Goal: Communication & Community: Answer question/provide support

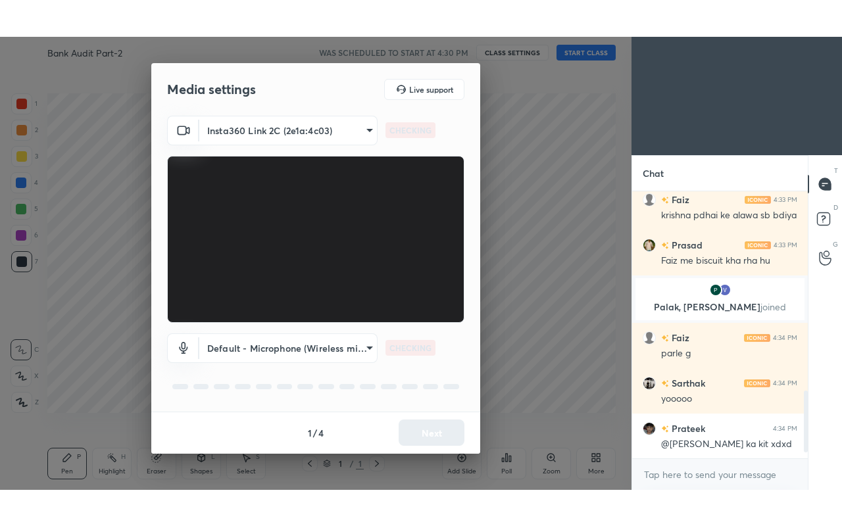
scroll to position [922, 0]
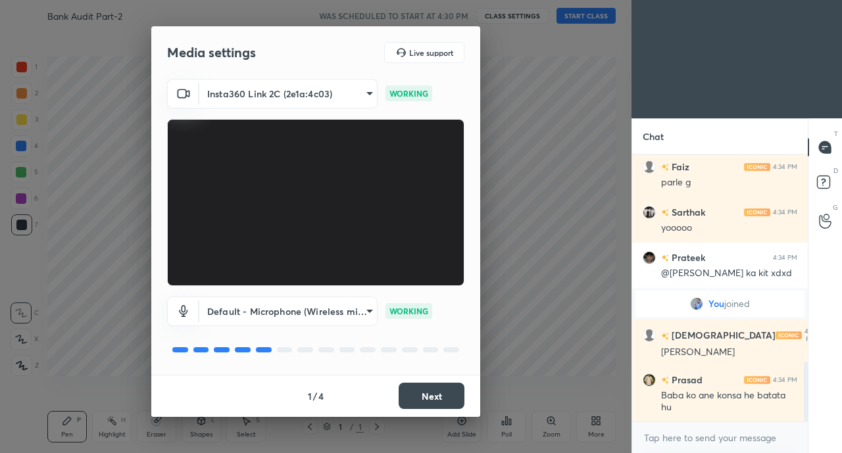
click at [447, 392] on button "Next" at bounding box center [432, 396] width 66 height 26
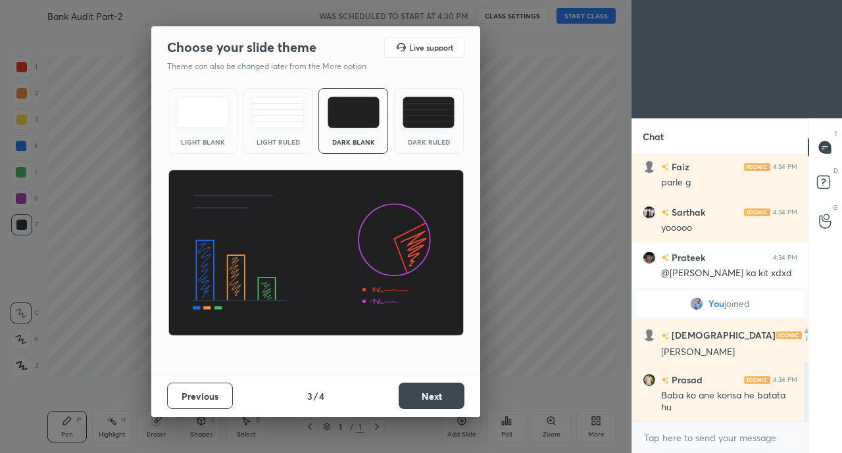
click at [455, 391] on button "Next" at bounding box center [432, 396] width 66 height 26
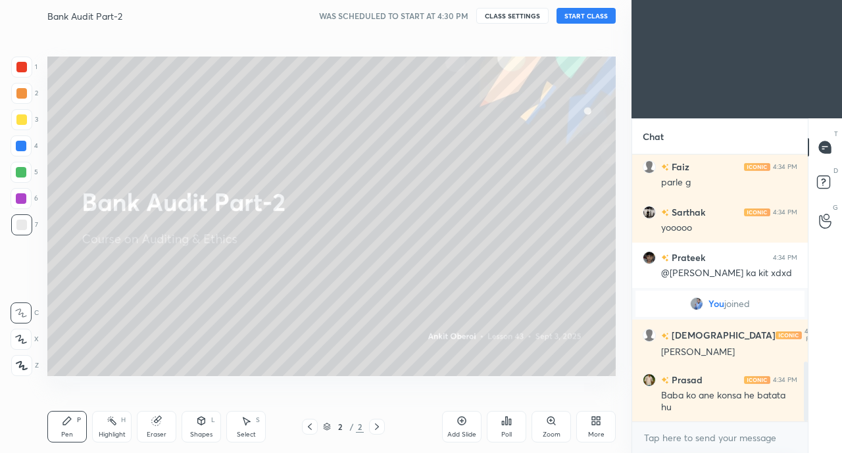
click at [596, 431] on div "More" at bounding box center [596, 434] width 16 height 7
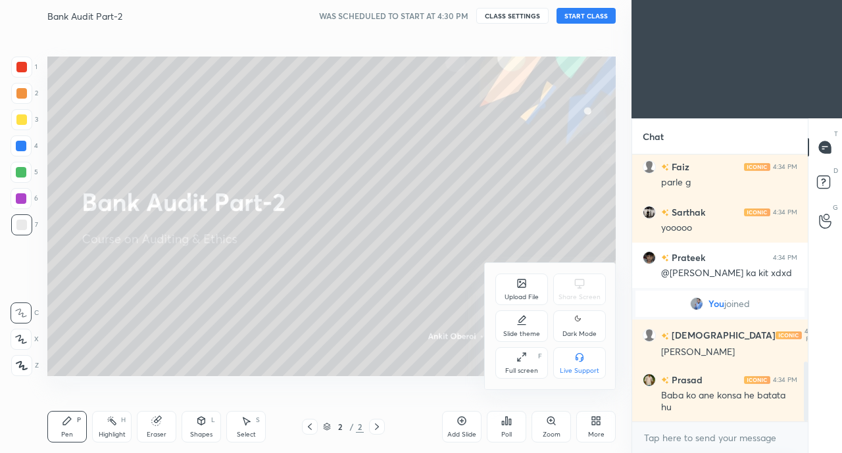
click at [517, 372] on div "Full screen" at bounding box center [521, 371] width 33 height 7
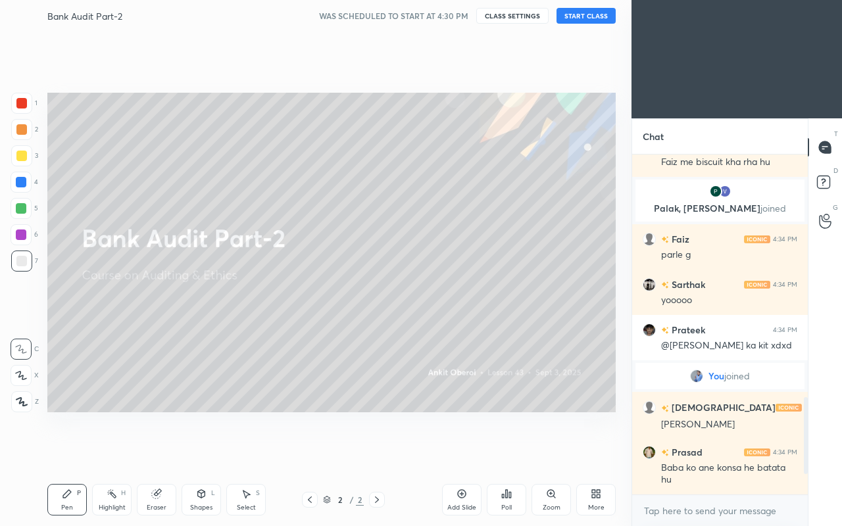
scroll to position [368, 172]
click at [580, 14] on button "START CLASS" at bounding box center [585, 16] width 59 height 16
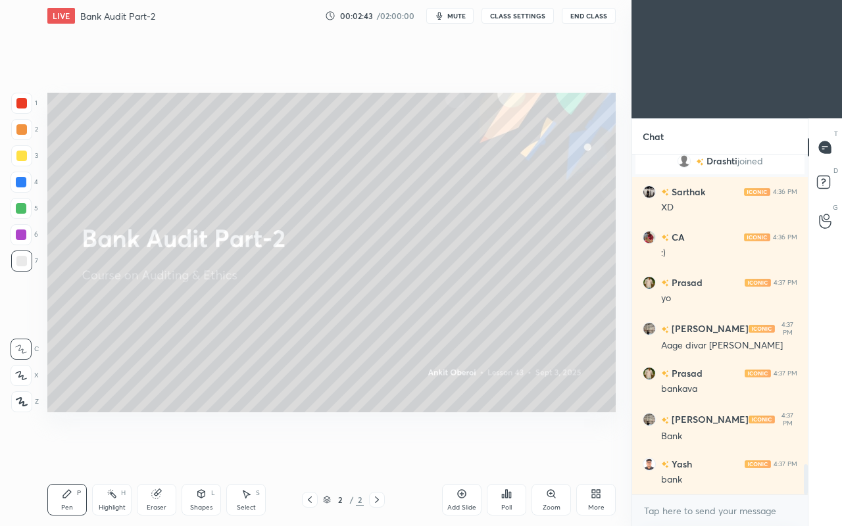
scroll to position [3493, 0]
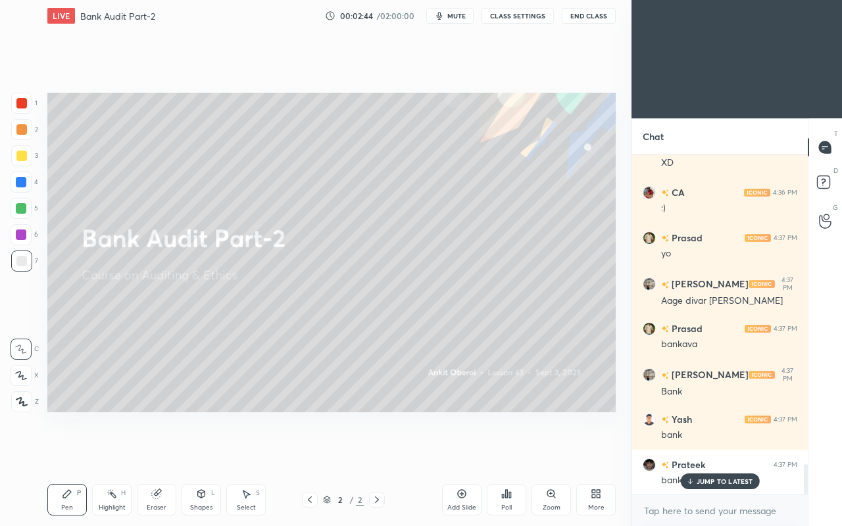
click at [704, 453] on p "JUMP TO LATEST" at bounding box center [725, 482] width 57 height 8
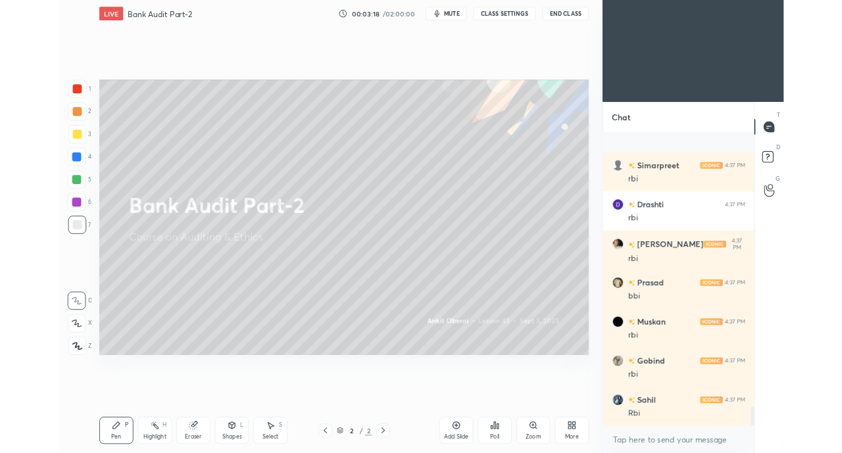
scroll to position [4900, 0]
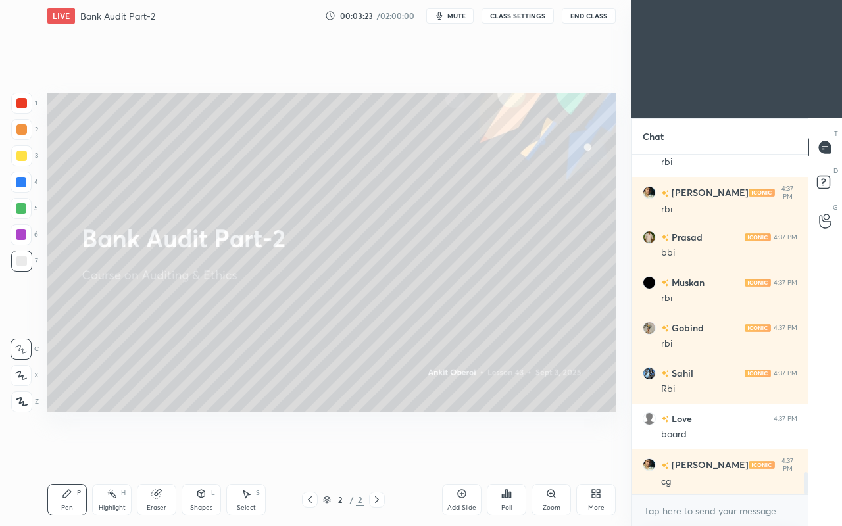
click at [599, 453] on icon at bounding box center [598, 496] width 3 height 3
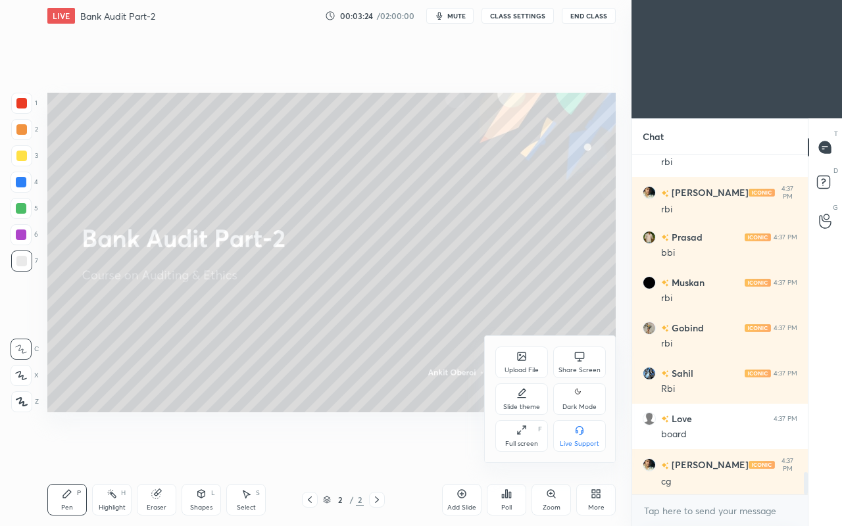
click at [514, 358] on div "Upload File" at bounding box center [521, 363] width 53 height 32
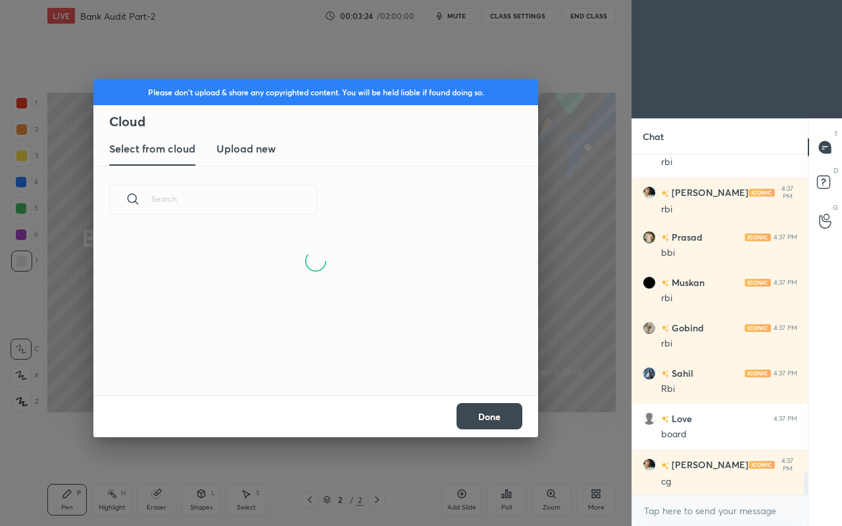
click at [251, 150] on h3 "Upload new" at bounding box center [245, 149] width 59 height 16
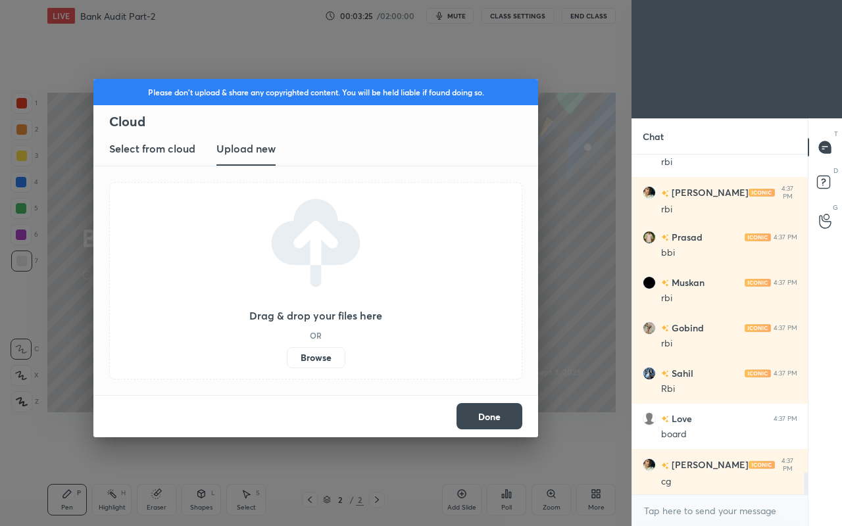
click at [318, 358] on label "Browse" at bounding box center [316, 357] width 59 height 21
click at [287, 358] on input "Browse" at bounding box center [287, 357] width 0 height 21
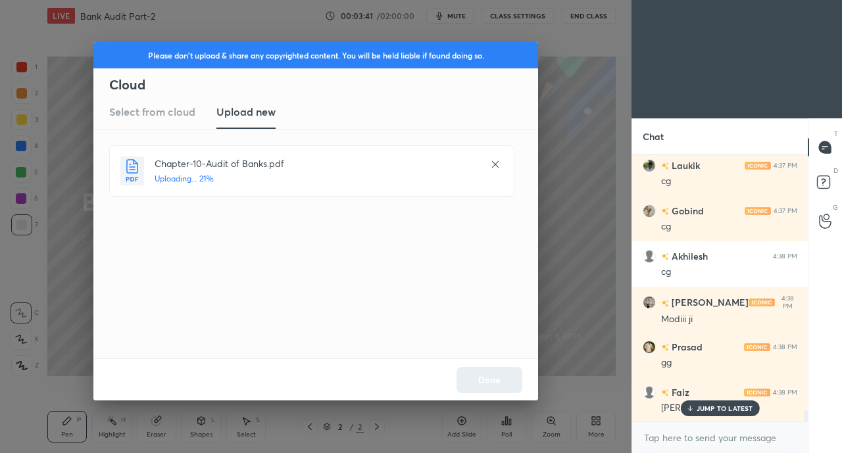
scroll to position [6153, 0]
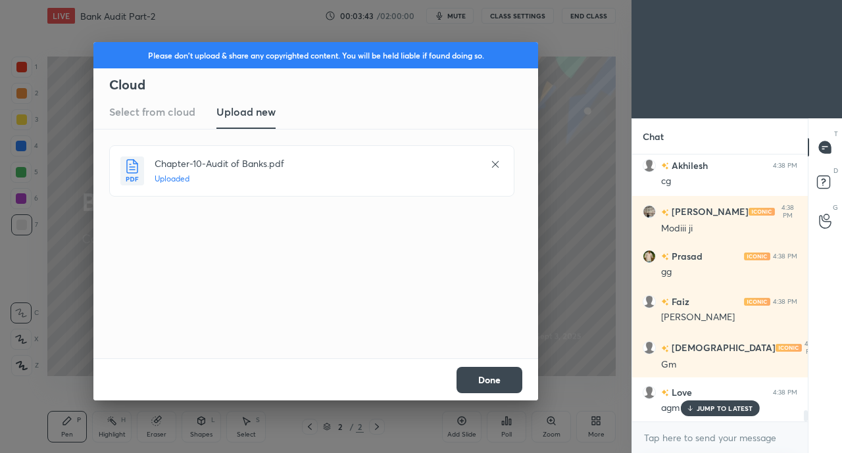
click at [495, 388] on button "Done" at bounding box center [489, 380] width 66 height 26
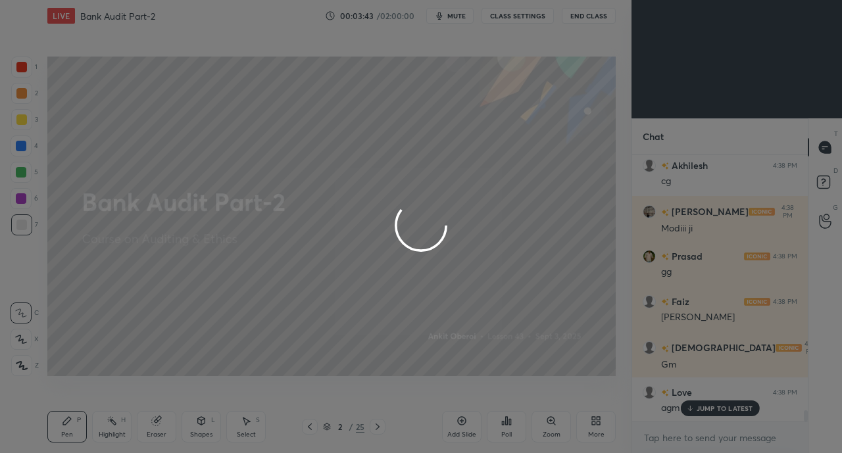
scroll to position [6243, 0]
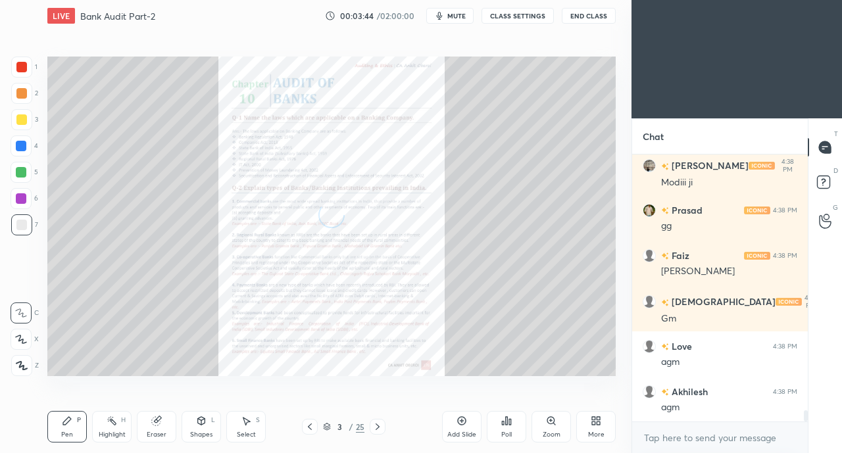
click at [596, 420] on icon at bounding box center [596, 421] width 11 height 11
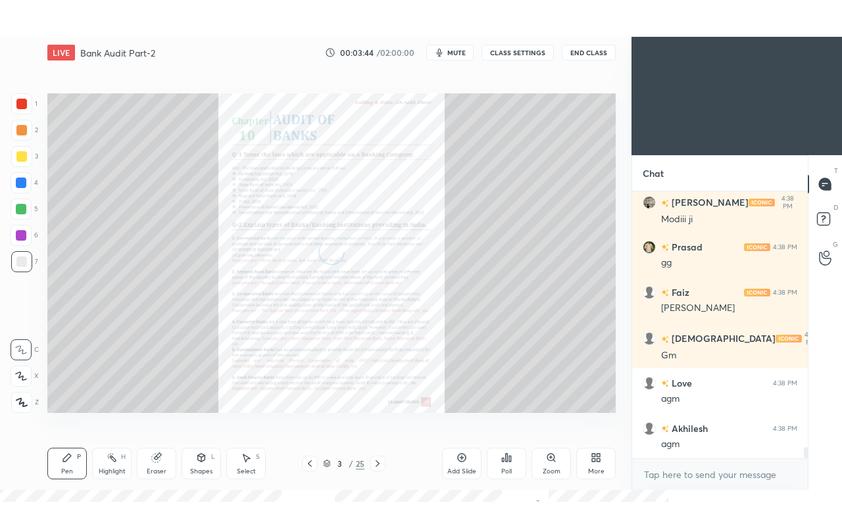
scroll to position [6334, 0]
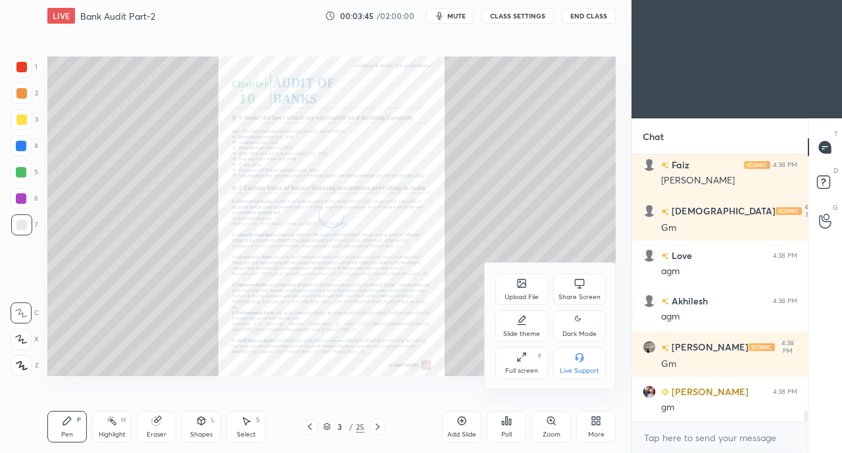
click at [517, 368] on div "Full screen" at bounding box center [521, 371] width 33 height 7
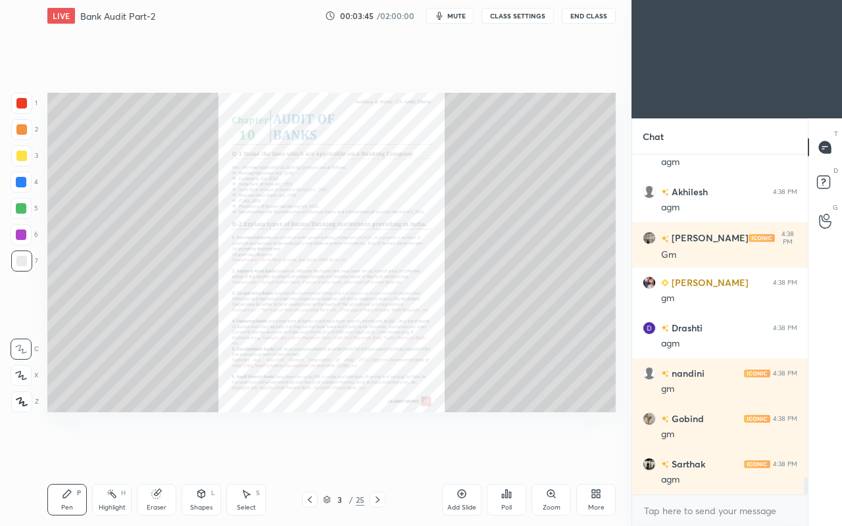
click at [378, 437] on div "Setting up your live class Poll for secs No correct answer Start poll" at bounding box center [331, 253] width 579 height 442
click at [308, 453] on icon at bounding box center [310, 500] width 11 height 11
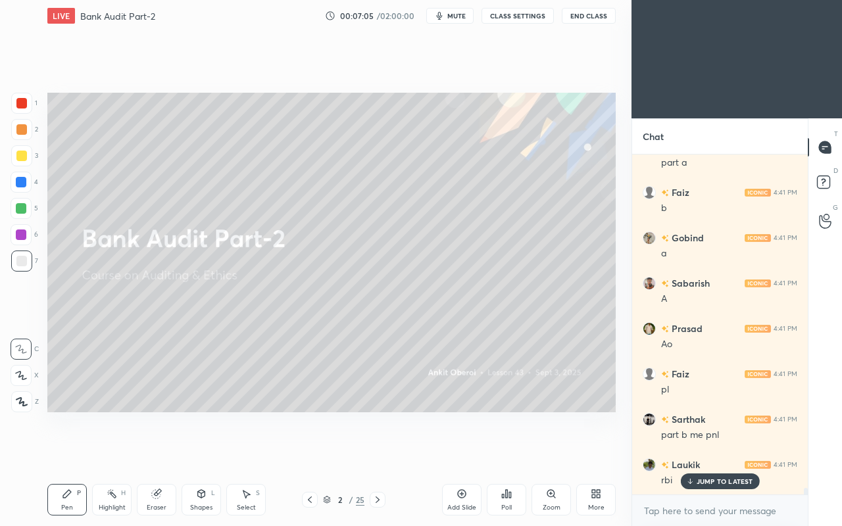
scroll to position [16899, 0]
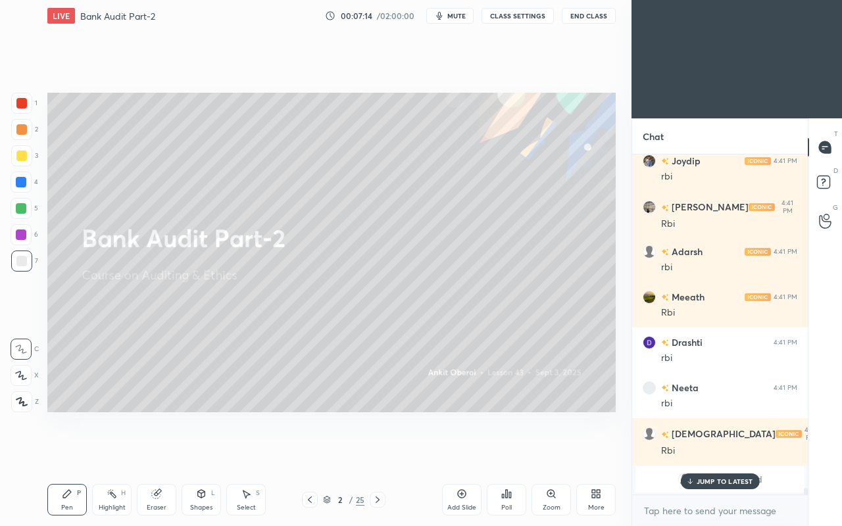
click at [713, 453] on p "JUMP TO LATEST" at bounding box center [725, 482] width 57 height 8
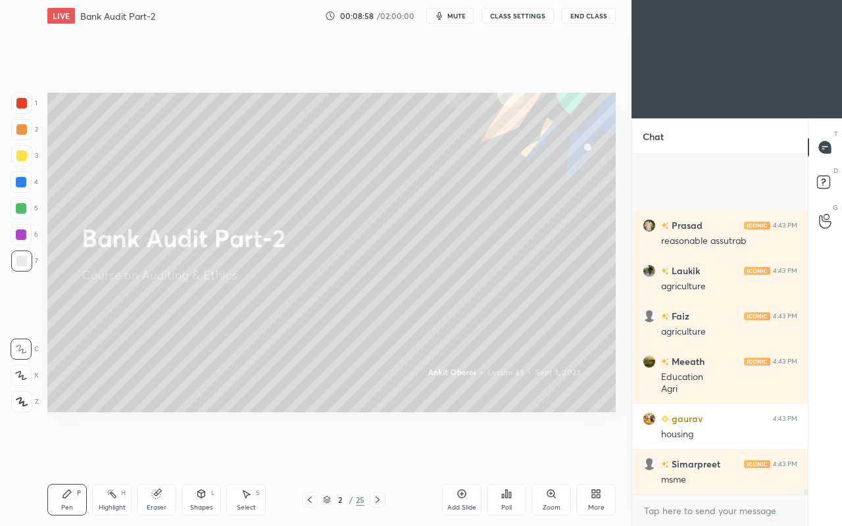
scroll to position [21643, 0]
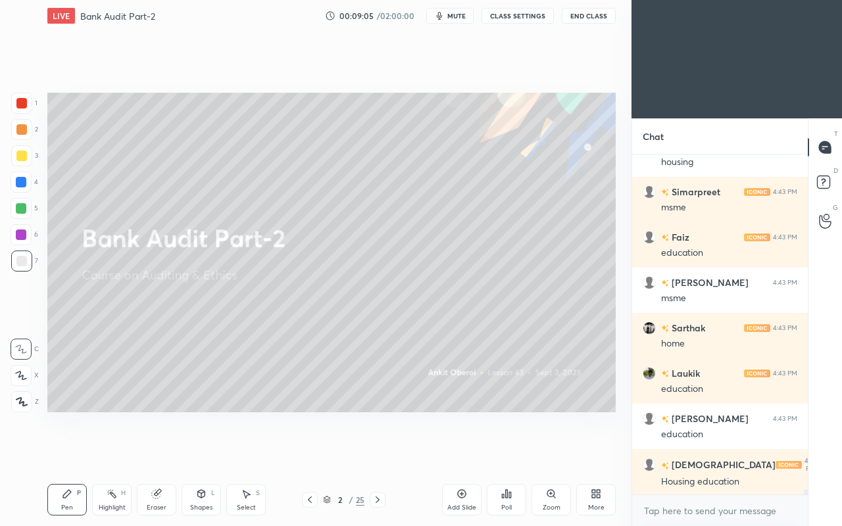
click at [379, 453] on icon at bounding box center [377, 500] width 11 height 11
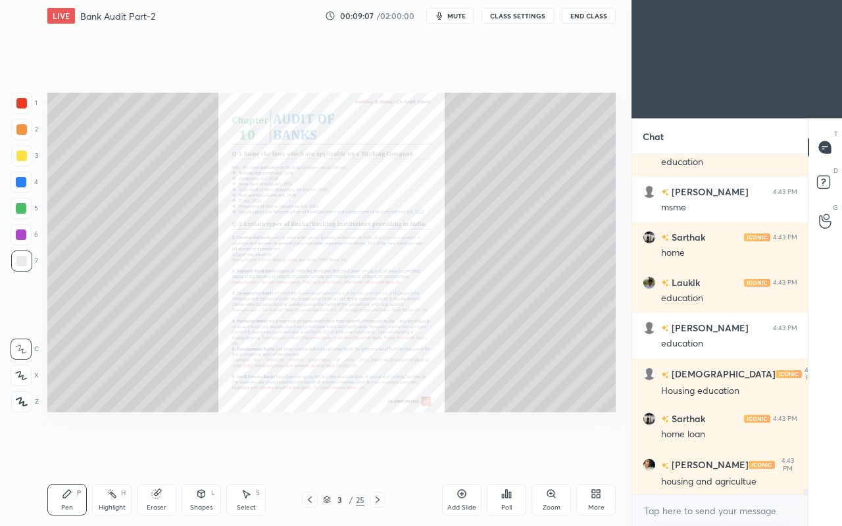
click at [680, 453] on div "housing and agricultue" at bounding box center [729, 482] width 136 height 13
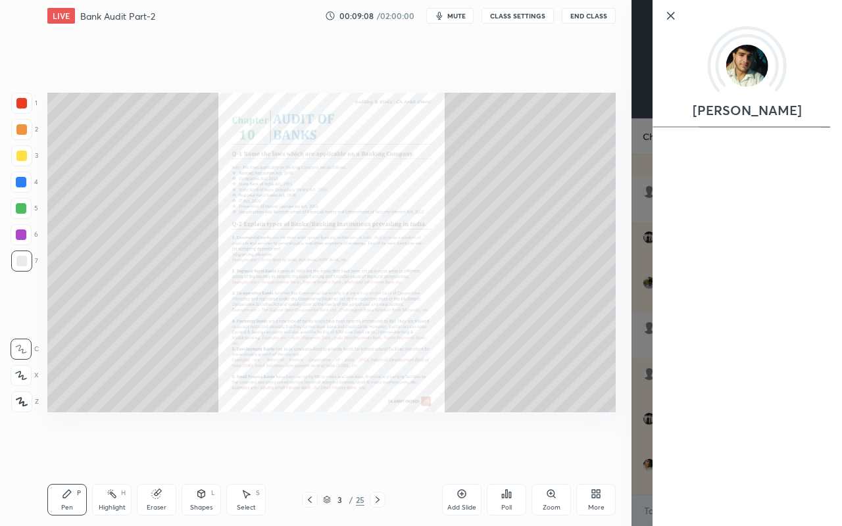
scroll to position [21915, 0]
click at [377, 453] on div at bounding box center [378, 500] width 16 height 16
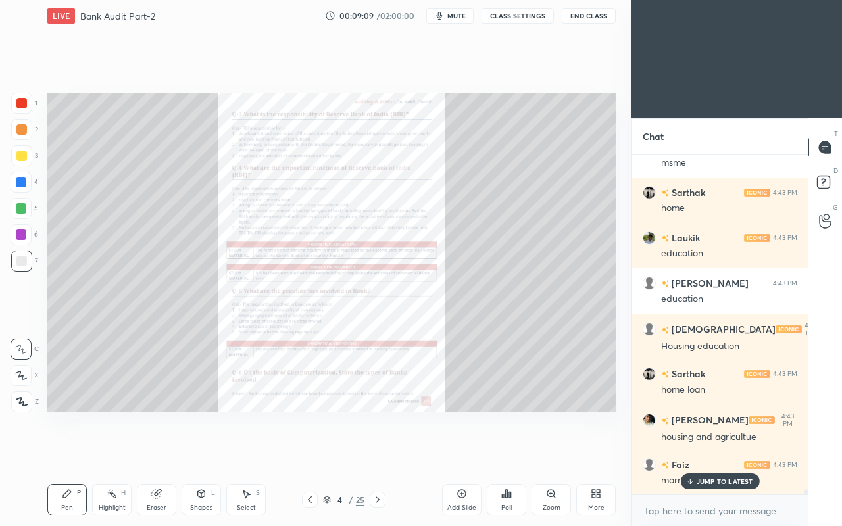
click at [378, 453] on icon at bounding box center [377, 500] width 11 height 11
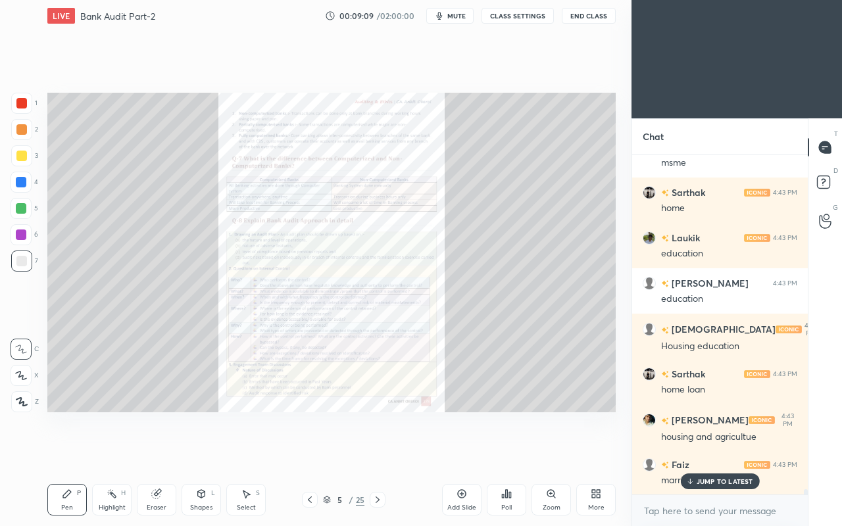
click at [378, 453] on icon at bounding box center [377, 500] width 11 height 11
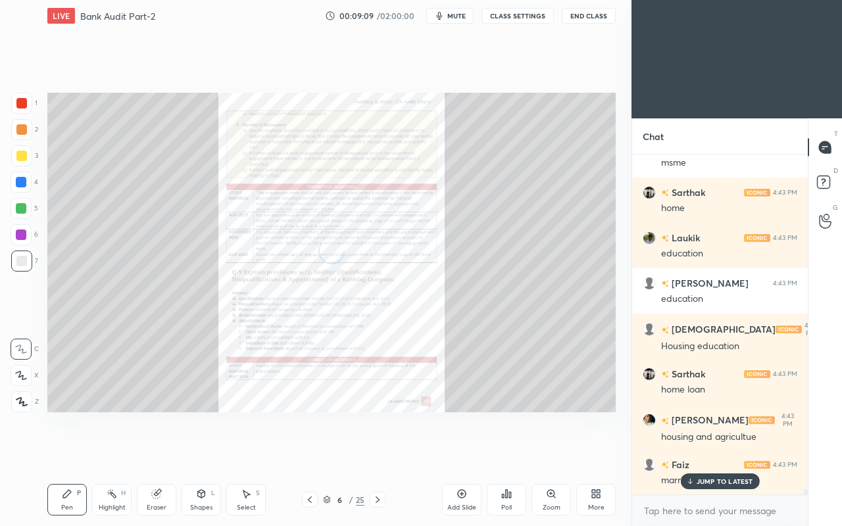
click at [379, 453] on icon at bounding box center [377, 500] width 11 height 11
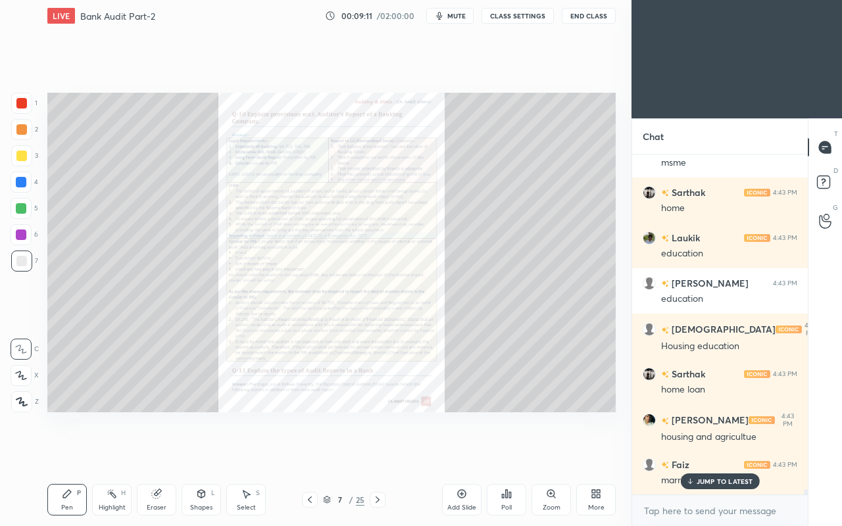
click at [378, 453] on icon at bounding box center [377, 500] width 11 height 11
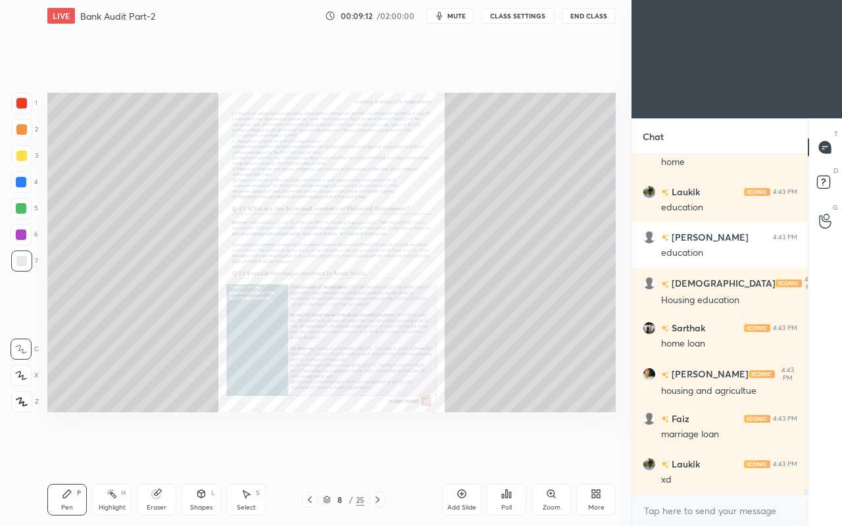
click at [379, 453] on icon at bounding box center [377, 500] width 11 height 11
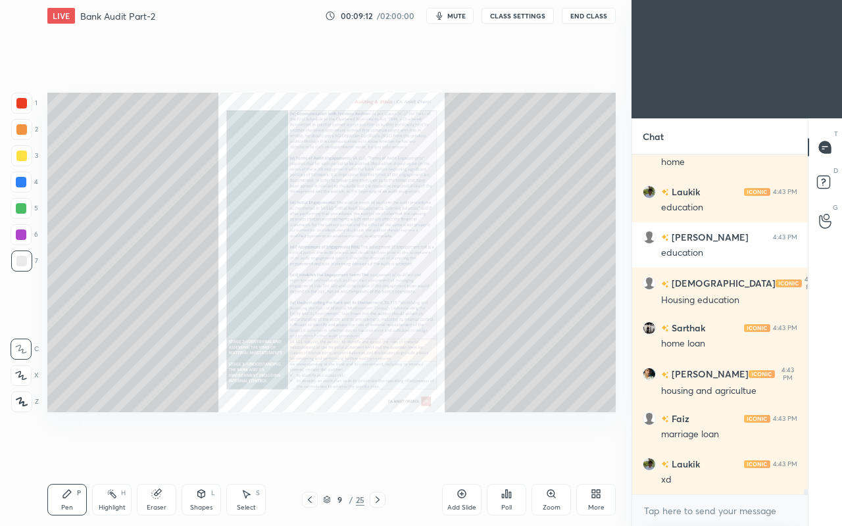
scroll to position [22006, 0]
click at [379, 453] on icon at bounding box center [377, 500] width 11 height 11
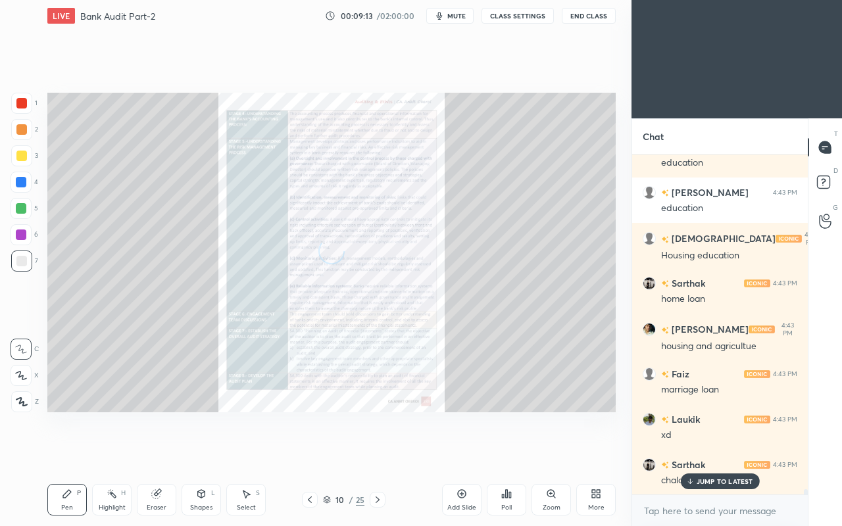
click at [379, 453] on icon at bounding box center [377, 500] width 11 height 11
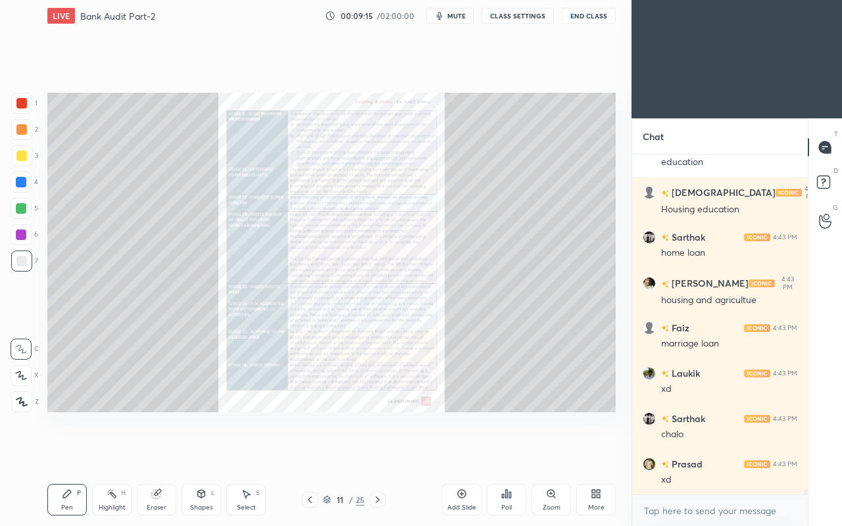
click at [380, 453] on icon at bounding box center [377, 500] width 11 height 11
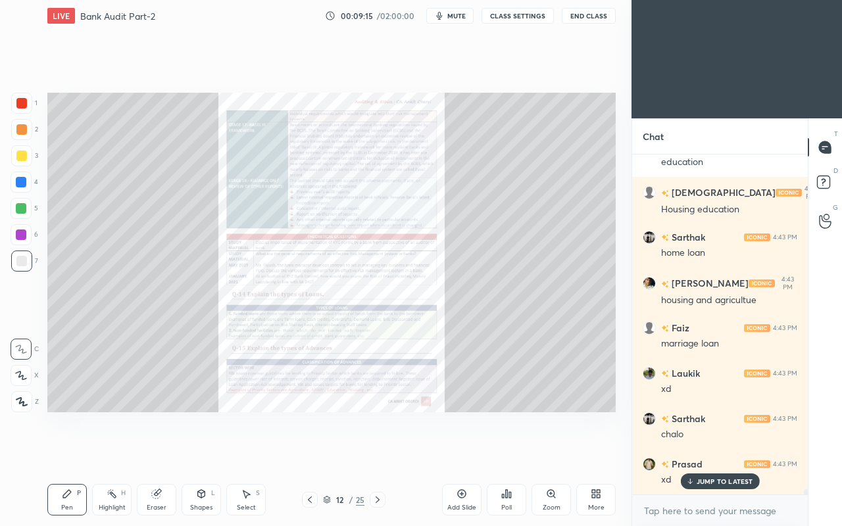
scroll to position [22096, 0]
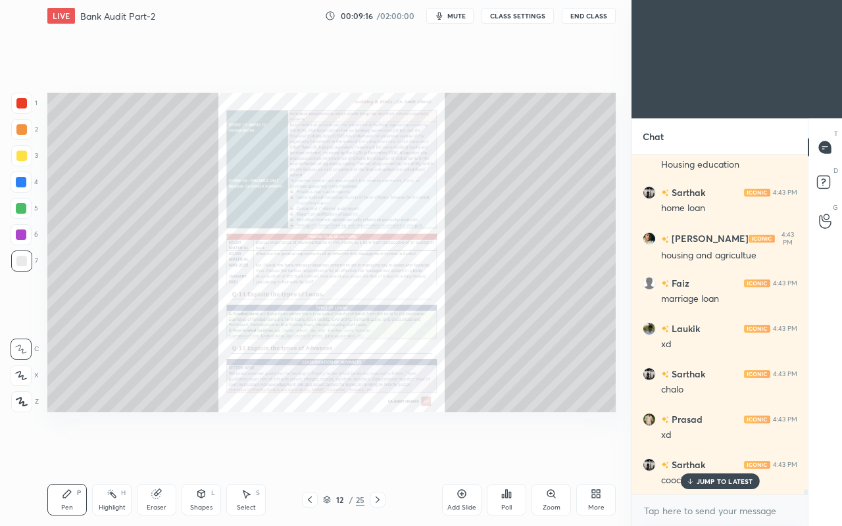
click at [375, 453] on icon at bounding box center [377, 500] width 11 height 11
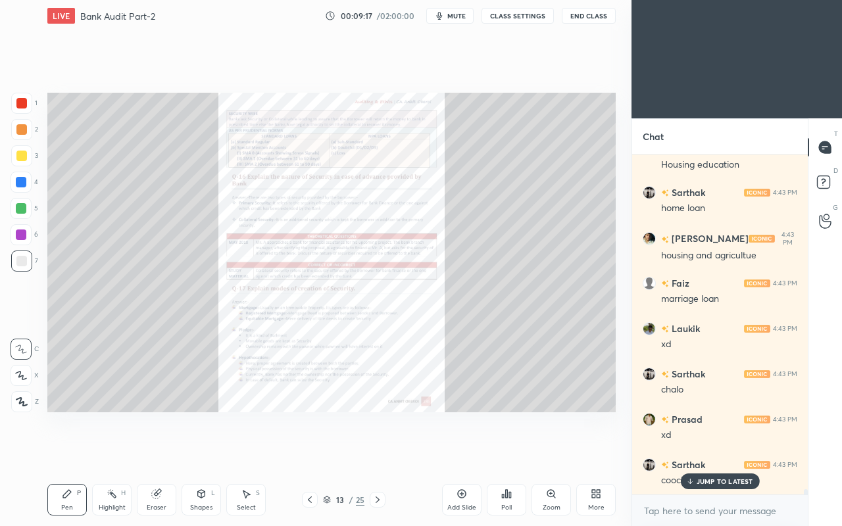
click at [372, 453] on icon at bounding box center [377, 500] width 11 height 11
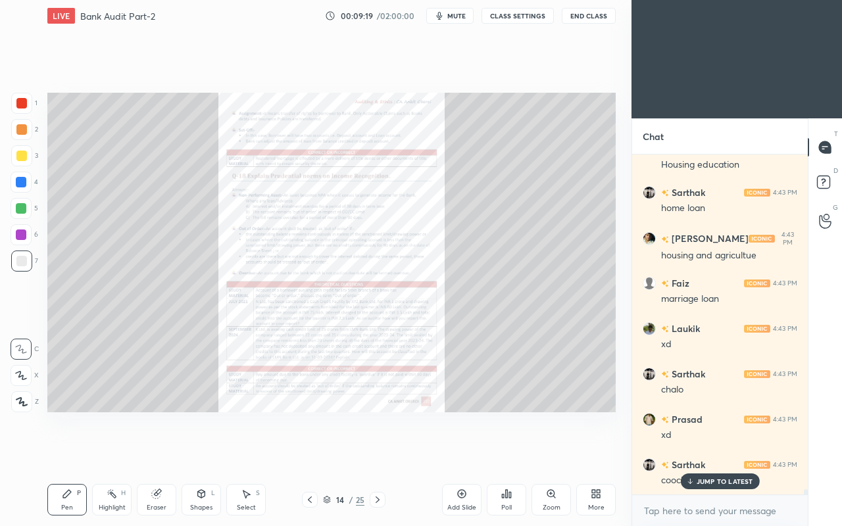
click at [693, 453] on div "JUMP TO LATEST" at bounding box center [719, 482] width 79 height 16
click at [381, 453] on icon at bounding box center [377, 500] width 11 height 11
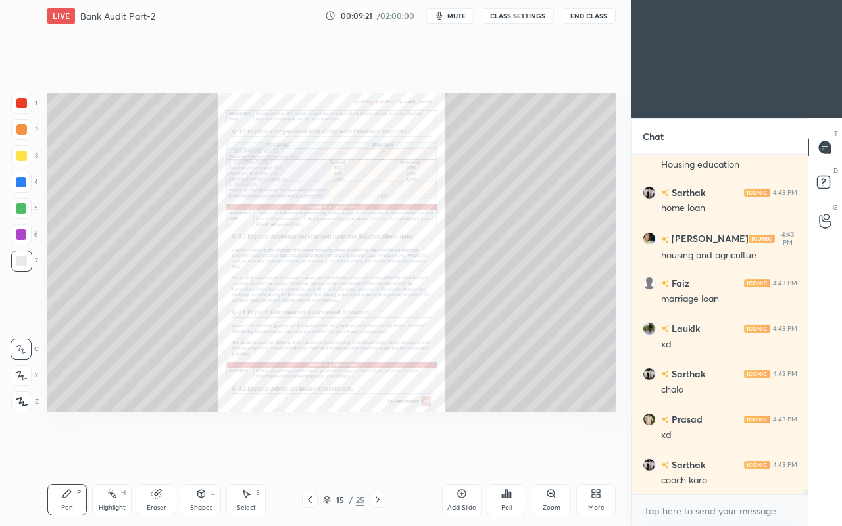
scroll to position [22142, 0]
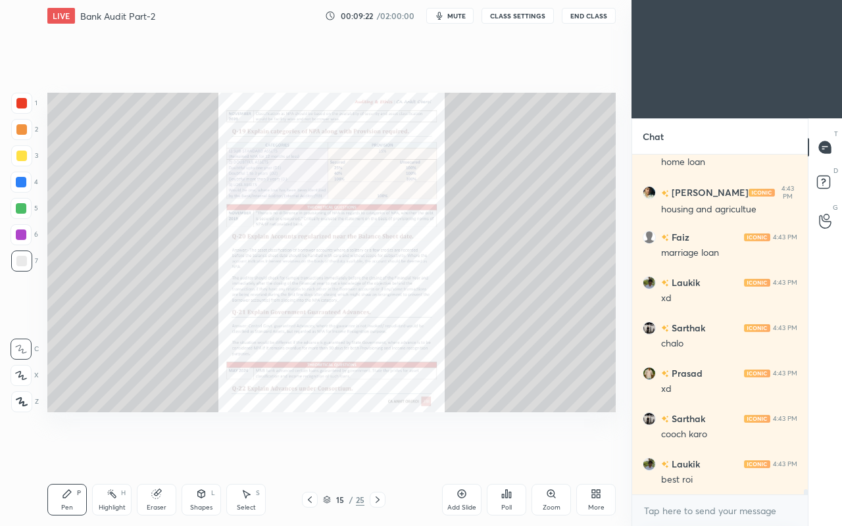
click at [310, 453] on icon at bounding box center [310, 500] width 11 height 11
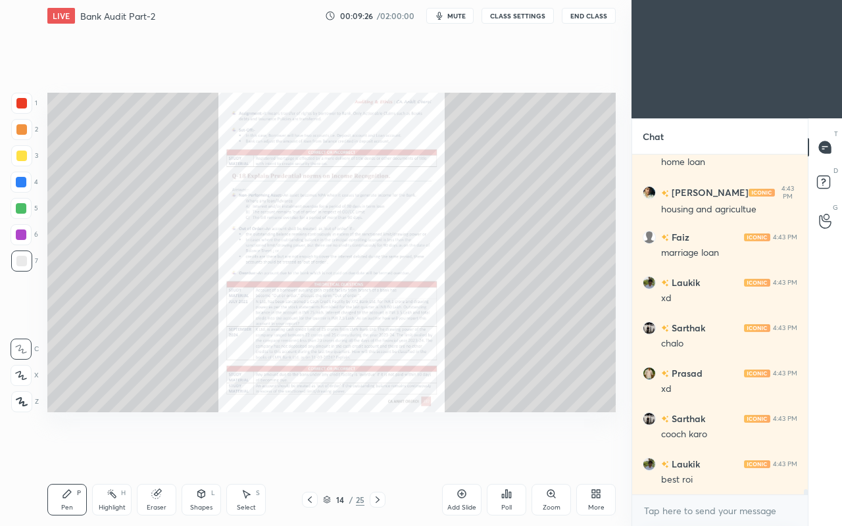
scroll to position [22187, 0]
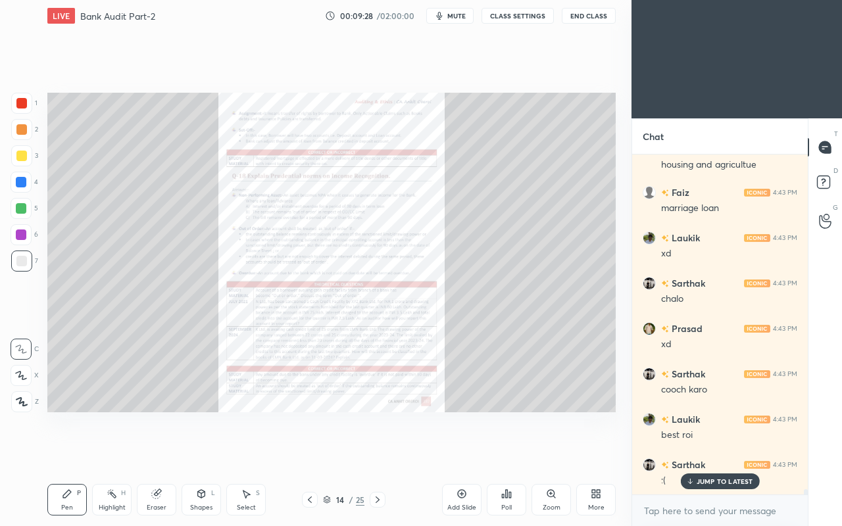
click at [697, 453] on p "JUMP TO LATEST" at bounding box center [725, 482] width 57 height 8
click at [547, 453] on icon at bounding box center [551, 494] width 11 height 11
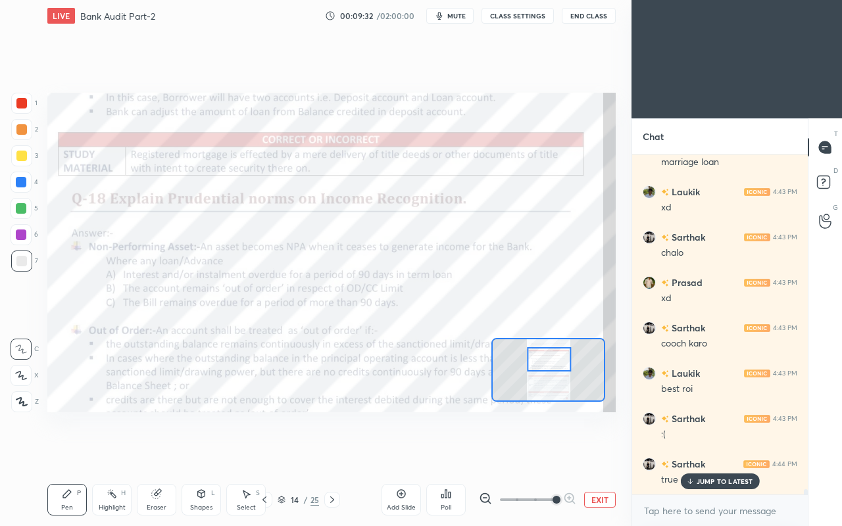
scroll to position [22278, 0]
click at [15, 104] on div at bounding box center [21, 103] width 21 height 21
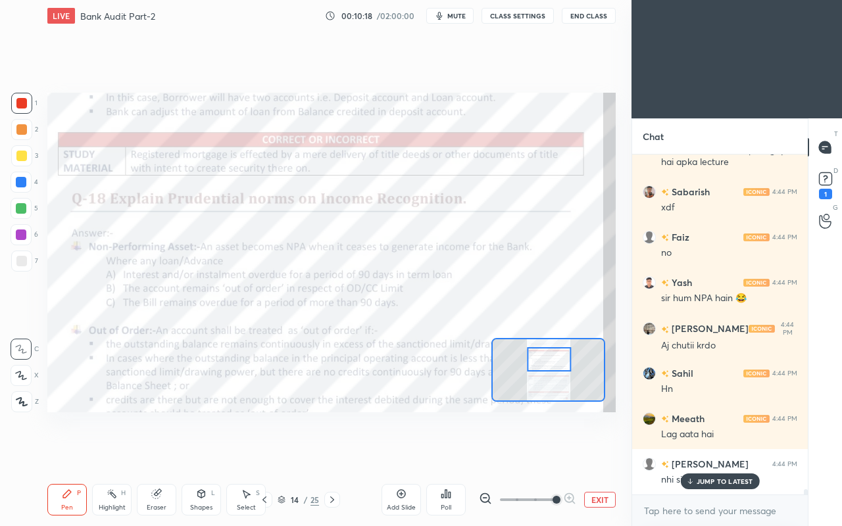
scroll to position [22744, 0]
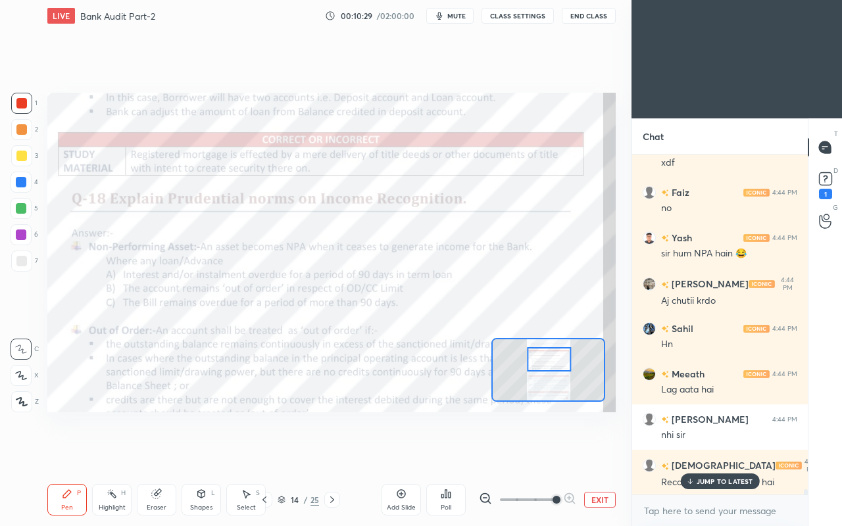
click at [693, 453] on div "JUMP TO LATEST" at bounding box center [719, 482] width 79 height 16
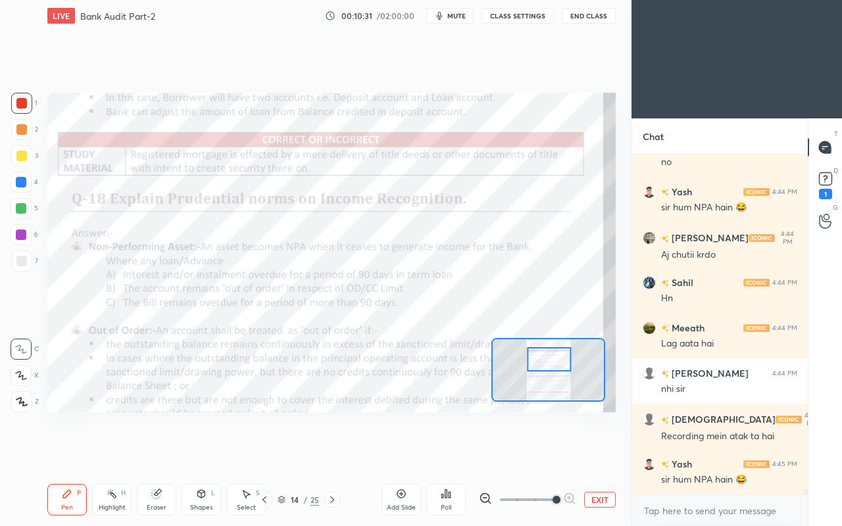
scroll to position [22846, 0]
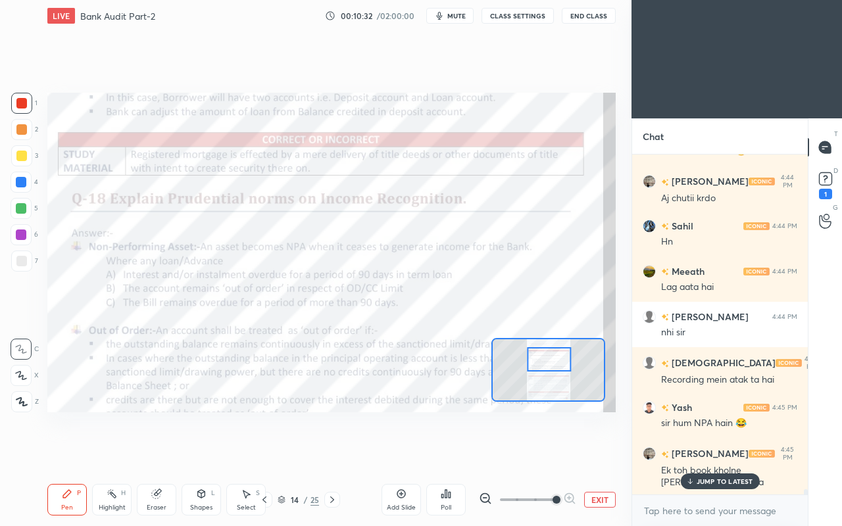
click at [332, 453] on icon at bounding box center [332, 500] width 11 height 11
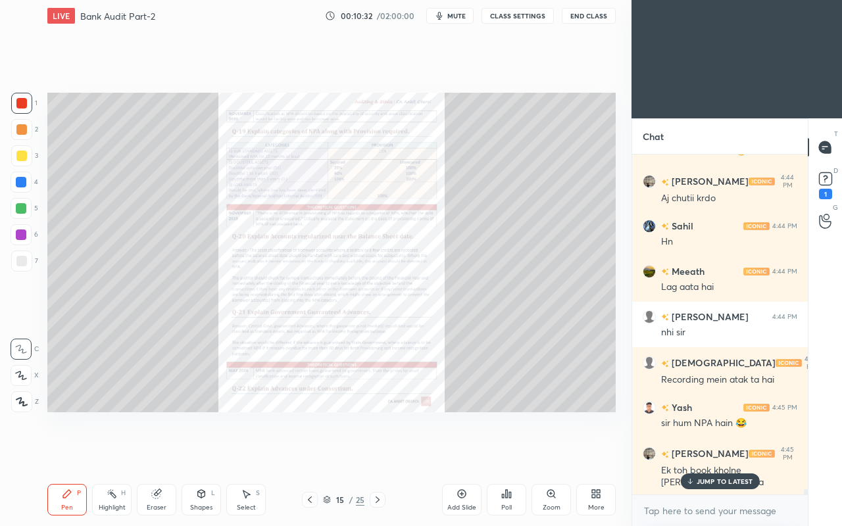
click at [333, 453] on div "15" at bounding box center [339, 500] width 13 height 8
click at [332, 453] on div "15 / 25" at bounding box center [343, 500] width 41 height 12
click at [333, 453] on div "15" at bounding box center [339, 500] width 13 height 8
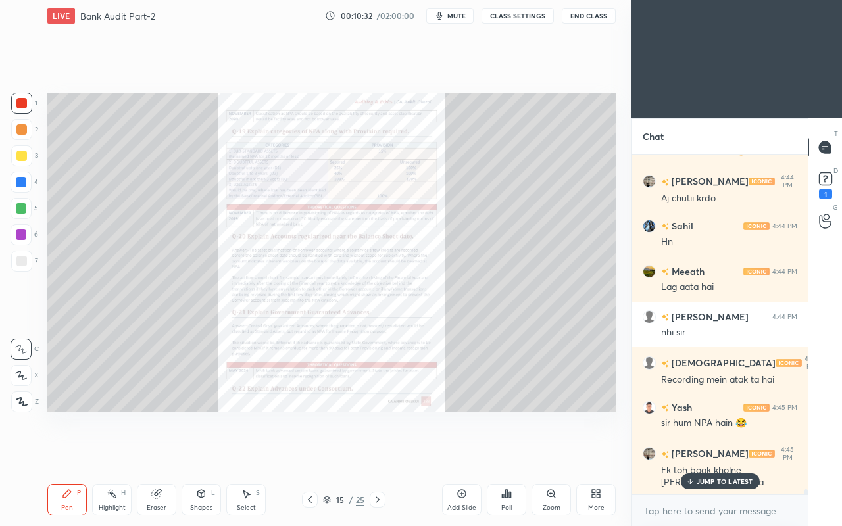
click at [333, 453] on div "15" at bounding box center [339, 500] width 13 height 8
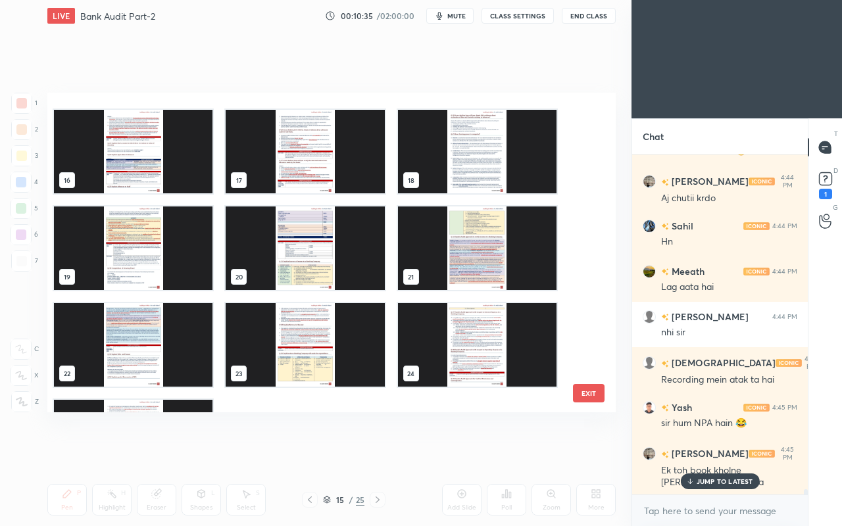
scroll to position [551, 0]
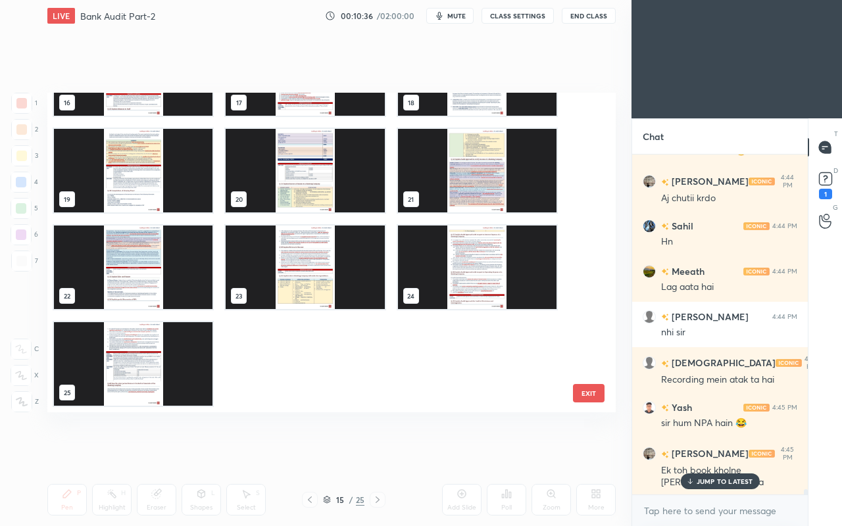
click at [162, 351] on img "grid" at bounding box center [133, 364] width 159 height 84
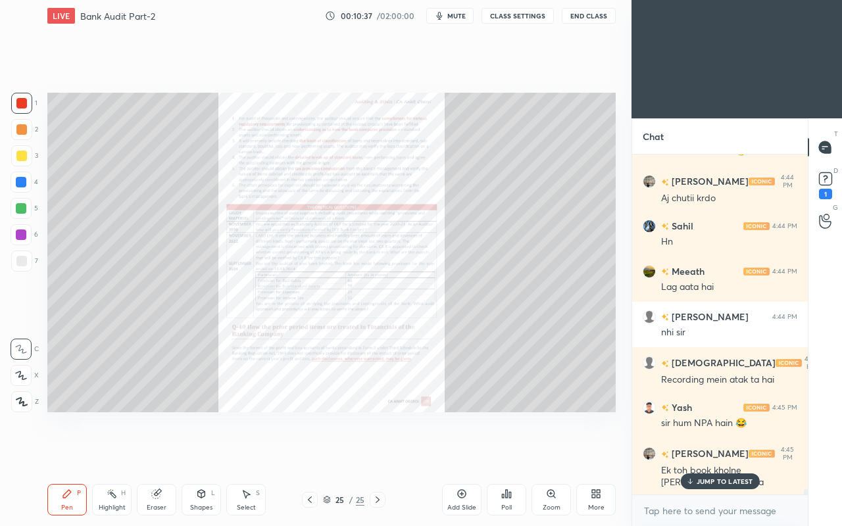
click at [591, 453] on icon at bounding box center [596, 494] width 11 height 11
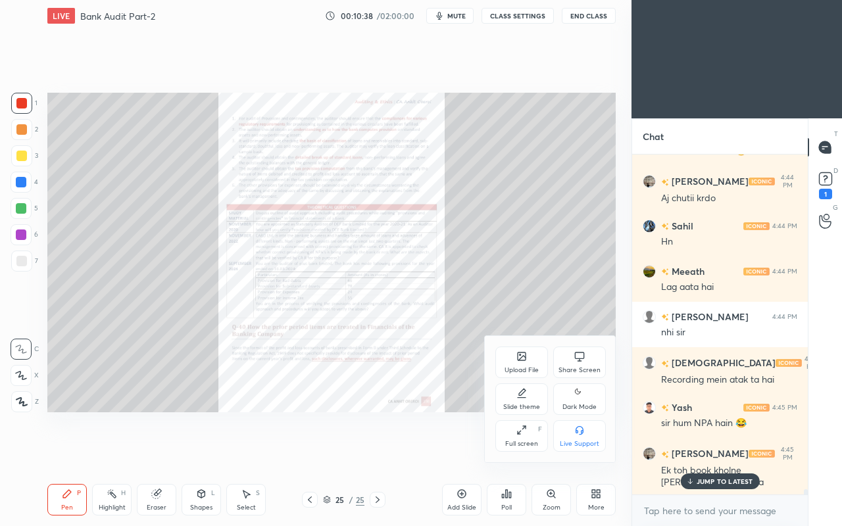
click at [501, 356] on div "Upload File" at bounding box center [521, 363] width 53 height 32
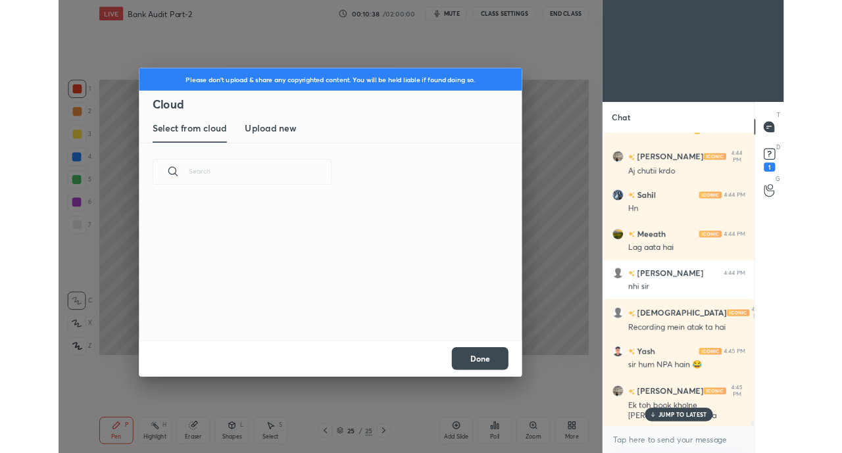
scroll to position [162, 422]
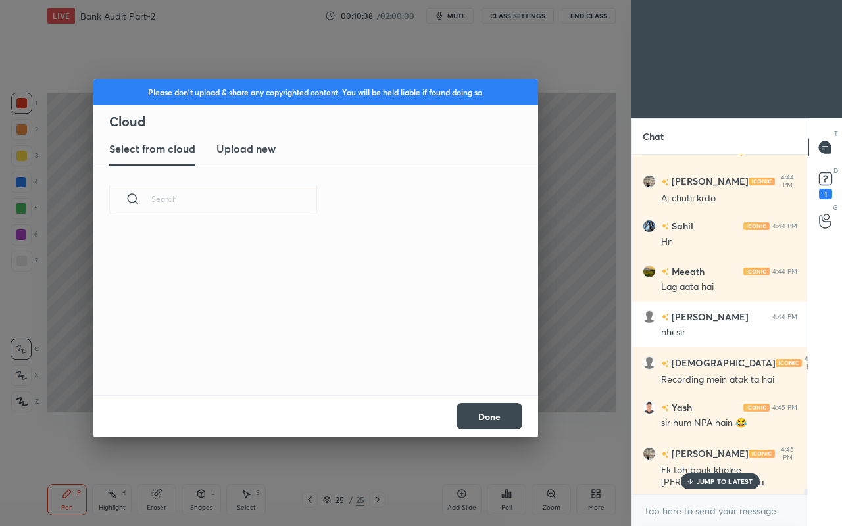
click at [218, 157] on new "Upload new" at bounding box center [245, 149] width 59 height 33
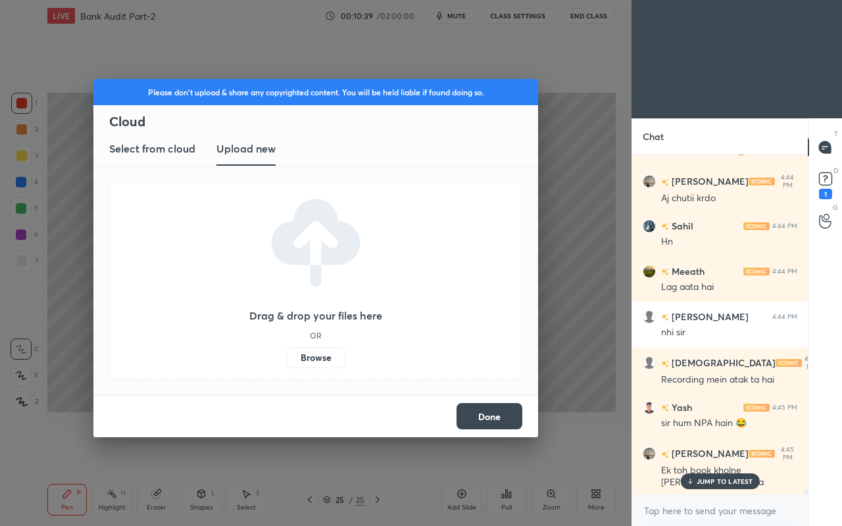
click at [317, 355] on label "Browse" at bounding box center [316, 357] width 59 height 21
click at [287, 355] on input "Browse" at bounding box center [287, 357] width 0 height 21
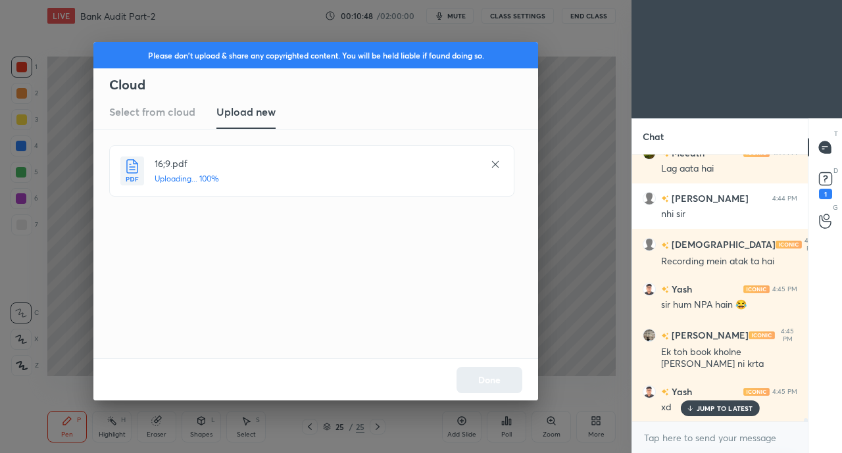
scroll to position [23009, 0]
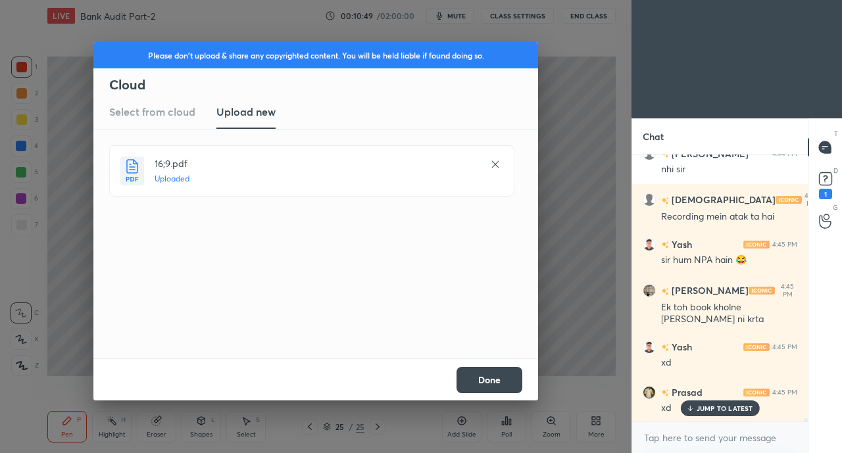
click at [489, 383] on button "Done" at bounding box center [489, 380] width 66 height 26
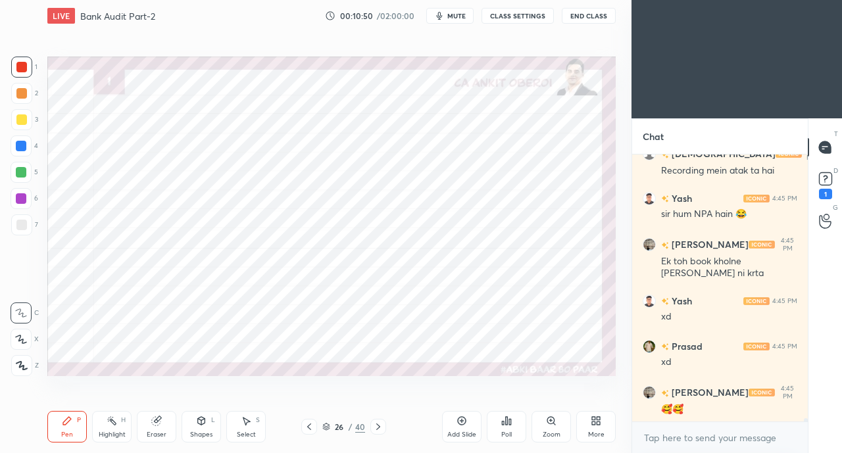
scroll to position [23146, 0]
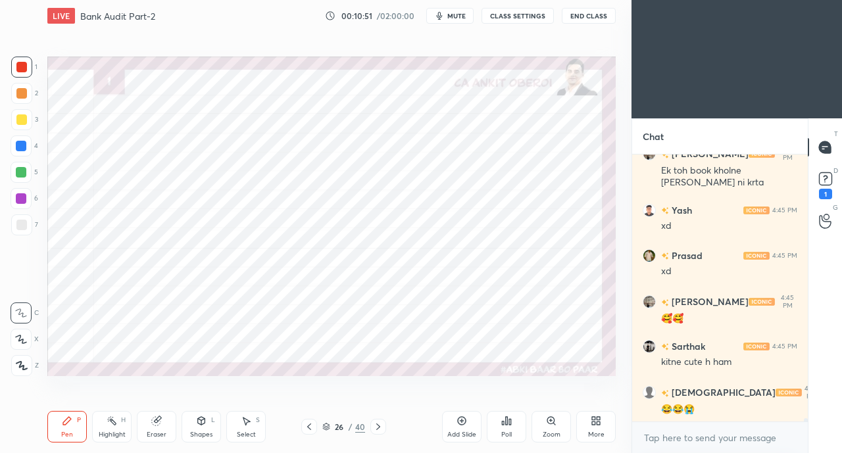
click at [20, 122] on div at bounding box center [21, 119] width 11 height 11
click at [26, 146] on div at bounding box center [21, 146] width 11 height 11
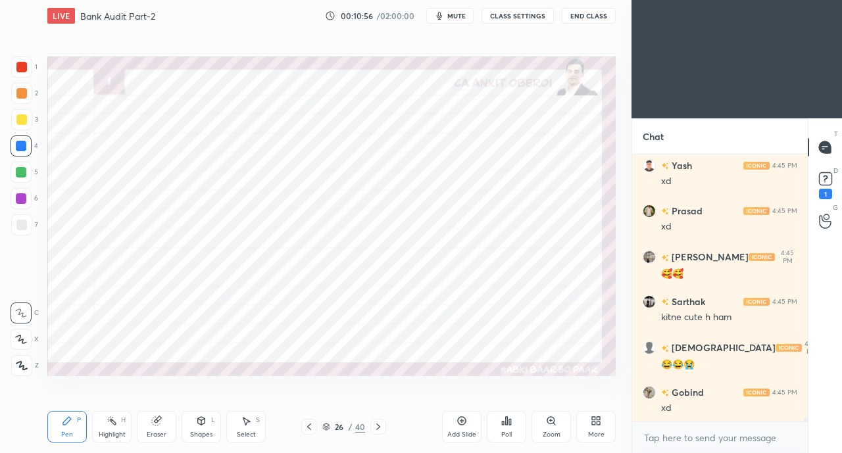
scroll to position [23237, 0]
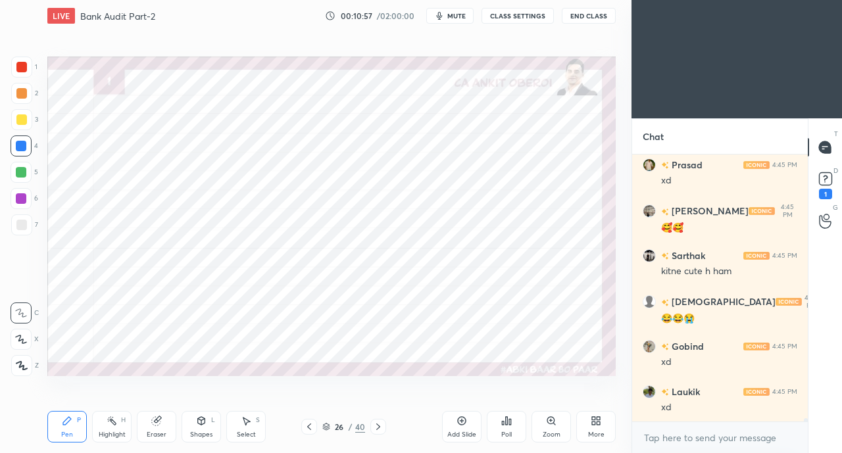
click at [155, 433] on div "Eraser" at bounding box center [157, 434] width 20 height 7
click at [67, 419] on icon at bounding box center [67, 421] width 8 height 8
click at [25, 344] on div at bounding box center [21, 339] width 21 height 21
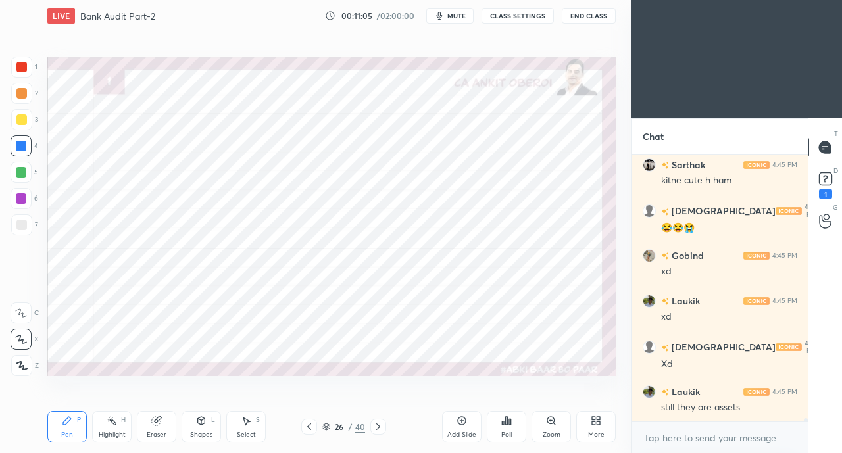
scroll to position [23372, 0]
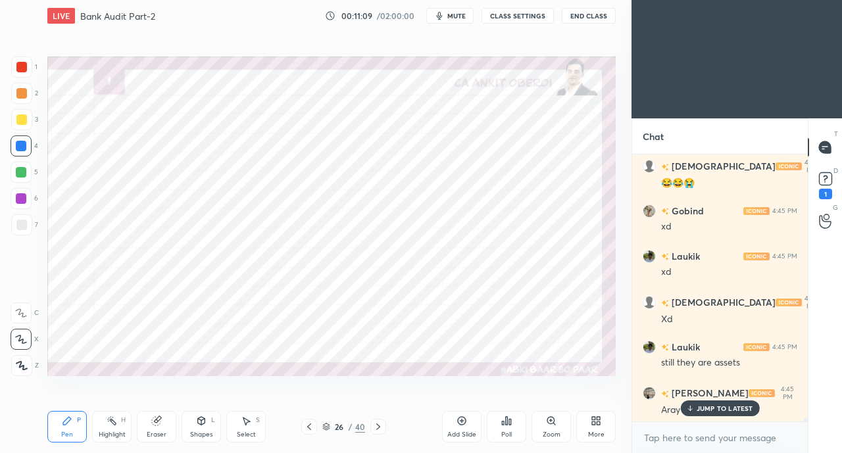
click at [160, 422] on icon at bounding box center [156, 421] width 11 height 11
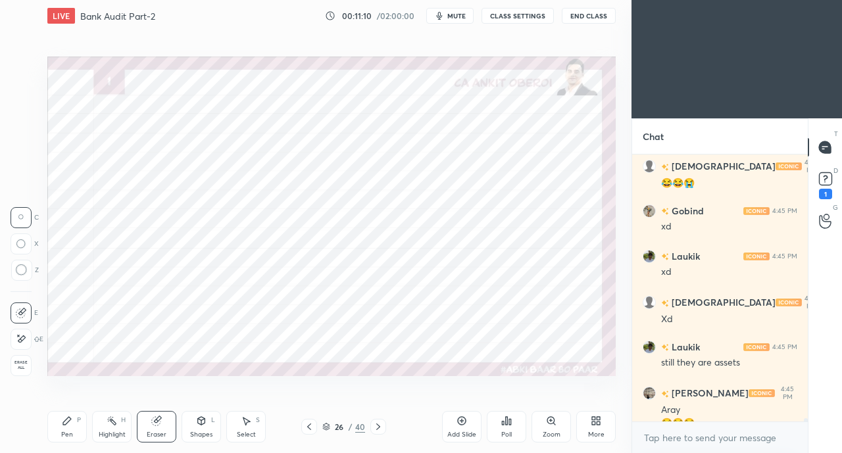
scroll to position [23386, 0]
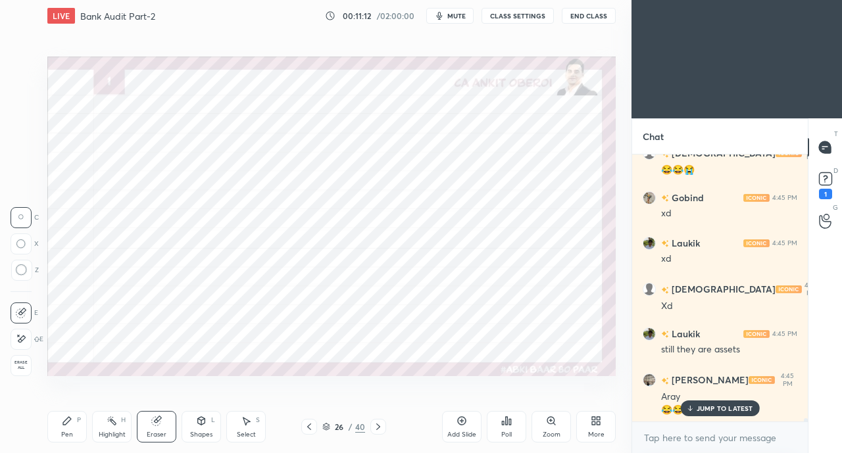
click at [55, 433] on div "Pen P" at bounding box center [66, 427] width 39 height 32
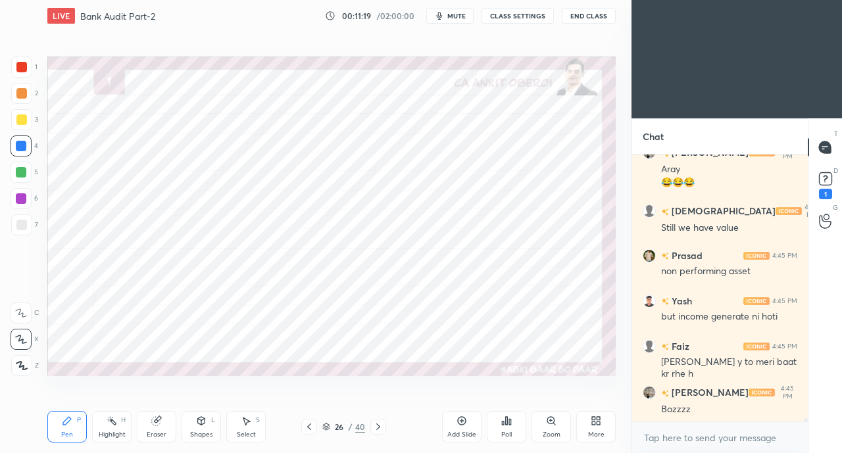
scroll to position [23658, 0]
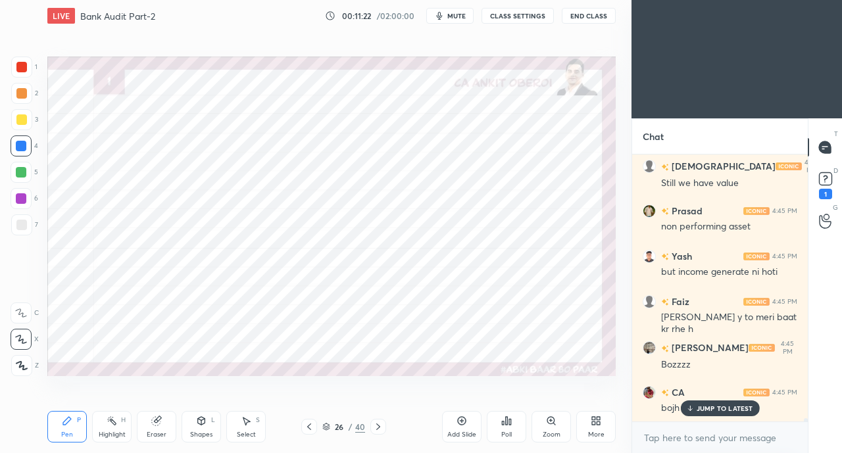
click at [160, 423] on icon at bounding box center [156, 421] width 11 height 11
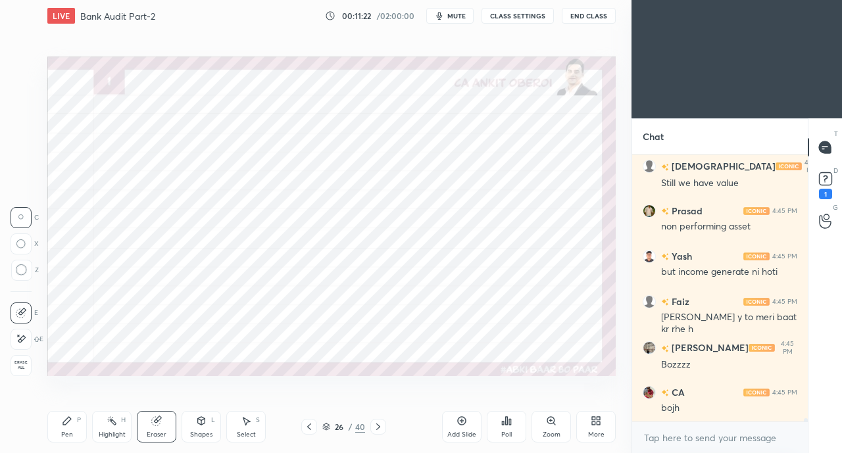
scroll to position [23704, 0]
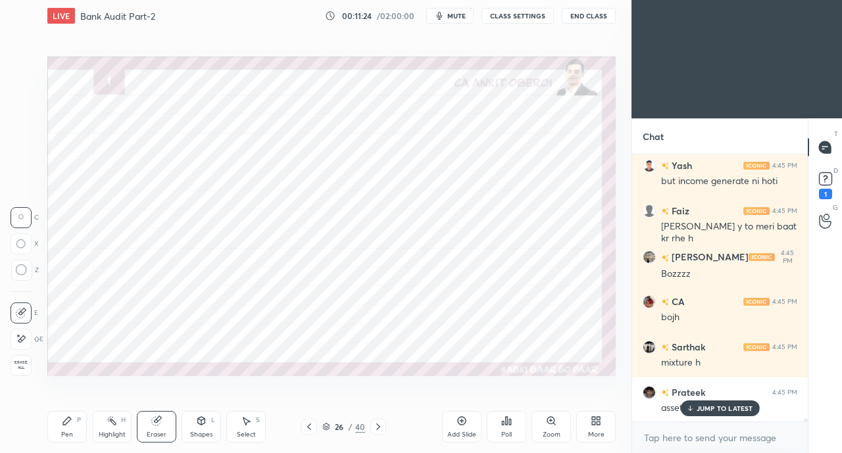
click at [76, 434] on div "Pen P" at bounding box center [66, 427] width 39 height 32
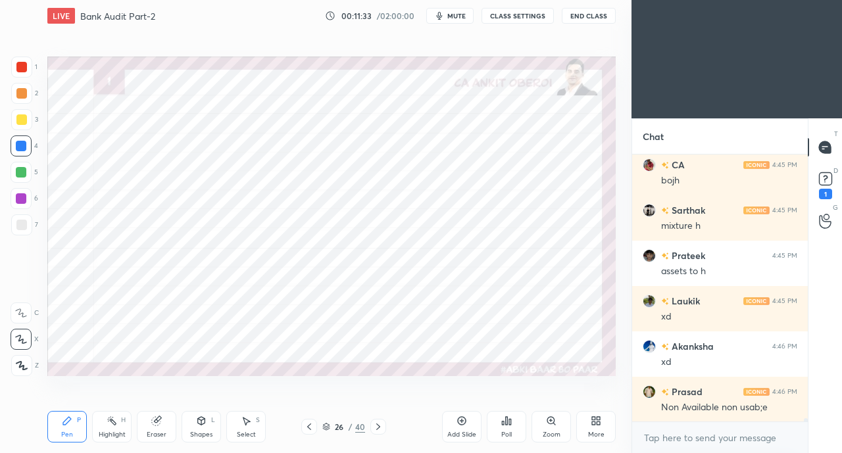
scroll to position [23930, 0]
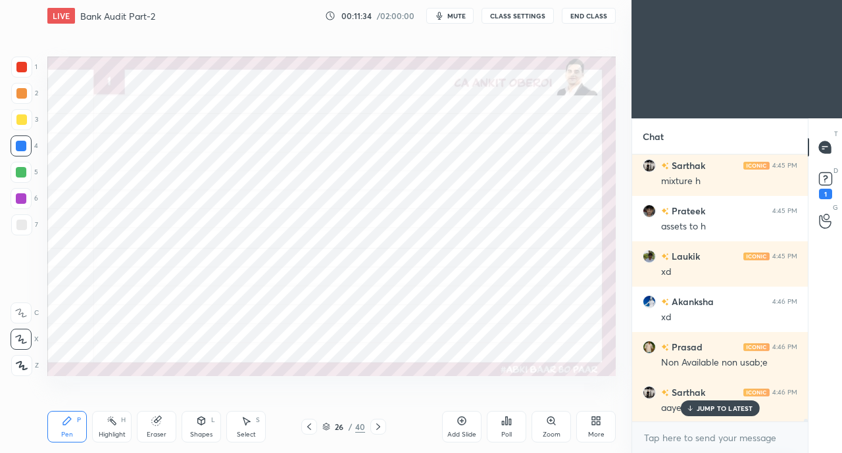
click at [22, 66] on div at bounding box center [21, 67] width 11 height 11
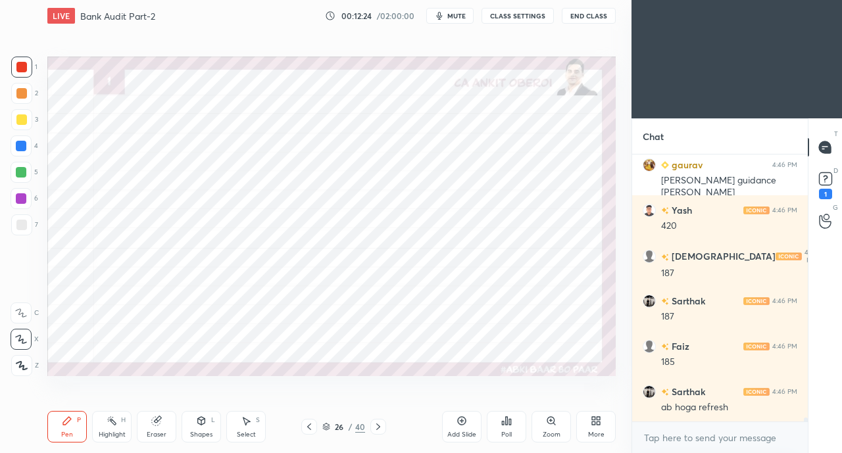
scroll to position [18408, 0]
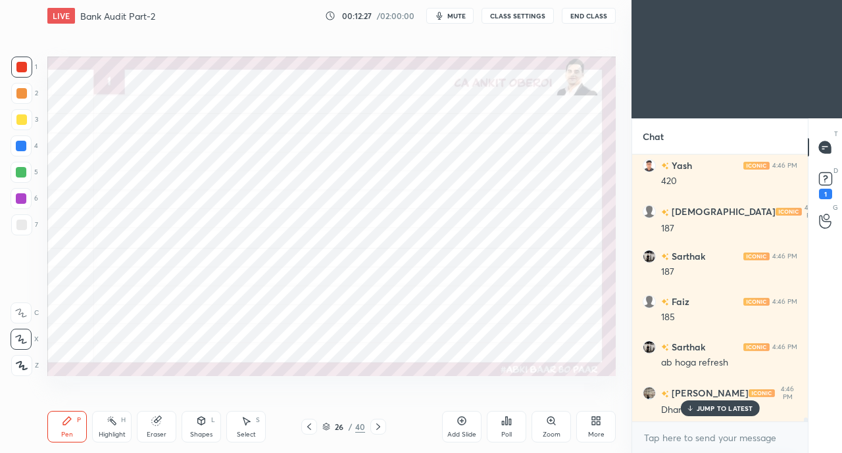
click at [210, 424] on div "Shapes L" at bounding box center [201, 427] width 39 height 32
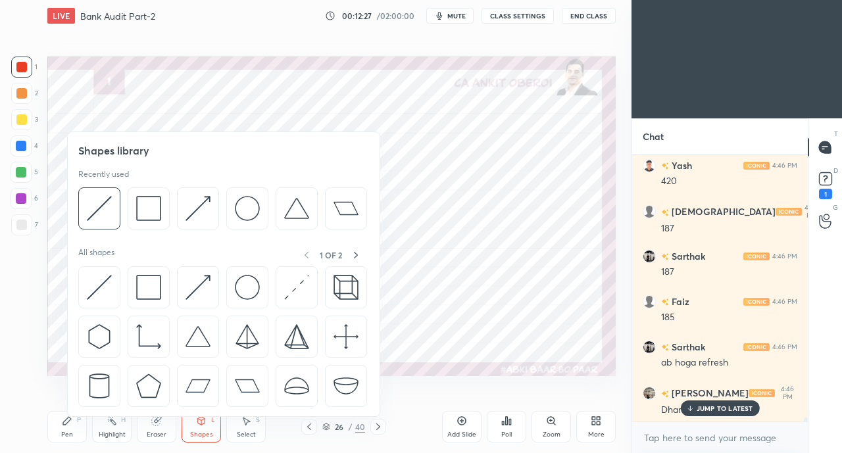
click at [99, 282] on img at bounding box center [99, 287] width 25 height 25
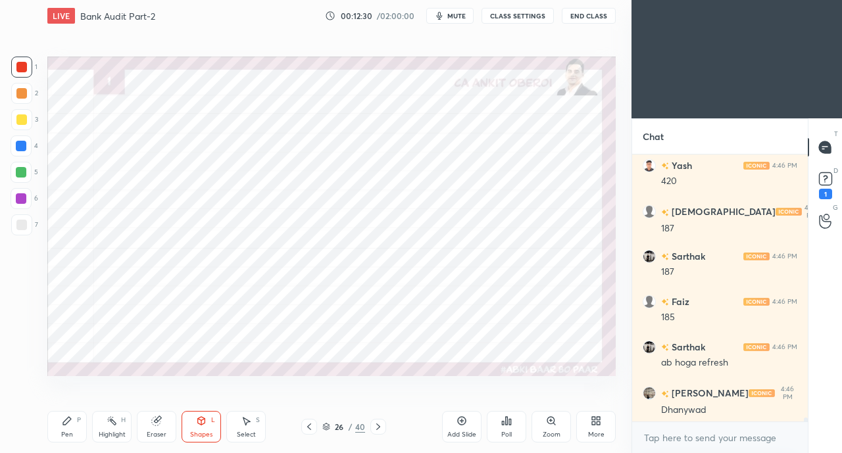
scroll to position [18466, 0]
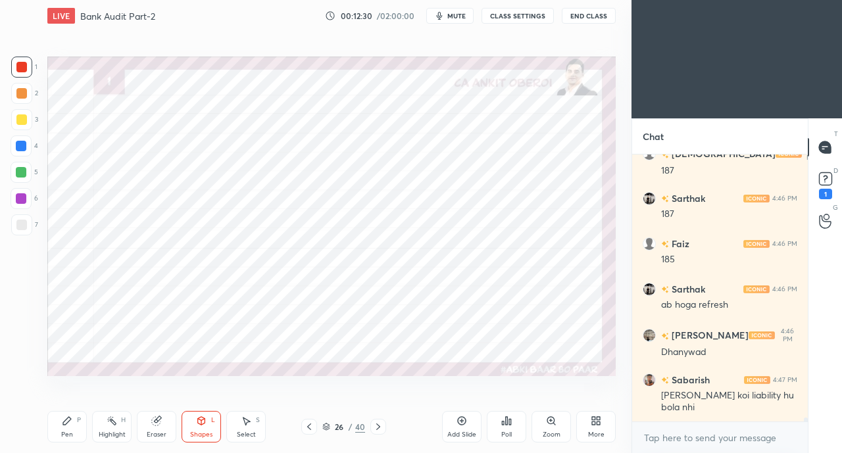
click at [70, 429] on div "Pen P" at bounding box center [66, 427] width 39 height 32
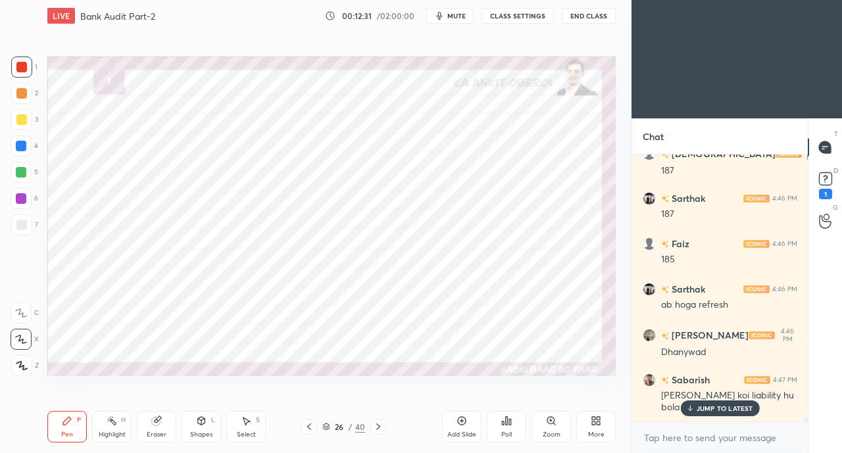
scroll to position [18510, 0]
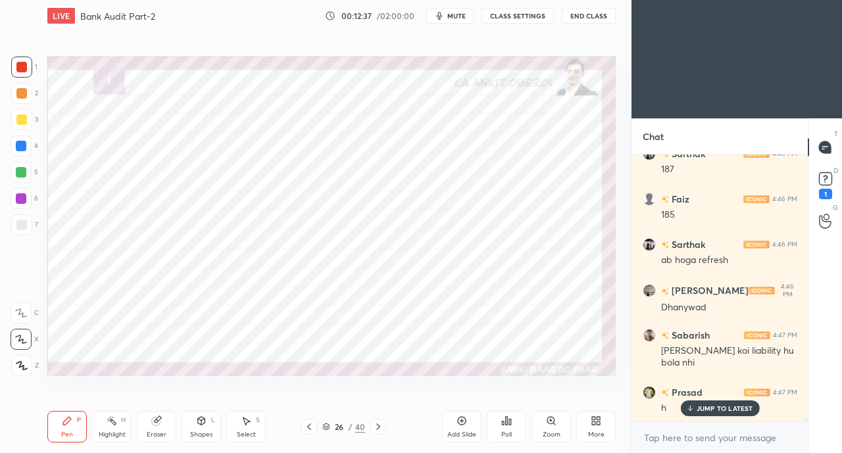
click at [150, 423] on div "Eraser" at bounding box center [156, 427] width 39 height 32
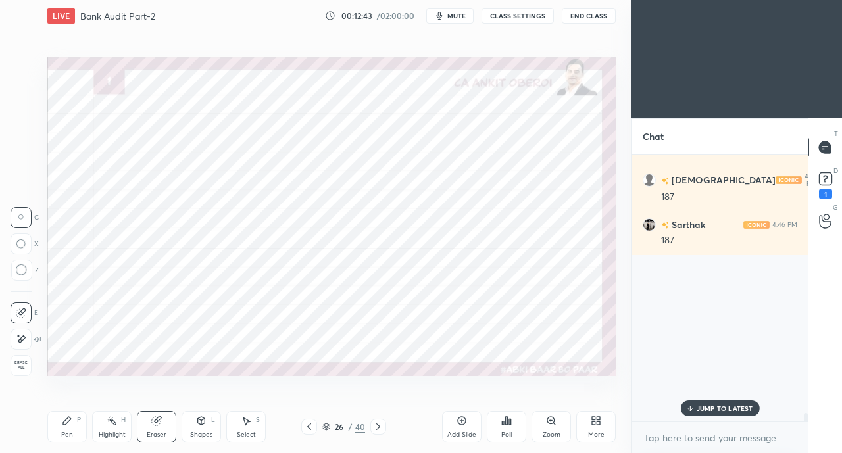
scroll to position [18556, 0]
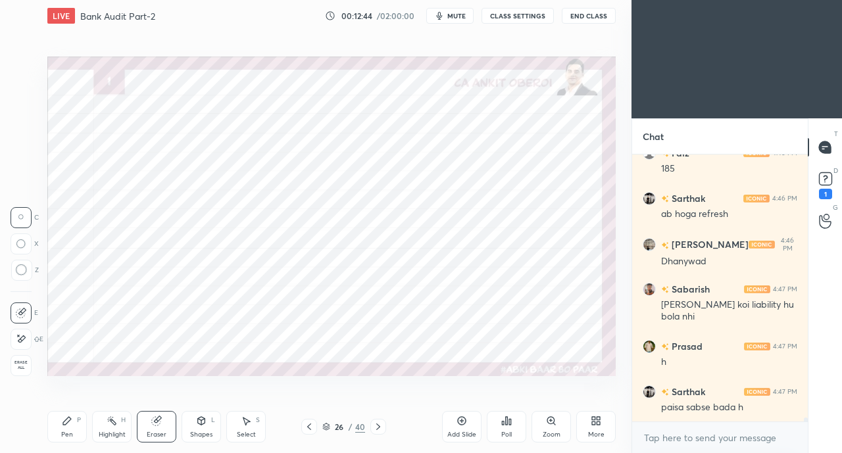
click at [61, 427] on div "Pen P" at bounding box center [66, 427] width 39 height 32
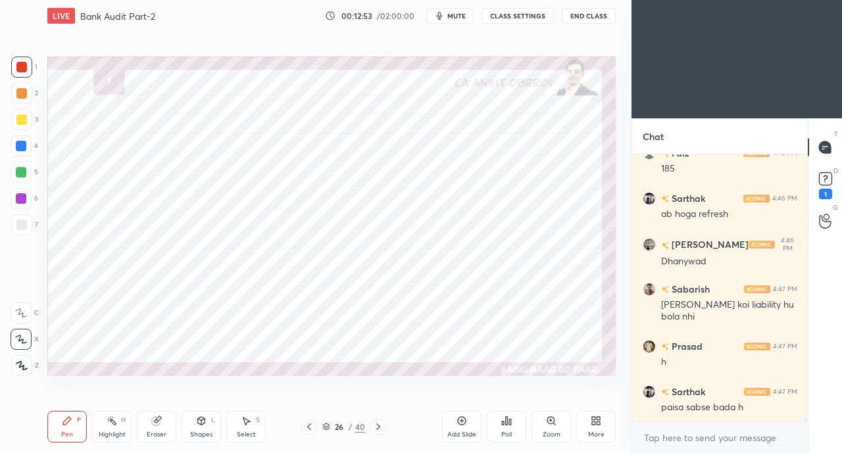
scroll to position [18601, 0]
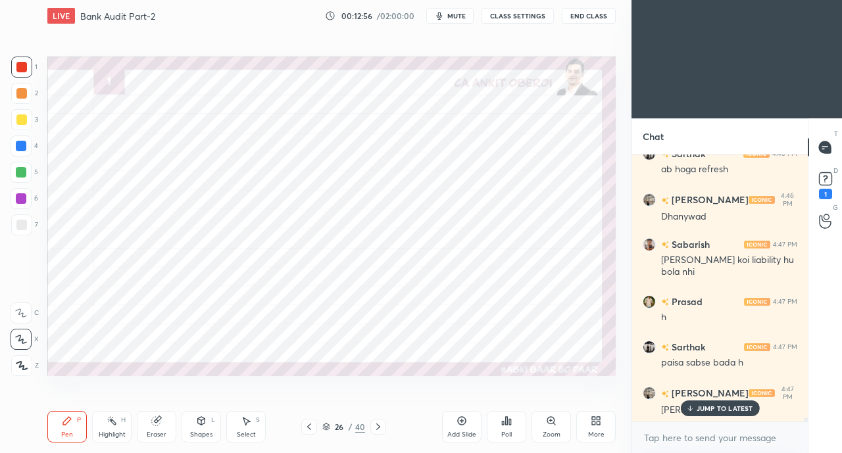
click at [159, 408] on div "Pen P Highlight H Eraser Shapes L Select S 26 / 40 Add Slide Poll Zoom More" at bounding box center [331, 427] width 568 height 53
click at [150, 433] on div "Eraser" at bounding box center [157, 434] width 20 height 7
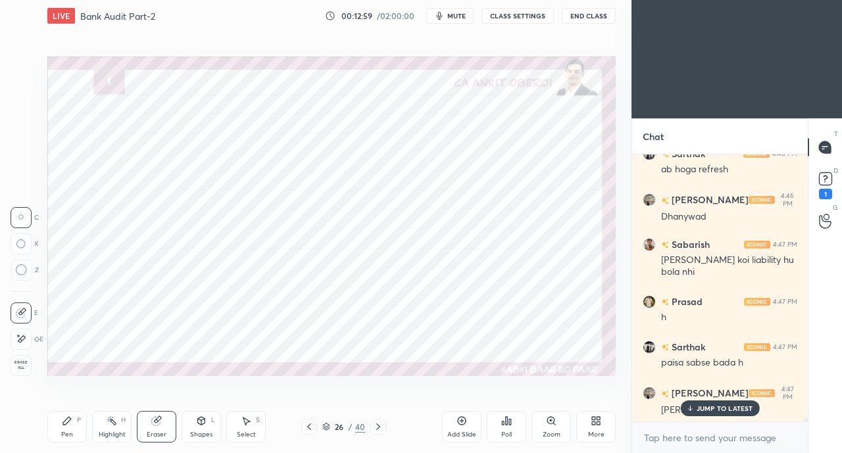
click at [78, 417] on div "P" at bounding box center [79, 420] width 4 height 7
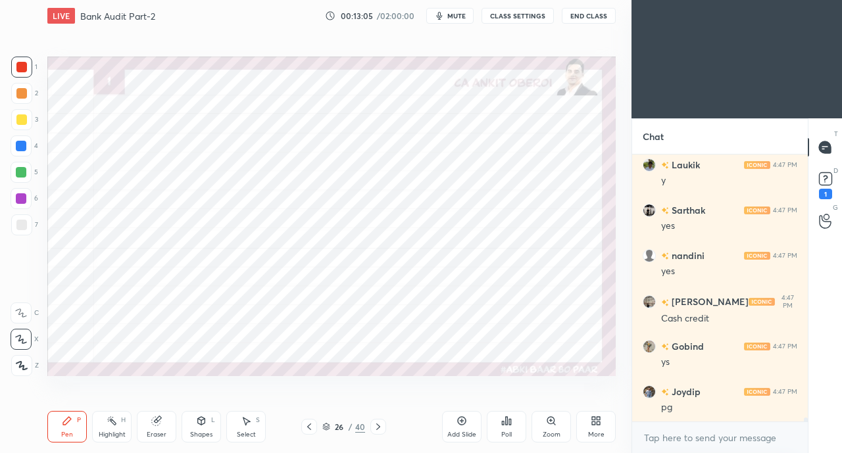
scroll to position [18576, 0]
click at [21, 143] on div at bounding box center [21, 146] width 11 height 11
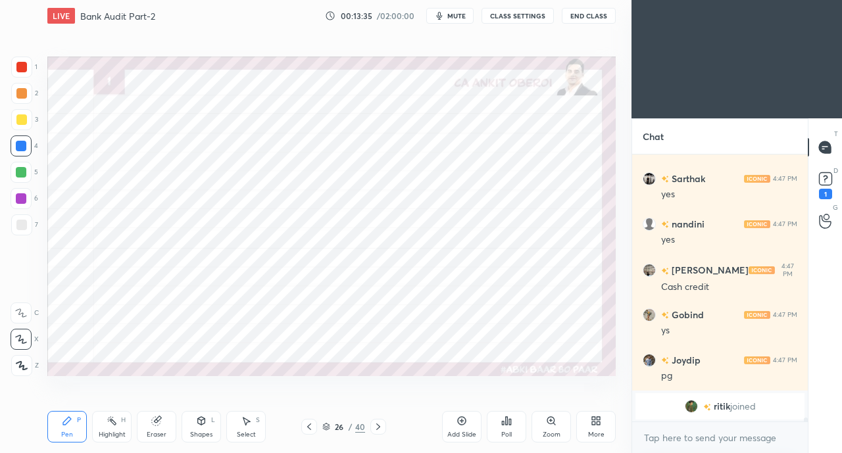
scroll to position [18627, 0]
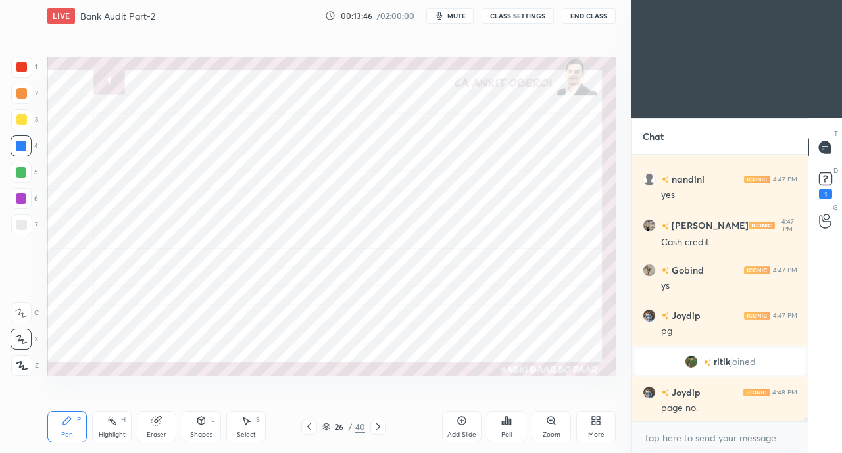
click at [16, 72] on div at bounding box center [21, 67] width 21 height 21
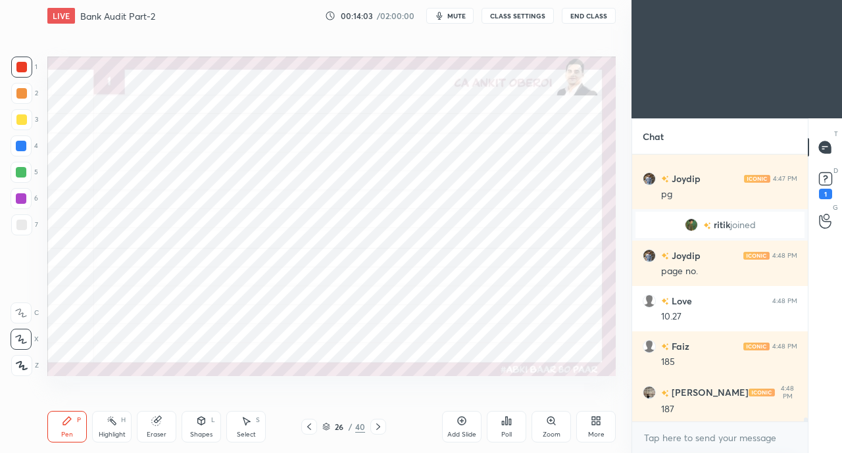
scroll to position [18777, 0]
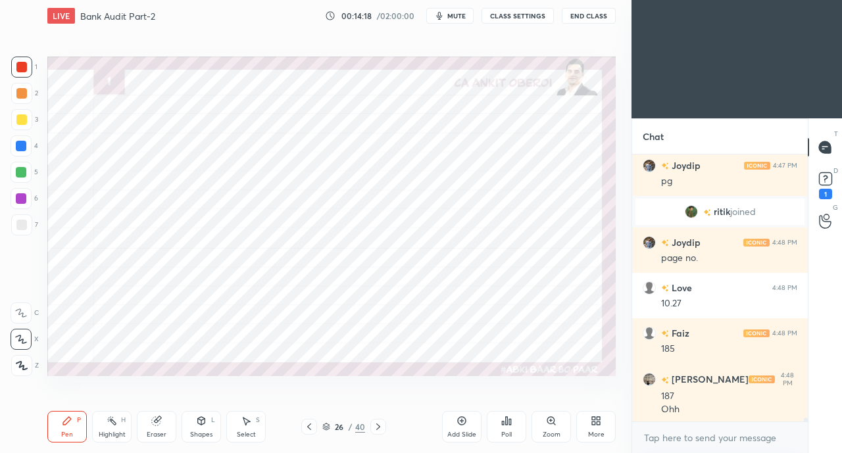
click at [305, 424] on icon at bounding box center [309, 427] width 11 height 11
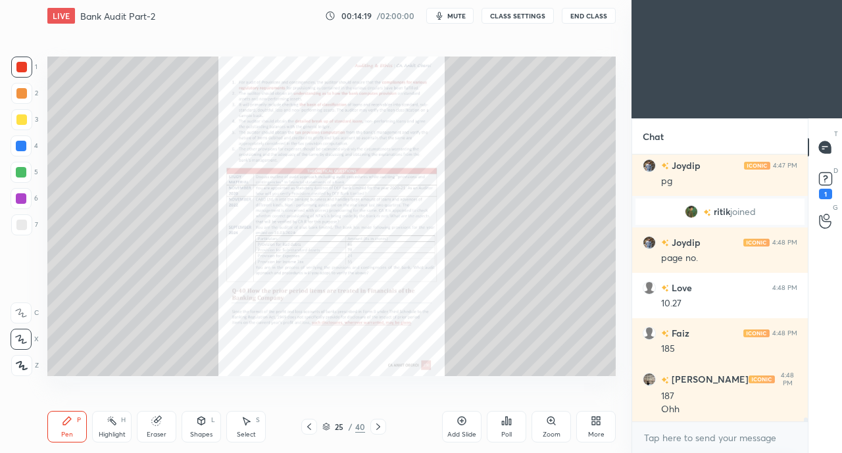
click at [378, 428] on icon at bounding box center [378, 427] width 11 height 11
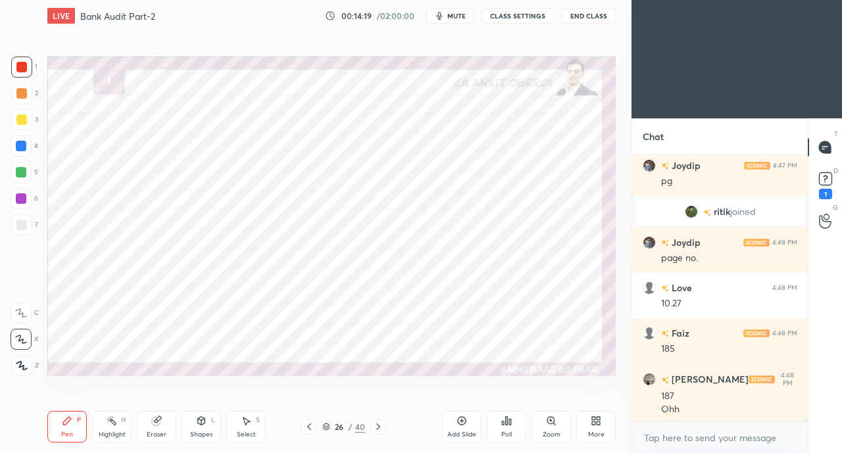
click at [376, 428] on icon at bounding box center [378, 427] width 11 height 11
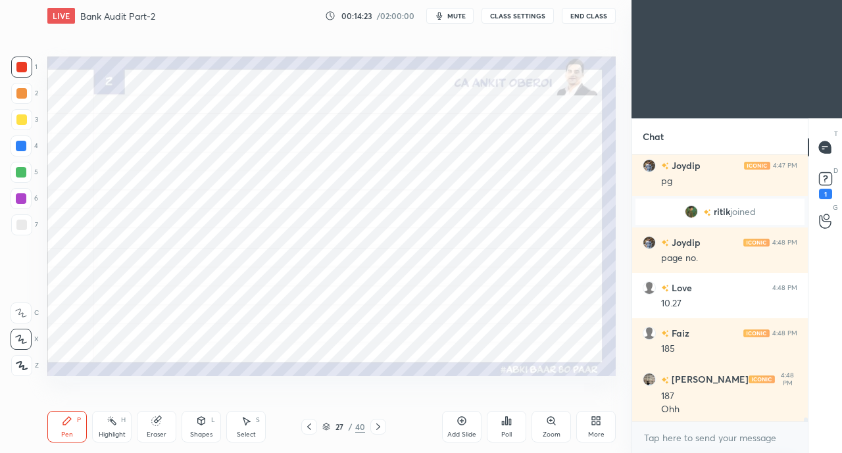
scroll to position [18809, 0]
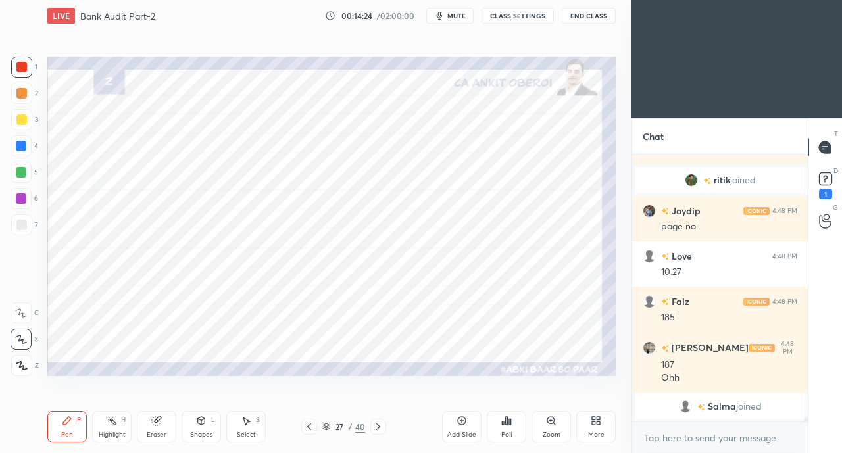
click at [303, 427] on div at bounding box center [309, 427] width 16 height 16
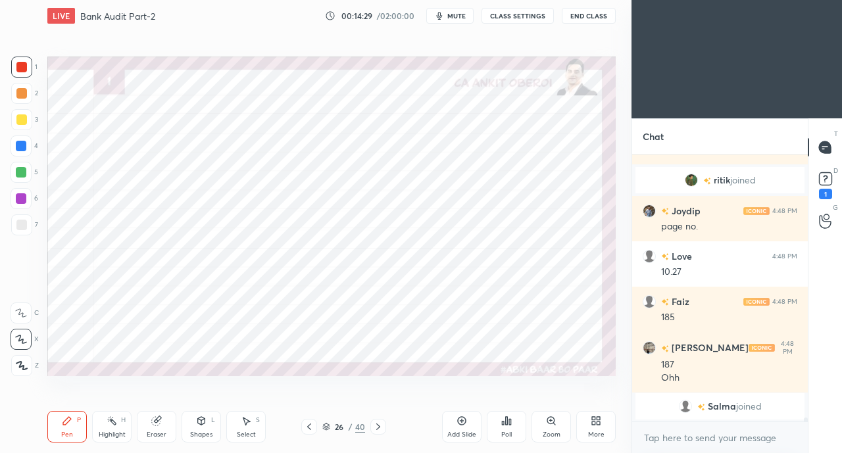
scroll to position [18804, 0]
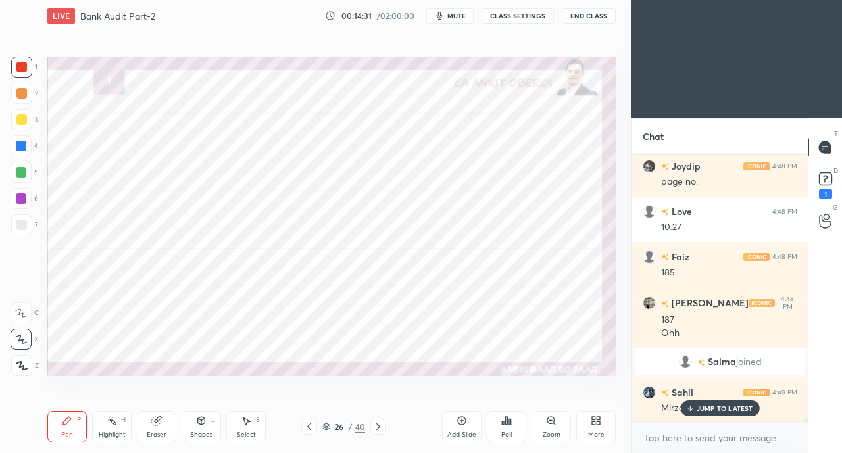
click at [694, 406] on icon at bounding box center [689, 409] width 9 height 8
click at [374, 428] on icon at bounding box center [378, 427] width 11 height 11
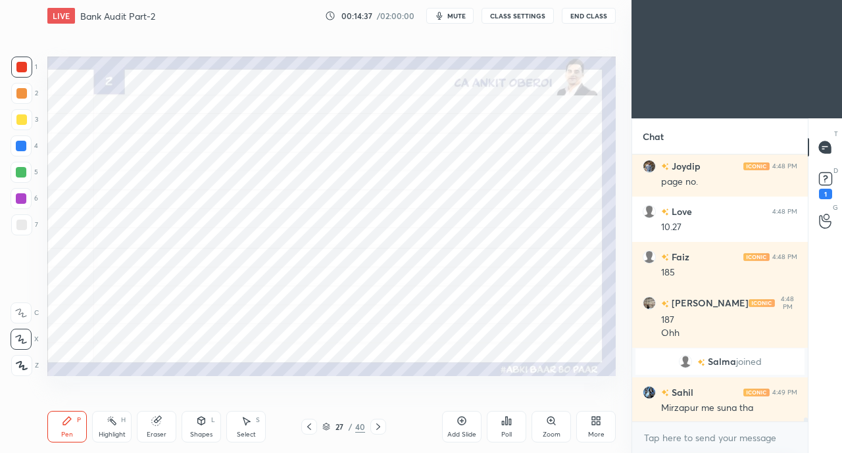
click at [378, 426] on icon at bounding box center [378, 427] width 4 height 7
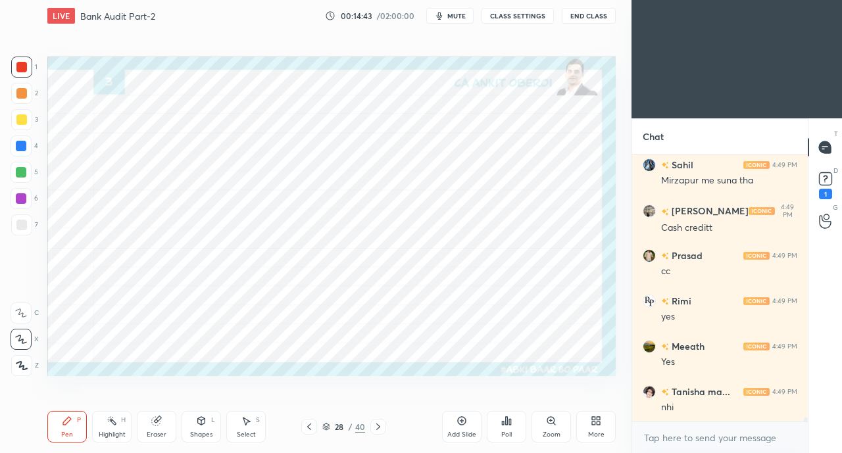
scroll to position [19167, 0]
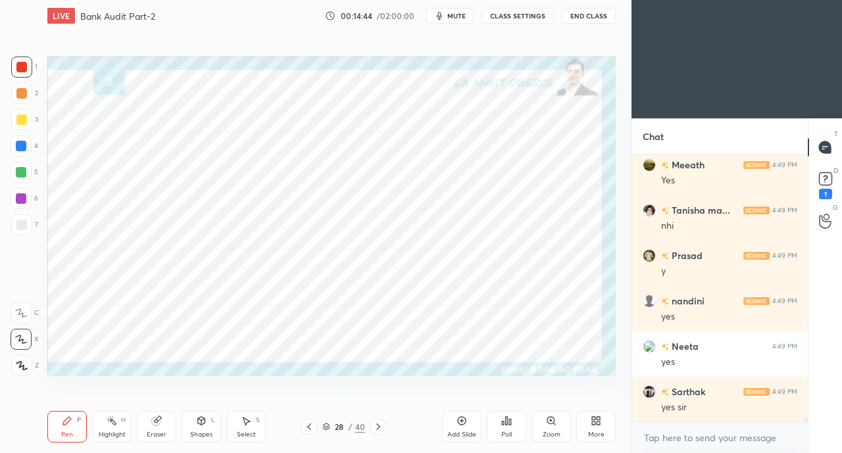
click at [25, 147] on div at bounding box center [21, 146] width 11 height 11
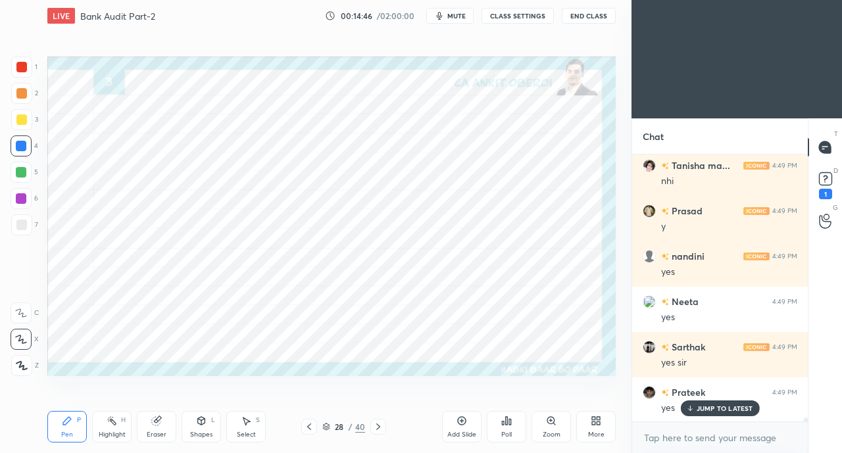
scroll to position [19304, 0]
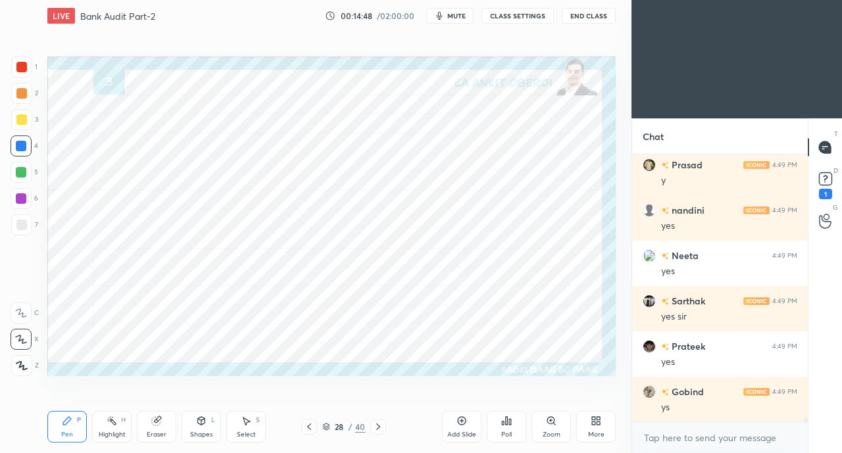
click at [19, 149] on div at bounding box center [21, 146] width 11 height 11
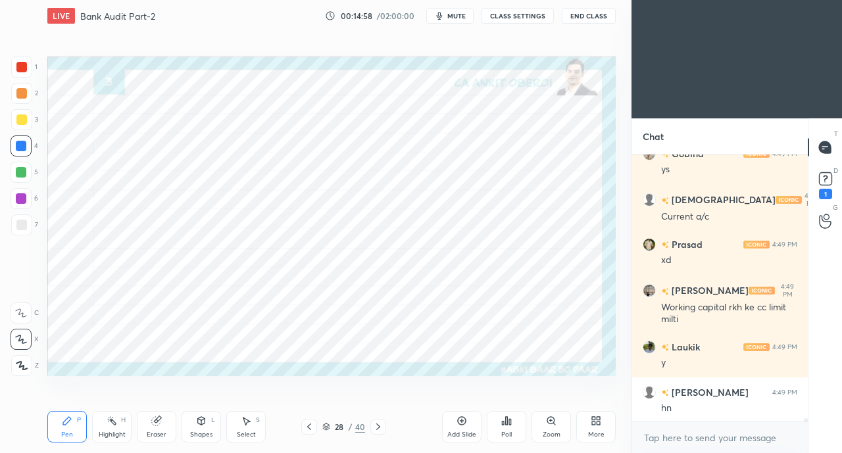
scroll to position [19588, 0]
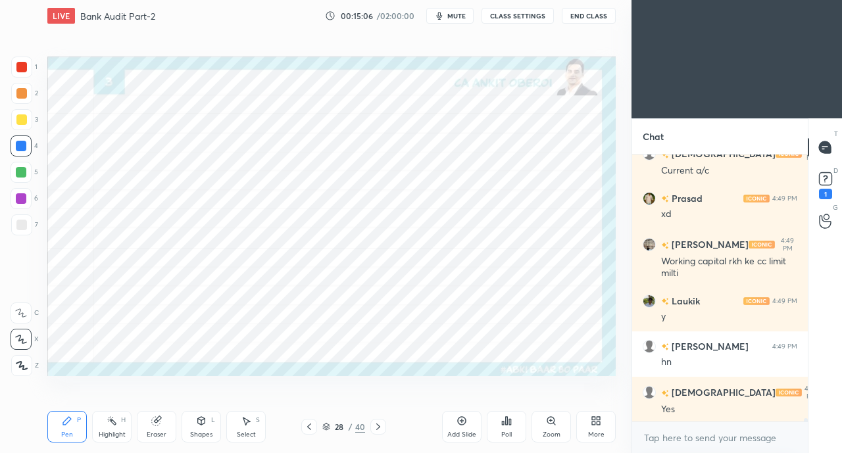
click at [22, 64] on div at bounding box center [21, 67] width 11 height 11
click at [162, 430] on div "Eraser" at bounding box center [156, 427] width 39 height 32
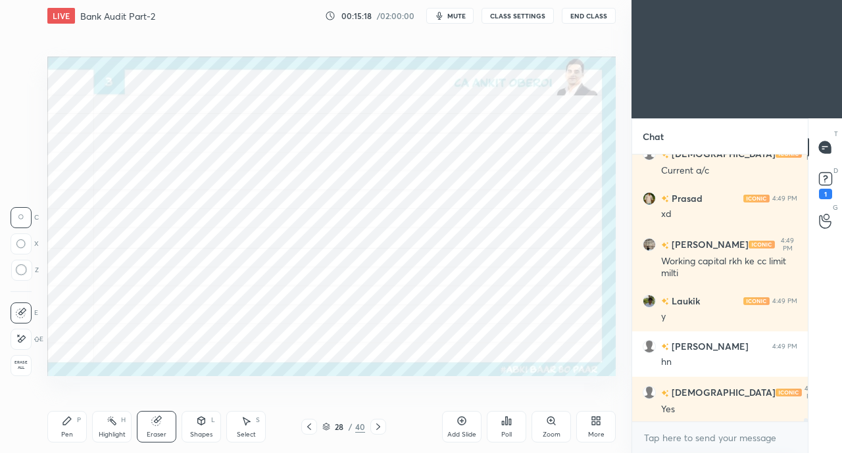
click at [22, 339] on icon at bounding box center [21, 338] width 11 height 11
click at [62, 418] on icon at bounding box center [67, 421] width 11 height 11
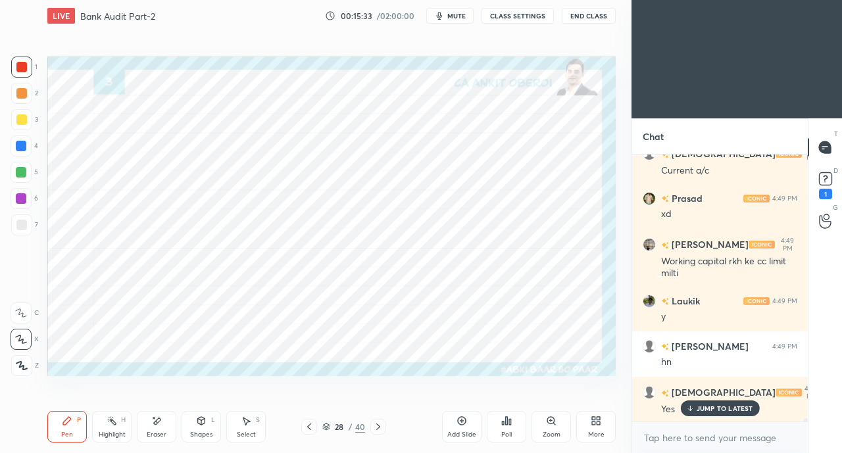
scroll to position [19656, 0]
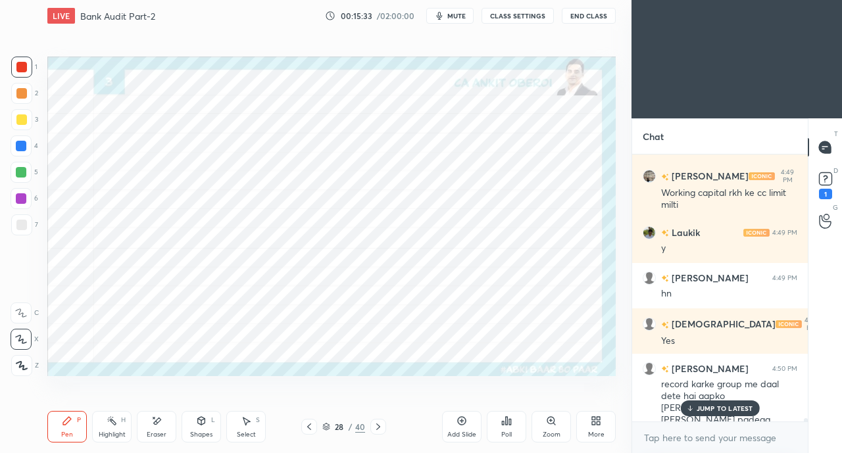
click at [19, 141] on div at bounding box center [21, 146] width 11 height 11
click at [195, 430] on div "Shapes L" at bounding box center [201, 427] width 39 height 32
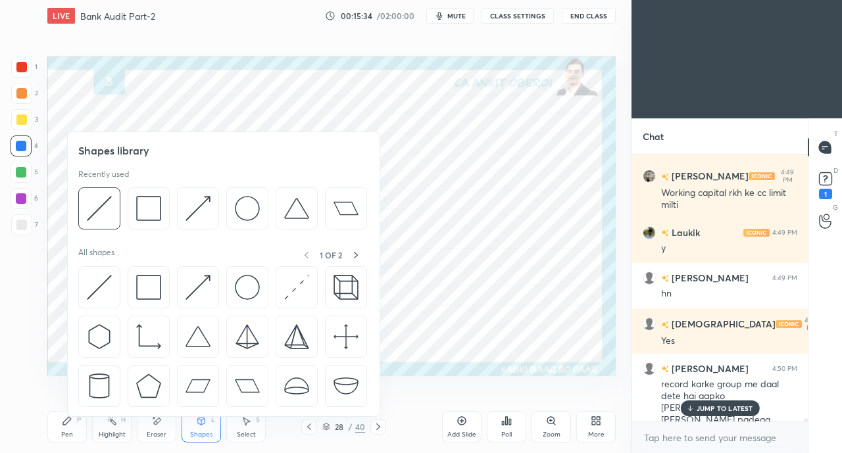
click at [197, 282] on img at bounding box center [197, 287] width 25 height 25
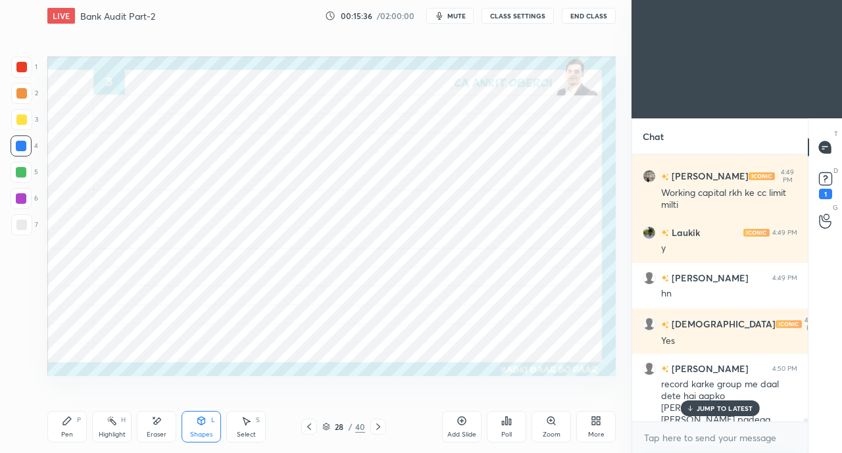
click at [80, 423] on div "P" at bounding box center [79, 420] width 4 height 7
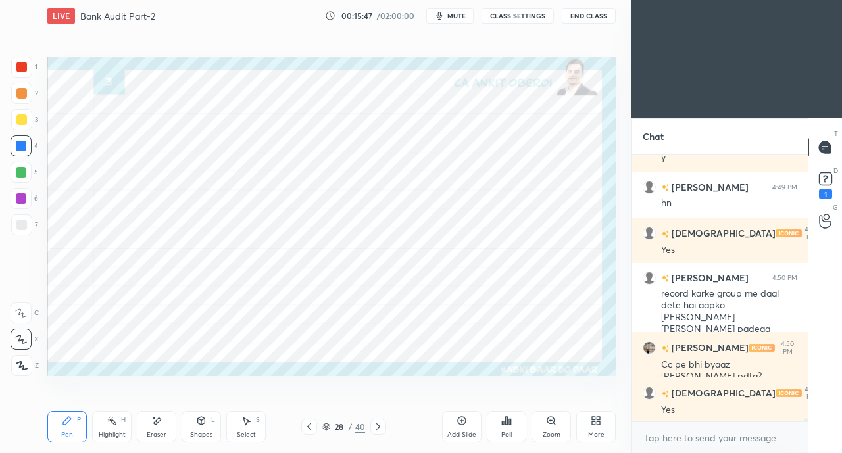
scroll to position [19793, 0]
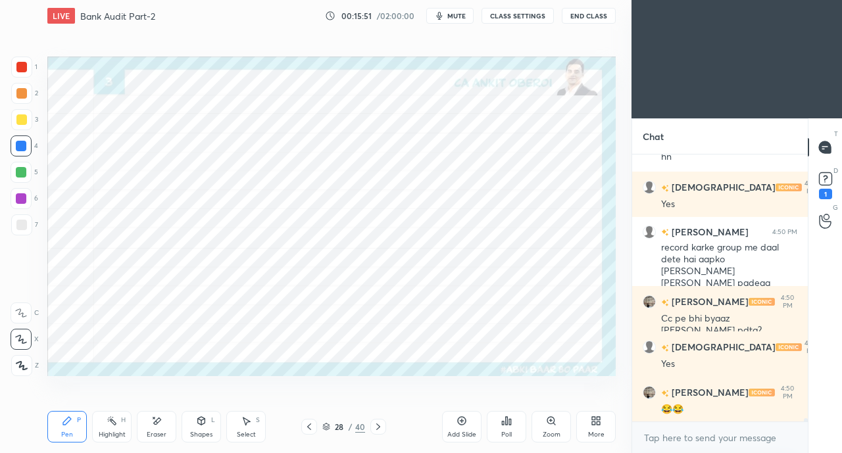
click at [199, 420] on icon at bounding box center [201, 421] width 7 height 8
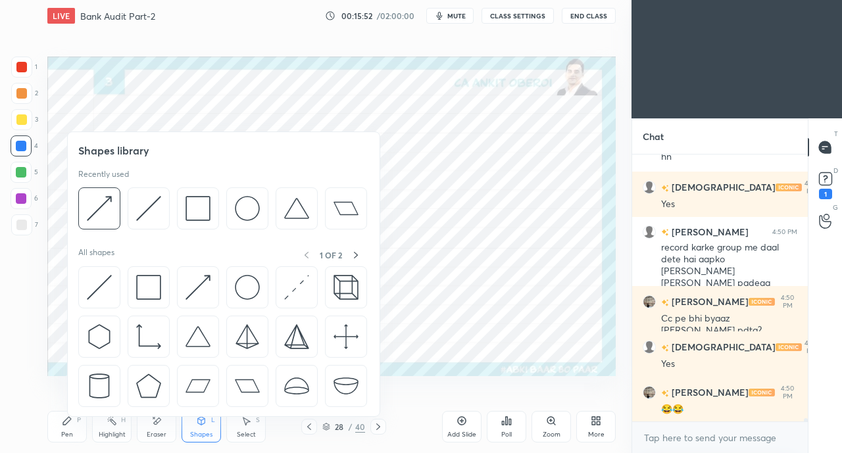
click at [200, 284] on img at bounding box center [197, 287] width 25 height 25
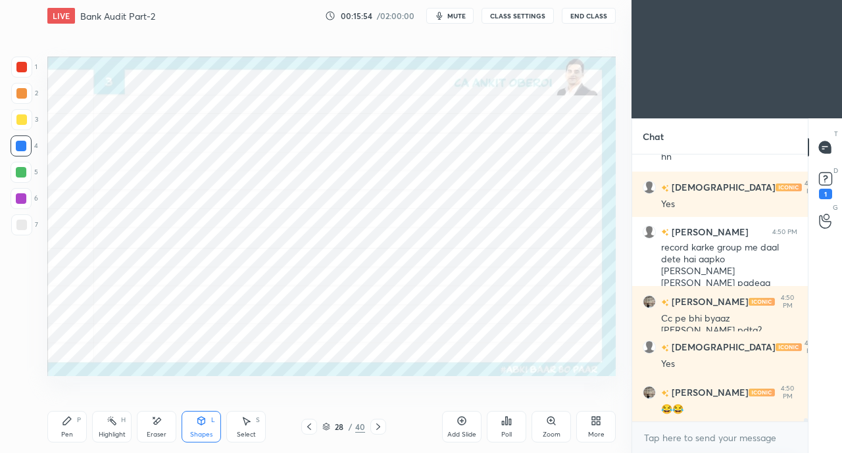
click at [74, 424] on div "Pen P" at bounding box center [66, 427] width 39 height 32
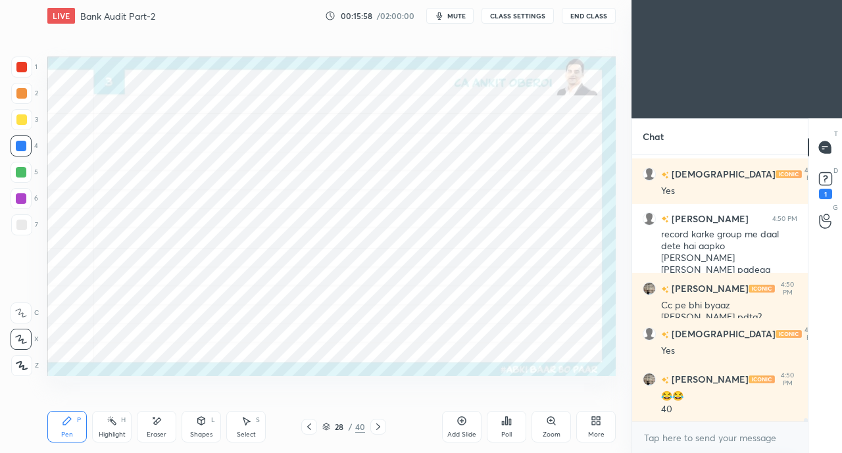
click at [201, 427] on div "Shapes L" at bounding box center [201, 427] width 39 height 32
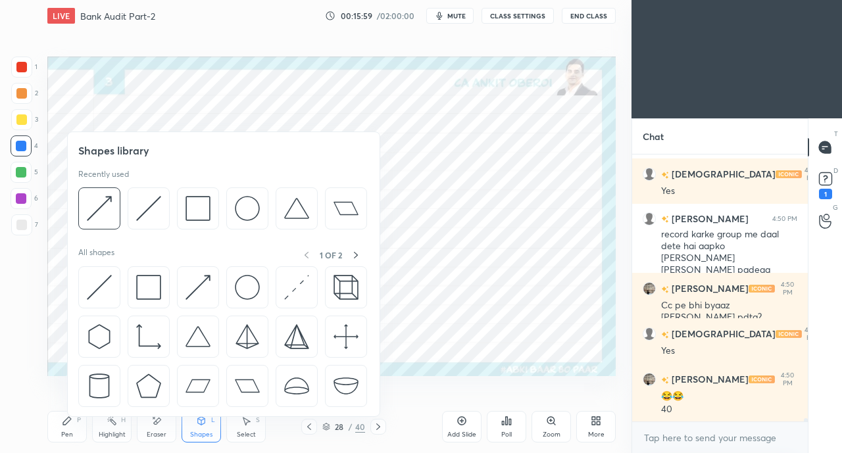
scroll to position [19851, 0]
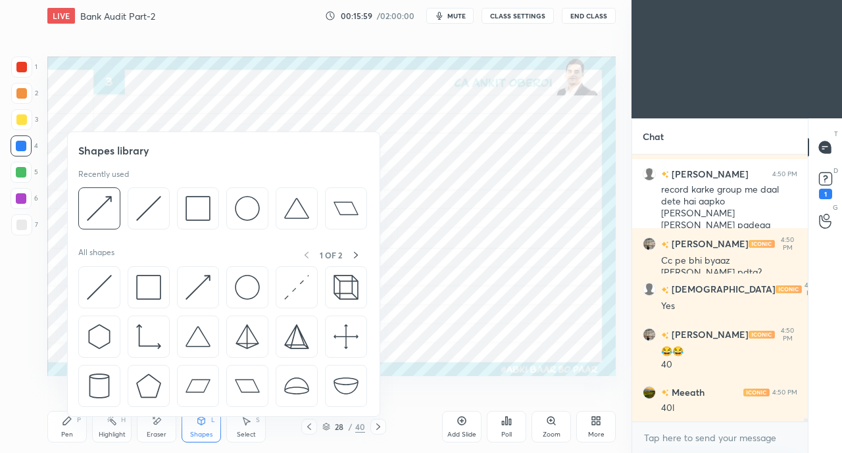
click at [196, 286] on img at bounding box center [197, 287] width 25 height 25
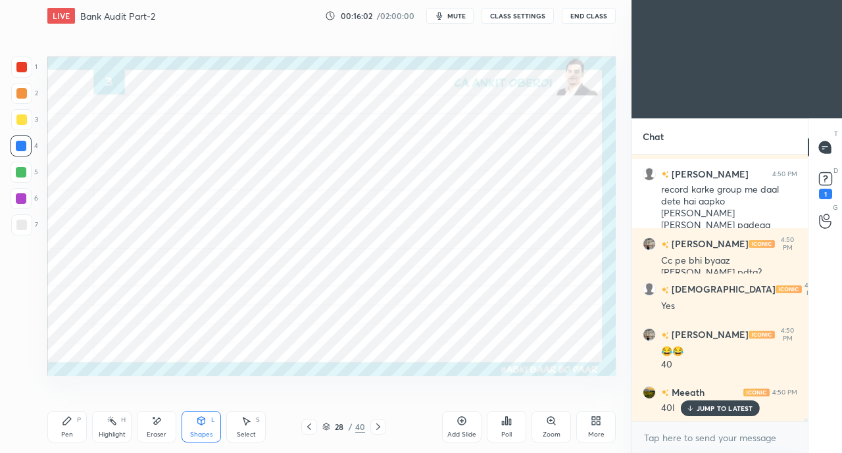
click at [63, 423] on icon at bounding box center [67, 421] width 8 height 8
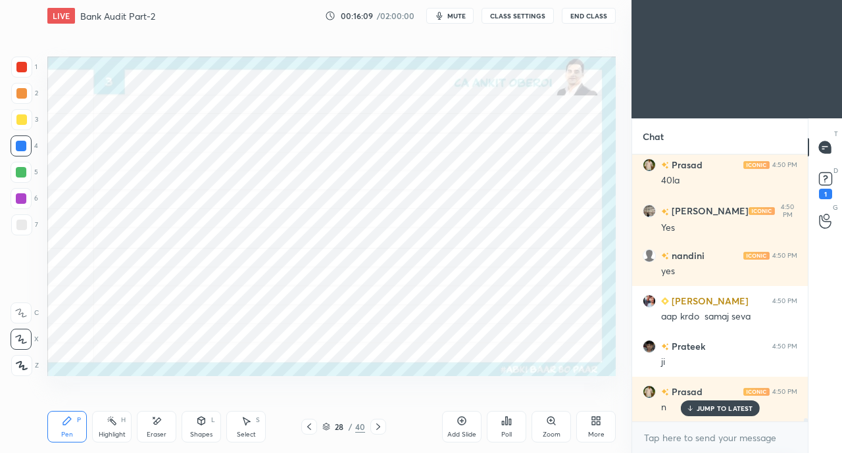
scroll to position [20214, 0]
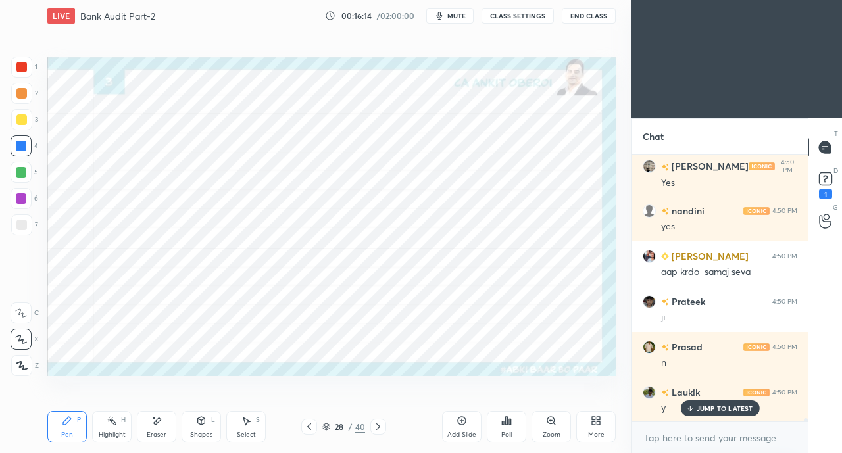
click at [22, 62] on div at bounding box center [21, 67] width 11 height 11
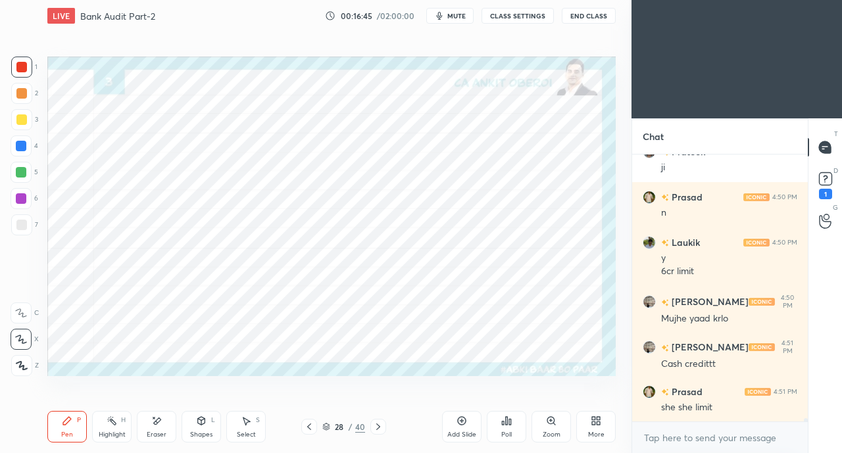
scroll to position [20409, 0]
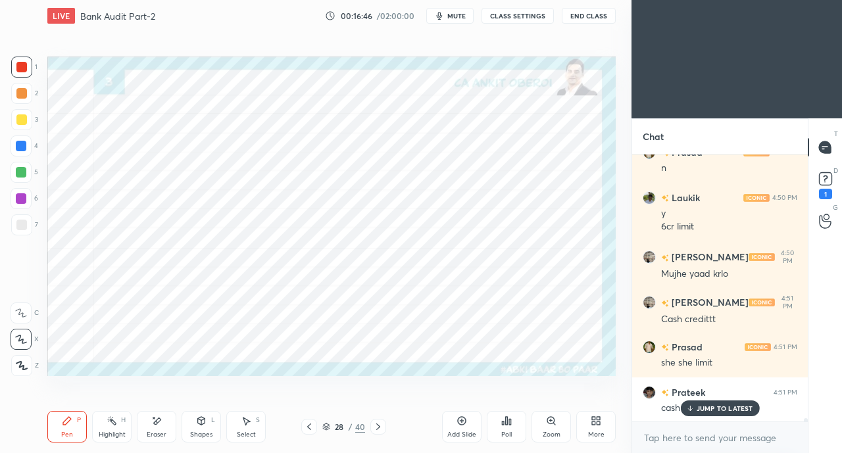
click at [699, 408] on p "JUMP TO LATEST" at bounding box center [725, 409] width 57 height 8
click at [304, 428] on icon at bounding box center [309, 427] width 11 height 11
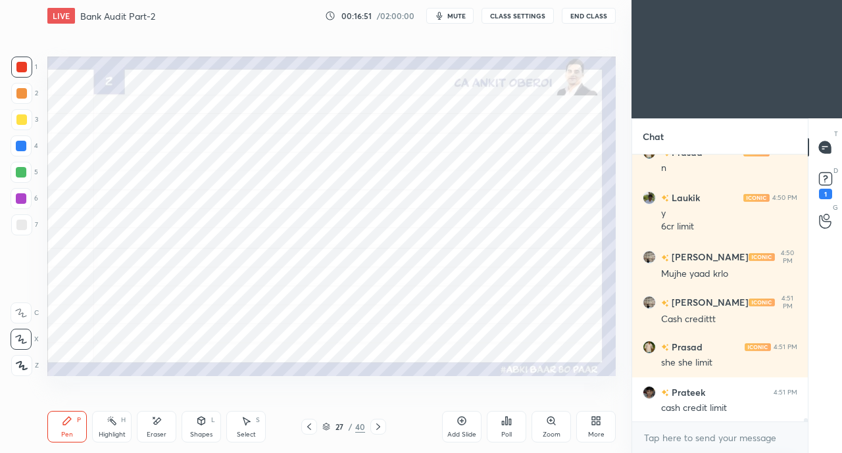
click at [310, 426] on icon at bounding box center [309, 427] width 11 height 11
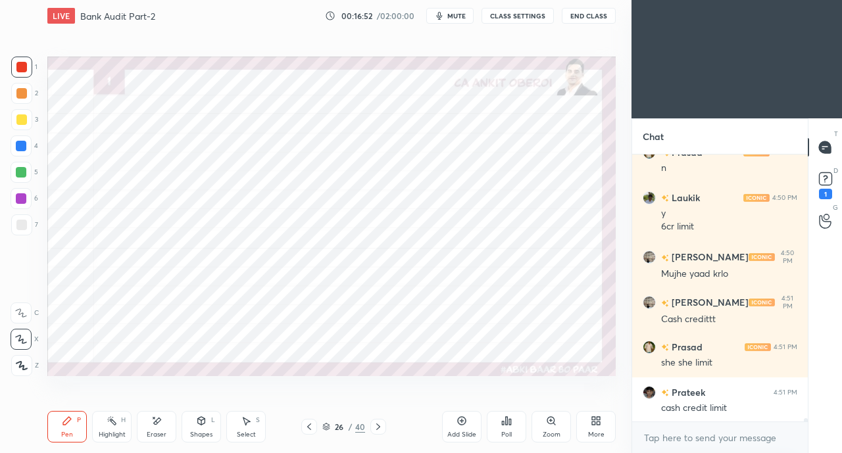
click at [159, 428] on div "Eraser" at bounding box center [156, 427] width 39 height 32
click at [68, 426] on icon at bounding box center [67, 421] width 11 height 11
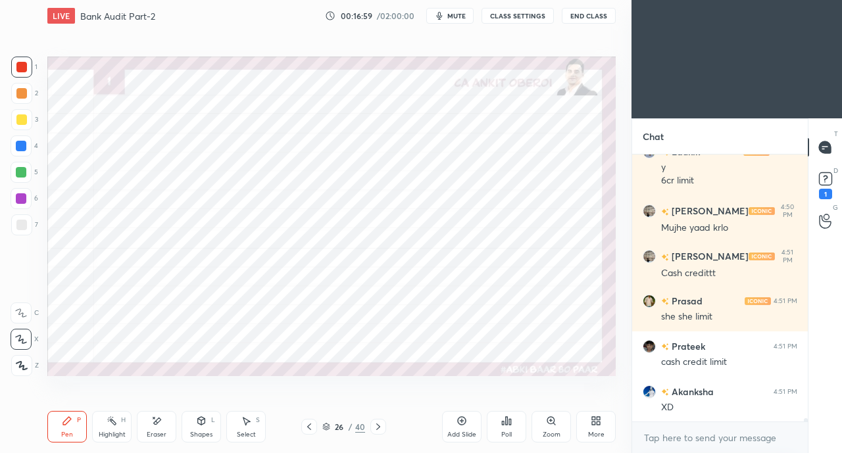
scroll to position [20499, 0]
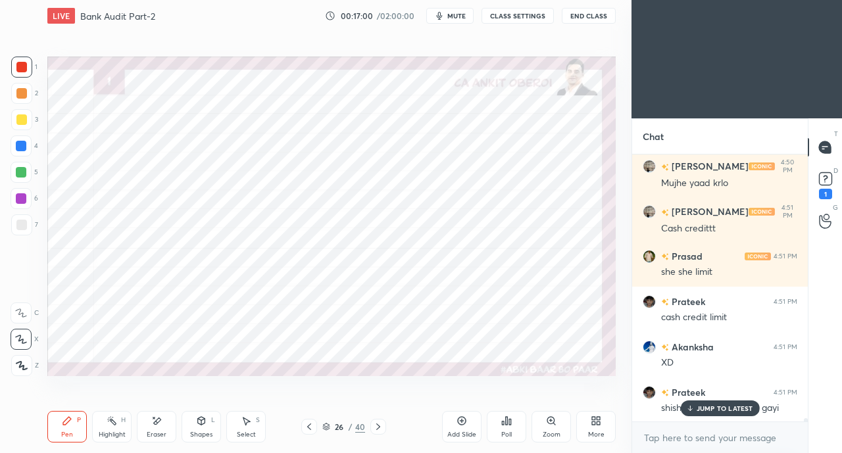
click at [694, 409] on icon at bounding box center [689, 409] width 9 height 8
click at [361, 430] on div "40" at bounding box center [360, 427] width 10 height 12
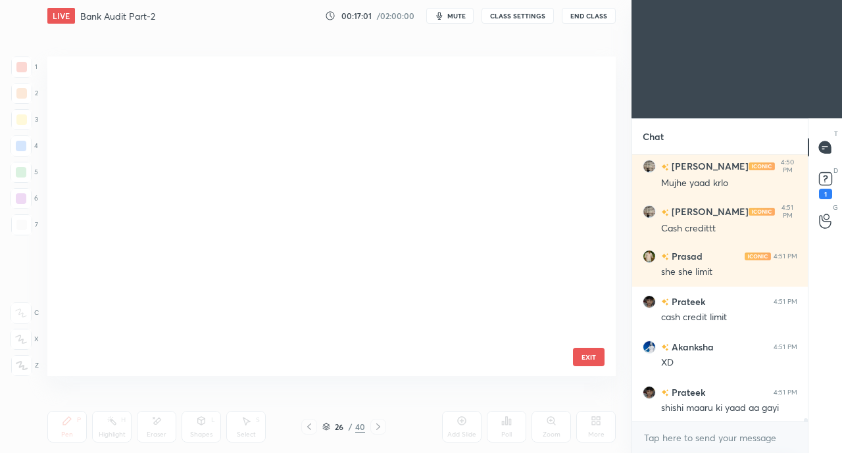
scroll to position [316, 562]
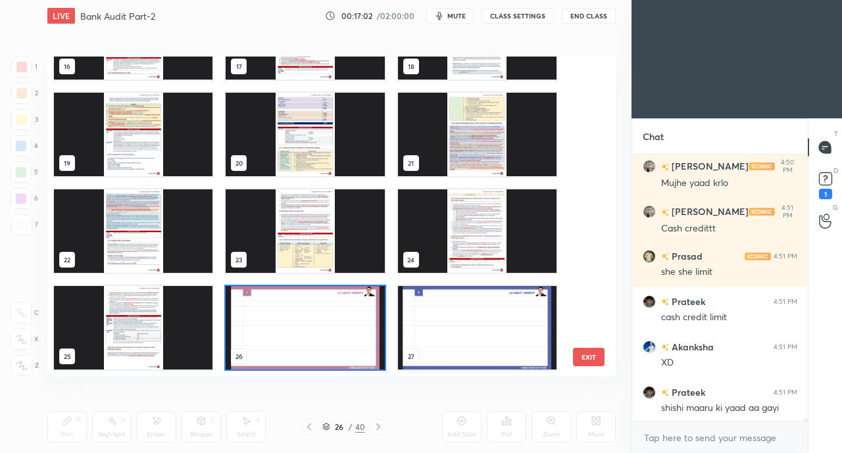
click at [314, 318] on img "grid" at bounding box center [305, 328] width 159 height 84
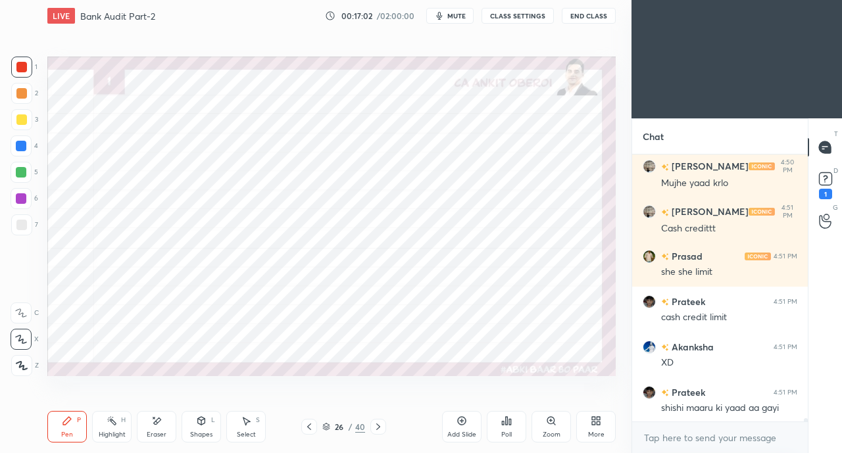
click at [322, 312] on img "grid" at bounding box center [305, 328] width 159 height 84
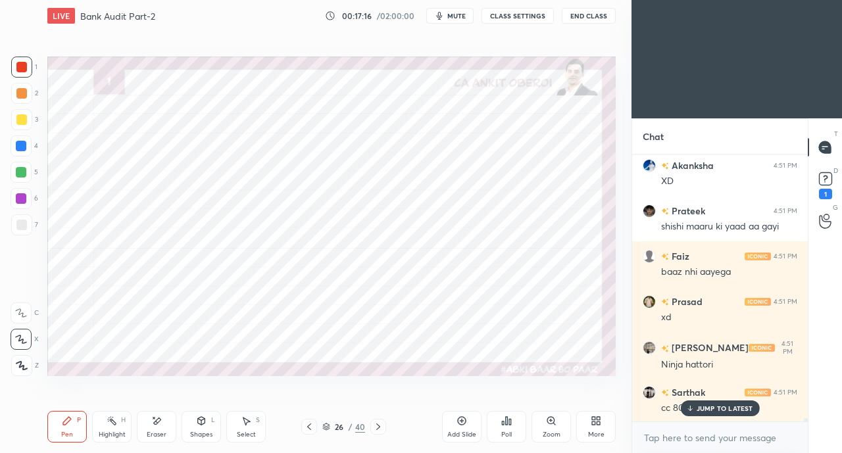
scroll to position [20727, 0]
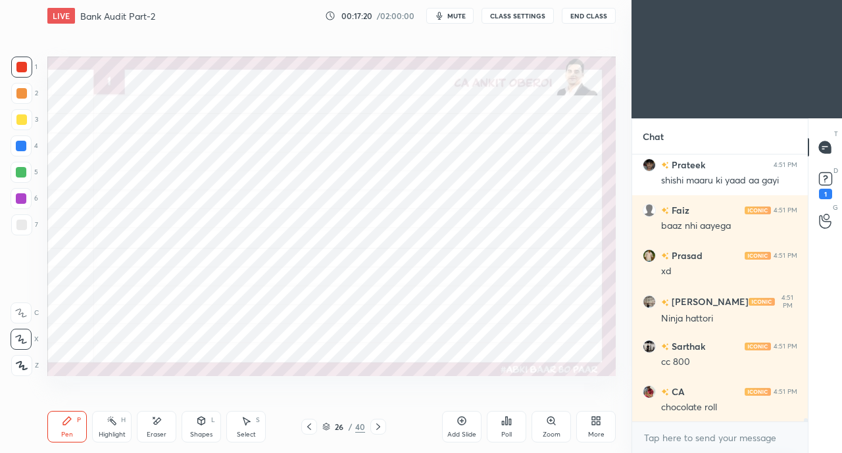
click at [201, 424] on icon at bounding box center [201, 421] width 7 height 8
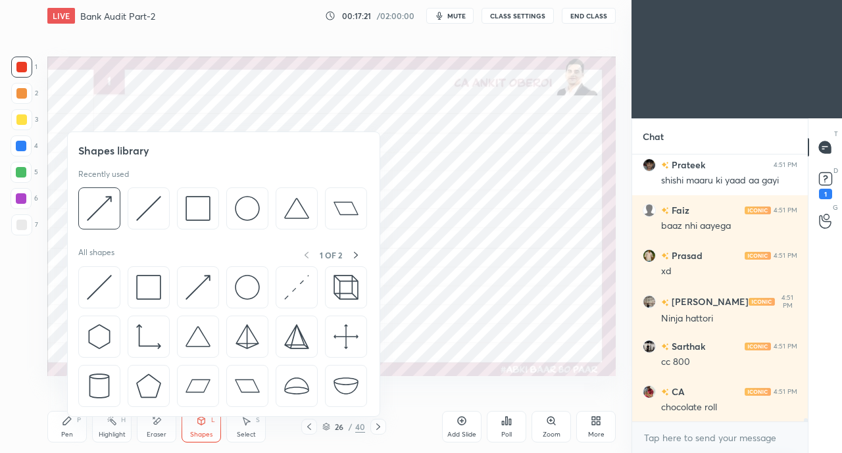
click at [94, 282] on img at bounding box center [99, 287] width 25 height 25
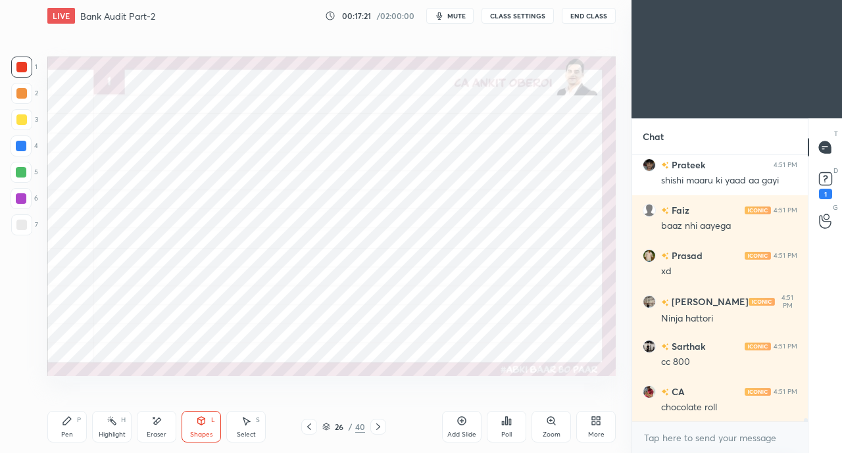
click at [19, 141] on div at bounding box center [21, 146] width 11 height 11
click at [70, 423] on icon at bounding box center [67, 421] width 11 height 11
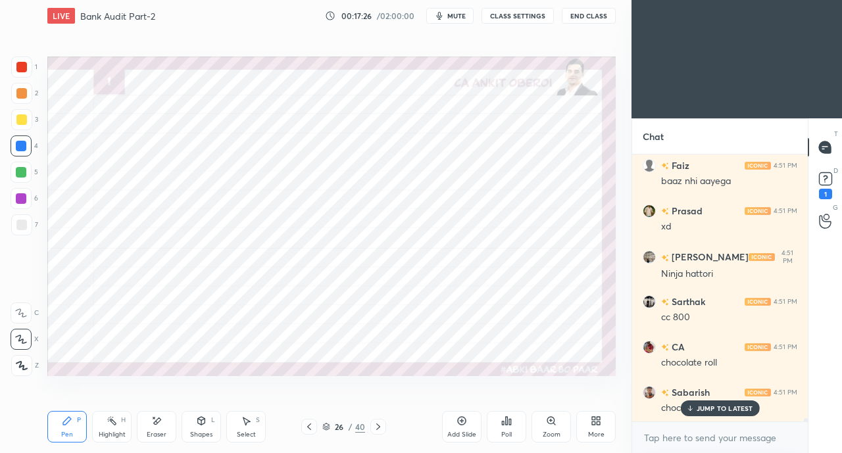
click at [699, 414] on div "JUMP TO LATEST" at bounding box center [719, 409] width 79 height 16
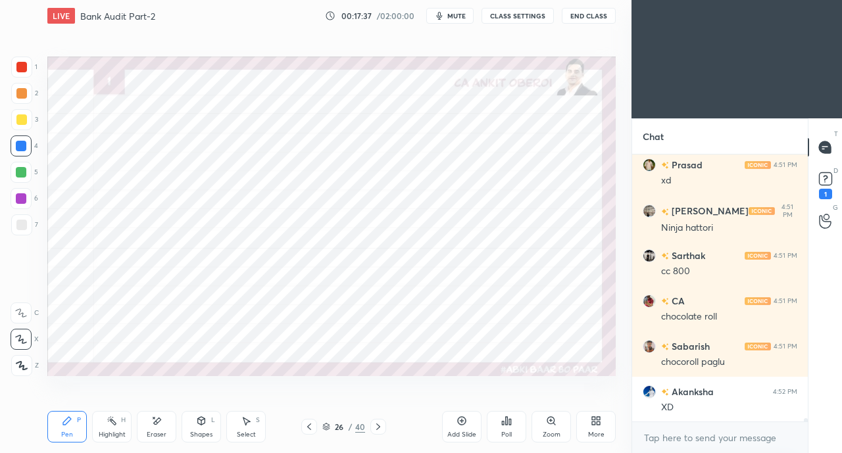
click at [197, 431] on div "Shapes" at bounding box center [201, 434] width 22 height 7
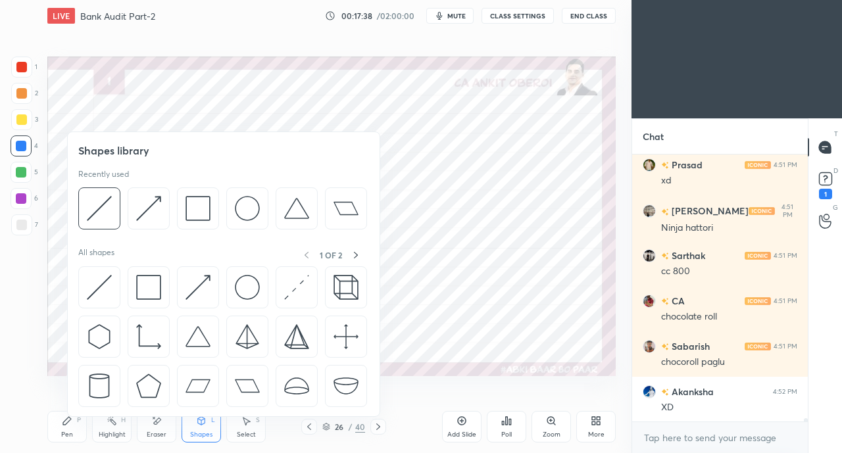
click at [195, 204] on img at bounding box center [197, 208] width 25 height 25
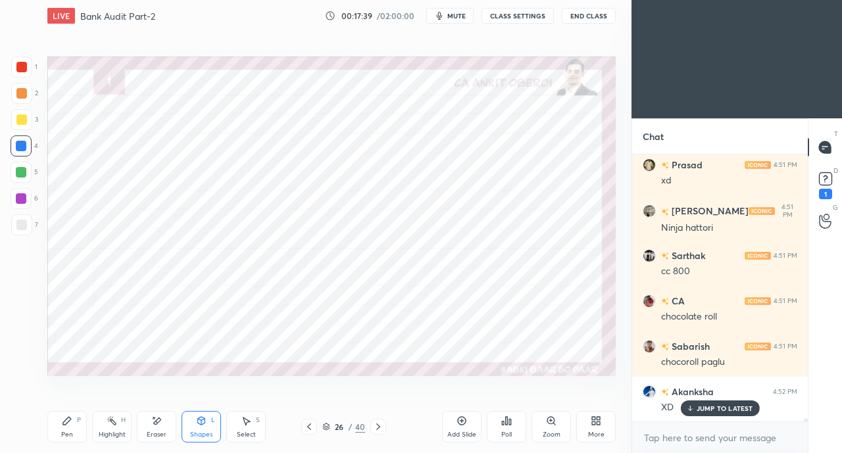
scroll to position [20862, 0]
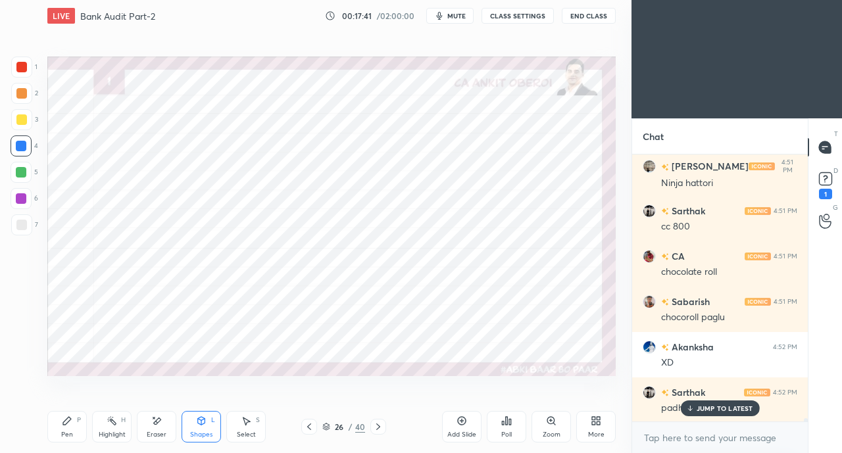
click at [690, 409] on icon at bounding box center [690, 408] width 0 height 5
click at [70, 422] on icon at bounding box center [67, 421] width 11 height 11
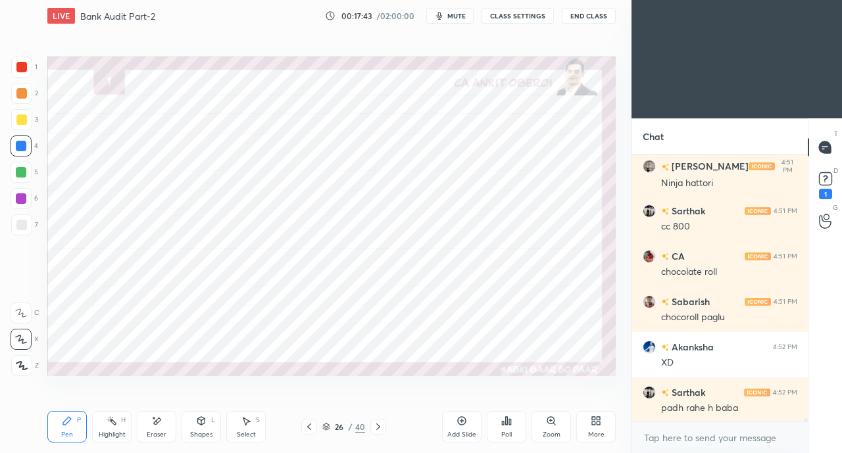
scroll to position [20909, 0]
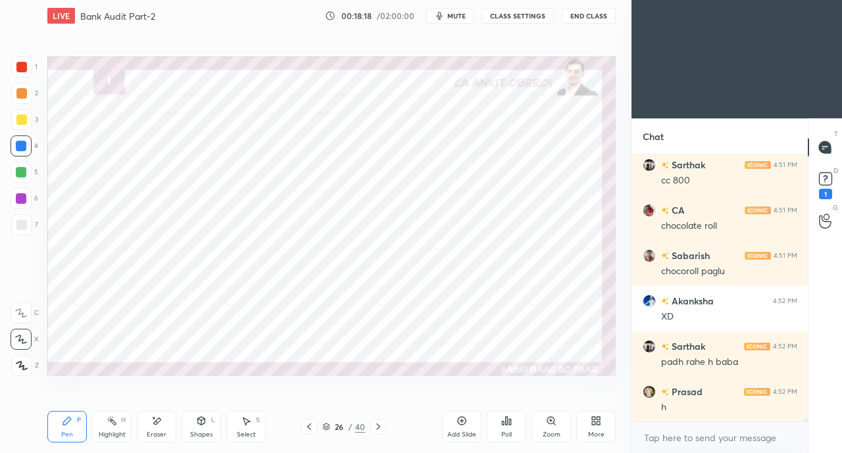
click at [20, 68] on div at bounding box center [21, 67] width 11 height 11
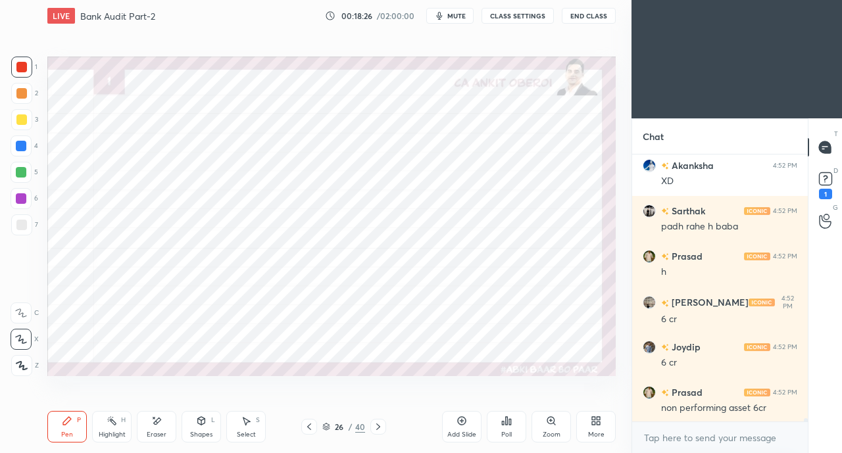
scroll to position [21090, 0]
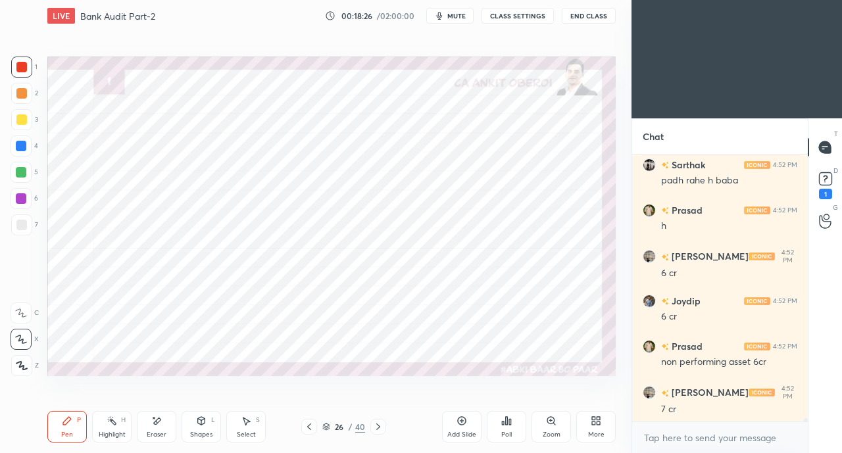
click at [24, 169] on div at bounding box center [21, 172] width 11 height 11
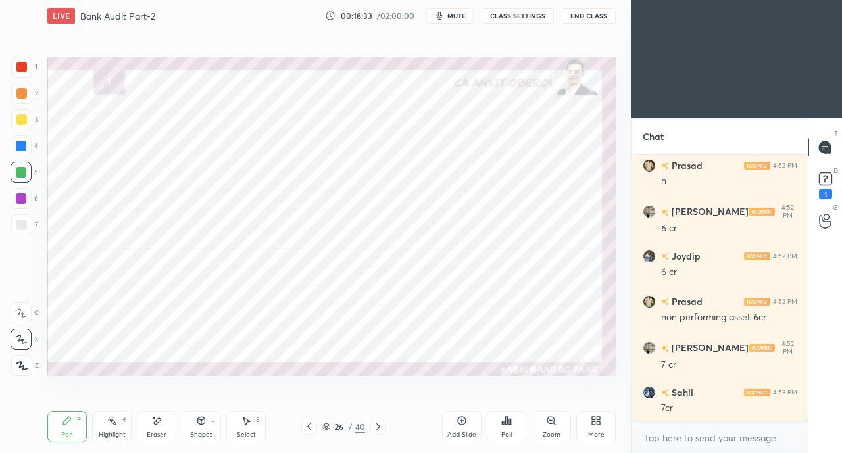
scroll to position [21181, 0]
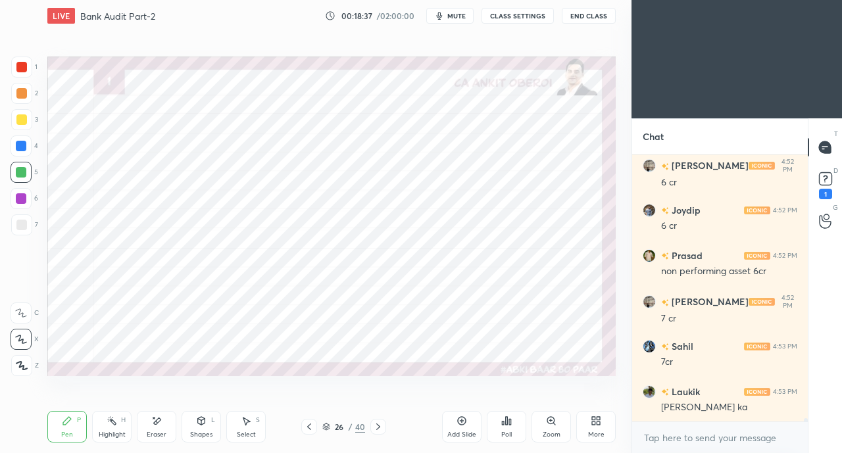
click at [21, 68] on div at bounding box center [21, 67] width 11 height 11
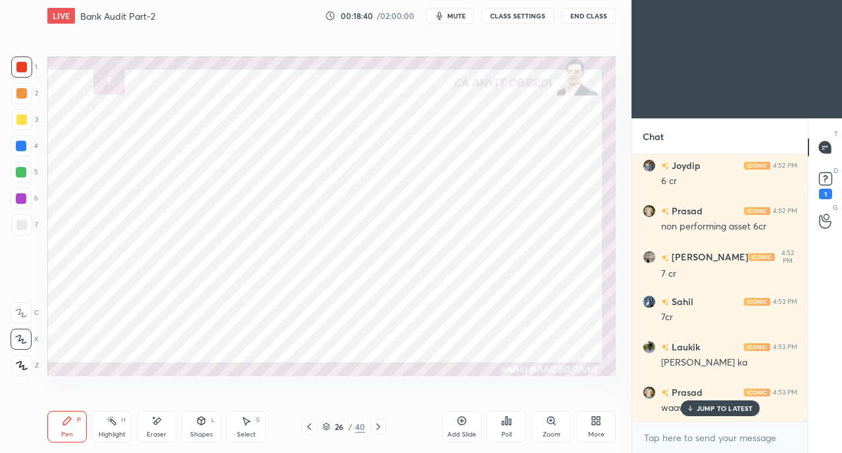
click at [159, 425] on icon at bounding box center [156, 421] width 11 height 11
click at [64, 428] on div "Pen P" at bounding box center [66, 427] width 39 height 32
click at [704, 413] on div "JUMP TO LATEST" at bounding box center [719, 409] width 79 height 16
click at [22, 146] on div at bounding box center [21, 146] width 11 height 11
click at [21, 64] on div at bounding box center [21, 67] width 11 height 11
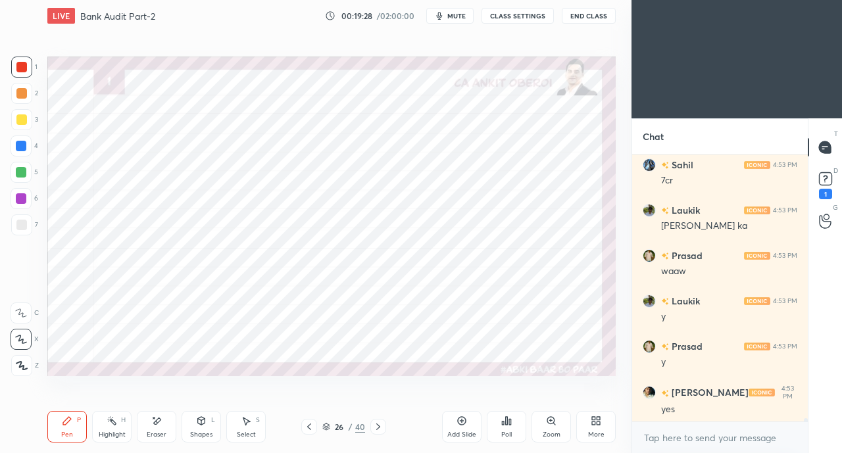
scroll to position [21407, 0]
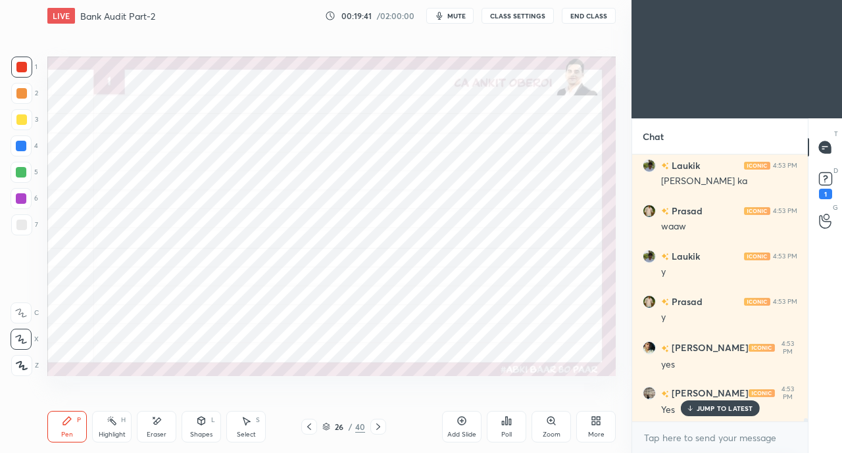
click at [22, 148] on div at bounding box center [21, 146] width 11 height 11
click at [22, 121] on div at bounding box center [21, 119] width 11 height 11
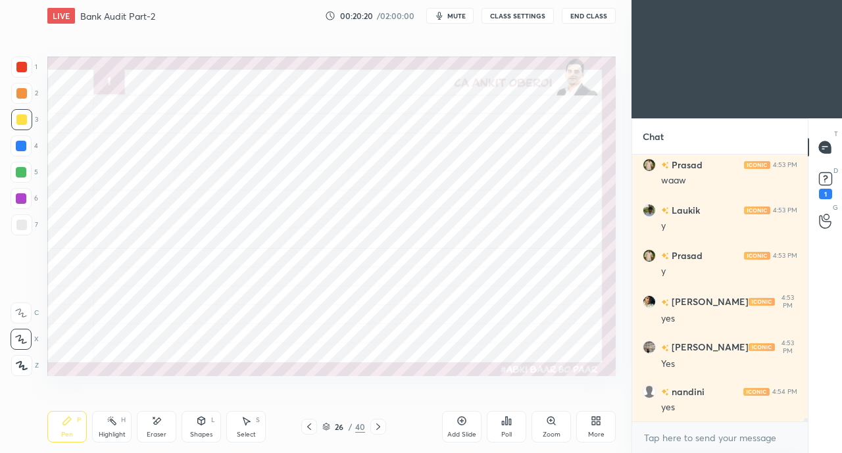
click at [21, 146] on div at bounding box center [21, 146] width 11 height 11
click at [18, 68] on div at bounding box center [21, 67] width 11 height 11
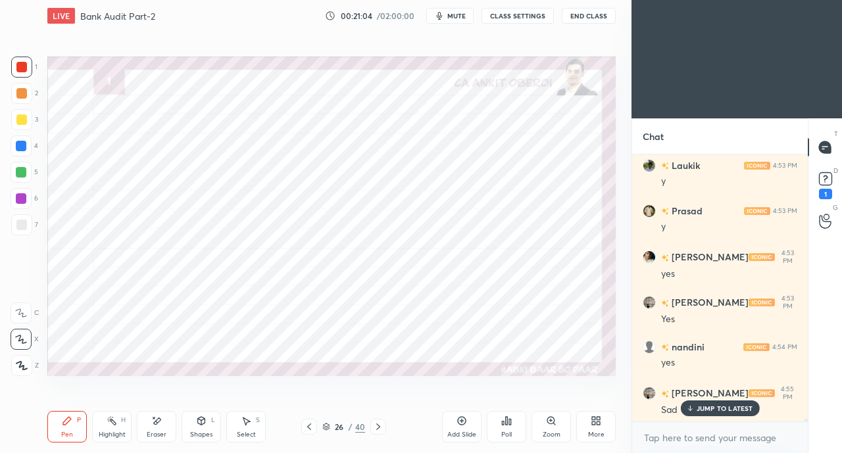
click at [704, 405] on p "JUMP TO LATEST" at bounding box center [725, 409] width 57 height 8
click at [20, 149] on div at bounding box center [21, 146] width 11 height 11
click at [21, 174] on div at bounding box center [21, 172] width 11 height 11
click at [20, 70] on div at bounding box center [21, 67] width 11 height 11
click at [164, 424] on div "Eraser" at bounding box center [156, 427] width 39 height 32
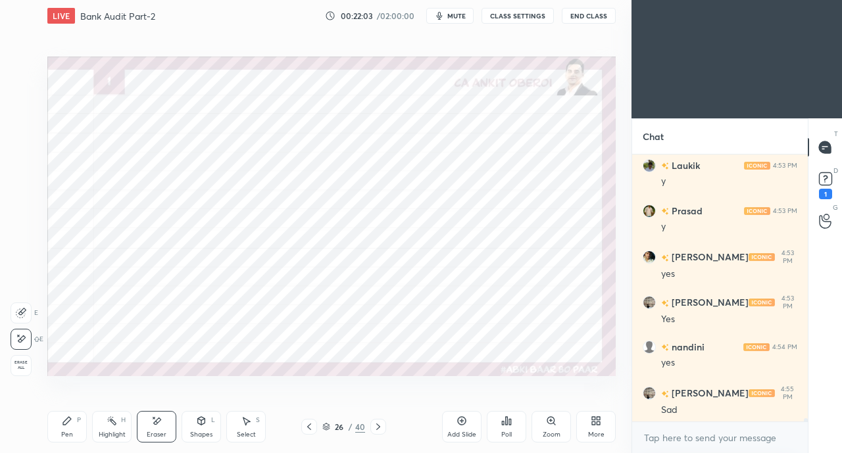
click at [68, 431] on div "Pen" at bounding box center [67, 434] width 12 height 7
click at [23, 172] on div at bounding box center [21, 172] width 11 height 11
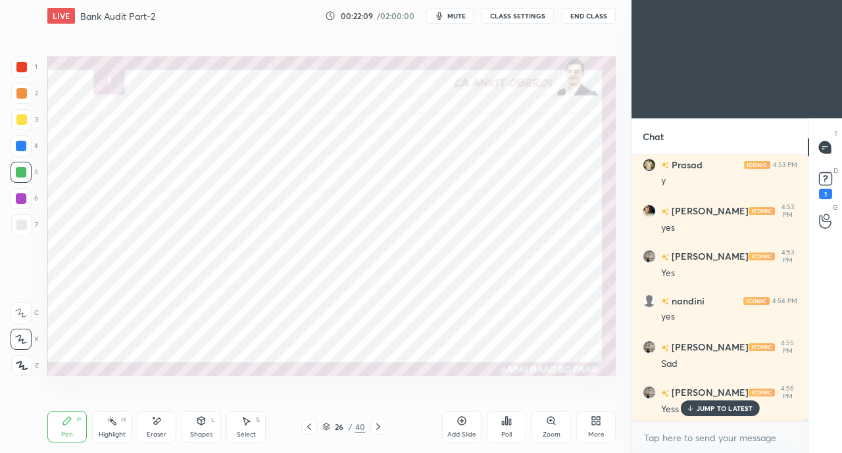
scroll to position [21589, 0]
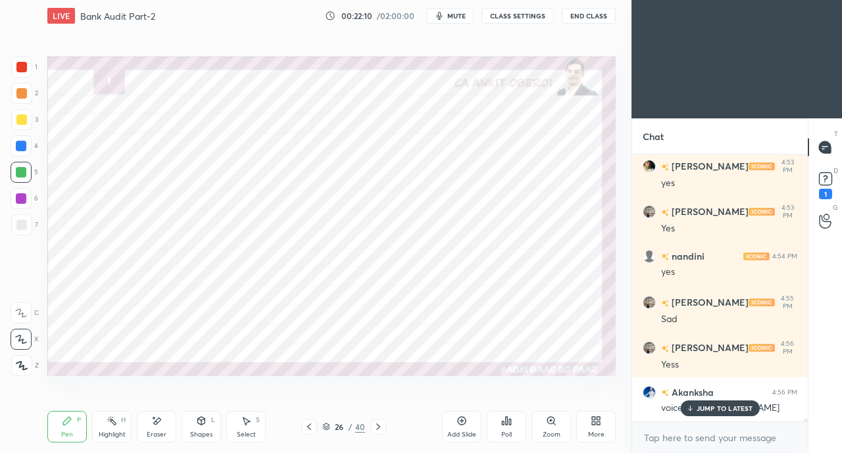
click at [697, 408] on p "JUMP TO LATEST" at bounding box center [725, 409] width 57 height 8
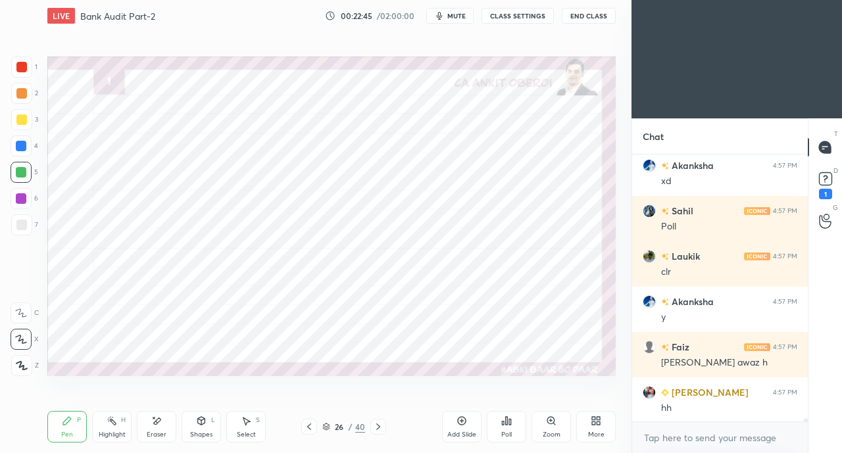
scroll to position [22828, 0]
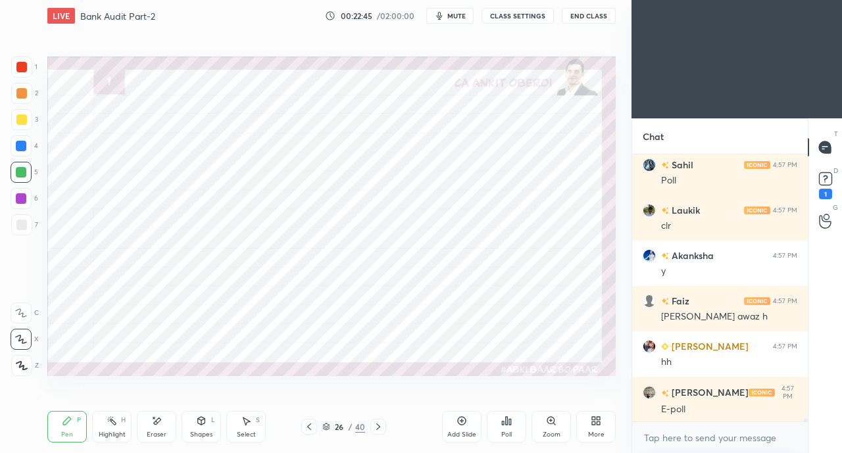
click at [378, 424] on icon at bounding box center [378, 427] width 11 height 11
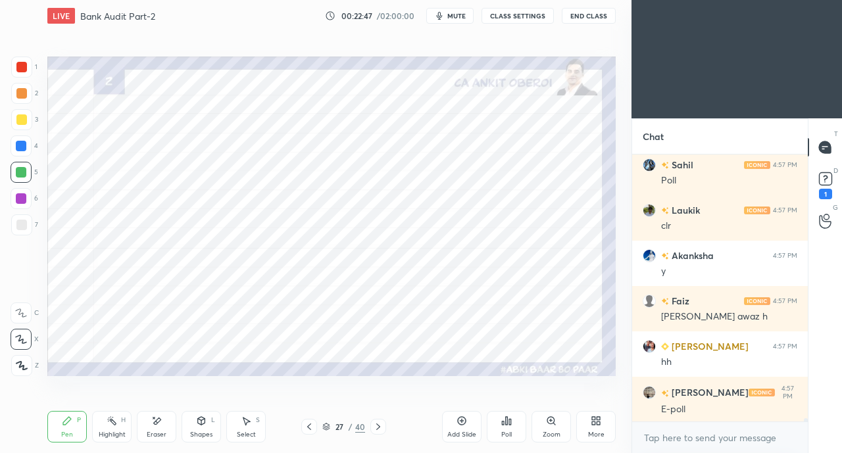
click at [155, 426] on icon at bounding box center [156, 421] width 11 height 11
click at [72, 409] on div "Pen P Highlight H Eraser Shapes L Select S 27 / 40 Add Slide Poll Zoom More" at bounding box center [331, 427] width 568 height 53
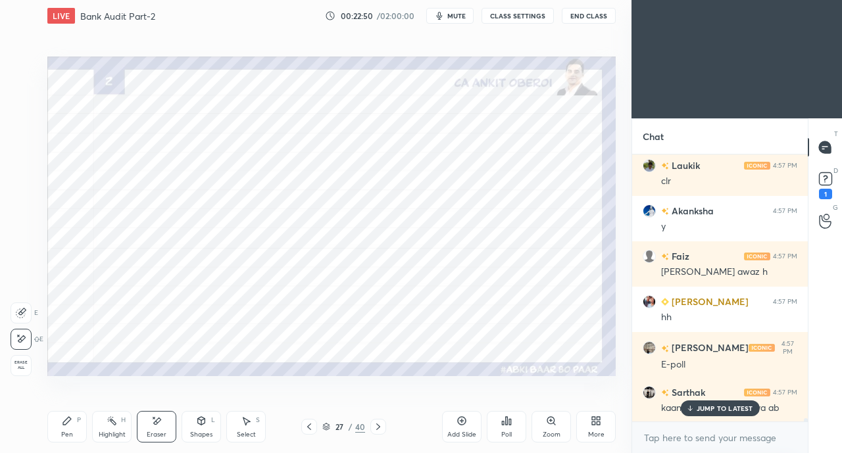
click at [64, 421] on icon at bounding box center [67, 421] width 8 height 8
click at [702, 408] on p "JUMP TO LATEST" at bounding box center [725, 409] width 57 height 8
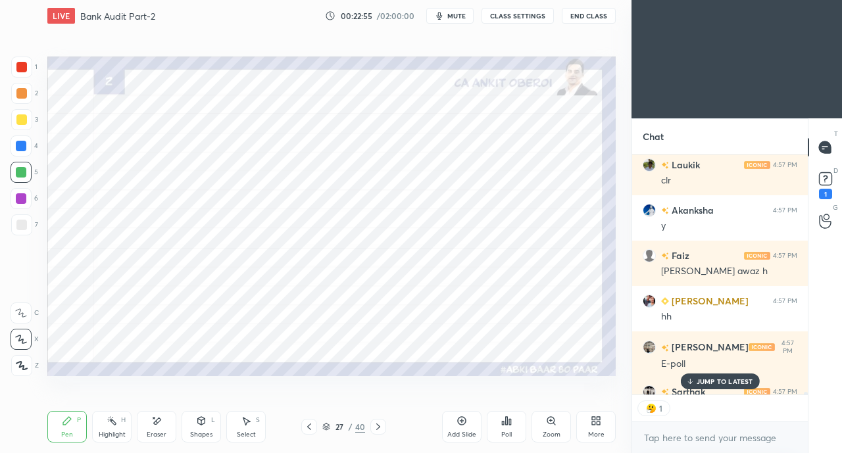
scroll to position [22946, 0]
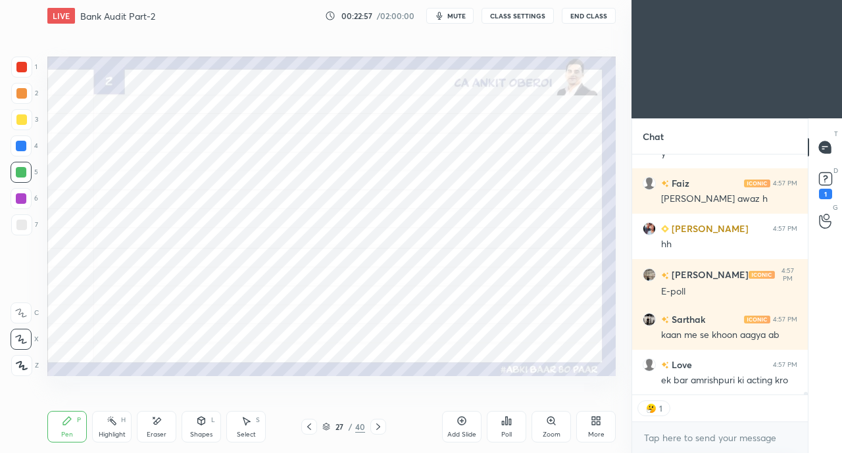
click at [23, 68] on div at bounding box center [21, 67] width 11 height 11
click at [509, 16] on button "CLASS SETTINGS" at bounding box center [517, 16] width 72 height 16
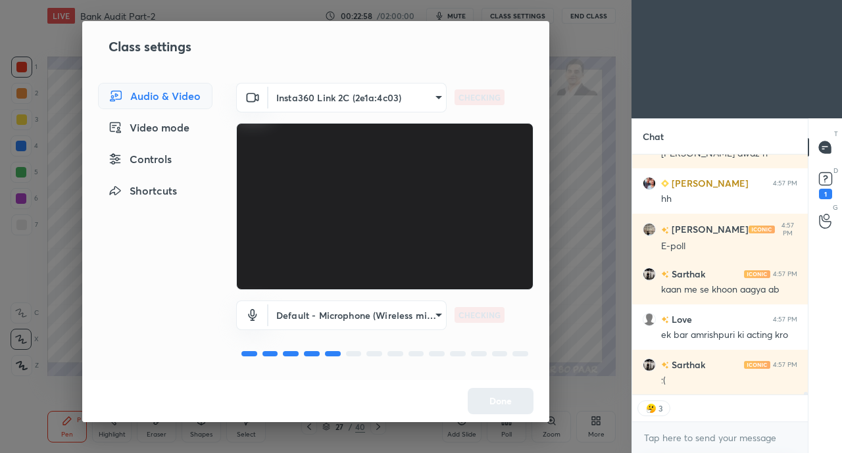
click at [153, 162] on div "Controls" at bounding box center [155, 159] width 114 height 26
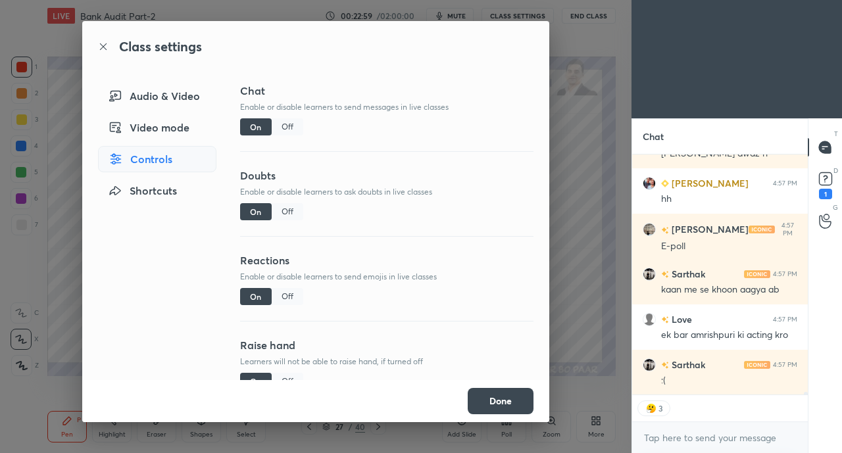
click at [285, 297] on div "Off" at bounding box center [288, 296] width 32 height 17
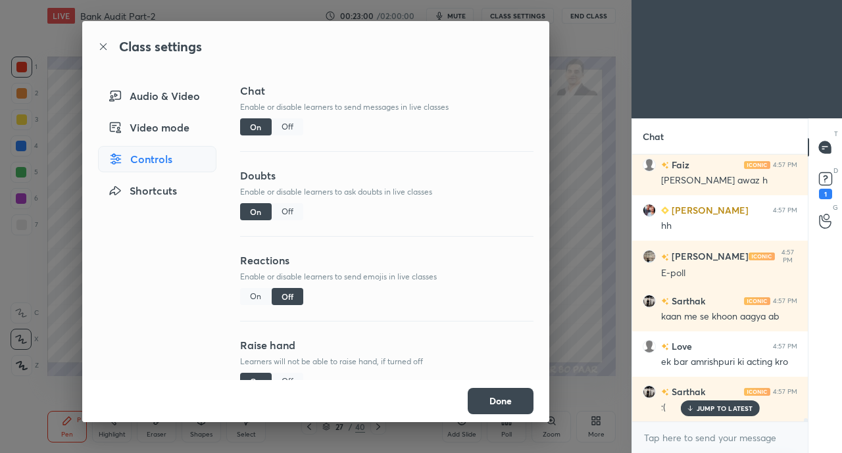
scroll to position [263, 172]
click at [504, 406] on button "Done" at bounding box center [501, 401] width 66 height 26
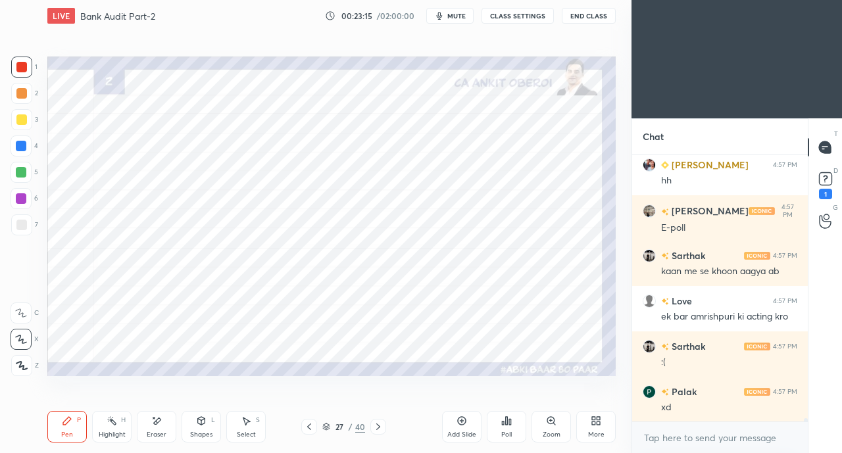
scroll to position [23066, 0]
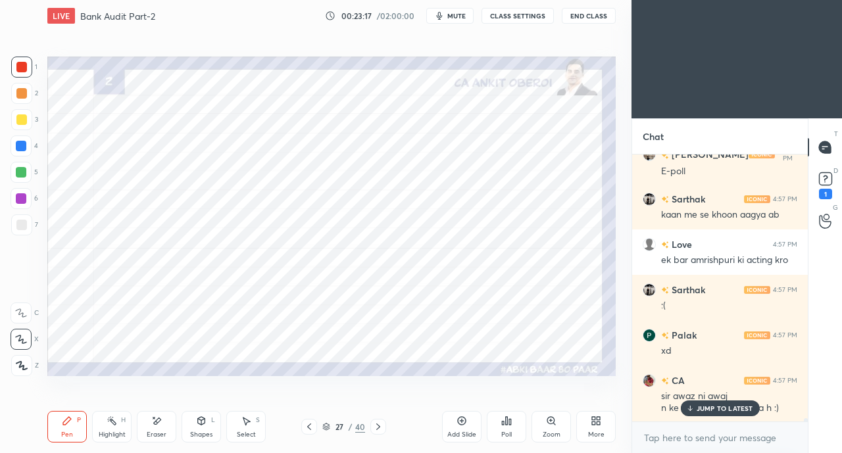
click at [702, 403] on div "JUMP TO LATEST" at bounding box center [719, 409] width 79 height 16
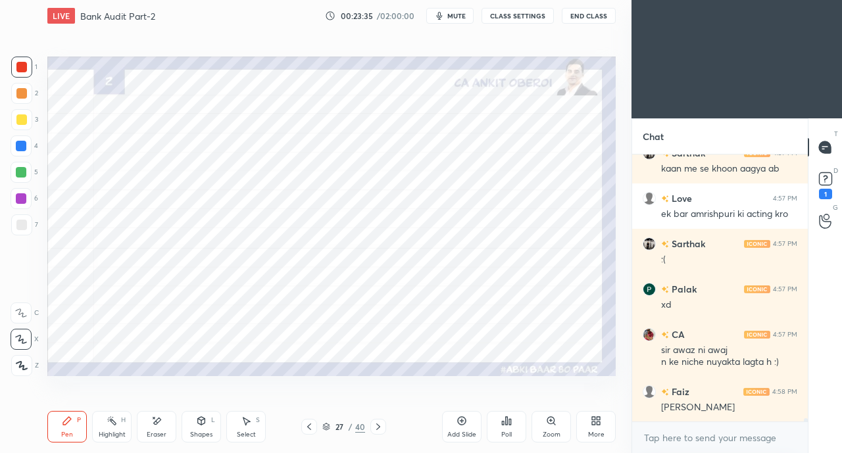
click at [21, 145] on div at bounding box center [21, 146] width 11 height 11
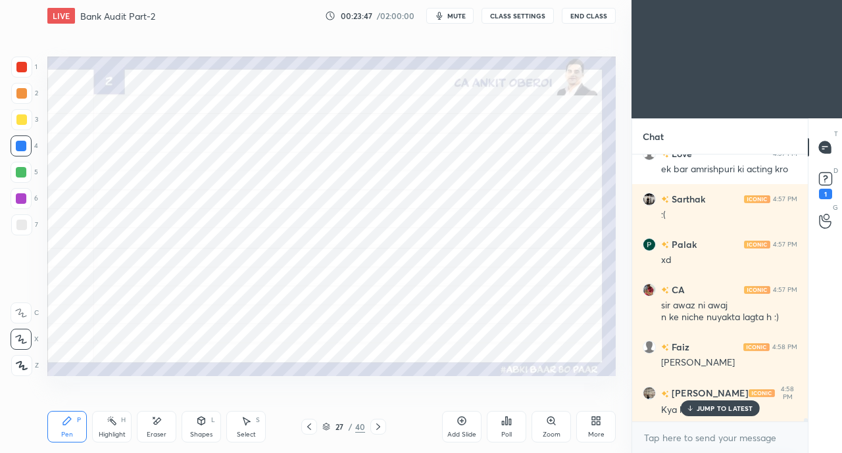
click at [716, 412] on p "JUMP TO LATEST" at bounding box center [725, 409] width 57 height 8
click at [21, 170] on div at bounding box center [21, 172] width 11 height 11
click at [24, 70] on div at bounding box center [21, 67] width 11 height 11
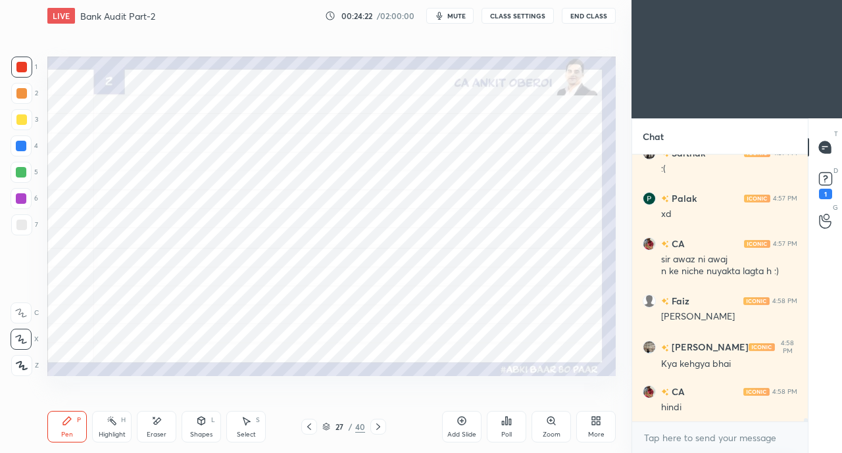
scroll to position [21987, 0]
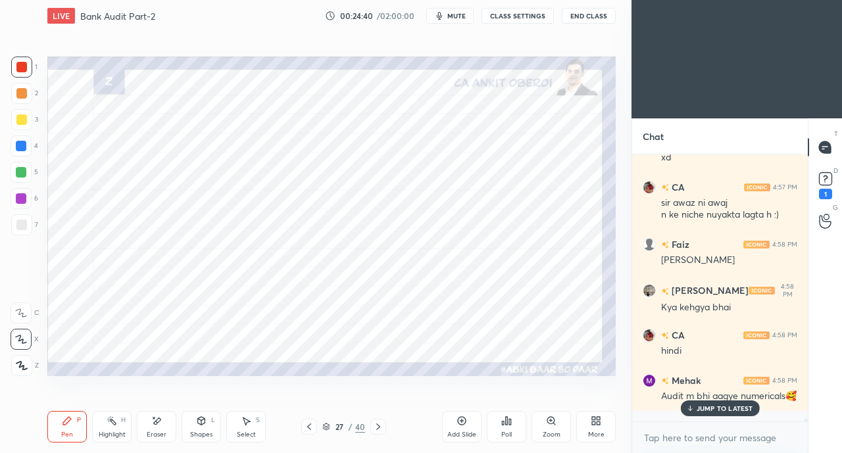
click at [20, 172] on div at bounding box center [21, 172] width 11 height 11
click at [26, 143] on div at bounding box center [21, 145] width 21 height 21
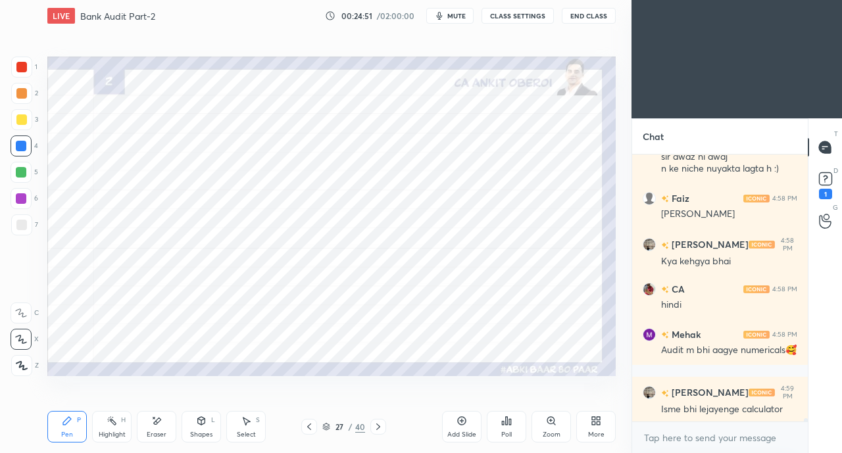
scroll to position [22078, 0]
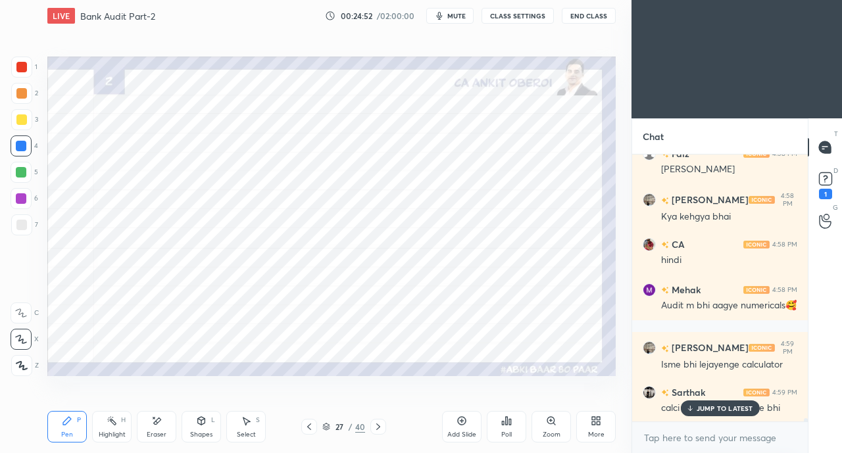
click at [22, 68] on div at bounding box center [21, 67] width 11 height 11
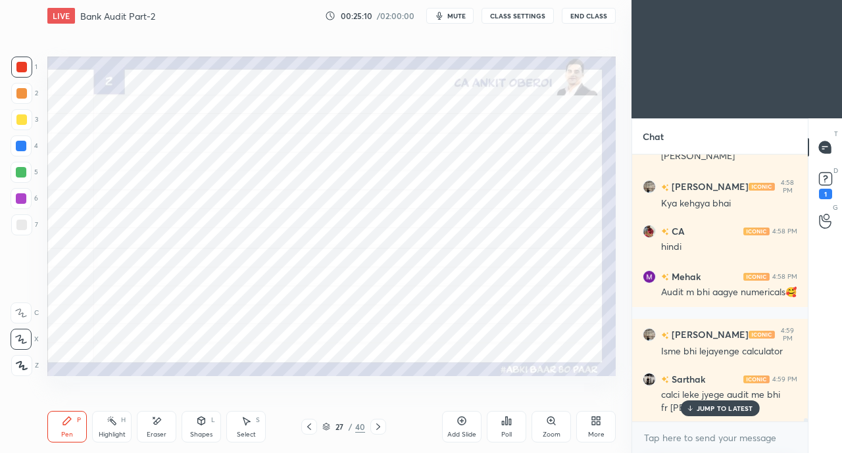
click at [155, 426] on icon at bounding box center [156, 421] width 11 height 11
click at [66, 426] on icon at bounding box center [67, 421] width 11 height 11
click at [16, 149] on div at bounding box center [21, 146] width 11 height 11
click at [25, 72] on div at bounding box center [21, 67] width 21 height 21
click at [174, 428] on div "Eraser" at bounding box center [156, 427] width 39 height 32
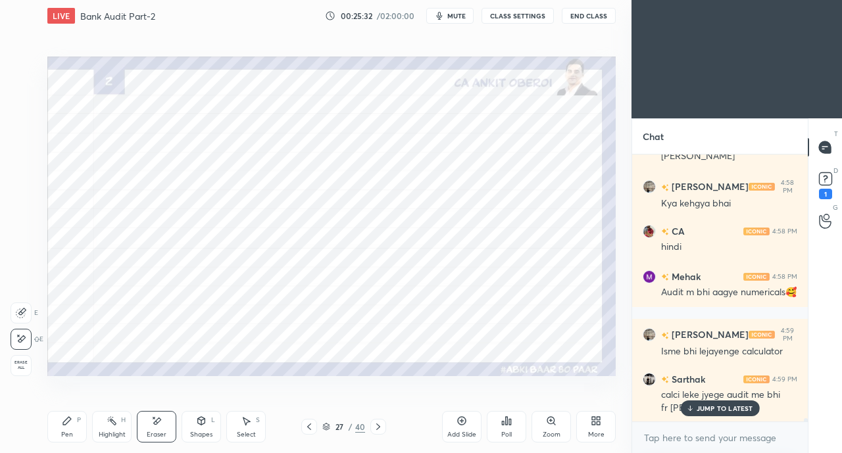
click at [67, 430] on div "Pen P" at bounding box center [66, 427] width 39 height 32
click at [697, 410] on p "JUMP TO LATEST" at bounding box center [725, 409] width 57 height 8
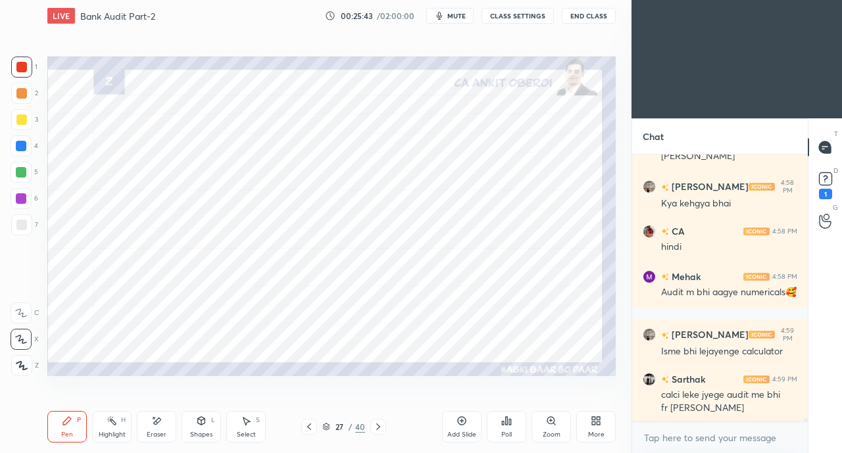
click at [20, 172] on div at bounding box center [21, 172] width 11 height 11
click at [22, 149] on div at bounding box center [21, 146] width 11 height 11
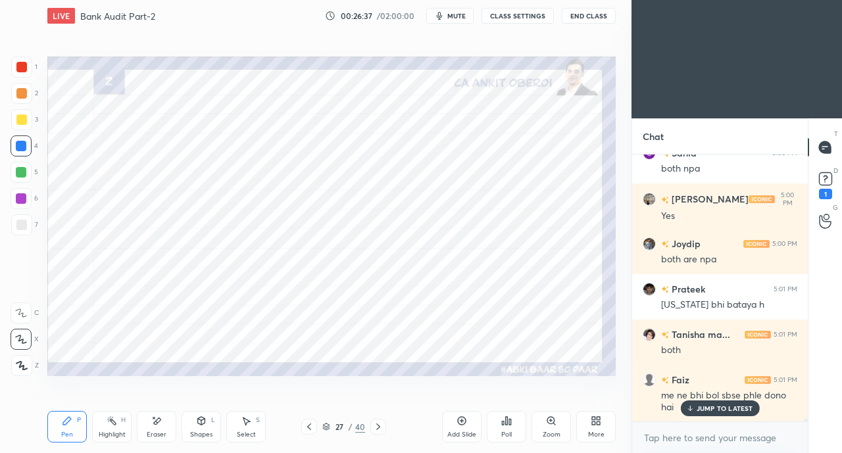
scroll to position [22920, 0]
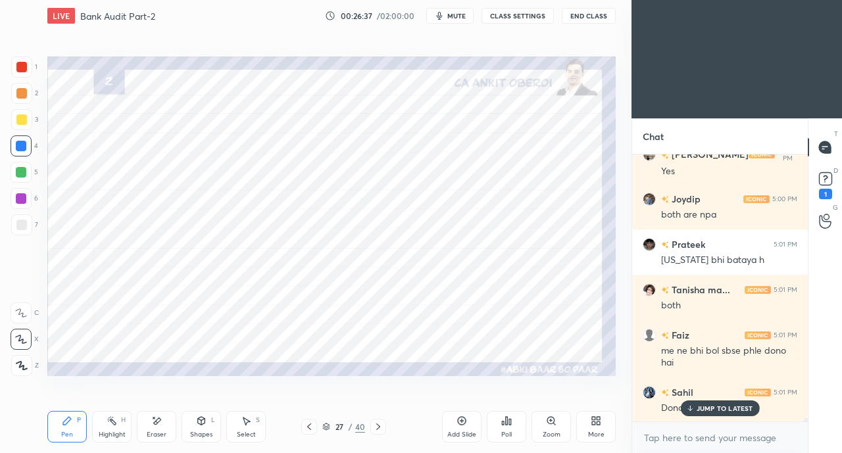
click at [714, 245] on div "[PERSON_NAME] 5:01 PM" at bounding box center [720, 244] width 155 height 14
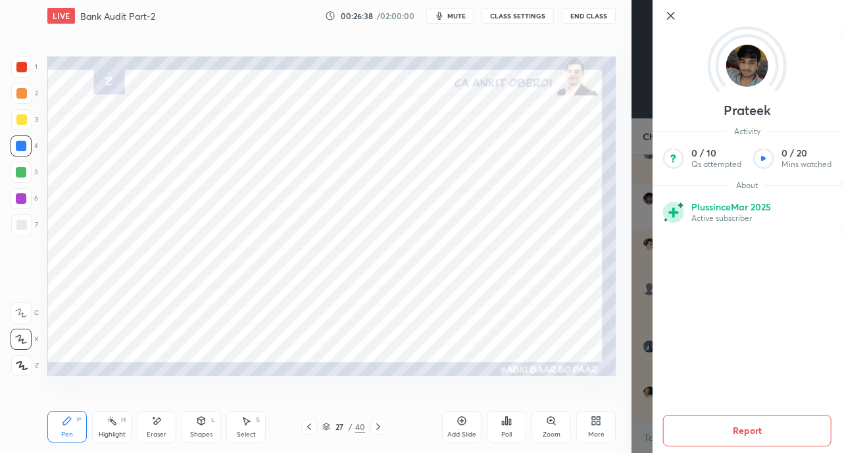
scroll to position [23011, 0]
click at [670, 16] on icon at bounding box center [671, 15] width 7 height 7
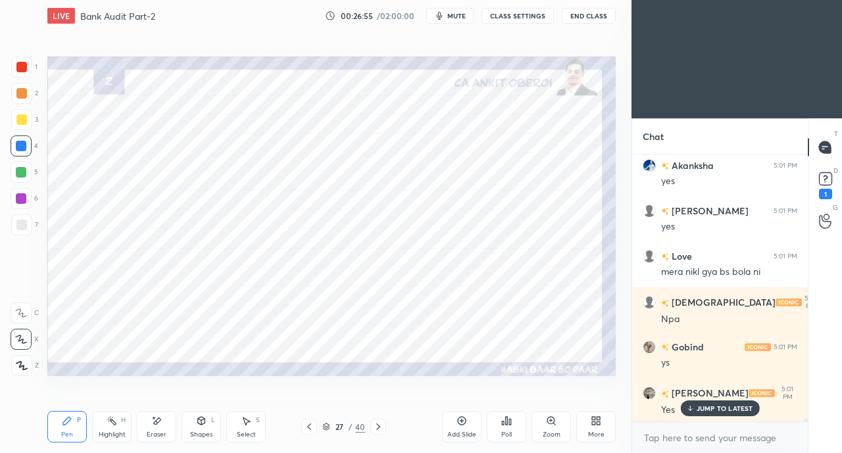
scroll to position [23511, 0]
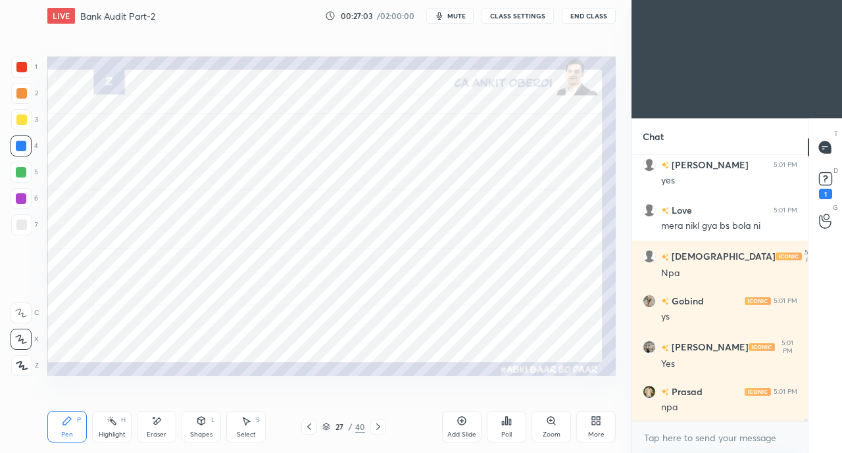
click at [22, 147] on div at bounding box center [21, 146] width 11 height 11
click at [201, 424] on icon at bounding box center [201, 421] width 7 height 8
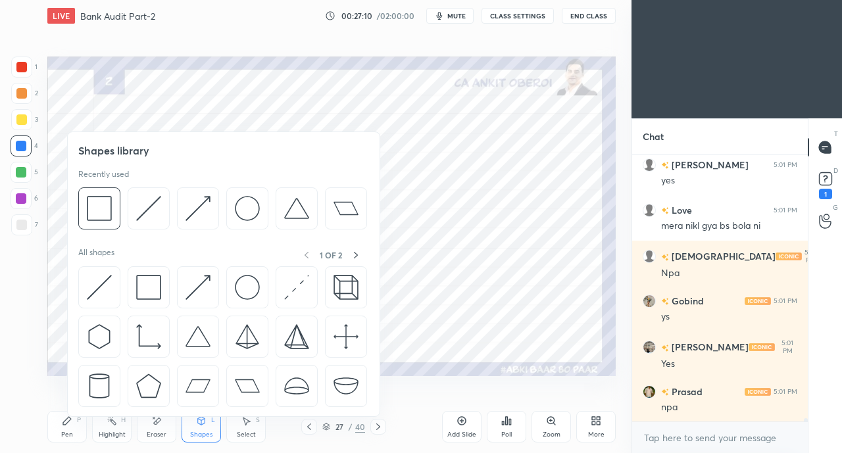
click at [91, 281] on img at bounding box center [99, 287] width 25 height 25
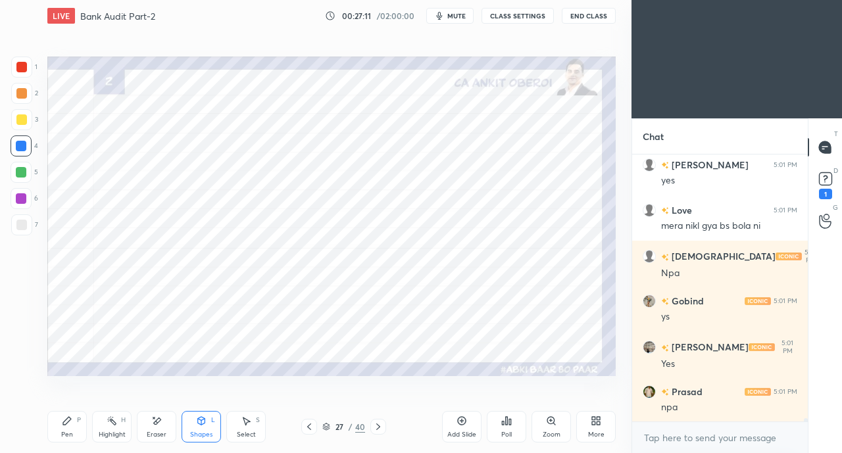
scroll to position [23524, 0]
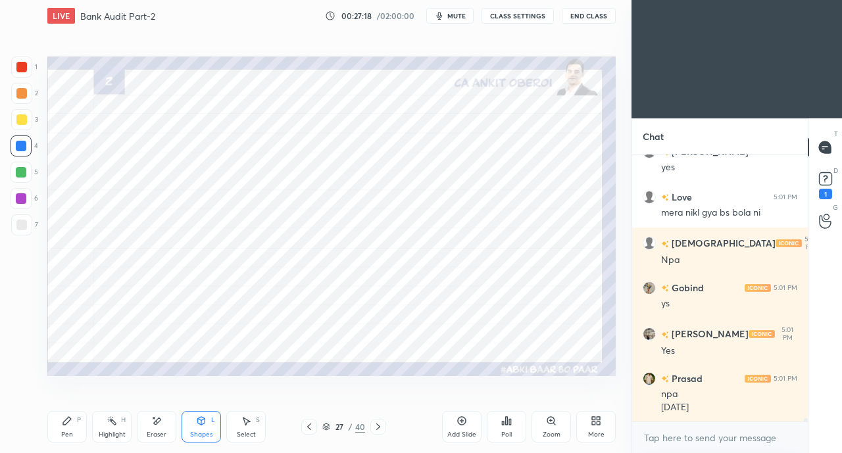
click at [69, 428] on div "Pen P" at bounding box center [66, 427] width 39 height 32
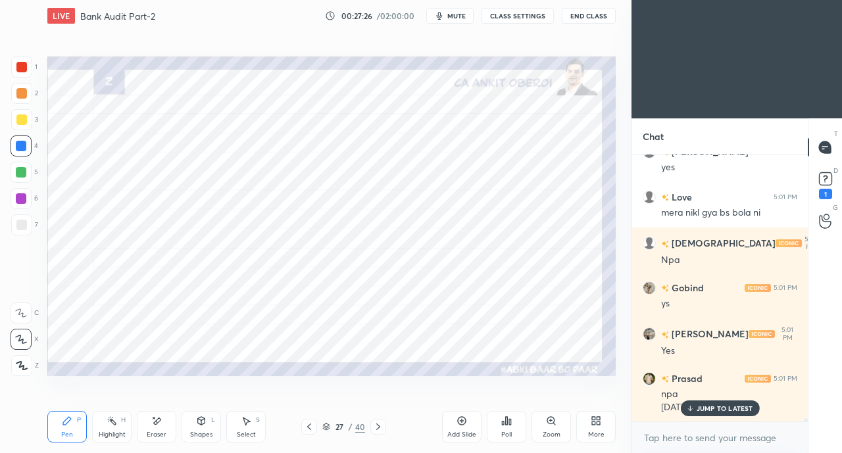
scroll to position [23568, 0]
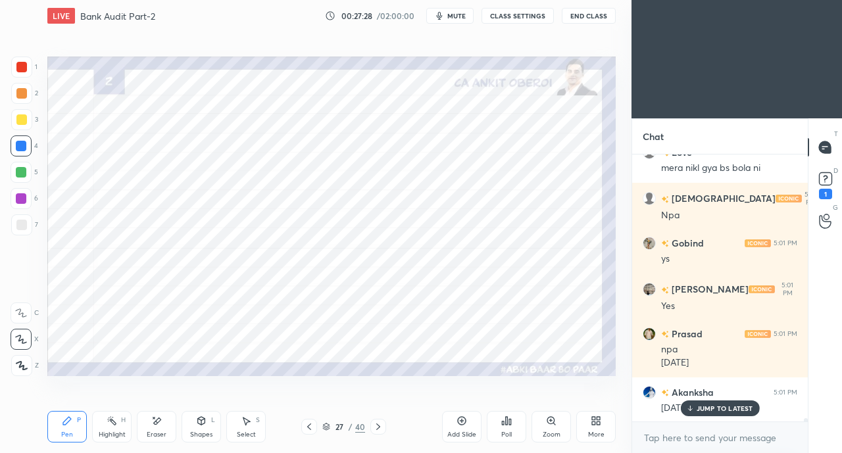
click at [195, 424] on div "Shapes L" at bounding box center [201, 427] width 39 height 32
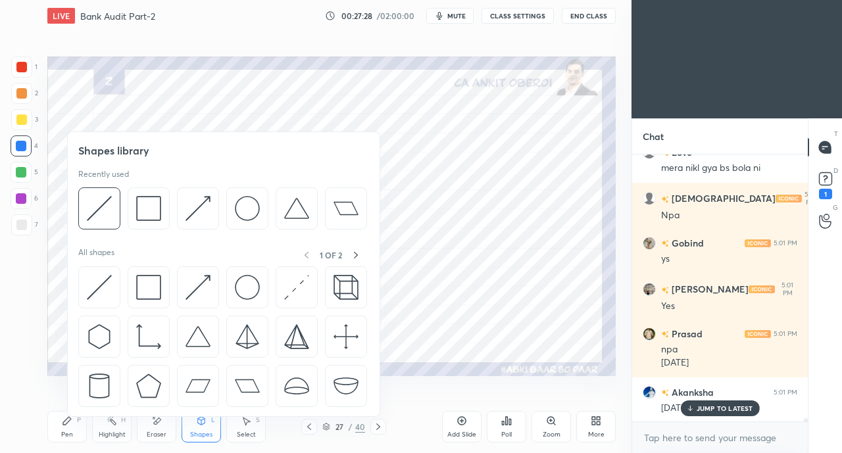
click at [98, 287] on img at bounding box center [99, 287] width 25 height 25
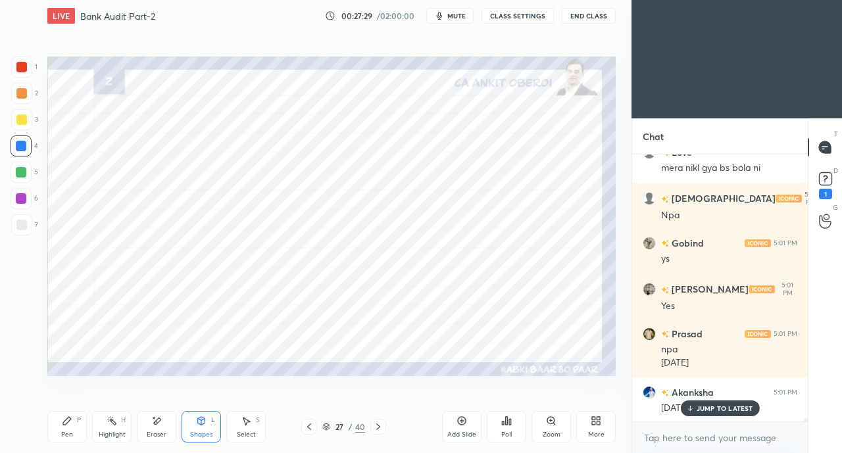
click at [28, 70] on div at bounding box center [21, 67] width 21 height 21
click at [693, 410] on icon at bounding box center [689, 409] width 9 height 8
click at [161, 430] on div "Eraser" at bounding box center [156, 427] width 39 height 32
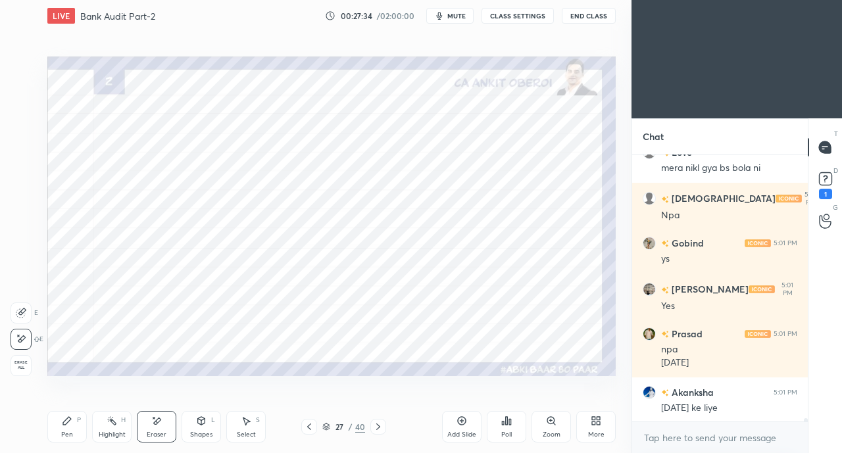
click at [196, 426] on icon at bounding box center [201, 421] width 11 height 11
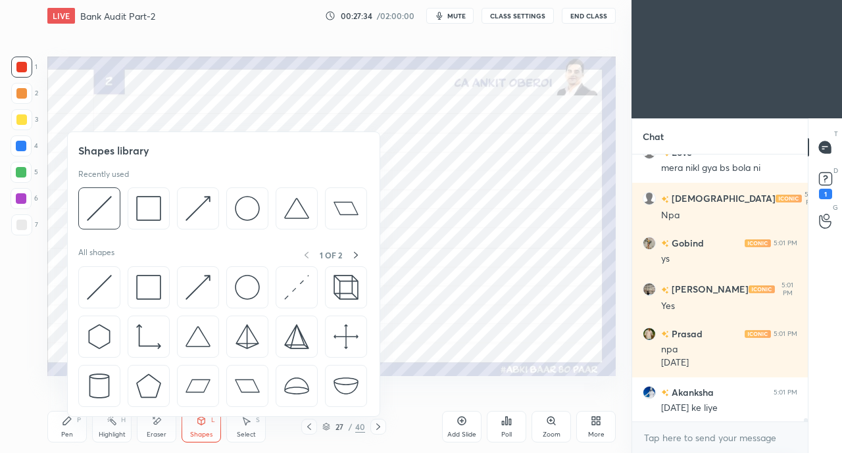
click at [99, 283] on img at bounding box center [99, 287] width 25 height 25
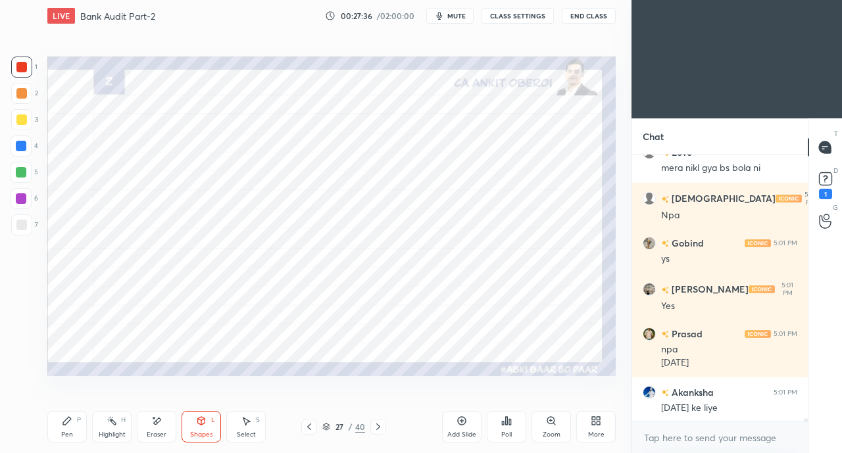
click at [203, 428] on div "Shapes L" at bounding box center [201, 427] width 39 height 32
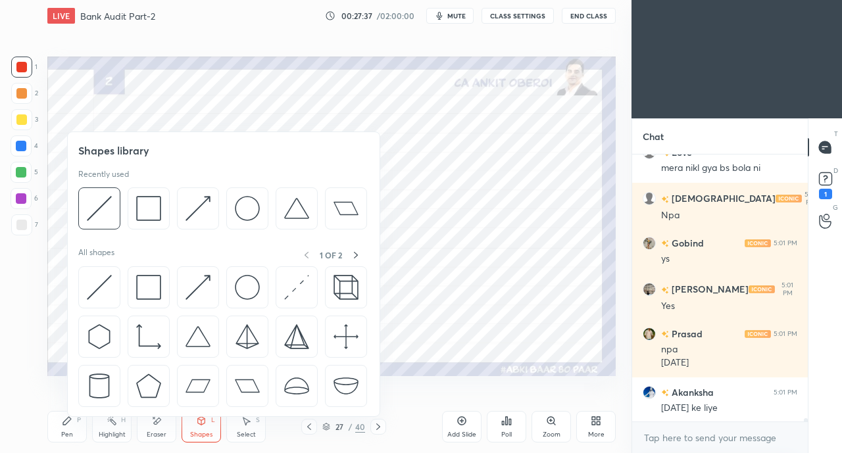
click at [187, 282] on img at bounding box center [197, 287] width 25 height 25
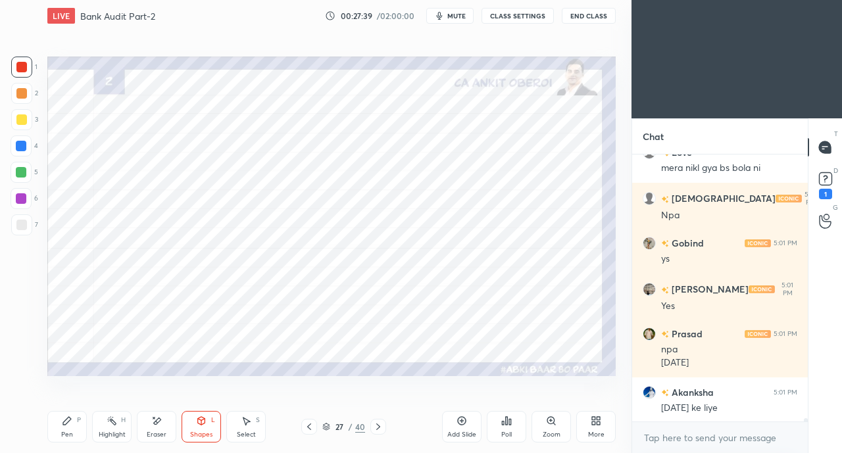
click at [71, 430] on div "Pen P" at bounding box center [66, 427] width 39 height 32
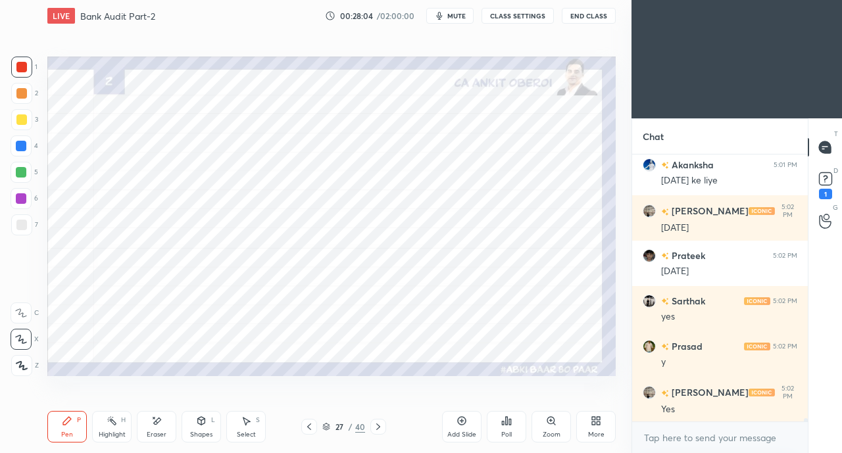
scroll to position [23841, 0]
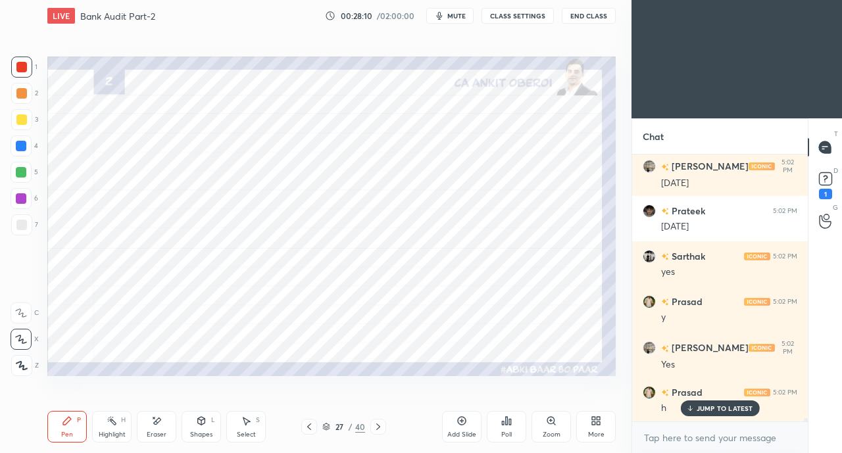
click at [210, 430] on div "Shapes L" at bounding box center [201, 427] width 39 height 32
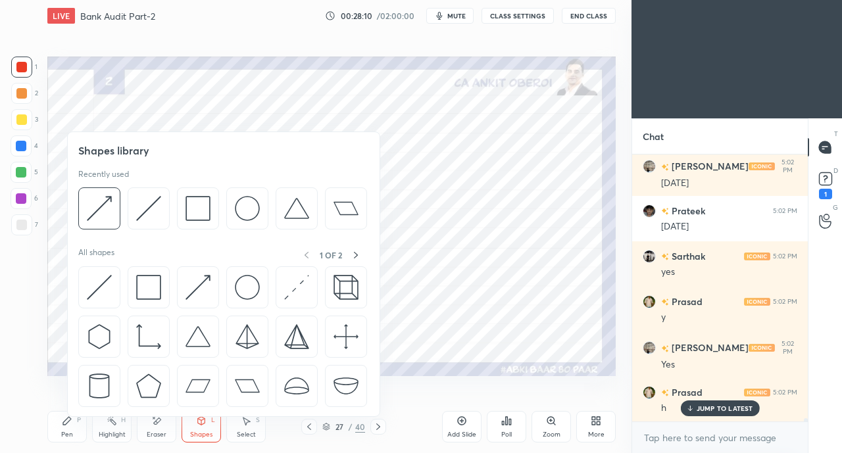
click at [191, 280] on img at bounding box center [197, 287] width 25 height 25
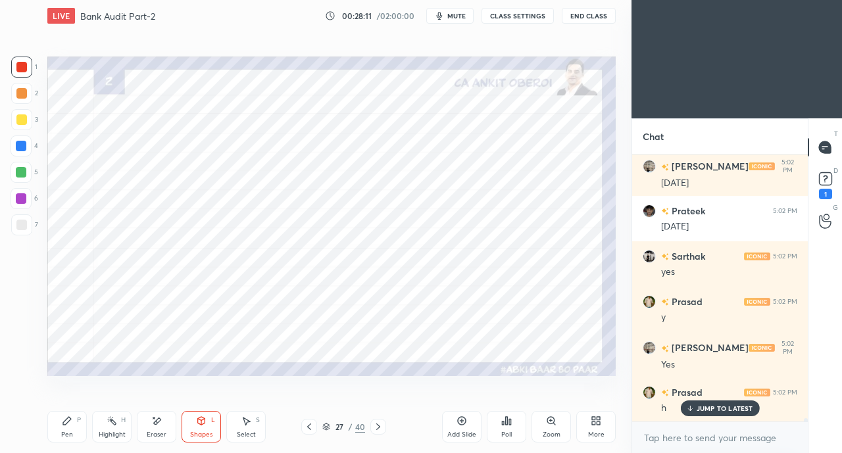
click at [20, 172] on div at bounding box center [21, 172] width 11 height 11
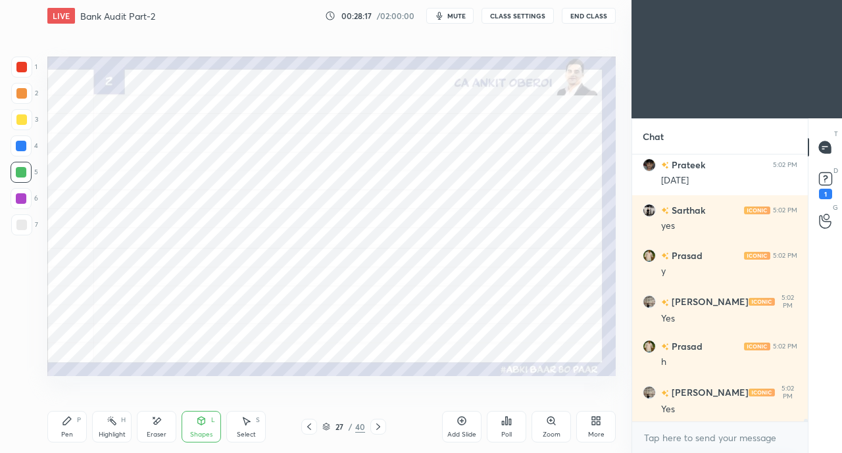
click at [68, 427] on div "Pen P" at bounding box center [66, 427] width 39 height 32
click at [201, 426] on icon at bounding box center [201, 421] width 11 height 11
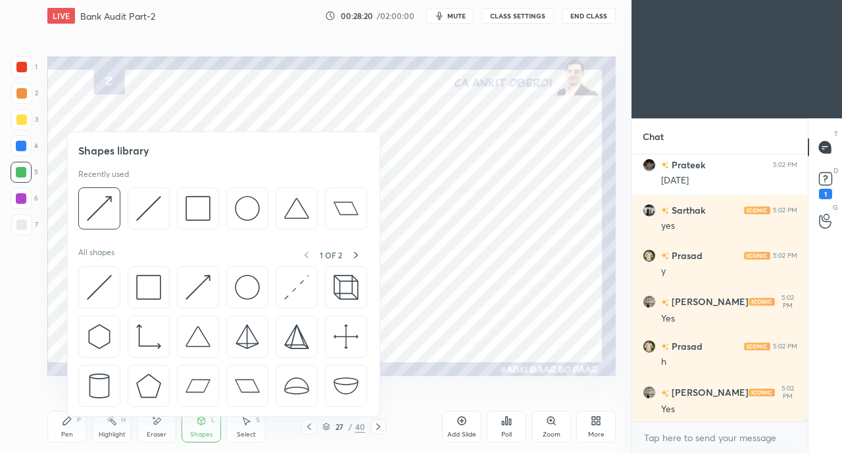
click at [97, 280] on img at bounding box center [99, 287] width 25 height 25
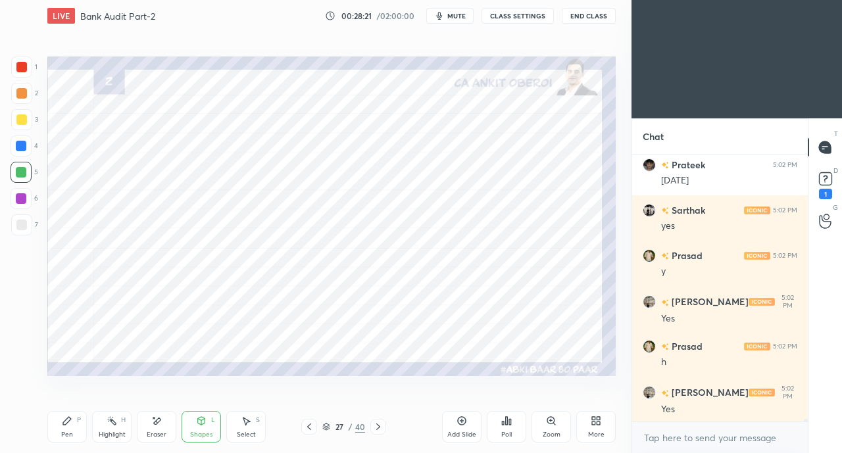
scroll to position [23932, 0]
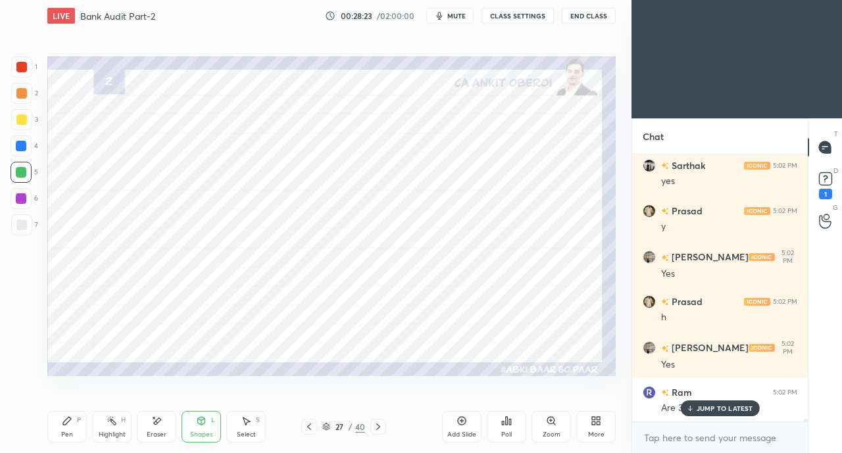
click at [697, 412] on p "JUMP TO LATEST" at bounding box center [725, 409] width 57 height 8
click at [71, 426] on icon at bounding box center [67, 421] width 11 height 11
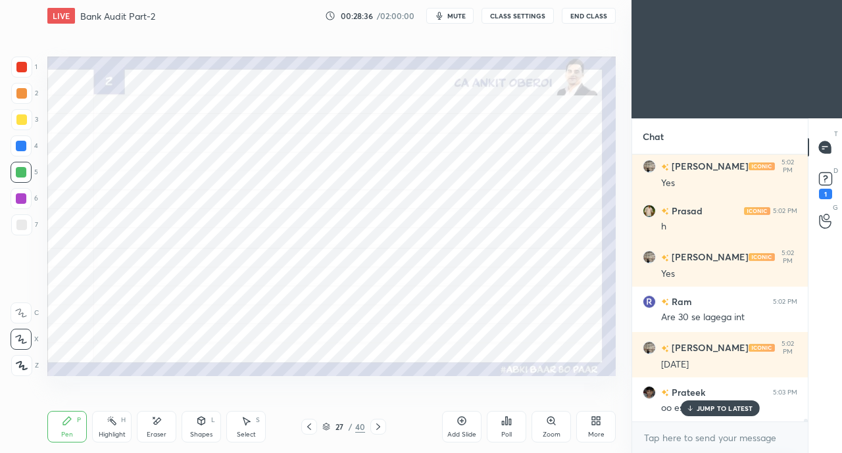
scroll to position [24068, 0]
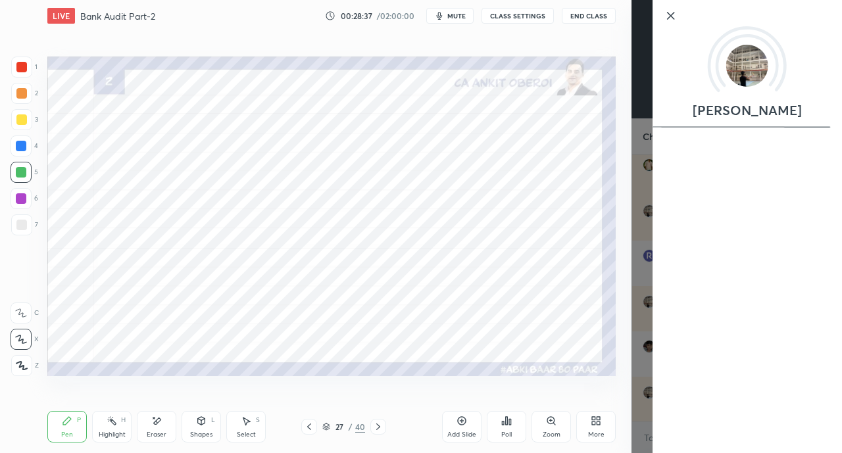
click at [562, 378] on div "Setting up your live class Poll for secs No correct answer Start poll" at bounding box center [331, 216] width 579 height 369
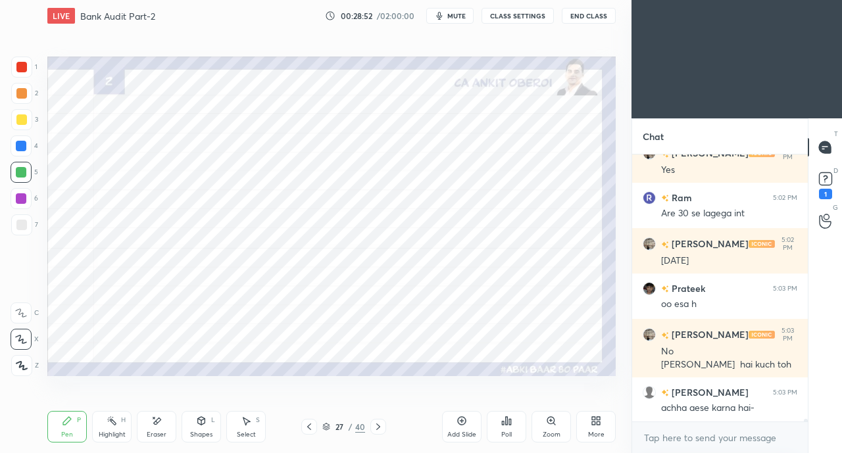
scroll to position [24172, 0]
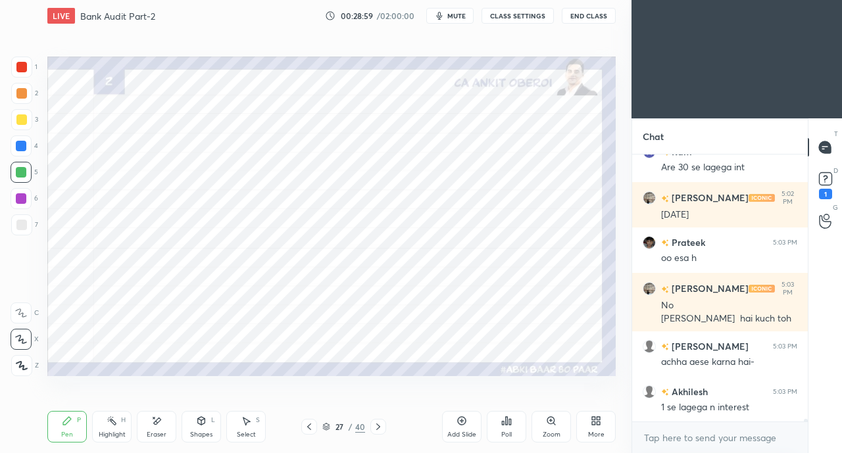
click at [18, 147] on div at bounding box center [21, 146] width 11 height 11
click at [200, 424] on icon at bounding box center [201, 421] width 7 height 8
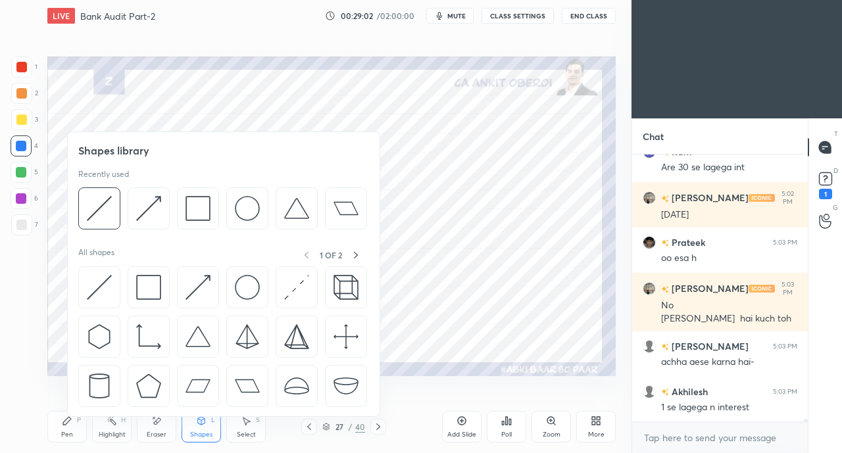
click at [147, 280] on img at bounding box center [148, 287] width 25 height 25
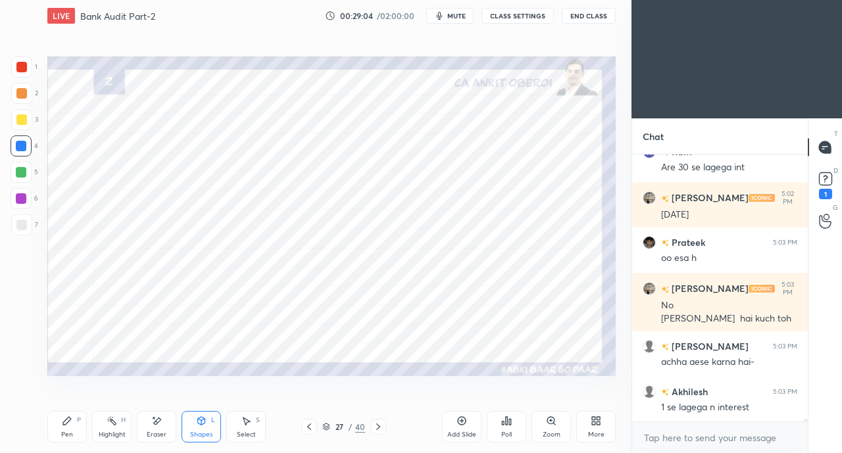
click at [68, 422] on icon at bounding box center [67, 421] width 8 height 8
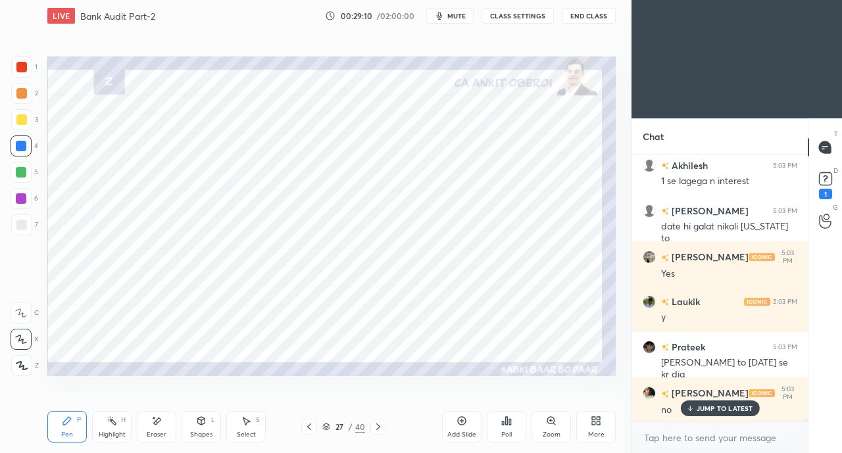
scroll to position [24489, 0]
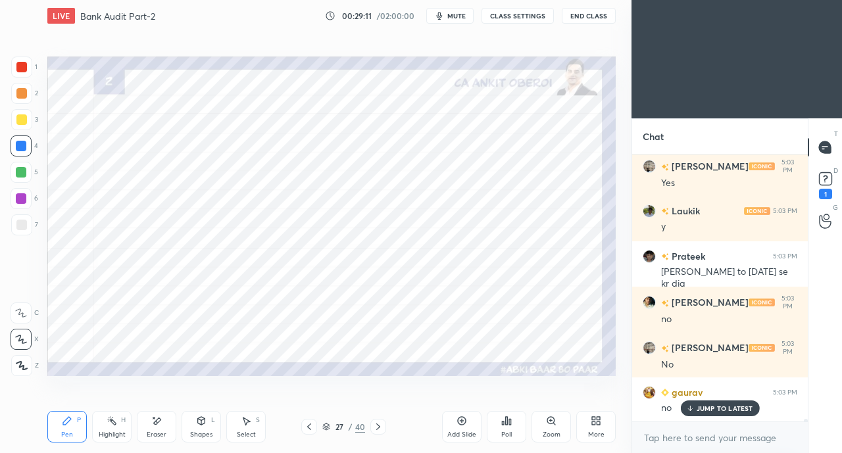
click at [148, 433] on div "Eraser" at bounding box center [157, 434] width 20 height 7
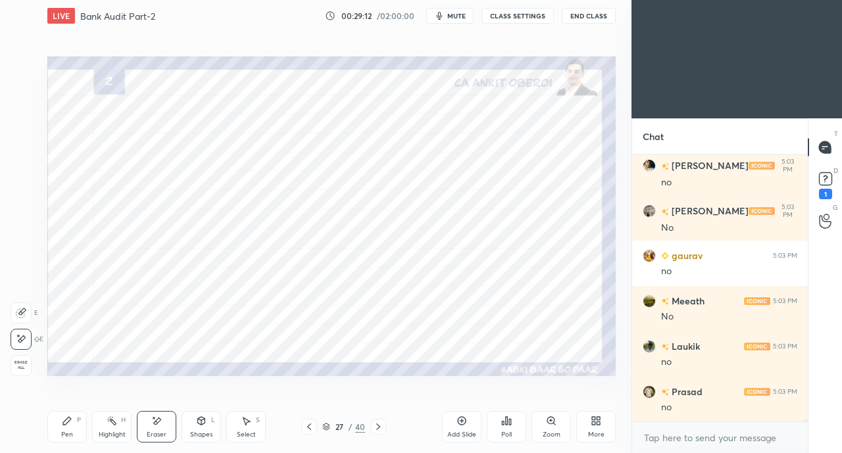
scroll to position [24671, 0]
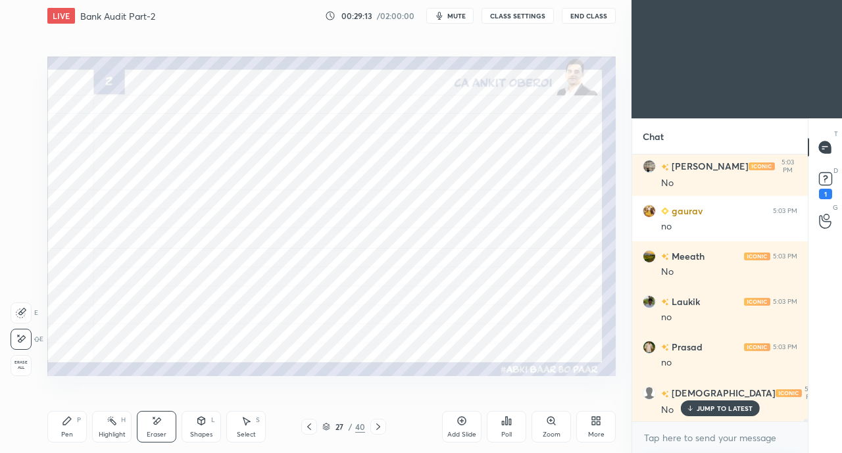
click at [78, 422] on div "P" at bounding box center [79, 420] width 4 height 7
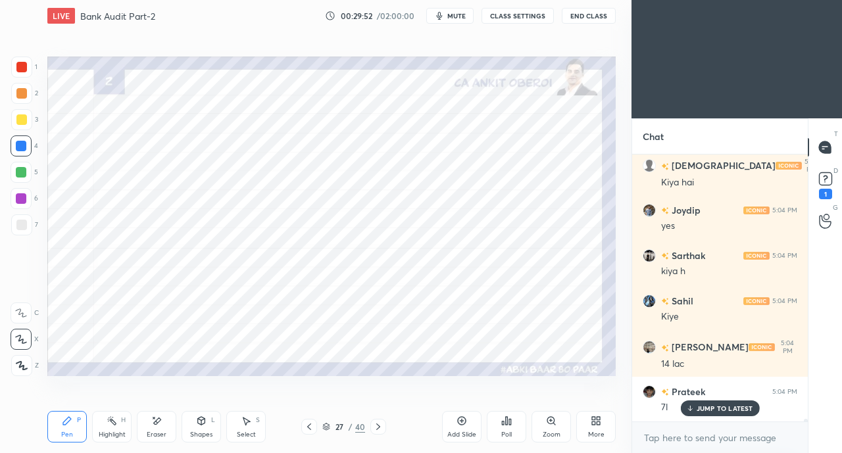
scroll to position [25579, 0]
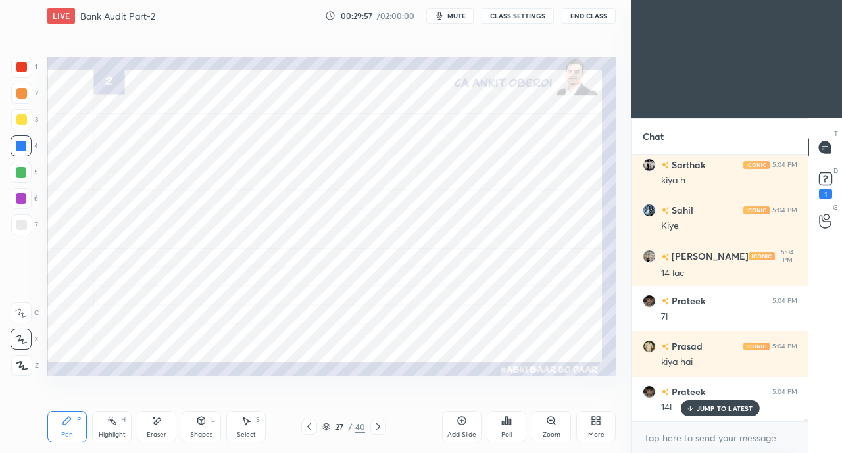
click at [161, 427] on icon at bounding box center [156, 421] width 11 height 11
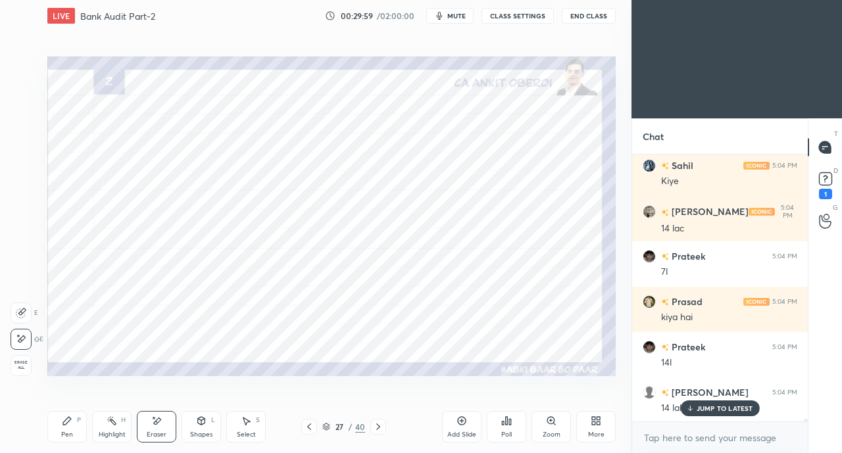
click at [199, 427] on div "Shapes L" at bounding box center [201, 427] width 39 height 32
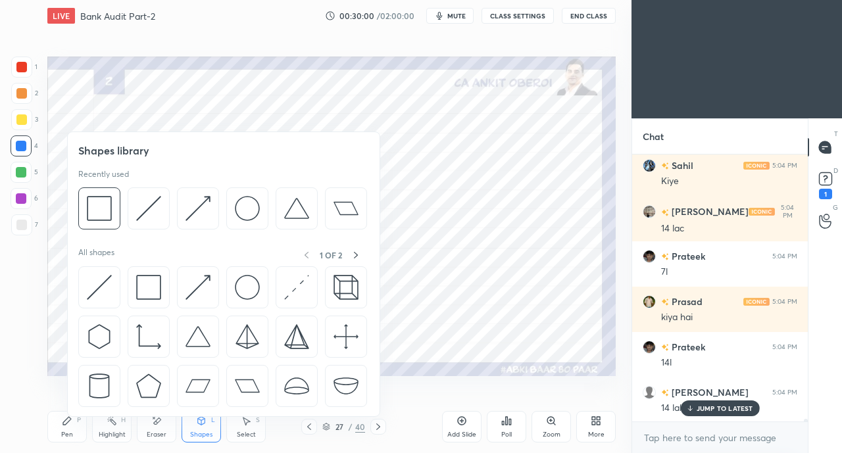
click at [149, 291] on img at bounding box center [148, 287] width 25 height 25
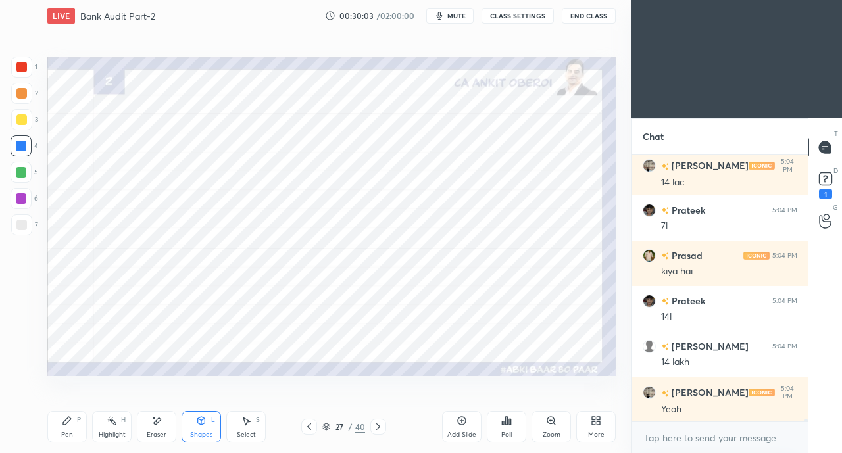
scroll to position [25760, 0]
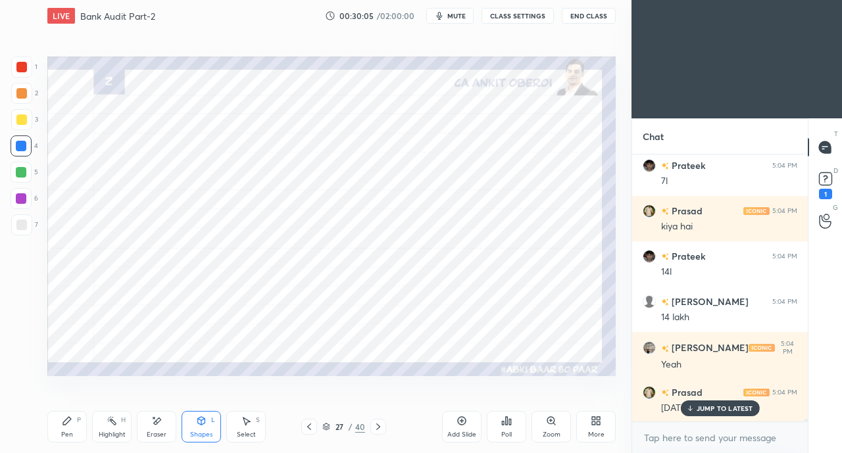
click at [695, 409] on div "JUMP TO LATEST" at bounding box center [719, 409] width 79 height 16
click at [160, 427] on div "Eraser" at bounding box center [156, 427] width 39 height 32
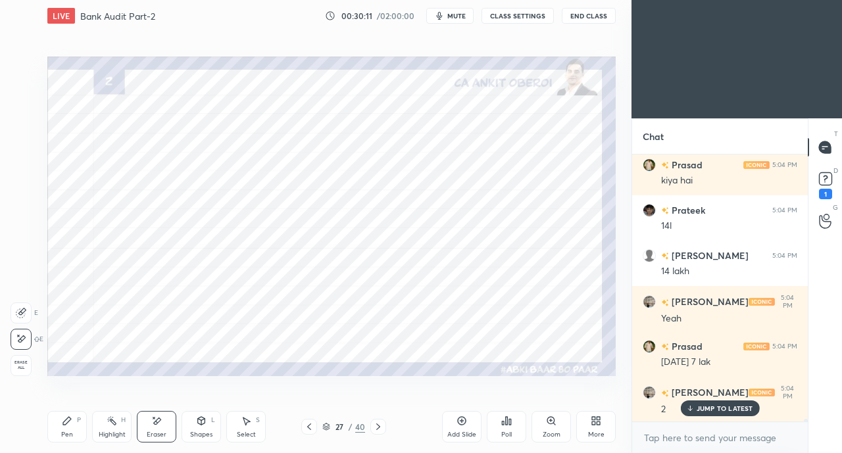
scroll to position [25851, 0]
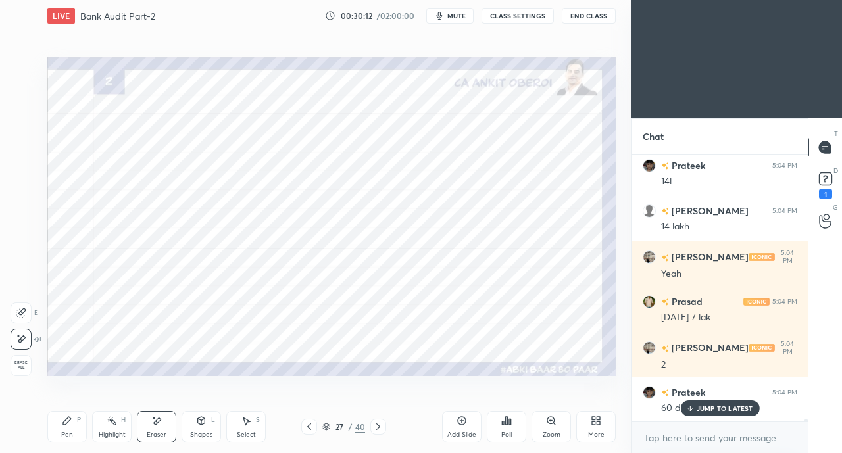
click at [59, 427] on div "Pen P" at bounding box center [66, 427] width 39 height 32
click at [19, 150] on div at bounding box center [21, 146] width 11 height 11
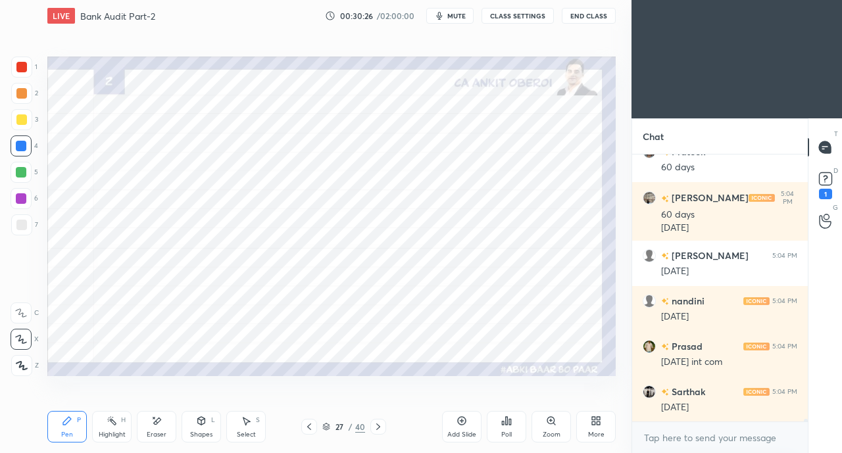
scroll to position [26136, 0]
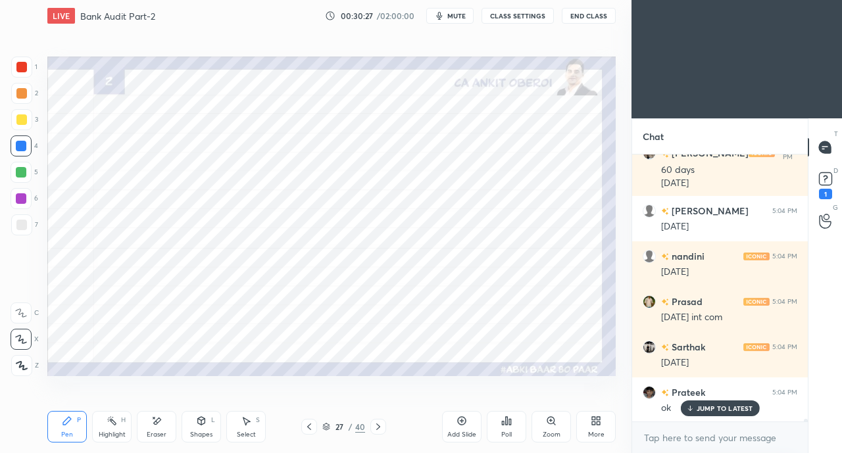
click at [691, 410] on icon at bounding box center [690, 410] width 4 height 2
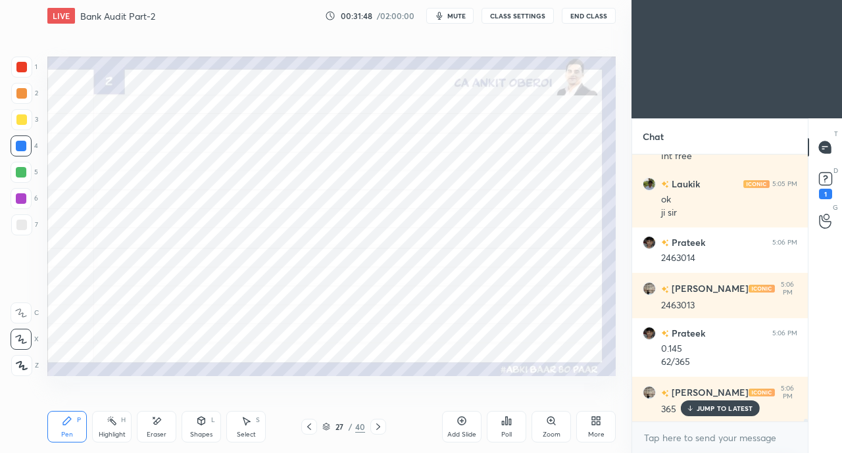
scroll to position [26798, 0]
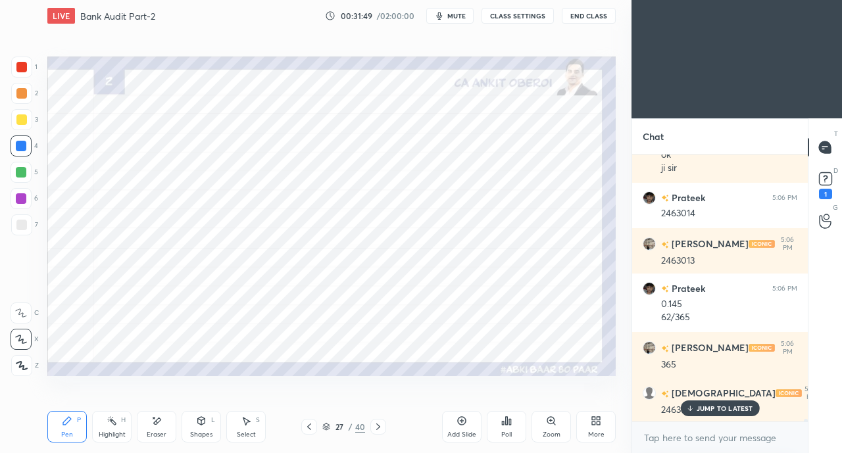
click at [697, 407] on p "JUMP TO LATEST" at bounding box center [725, 409] width 57 height 8
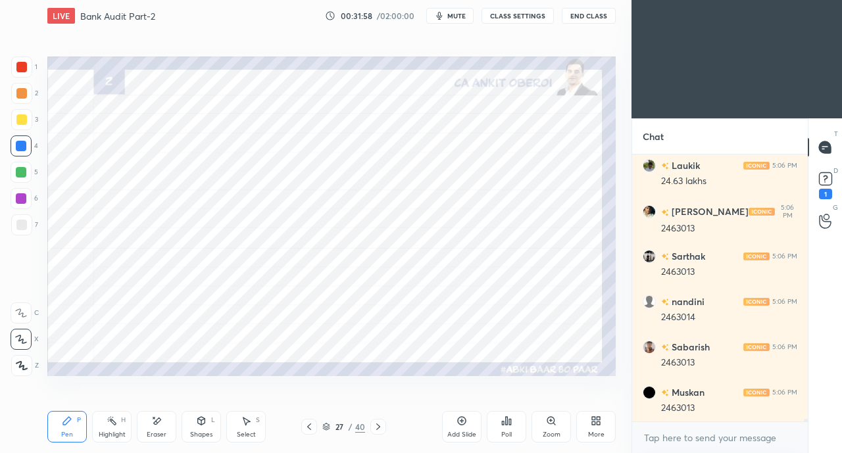
scroll to position [27116, 0]
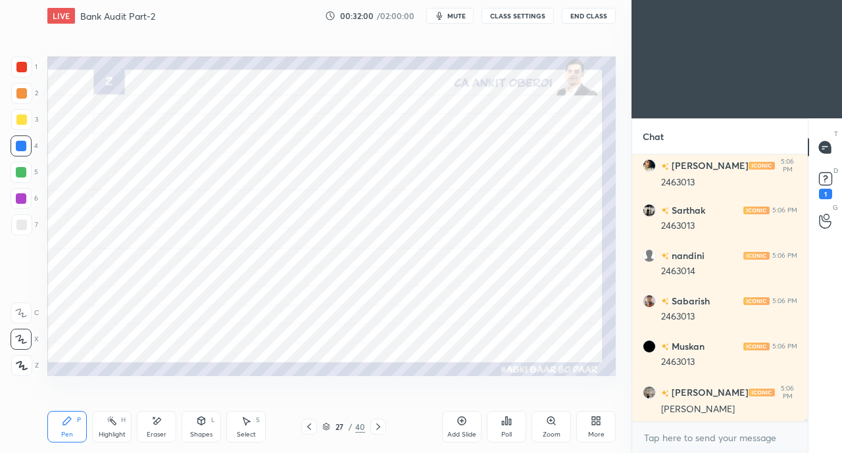
click at [20, 172] on div at bounding box center [21, 172] width 11 height 11
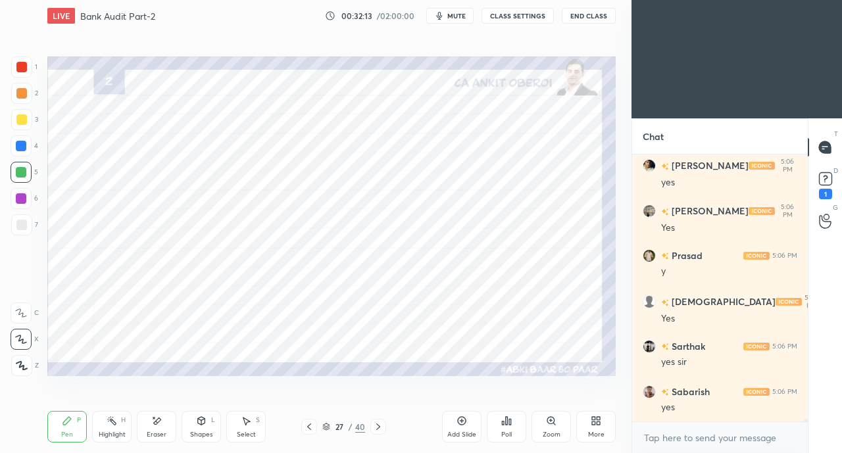
scroll to position [27706, 0]
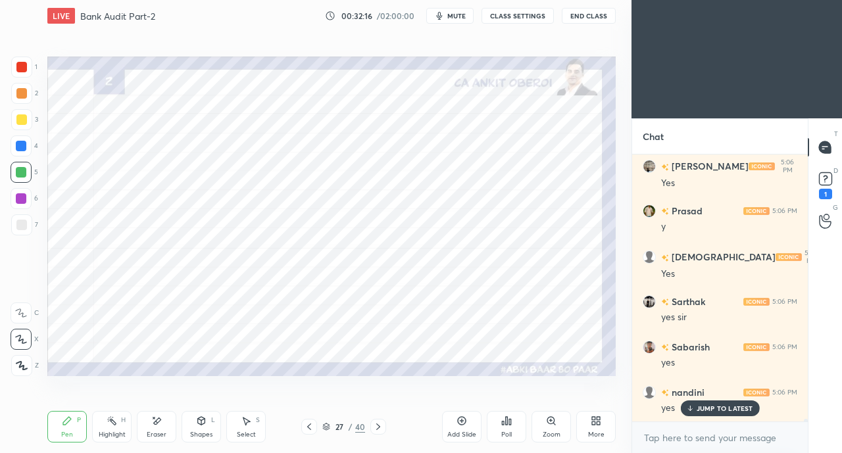
click at [379, 420] on div at bounding box center [378, 427] width 16 height 16
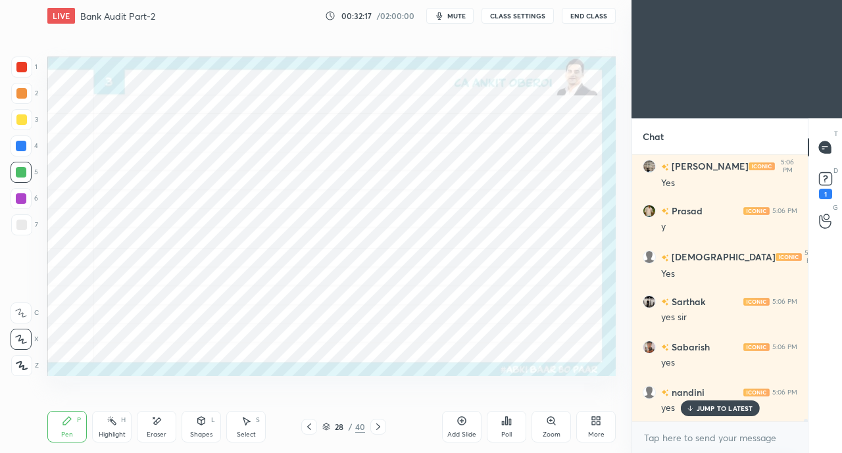
click at [379, 423] on icon at bounding box center [378, 427] width 11 height 11
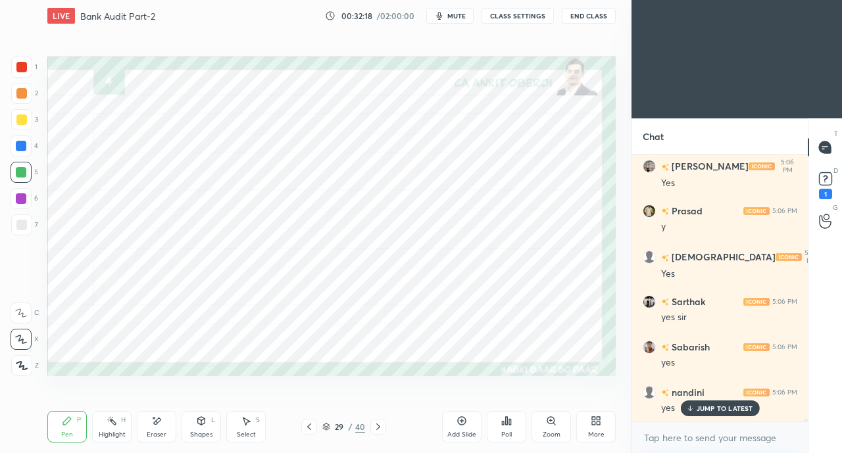
scroll to position [27752, 0]
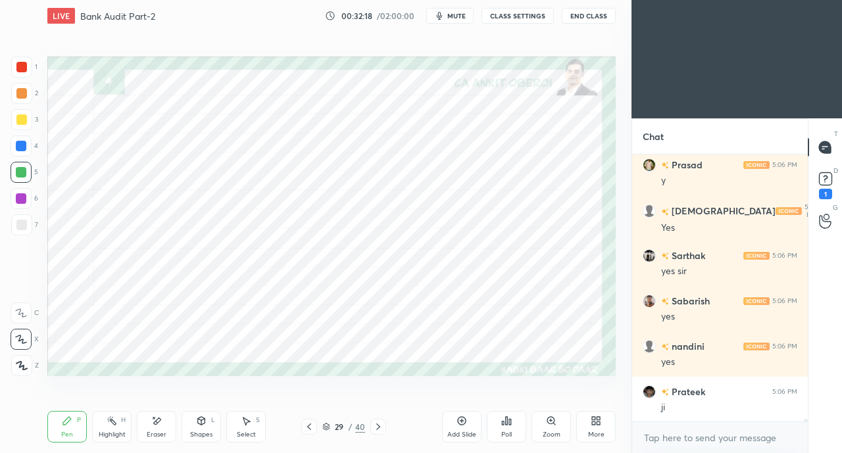
click at [24, 144] on div at bounding box center [21, 146] width 11 height 11
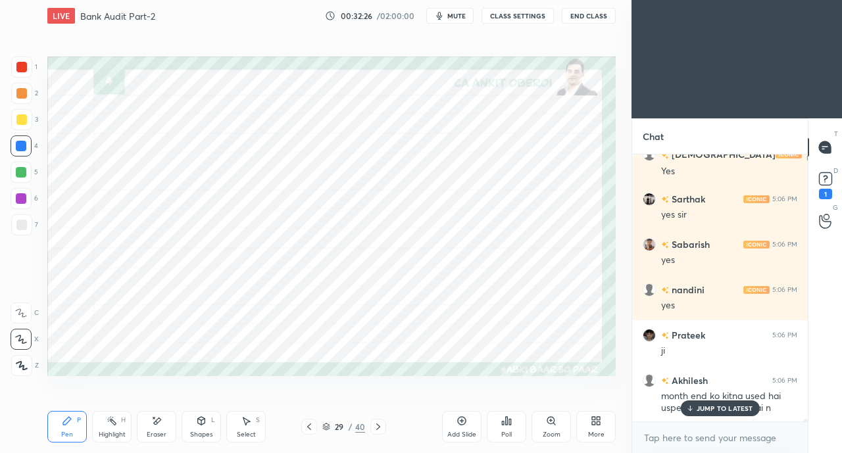
click at [28, 73] on div at bounding box center [21, 67] width 21 height 21
click at [22, 173] on div at bounding box center [21, 172] width 11 height 11
click at [17, 73] on div at bounding box center [21, 67] width 21 height 21
click at [22, 147] on div at bounding box center [21, 146] width 11 height 11
click at [205, 425] on icon at bounding box center [201, 421] width 11 height 11
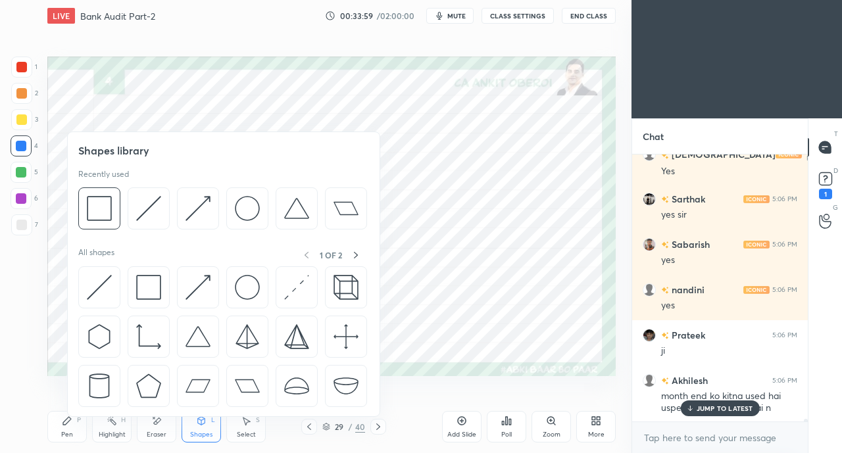
click at [101, 287] on img at bounding box center [99, 287] width 25 height 25
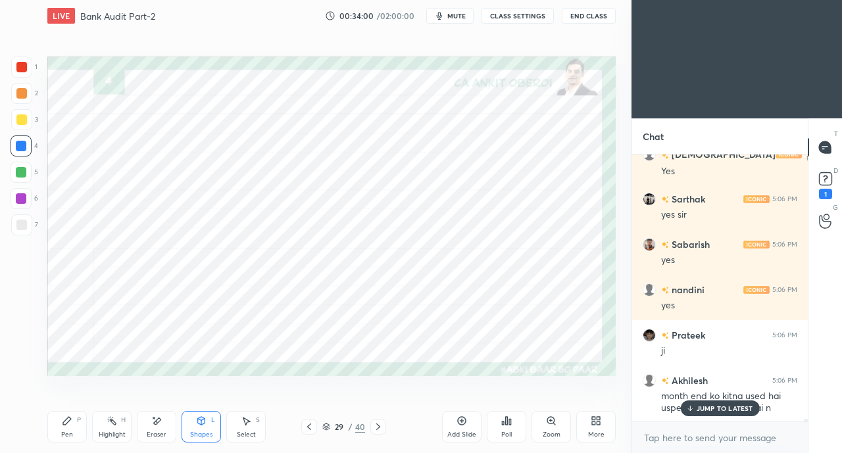
click at [22, 68] on div at bounding box center [21, 67] width 11 height 11
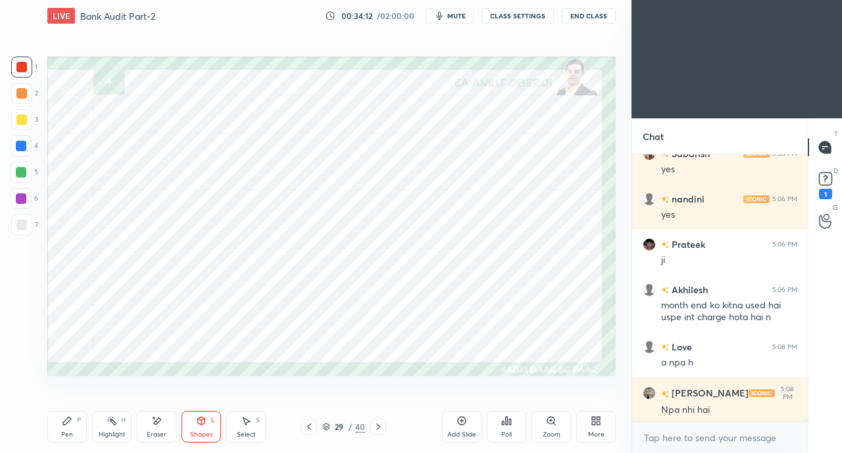
scroll to position [27945, 0]
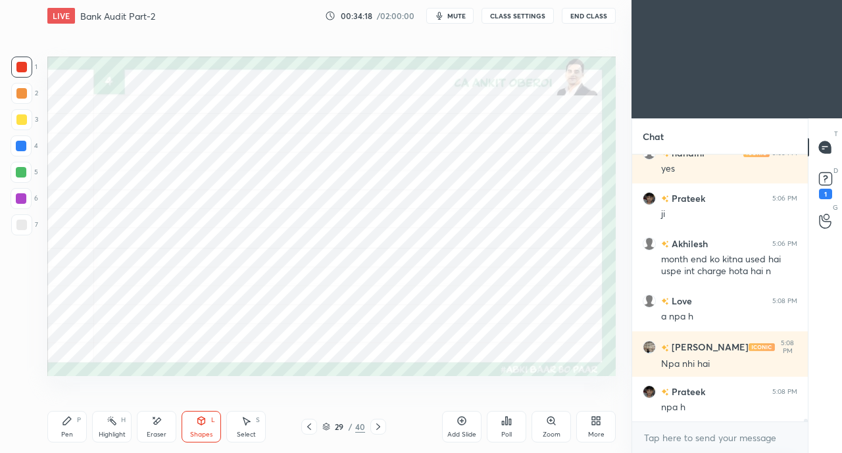
click at [210, 426] on div "Shapes L" at bounding box center [201, 427] width 39 height 32
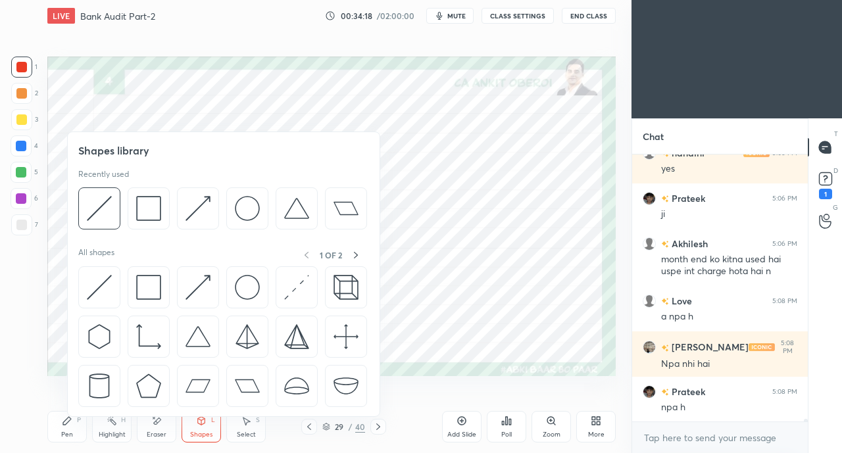
click at [89, 289] on img at bounding box center [99, 287] width 25 height 25
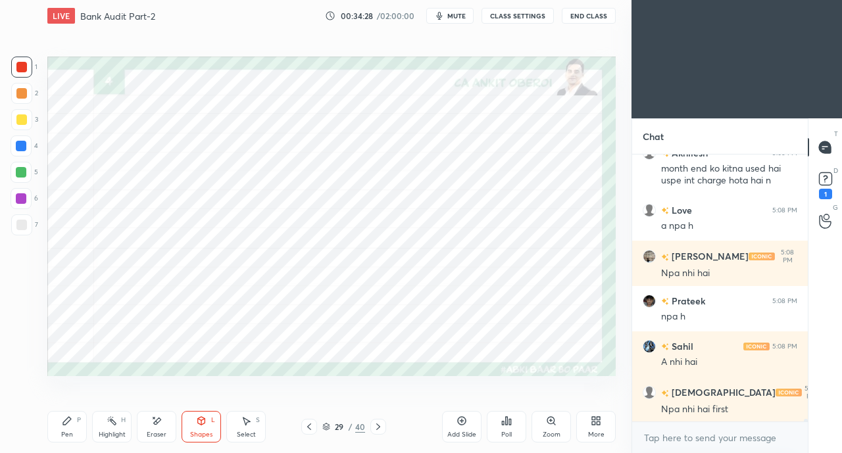
scroll to position [28081, 0]
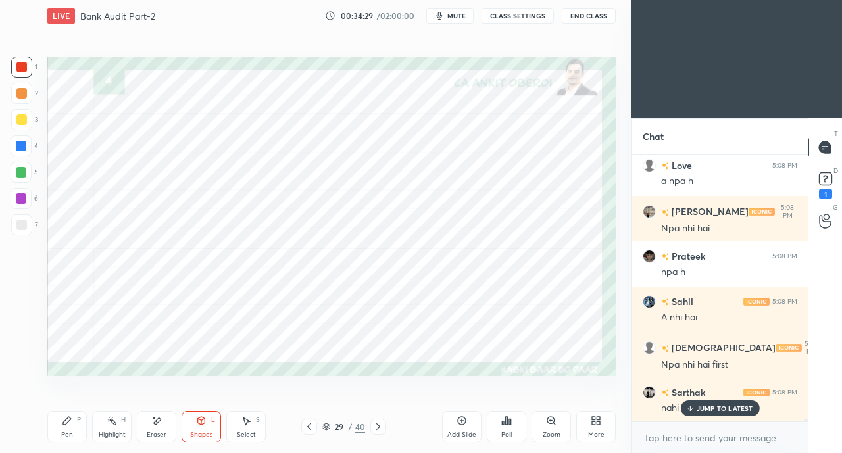
click at [58, 430] on div "Pen P" at bounding box center [66, 427] width 39 height 32
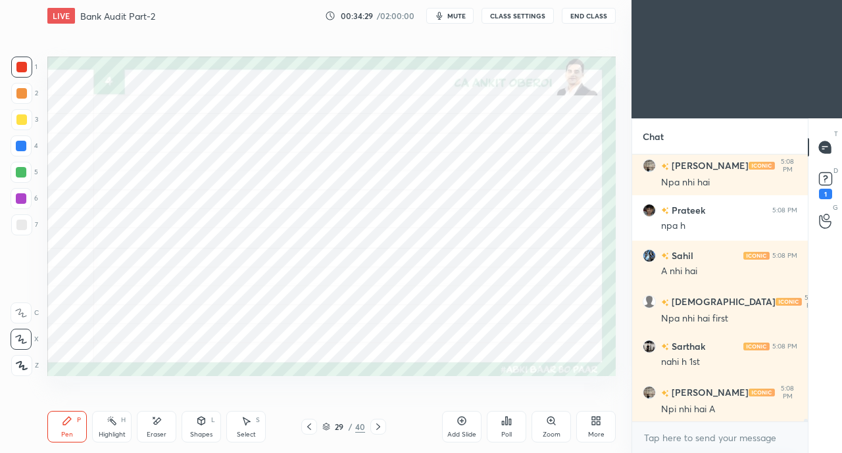
click at [704, 405] on div "Npi nhi hai A" at bounding box center [729, 409] width 136 height 13
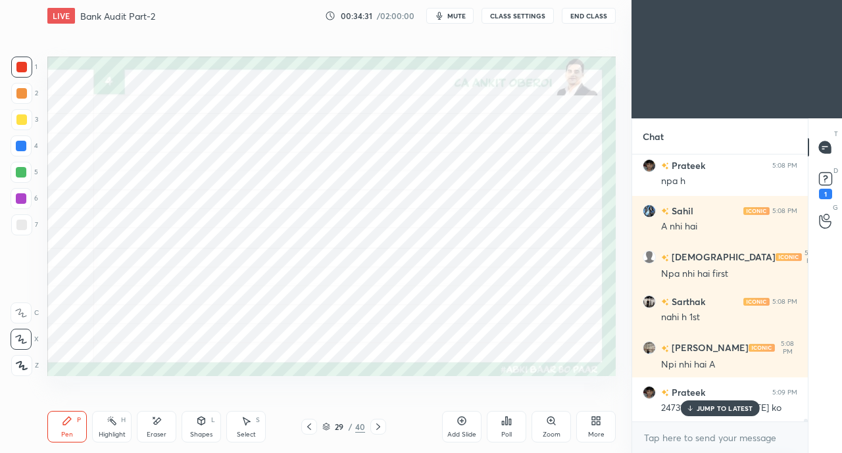
click at [706, 408] on p "JUMP TO LATEST" at bounding box center [725, 409] width 57 height 8
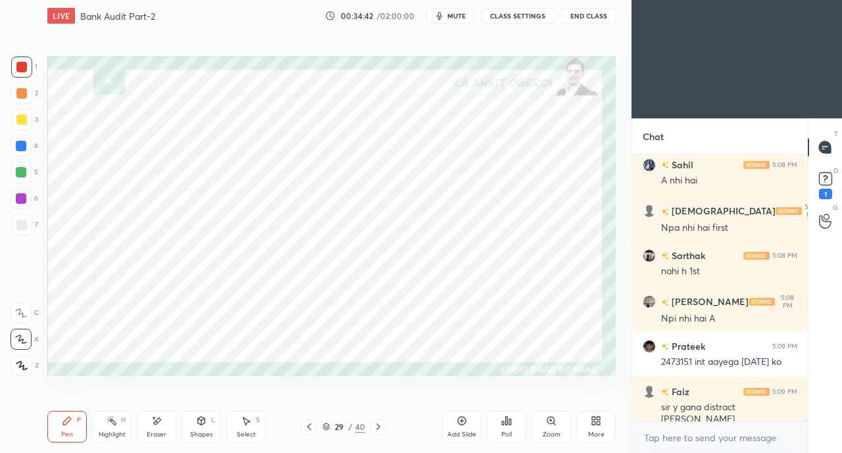
click at [201, 425] on icon at bounding box center [201, 421] width 7 height 8
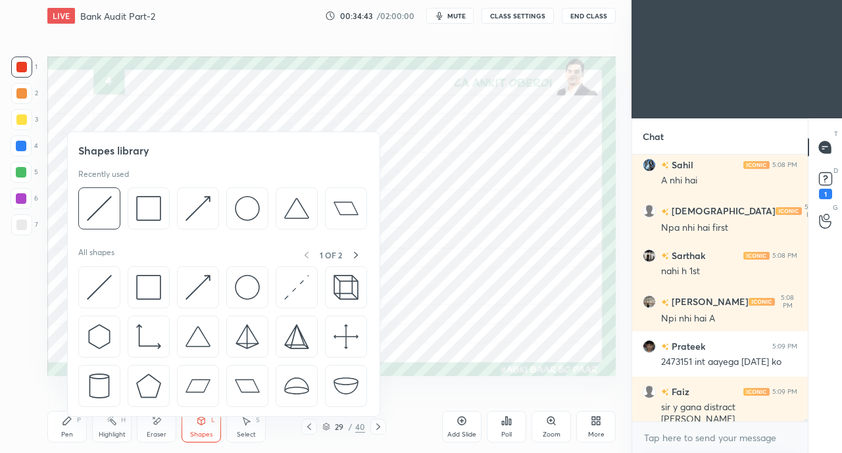
click at [101, 282] on img at bounding box center [99, 287] width 25 height 25
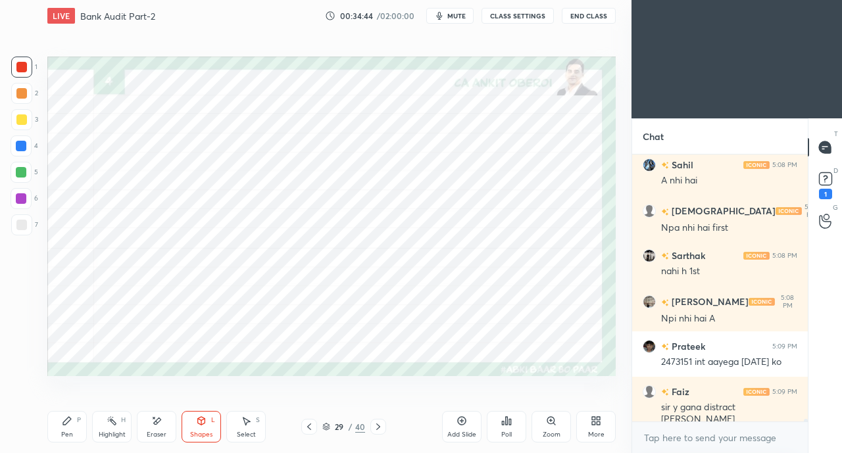
scroll to position [28262, 0]
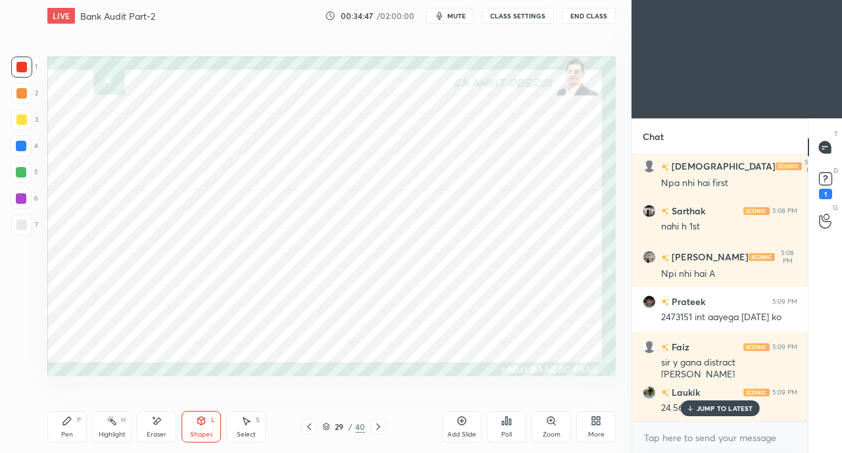
click at [63, 430] on div "Pen P" at bounding box center [66, 427] width 39 height 32
click at [695, 407] on div "JUMP TO LATEST" at bounding box center [719, 409] width 79 height 16
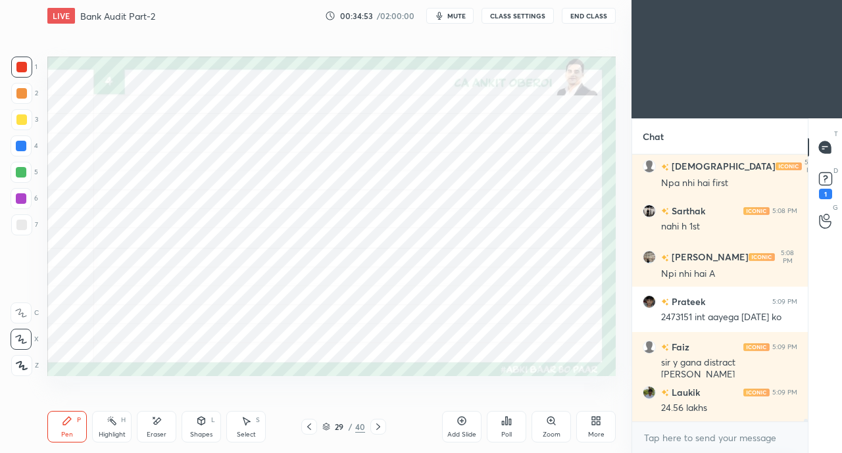
scroll to position [28308, 0]
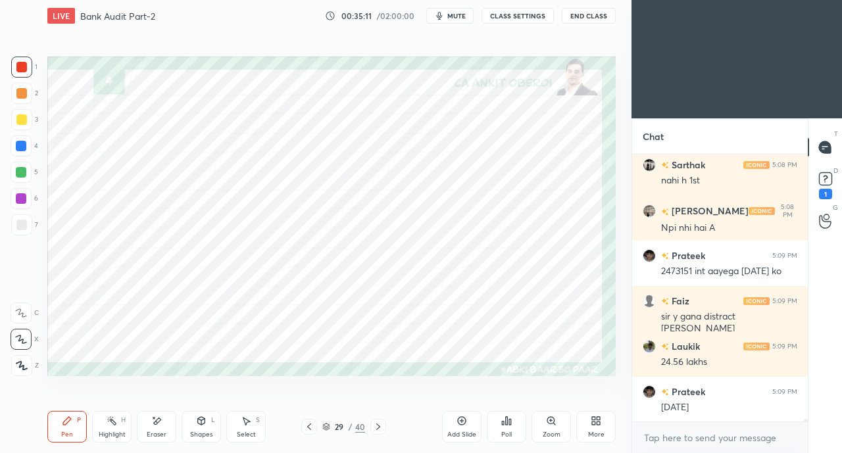
click at [199, 428] on div "Shapes L" at bounding box center [201, 427] width 39 height 32
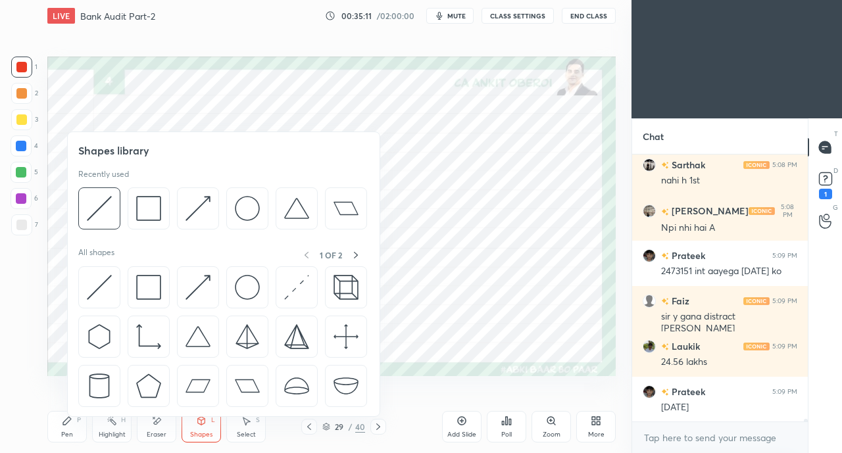
click at [103, 283] on img at bounding box center [99, 287] width 25 height 25
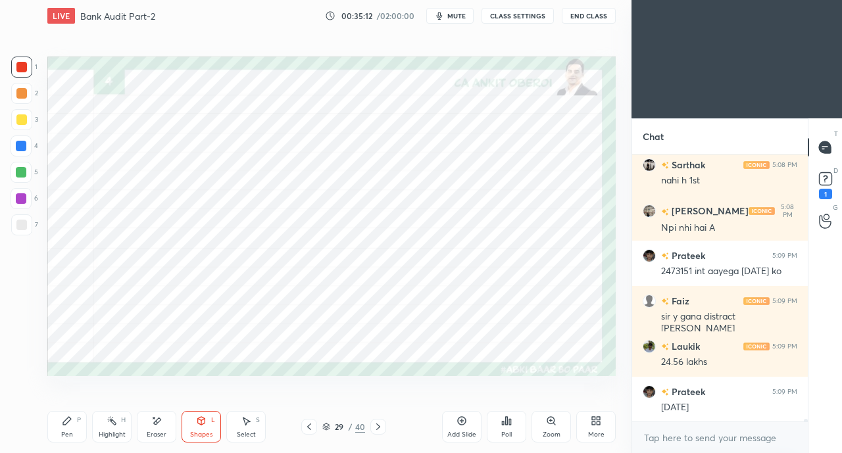
click at [201, 427] on div "Shapes L" at bounding box center [201, 427] width 39 height 32
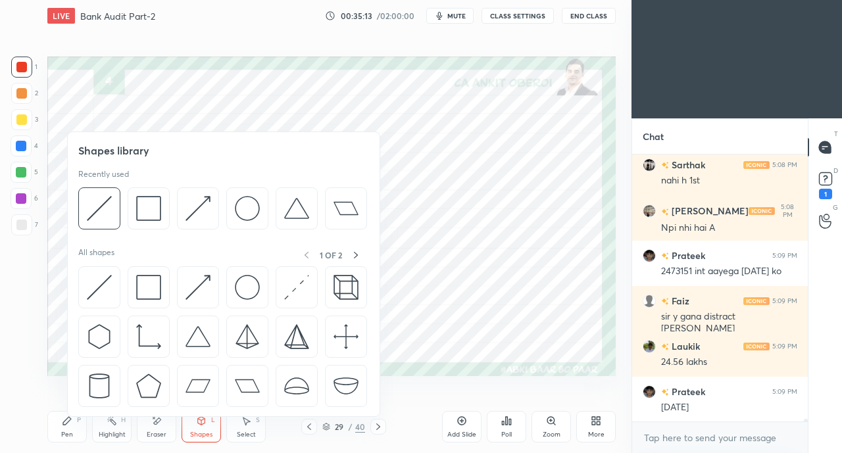
click at [195, 285] on img at bounding box center [197, 287] width 25 height 25
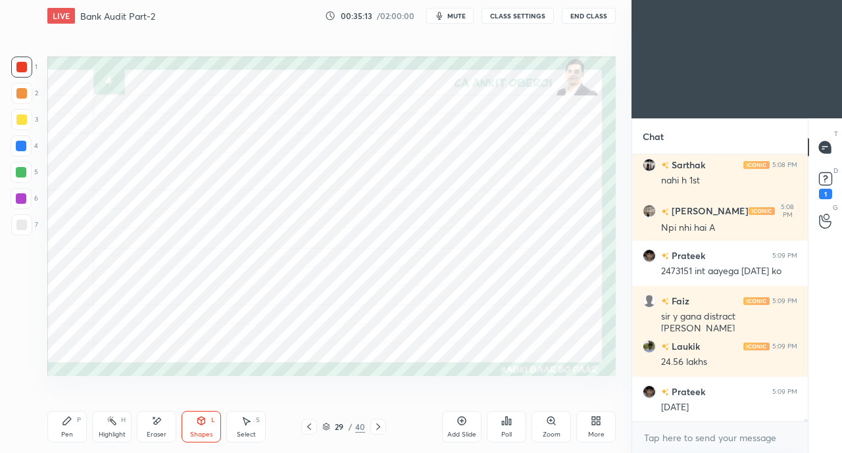
click at [22, 171] on div at bounding box center [21, 172] width 11 height 11
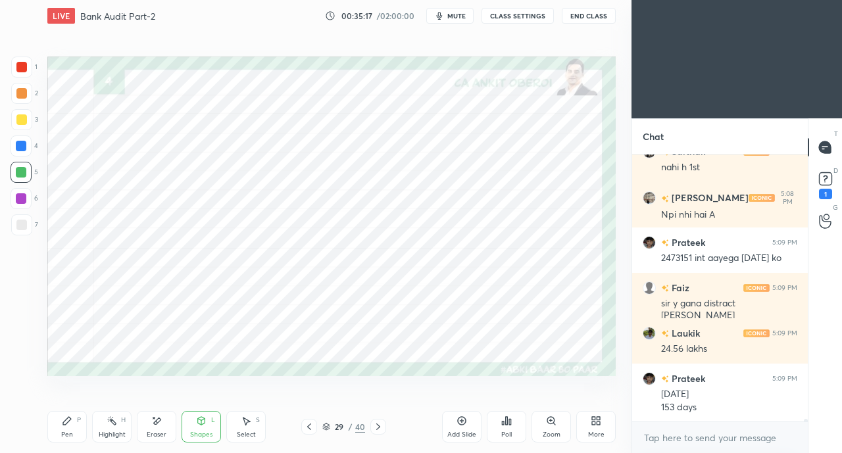
click at [72, 431] on div "Pen" at bounding box center [67, 434] width 12 height 7
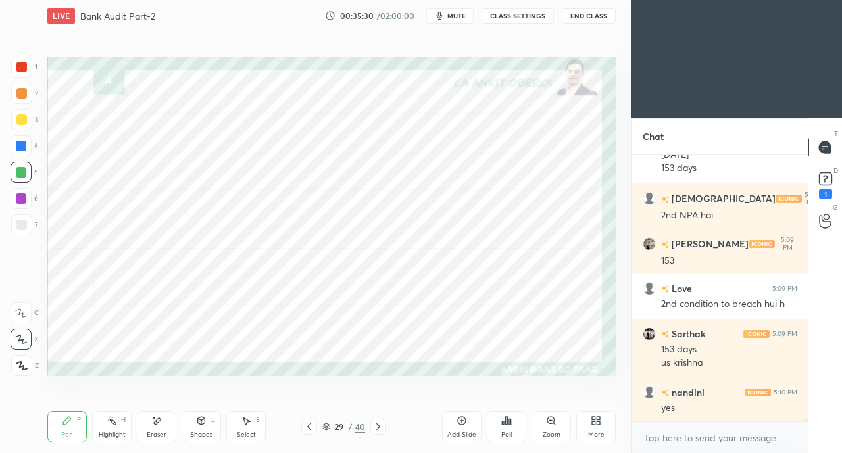
scroll to position [28607, 0]
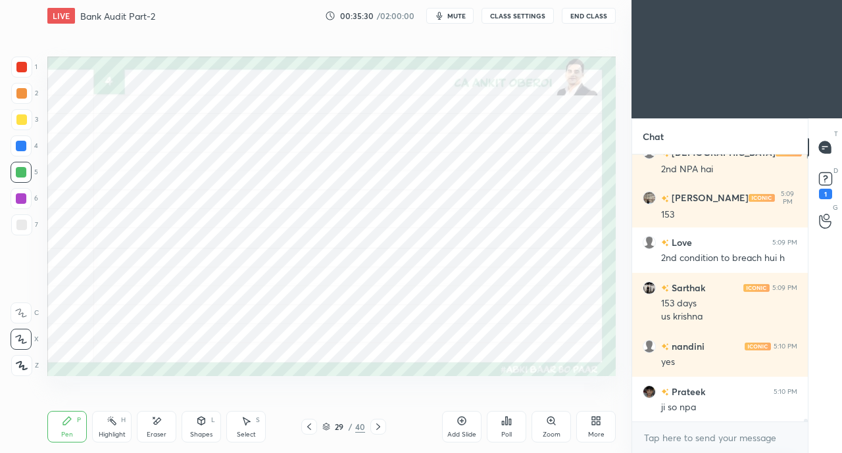
click at [159, 435] on div "Eraser" at bounding box center [157, 434] width 20 height 7
click at [69, 428] on div "Pen P" at bounding box center [66, 427] width 39 height 32
click at [160, 426] on icon at bounding box center [156, 421] width 11 height 11
click at [53, 420] on div "Pen P" at bounding box center [66, 427] width 39 height 32
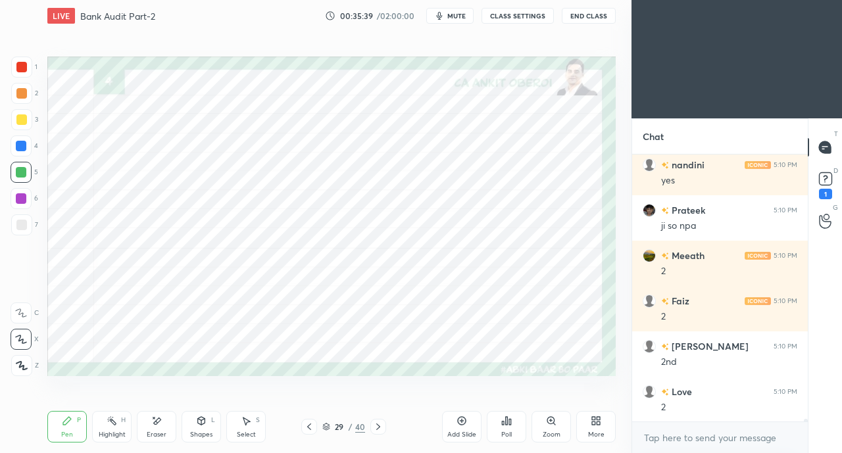
scroll to position [28879, 0]
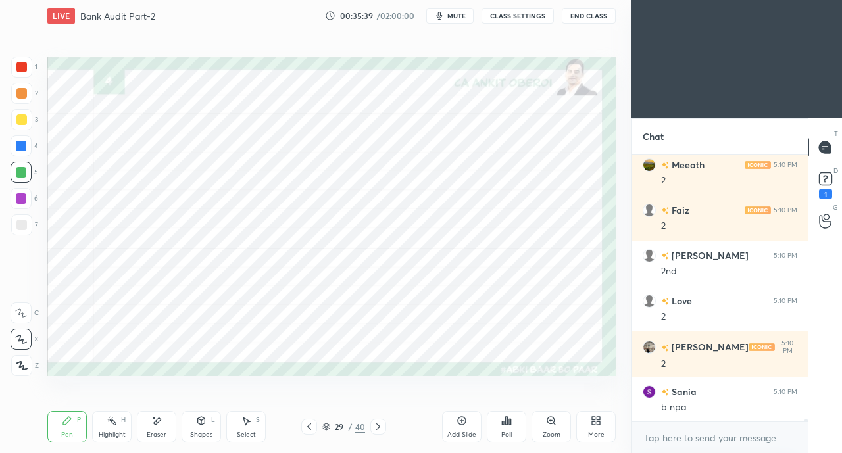
click at [21, 151] on div at bounding box center [21, 146] width 11 height 11
click at [28, 199] on div at bounding box center [21, 198] width 21 height 21
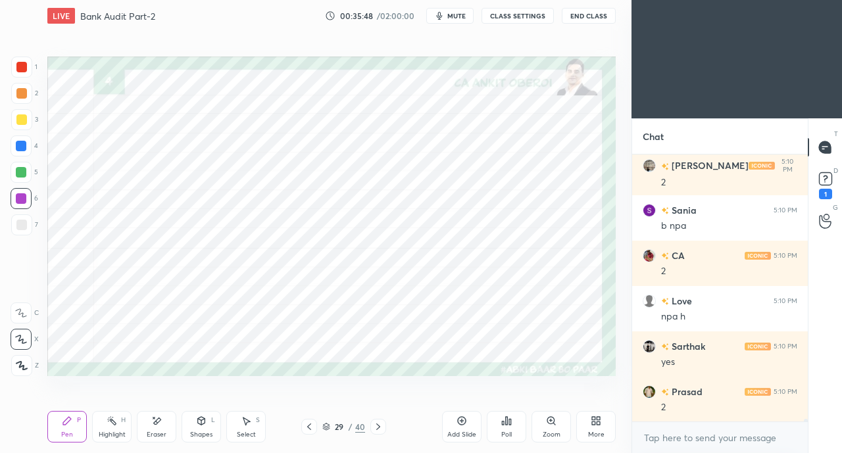
scroll to position [29105, 0]
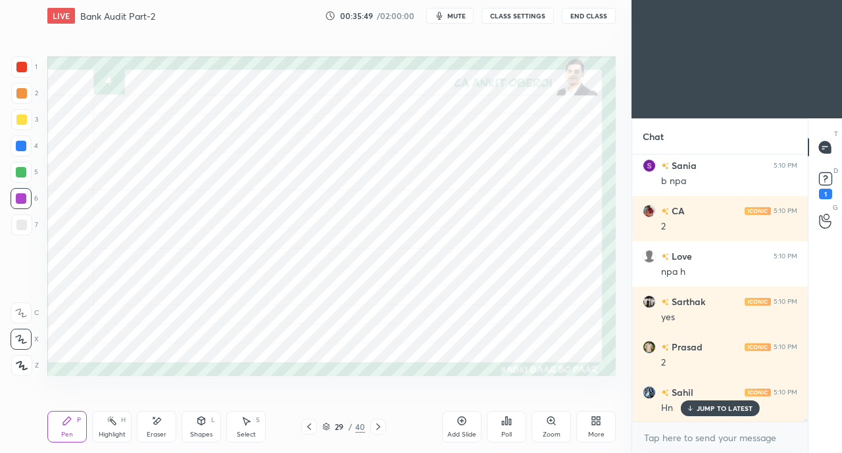
click at [693, 409] on icon at bounding box center [689, 409] width 9 height 8
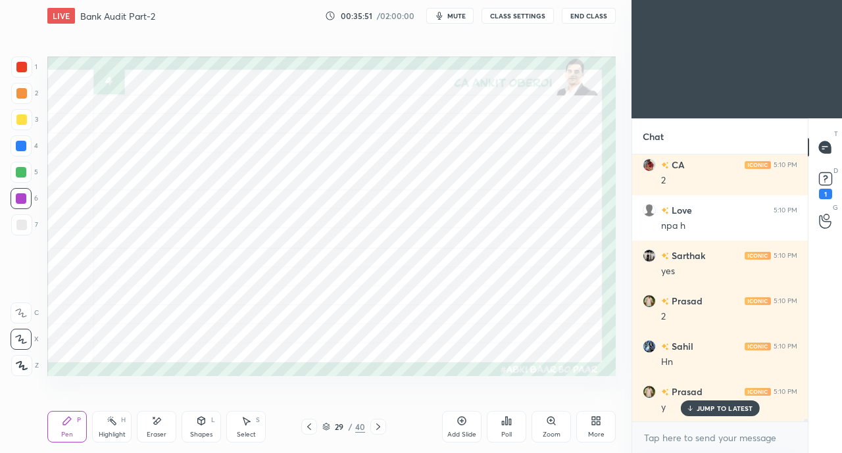
scroll to position [29208, 0]
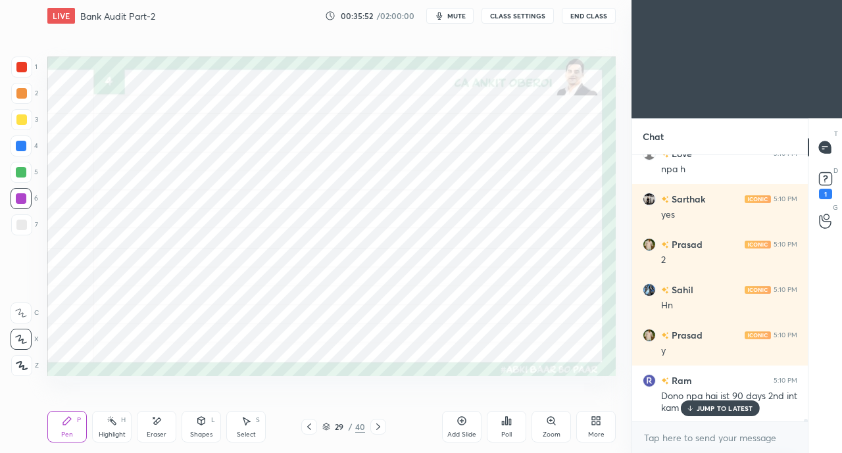
click at [18, 70] on div at bounding box center [21, 67] width 11 height 11
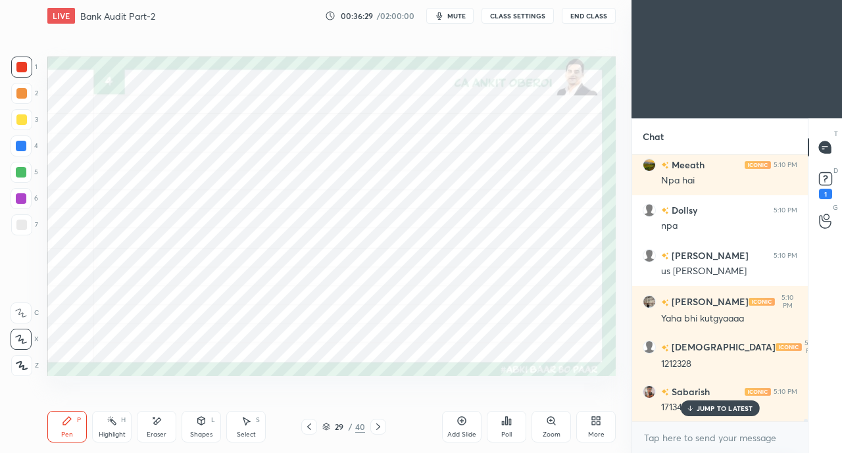
scroll to position [29662, 0]
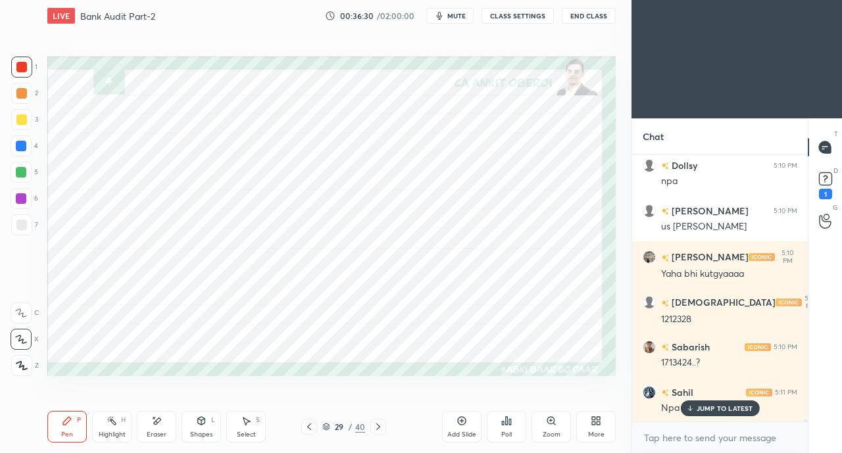
click at [200, 423] on icon at bounding box center [201, 421] width 7 height 8
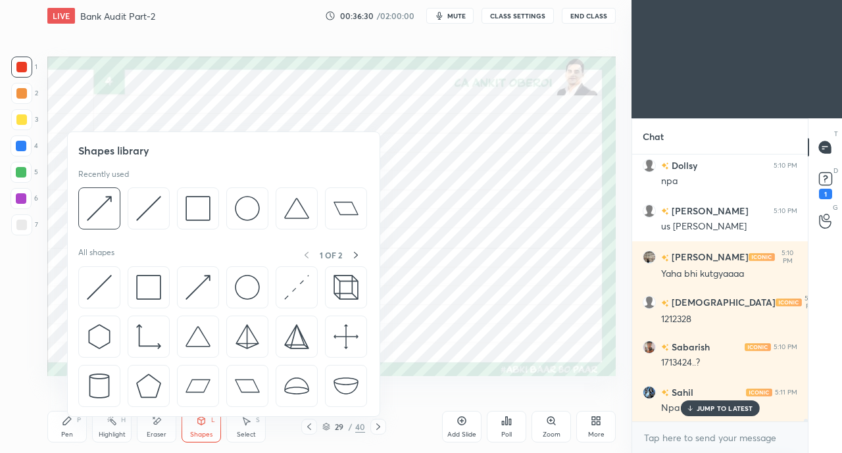
click at [93, 283] on img at bounding box center [99, 287] width 25 height 25
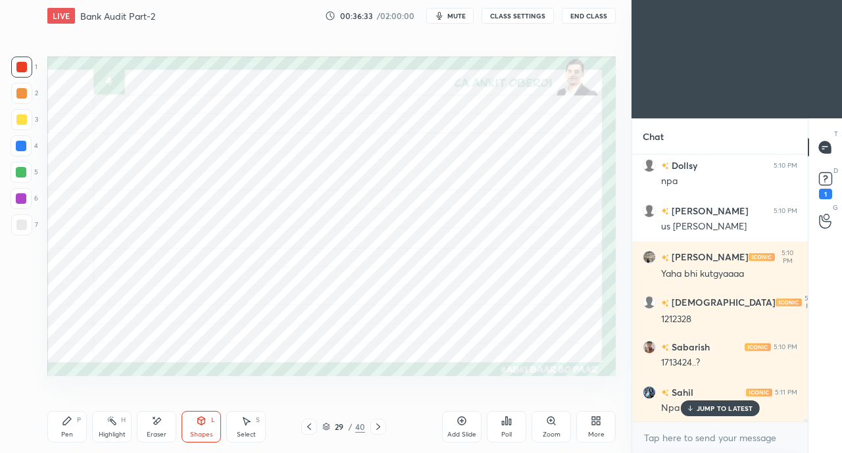
scroll to position [29708, 0]
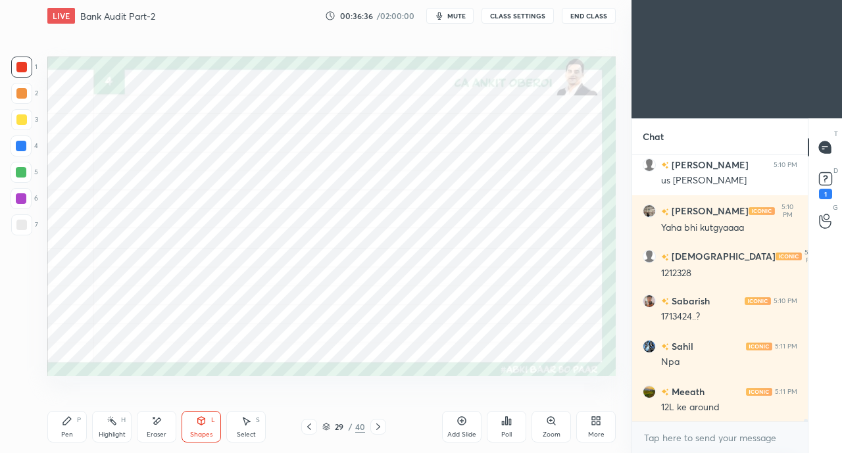
click at [69, 420] on icon at bounding box center [67, 421] width 8 height 8
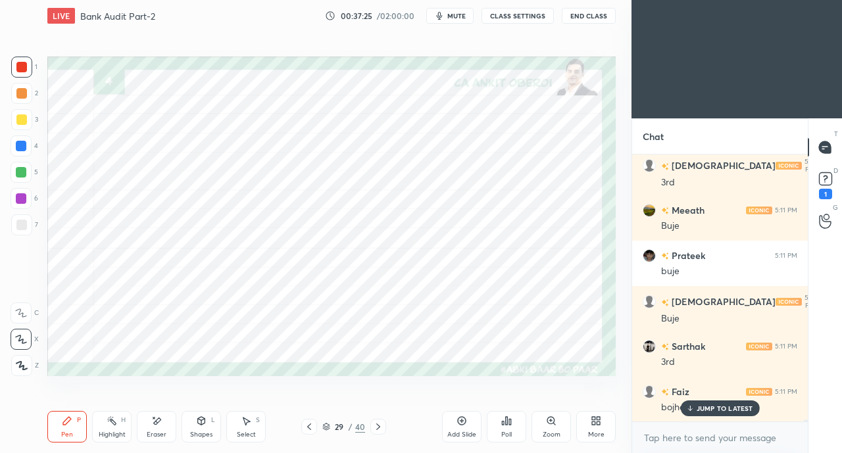
scroll to position [31114, 0]
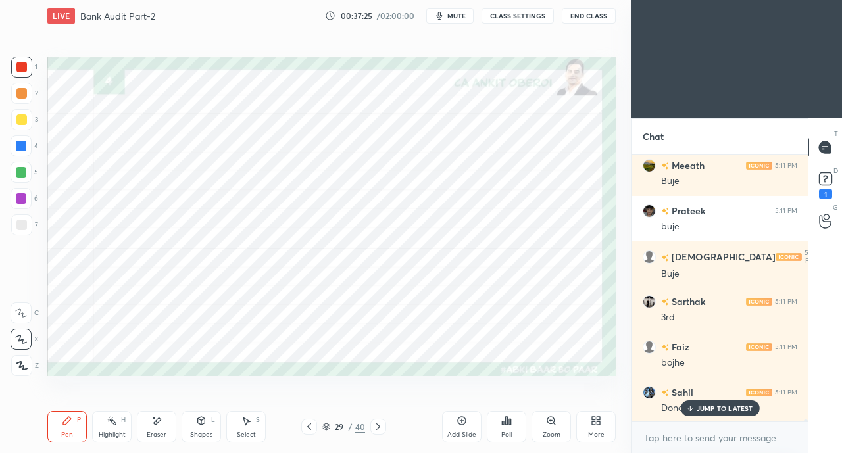
click at [829, 186] on icon at bounding box center [826, 179] width 20 height 20
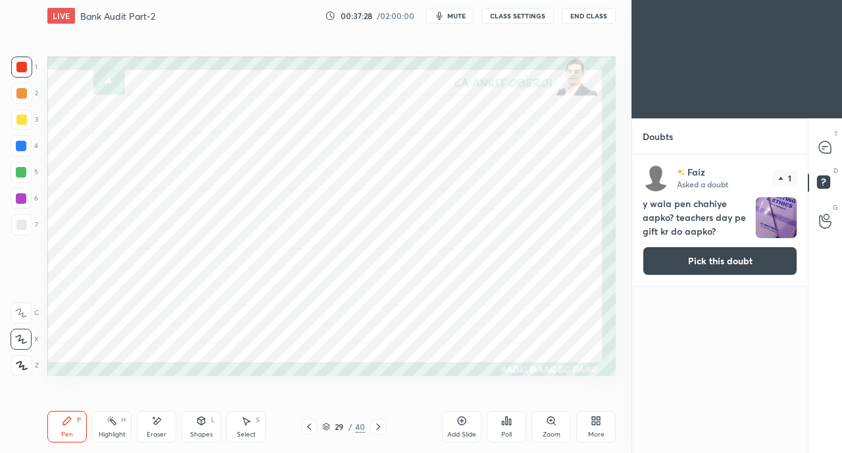
click at [743, 257] on button "Pick this doubt" at bounding box center [720, 261] width 155 height 29
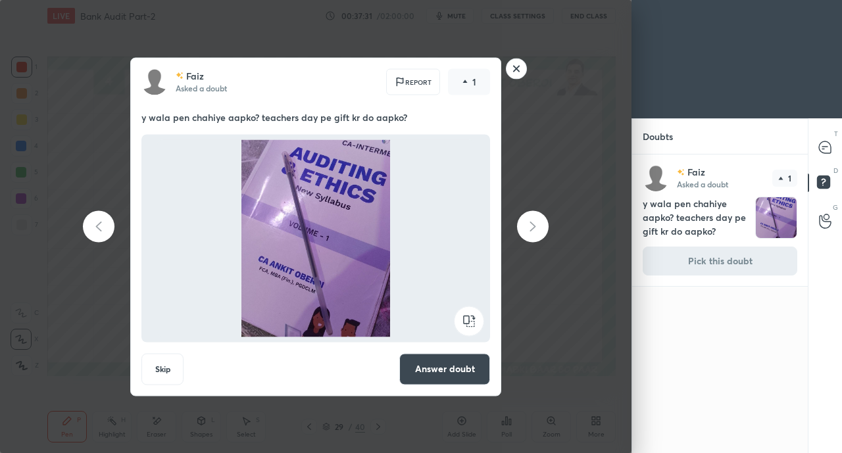
click at [516, 68] on rect at bounding box center [516, 69] width 20 height 20
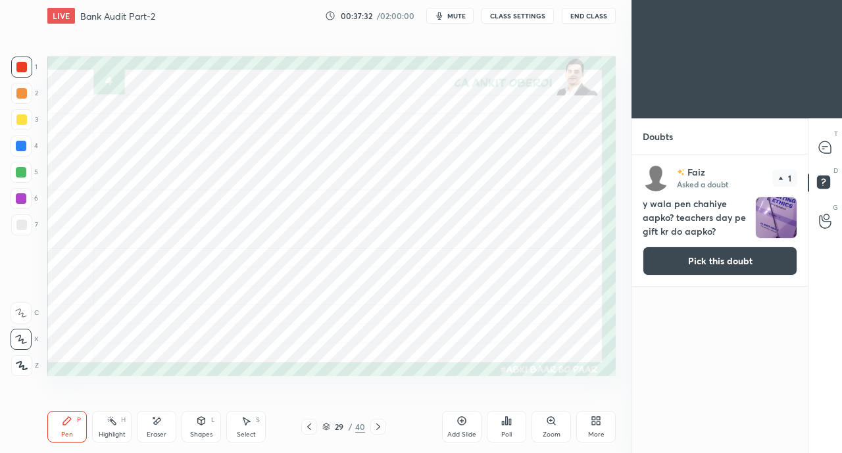
click at [379, 430] on icon at bounding box center [378, 427] width 11 height 11
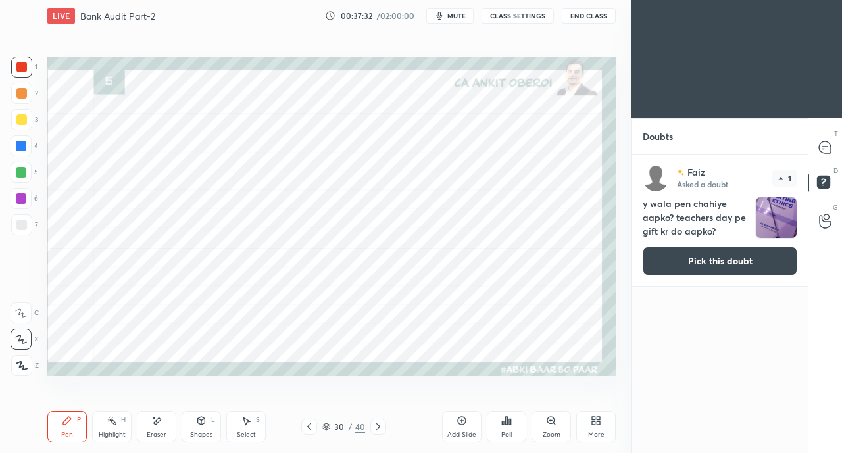
click at [378, 427] on icon at bounding box center [378, 427] width 11 height 11
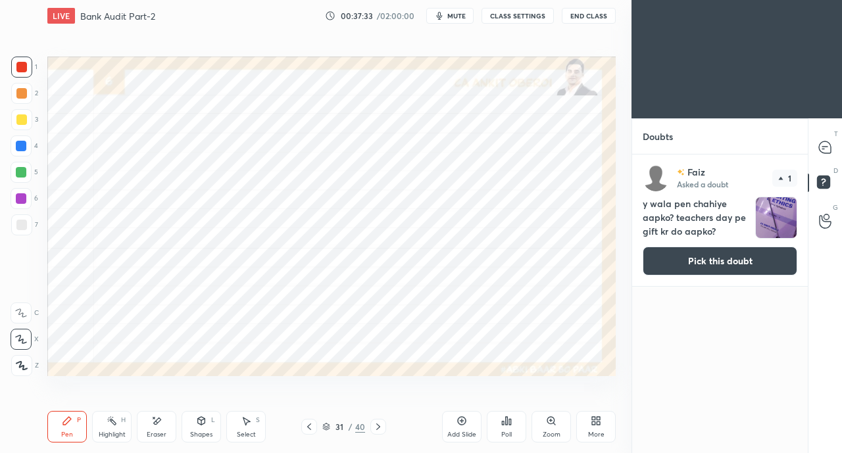
click at [378, 427] on icon at bounding box center [378, 427] width 11 height 11
click at [381, 427] on icon at bounding box center [378, 427] width 11 height 11
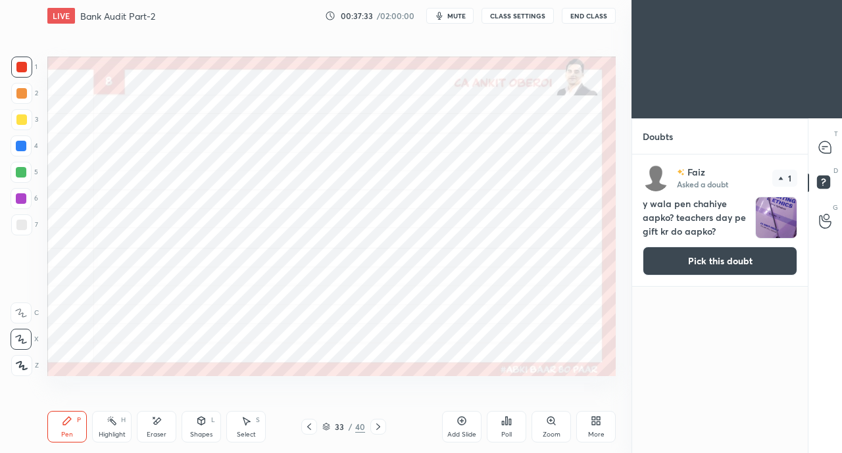
click at [381, 426] on icon at bounding box center [378, 427] width 11 height 11
click at [382, 426] on icon at bounding box center [378, 427] width 11 height 11
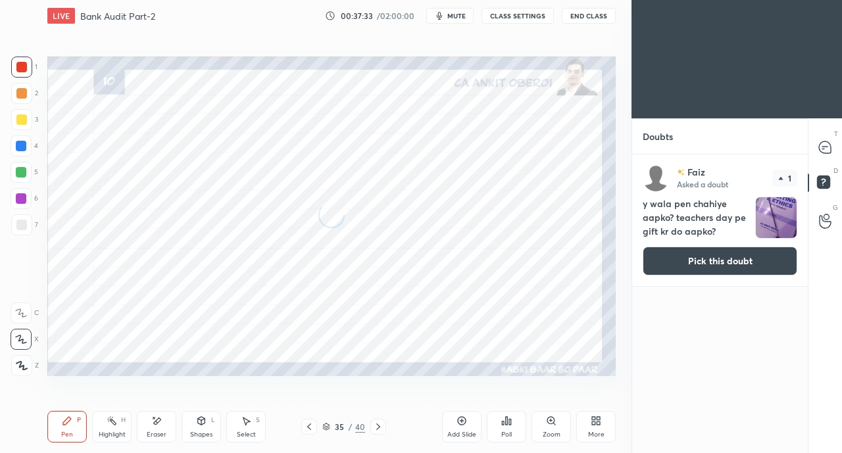
click at [382, 427] on icon at bounding box center [378, 427] width 11 height 11
click at [383, 427] on div at bounding box center [378, 427] width 16 height 16
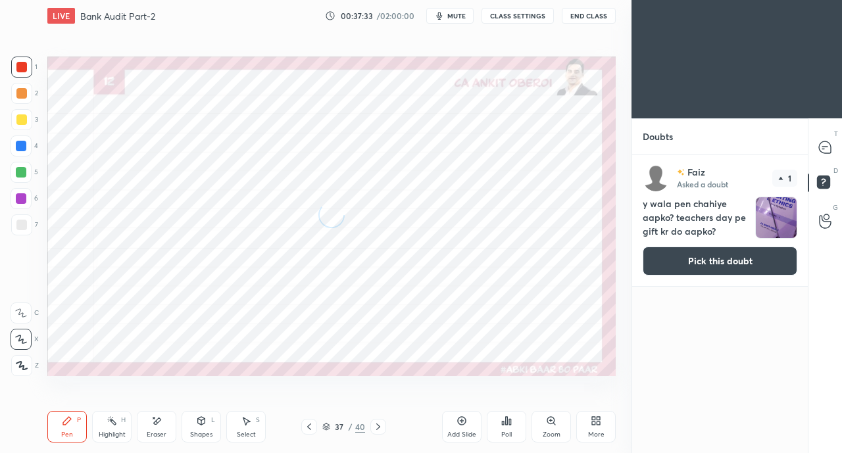
click at [385, 427] on div at bounding box center [378, 427] width 16 height 16
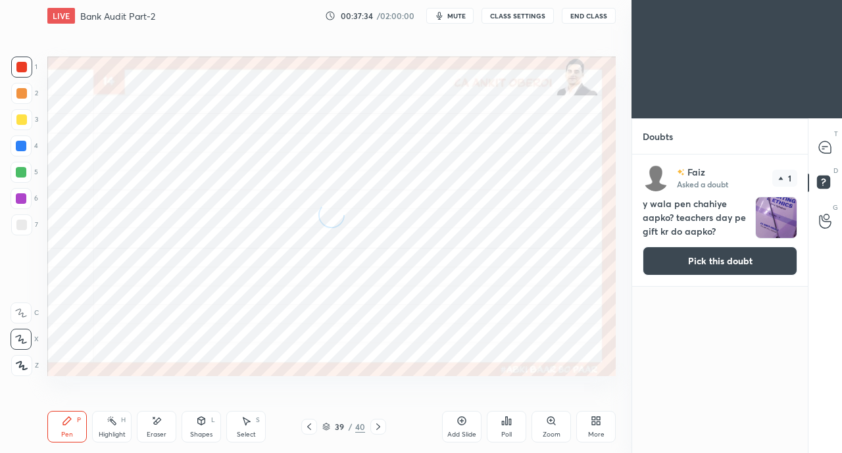
click at [381, 427] on icon at bounding box center [378, 427] width 11 height 11
click at [383, 427] on icon at bounding box center [378, 427] width 11 height 11
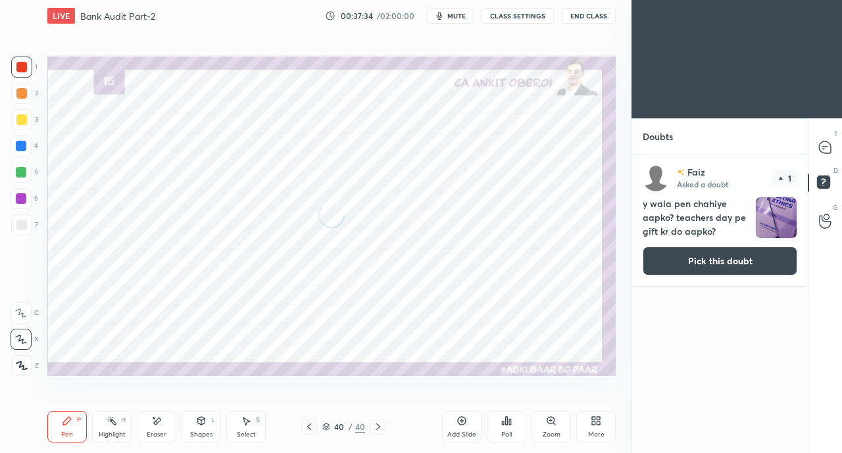
click at [381, 427] on icon at bounding box center [378, 427] width 11 height 11
click at [383, 427] on icon at bounding box center [378, 427] width 11 height 11
click at [696, 257] on button "Pick this doubt" at bounding box center [720, 261] width 155 height 29
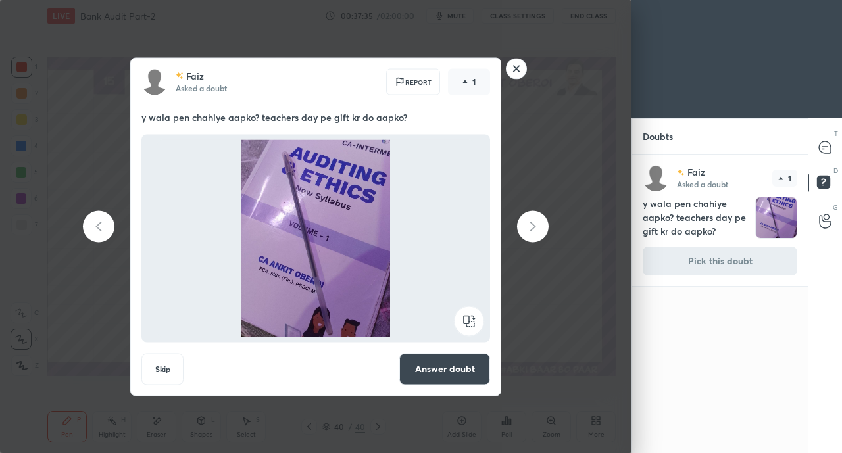
click at [424, 374] on button "Answer doubt" at bounding box center [444, 369] width 91 height 32
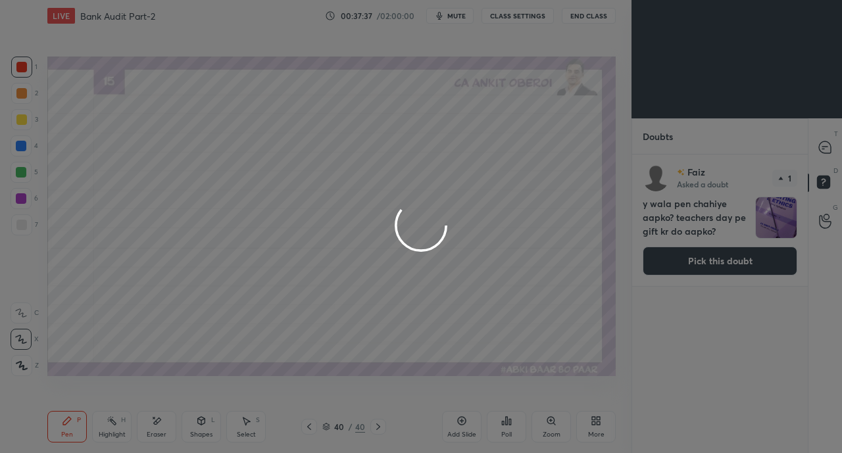
click at [829, 143] on div at bounding box center [421, 226] width 842 height 453
click at [833, 147] on div at bounding box center [825, 147] width 26 height 24
type textarea "x"
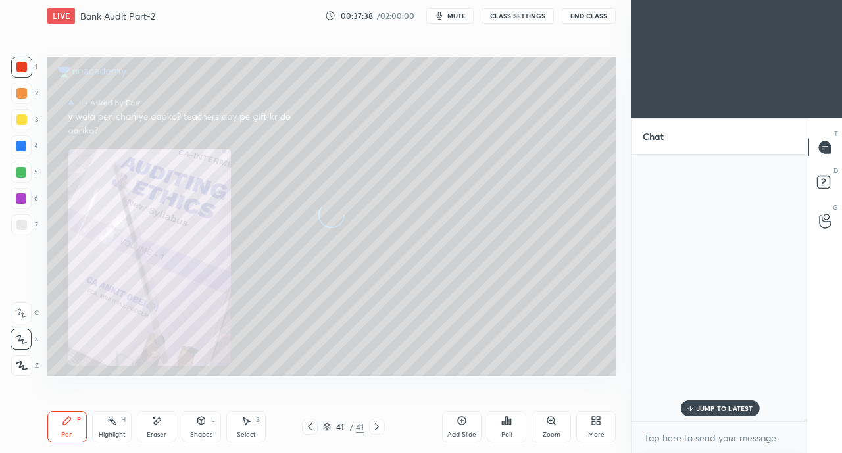
click at [833, 144] on div at bounding box center [825, 147] width 26 height 24
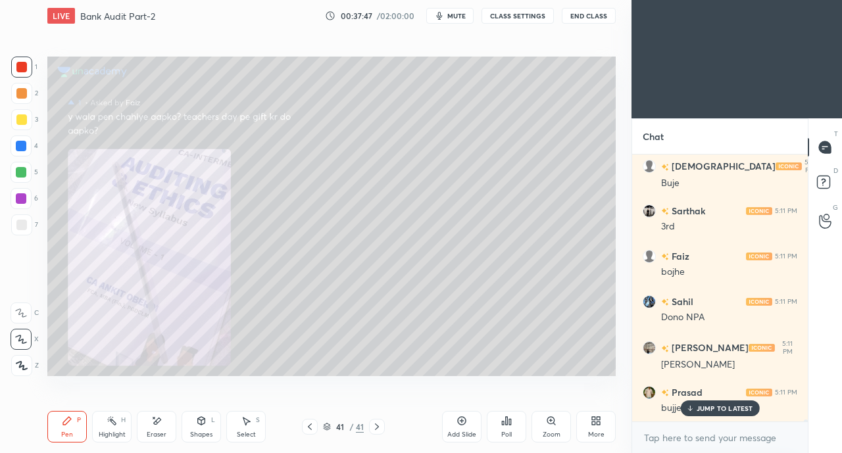
scroll to position [31465, 0]
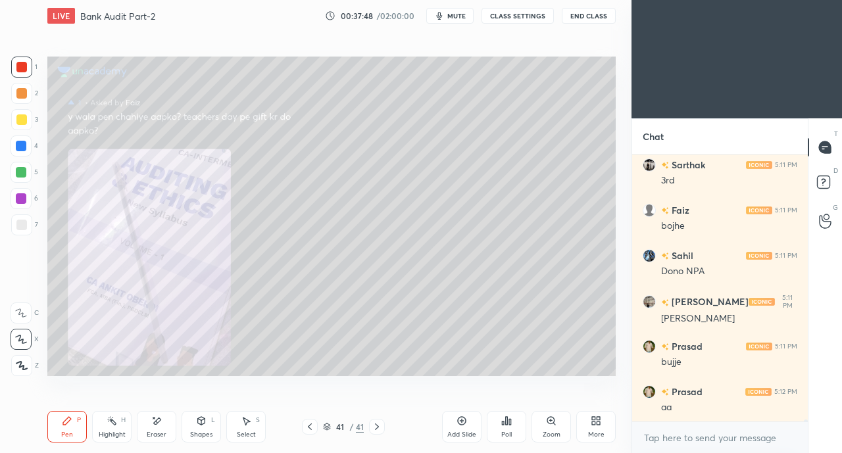
click at [309, 427] on icon at bounding box center [310, 427] width 11 height 11
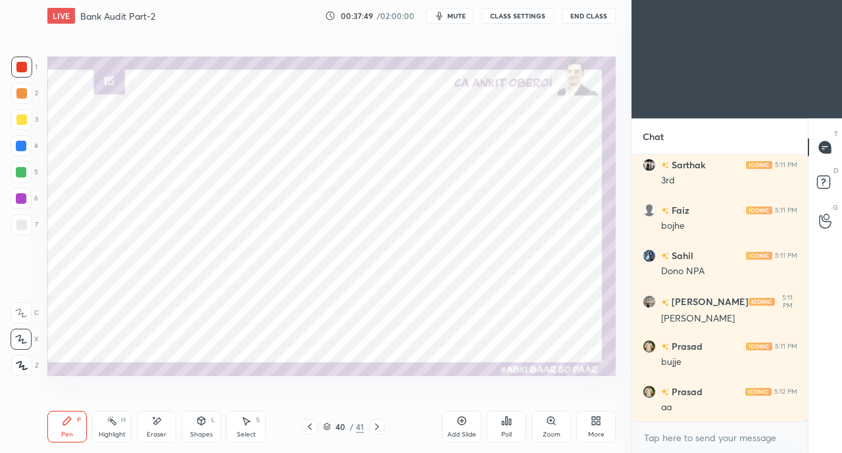
click at [309, 426] on icon at bounding box center [310, 427] width 11 height 11
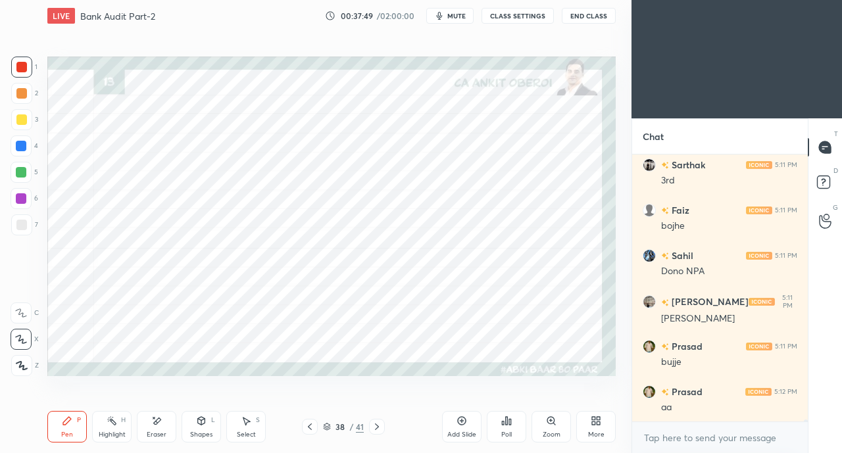
click at [309, 426] on icon at bounding box center [310, 427] width 11 height 11
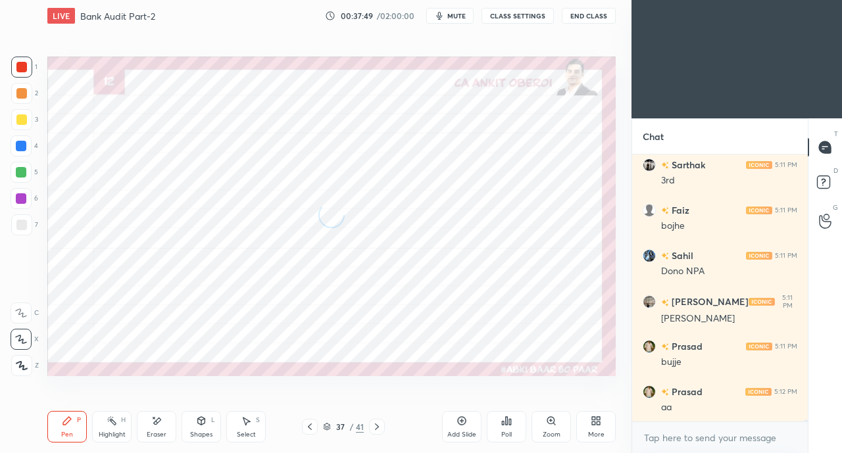
click at [310, 422] on icon at bounding box center [310, 427] width 11 height 11
click at [313, 425] on icon at bounding box center [310, 427] width 11 height 11
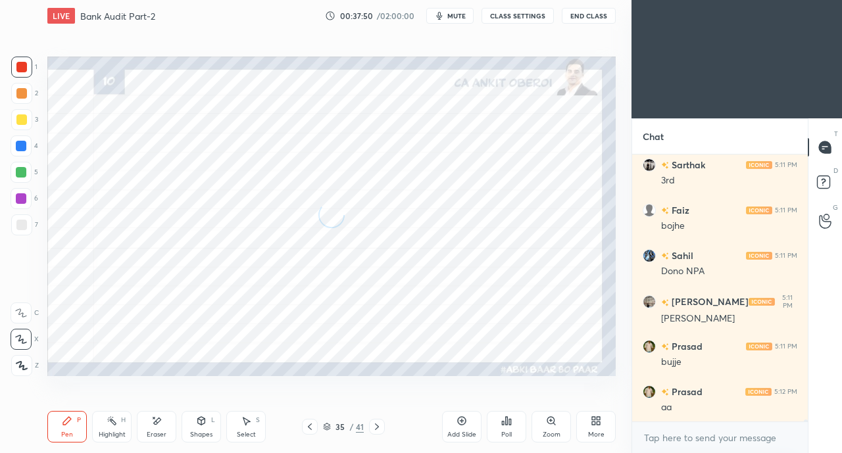
click at [326, 425] on icon at bounding box center [327, 427] width 8 height 8
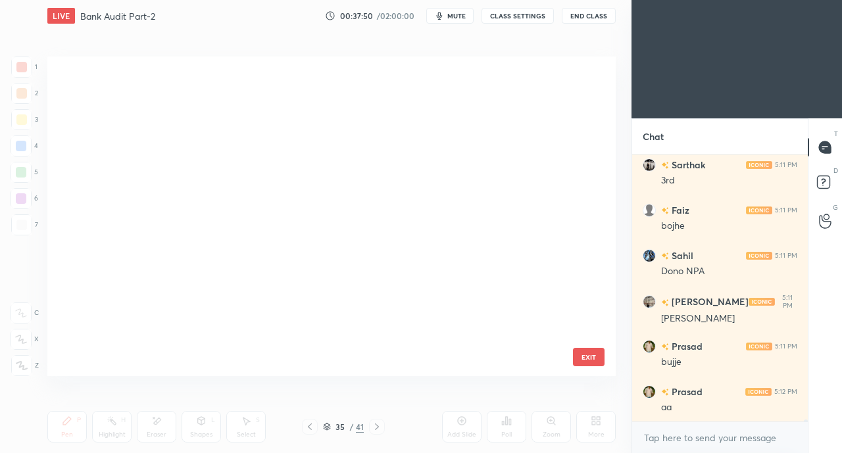
click at [326, 425] on icon at bounding box center [327, 427] width 8 height 8
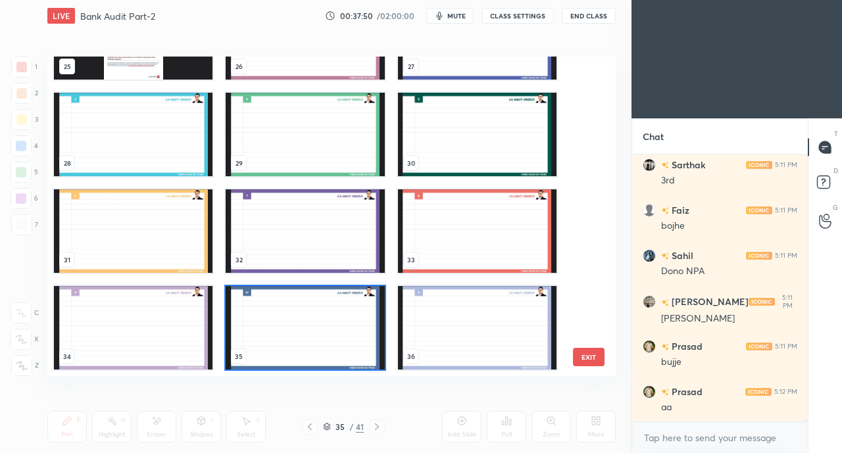
click at [309, 427] on icon at bounding box center [310, 427] width 11 height 11
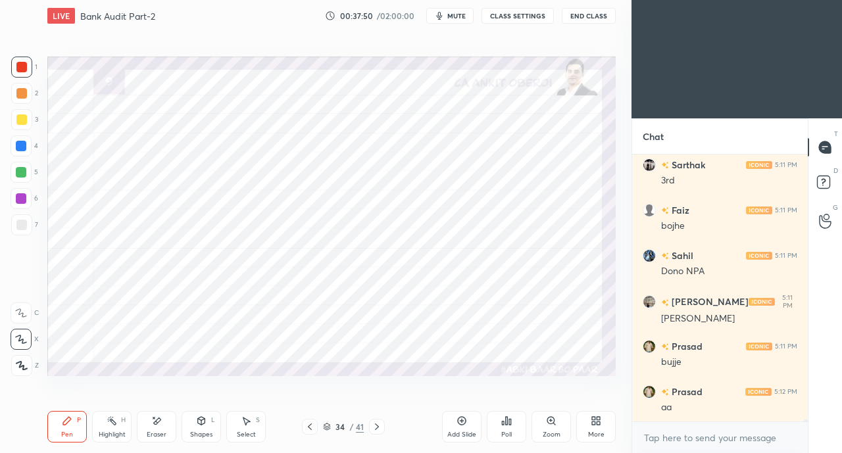
click at [309, 427] on icon at bounding box center [310, 427] width 11 height 11
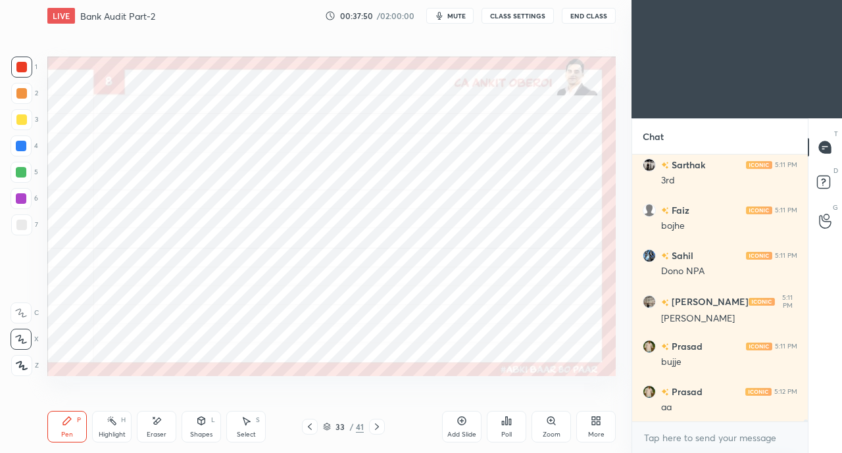
click at [326, 425] on icon at bounding box center [327, 427] width 8 height 8
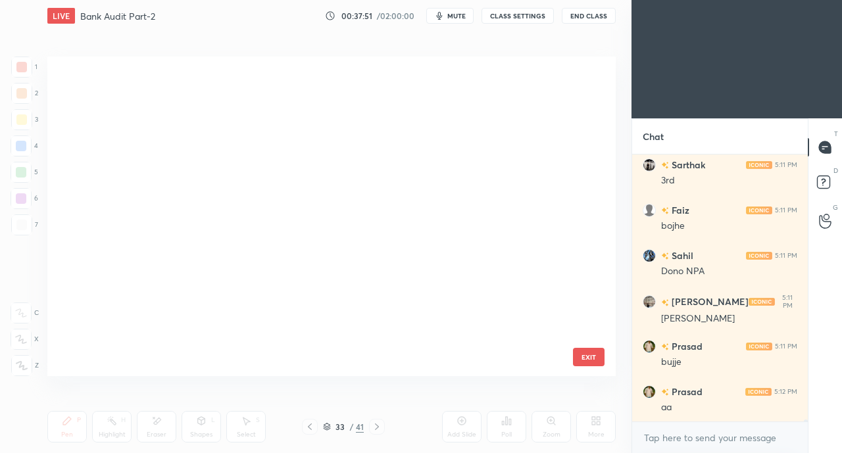
click at [326, 425] on icon at bounding box center [327, 427] width 8 height 8
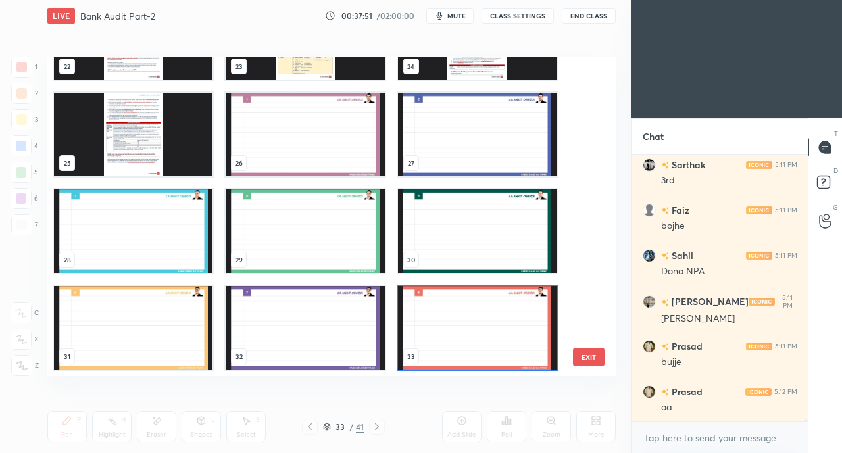
click at [326, 425] on icon at bounding box center [327, 427] width 8 height 8
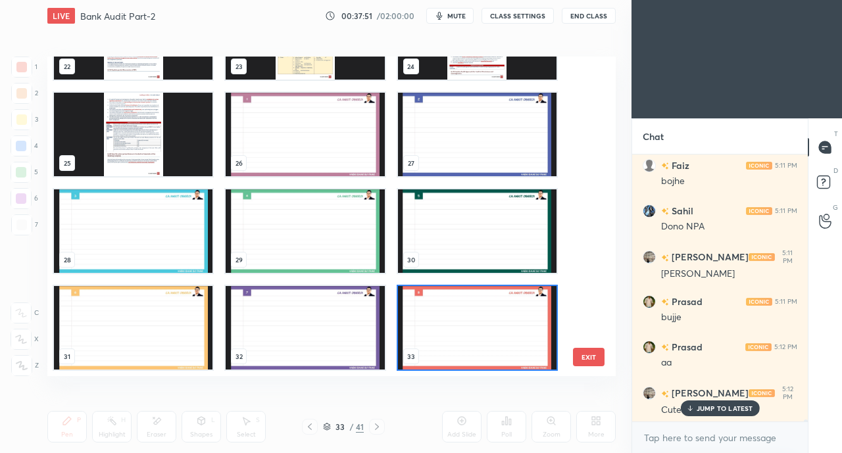
click at [326, 425] on icon at bounding box center [327, 427] width 8 height 8
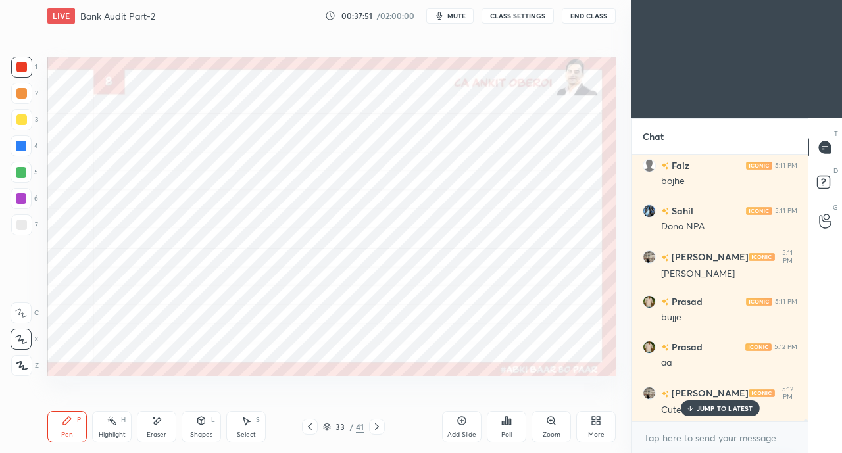
scroll to position [0, 0]
click at [305, 430] on icon at bounding box center [310, 427] width 11 height 11
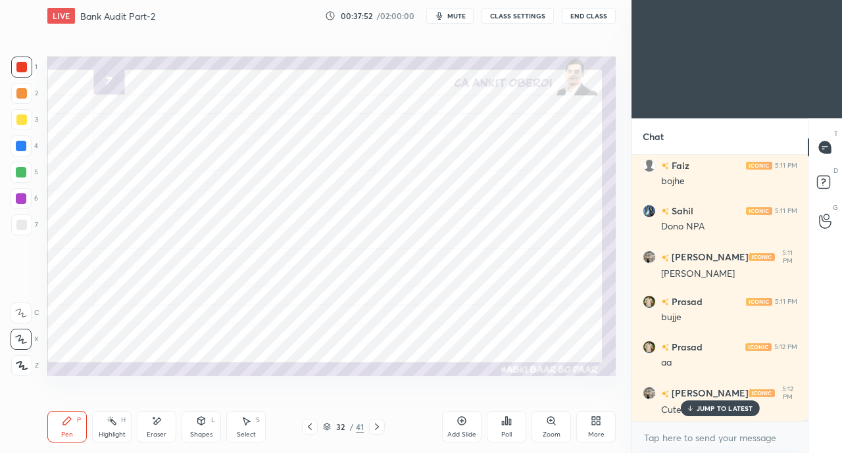
click at [311, 428] on icon at bounding box center [310, 427] width 11 height 11
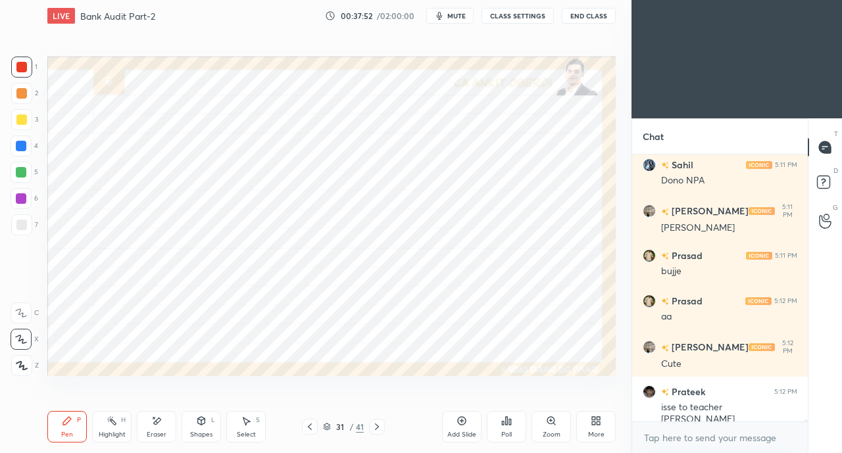
click at [326, 430] on icon at bounding box center [327, 429] width 7 height 2
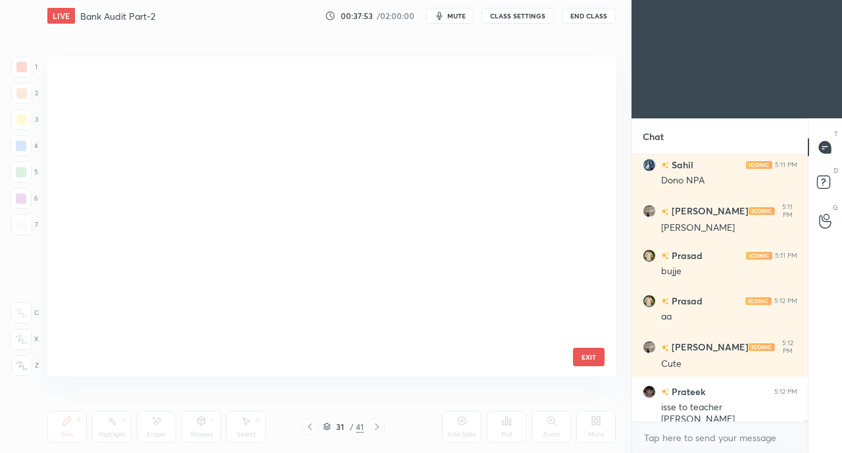
scroll to position [316, 562]
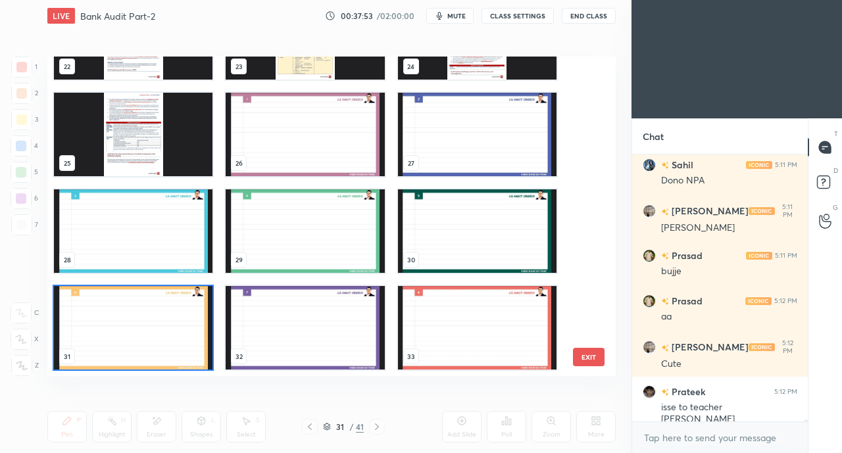
click at [314, 430] on div at bounding box center [310, 427] width 16 height 16
click at [147, 120] on img "grid" at bounding box center [133, 135] width 159 height 84
click at [156, 120] on img "grid" at bounding box center [133, 135] width 159 height 84
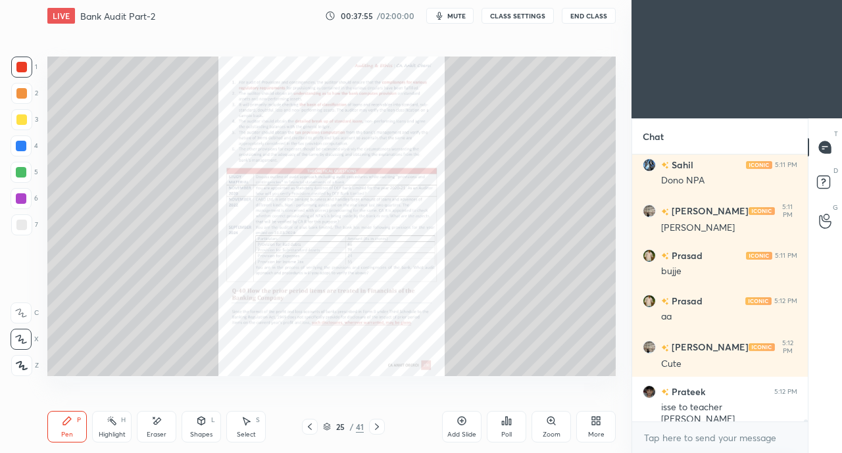
click at [376, 427] on icon at bounding box center [377, 427] width 11 height 11
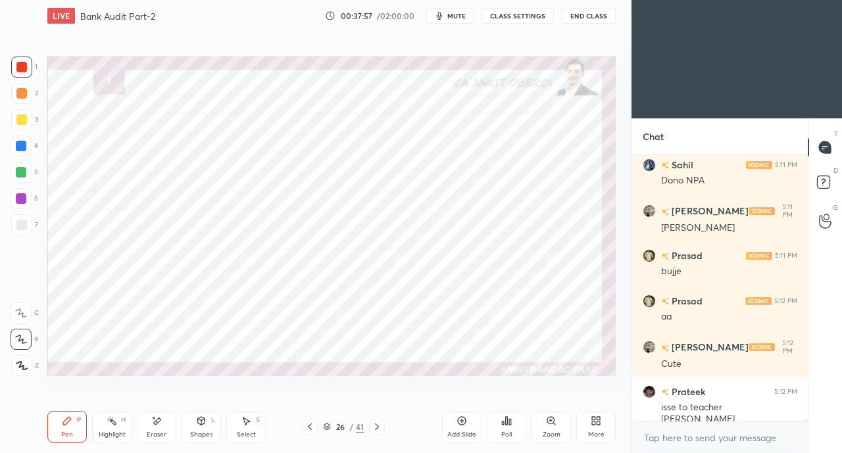
scroll to position [31601, 0]
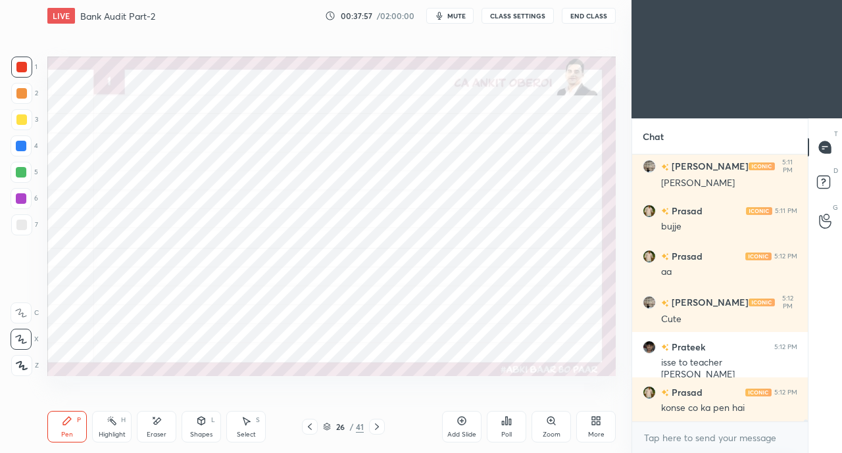
click at [376, 426] on icon at bounding box center [377, 427] width 11 height 11
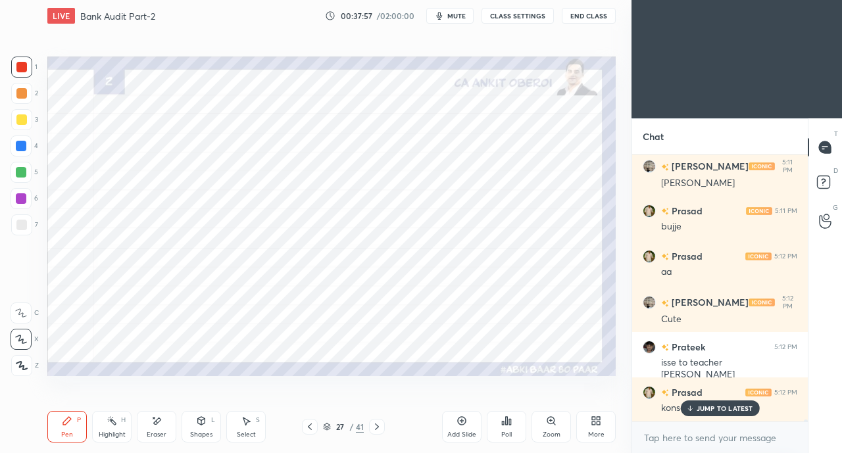
click at [709, 410] on p "JUMP TO LATEST" at bounding box center [725, 409] width 57 height 8
click at [376, 427] on icon at bounding box center [377, 427] width 11 height 11
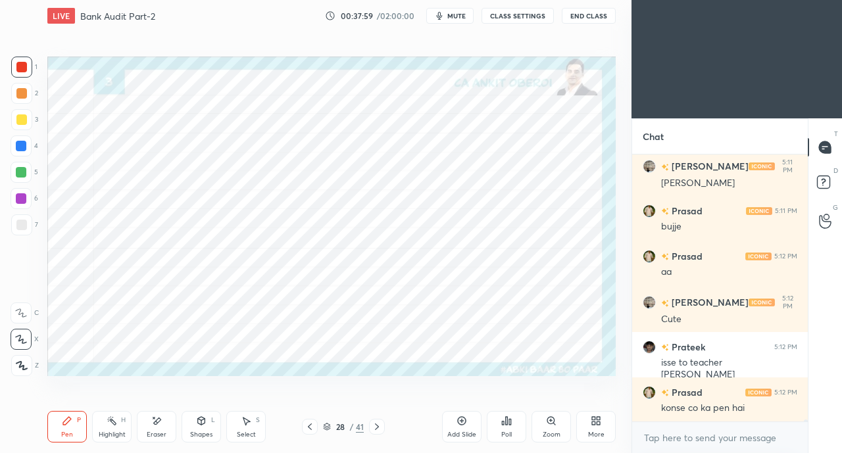
click at [376, 427] on icon at bounding box center [377, 427] width 11 height 11
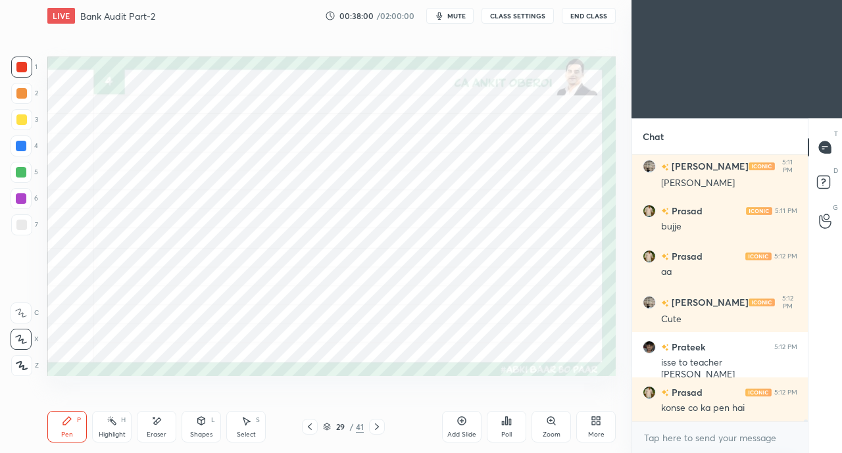
click at [376, 427] on icon at bounding box center [377, 427] width 11 height 11
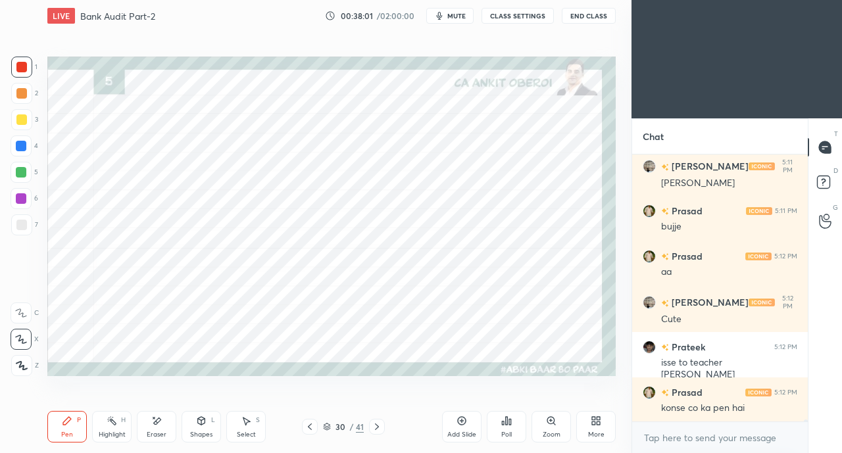
click at [376, 427] on icon at bounding box center [377, 427] width 11 height 11
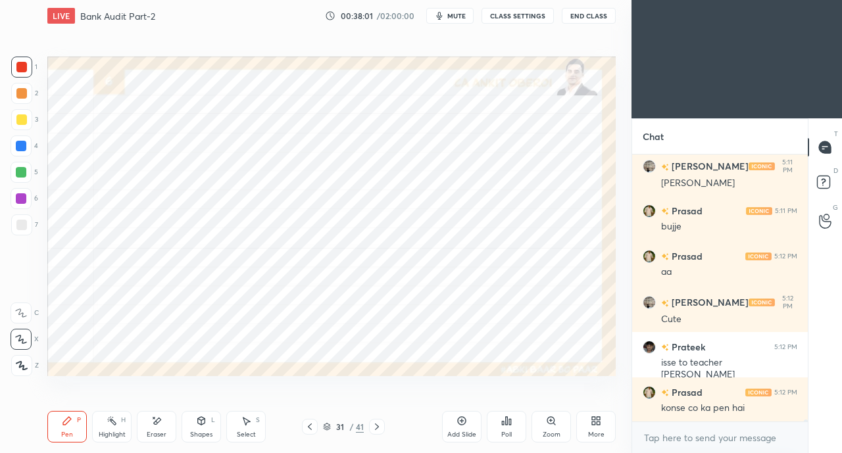
click at [376, 427] on icon at bounding box center [377, 427] width 11 height 11
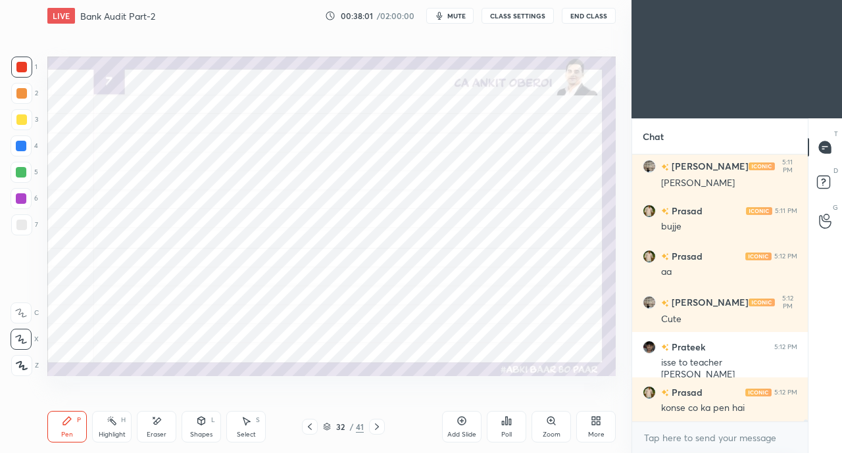
click at [376, 427] on icon at bounding box center [377, 427] width 11 height 11
click at [377, 427] on icon at bounding box center [377, 427] width 11 height 11
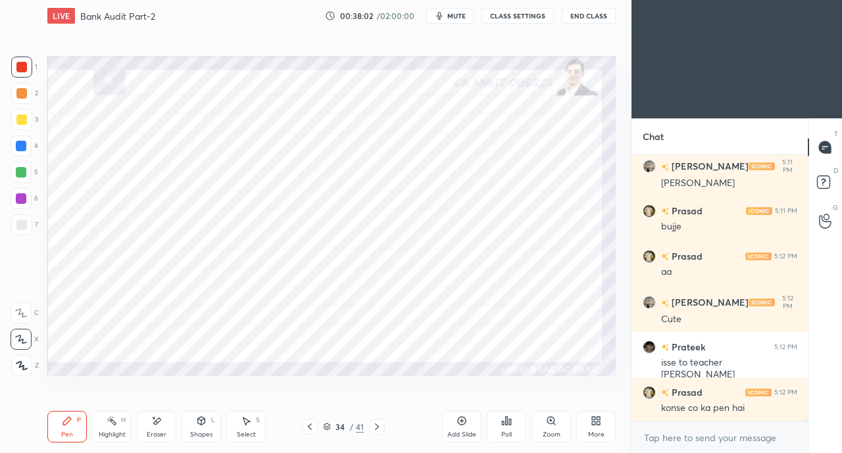
click at [376, 427] on icon at bounding box center [377, 427] width 11 height 11
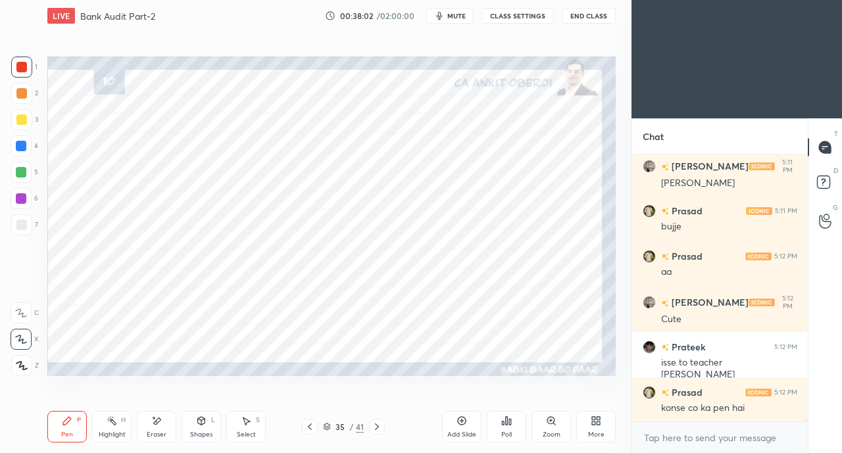
click at [306, 426] on icon at bounding box center [310, 427] width 11 height 11
click at [305, 428] on icon at bounding box center [310, 427] width 11 height 11
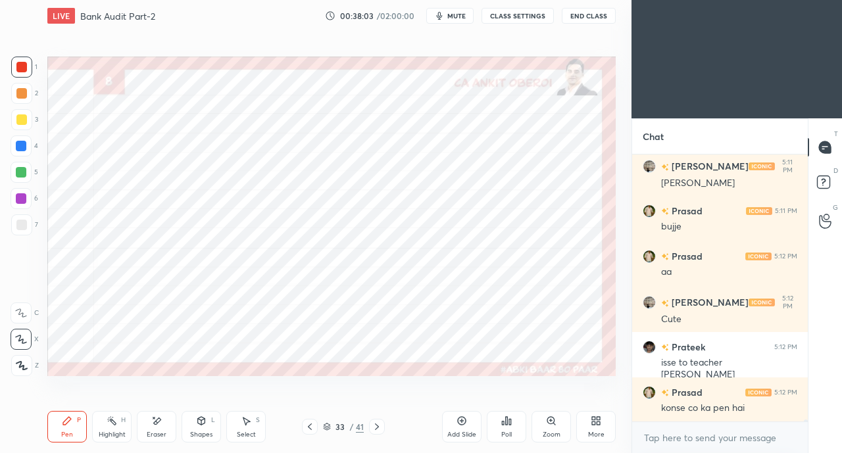
click at [305, 428] on icon at bounding box center [310, 427] width 11 height 11
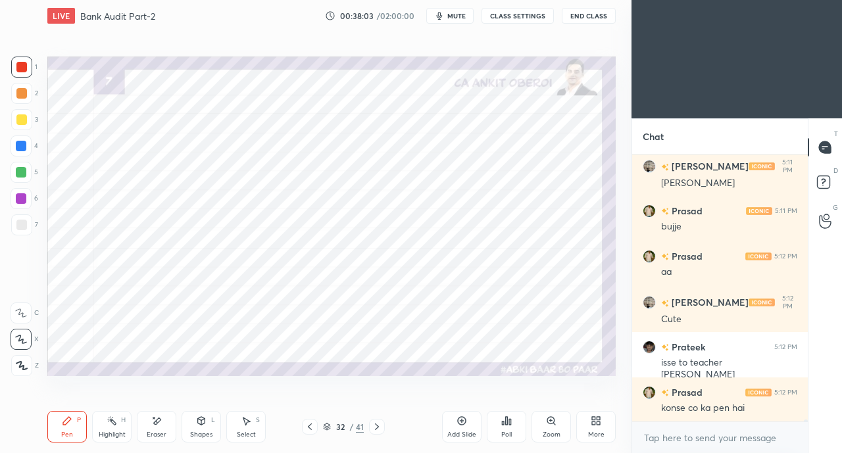
click at [305, 429] on icon at bounding box center [310, 427] width 11 height 11
click at [305, 430] on icon at bounding box center [310, 427] width 11 height 11
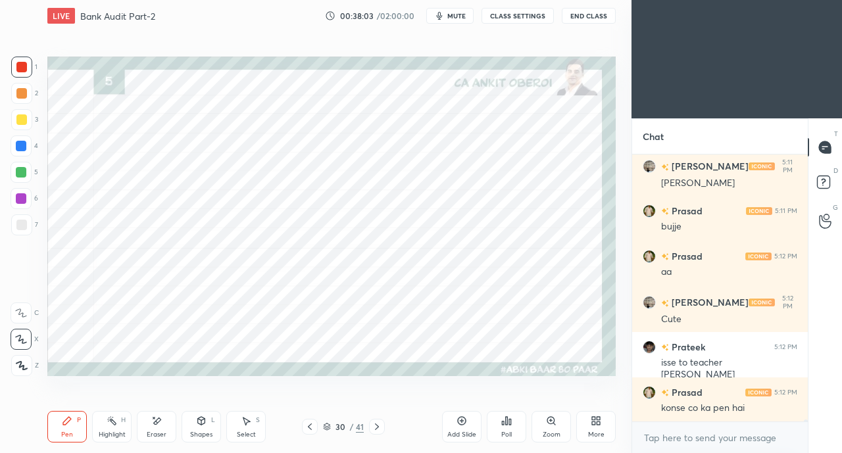
click at [306, 431] on icon at bounding box center [310, 427] width 11 height 11
click at [309, 427] on icon at bounding box center [310, 427] width 11 height 11
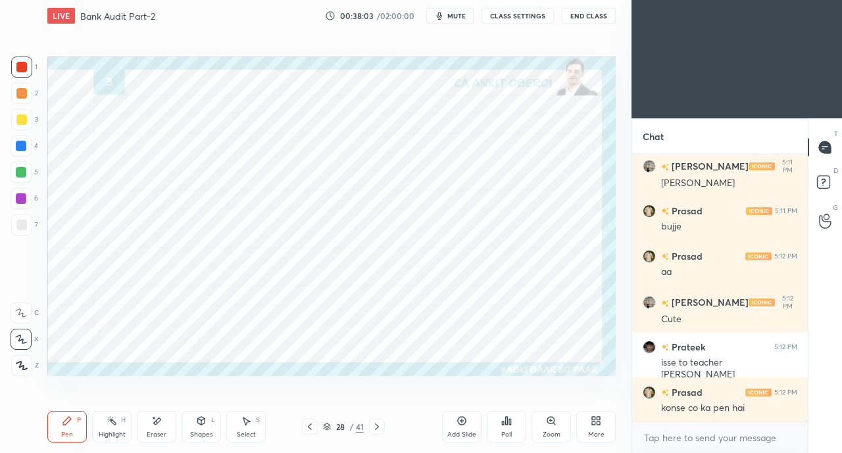
click at [308, 431] on icon at bounding box center [310, 427] width 11 height 11
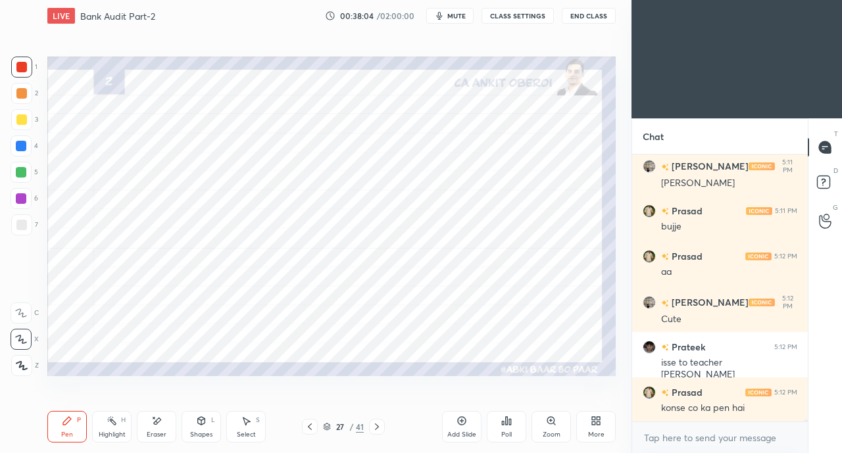
click at [307, 431] on icon at bounding box center [310, 427] width 11 height 11
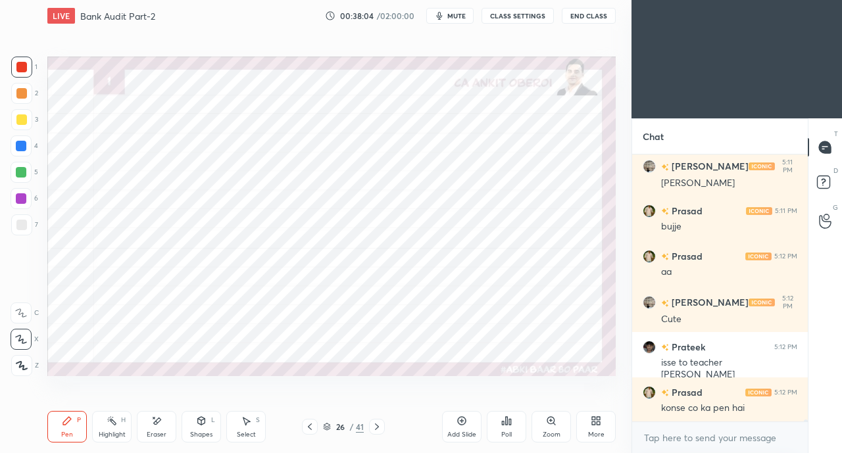
click at [307, 431] on icon at bounding box center [310, 427] width 11 height 11
click at [309, 431] on icon at bounding box center [310, 427] width 11 height 11
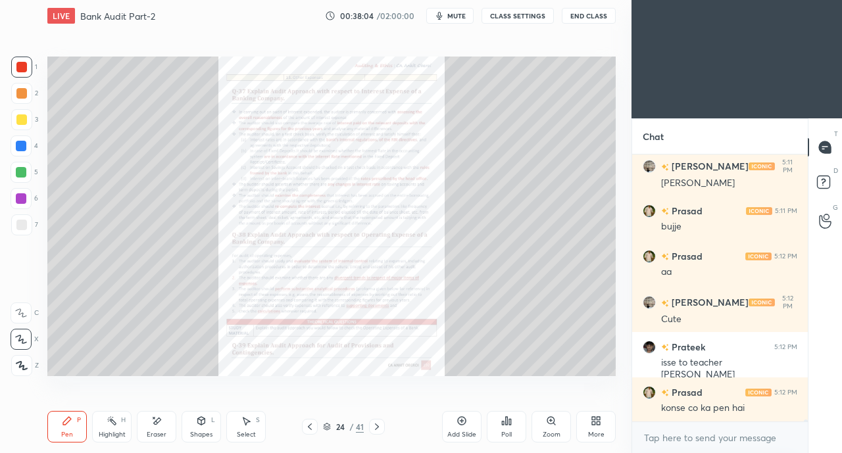
click at [309, 427] on icon at bounding box center [310, 427] width 11 height 11
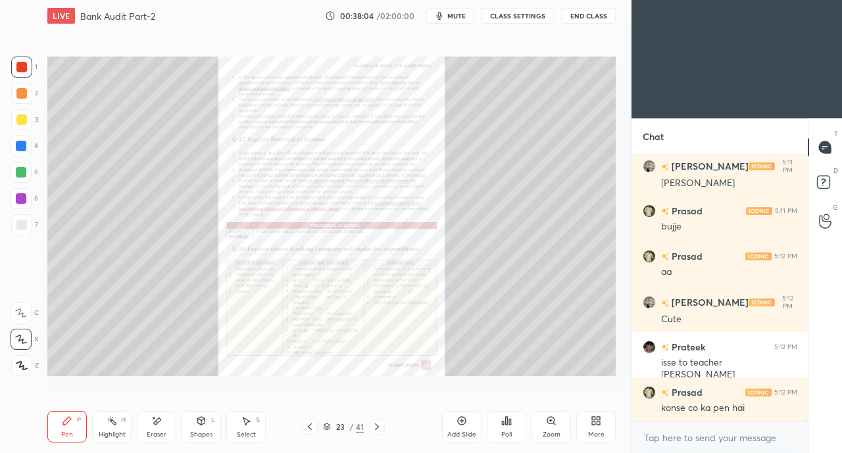
click at [309, 427] on icon at bounding box center [310, 427] width 11 height 11
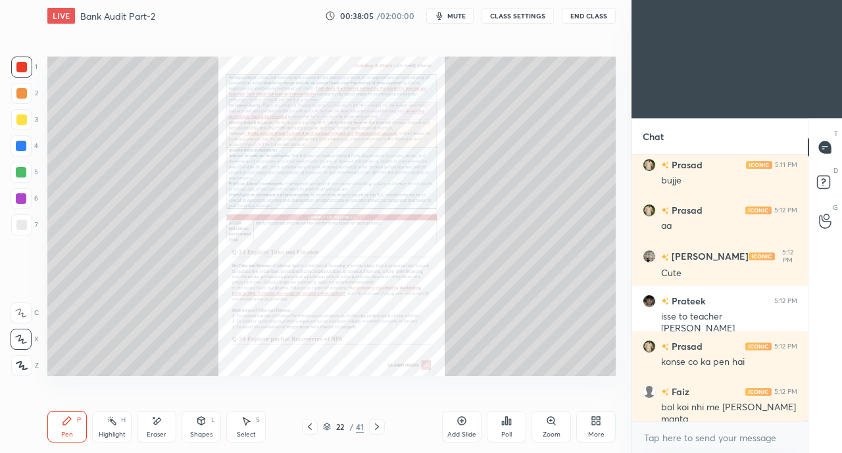
click at [309, 427] on icon at bounding box center [310, 427] width 11 height 11
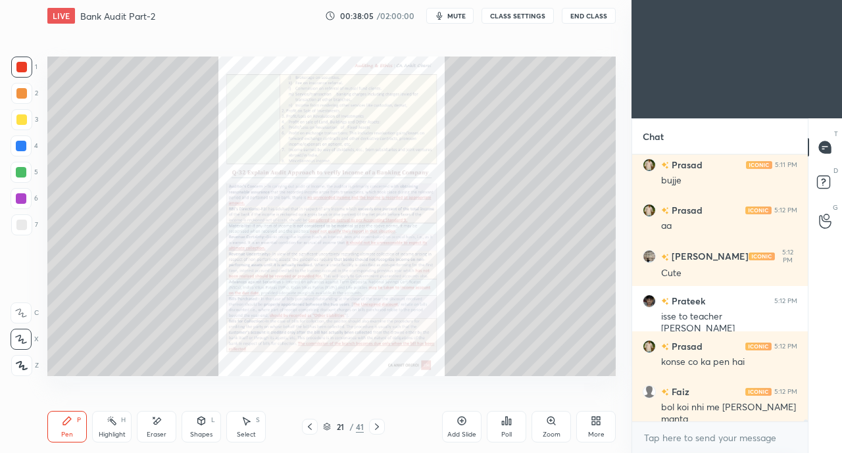
click at [310, 431] on icon at bounding box center [310, 427] width 11 height 11
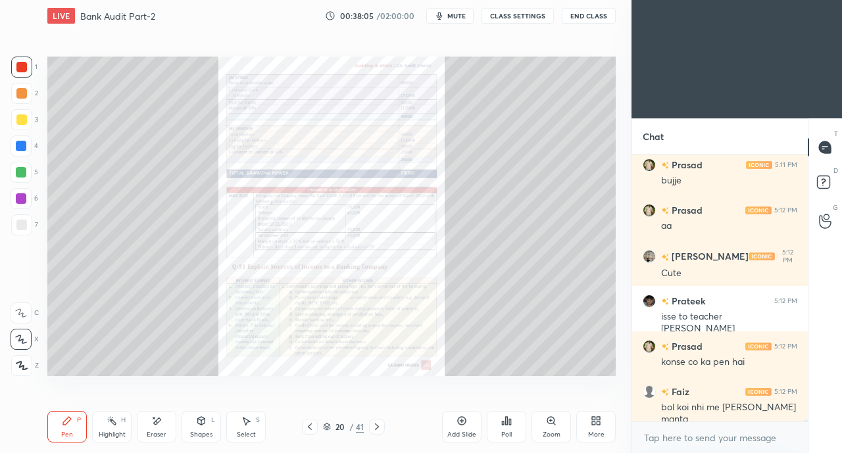
click at [310, 431] on icon at bounding box center [310, 427] width 11 height 11
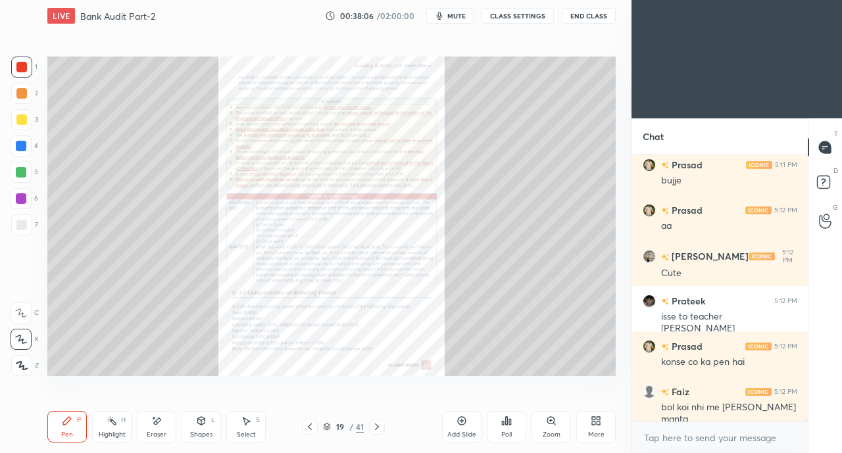
click at [309, 431] on icon at bounding box center [310, 427] width 11 height 11
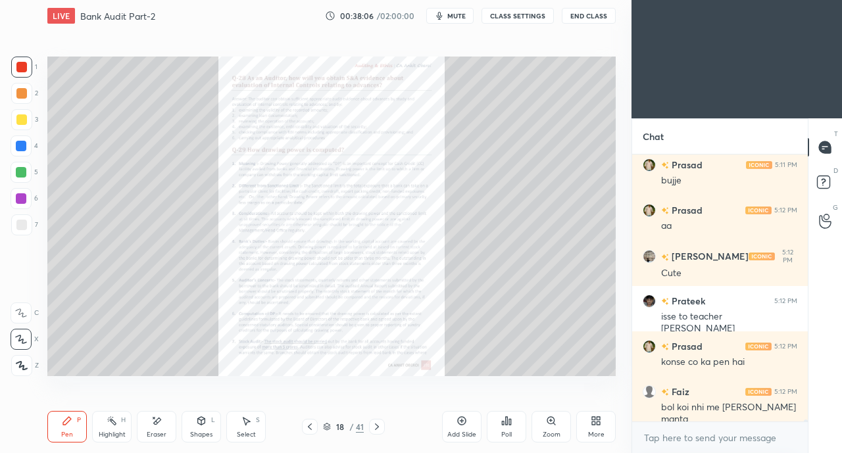
click at [309, 427] on icon at bounding box center [310, 427] width 11 height 11
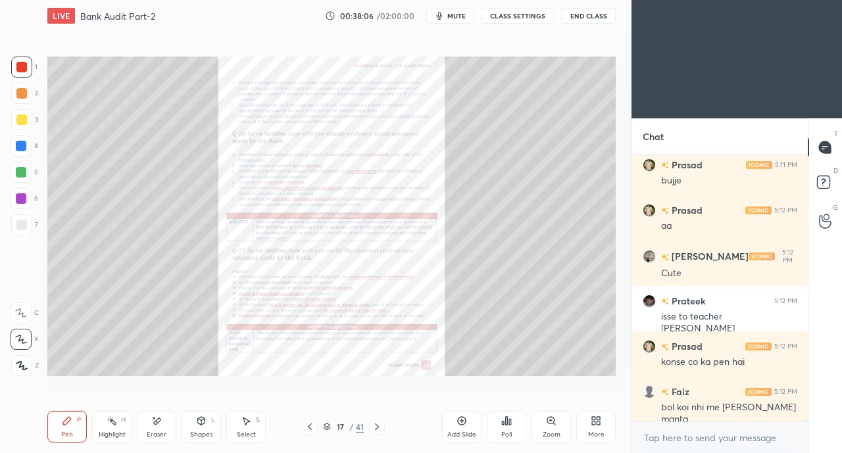
click at [309, 427] on icon at bounding box center [310, 427] width 11 height 11
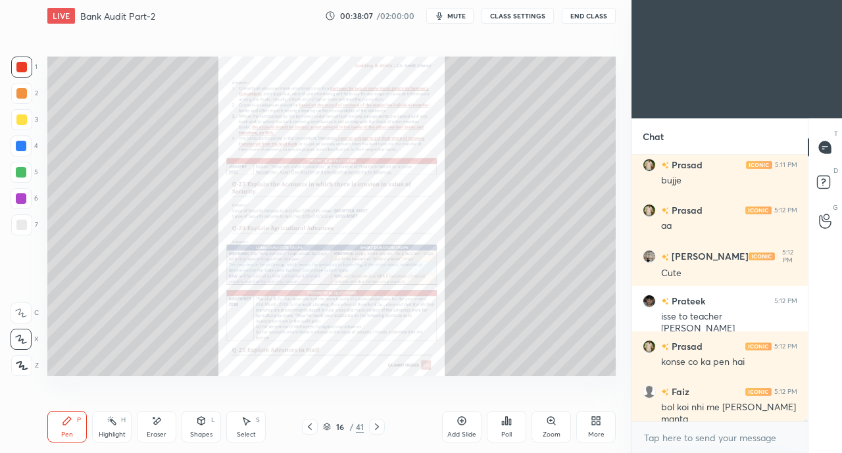
click at [310, 431] on icon at bounding box center [310, 427] width 11 height 11
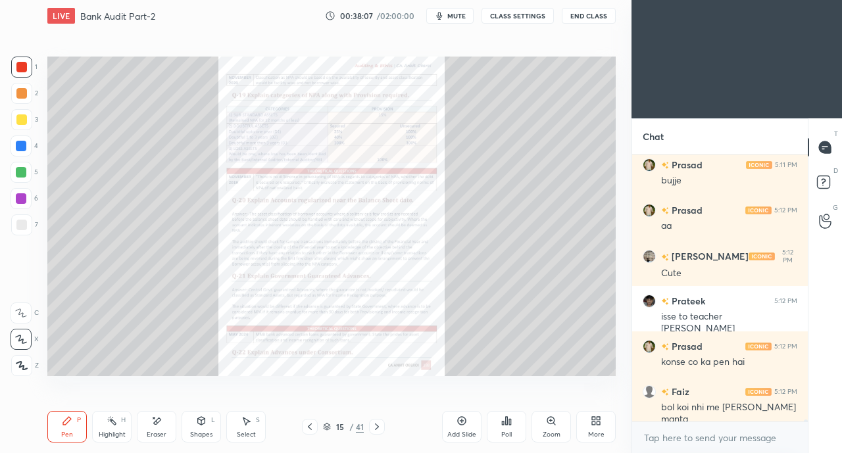
click at [309, 427] on icon at bounding box center [310, 427] width 11 height 11
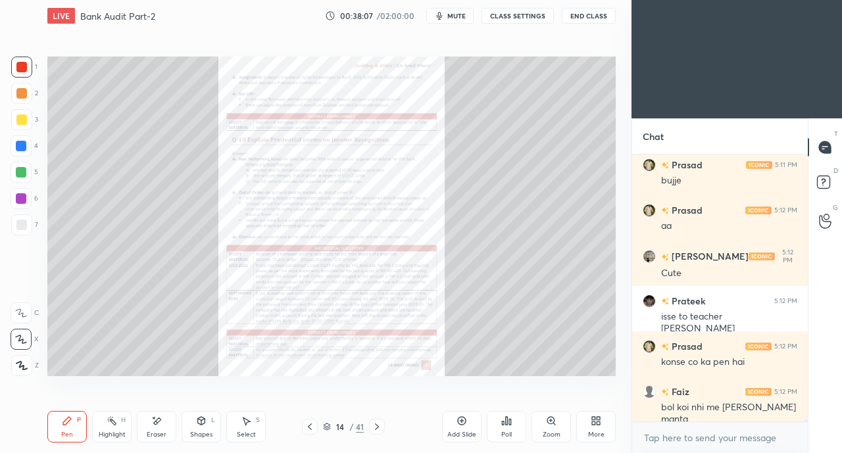
click at [309, 427] on icon at bounding box center [310, 427] width 11 height 11
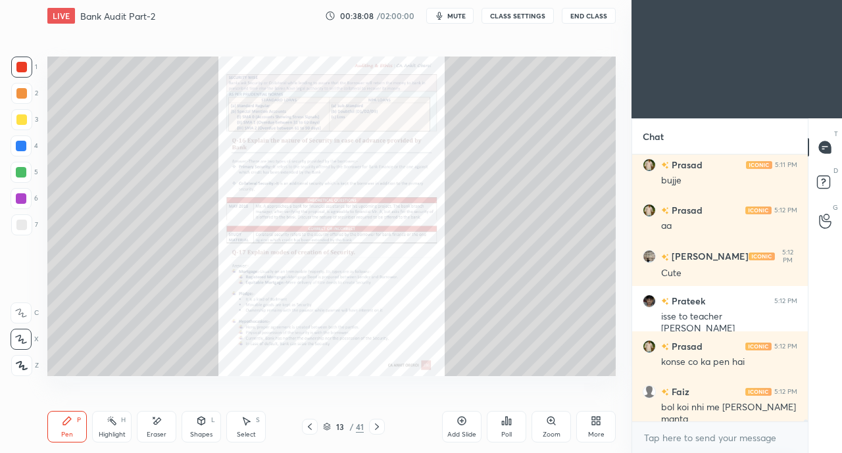
click at [376, 427] on icon at bounding box center [377, 427] width 11 height 11
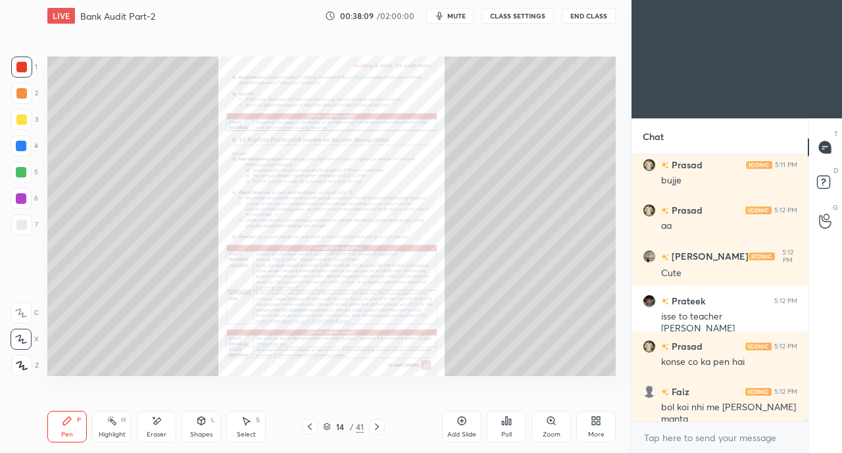
click at [380, 427] on icon at bounding box center [377, 427] width 11 height 11
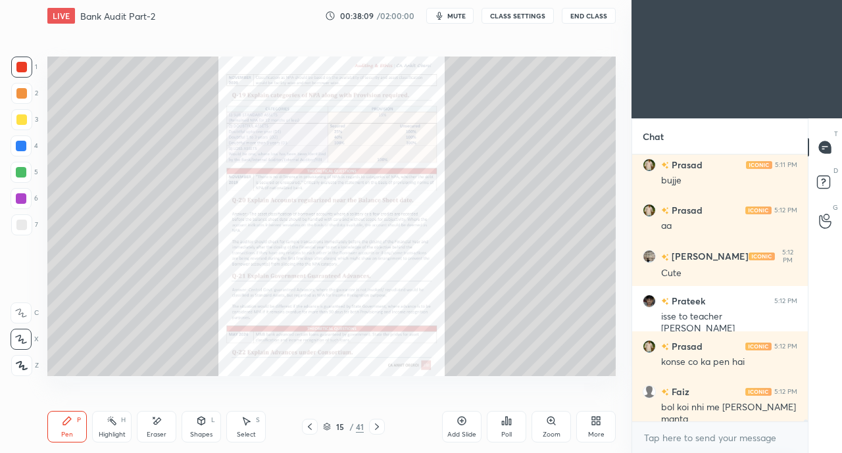
click at [381, 425] on icon at bounding box center [377, 427] width 11 height 11
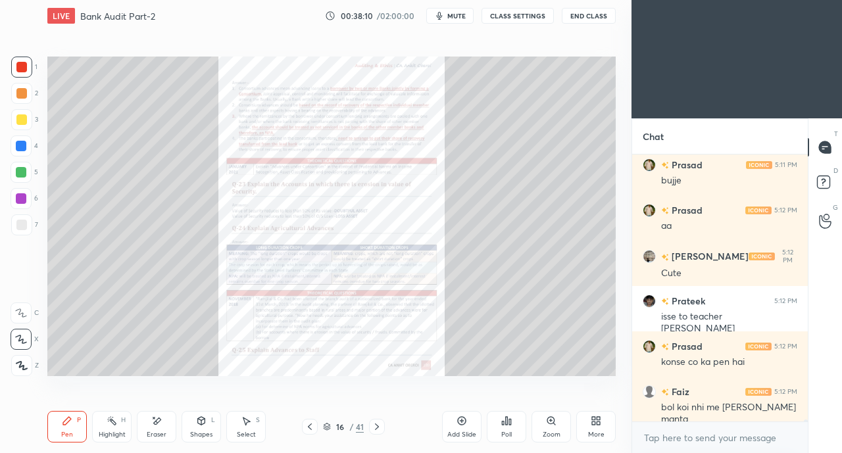
click at [309, 427] on icon at bounding box center [310, 427] width 11 height 11
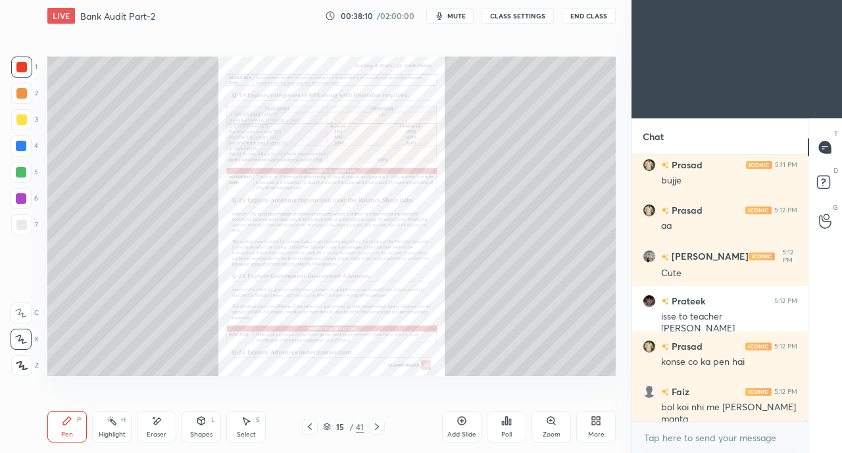
click at [312, 430] on icon at bounding box center [310, 427] width 11 height 11
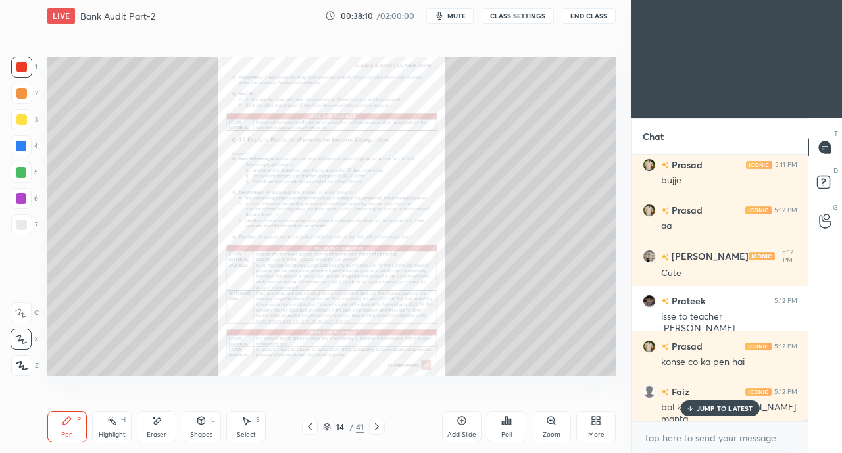
scroll to position [31703, 0]
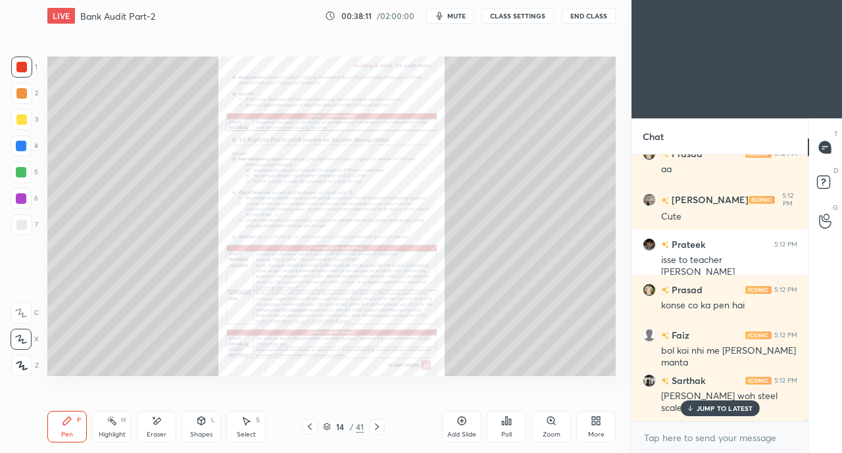
click at [704, 415] on div "JUMP TO LATEST" at bounding box center [719, 409] width 79 height 16
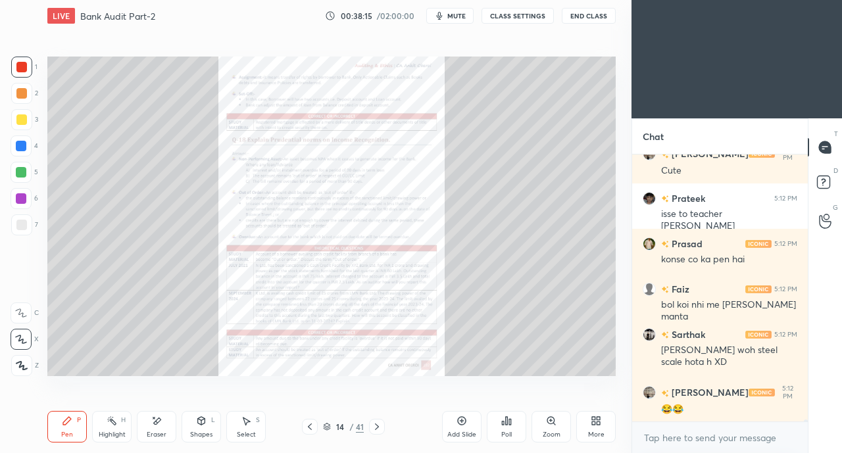
click at [549, 428] on div "Zoom" at bounding box center [550, 427] width 39 height 32
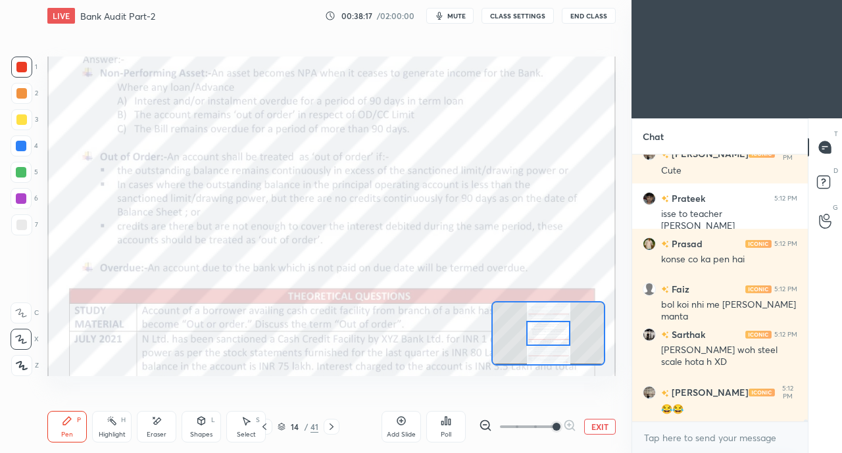
scroll to position [31781, 0]
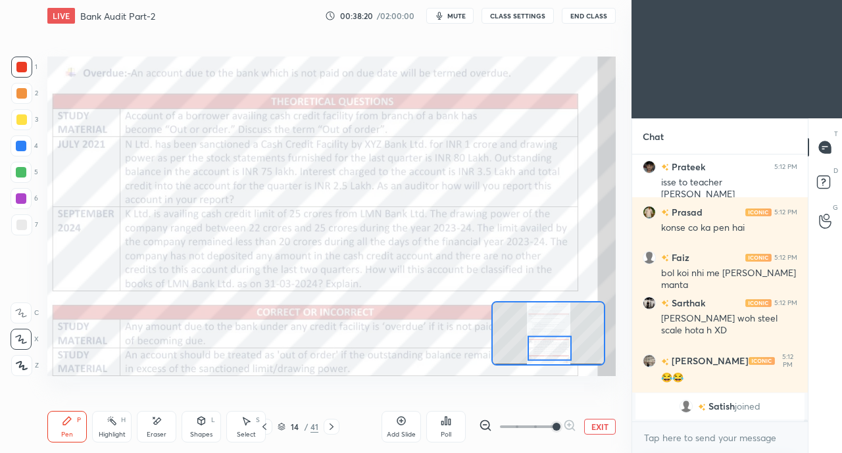
click at [25, 66] on div at bounding box center [21, 67] width 11 height 11
click at [29, 315] on div at bounding box center [21, 313] width 21 height 21
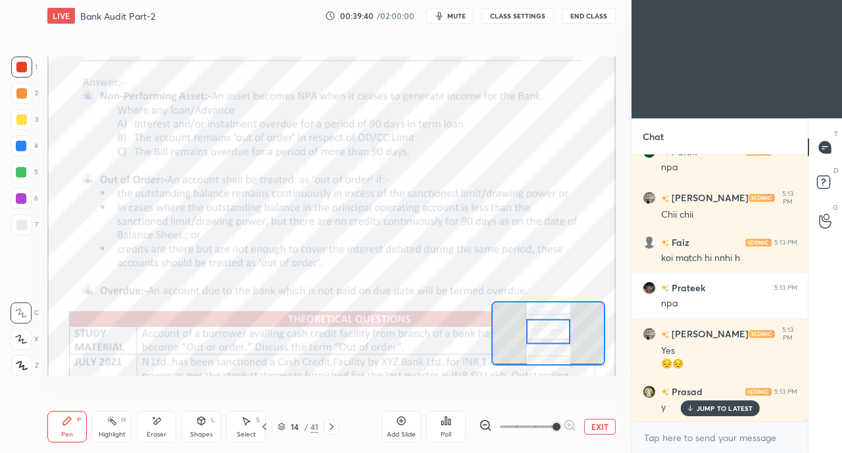
scroll to position [29725, 0]
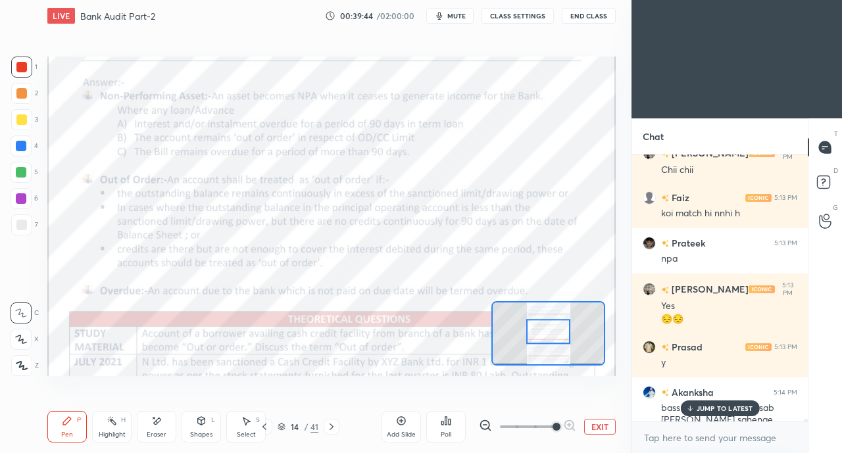
click at [695, 414] on div "JUMP TO LATEST" at bounding box center [719, 409] width 79 height 16
click at [325, 428] on div at bounding box center [332, 427] width 16 height 16
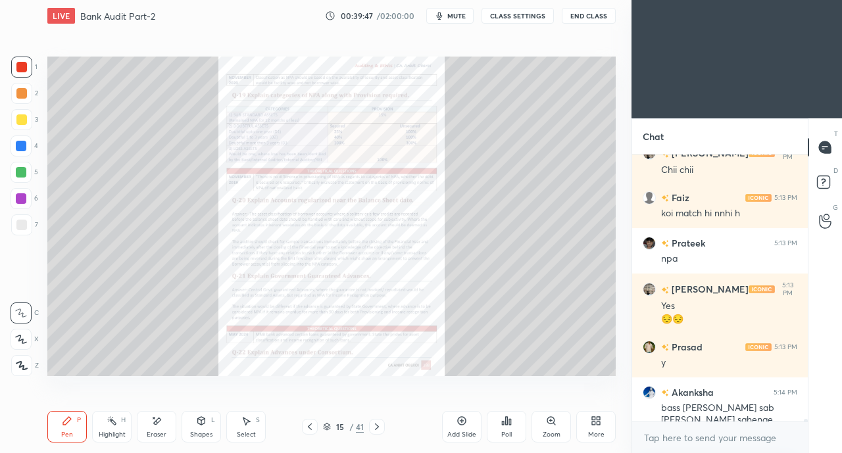
click at [308, 428] on icon at bounding box center [310, 427] width 4 height 7
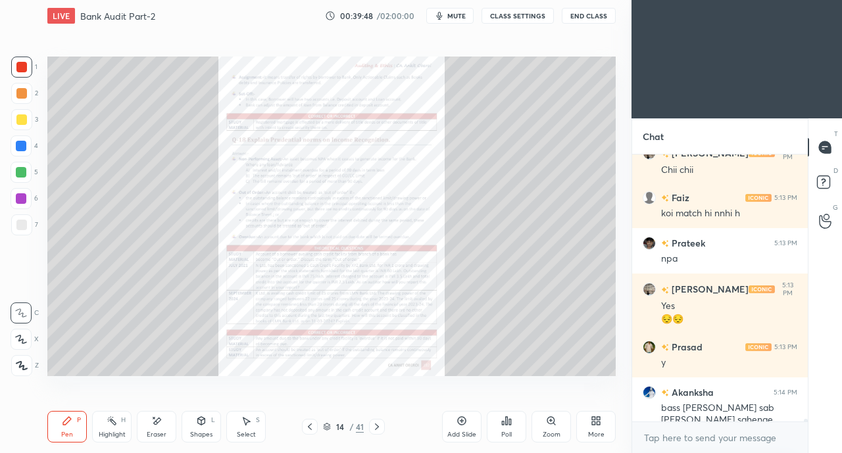
click at [307, 427] on icon at bounding box center [310, 427] width 11 height 11
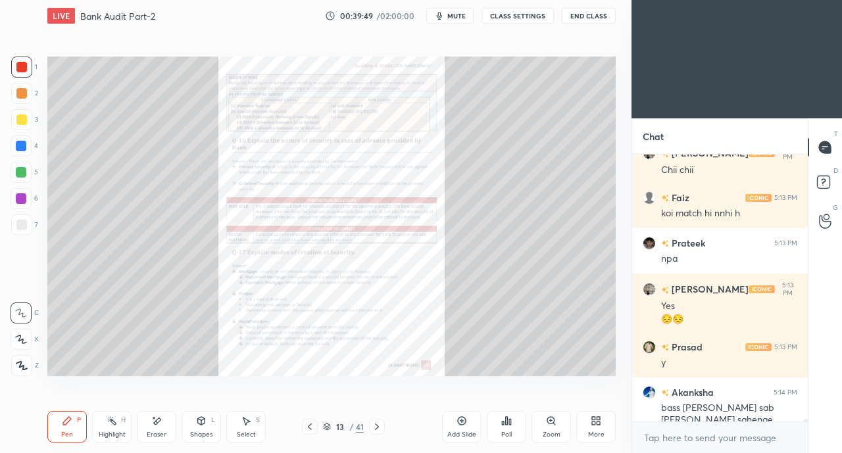
click at [375, 427] on icon at bounding box center [377, 427] width 11 height 11
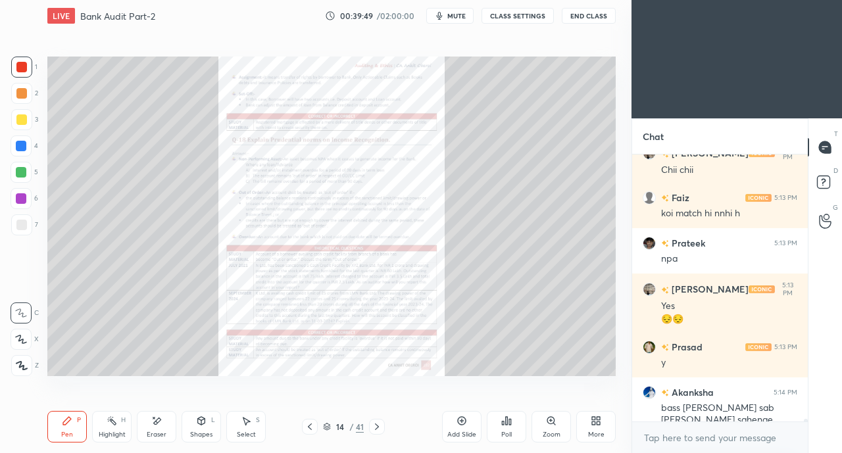
click at [555, 424] on icon at bounding box center [551, 421] width 11 height 11
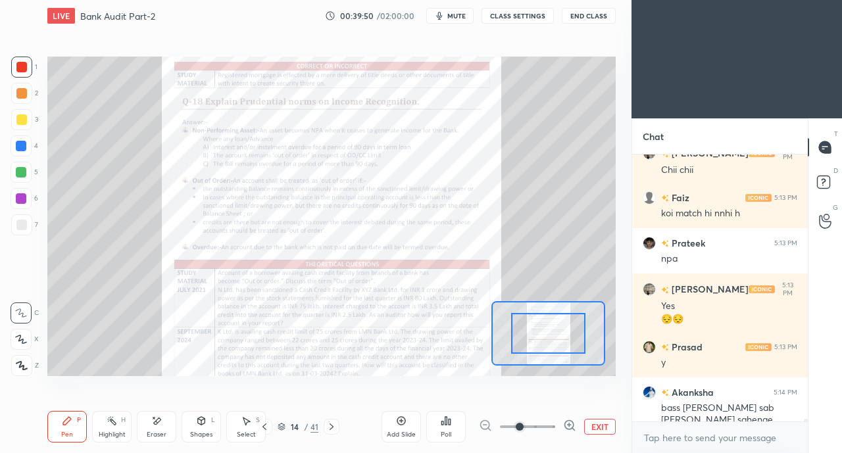
click at [563, 426] on icon at bounding box center [569, 425] width 13 height 13
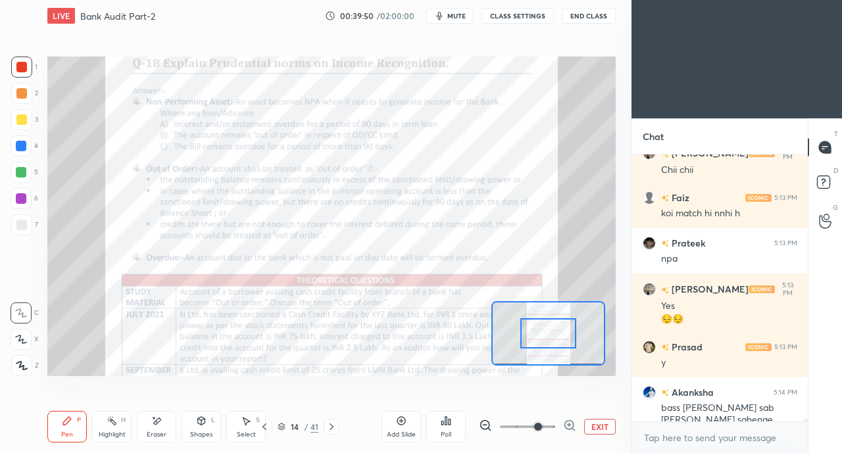
click at [542, 426] on span at bounding box center [538, 427] width 8 height 8
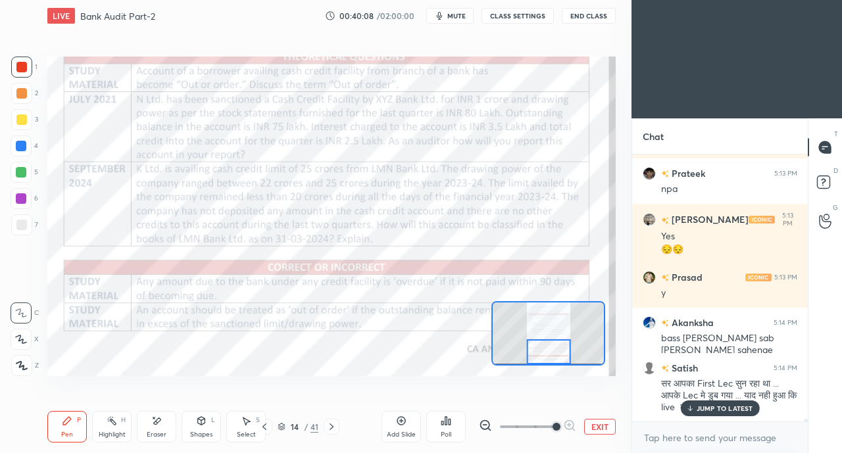
scroll to position [29839, 0]
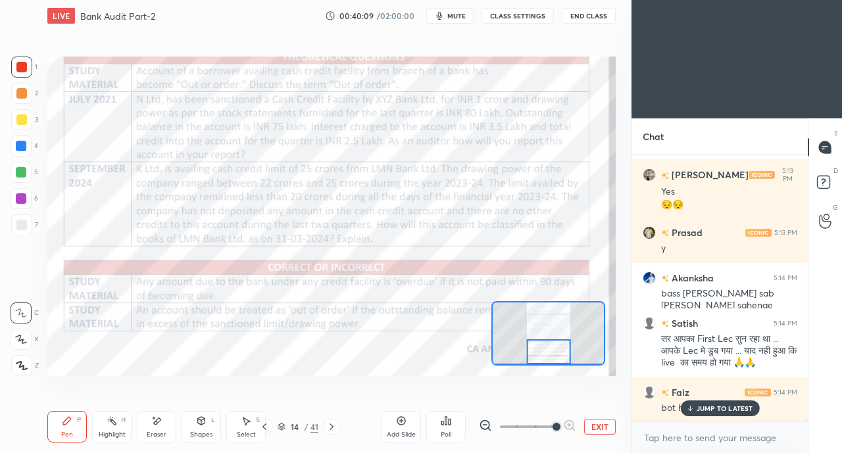
click at [687, 406] on icon at bounding box center [689, 409] width 9 height 8
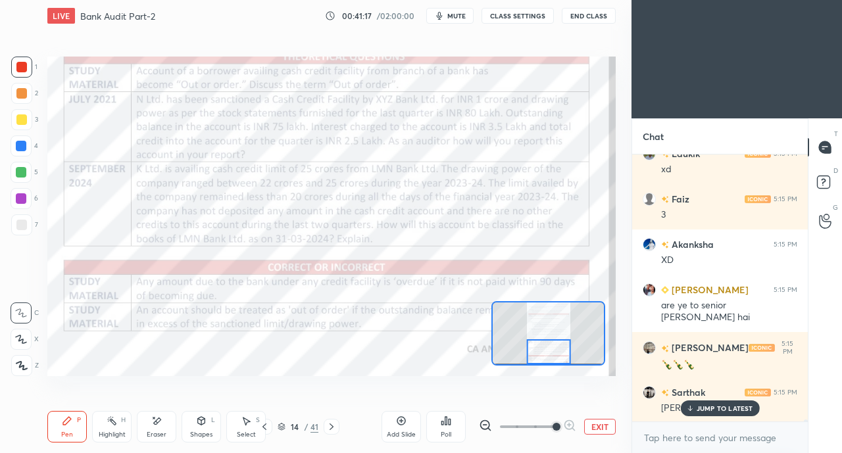
scroll to position [31531, 0]
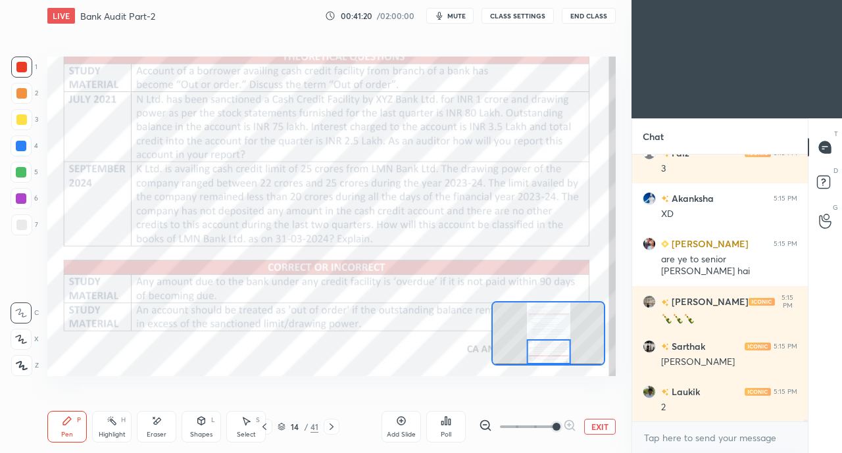
click at [155, 429] on div "Eraser" at bounding box center [156, 427] width 39 height 32
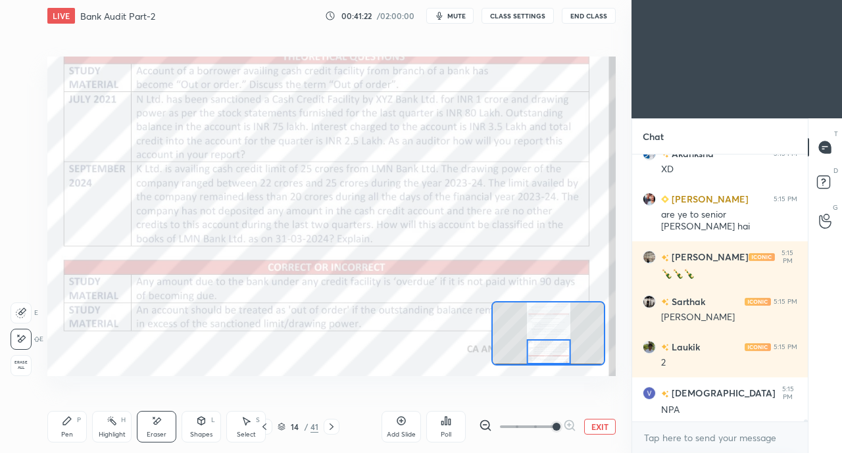
scroll to position [31622, 0]
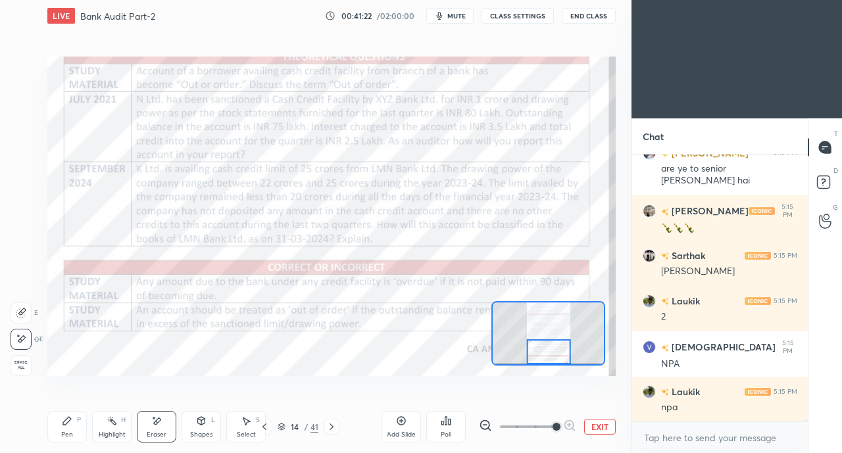
click at [66, 436] on div "Pen" at bounding box center [67, 434] width 12 height 7
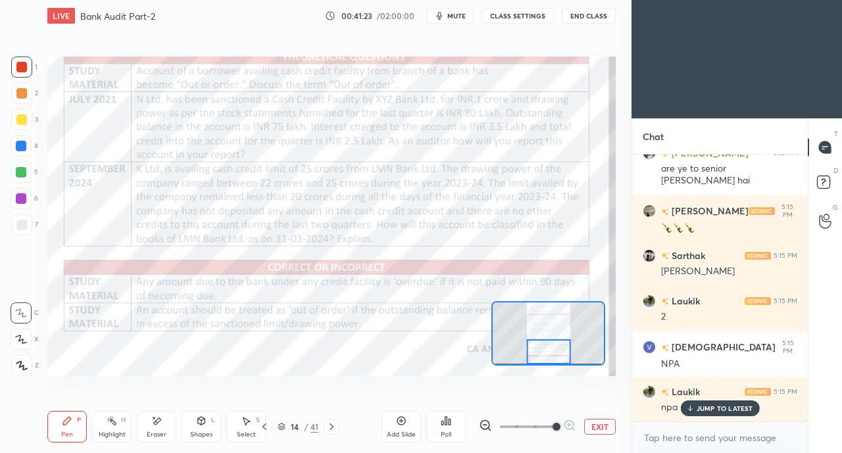
scroll to position [31667, 0]
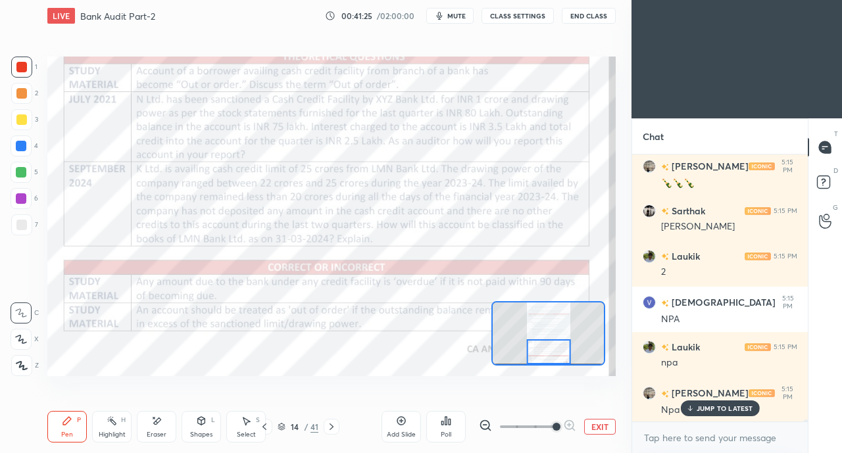
click at [510, 14] on button "CLASS SETTINGS" at bounding box center [517, 16] width 72 height 16
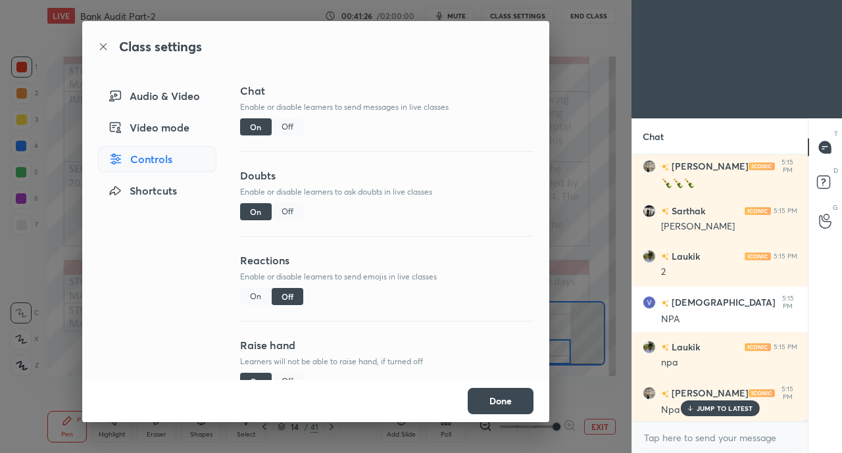
click at [280, 130] on div "Off" at bounding box center [288, 126] width 32 height 17
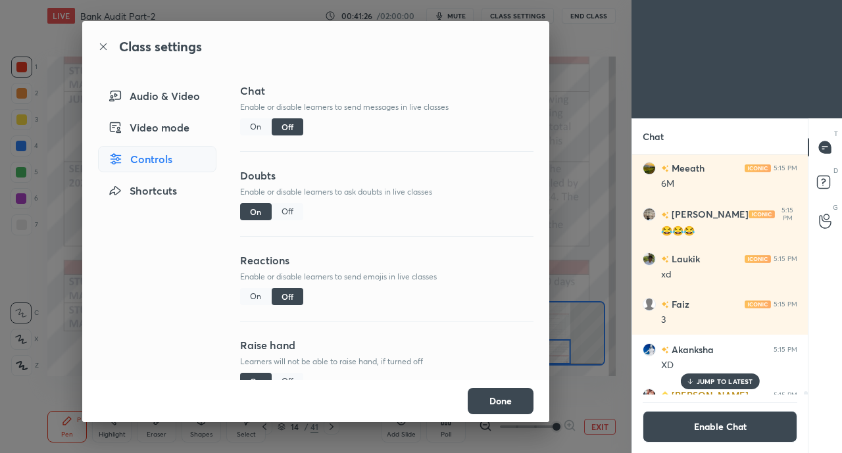
click at [282, 208] on div "Off" at bounding box center [288, 211] width 32 height 17
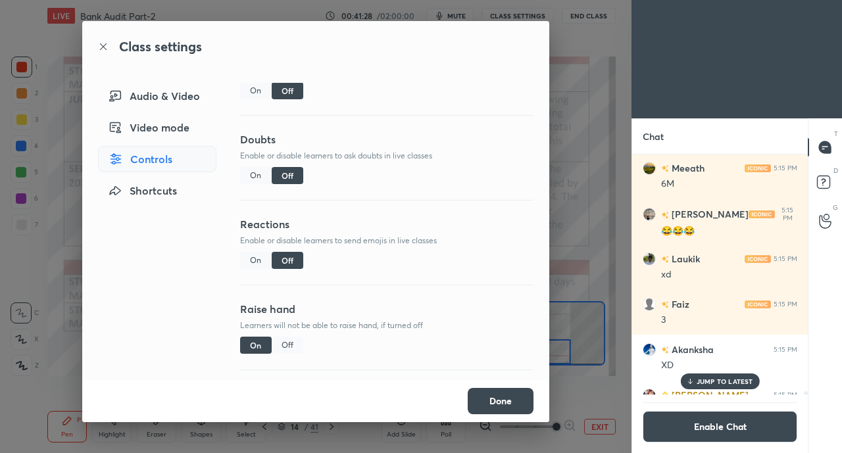
click at [283, 339] on div "Off" at bounding box center [288, 345] width 32 height 17
click at [502, 408] on button "Done" at bounding box center [501, 401] width 66 height 26
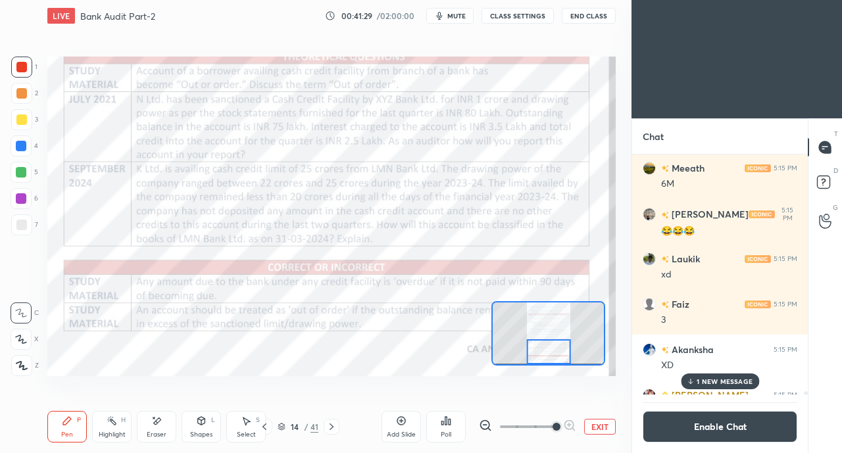
click at [712, 380] on p "1 NEW MESSAGE" at bounding box center [725, 382] width 56 height 8
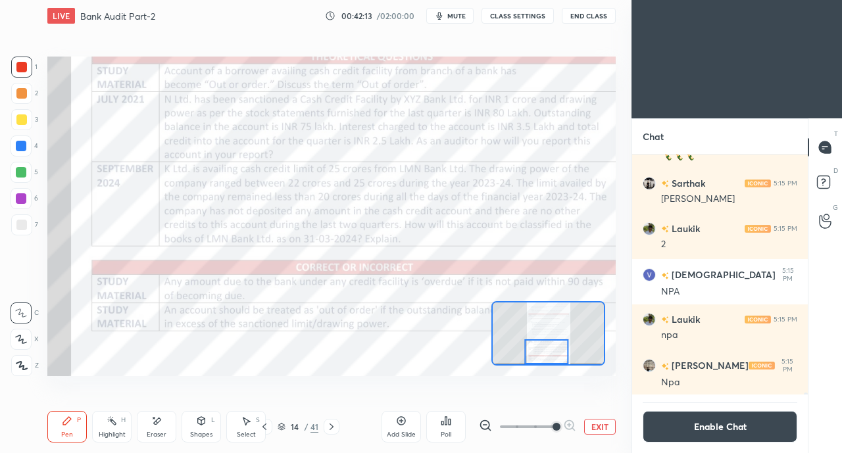
click at [334, 426] on icon at bounding box center [331, 427] width 11 height 11
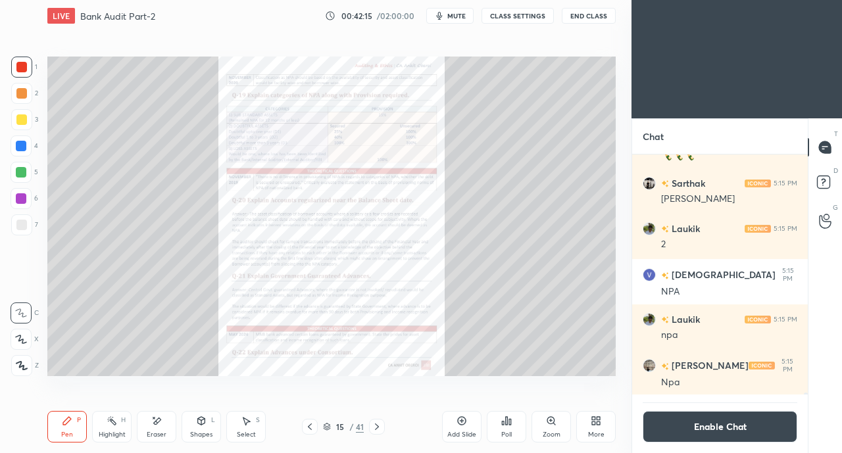
click at [303, 428] on div at bounding box center [310, 427] width 16 height 16
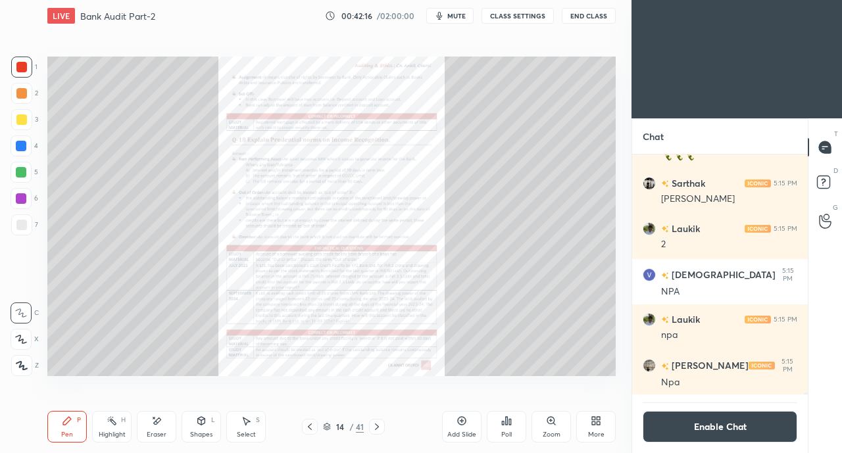
click at [703, 420] on button "Enable Chat" at bounding box center [720, 427] width 155 height 32
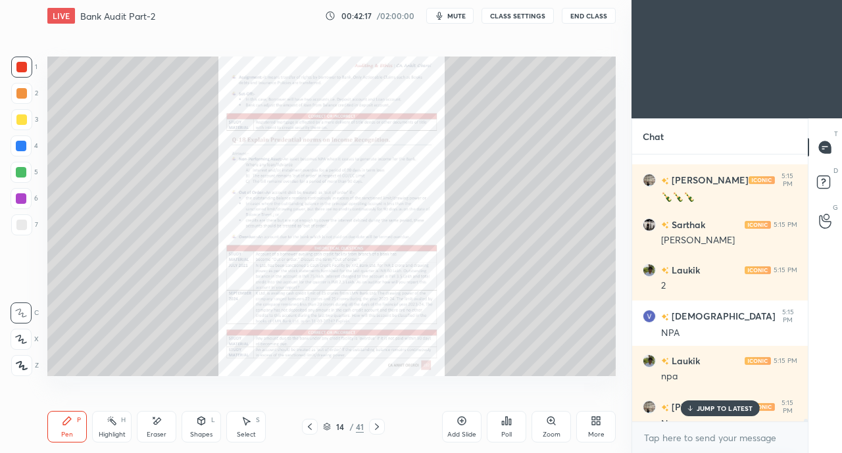
scroll to position [30855, 0]
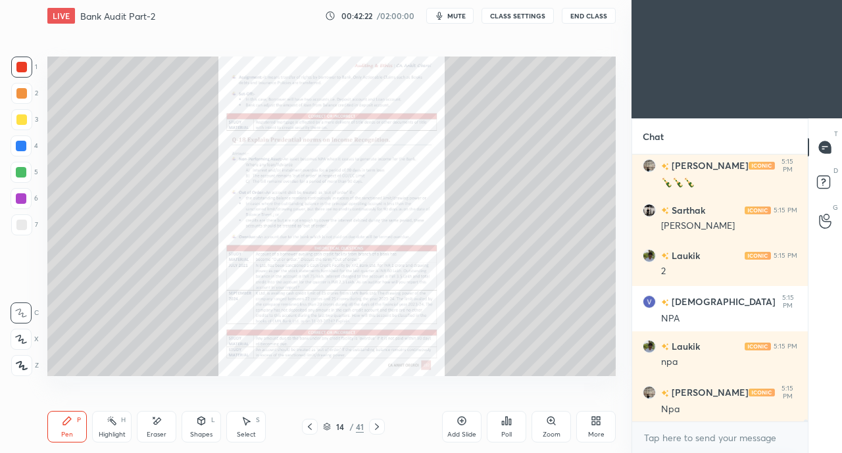
click at [377, 427] on icon at bounding box center [377, 427] width 11 height 11
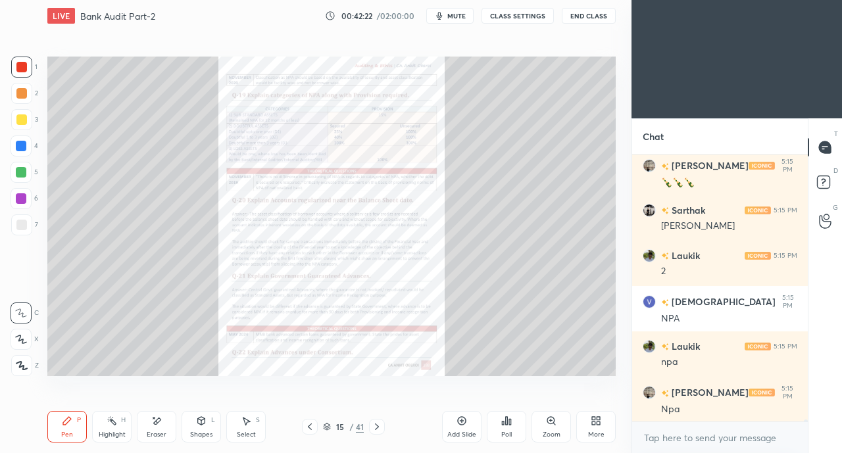
click at [380, 427] on icon at bounding box center [377, 427] width 11 height 11
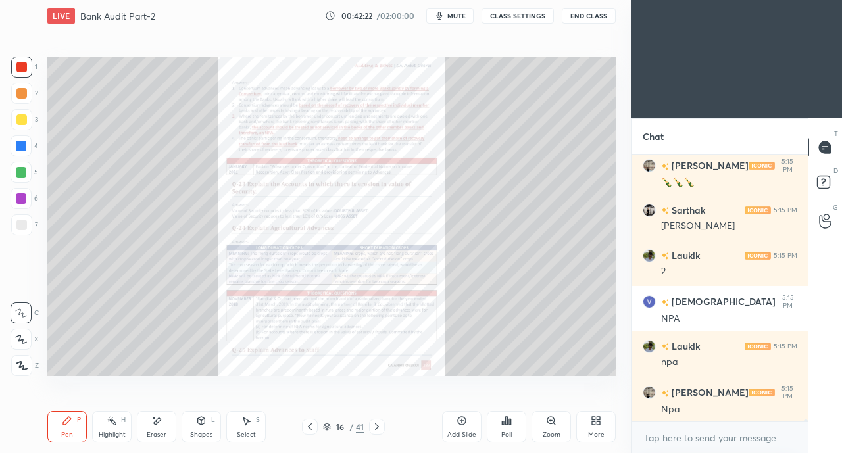
click at [377, 427] on icon at bounding box center [377, 427] width 11 height 11
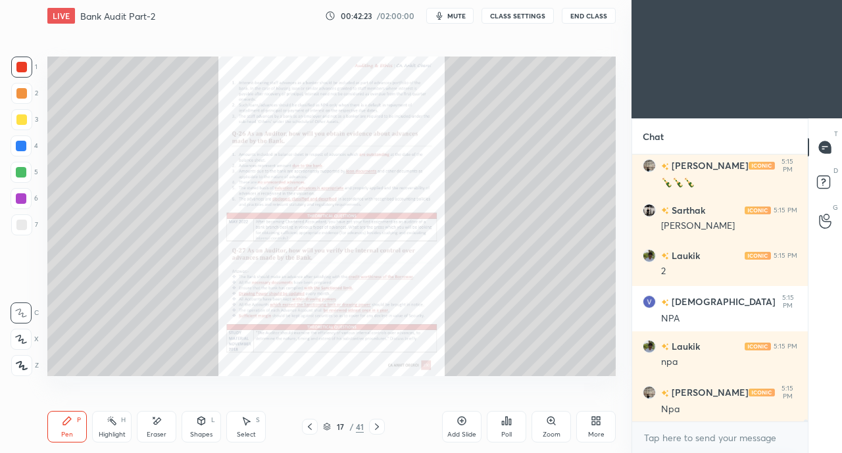
click at [380, 427] on icon at bounding box center [377, 427] width 11 height 11
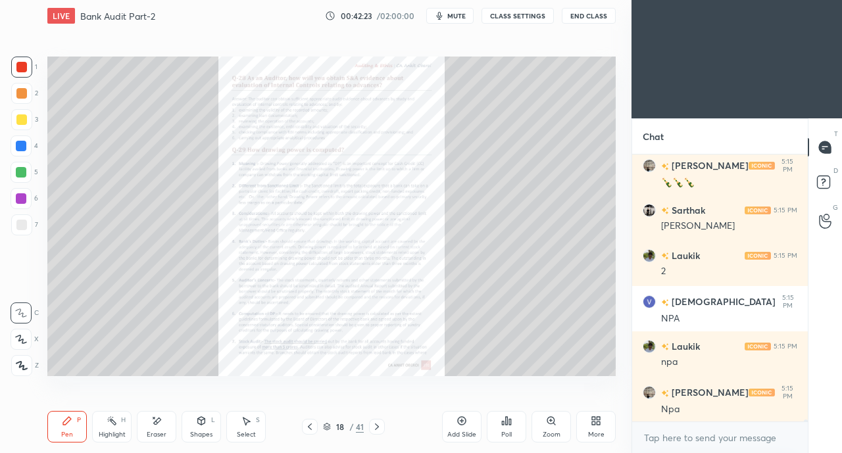
click at [314, 430] on icon at bounding box center [310, 427] width 11 height 11
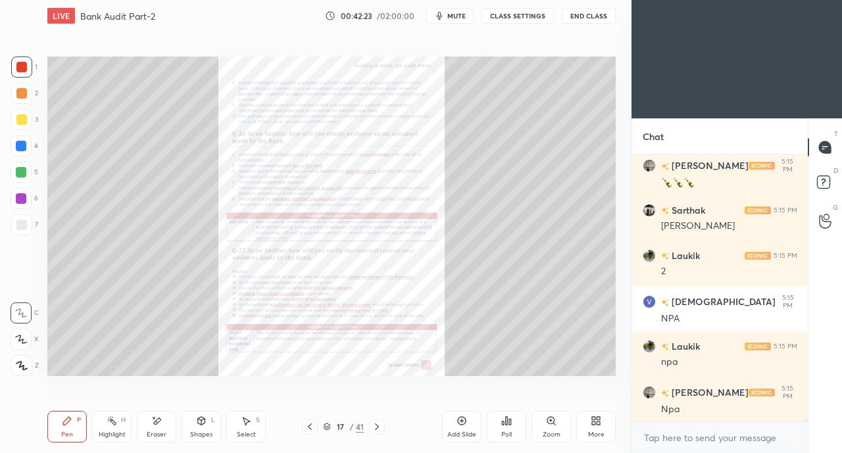
click at [310, 426] on icon at bounding box center [310, 427] width 4 height 7
click at [310, 428] on icon at bounding box center [310, 427] width 11 height 11
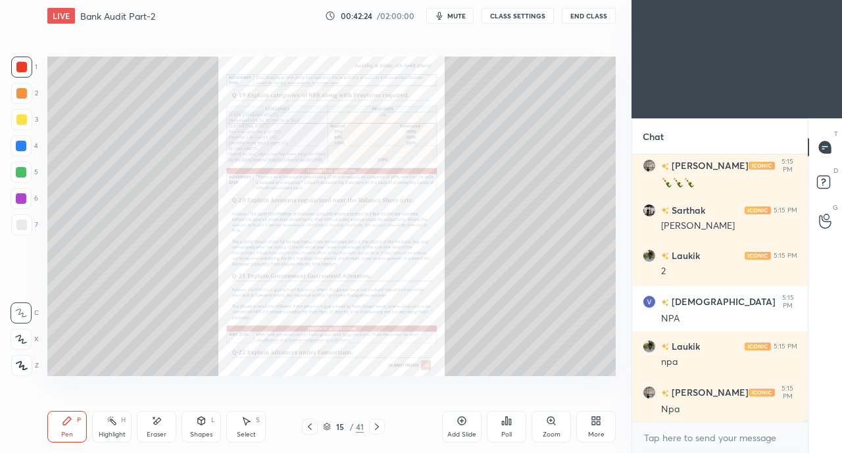
click at [310, 430] on icon at bounding box center [310, 427] width 11 height 11
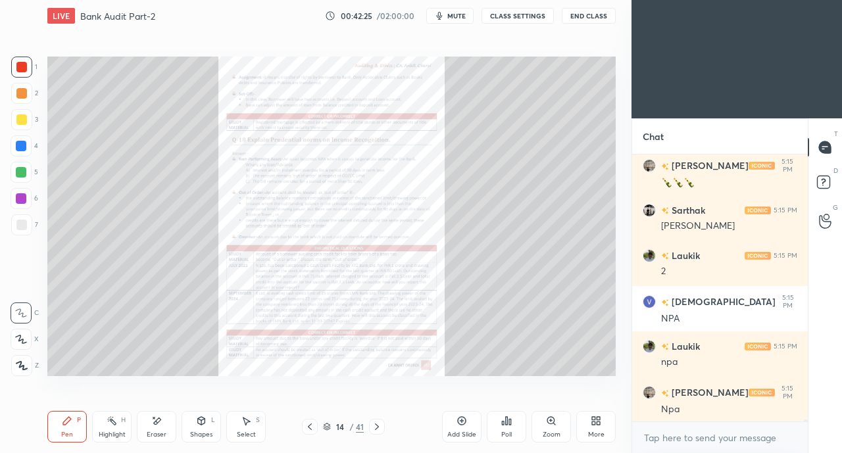
click at [308, 431] on icon at bounding box center [310, 427] width 11 height 11
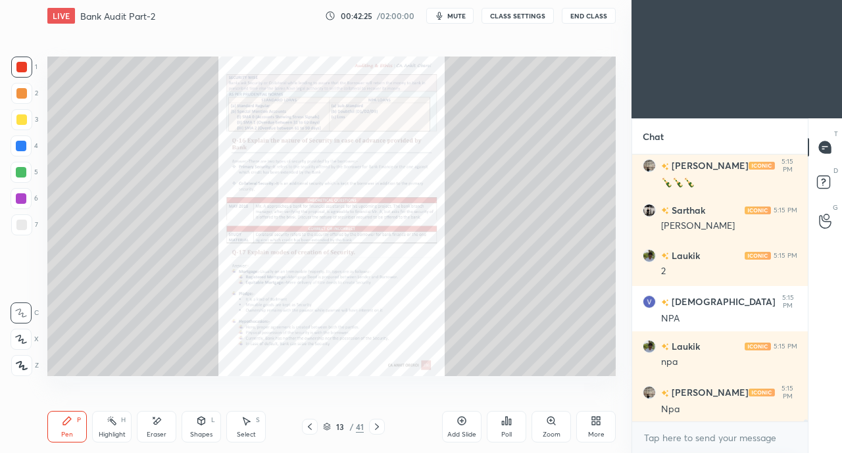
click at [381, 427] on icon at bounding box center [377, 427] width 11 height 11
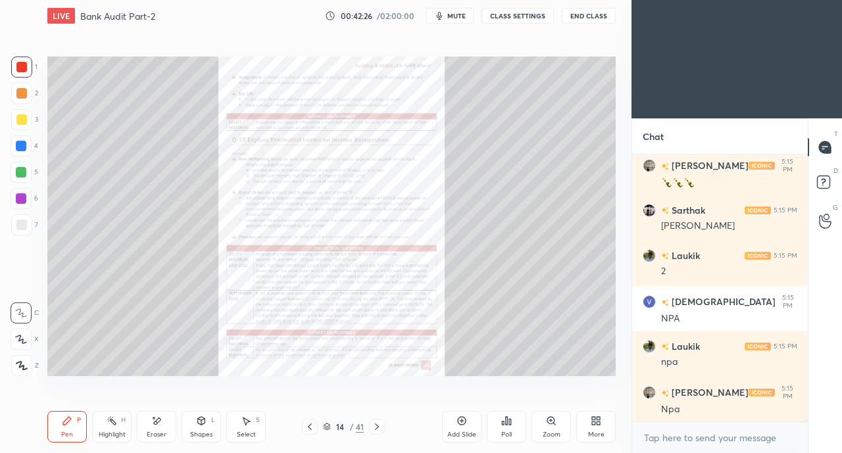
click at [602, 430] on div "More" at bounding box center [595, 427] width 39 height 32
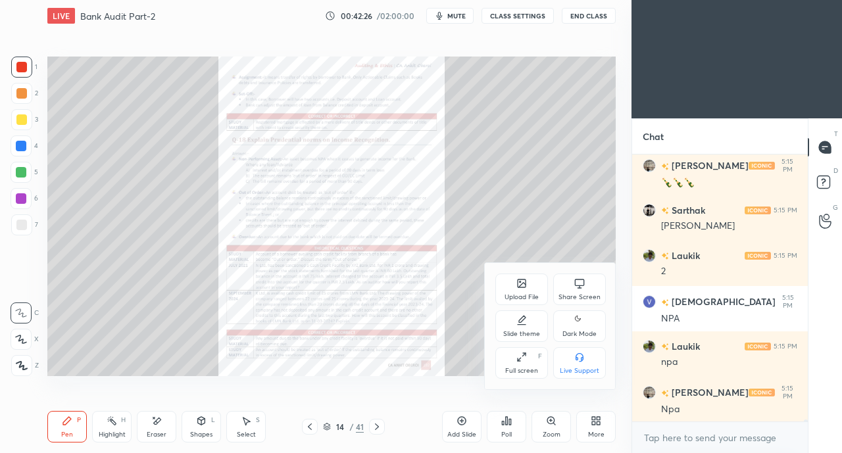
click at [513, 287] on div "Upload File" at bounding box center [521, 290] width 53 height 32
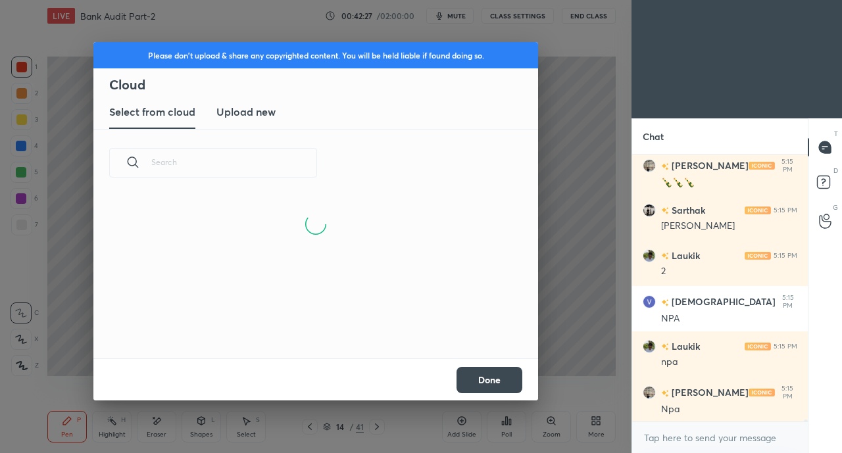
click at [274, 103] on new "Upload new" at bounding box center [245, 112] width 59 height 33
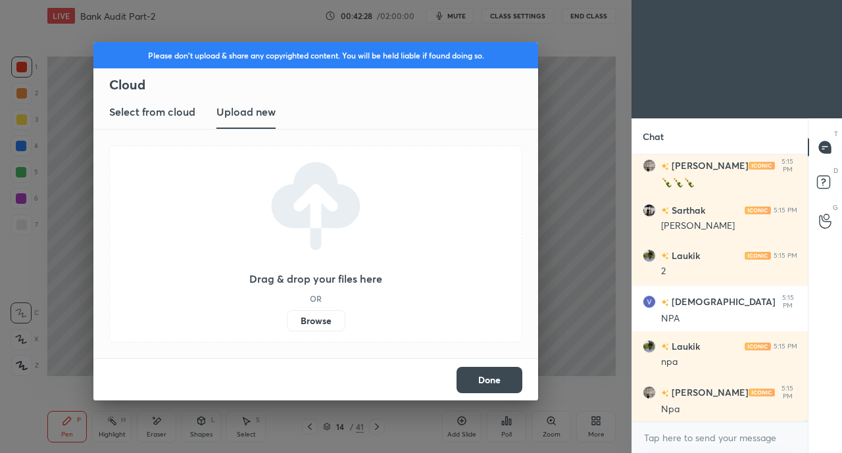
click at [321, 324] on label "Browse" at bounding box center [316, 320] width 59 height 21
click at [287, 324] on input "Browse" at bounding box center [287, 320] width 0 height 21
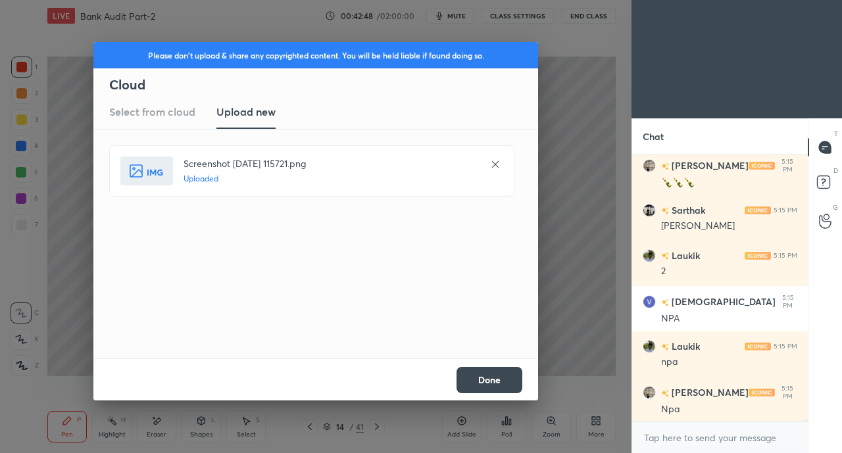
click at [487, 381] on button "Done" at bounding box center [489, 380] width 66 height 26
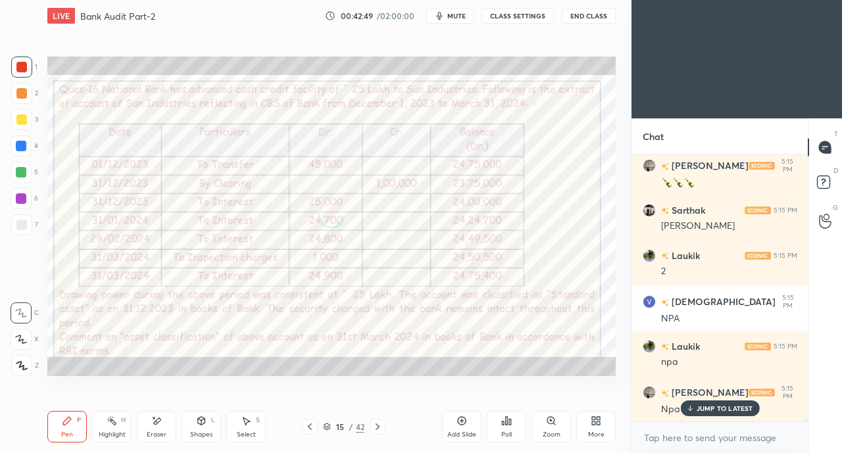
scroll to position [30912, 0]
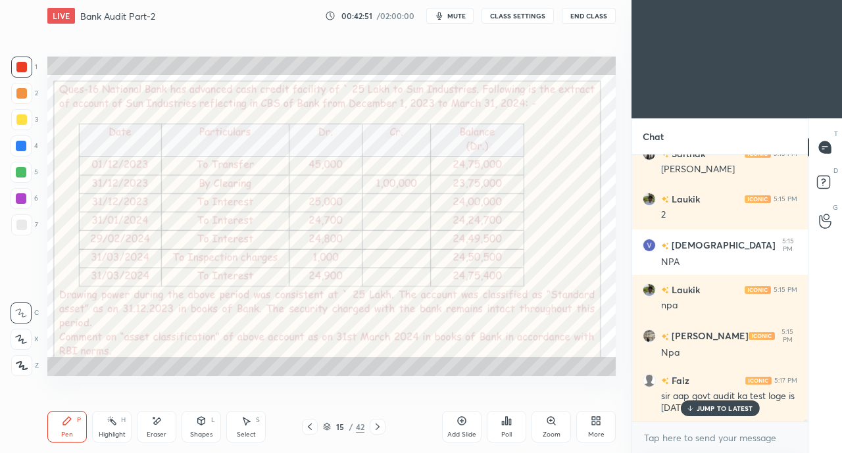
click at [701, 408] on p "JUMP TO LATEST" at bounding box center [725, 409] width 57 height 8
click at [24, 62] on div at bounding box center [21, 67] width 11 height 11
click at [18, 336] on icon at bounding box center [21, 339] width 12 height 9
click at [18, 147] on div at bounding box center [21, 146] width 11 height 11
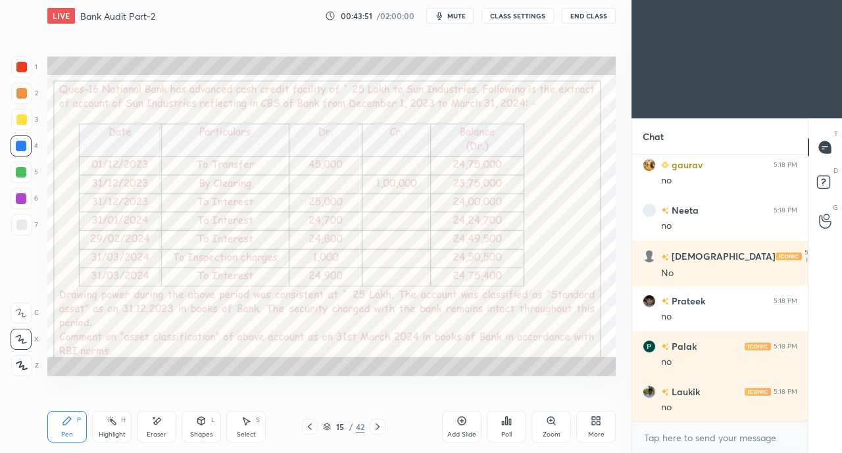
scroll to position [31547, 0]
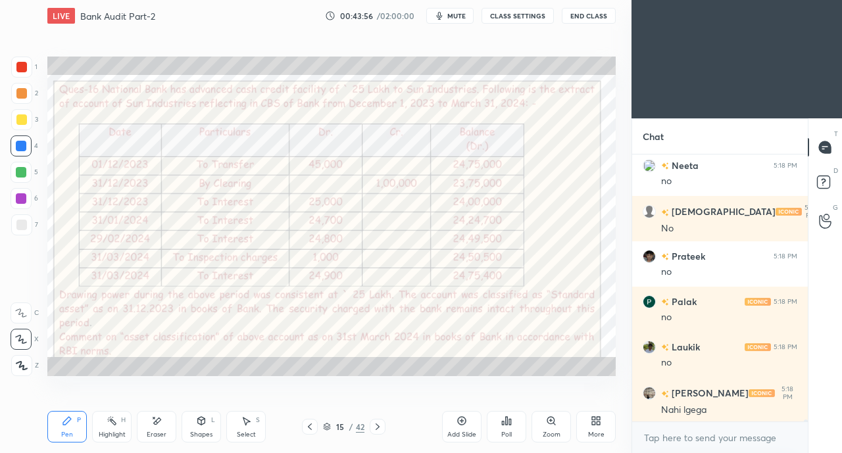
click at [199, 417] on icon at bounding box center [201, 421] width 11 height 11
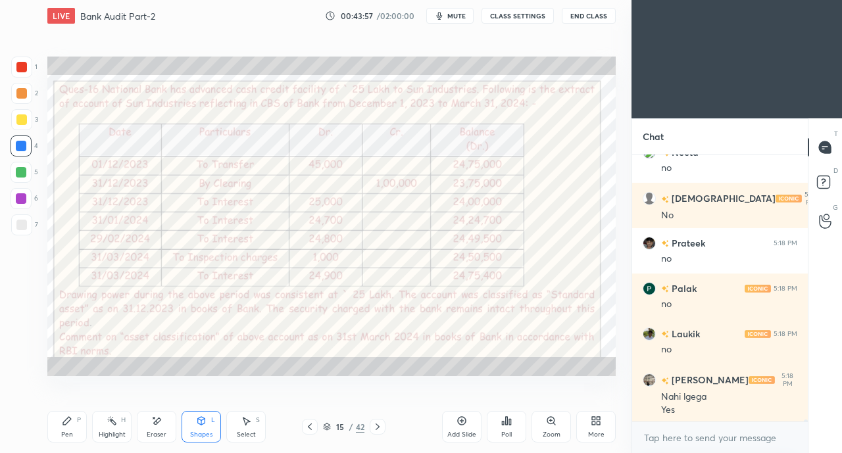
scroll to position [31606, 0]
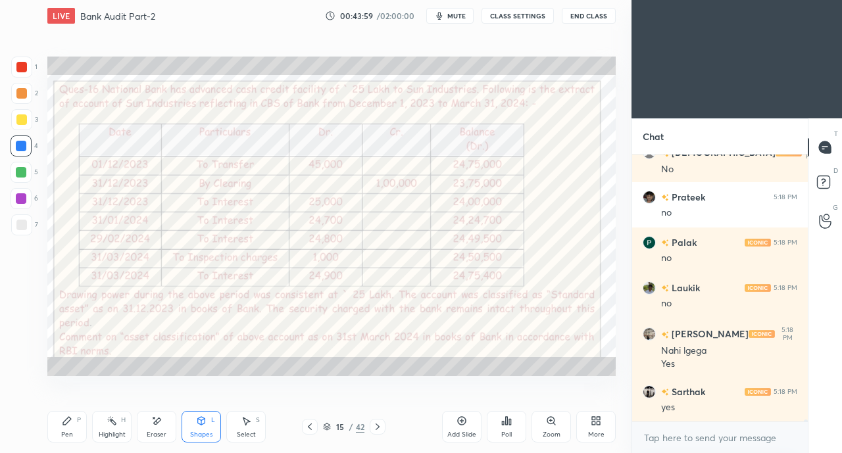
click at [61, 418] on div "Pen P" at bounding box center [66, 427] width 39 height 32
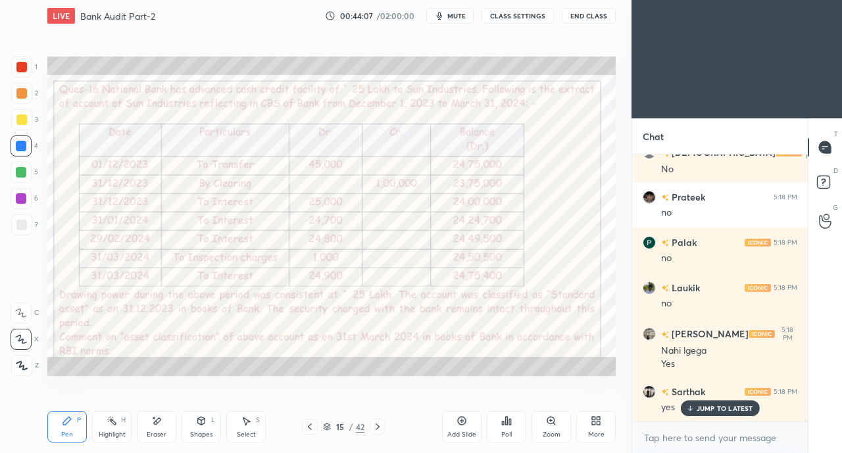
scroll to position [31651, 0]
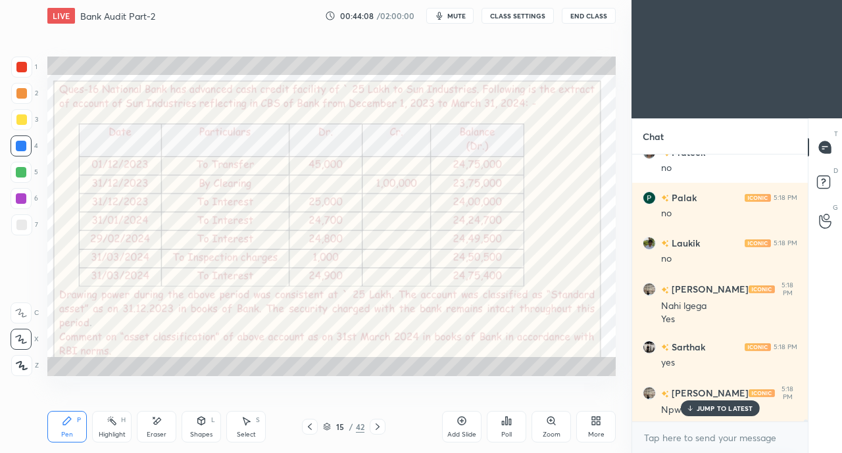
click at [155, 427] on div "Eraser" at bounding box center [156, 427] width 39 height 32
click at [64, 425] on icon at bounding box center [67, 421] width 8 height 8
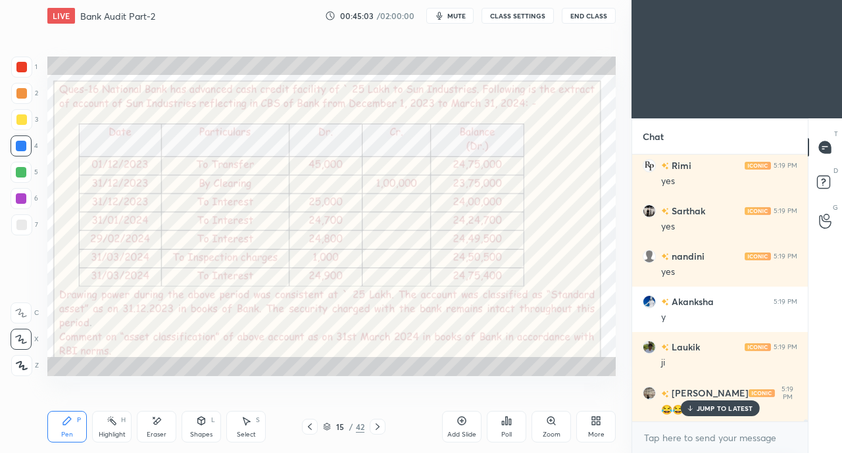
scroll to position [32844, 0]
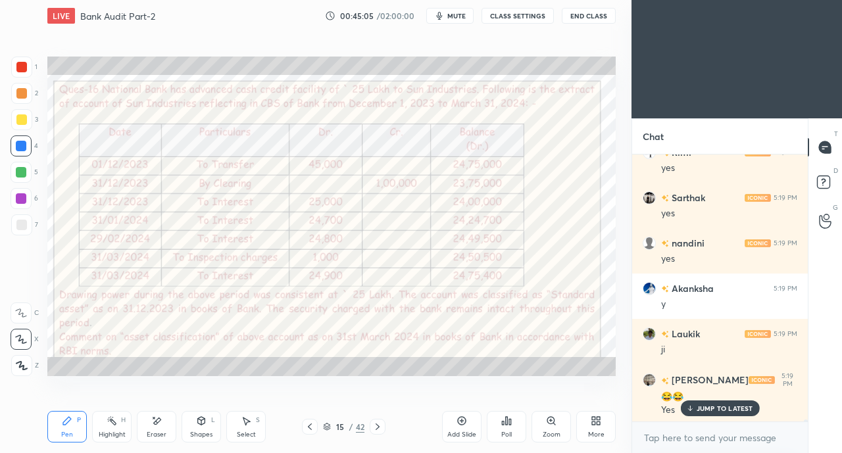
click at [706, 408] on p "JUMP TO LATEST" at bounding box center [725, 409] width 57 height 8
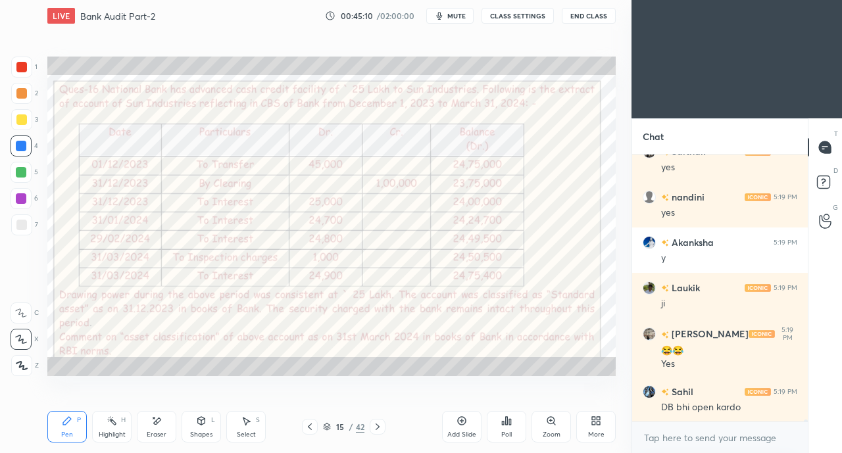
click at [513, 13] on button "CLASS SETTINGS" at bounding box center [517, 16] width 72 height 16
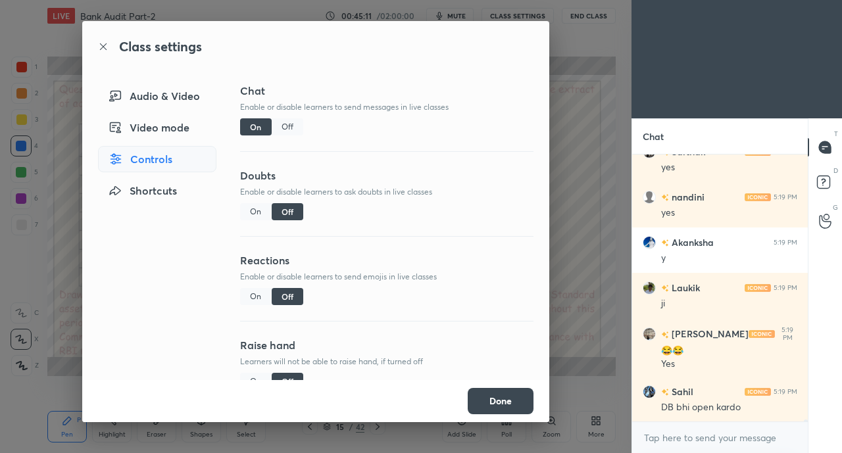
click at [247, 212] on div "On" at bounding box center [256, 211] width 32 height 17
click at [487, 400] on button "Done" at bounding box center [501, 401] width 66 height 26
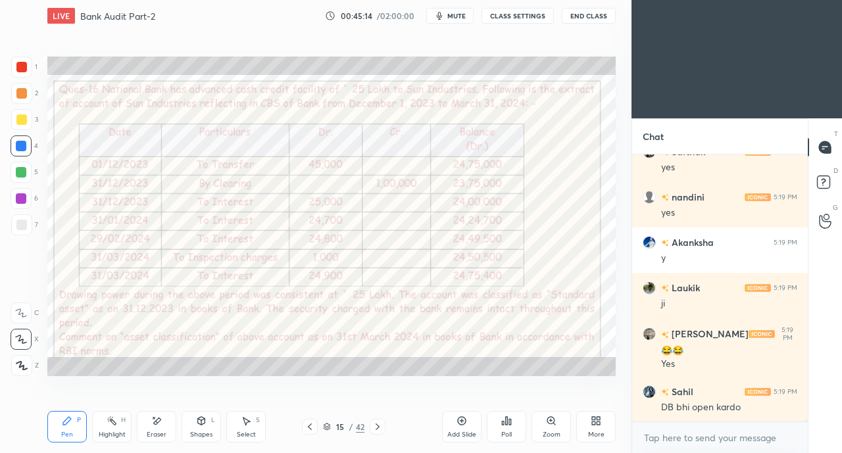
click at [309, 431] on icon at bounding box center [310, 427] width 11 height 11
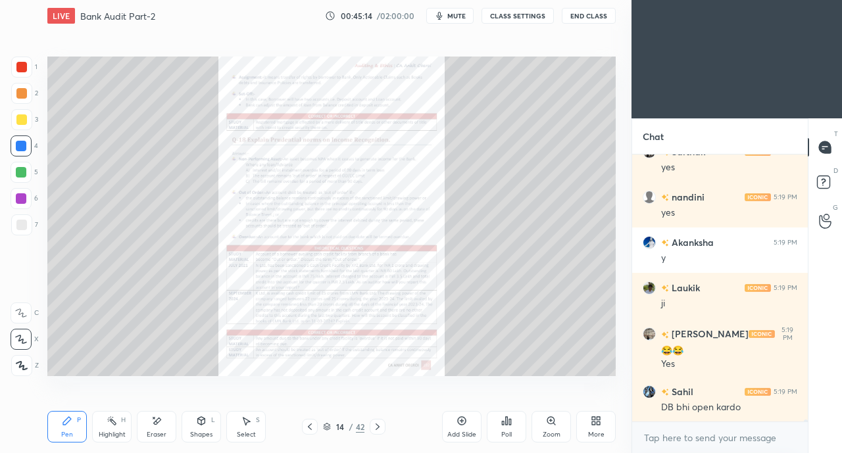
click at [308, 431] on icon at bounding box center [310, 427] width 11 height 11
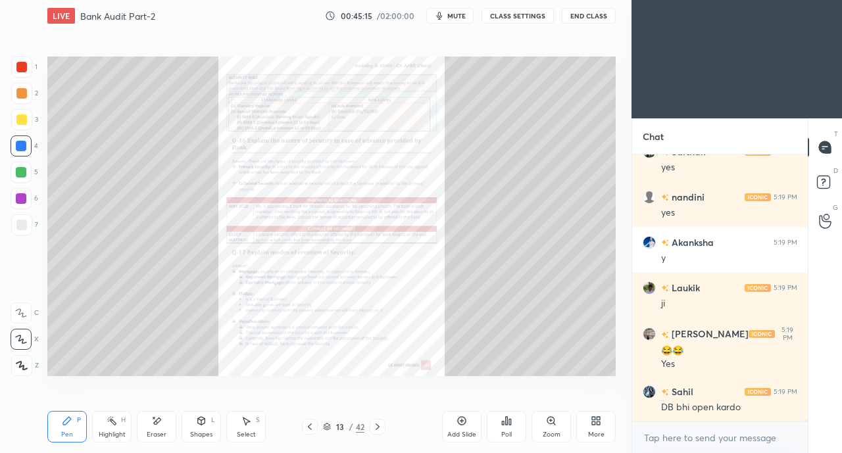
click at [309, 431] on icon at bounding box center [310, 427] width 11 height 11
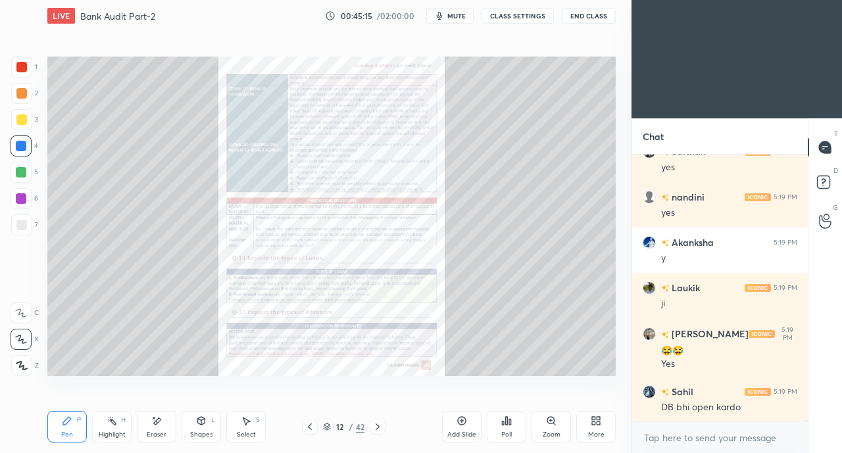
click at [310, 428] on icon at bounding box center [310, 427] width 11 height 11
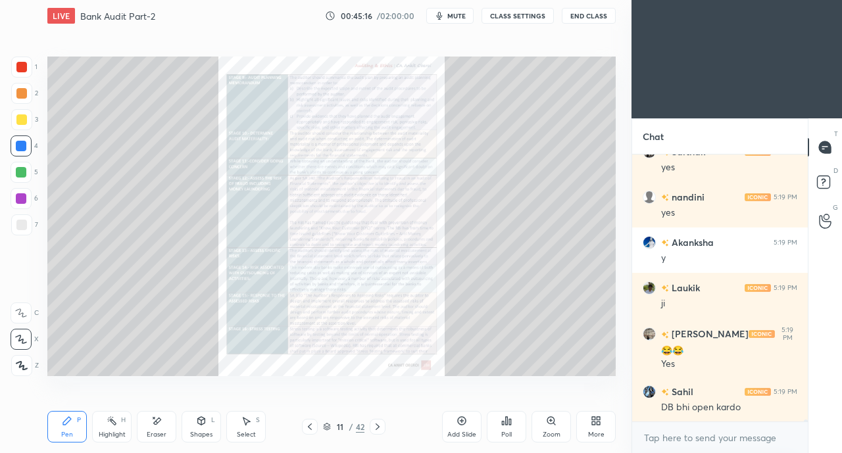
click at [307, 427] on icon at bounding box center [310, 427] width 11 height 11
click at [305, 428] on icon at bounding box center [310, 427] width 11 height 11
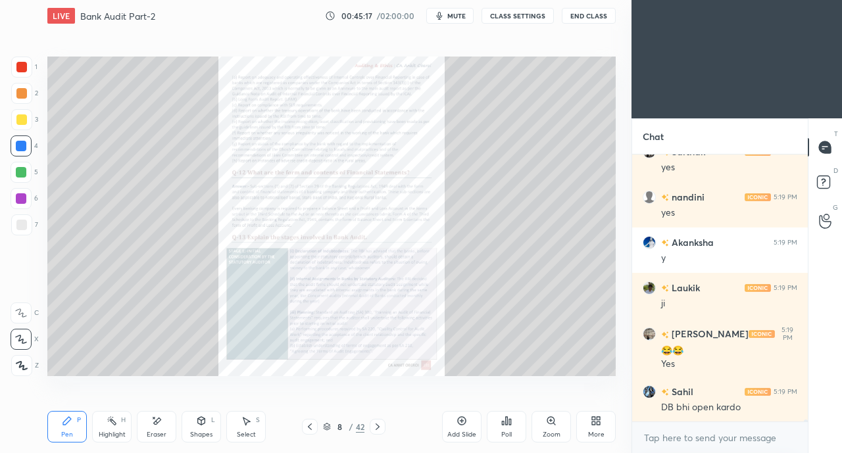
click at [307, 428] on icon at bounding box center [310, 427] width 11 height 11
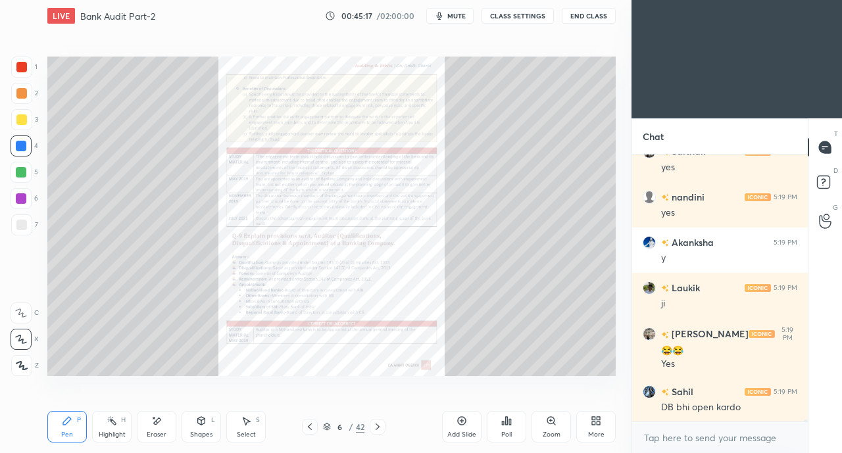
click at [308, 428] on icon at bounding box center [310, 427] width 11 height 11
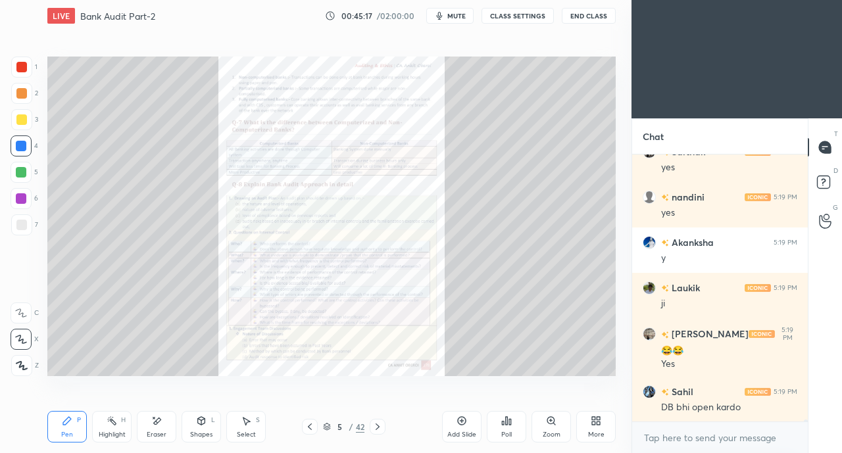
click at [311, 430] on icon at bounding box center [310, 427] width 11 height 11
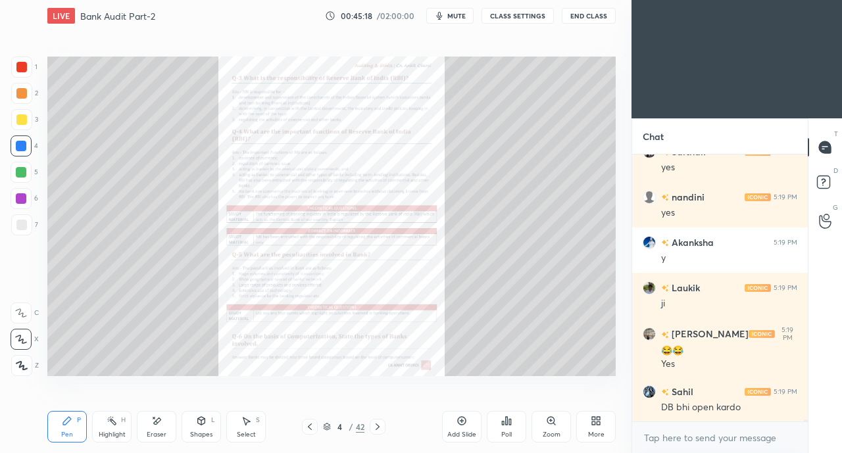
click at [306, 430] on icon at bounding box center [310, 427] width 11 height 11
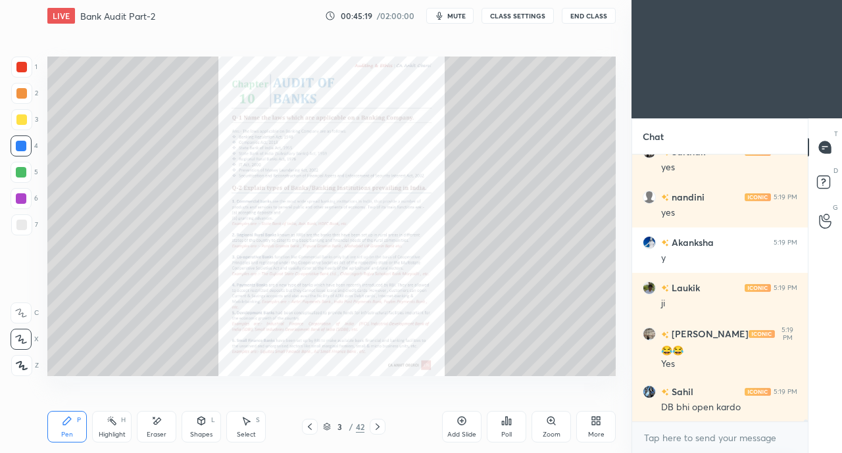
click at [375, 425] on icon at bounding box center [377, 427] width 11 height 11
click at [376, 424] on icon at bounding box center [378, 427] width 4 height 7
click at [378, 424] on icon at bounding box center [377, 427] width 11 height 11
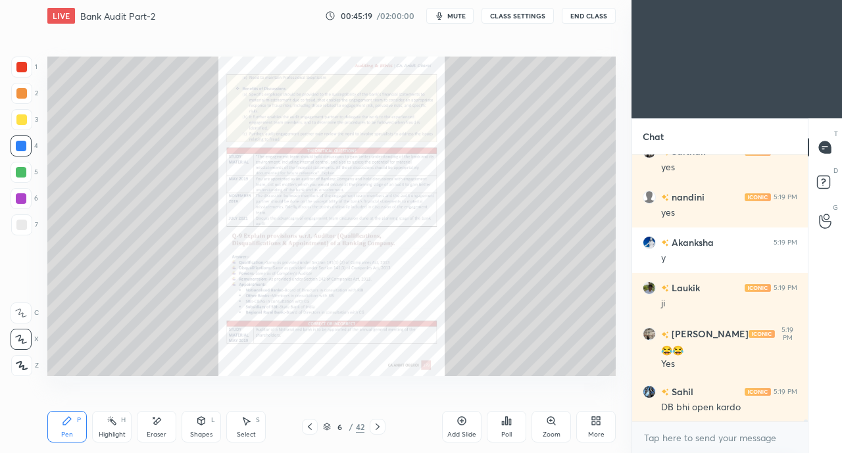
click at [376, 424] on icon at bounding box center [378, 427] width 4 height 7
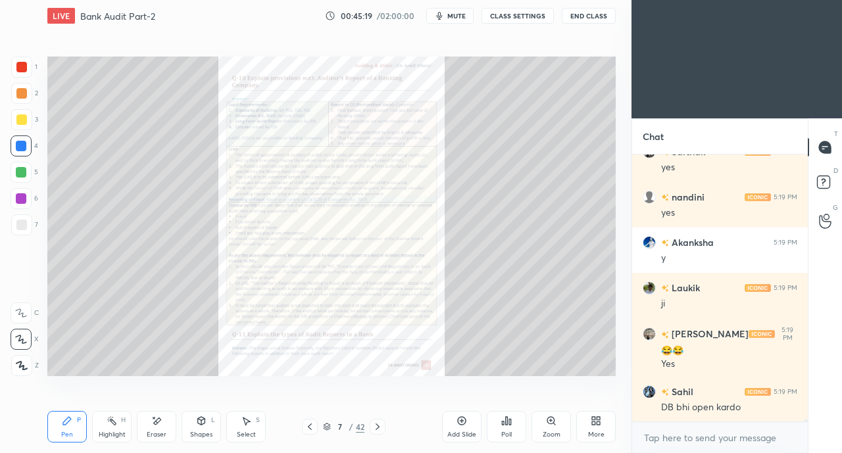
click at [375, 425] on icon at bounding box center [377, 427] width 11 height 11
click at [374, 426] on icon at bounding box center [377, 427] width 11 height 11
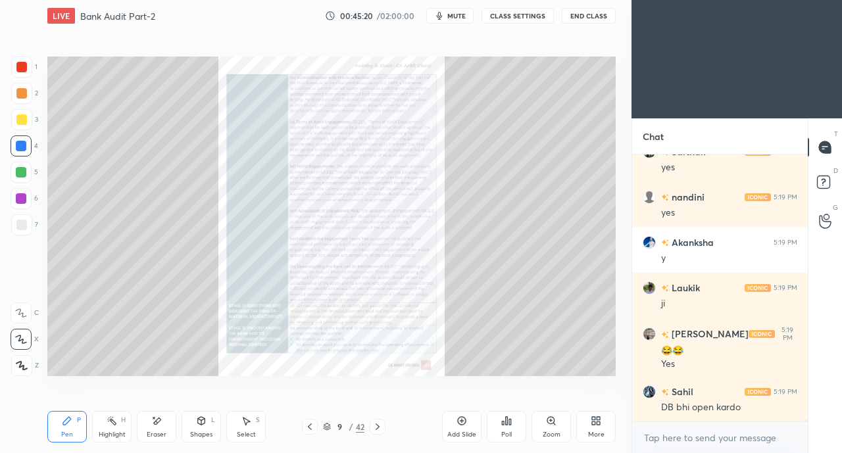
click at [376, 424] on icon at bounding box center [378, 427] width 4 height 7
click at [374, 426] on icon at bounding box center [377, 427] width 11 height 11
click at [305, 430] on icon at bounding box center [310, 427] width 11 height 11
click at [307, 428] on icon at bounding box center [310, 427] width 11 height 11
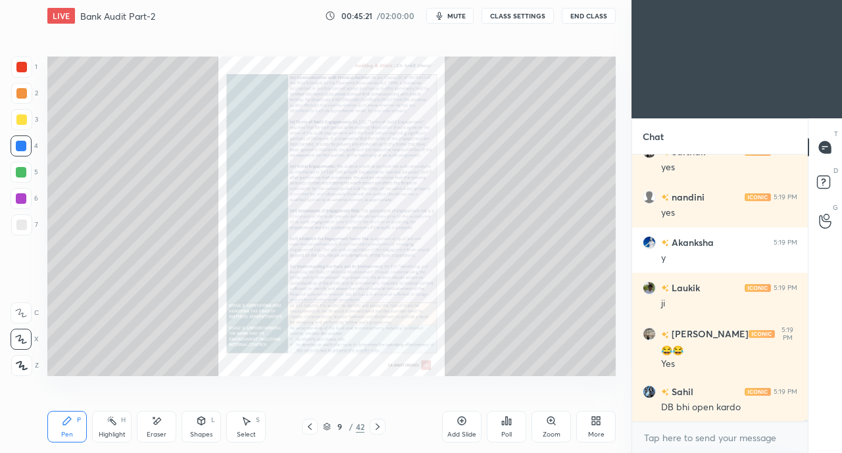
click at [305, 429] on icon at bounding box center [310, 427] width 11 height 11
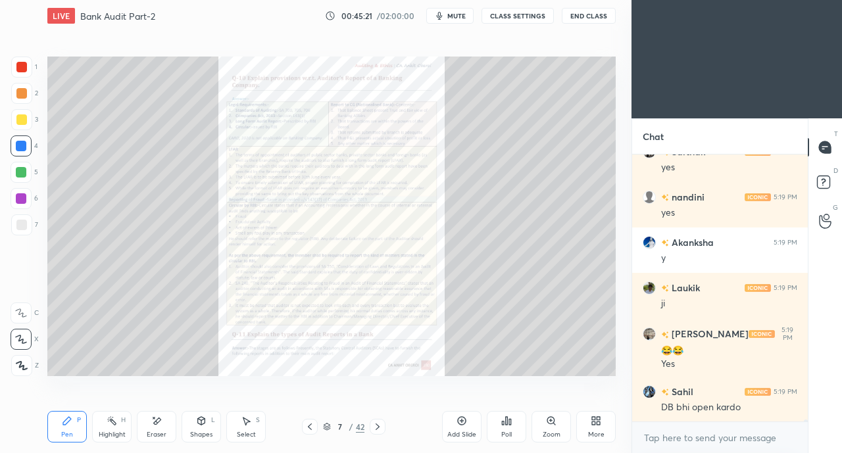
click at [306, 428] on icon at bounding box center [310, 427] width 11 height 11
click at [305, 430] on icon at bounding box center [310, 427] width 11 height 11
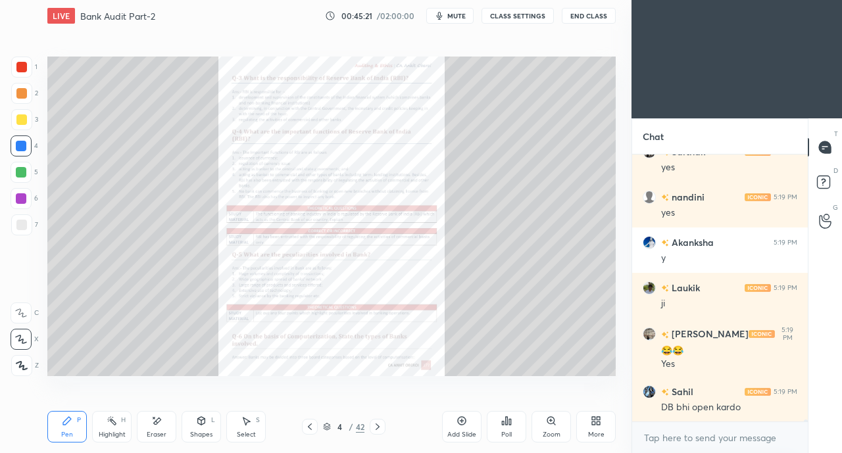
click at [305, 430] on icon at bounding box center [310, 427] width 11 height 11
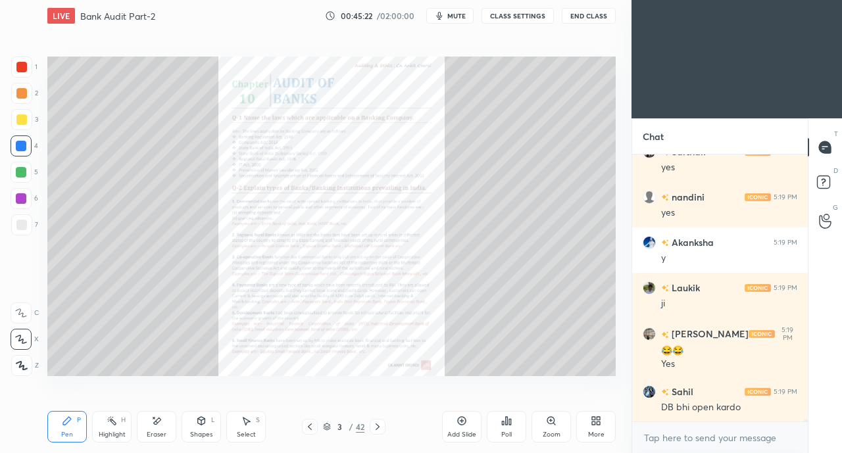
click at [303, 432] on div at bounding box center [310, 427] width 16 height 16
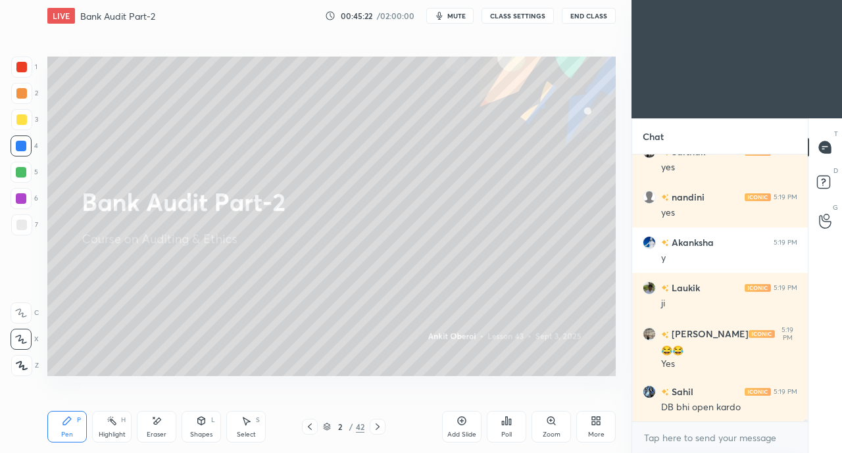
click at [303, 431] on div at bounding box center [310, 427] width 16 height 16
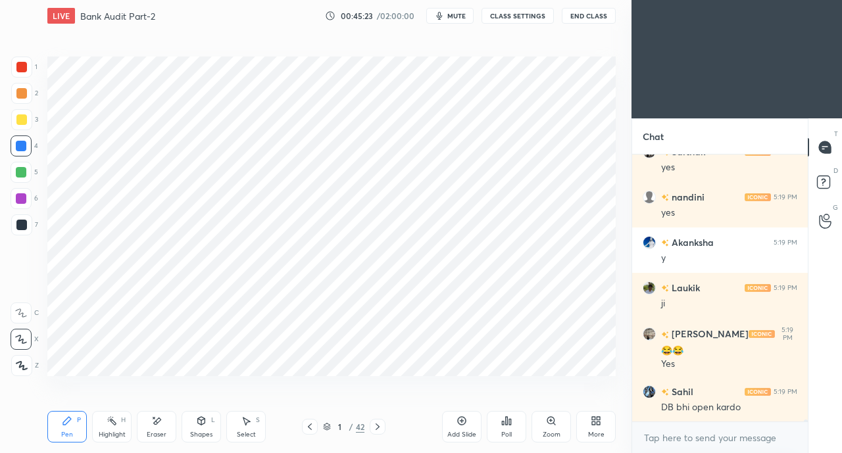
click at [376, 428] on icon at bounding box center [377, 427] width 11 height 11
click at [378, 427] on icon at bounding box center [378, 427] width 4 height 7
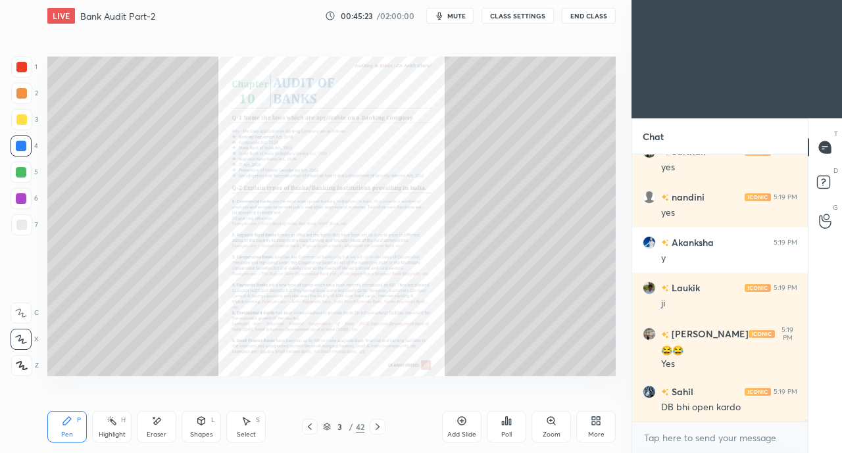
click at [379, 426] on icon at bounding box center [377, 427] width 11 height 11
click at [380, 426] on icon at bounding box center [377, 427] width 11 height 11
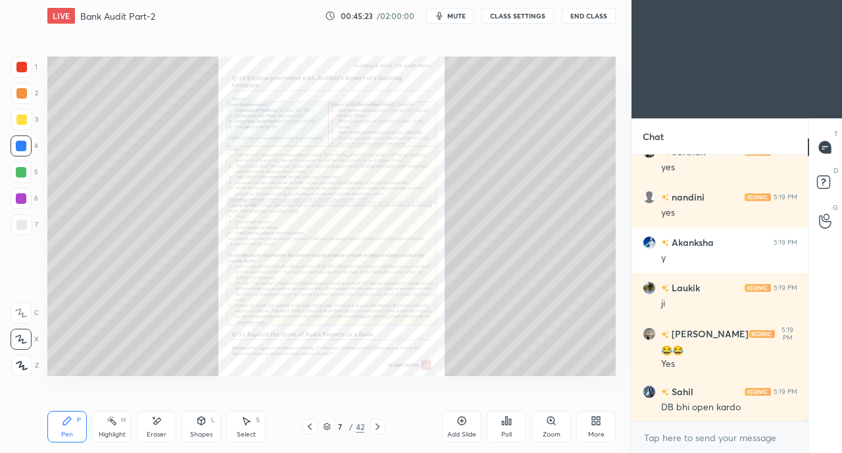
click at [380, 426] on icon at bounding box center [377, 427] width 11 height 11
click at [380, 425] on icon at bounding box center [377, 427] width 11 height 11
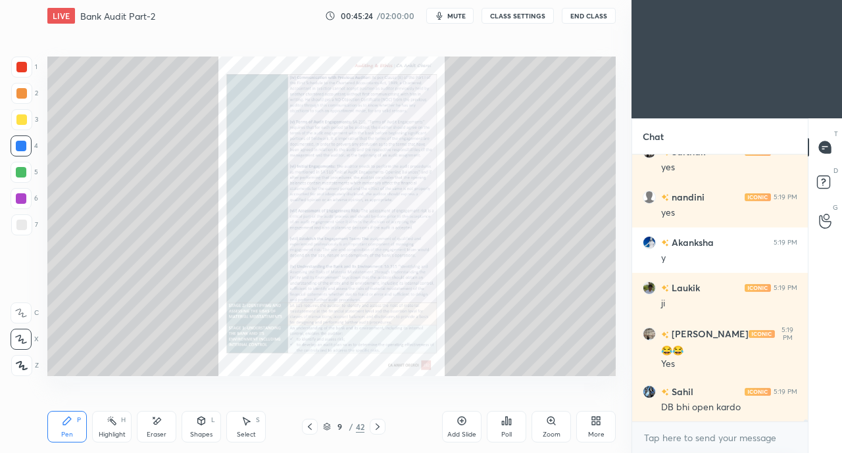
click at [380, 425] on icon at bounding box center [377, 427] width 11 height 11
click at [381, 424] on icon at bounding box center [377, 427] width 11 height 11
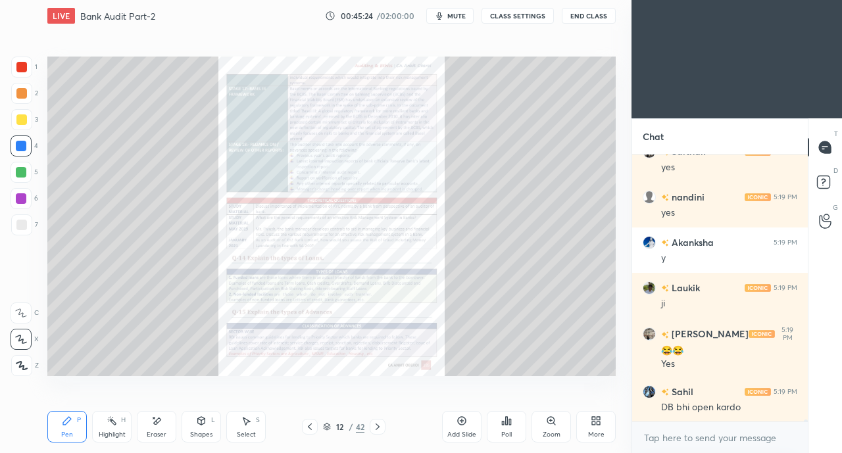
click at [381, 423] on icon at bounding box center [377, 427] width 11 height 11
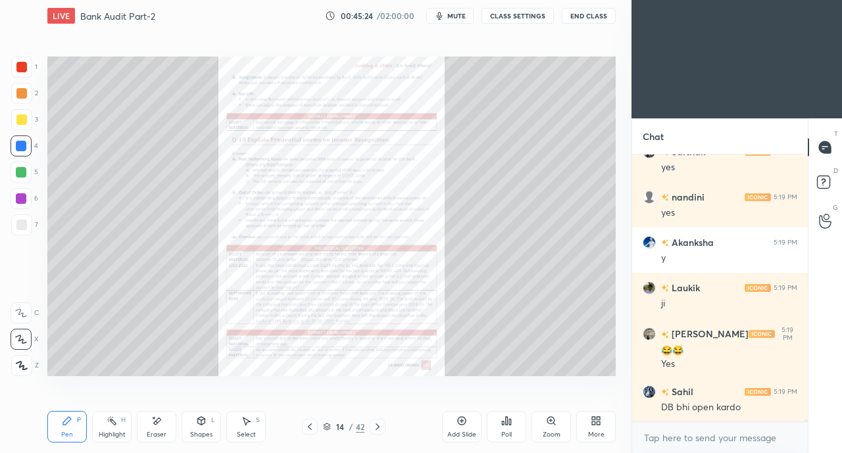
click at [380, 424] on icon at bounding box center [377, 427] width 11 height 11
click at [381, 422] on icon at bounding box center [377, 427] width 11 height 11
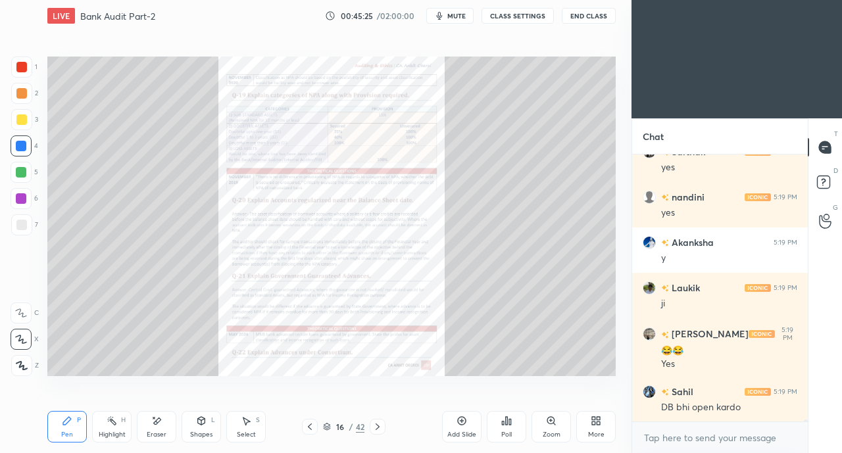
click at [381, 423] on icon at bounding box center [377, 427] width 11 height 11
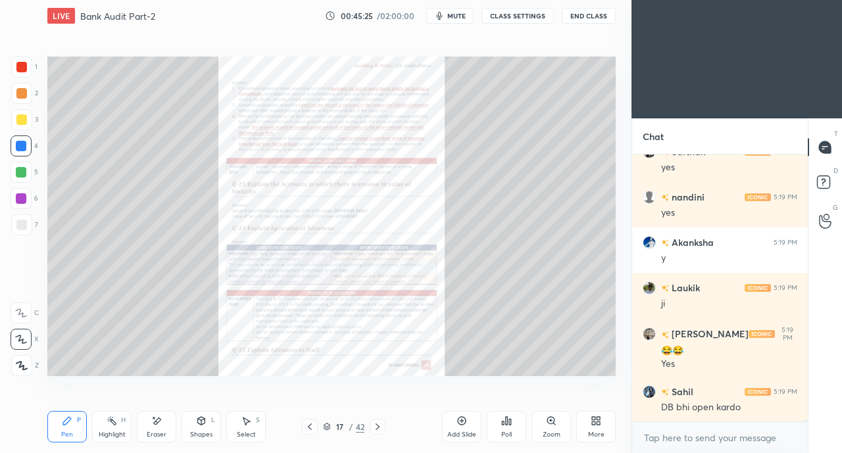
click at [380, 424] on icon at bounding box center [377, 427] width 11 height 11
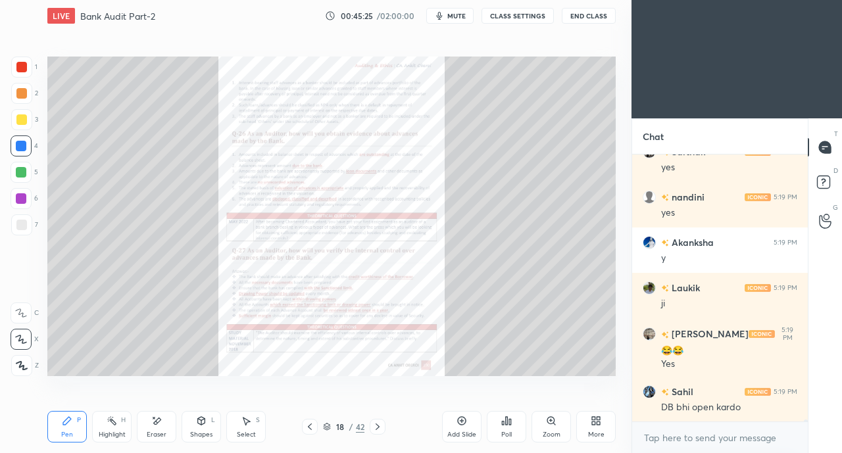
click at [379, 423] on icon at bounding box center [377, 427] width 11 height 11
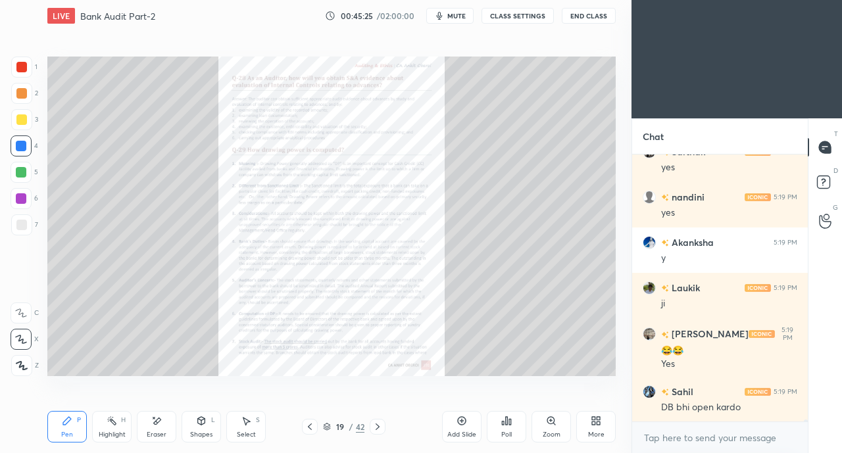
click at [380, 422] on icon at bounding box center [377, 427] width 11 height 11
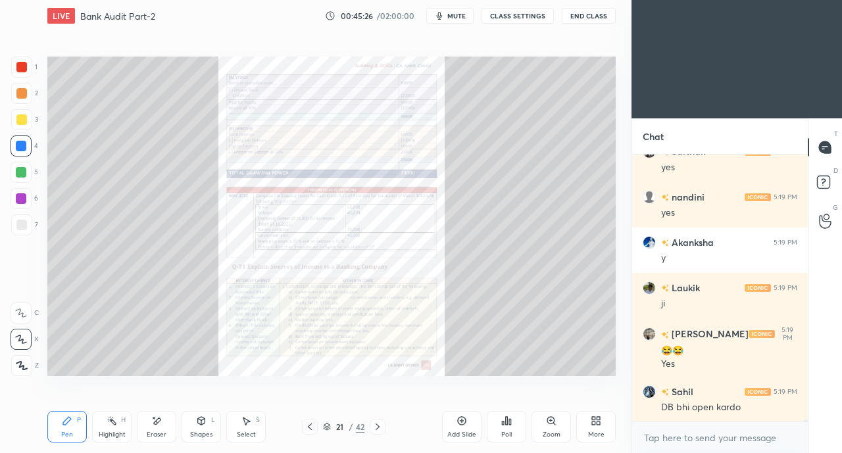
click at [380, 422] on icon at bounding box center [377, 427] width 11 height 11
click at [380, 422] on div at bounding box center [378, 427] width 16 height 16
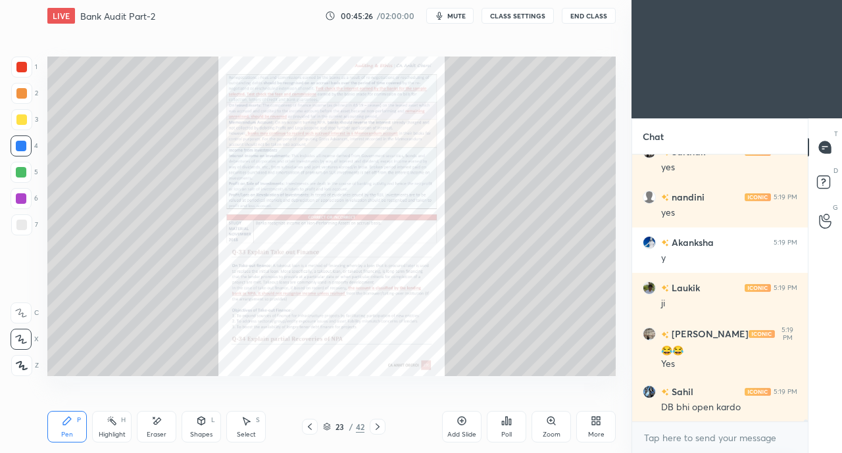
click at [380, 422] on icon at bounding box center [377, 427] width 11 height 11
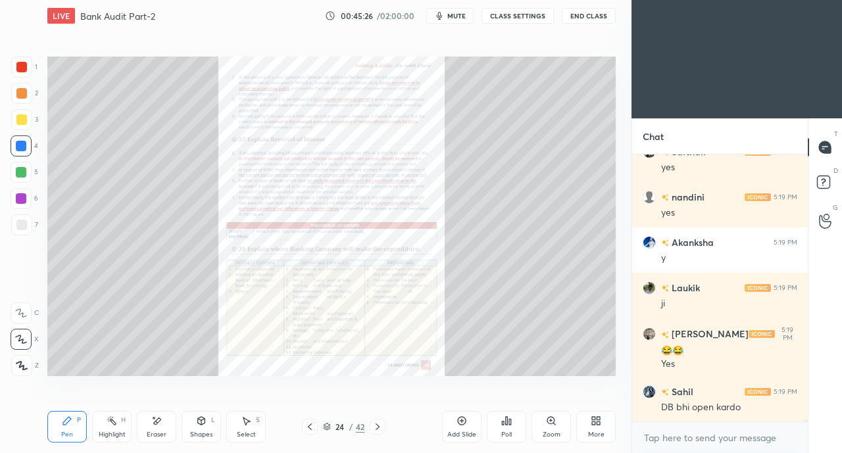
click at [379, 422] on icon at bounding box center [377, 427] width 11 height 11
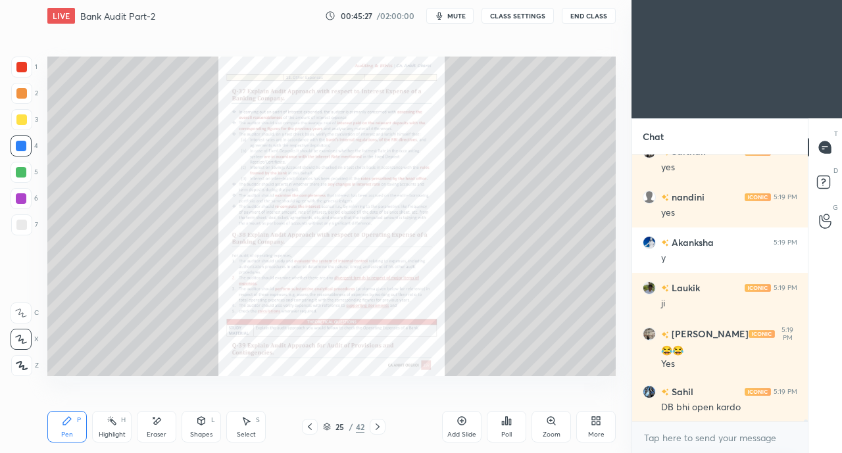
click at [380, 422] on icon at bounding box center [377, 427] width 11 height 11
click at [381, 421] on div at bounding box center [378, 427] width 16 height 16
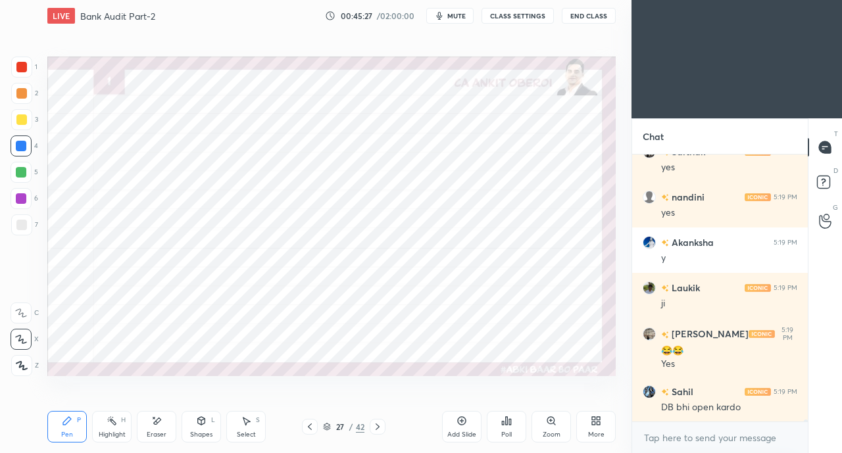
click at [381, 421] on div at bounding box center [378, 427] width 16 height 16
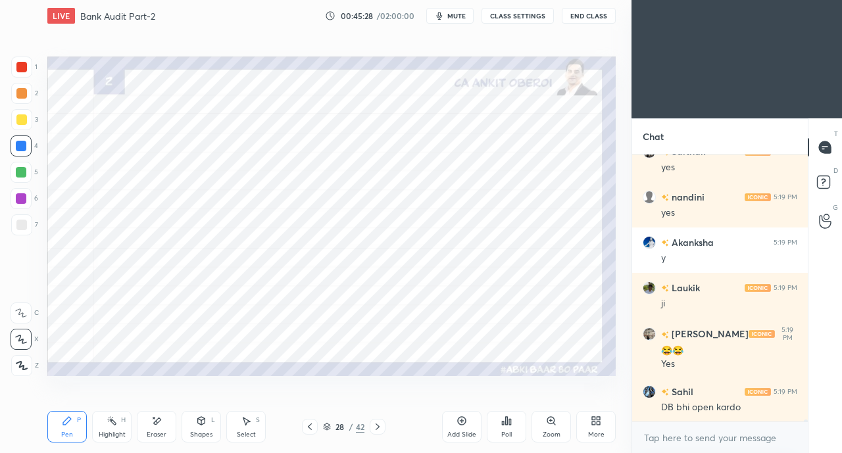
click at [382, 420] on div at bounding box center [378, 427] width 16 height 16
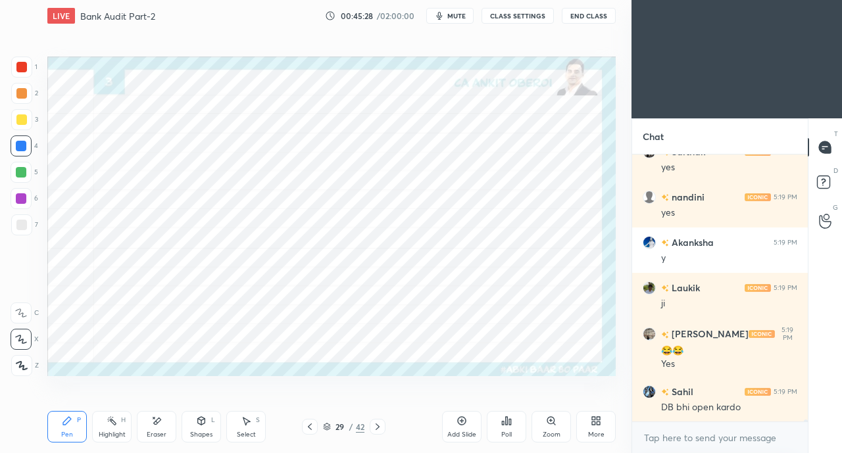
click at [376, 420] on div at bounding box center [378, 427] width 16 height 16
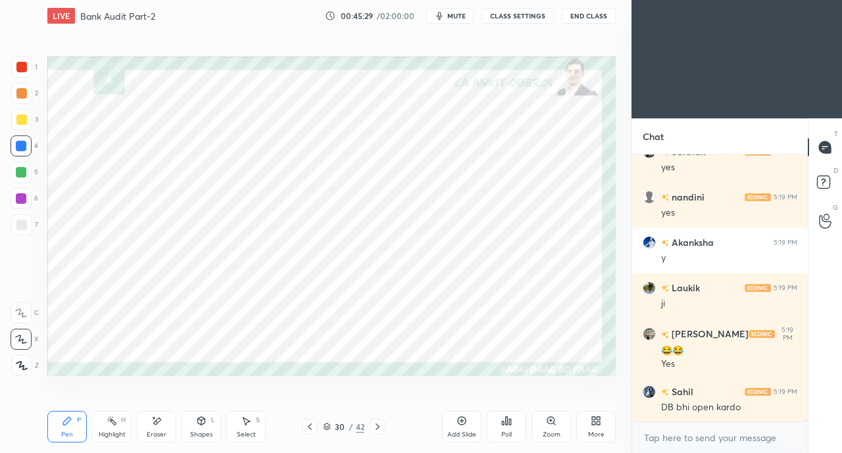
click at [303, 425] on div at bounding box center [310, 427] width 16 height 16
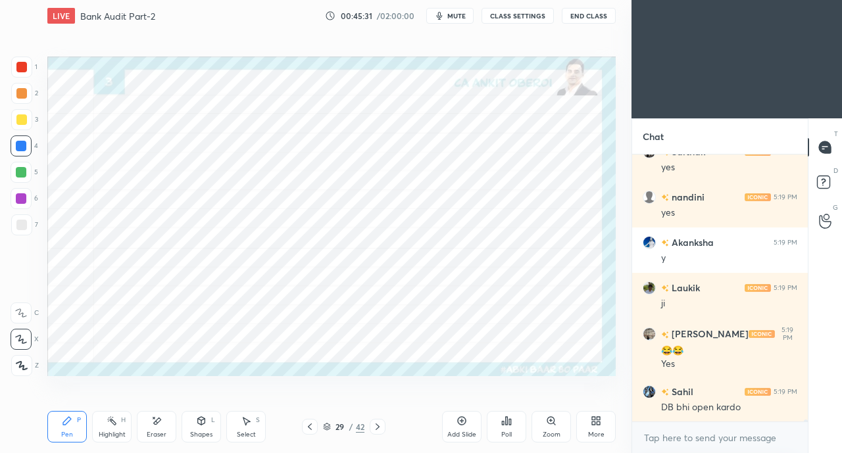
click at [307, 423] on icon at bounding box center [310, 427] width 11 height 11
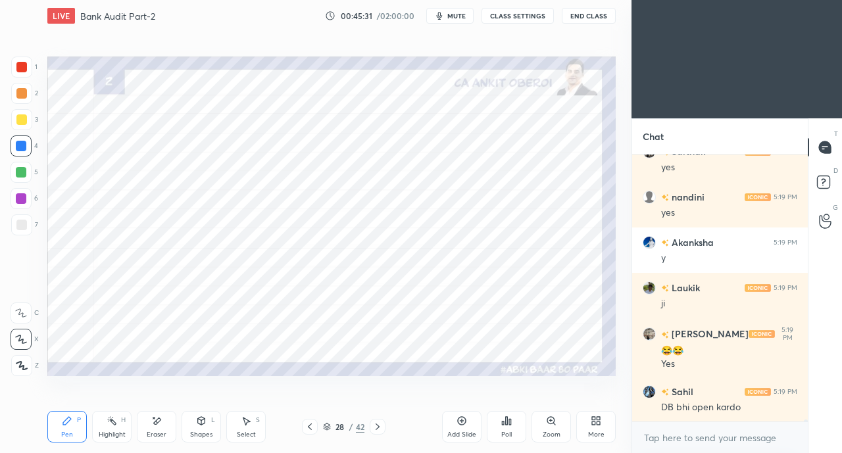
click at [303, 428] on div at bounding box center [310, 427] width 16 height 16
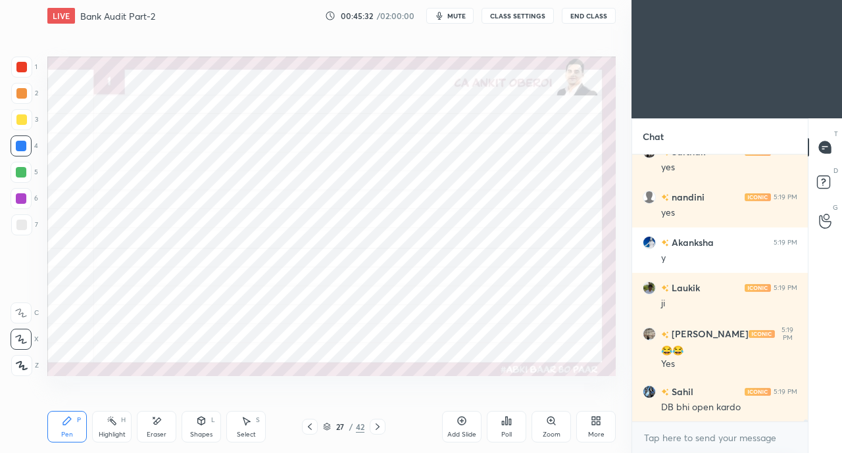
click at [370, 428] on div at bounding box center [378, 427] width 16 height 16
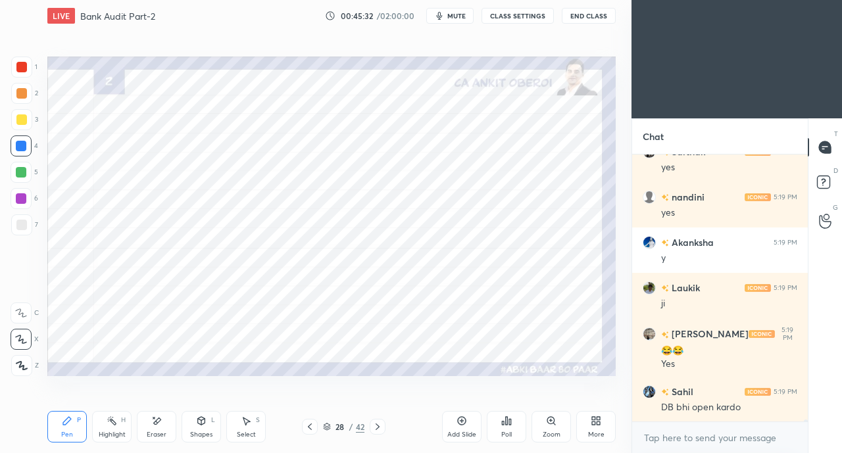
click at [377, 426] on icon at bounding box center [378, 427] width 4 height 7
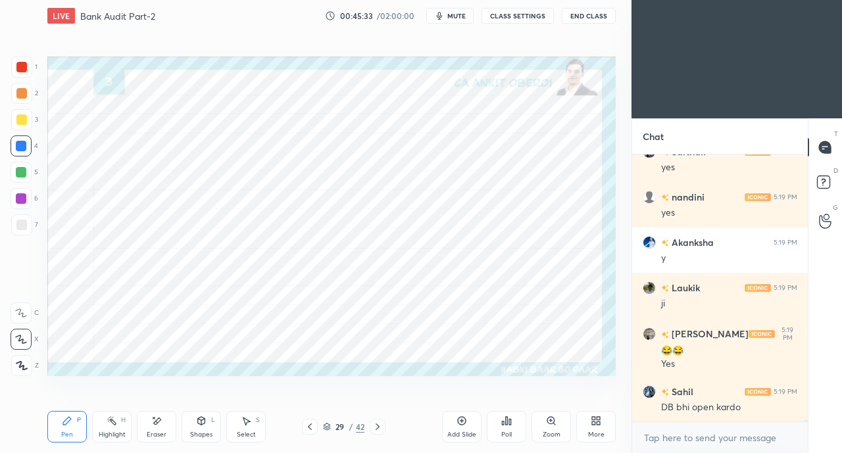
click at [376, 426] on icon at bounding box center [377, 427] width 11 height 11
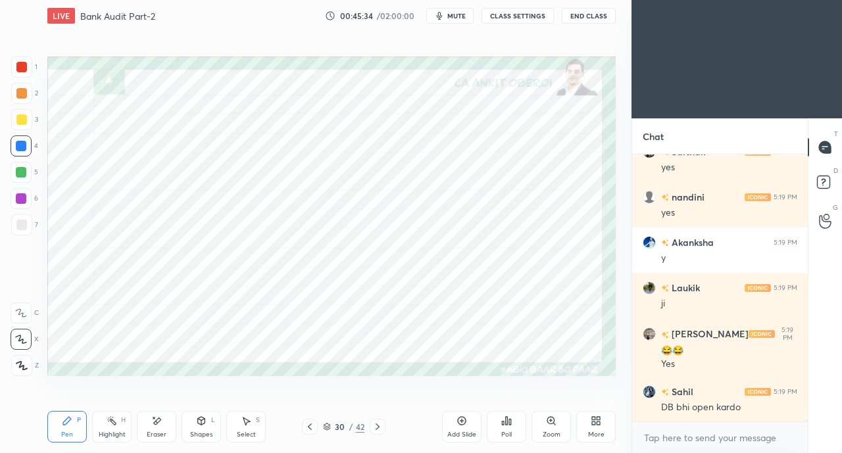
click at [372, 424] on icon at bounding box center [377, 427] width 11 height 11
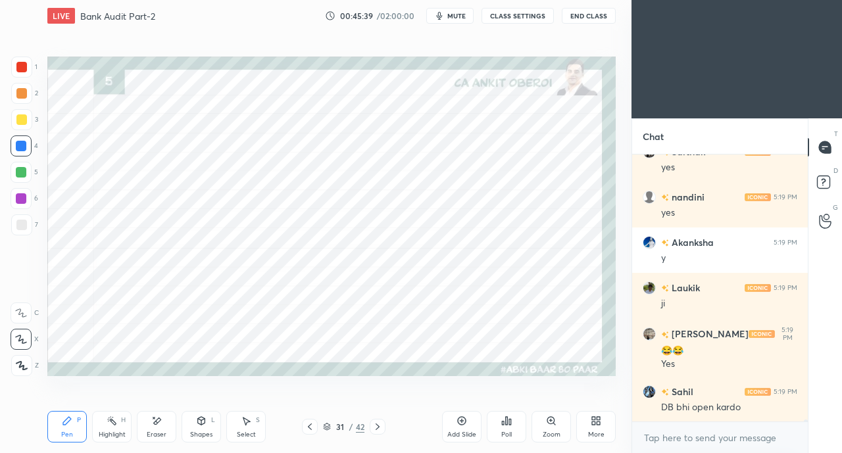
scroll to position [32935, 0]
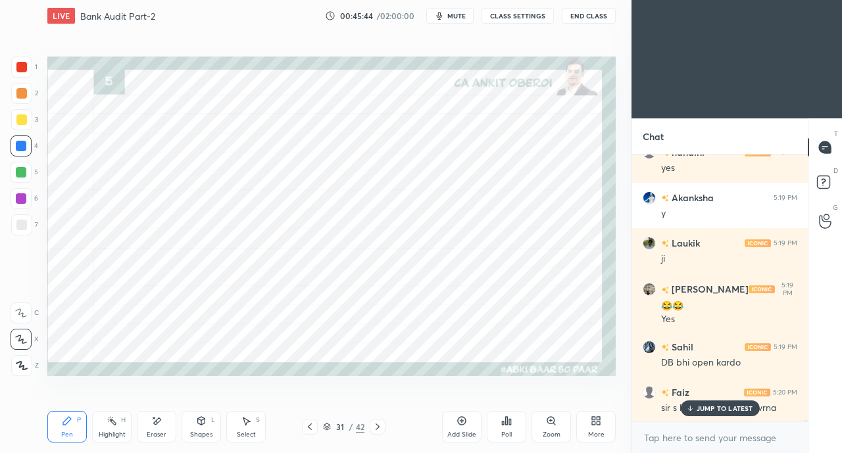
click at [309, 427] on icon at bounding box center [310, 427] width 11 height 11
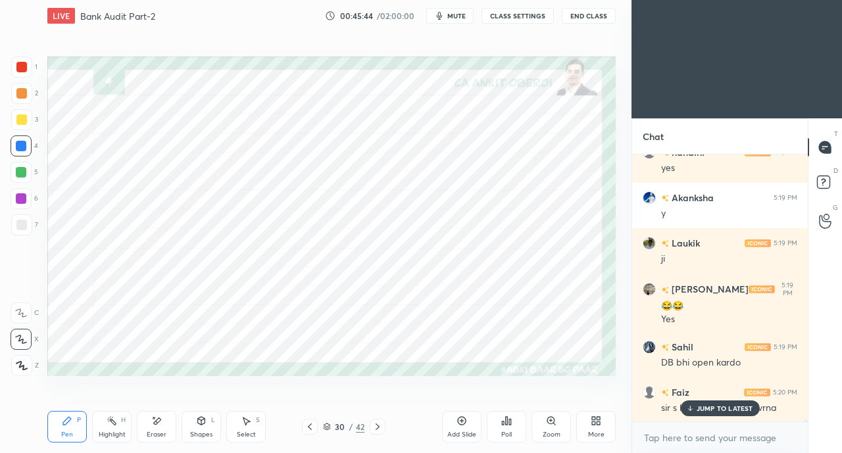
click at [706, 406] on p "JUMP TO LATEST" at bounding box center [725, 409] width 57 height 8
click at [310, 427] on icon at bounding box center [310, 427] width 11 height 11
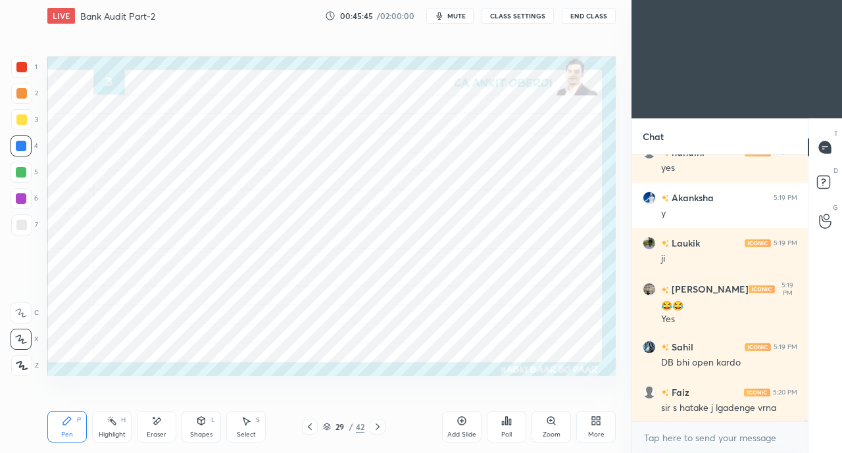
click at [312, 424] on icon at bounding box center [310, 427] width 11 height 11
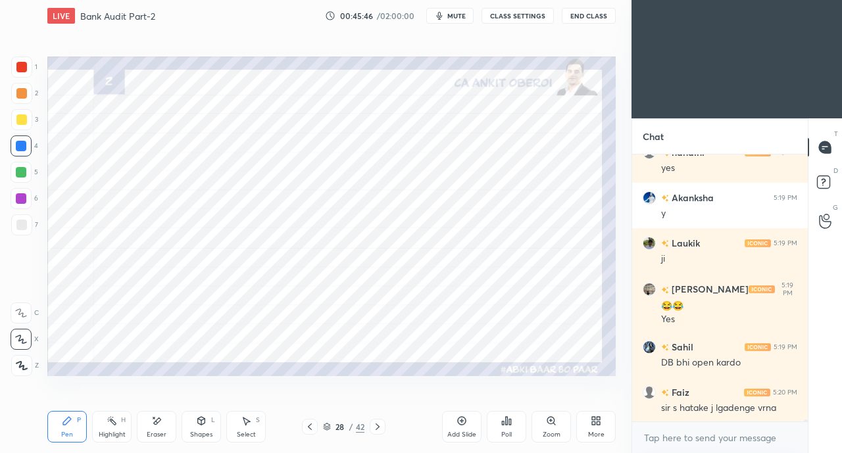
click at [308, 424] on icon at bounding box center [310, 427] width 11 height 11
click at [308, 423] on icon at bounding box center [310, 427] width 11 height 11
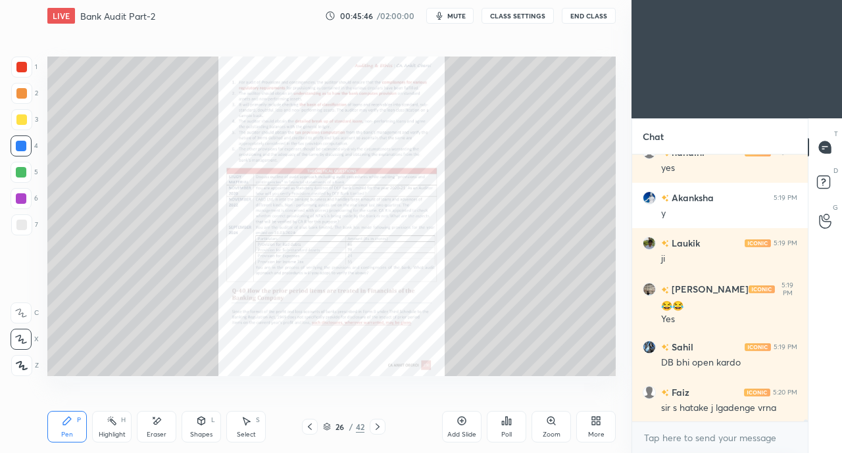
click at [308, 424] on icon at bounding box center [310, 427] width 11 height 11
click at [309, 425] on icon at bounding box center [310, 427] width 11 height 11
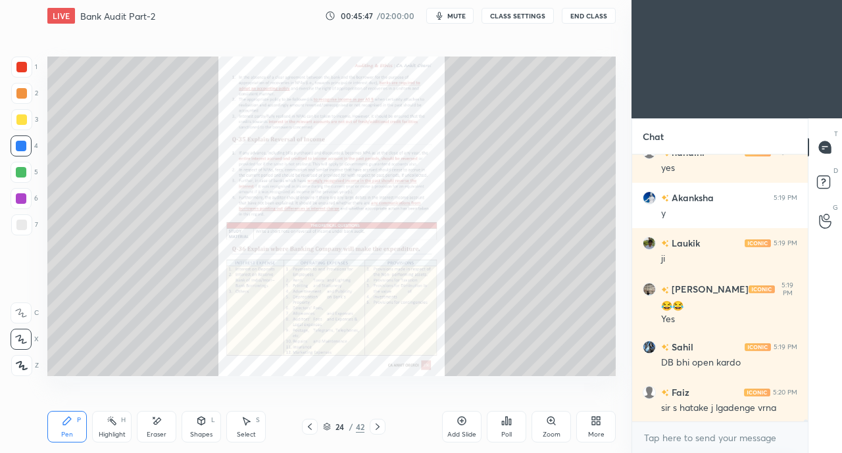
click at [312, 422] on icon at bounding box center [310, 427] width 11 height 11
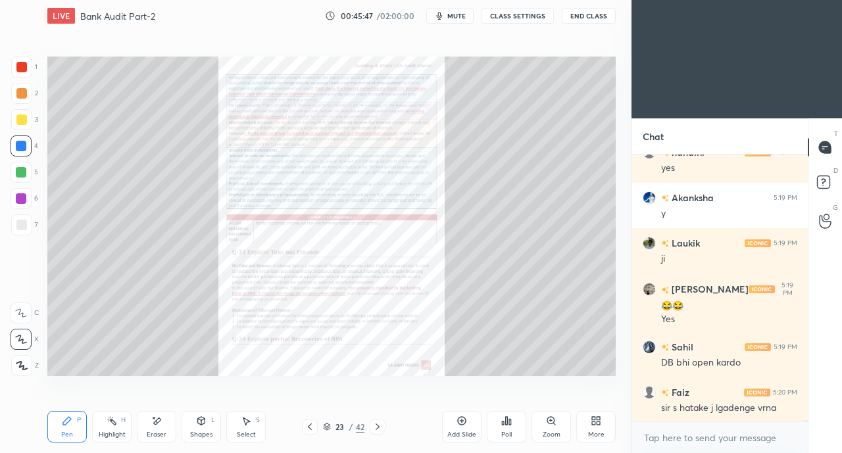
click at [308, 424] on icon at bounding box center [310, 427] width 11 height 11
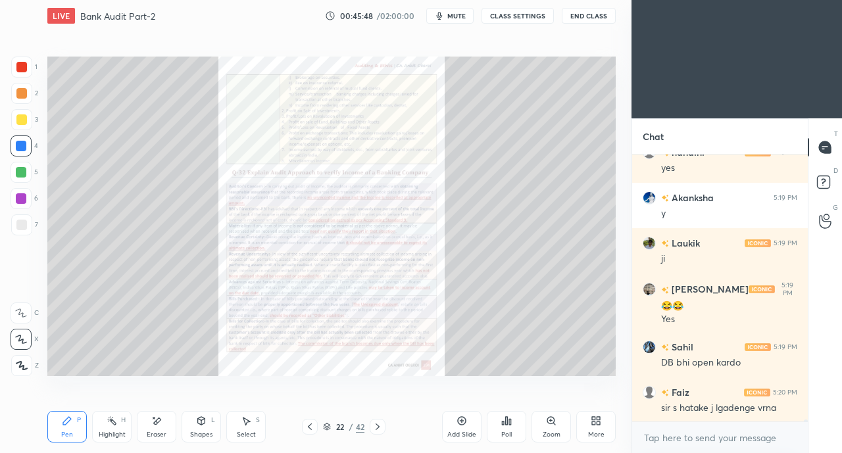
click at [307, 429] on icon at bounding box center [310, 427] width 11 height 11
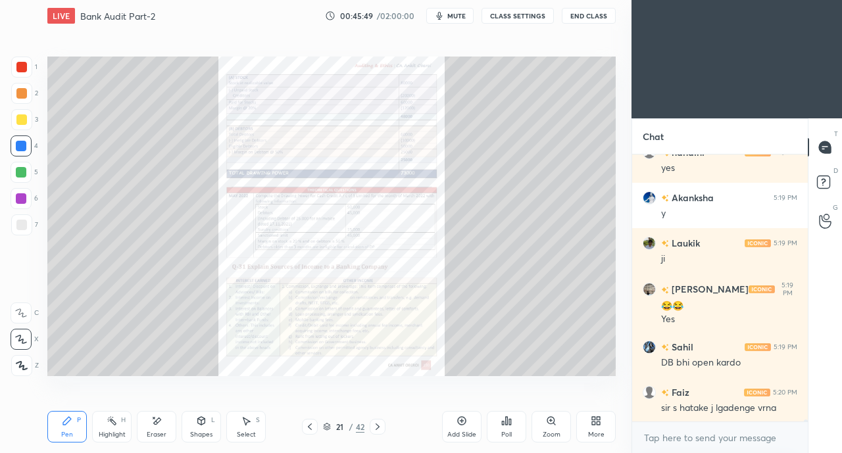
click at [310, 424] on icon at bounding box center [310, 427] width 11 height 11
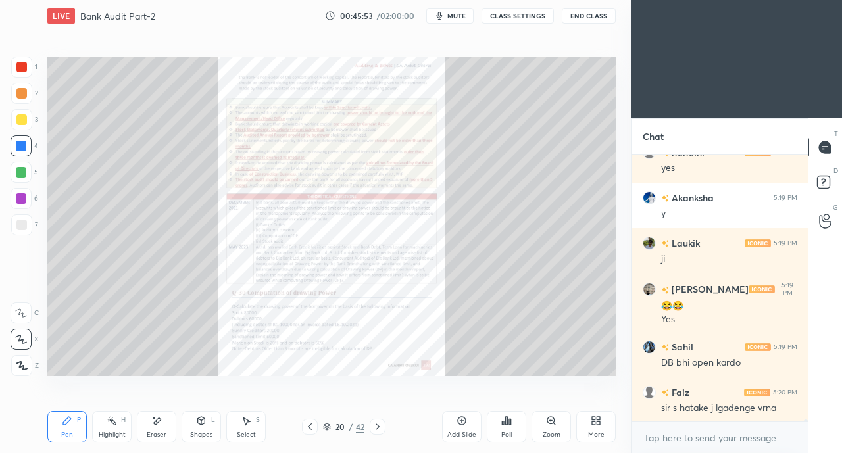
click at [309, 426] on icon at bounding box center [310, 427] width 11 height 11
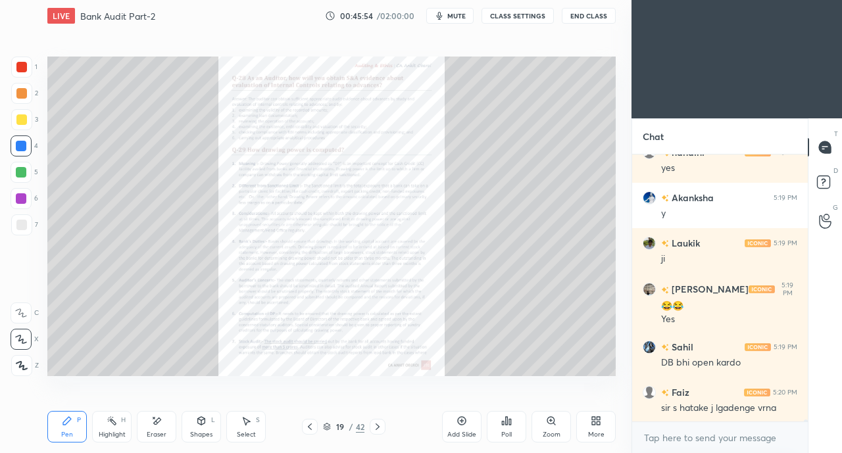
click at [305, 428] on icon at bounding box center [310, 427] width 11 height 11
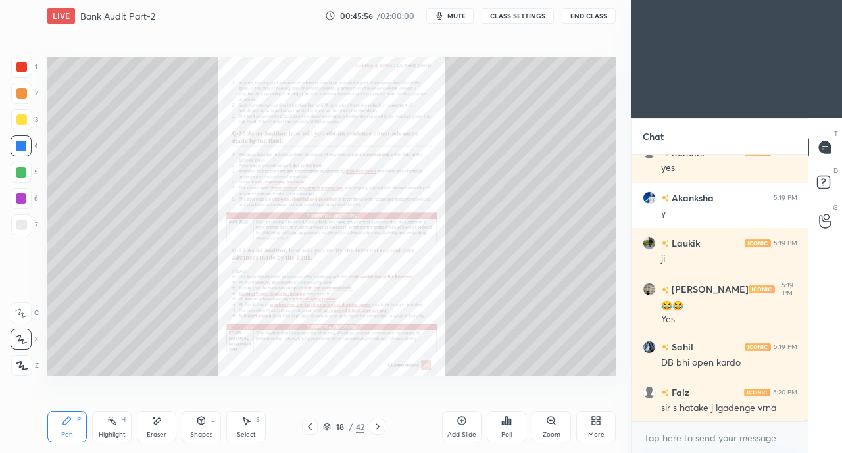
click at [308, 427] on icon at bounding box center [310, 427] width 4 height 7
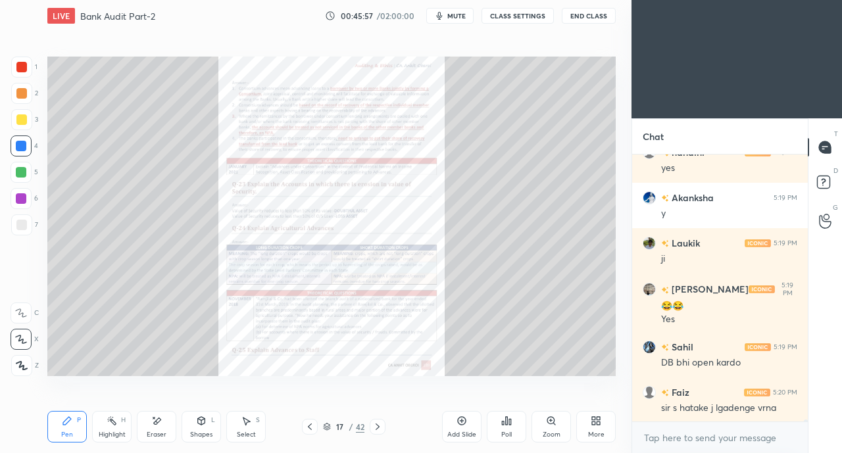
click at [308, 426] on icon at bounding box center [310, 427] width 4 height 7
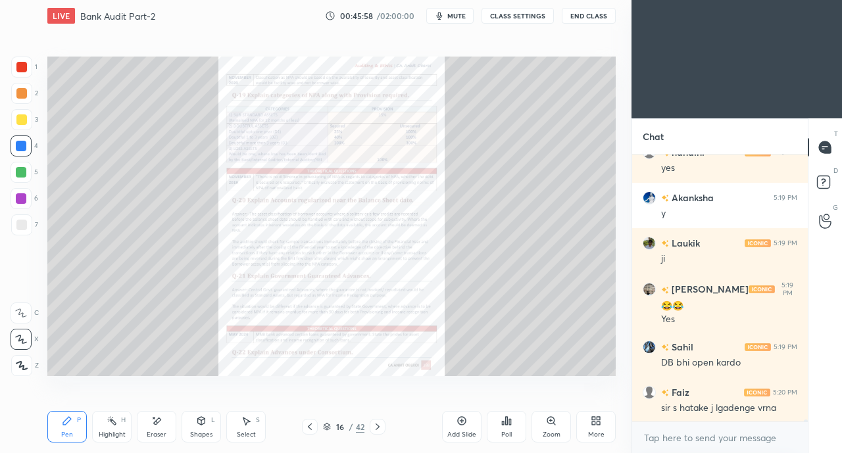
click at [308, 428] on icon at bounding box center [310, 427] width 11 height 11
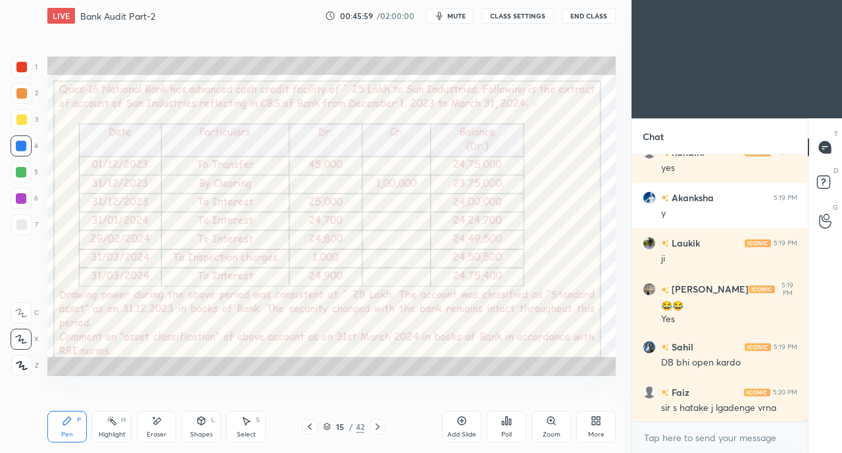
click at [309, 427] on icon at bounding box center [310, 427] width 11 height 11
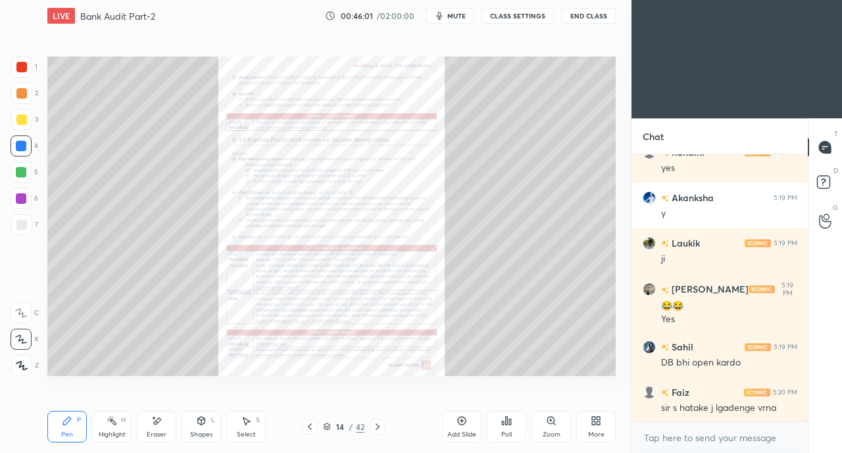
click at [381, 427] on icon at bounding box center [377, 427] width 11 height 11
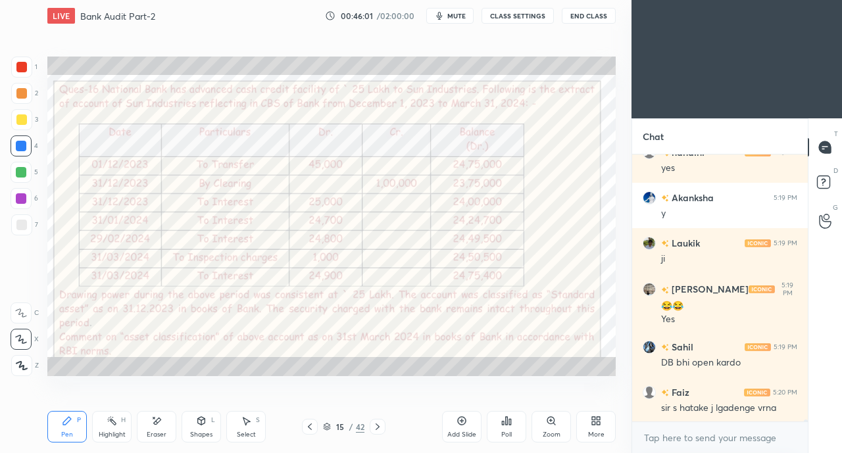
click at [381, 425] on icon at bounding box center [377, 427] width 11 height 11
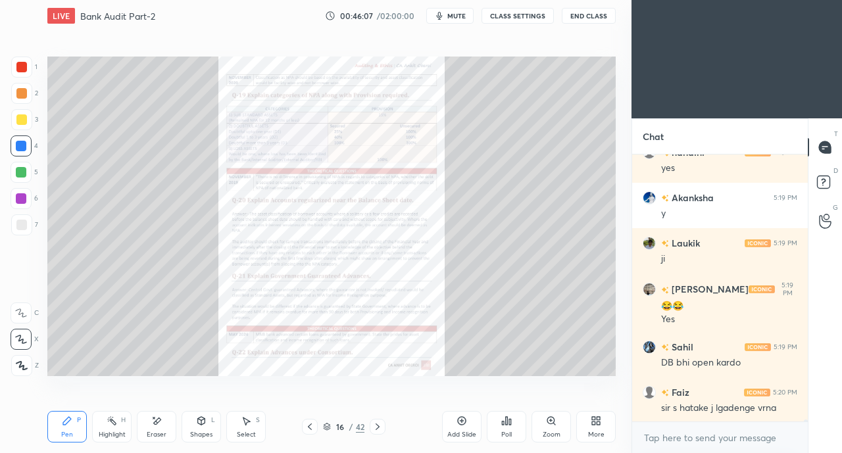
click at [383, 427] on div at bounding box center [378, 427] width 16 height 16
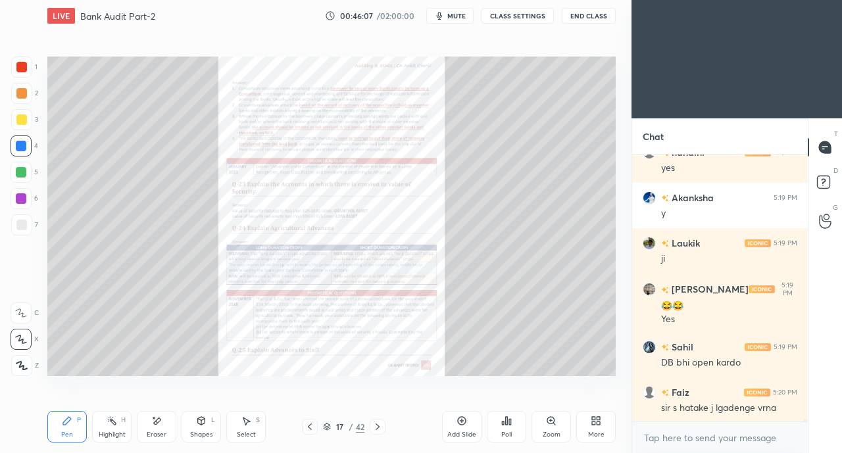
click at [380, 427] on icon at bounding box center [377, 427] width 11 height 11
click at [381, 427] on icon at bounding box center [377, 427] width 11 height 11
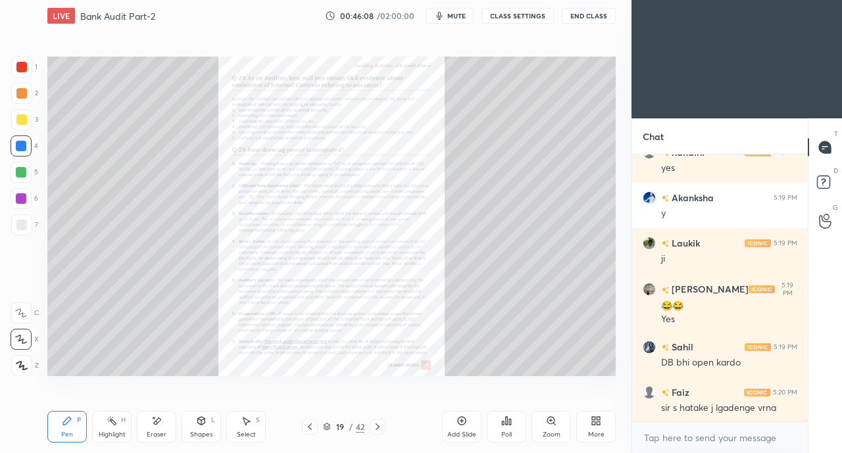
click at [380, 427] on icon at bounding box center [377, 427] width 11 height 11
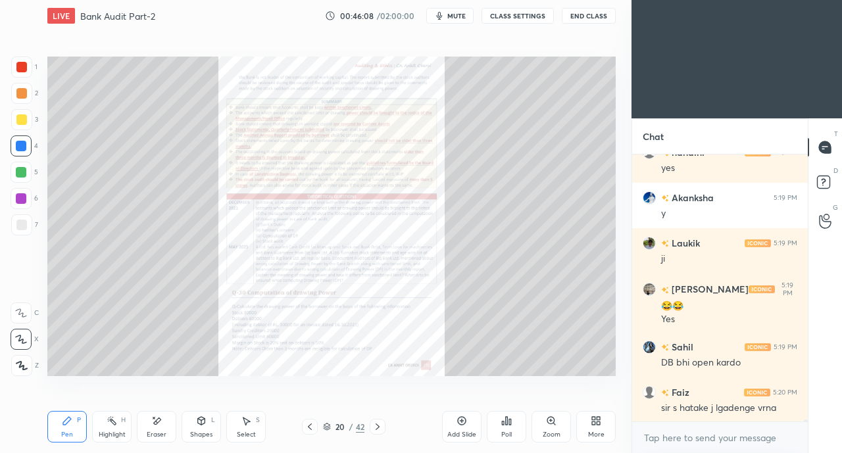
click at [380, 427] on icon at bounding box center [377, 427] width 11 height 11
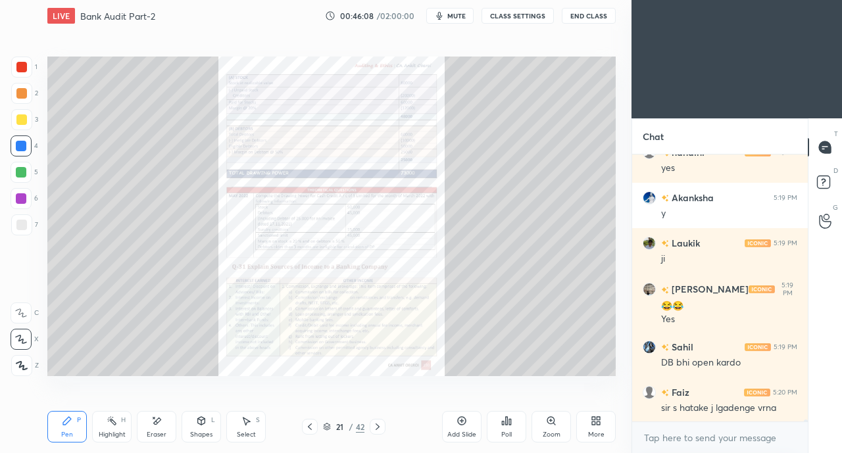
click at [377, 427] on icon at bounding box center [377, 427] width 11 height 11
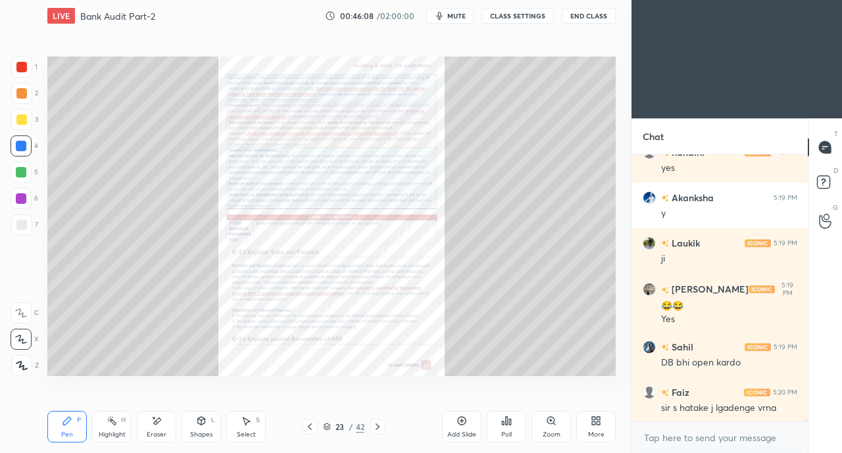
click at [377, 427] on icon at bounding box center [377, 427] width 11 height 11
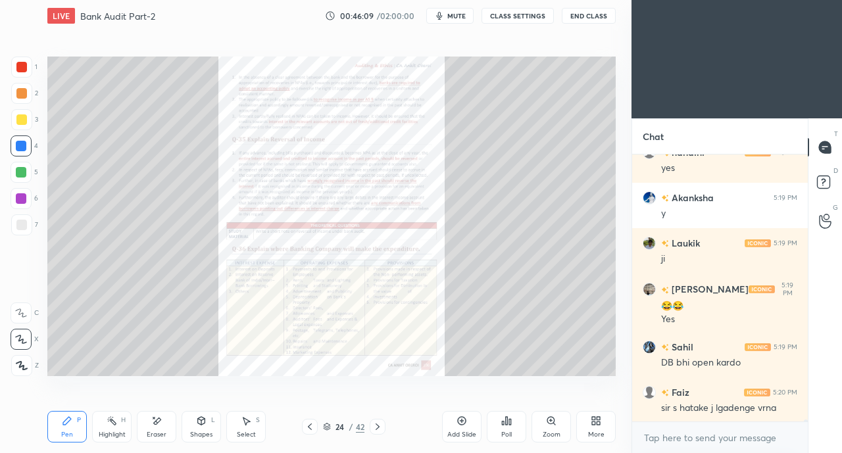
click at [377, 427] on icon at bounding box center [377, 427] width 11 height 11
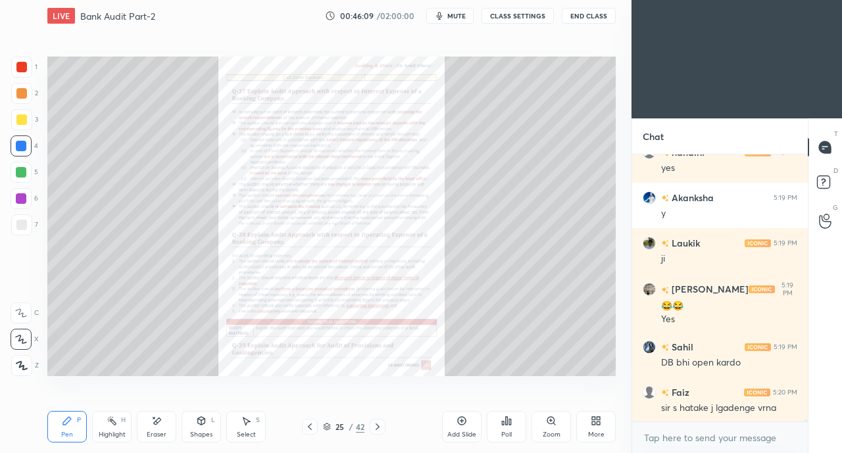
click at [381, 423] on icon at bounding box center [377, 427] width 11 height 11
click at [381, 422] on icon at bounding box center [377, 427] width 11 height 11
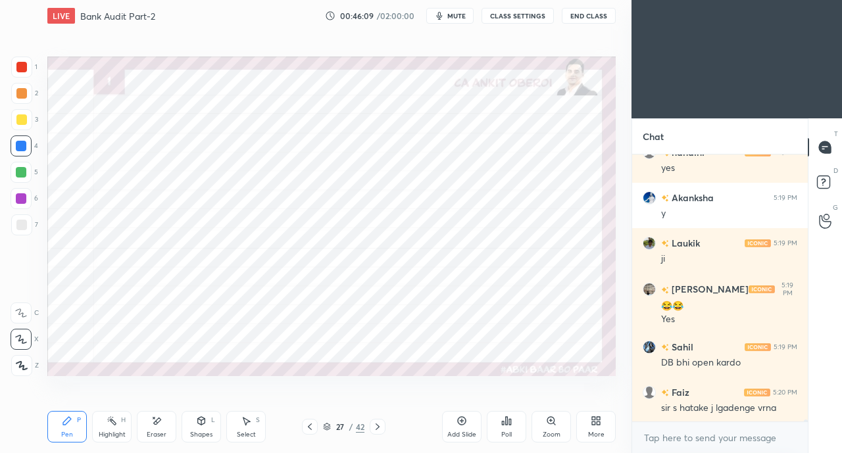
click at [380, 422] on icon at bounding box center [377, 427] width 11 height 11
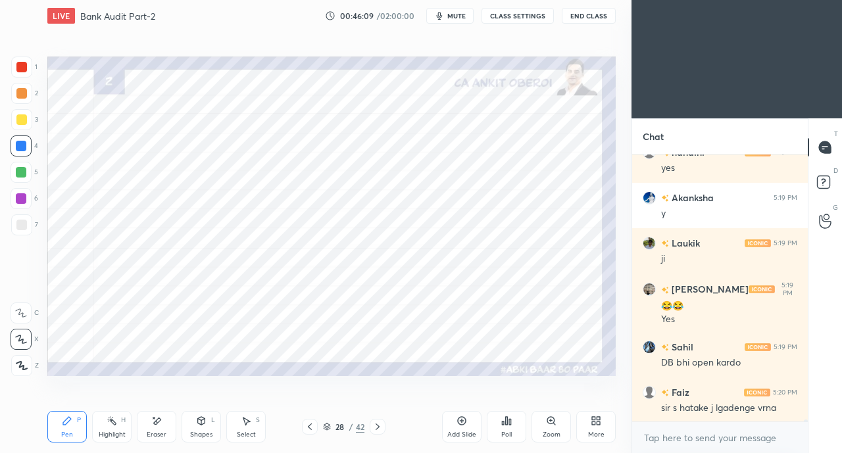
click at [381, 424] on icon at bounding box center [377, 427] width 11 height 11
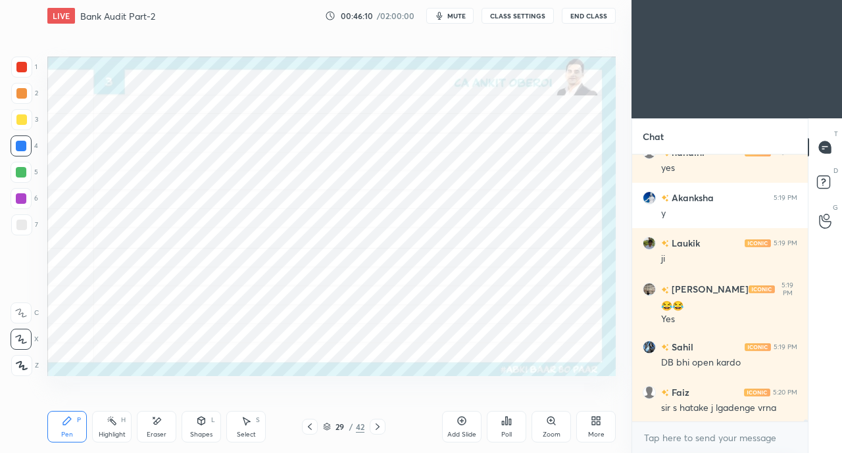
click at [381, 422] on icon at bounding box center [377, 427] width 11 height 11
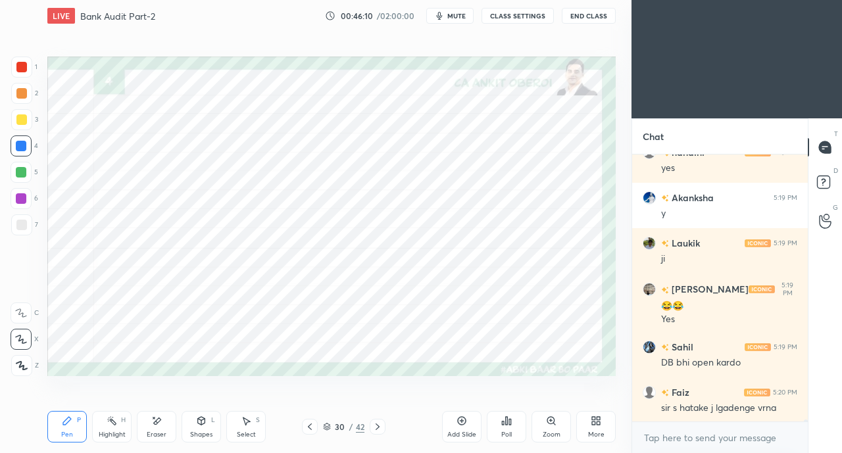
click at [377, 427] on icon at bounding box center [377, 427] width 11 height 11
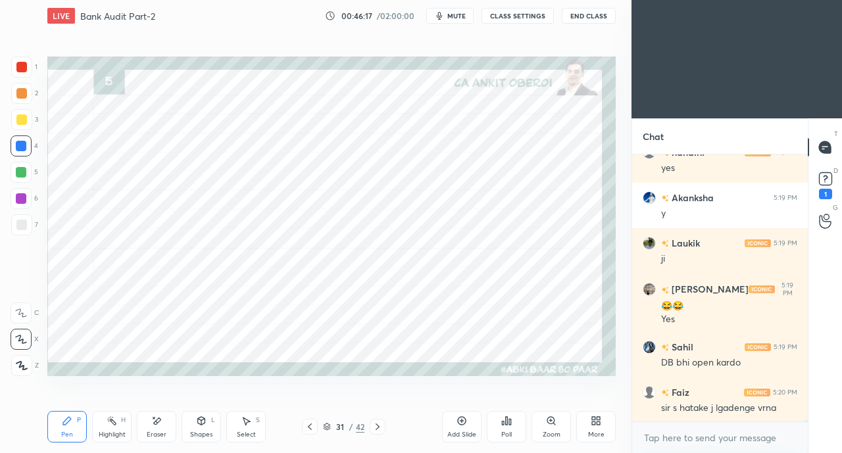
scroll to position [32991, 0]
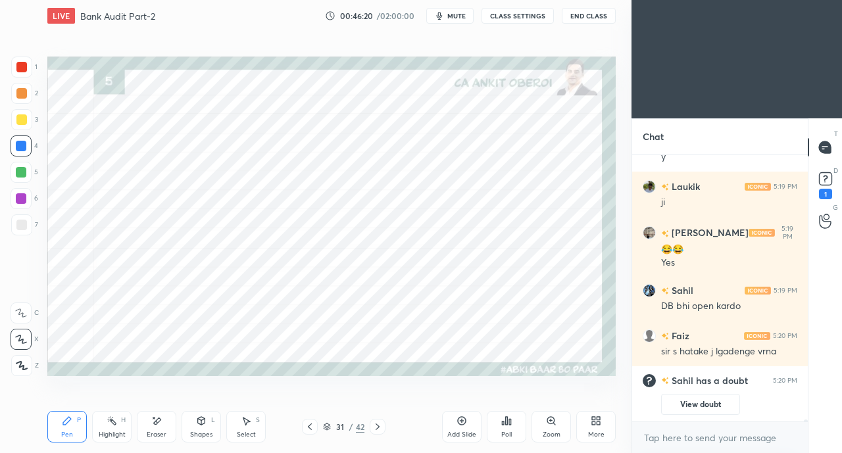
click at [123, 432] on div "Highlight" at bounding box center [112, 434] width 27 height 7
click at [160, 428] on div "Eraser" at bounding box center [156, 427] width 39 height 32
click at [62, 417] on icon at bounding box center [67, 421] width 11 height 11
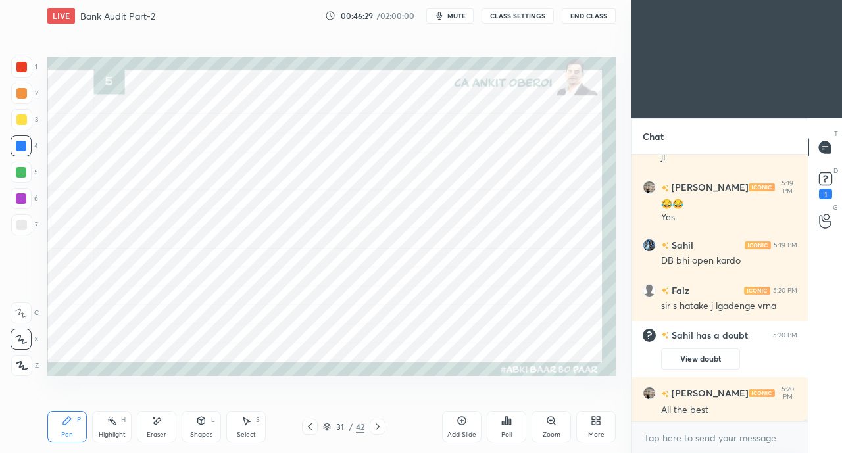
scroll to position [32409, 0]
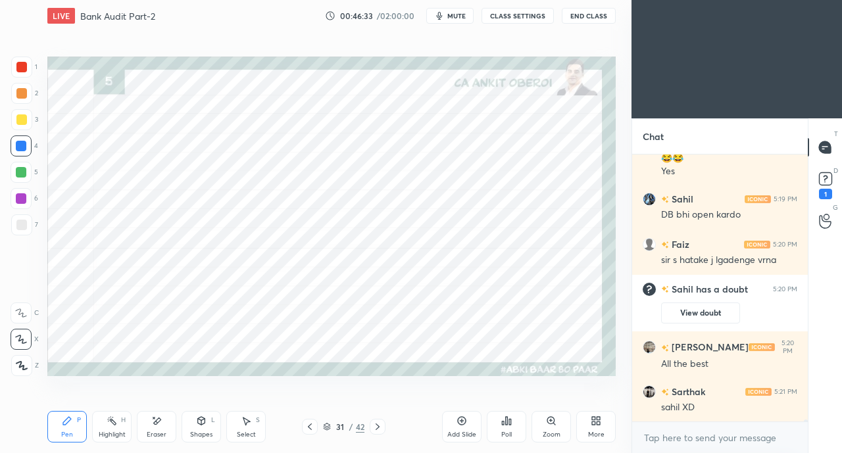
click at [825, 193] on div "1" at bounding box center [825, 194] width 13 height 11
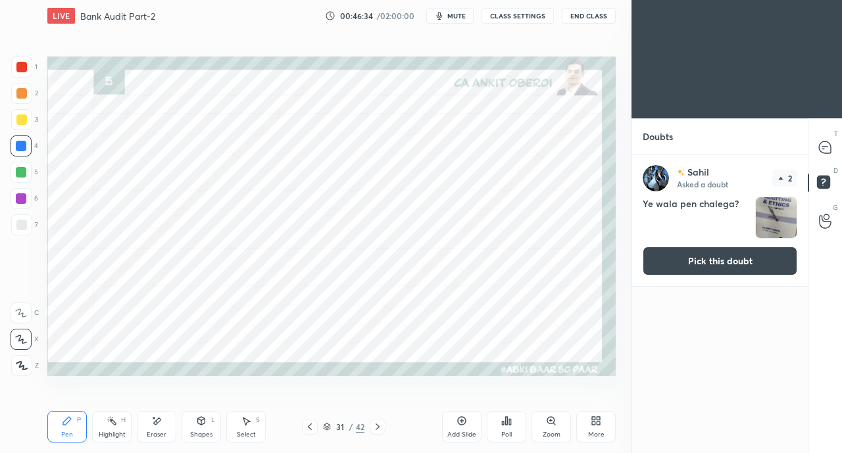
click at [746, 254] on button "Pick this doubt" at bounding box center [720, 261] width 155 height 29
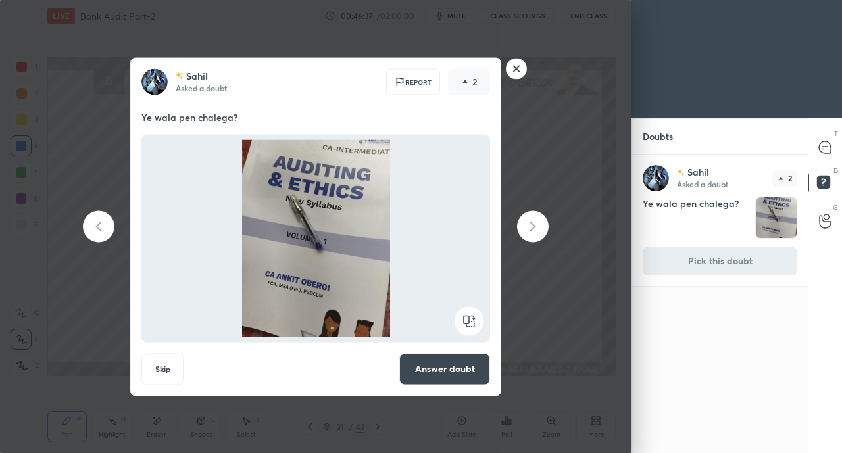
click at [516, 68] on rect at bounding box center [516, 69] width 20 height 20
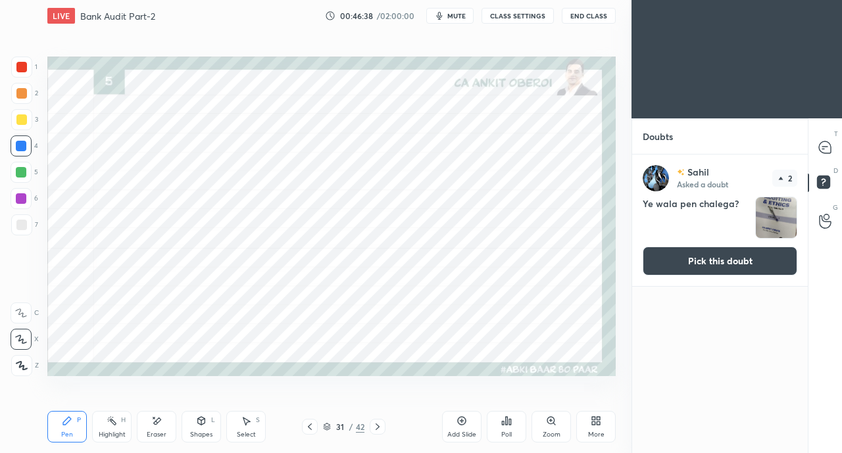
click at [823, 149] on icon at bounding box center [823, 149] width 2 height 0
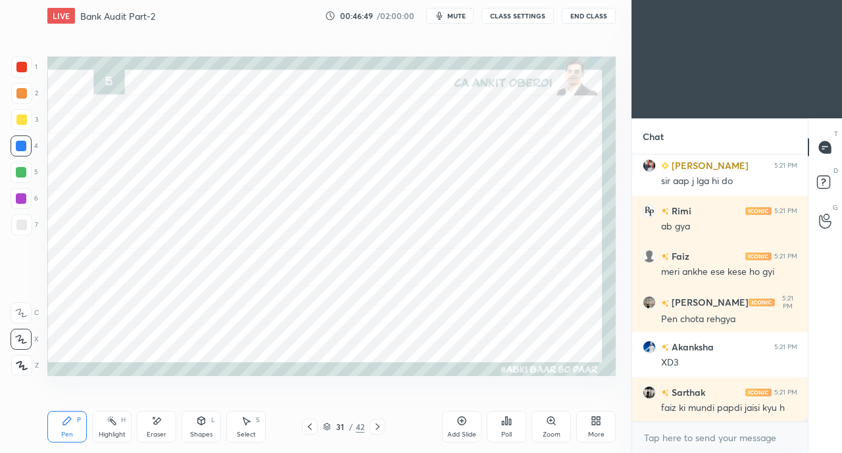
scroll to position [32986, 0]
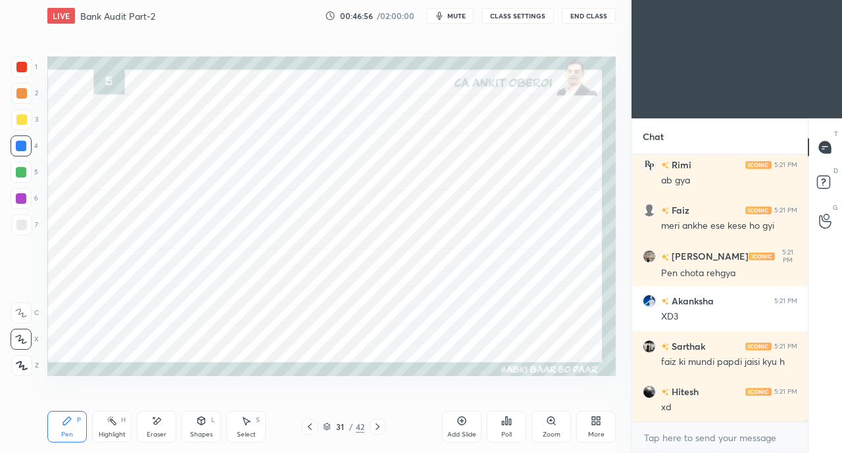
click at [380, 427] on icon at bounding box center [377, 427] width 11 height 11
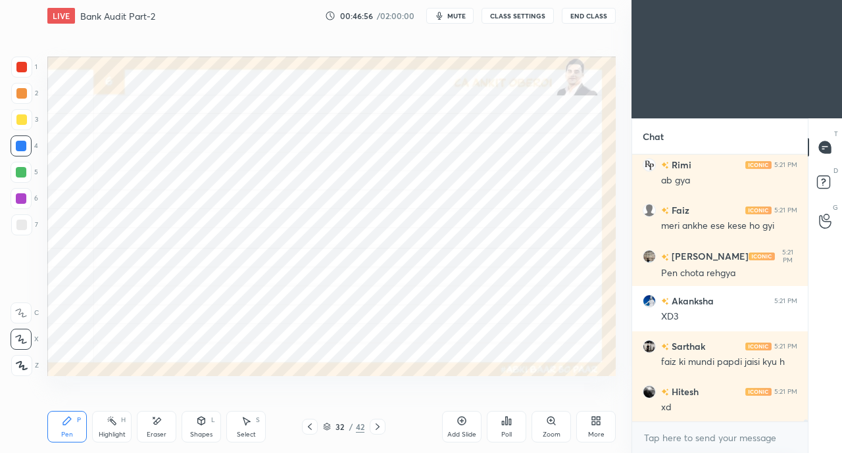
click at [381, 427] on icon at bounding box center [377, 427] width 11 height 11
click at [380, 427] on icon at bounding box center [377, 427] width 11 height 11
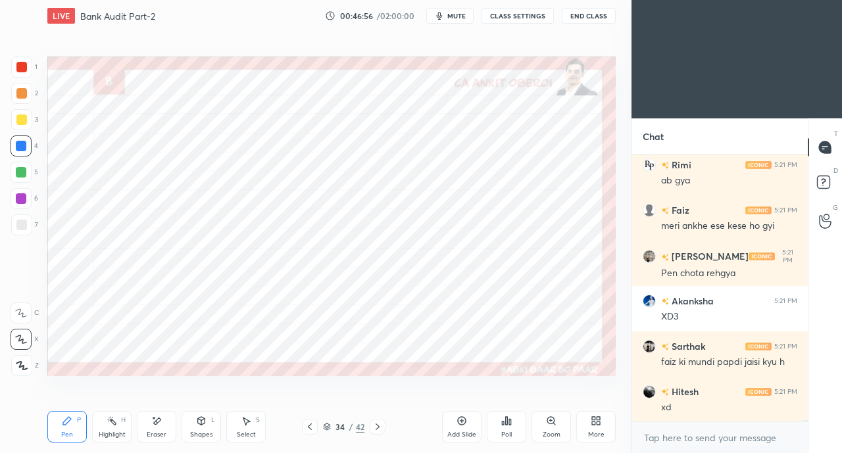
click at [381, 427] on icon at bounding box center [377, 427] width 11 height 11
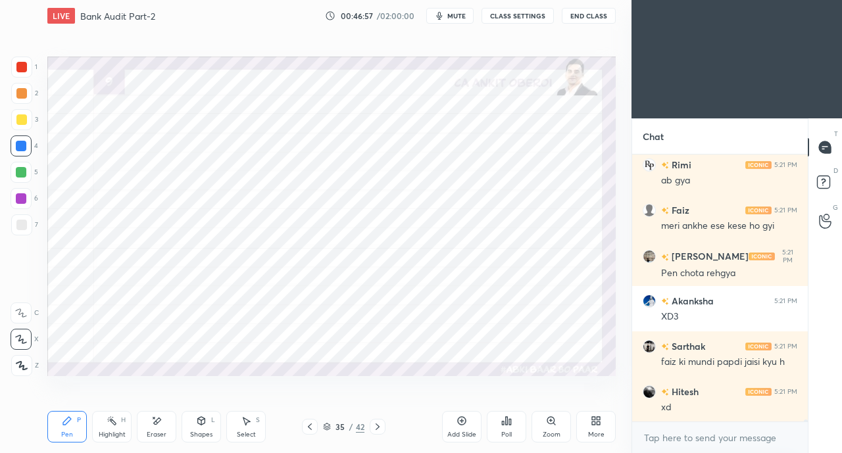
click at [381, 427] on icon at bounding box center [377, 427] width 11 height 11
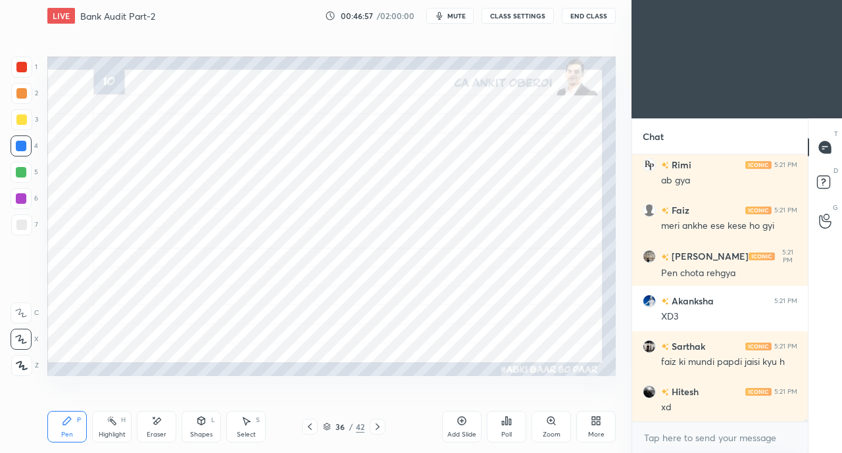
click at [381, 426] on icon at bounding box center [377, 427] width 11 height 11
click at [382, 427] on icon at bounding box center [377, 427] width 11 height 11
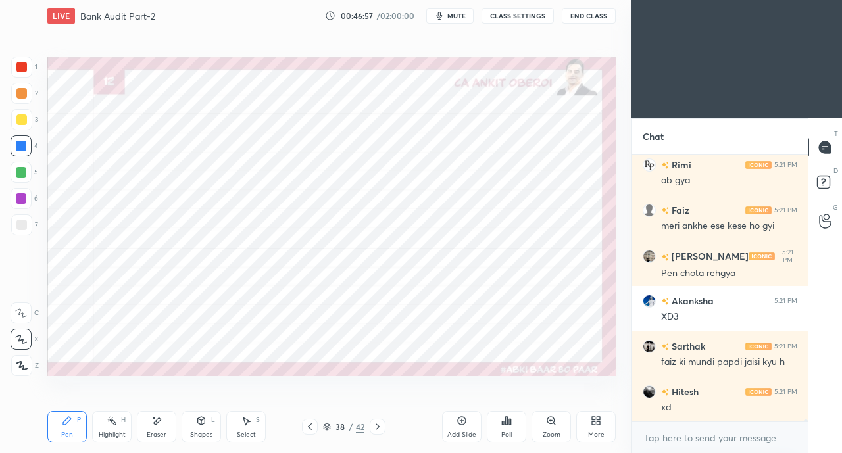
click at [382, 427] on icon at bounding box center [377, 427] width 11 height 11
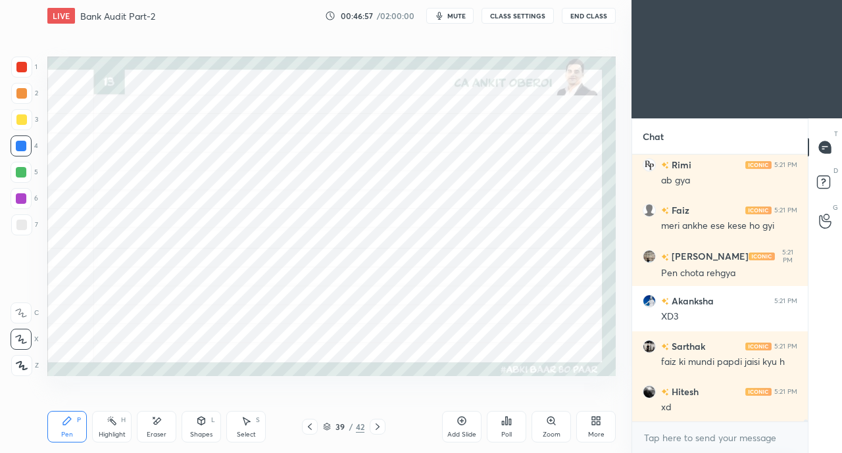
click at [381, 427] on icon at bounding box center [377, 427] width 11 height 11
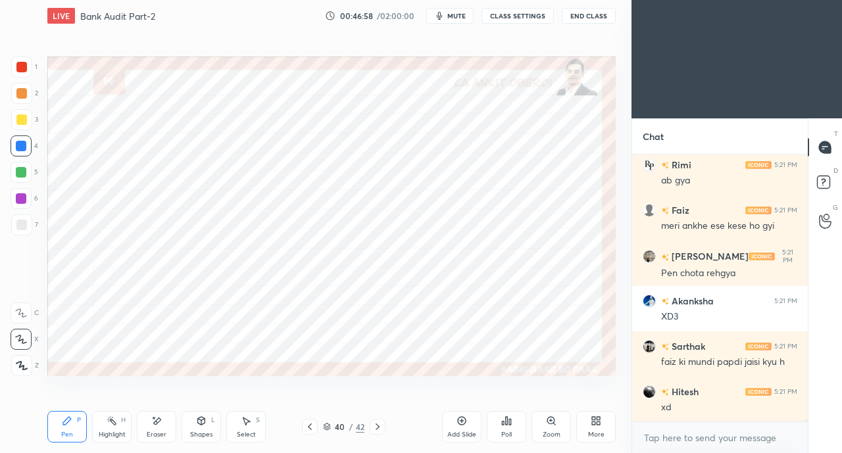
click at [381, 427] on icon at bounding box center [377, 427] width 11 height 11
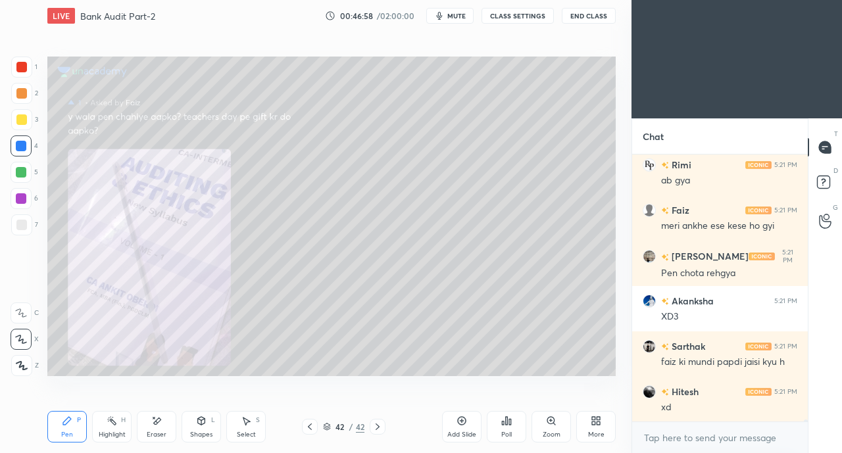
click at [380, 427] on icon at bounding box center [377, 427] width 11 height 11
click at [381, 427] on icon at bounding box center [377, 427] width 11 height 11
click at [820, 182] on rect at bounding box center [823, 182] width 12 height 12
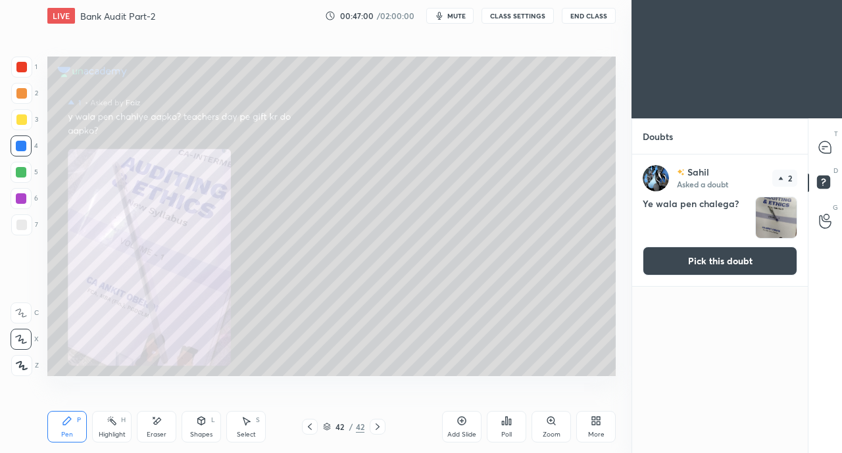
click at [755, 260] on button "Pick this doubt" at bounding box center [720, 261] width 155 height 29
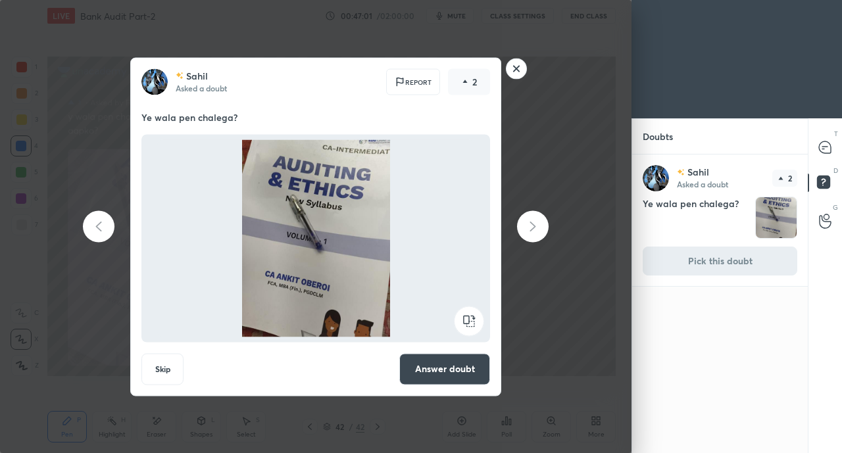
click at [435, 382] on button "Answer doubt" at bounding box center [444, 369] width 91 height 32
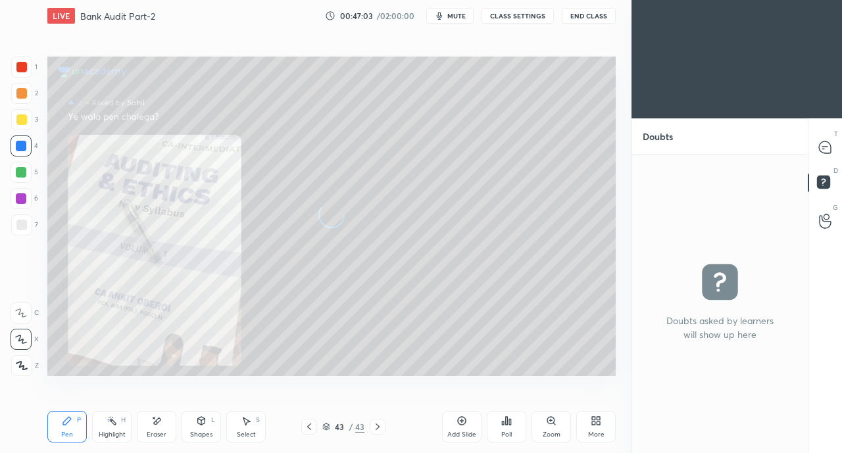
click at [825, 149] on icon at bounding box center [825, 147] width 12 height 12
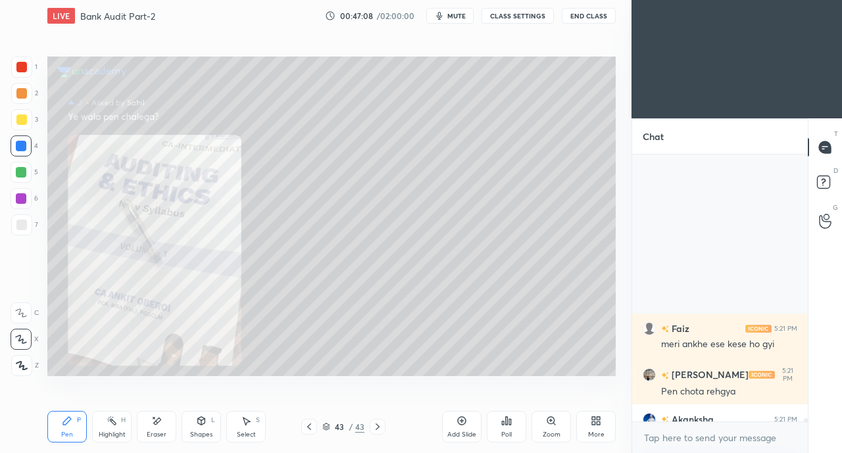
scroll to position [32945, 0]
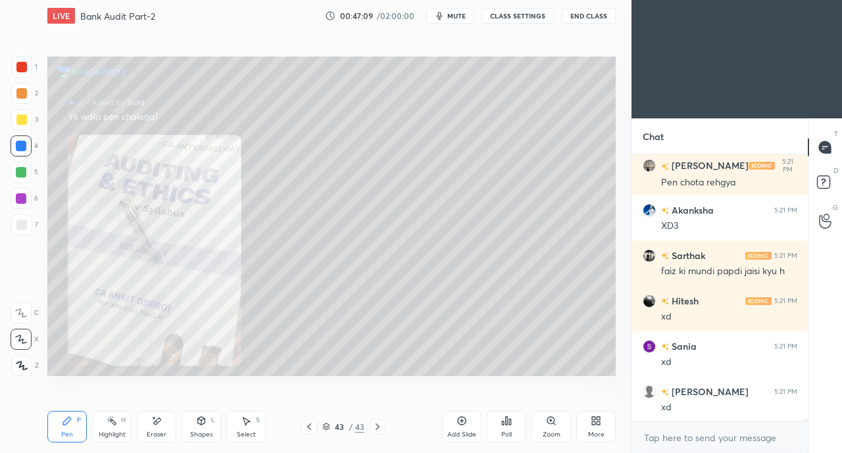
click at [305, 428] on icon at bounding box center [309, 427] width 11 height 11
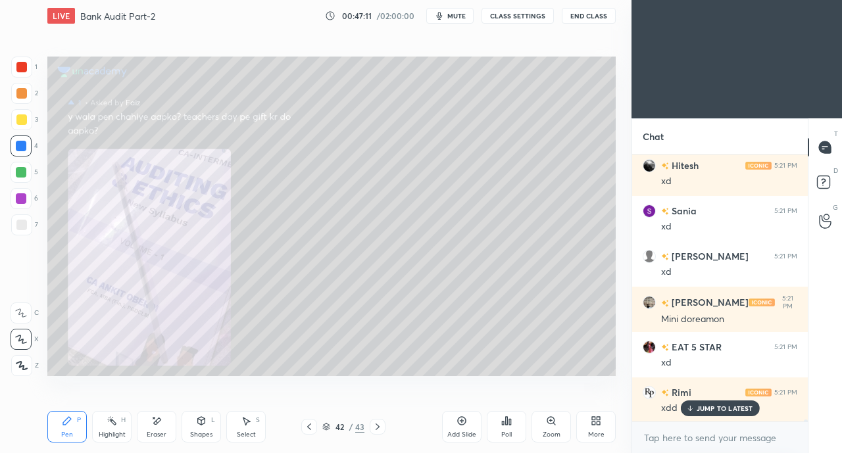
scroll to position [33127, 0]
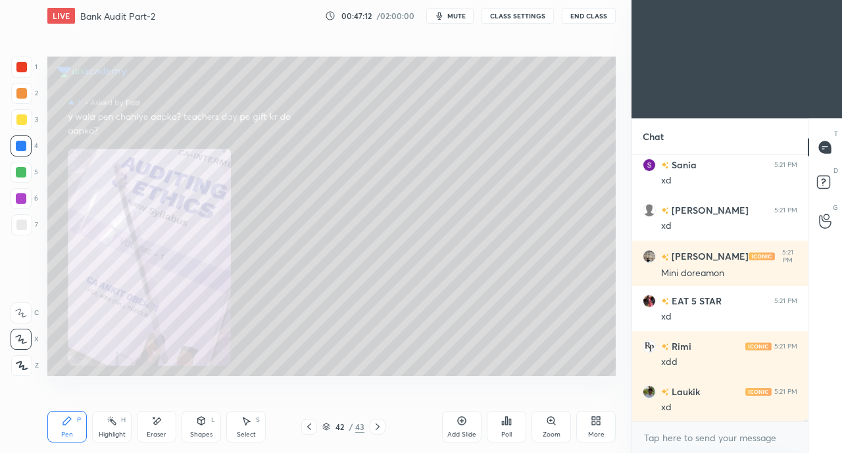
click at [381, 427] on icon at bounding box center [377, 427] width 11 height 11
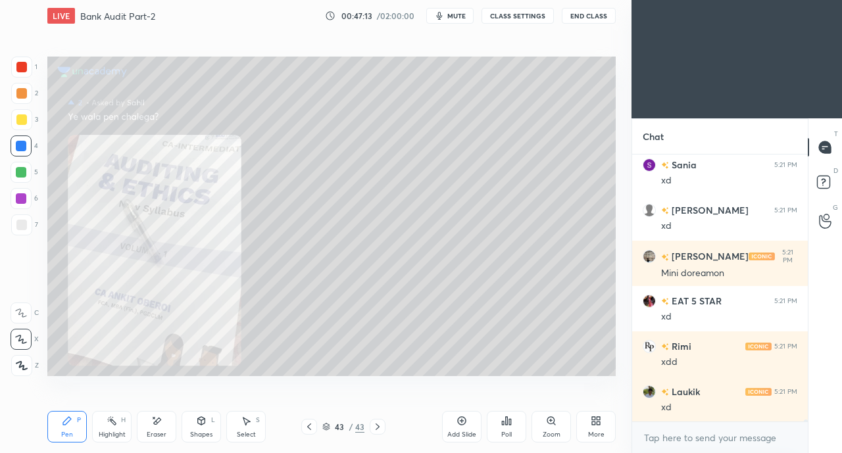
scroll to position [33172, 0]
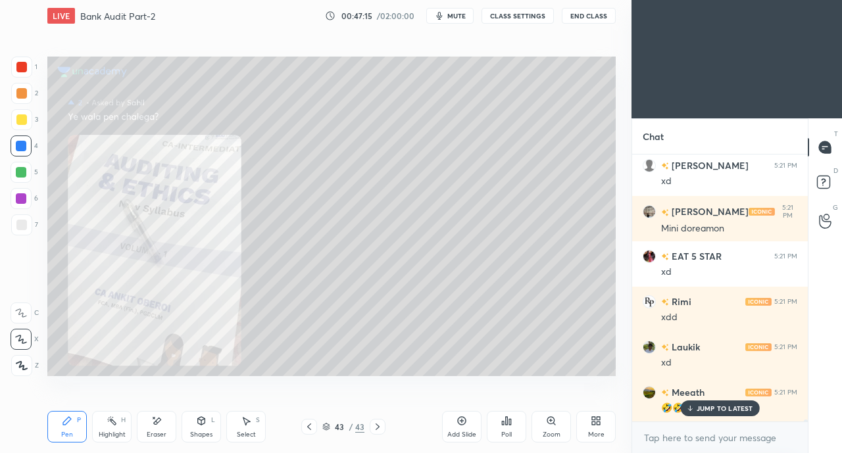
click at [699, 408] on p "JUMP TO LATEST" at bounding box center [725, 409] width 57 height 8
click at [309, 427] on icon at bounding box center [309, 427] width 11 height 11
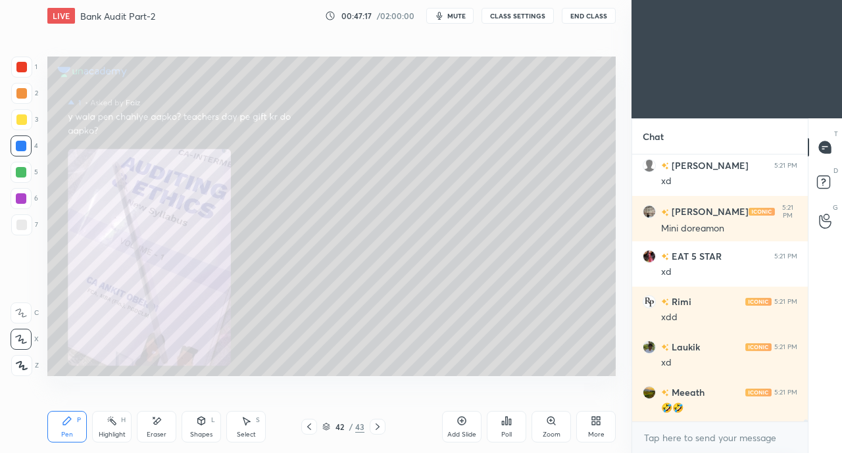
click at [307, 430] on icon at bounding box center [309, 427] width 11 height 11
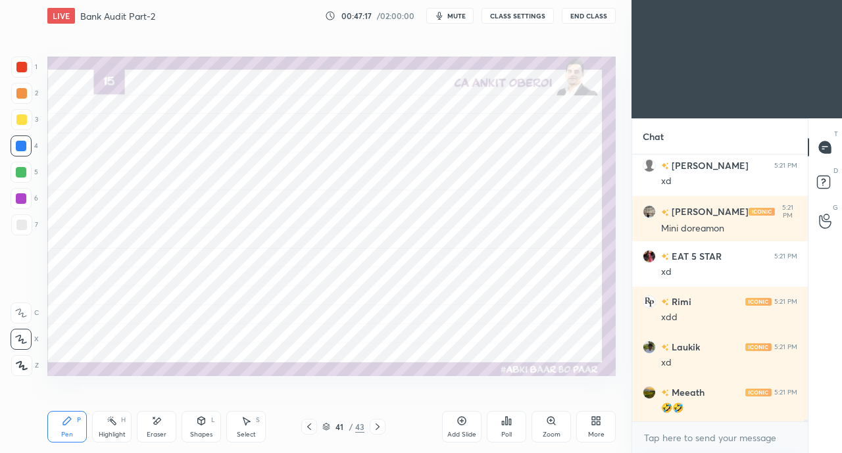
click at [310, 425] on icon at bounding box center [309, 427] width 11 height 11
click at [309, 426] on icon at bounding box center [309, 427] width 11 height 11
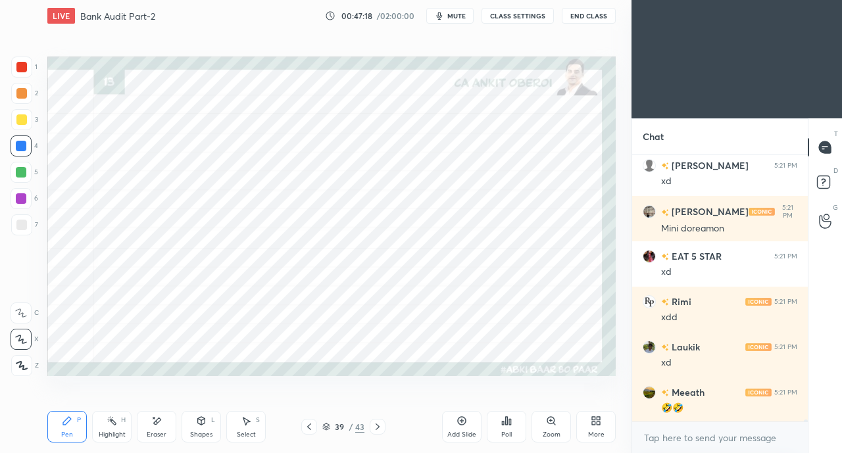
click at [308, 428] on icon at bounding box center [309, 427] width 11 height 11
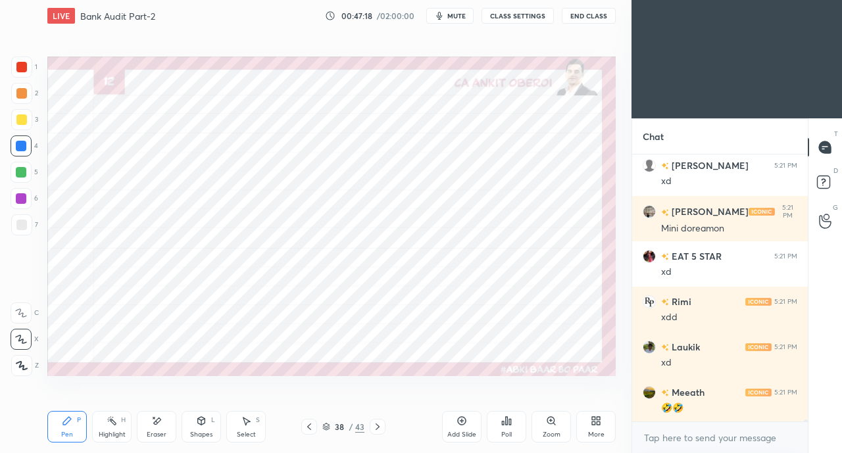
click at [309, 428] on icon at bounding box center [309, 427] width 11 height 11
click at [310, 426] on icon at bounding box center [309, 427] width 11 height 11
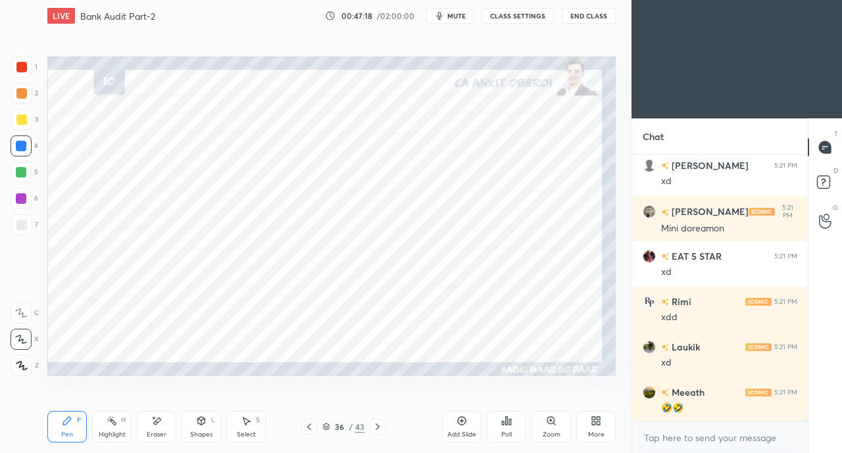
scroll to position [33218, 0]
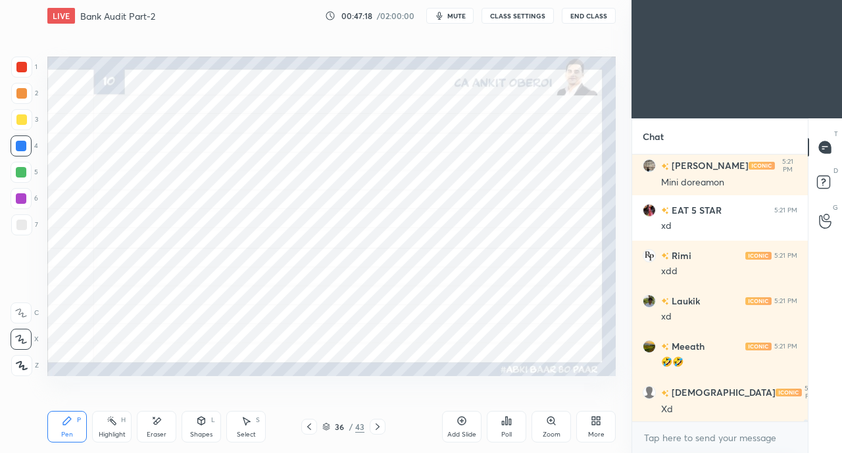
click at [312, 423] on icon at bounding box center [309, 427] width 11 height 11
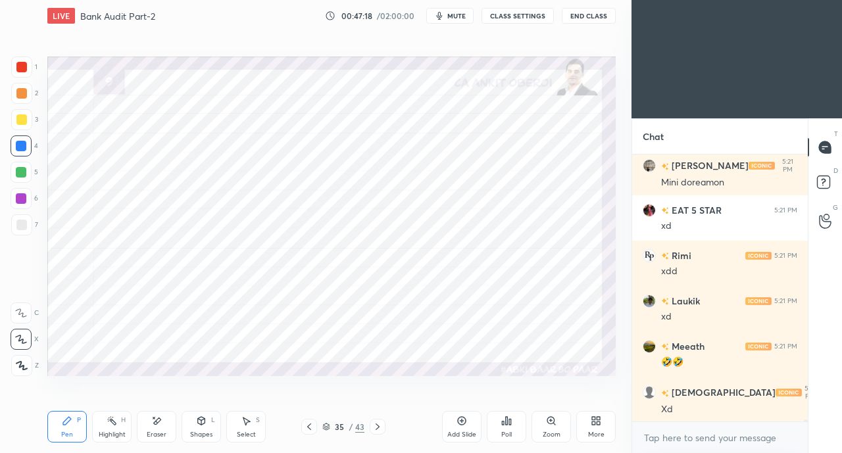
click at [312, 422] on icon at bounding box center [309, 427] width 11 height 11
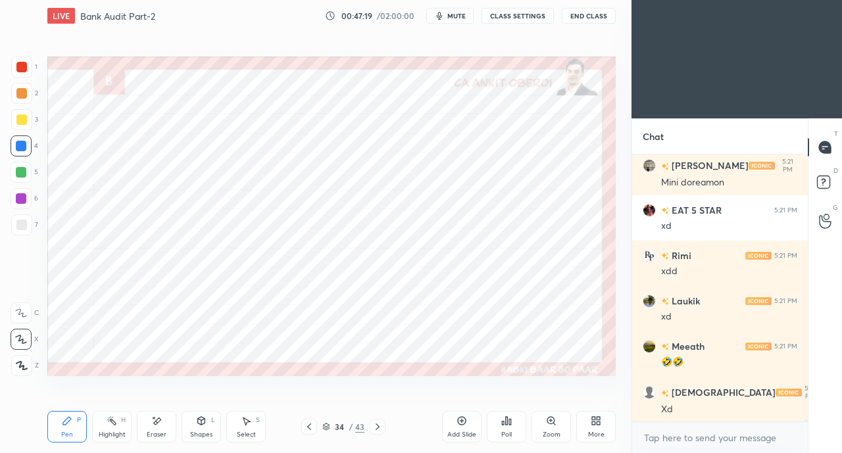
click at [309, 427] on icon at bounding box center [309, 427] width 11 height 11
click at [310, 426] on icon at bounding box center [309, 427] width 11 height 11
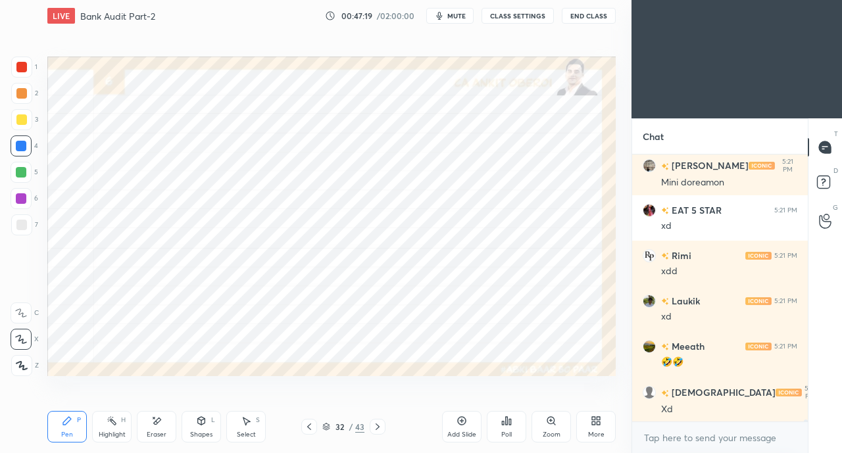
click at [309, 428] on icon at bounding box center [309, 427] width 11 height 11
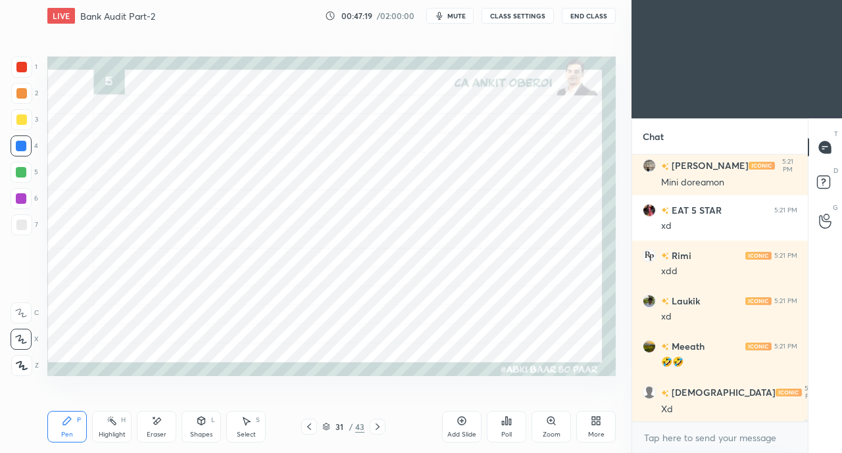
click at [307, 428] on icon at bounding box center [309, 427] width 11 height 11
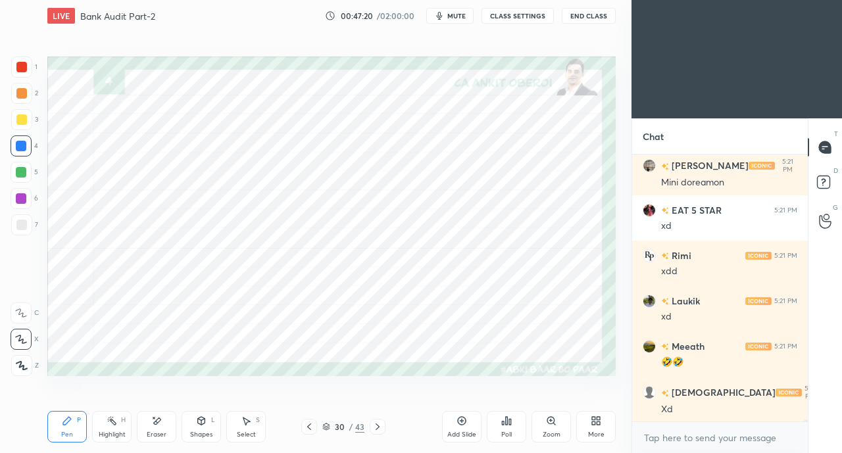
scroll to position [33262, 0]
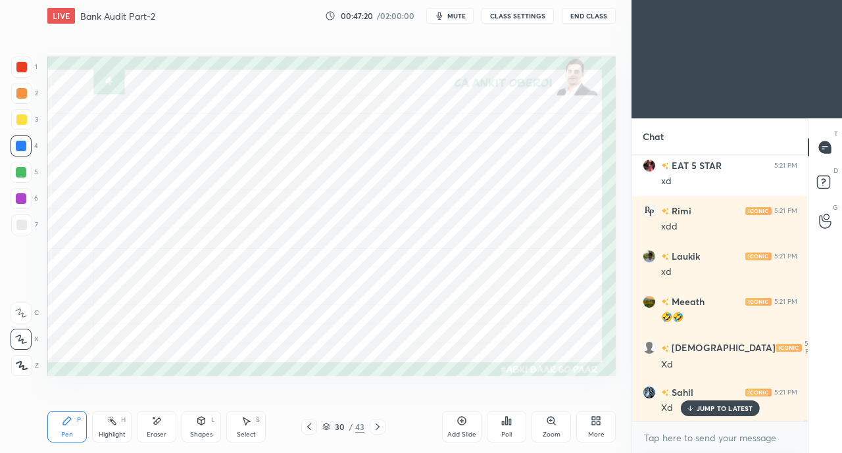
click at [378, 427] on icon at bounding box center [377, 427] width 11 height 11
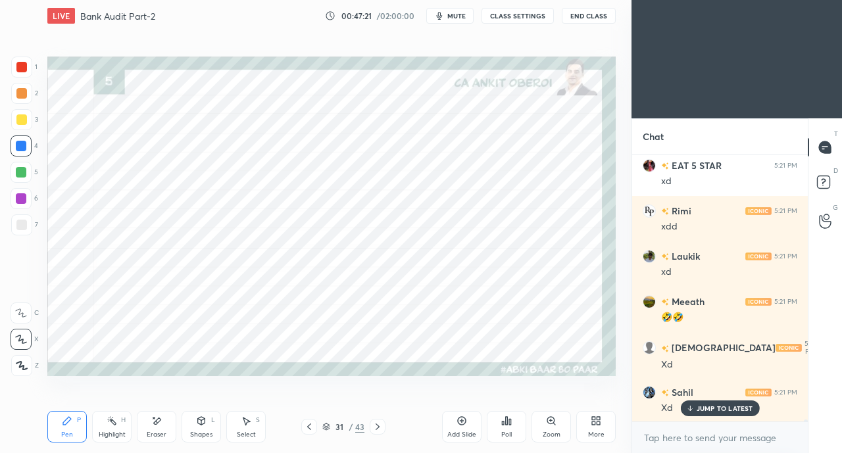
click at [195, 430] on div "Shapes L" at bounding box center [201, 427] width 39 height 32
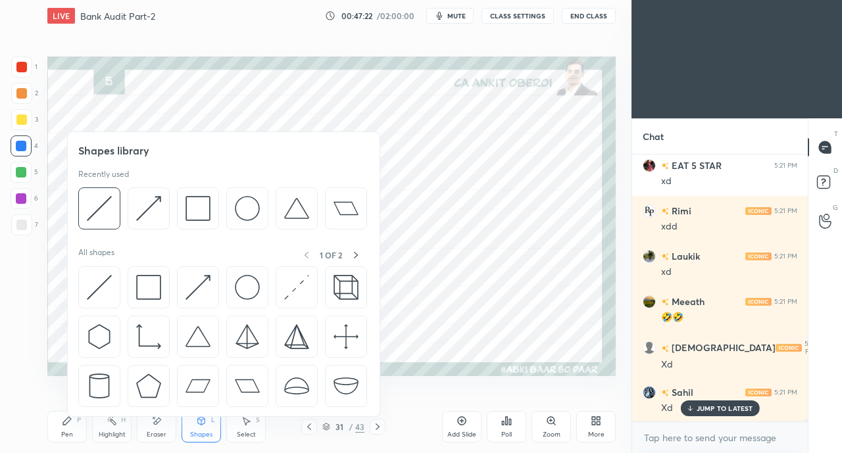
click at [143, 278] on img at bounding box center [148, 287] width 25 height 25
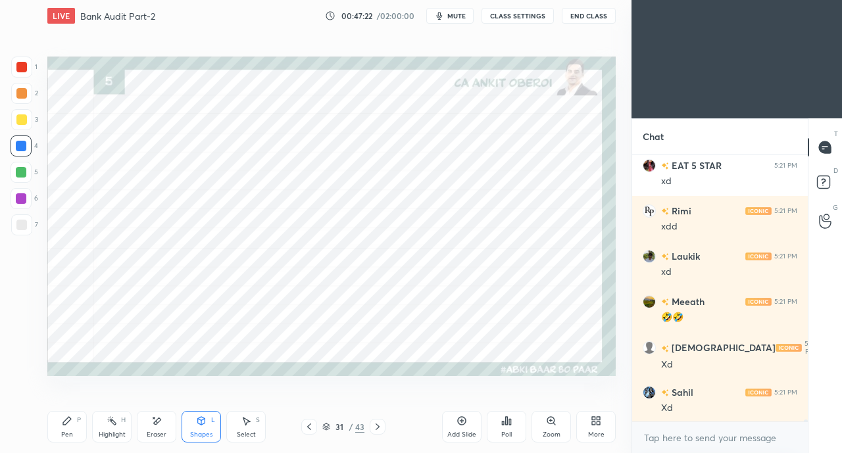
scroll to position [33308, 0]
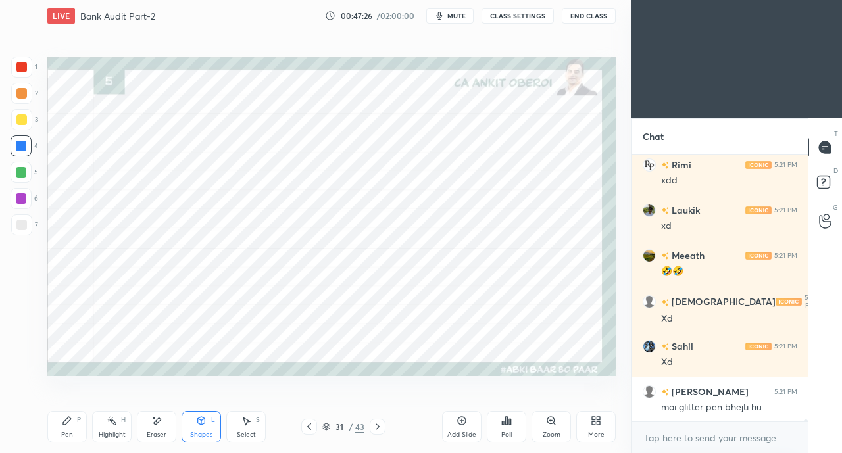
click at [208, 424] on div "Shapes L" at bounding box center [201, 427] width 39 height 32
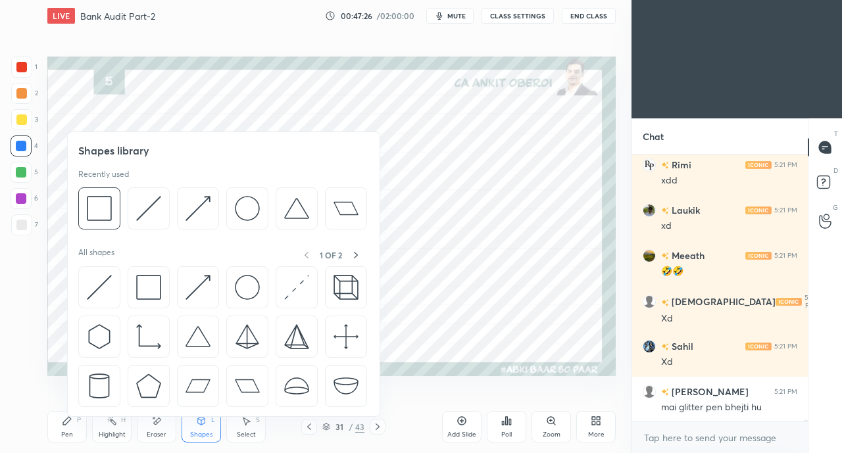
click at [145, 278] on img at bounding box center [148, 287] width 25 height 25
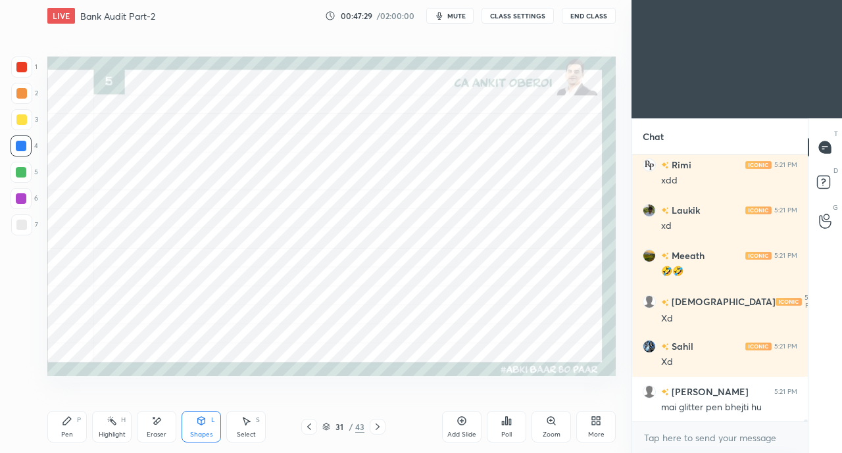
click at [65, 432] on div "Pen" at bounding box center [67, 434] width 12 height 7
click at [162, 430] on div "Eraser" at bounding box center [156, 427] width 39 height 32
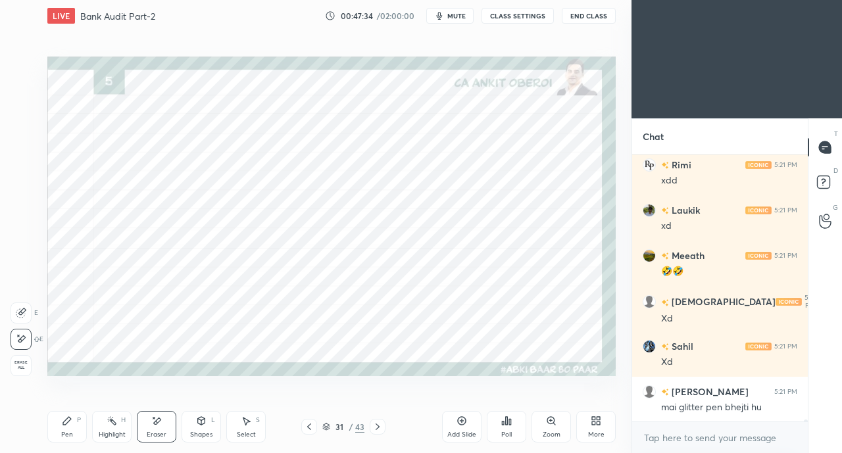
click at [64, 425] on icon at bounding box center [67, 421] width 8 height 8
click at [152, 426] on icon at bounding box center [156, 421] width 11 height 11
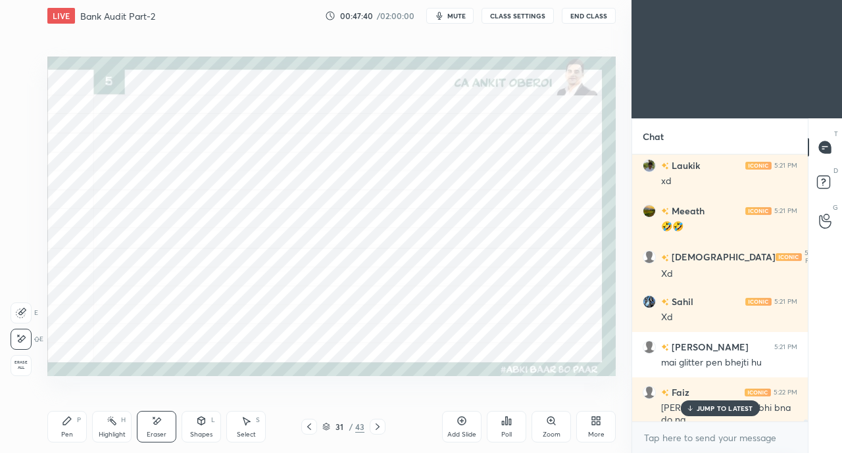
click at [62, 418] on icon at bounding box center [67, 421] width 11 height 11
click at [697, 405] on p "JUMP TO LATEST" at bounding box center [725, 409] width 57 height 8
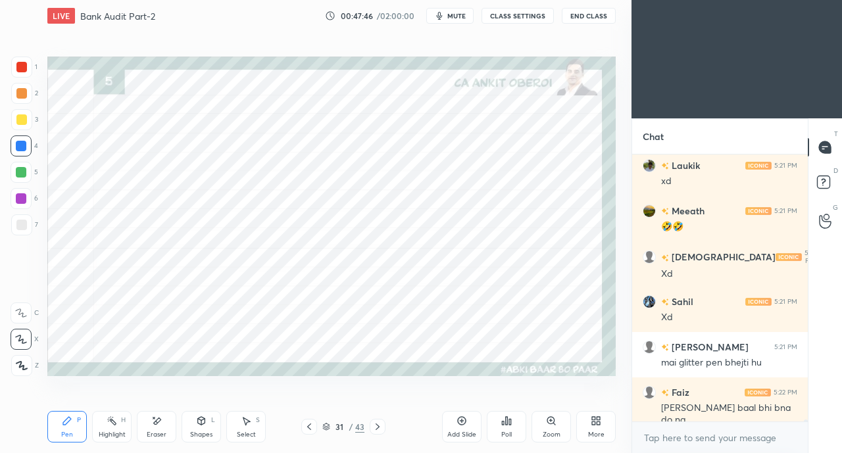
click at [201, 426] on icon at bounding box center [201, 421] width 11 height 11
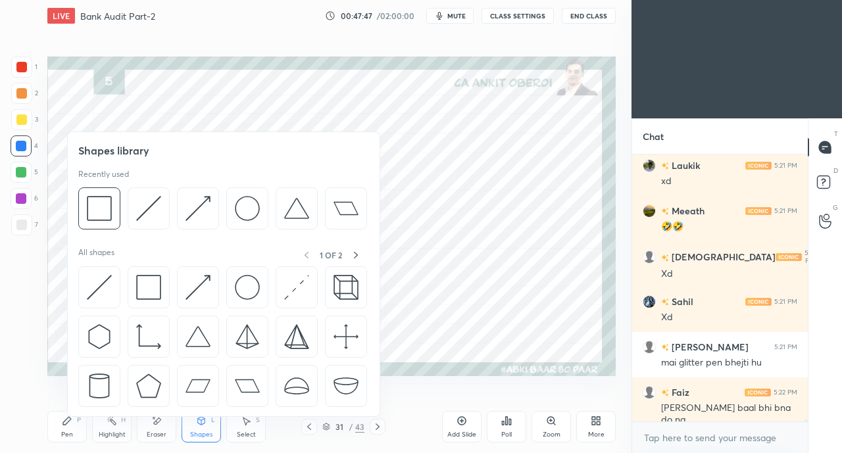
click at [193, 210] on img at bounding box center [197, 208] width 25 height 25
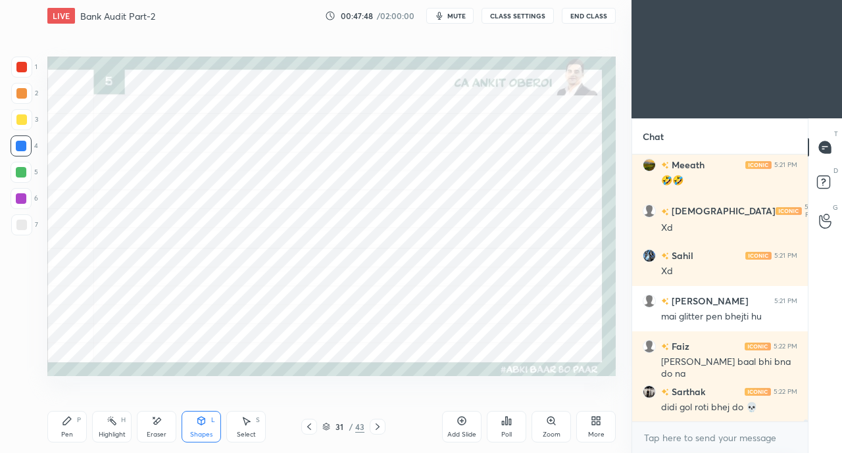
click at [22, 66] on div at bounding box center [21, 67] width 11 height 11
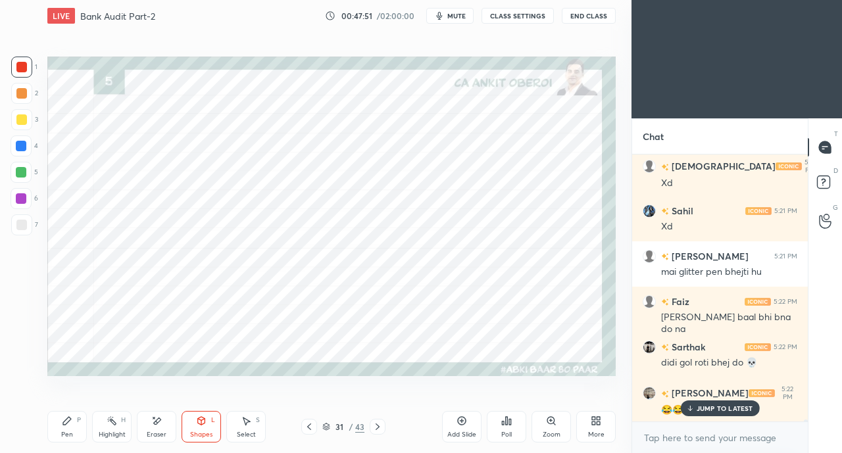
click at [704, 406] on p "JUMP TO LATEST" at bounding box center [725, 409] width 57 height 8
click at [74, 427] on div "Pen P" at bounding box center [66, 427] width 39 height 32
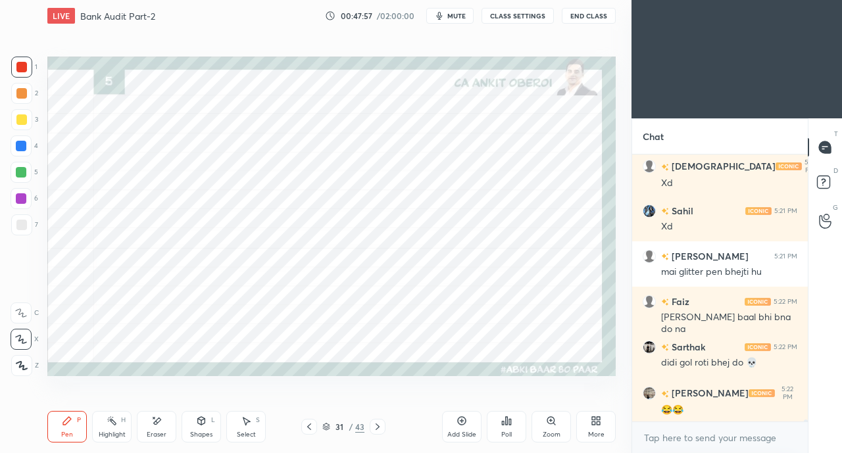
scroll to position [33490, 0]
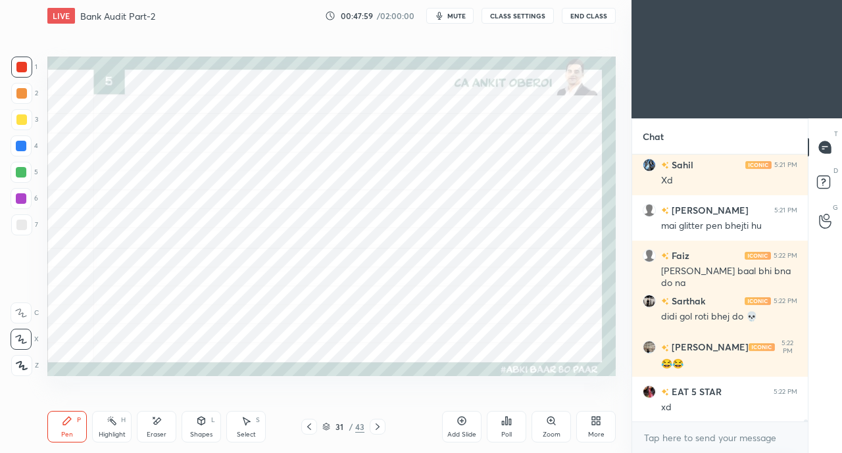
click at [157, 416] on icon at bounding box center [156, 421] width 11 height 11
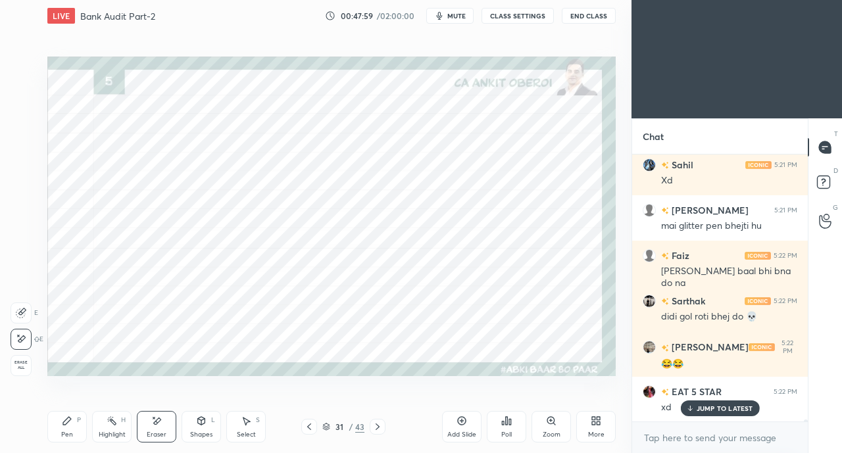
scroll to position [33535, 0]
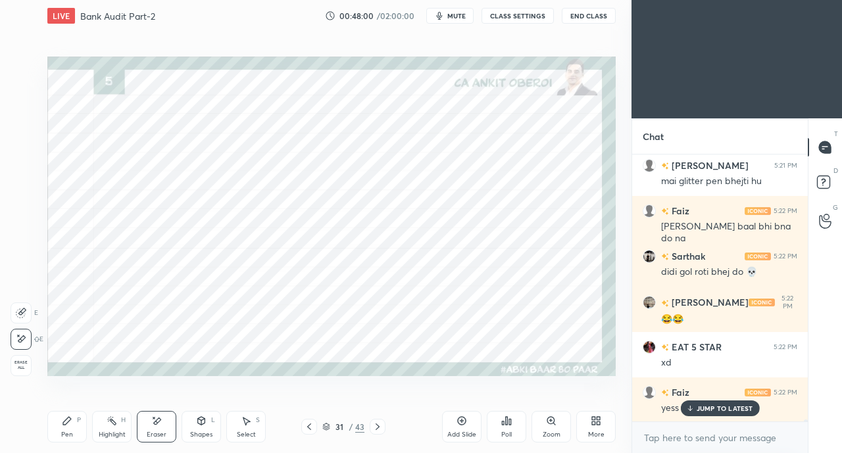
click at [68, 420] on icon at bounding box center [67, 421] width 8 height 8
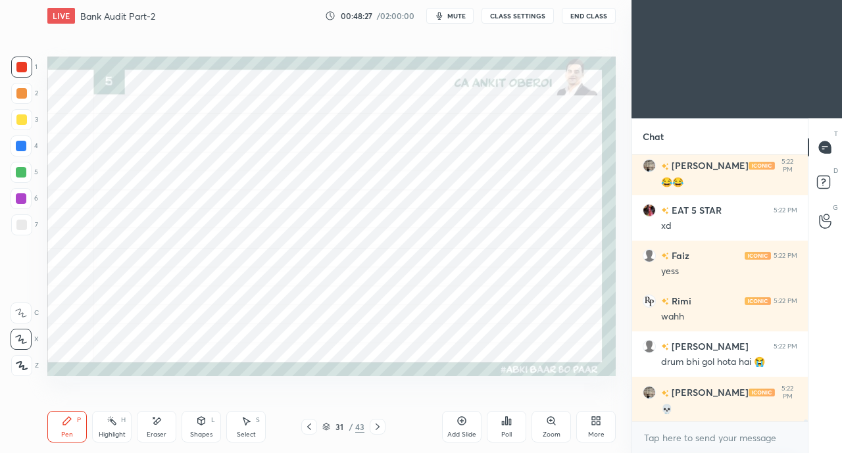
scroll to position [33716, 0]
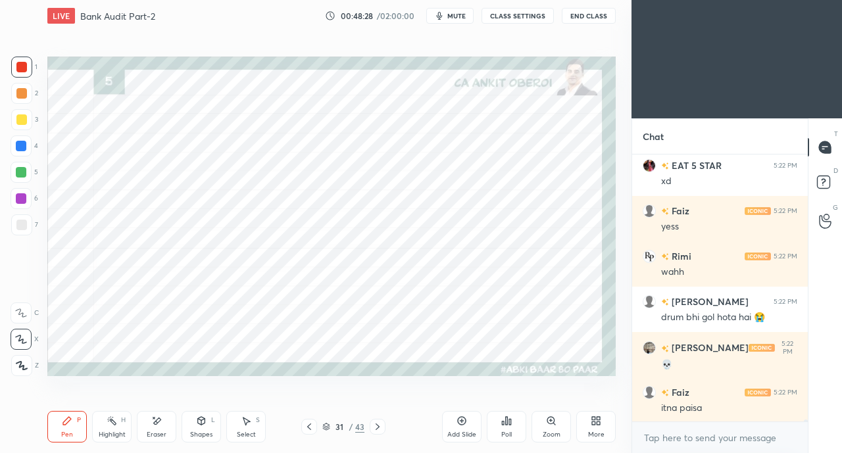
click at [701, 447] on div "theek h usme baith jaiyo fir" at bounding box center [729, 453] width 136 height 13
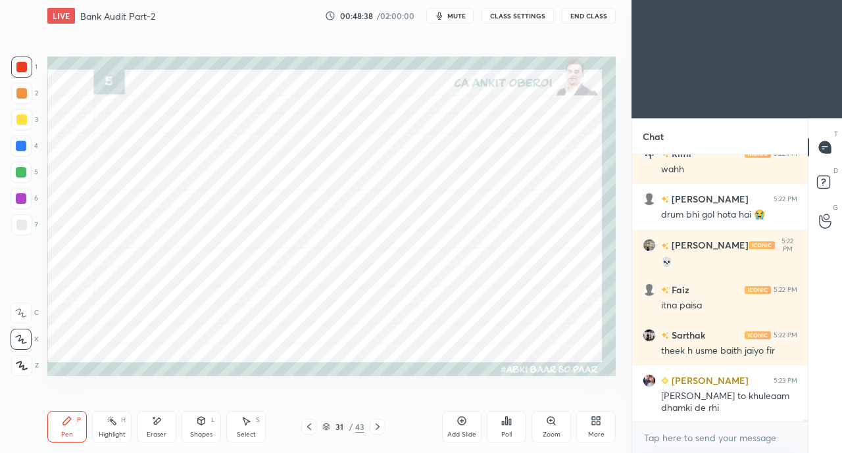
scroll to position [33865, 0]
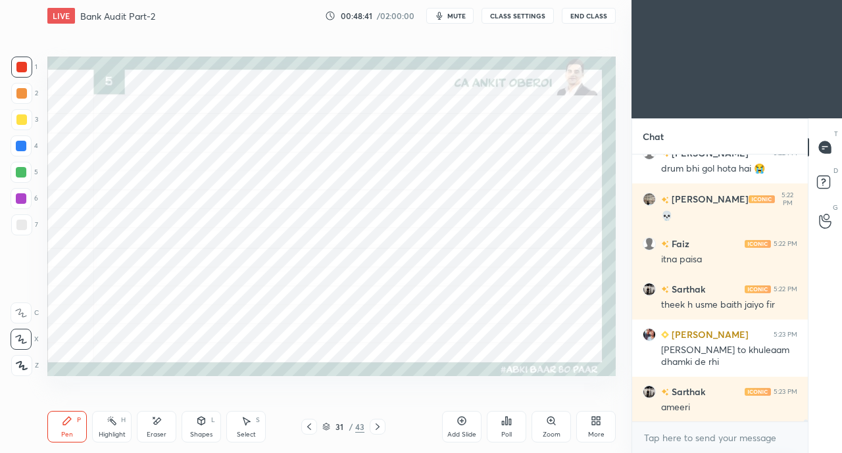
click at [18, 150] on div at bounding box center [21, 146] width 11 height 11
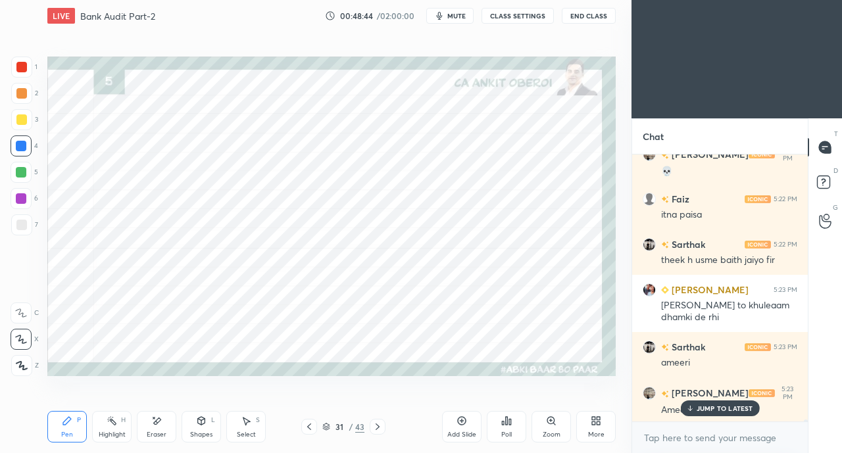
click at [700, 406] on p "JUMP TO LATEST" at bounding box center [725, 409] width 57 height 8
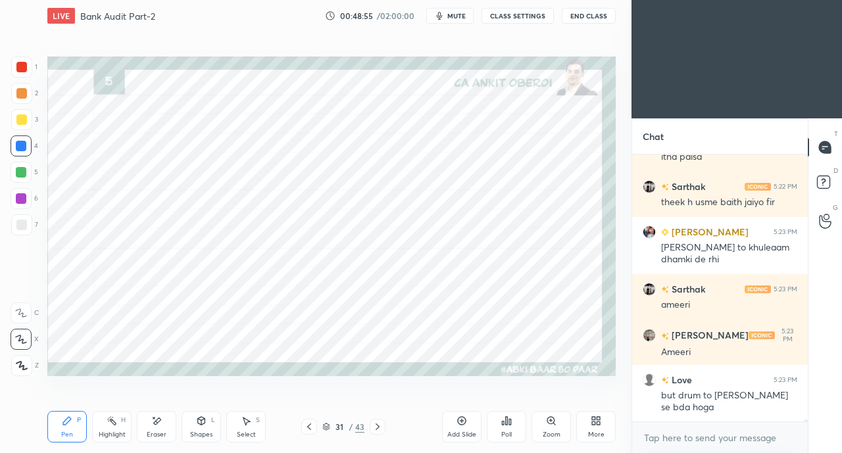
click at [22, 173] on div at bounding box center [21, 172] width 11 height 11
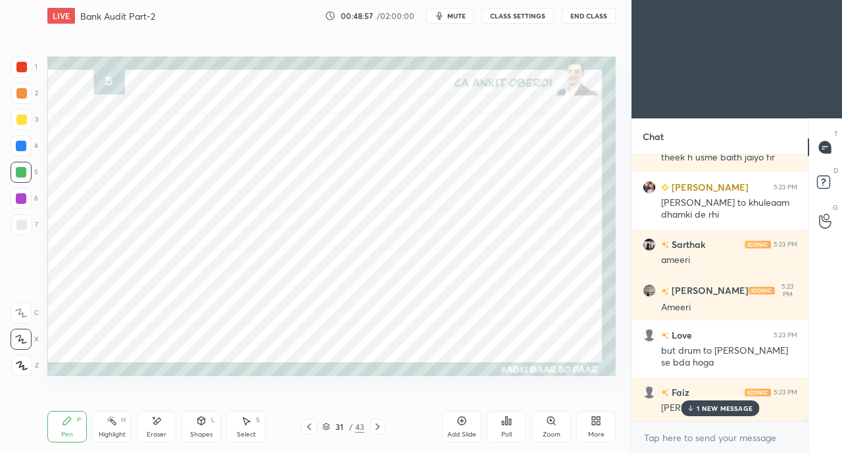
scroll to position [34058, 0]
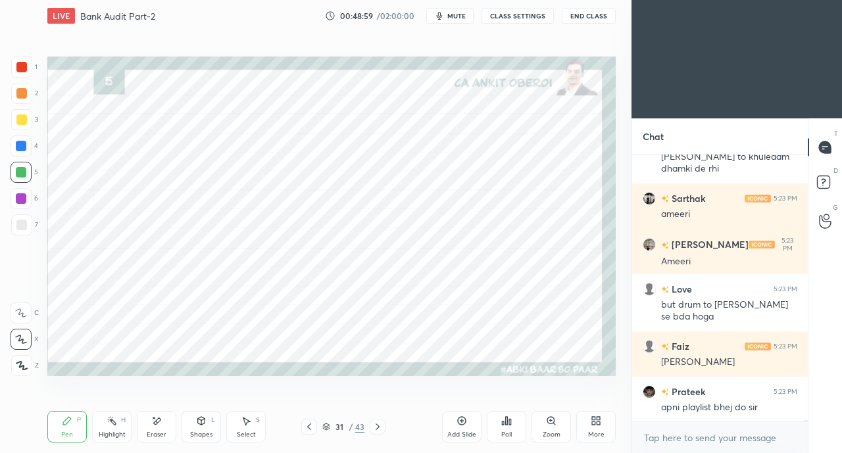
click at [158, 429] on div "Eraser" at bounding box center [156, 427] width 39 height 32
click at [74, 428] on div "Pen P" at bounding box center [66, 427] width 39 height 32
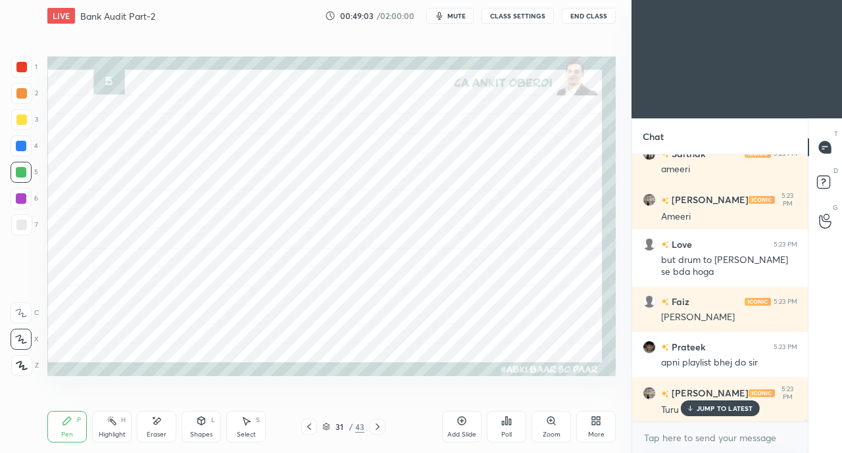
click at [697, 411] on p "JUMP TO LATEST" at bounding box center [725, 409] width 57 height 8
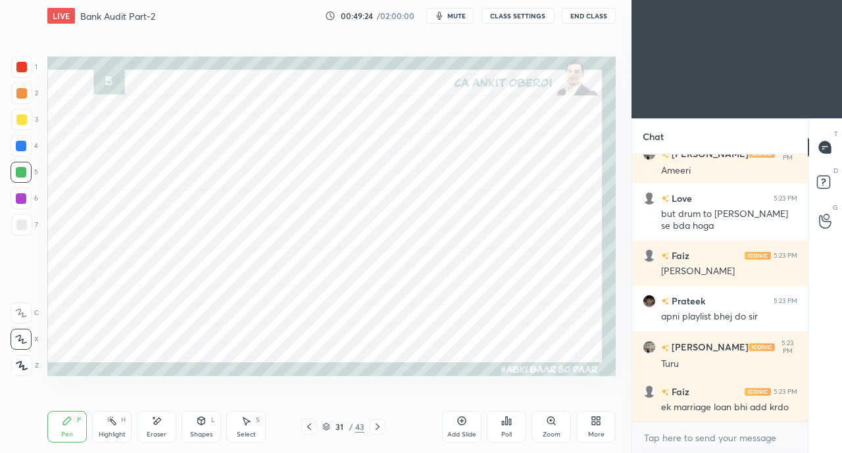
click at [164, 426] on div "Eraser" at bounding box center [156, 427] width 39 height 32
click at [80, 422] on div "P" at bounding box center [79, 420] width 4 height 7
click at [162, 421] on div "Eraser" at bounding box center [156, 427] width 39 height 32
click at [67, 420] on icon at bounding box center [67, 421] width 8 height 8
click at [18, 151] on div at bounding box center [21, 146] width 11 height 11
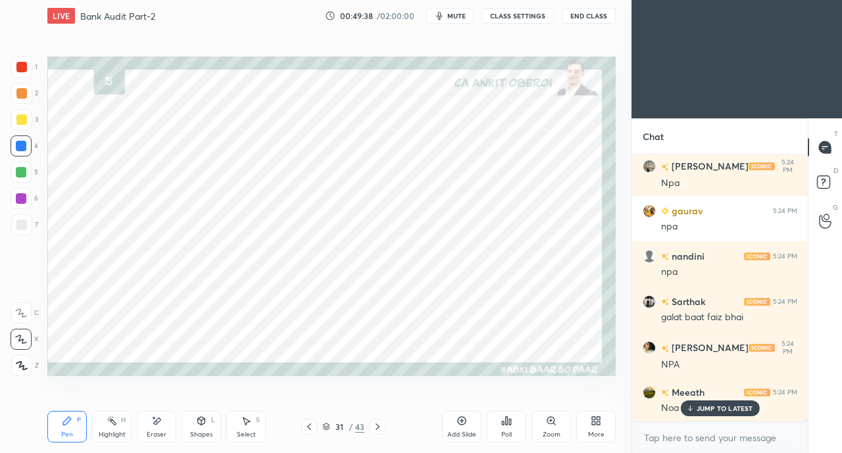
scroll to position [34512, 0]
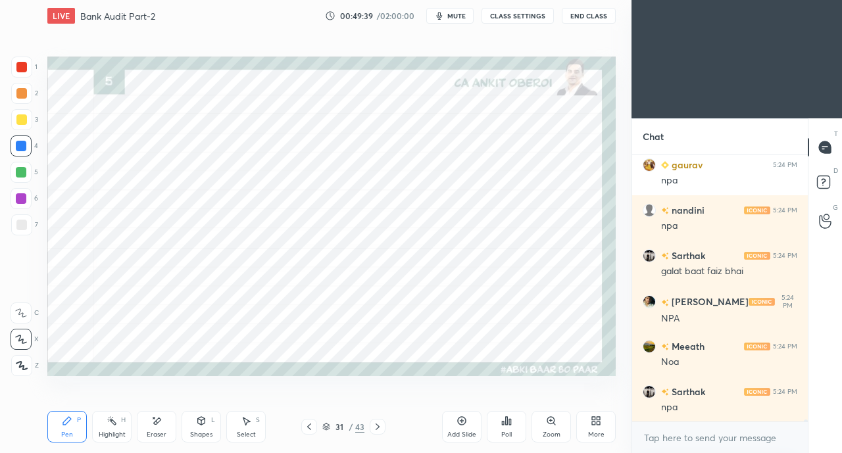
click at [155, 424] on icon at bounding box center [157, 421] width 7 height 7
click at [73, 427] on div "Pen P" at bounding box center [66, 427] width 39 height 32
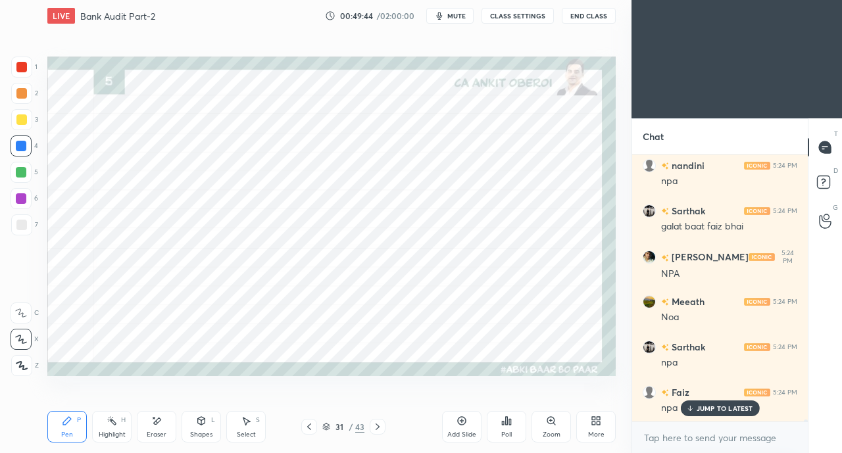
click at [694, 409] on icon at bounding box center [689, 409] width 9 height 8
click at [18, 62] on div at bounding box center [21, 67] width 11 height 11
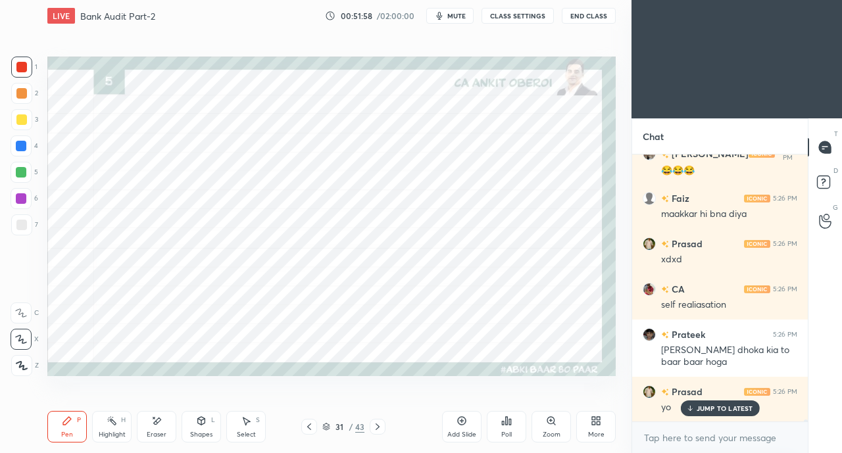
scroll to position [36239, 0]
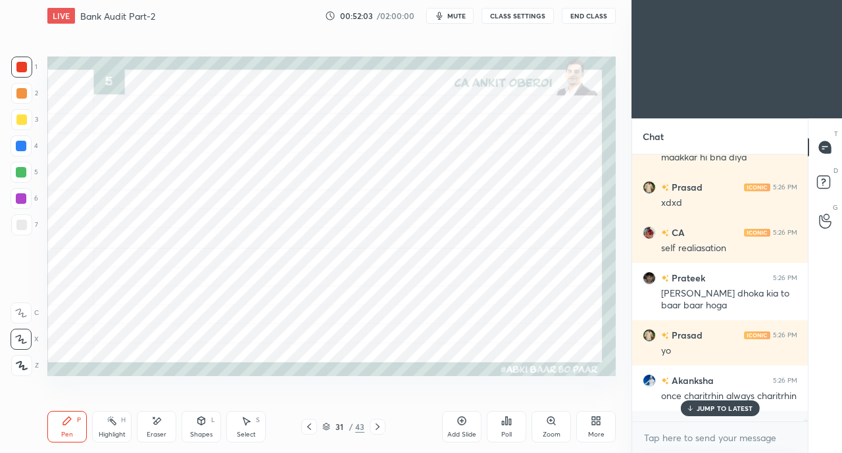
click at [706, 410] on p "JUMP TO LATEST" at bounding box center [725, 409] width 57 height 8
click at [305, 426] on icon at bounding box center [309, 427] width 11 height 11
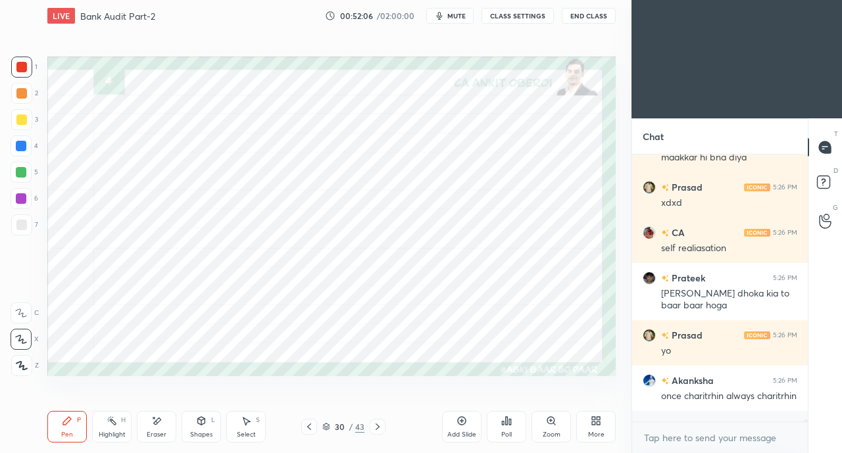
click at [303, 427] on div at bounding box center [309, 427] width 16 height 16
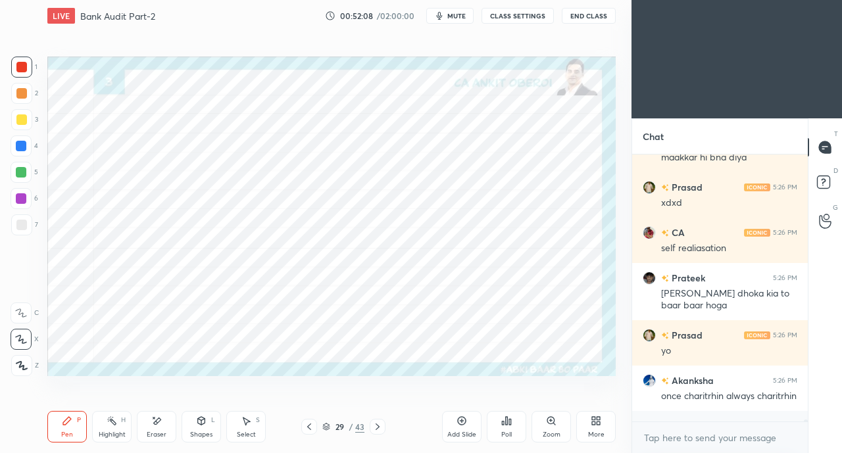
click at [303, 427] on div at bounding box center [309, 427] width 16 height 16
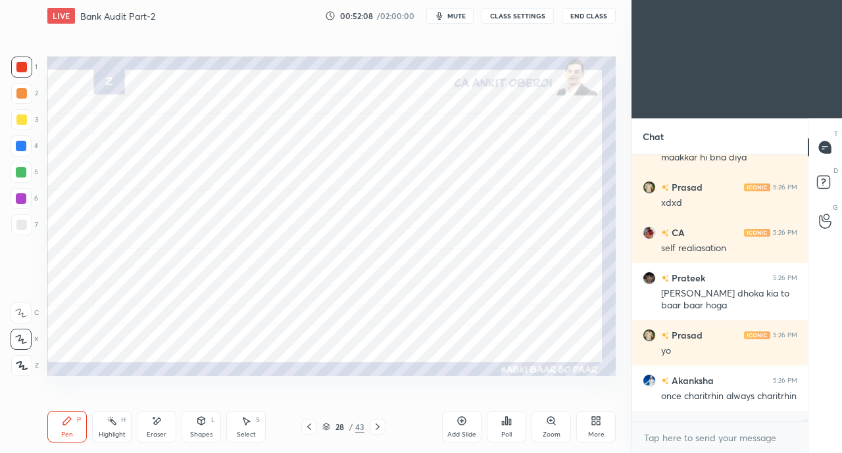
click at [307, 428] on icon at bounding box center [309, 427] width 11 height 11
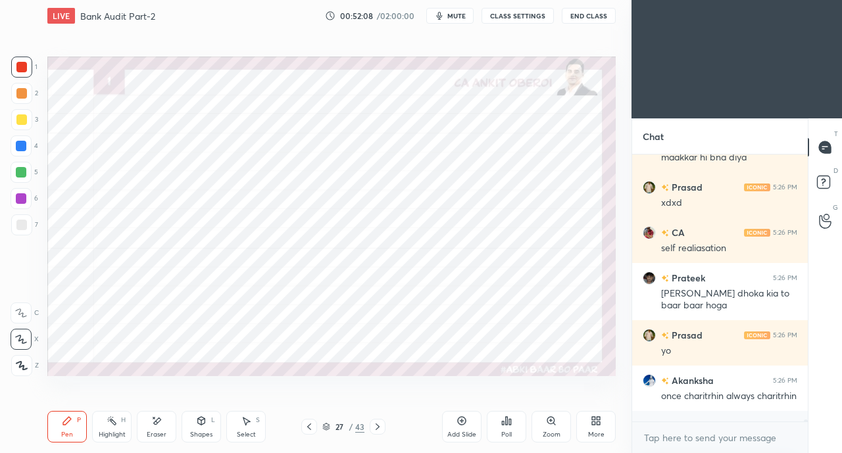
click at [305, 428] on icon at bounding box center [309, 427] width 11 height 11
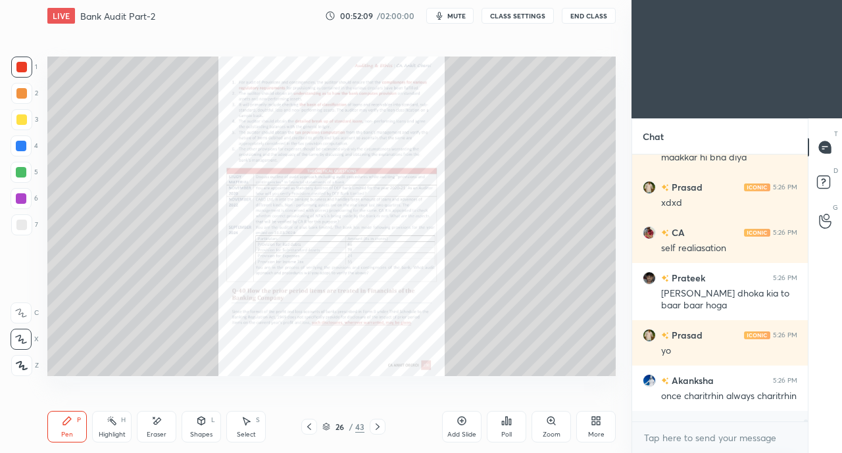
click at [305, 427] on icon at bounding box center [309, 427] width 11 height 11
click at [309, 426] on icon at bounding box center [309, 427] width 4 height 7
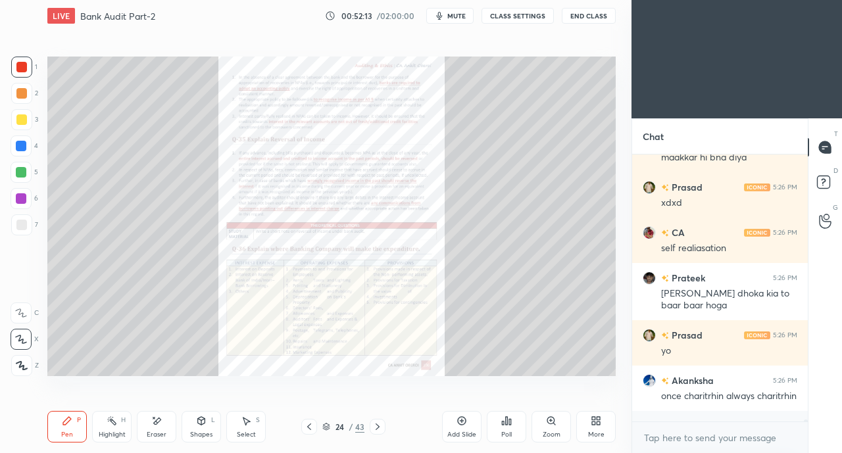
click at [307, 428] on icon at bounding box center [309, 427] width 11 height 11
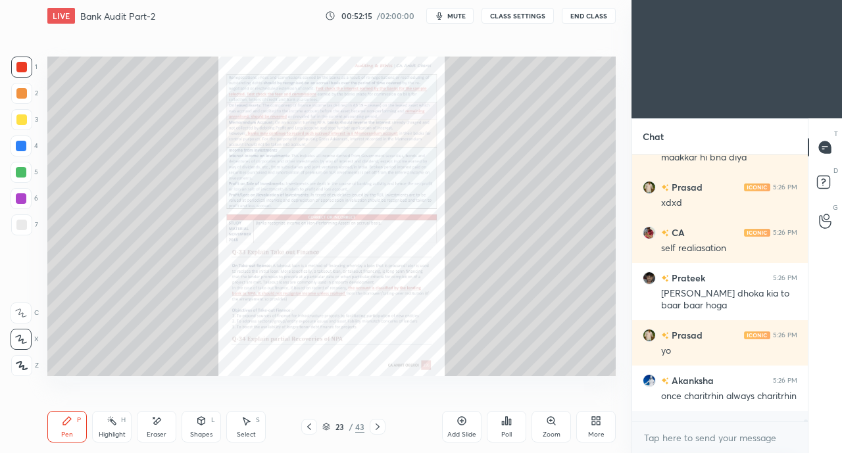
click at [310, 427] on icon at bounding box center [309, 427] width 11 height 11
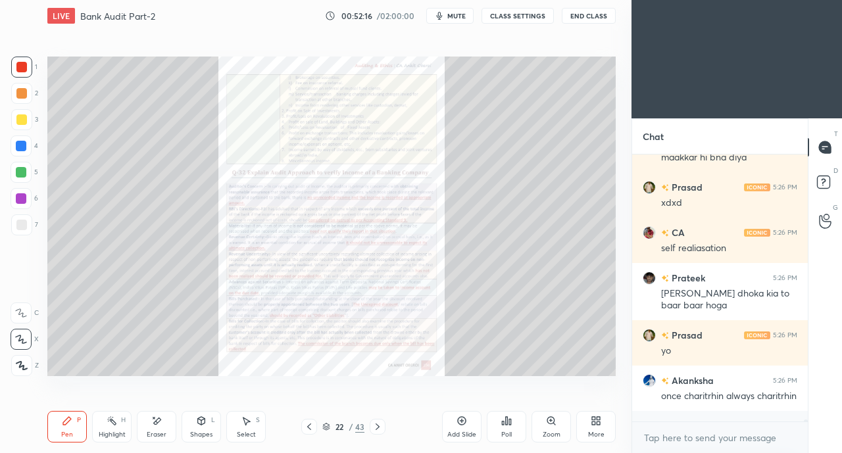
click at [380, 425] on icon at bounding box center [377, 427] width 11 height 11
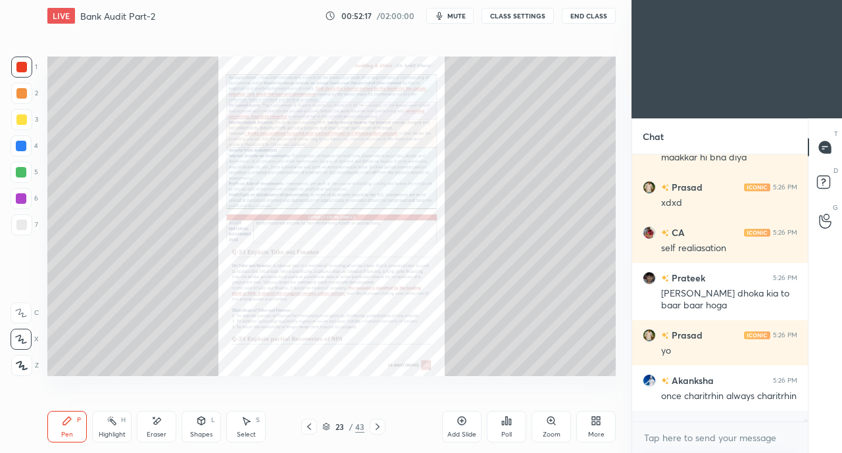
click at [380, 426] on icon at bounding box center [377, 427] width 11 height 11
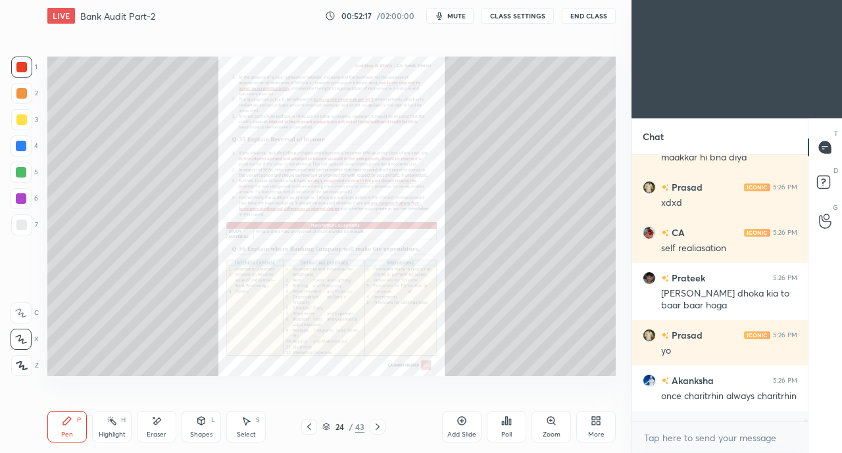
click at [378, 427] on icon at bounding box center [378, 427] width 4 height 7
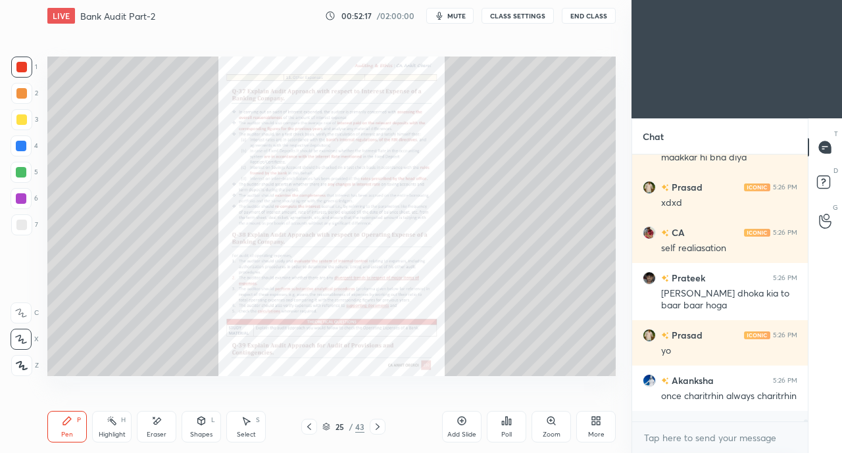
click at [379, 427] on icon at bounding box center [378, 427] width 4 height 7
click at [379, 426] on icon at bounding box center [377, 427] width 11 height 11
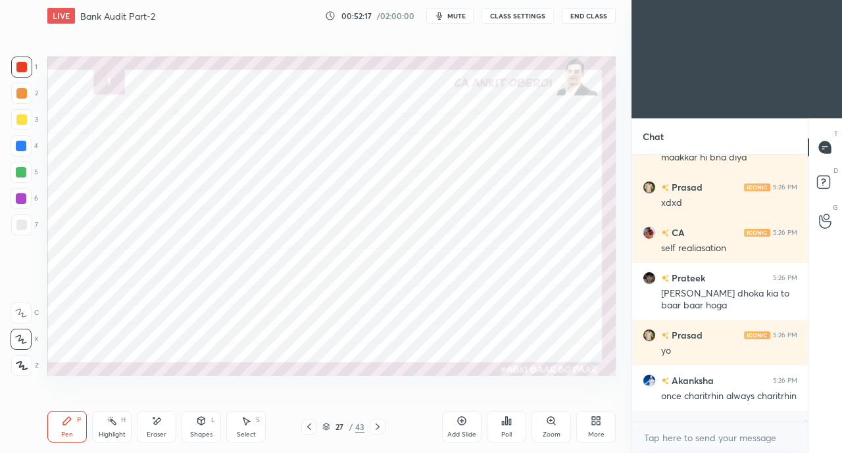
click at [378, 426] on icon at bounding box center [377, 427] width 11 height 11
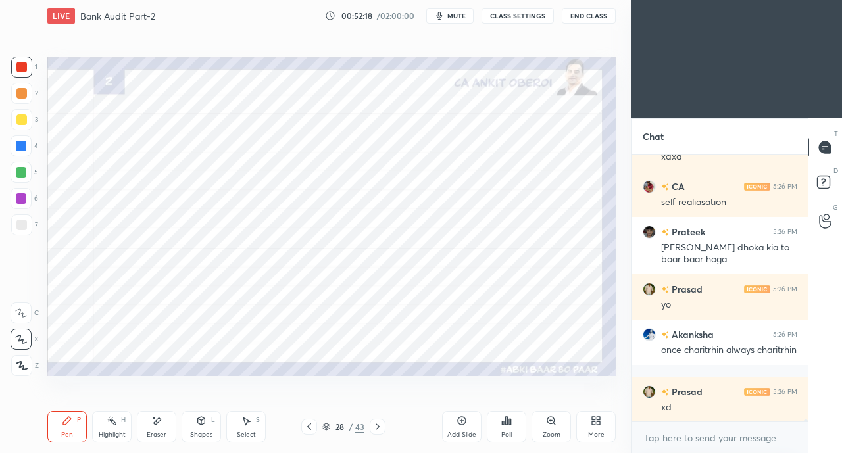
click at [380, 425] on icon at bounding box center [377, 427] width 11 height 11
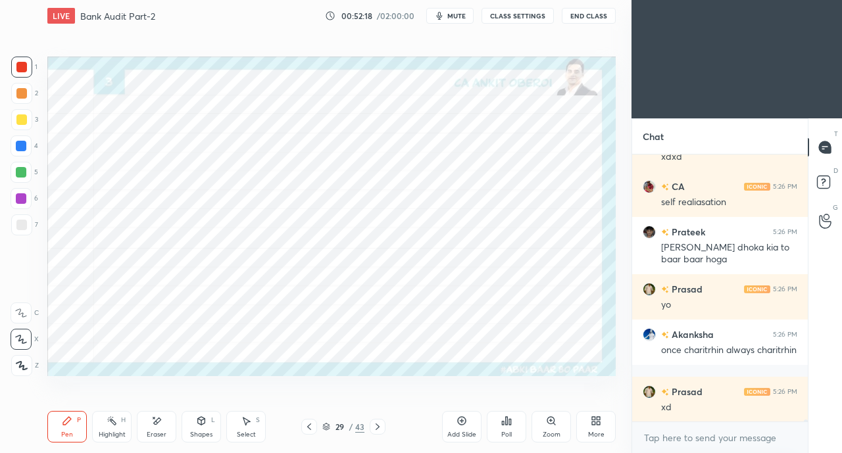
click at [381, 425] on icon at bounding box center [377, 427] width 11 height 11
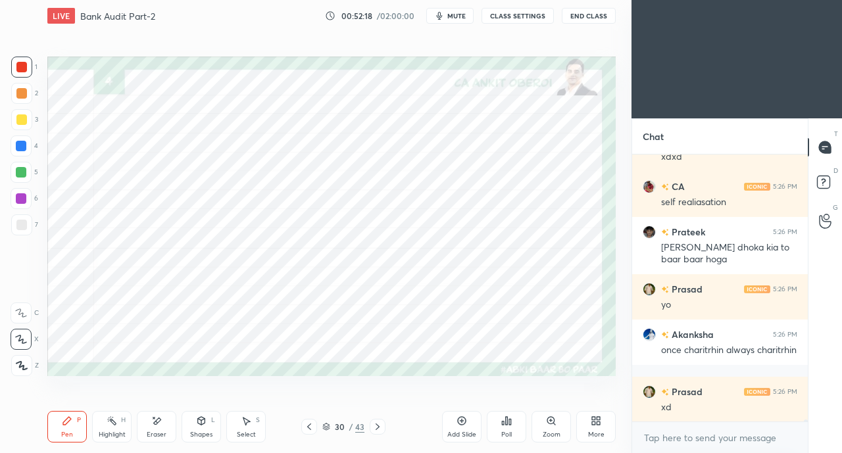
scroll to position [36330, 0]
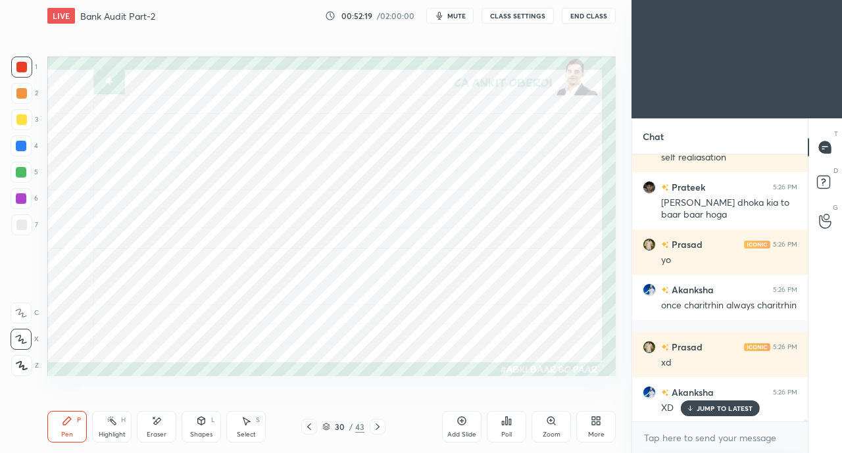
click at [379, 426] on icon at bounding box center [377, 427] width 11 height 11
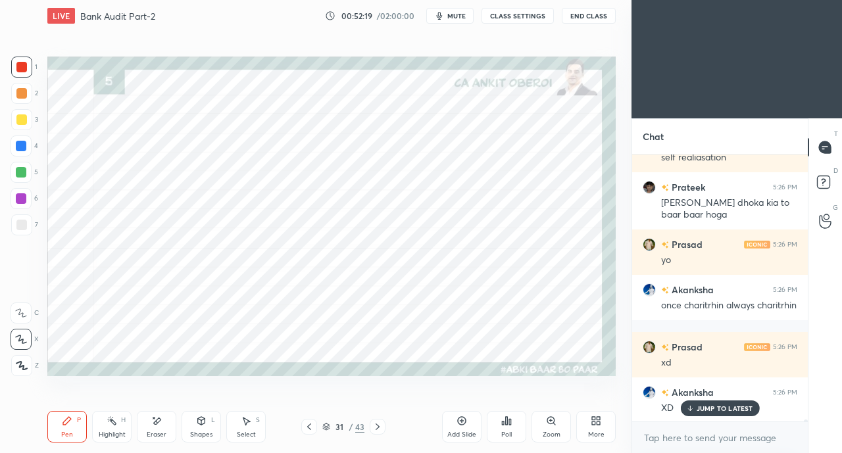
click at [378, 426] on icon at bounding box center [377, 427] width 11 height 11
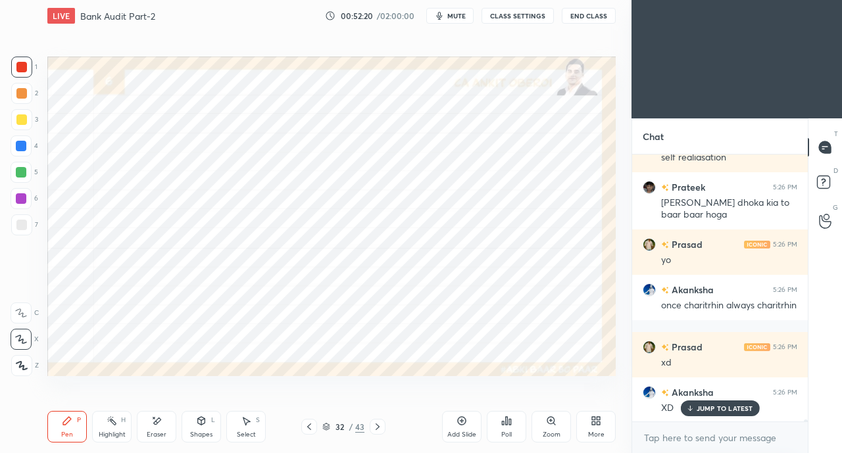
click at [379, 427] on icon at bounding box center [377, 427] width 11 height 11
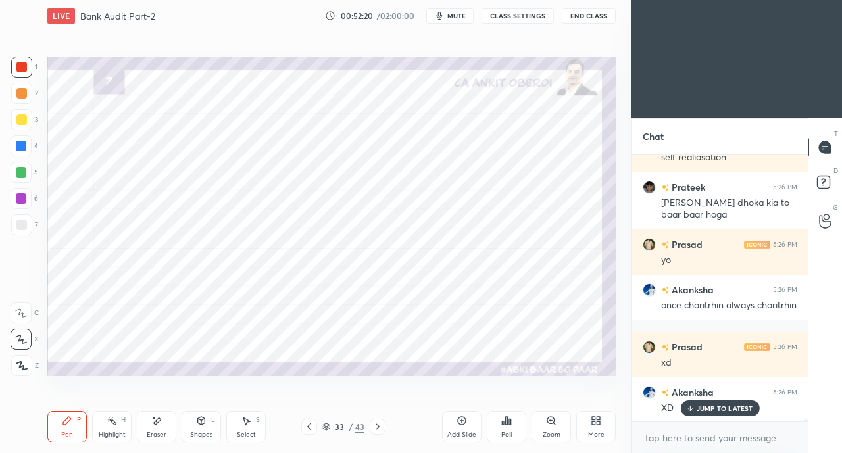
scroll to position [36376, 0]
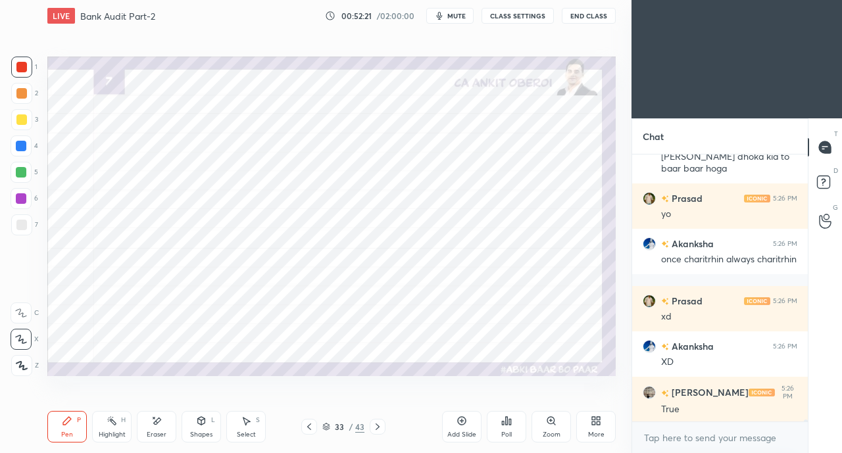
click at [308, 427] on icon at bounding box center [309, 427] width 4 height 7
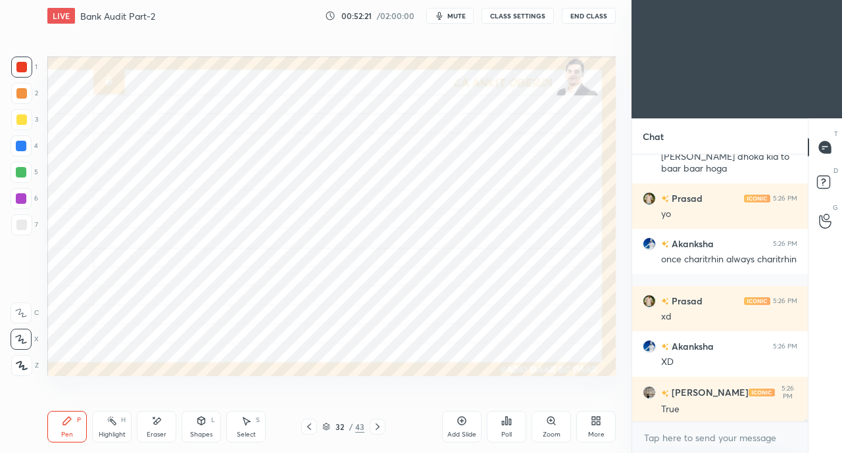
click at [310, 429] on icon at bounding box center [309, 427] width 11 height 11
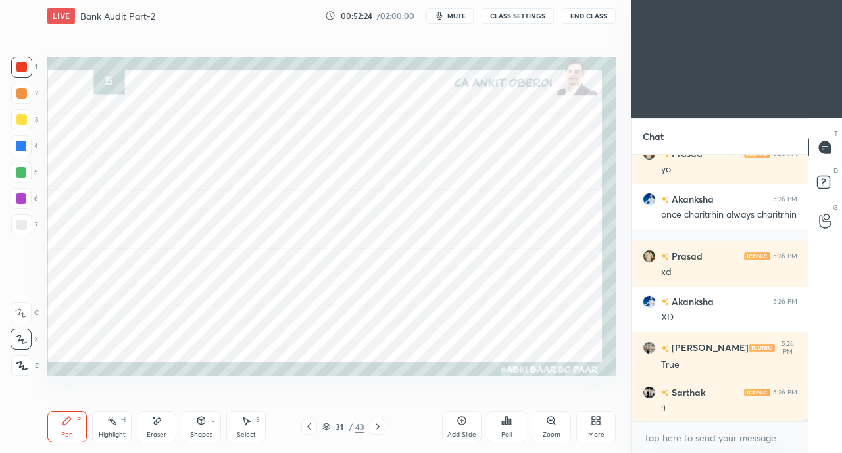
scroll to position [36467, 0]
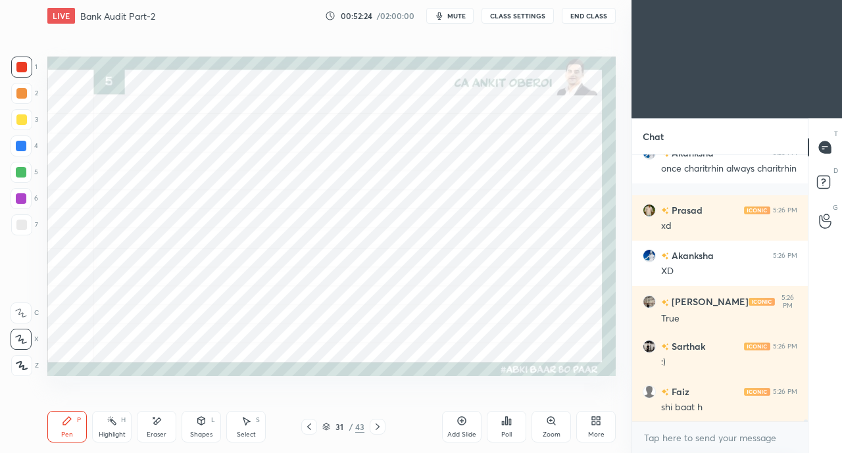
click at [312, 422] on icon at bounding box center [309, 427] width 11 height 11
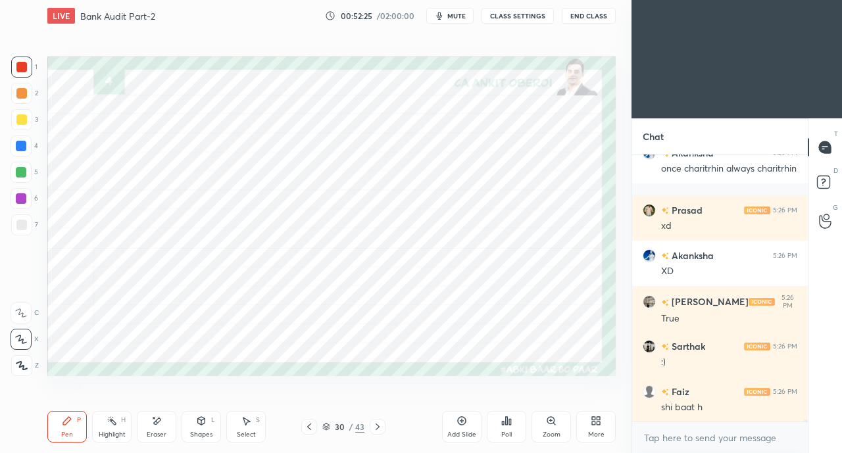
click at [308, 425] on icon at bounding box center [309, 427] width 11 height 11
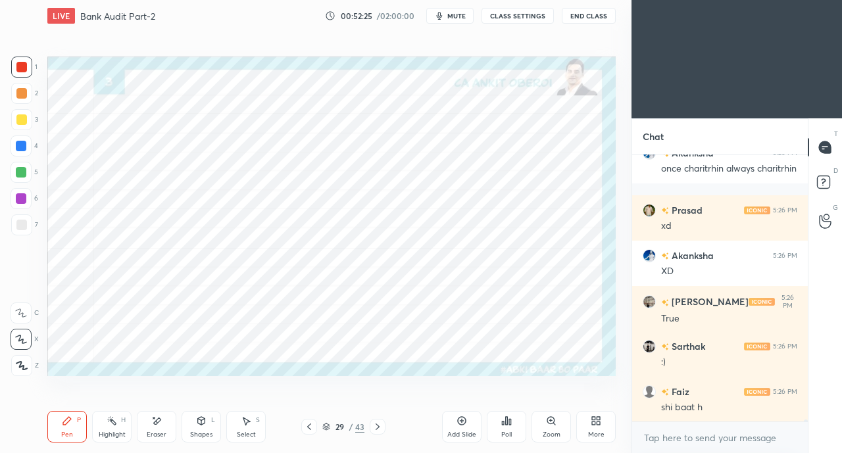
click at [310, 424] on icon at bounding box center [309, 427] width 4 height 7
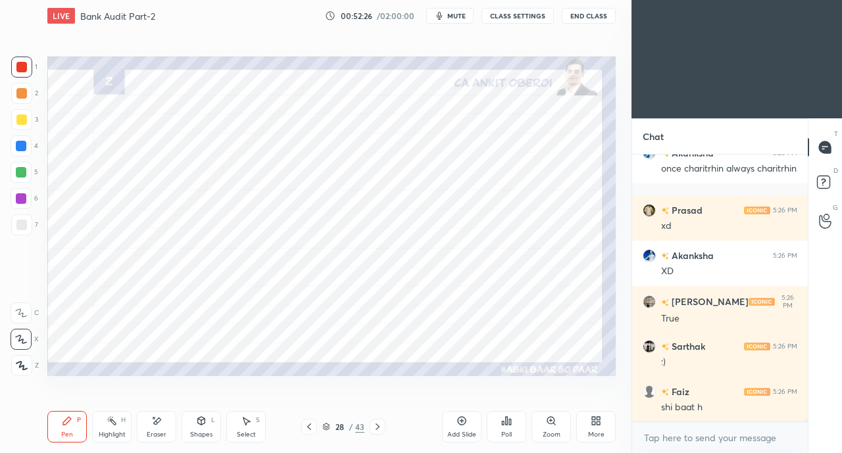
click at [311, 427] on icon at bounding box center [309, 427] width 11 height 11
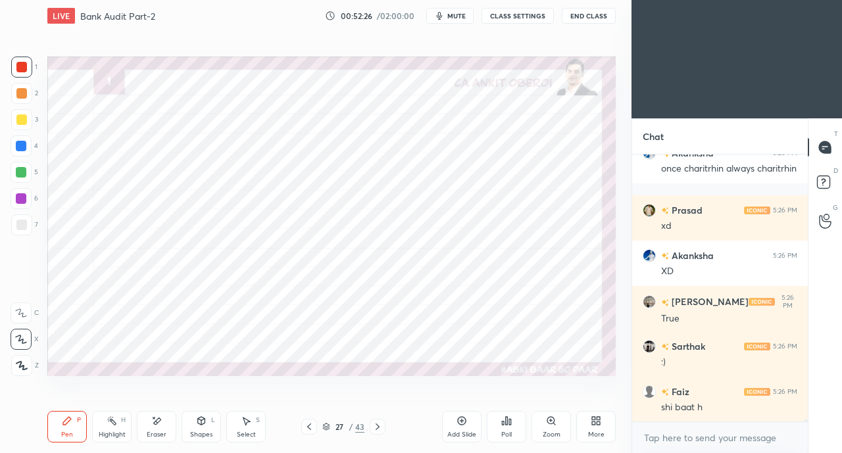
click at [312, 425] on icon at bounding box center [309, 427] width 11 height 11
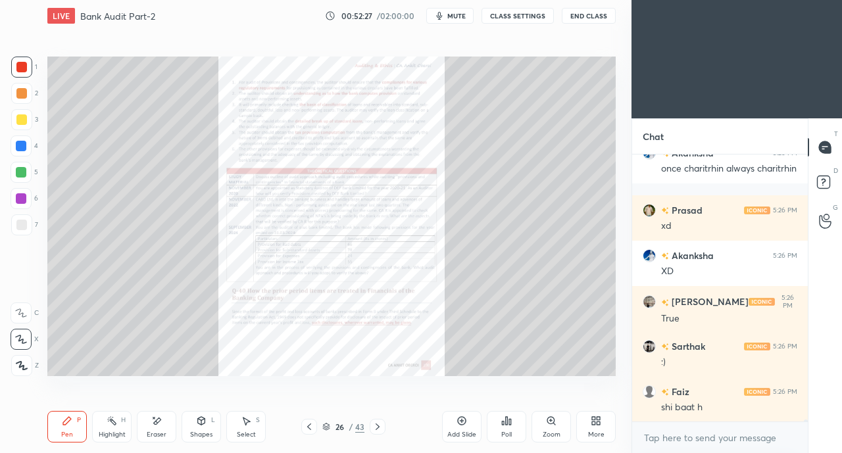
click at [380, 427] on icon at bounding box center [377, 427] width 11 height 11
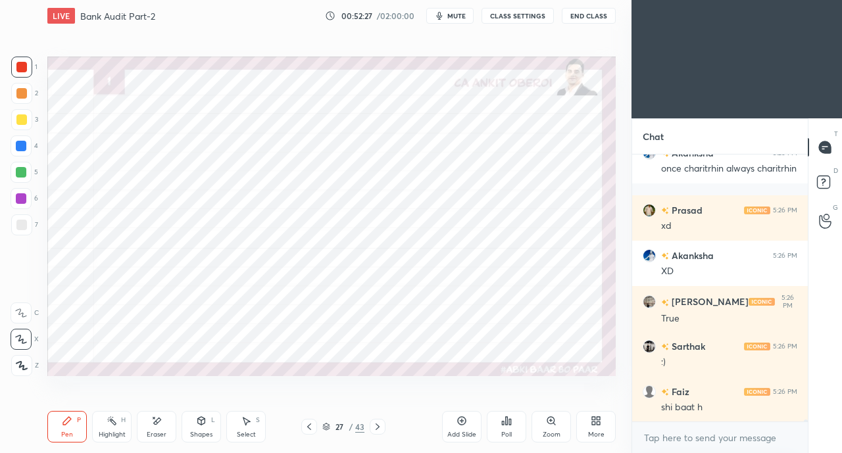
click at [378, 427] on icon at bounding box center [378, 427] width 4 height 7
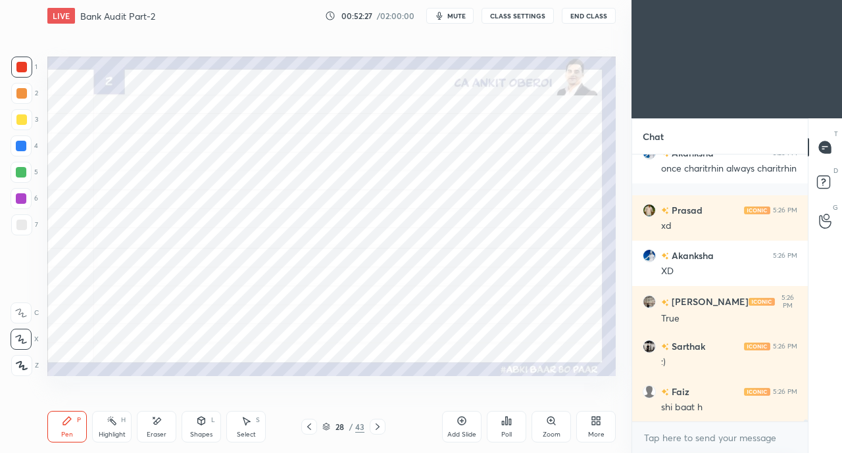
click at [380, 428] on icon at bounding box center [377, 427] width 11 height 11
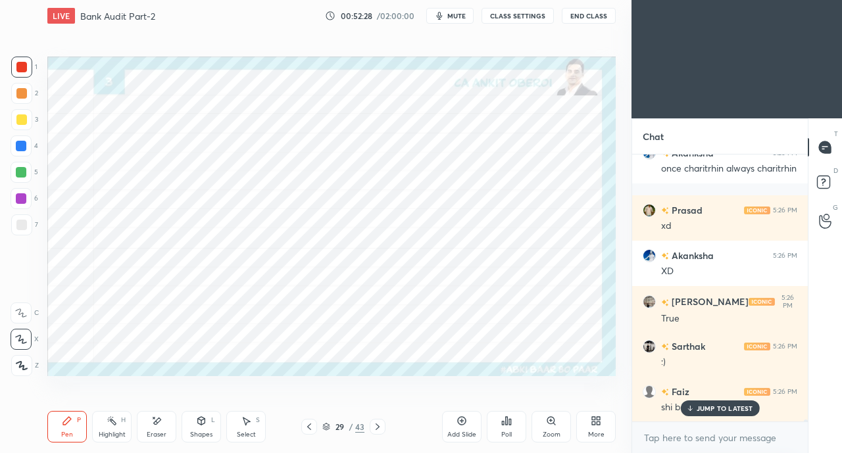
scroll to position [36523, 0]
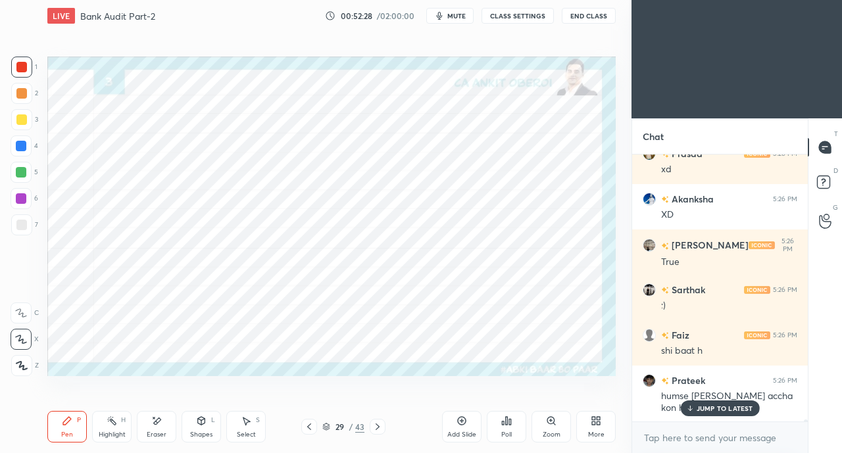
click at [379, 426] on icon at bounding box center [377, 427] width 11 height 11
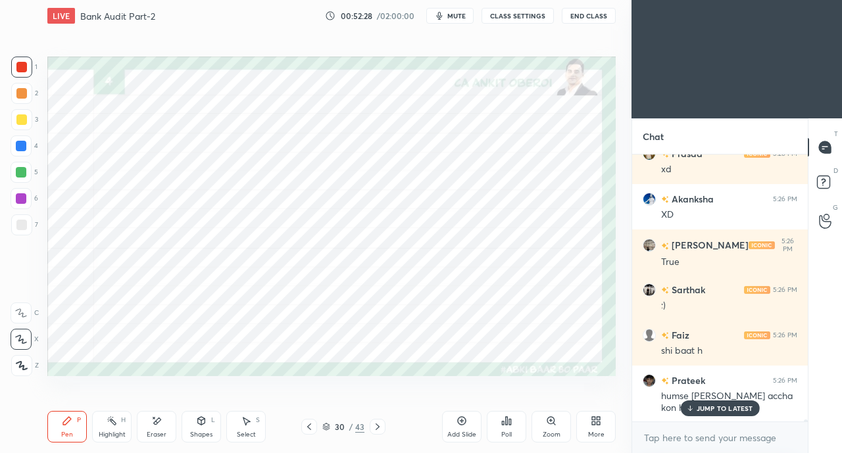
click at [380, 422] on icon at bounding box center [377, 427] width 11 height 11
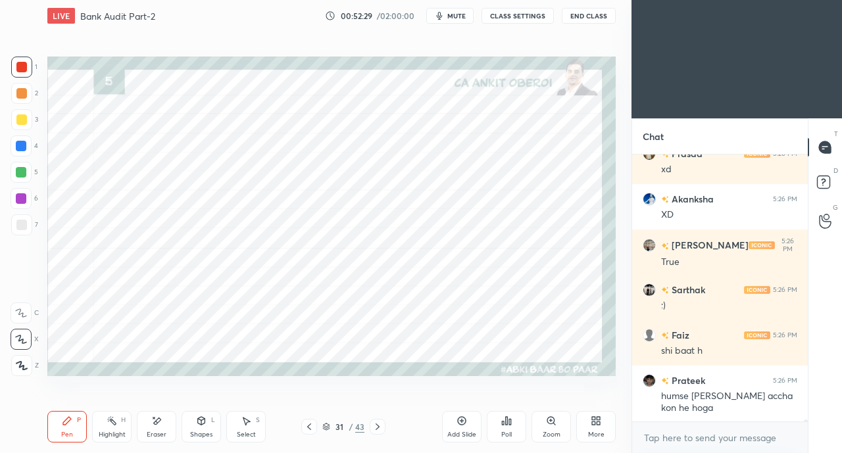
scroll to position [36581, 0]
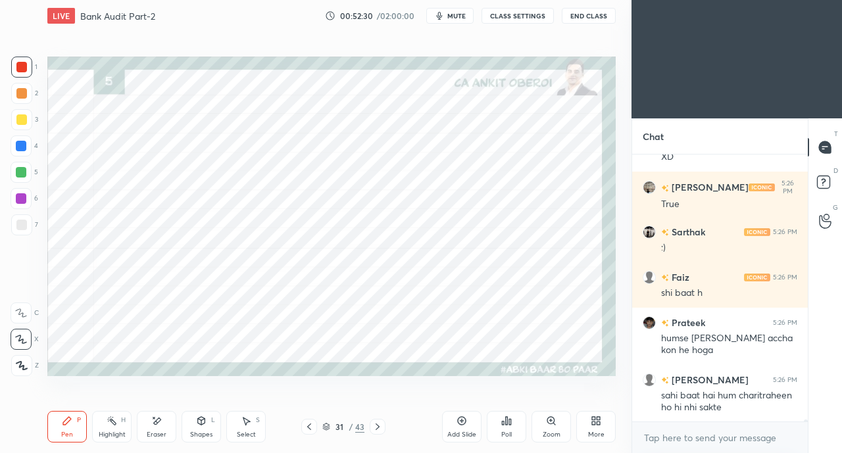
click at [378, 422] on icon at bounding box center [377, 427] width 11 height 11
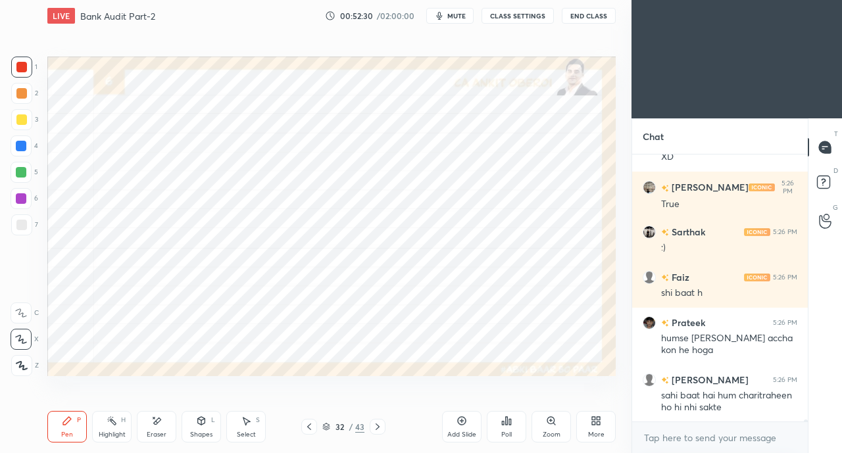
scroll to position [36626, 0]
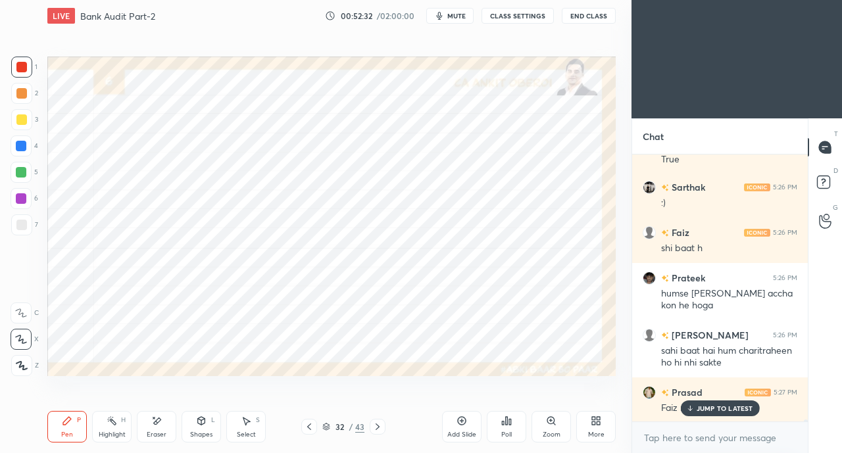
click at [307, 426] on icon at bounding box center [309, 427] width 11 height 11
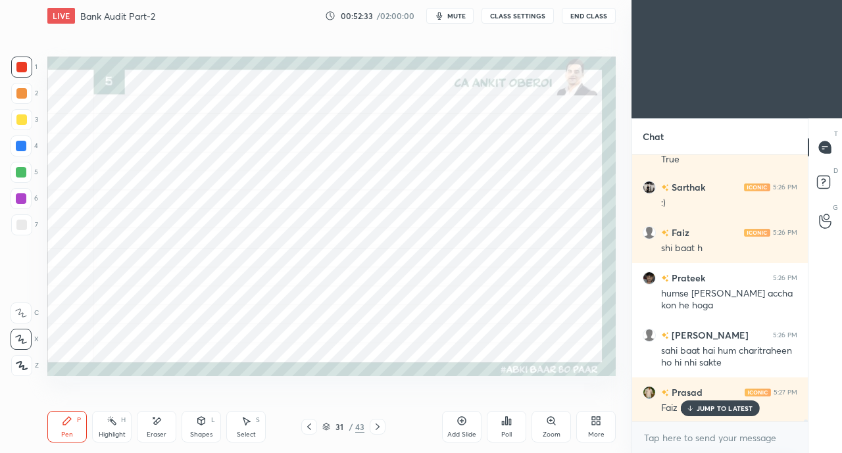
click at [374, 426] on icon at bounding box center [377, 427] width 11 height 11
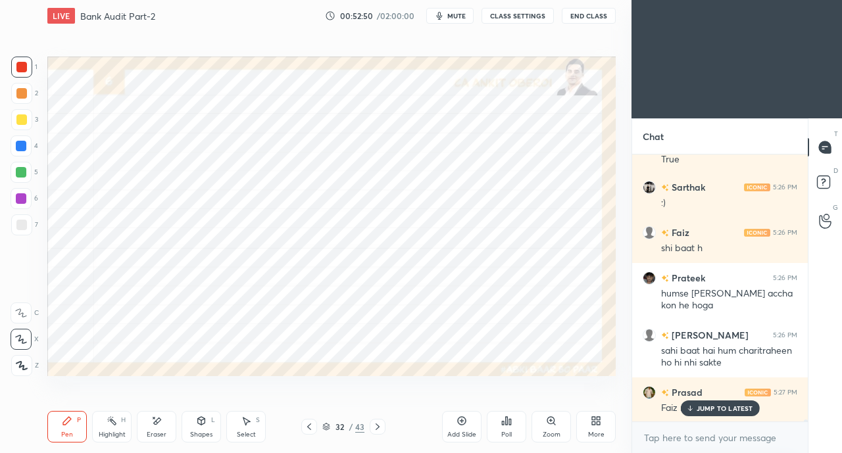
click at [701, 412] on p "JUMP TO LATEST" at bounding box center [725, 409] width 57 height 8
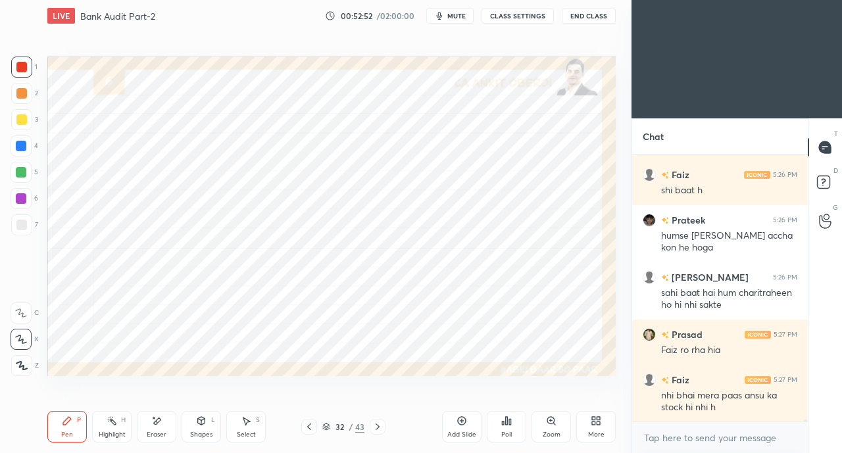
click at [201, 424] on icon at bounding box center [201, 421] width 7 height 8
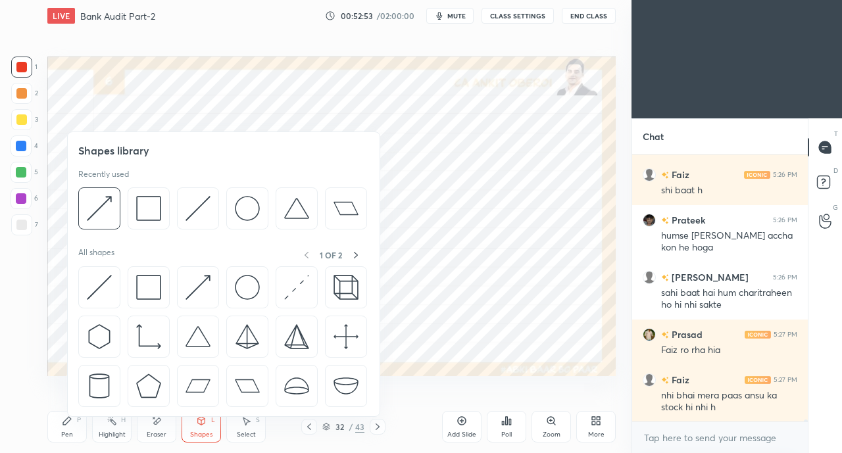
click at [101, 281] on img at bounding box center [99, 287] width 25 height 25
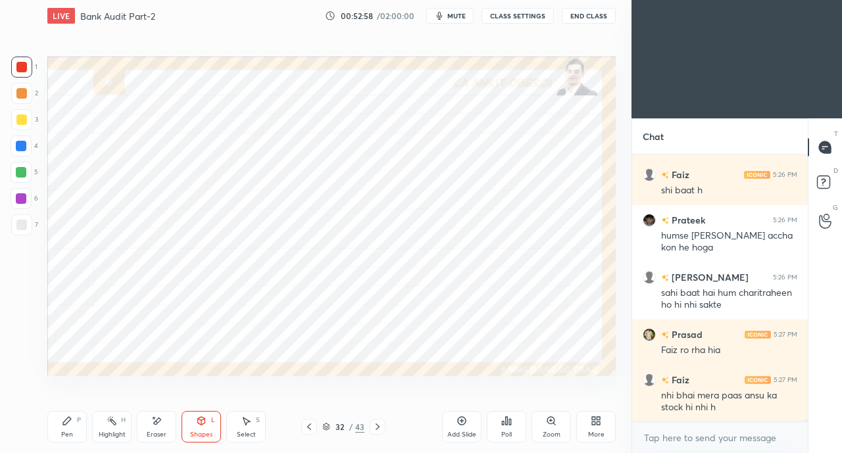
click at [24, 151] on div at bounding box center [21, 146] width 11 height 11
click at [162, 430] on div "Eraser" at bounding box center [156, 427] width 39 height 32
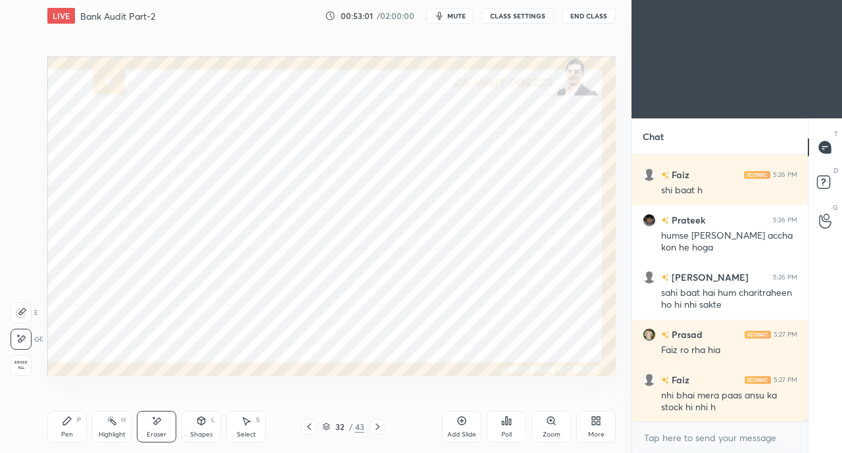
click at [68, 426] on icon at bounding box center [67, 421] width 11 height 11
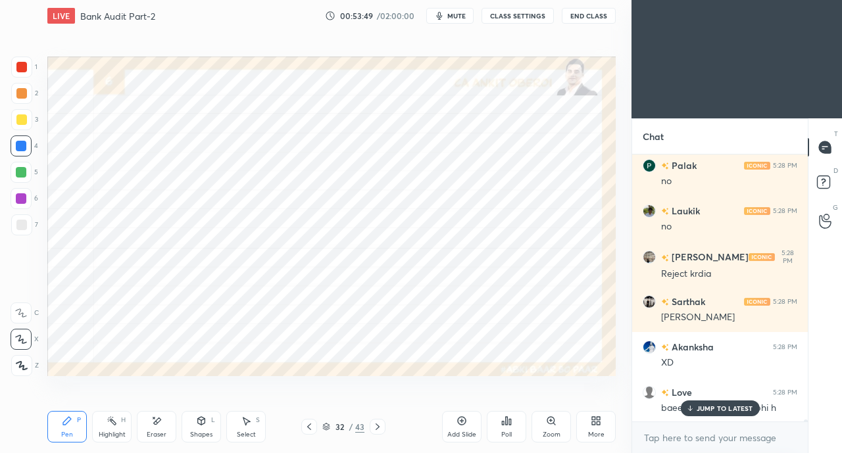
scroll to position [37514, 0]
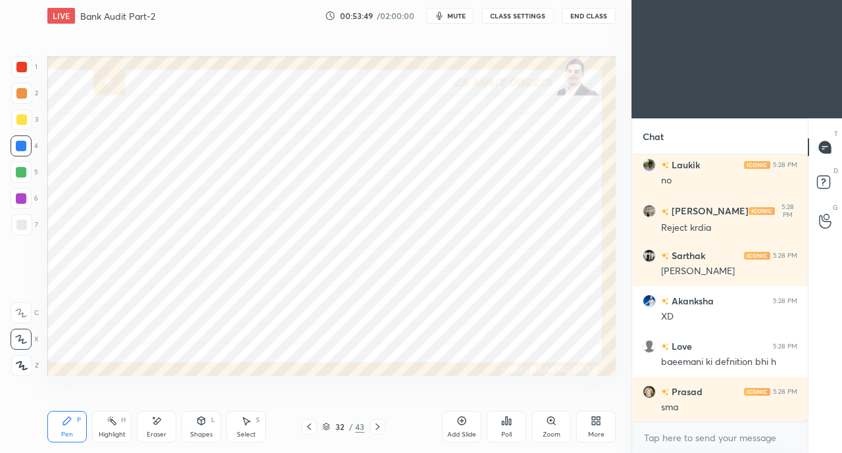
click at [555, 383] on div "Setting up your live class Poll for secs No correct answer Start poll" at bounding box center [331, 216] width 579 height 369
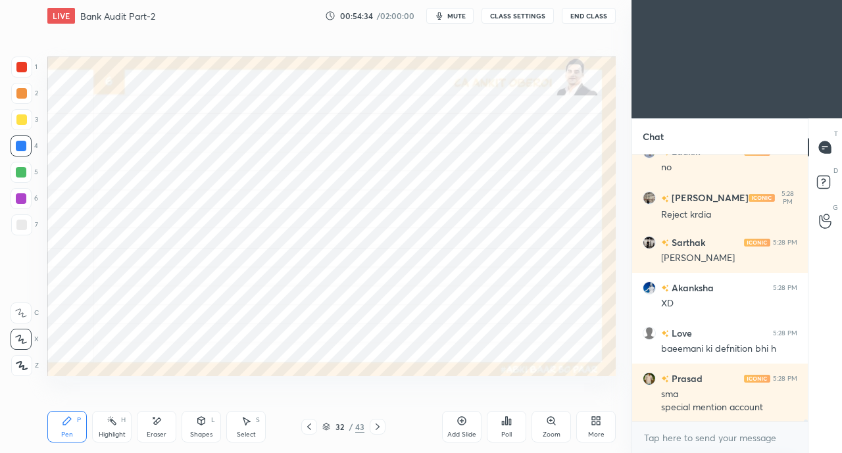
scroll to position [37572, 0]
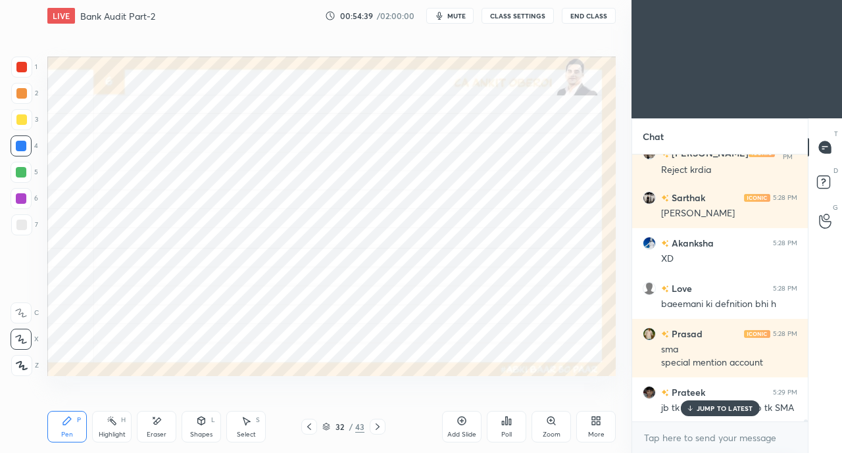
click at [705, 412] on p "JUMP TO LATEST" at bounding box center [725, 409] width 57 height 8
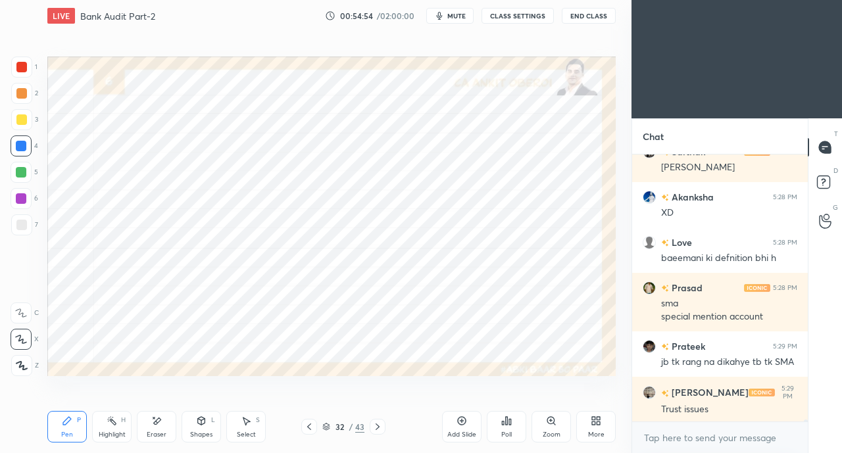
click at [24, 57] on div at bounding box center [21, 67] width 21 height 21
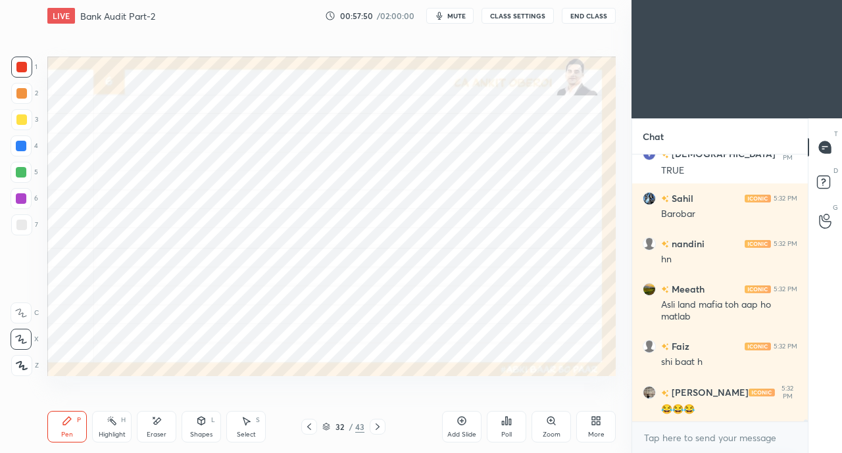
scroll to position [38697, 0]
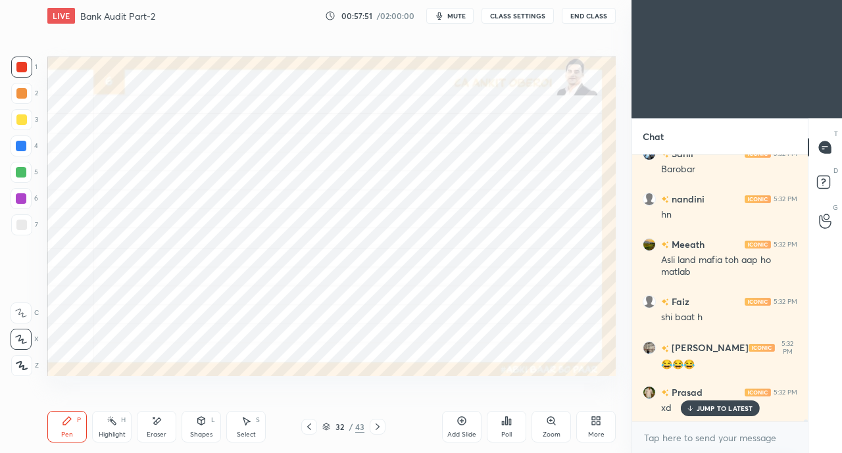
click at [307, 429] on icon at bounding box center [309, 427] width 11 height 11
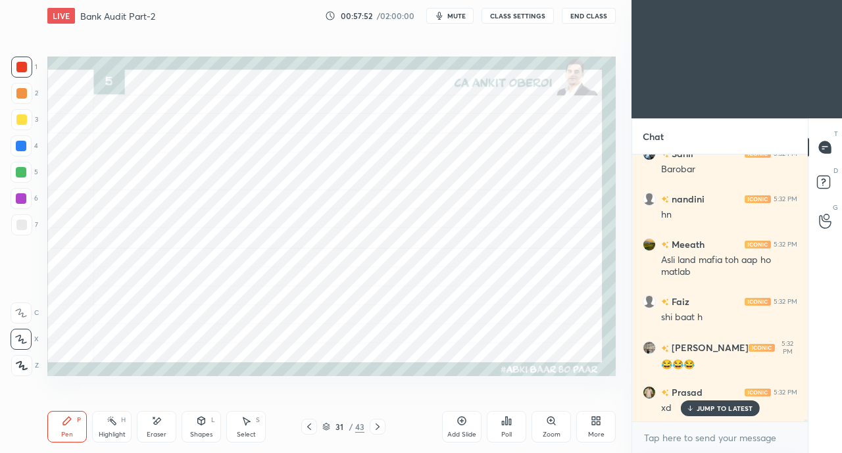
click at [384, 428] on div at bounding box center [378, 427] width 16 height 16
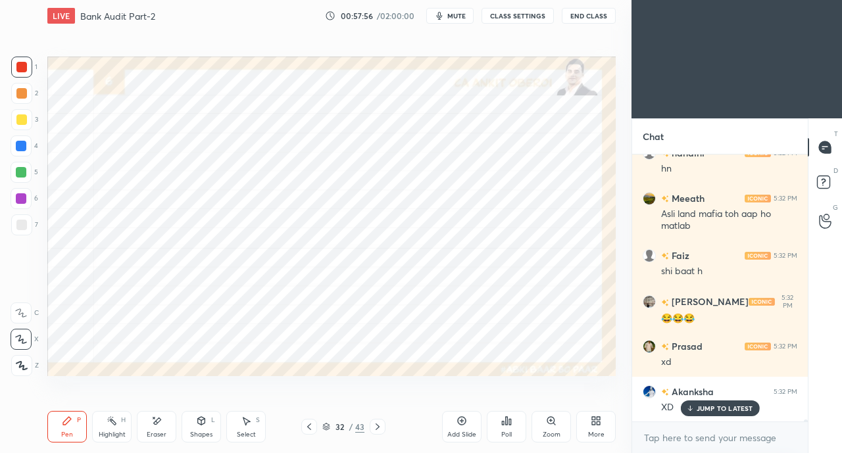
scroll to position [38787, 0]
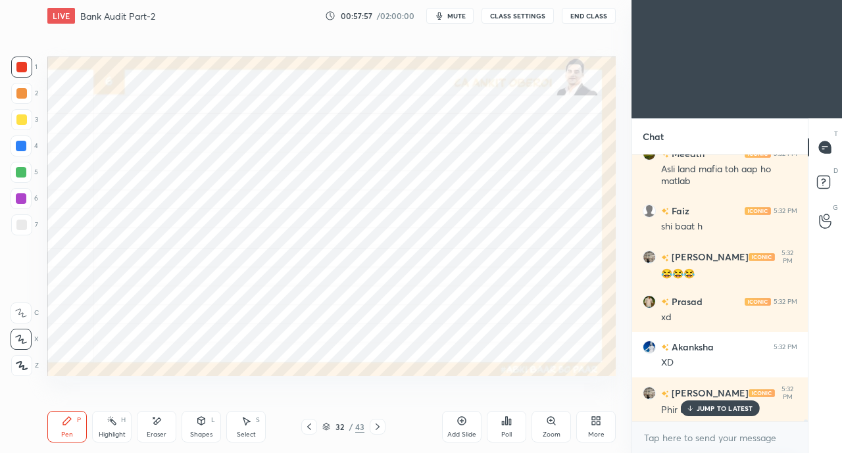
click at [687, 414] on div "JUMP TO LATEST" at bounding box center [719, 409] width 79 height 16
click at [376, 427] on icon at bounding box center [377, 427] width 11 height 11
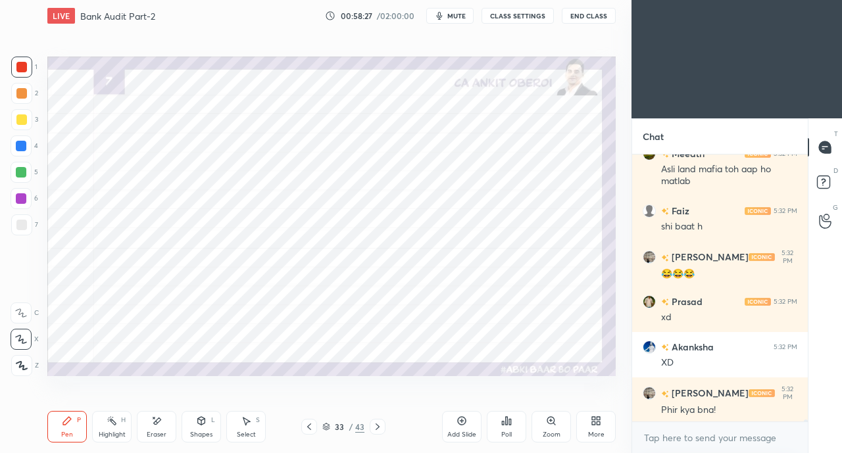
scroll to position [38801, 0]
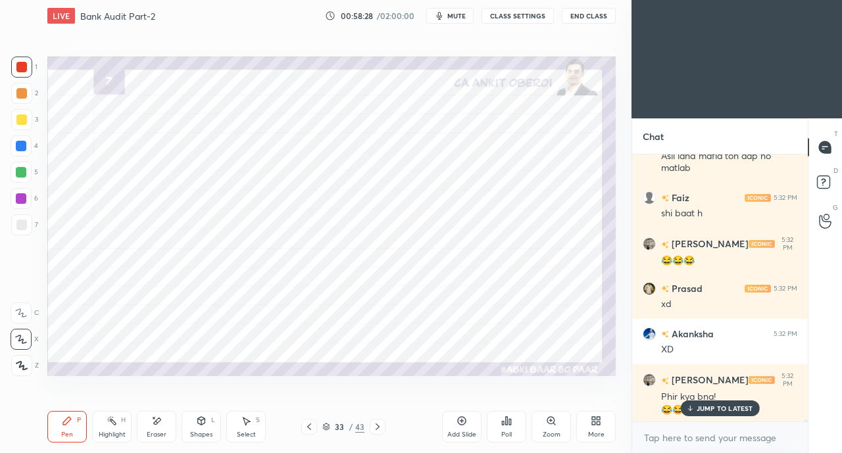
click at [305, 428] on icon at bounding box center [309, 427] width 11 height 11
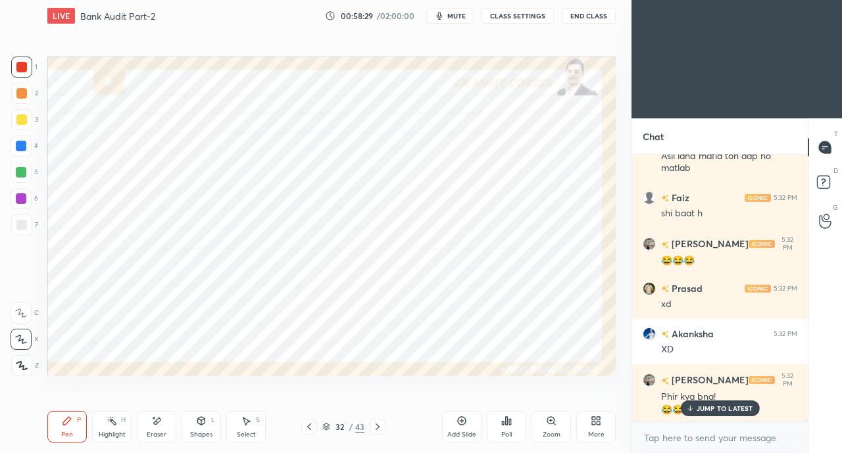
click at [688, 411] on icon at bounding box center [689, 409] width 9 height 8
click at [24, 70] on div at bounding box center [21, 67] width 11 height 11
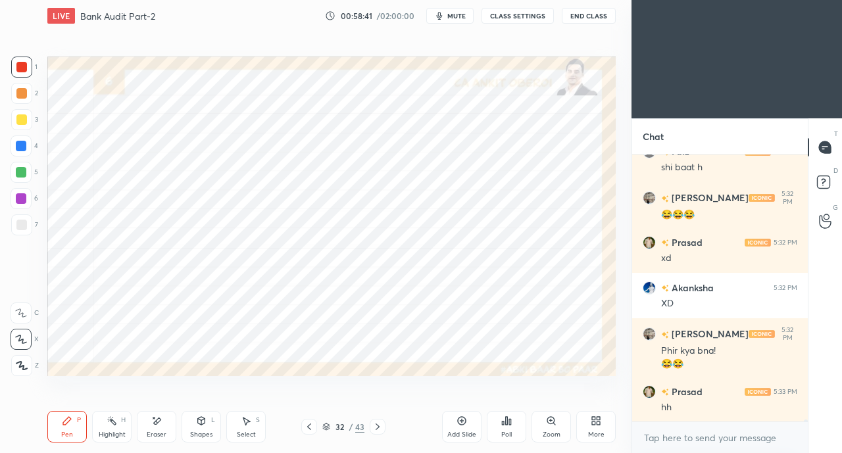
scroll to position [38891, 0]
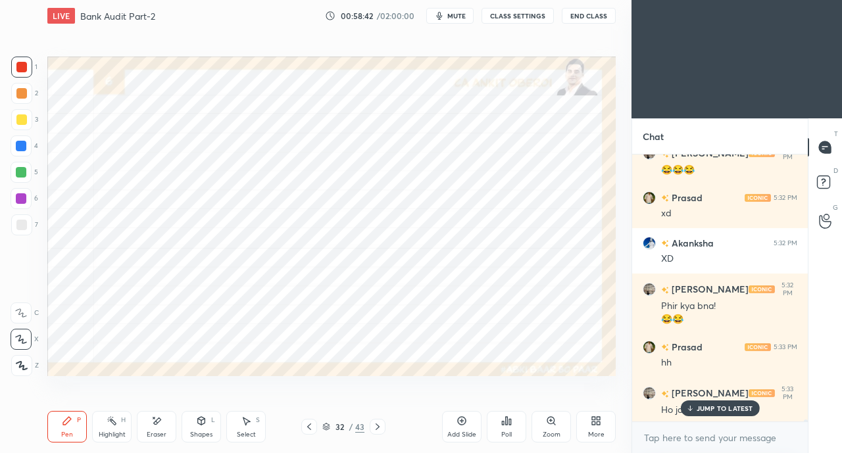
click at [700, 412] on p "JUMP TO LATEST" at bounding box center [725, 409] width 57 height 8
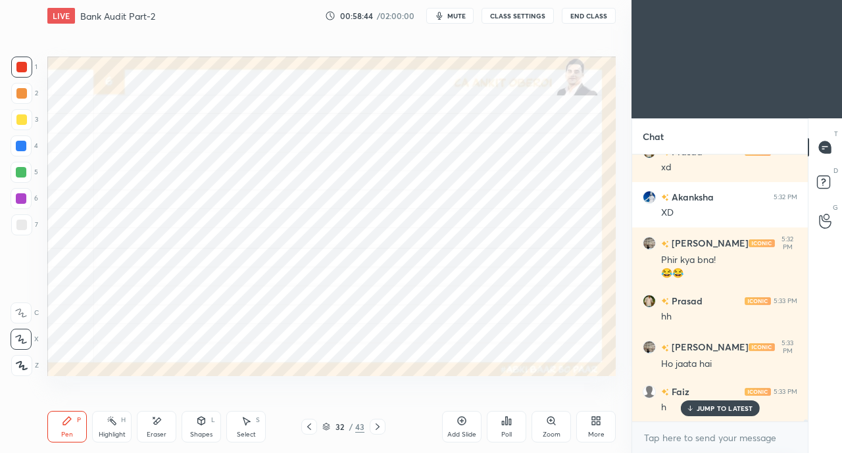
scroll to position [38982, 0]
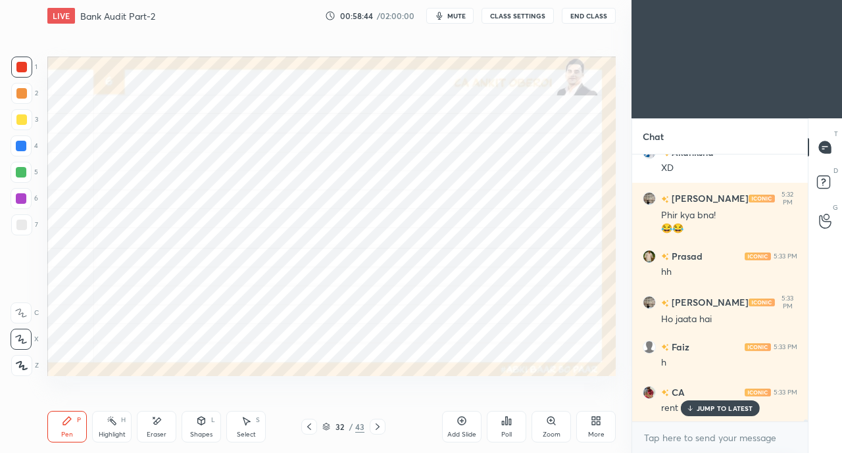
click at [718, 410] on p "JUMP TO LATEST" at bounding box center [725, 409] width 57 height 8
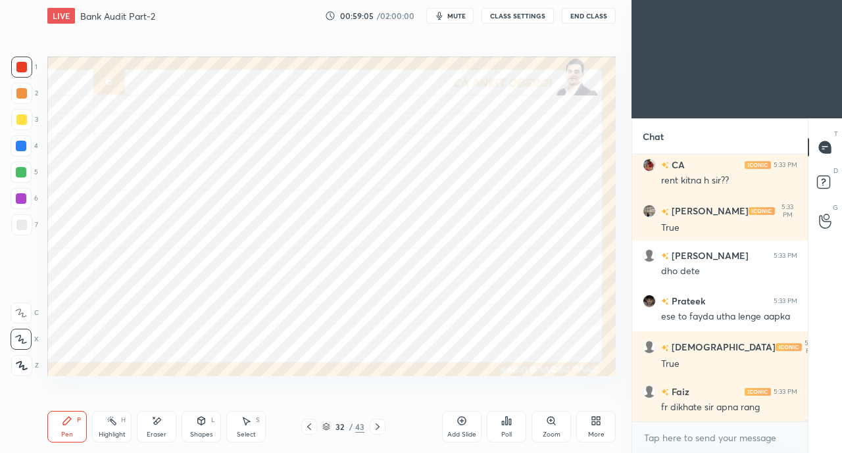
scroll to position [39254, 0]
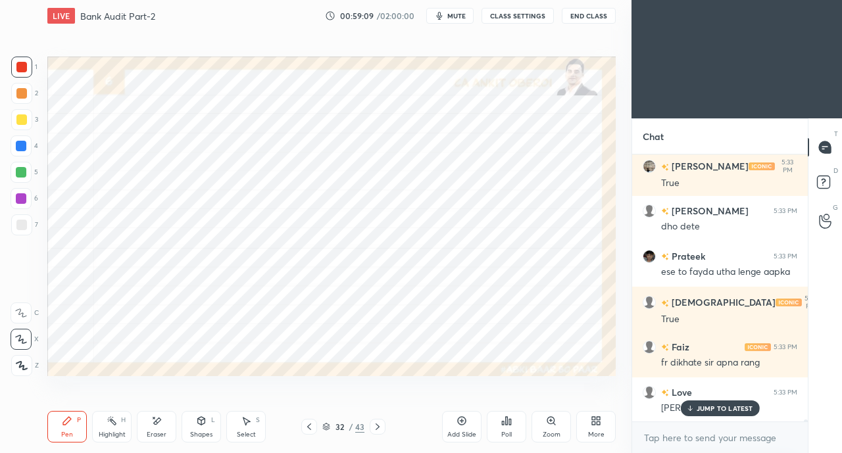
click at [697, 404] on div "JUMP TO LATEST" at bounding box center [719, 409] width 79 height 16
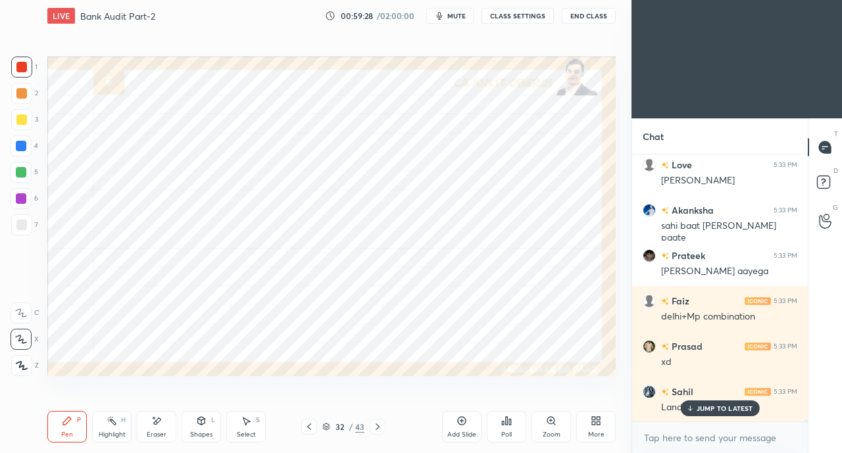
scroll to position [39527, 0]
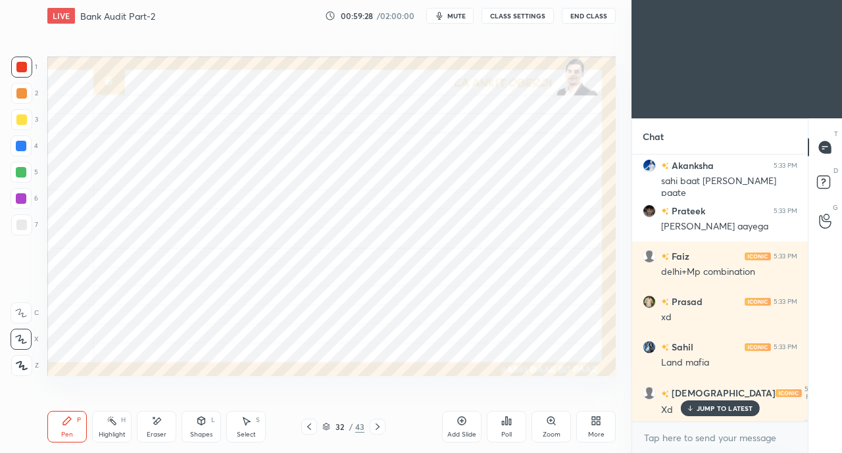
click at [697, 408] on p "JUMP TO LATEST" at bounding box center [725, 409] width 57 height 8
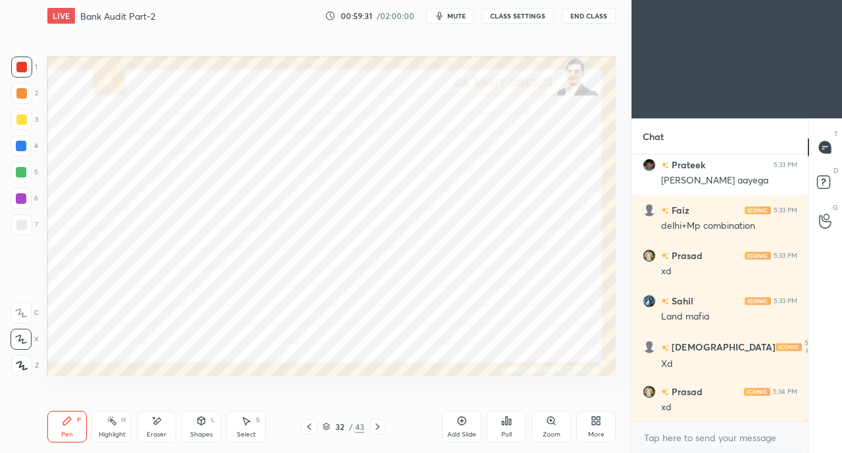
scroll to position [39629, 0]
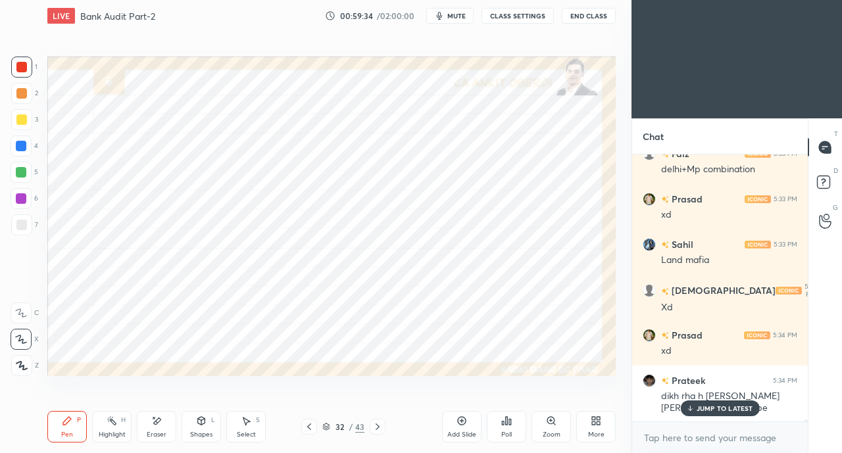
click at [694, 410] on icon at bounding box center [689, 409] width 9 height 8
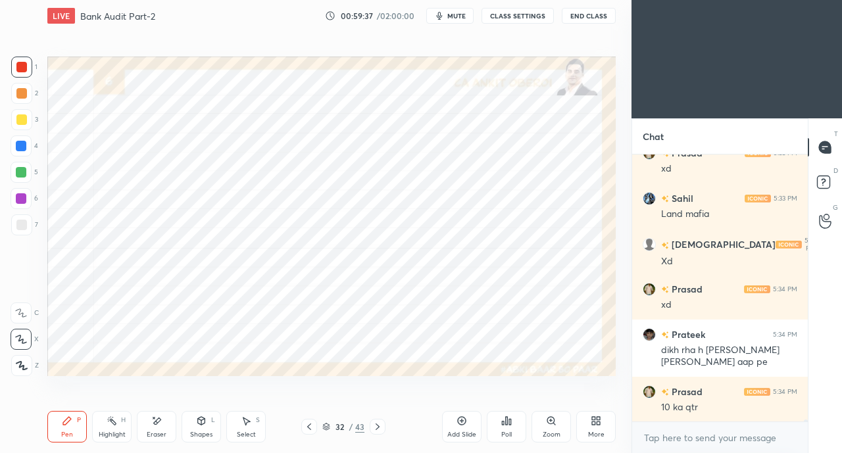
click at [376, 427] on icon at bounding box center [377, 427] width 11 height 11
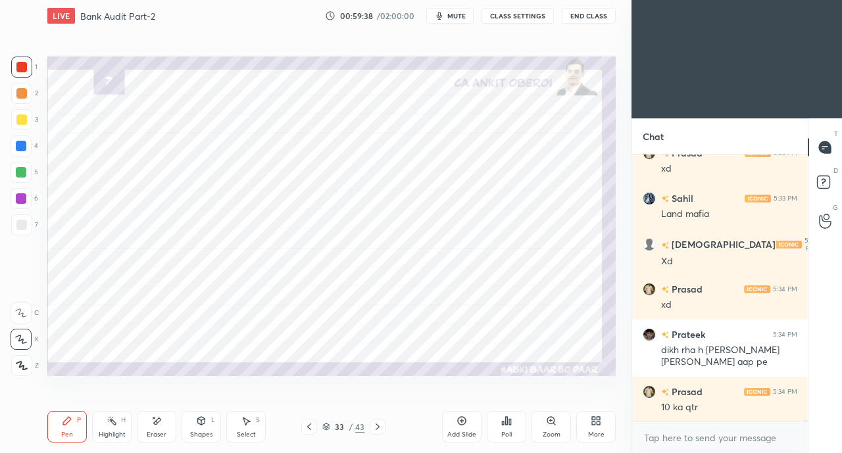
click at [308, 422] on icon at bounding box center [309, 427] width 11 height 11
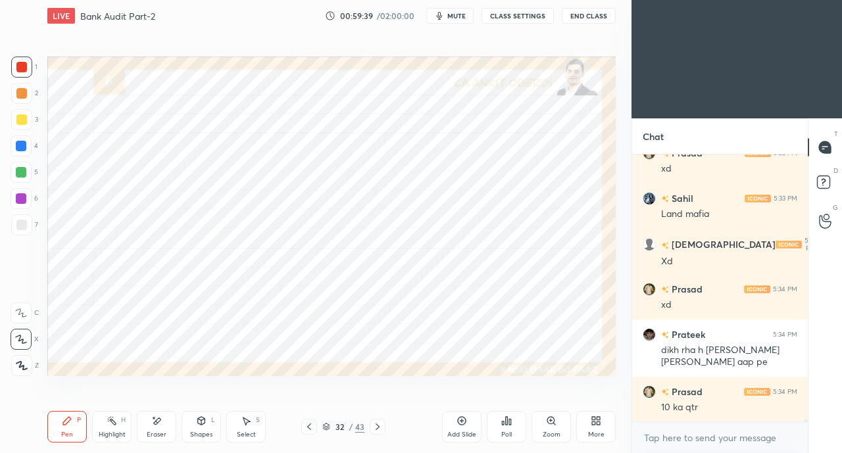
click at [380, 423] on icon at bounding box center [377, 427] width 11 height 11
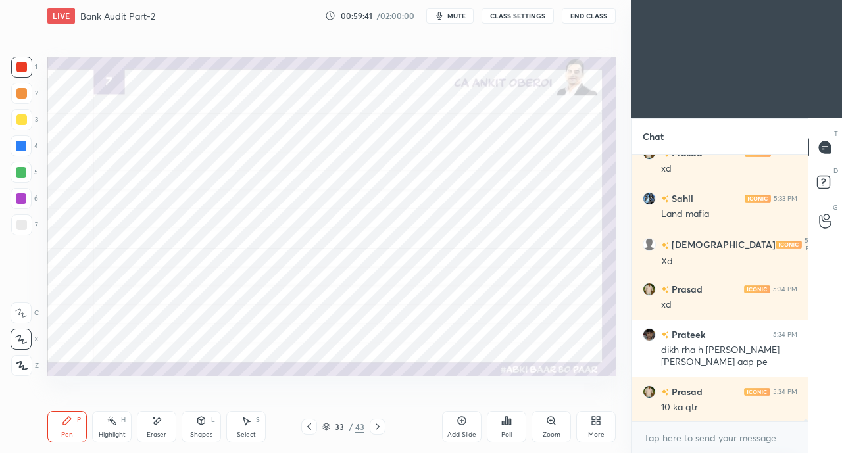
click at [18, 147] on div at bounding box center [21, 146] width 11 height 11
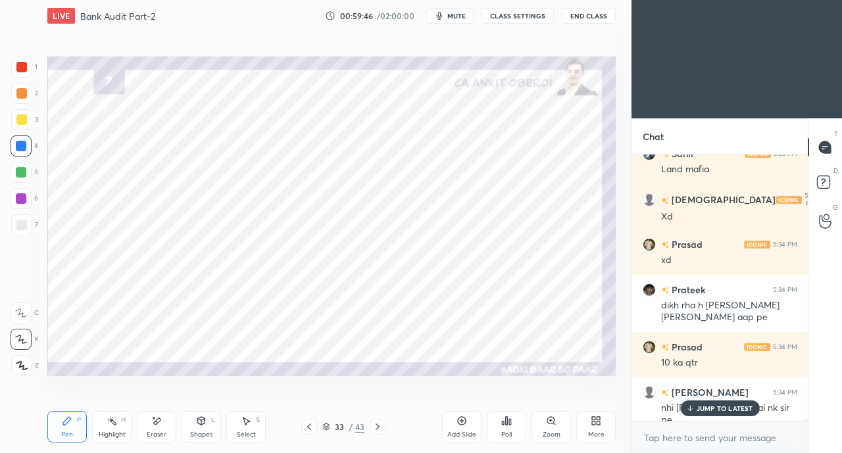
click at [700, 407] on p "JUMP TO LATEST" at bounding box center [725, 409] width 57 height 8
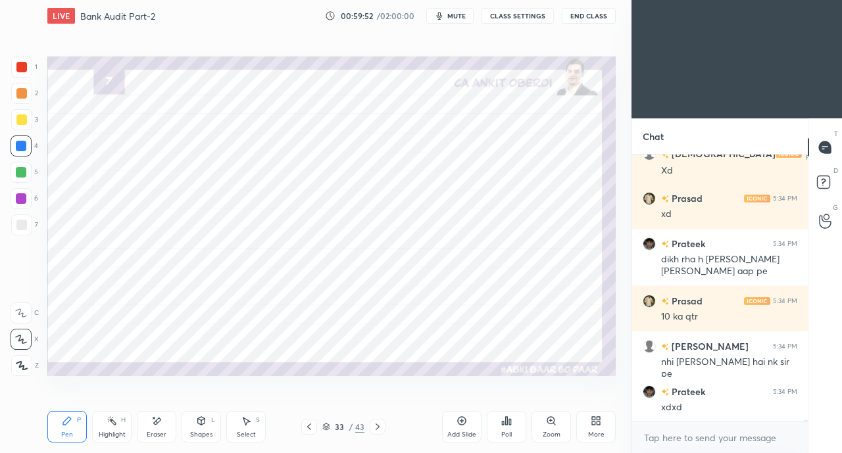
click at [157, 418] on icon at bounding box center [156, 421] width 11 height 11
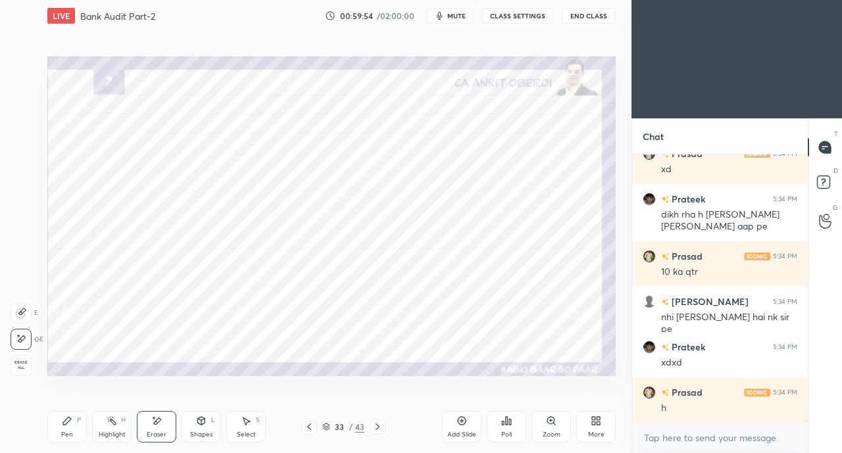
click at [73, 415] on div "Pen P" at bounding box center [66, 427] width 39 height 32
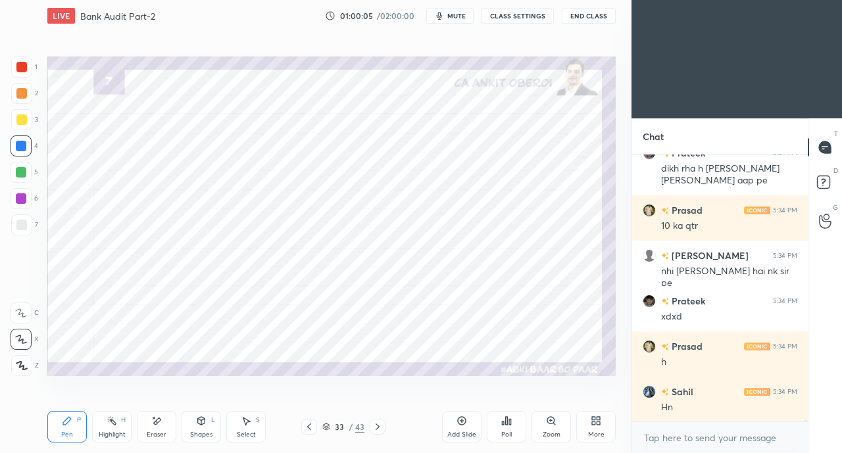
click at [26, 74] on div at bounding box center [21, 67] width 21 height 21
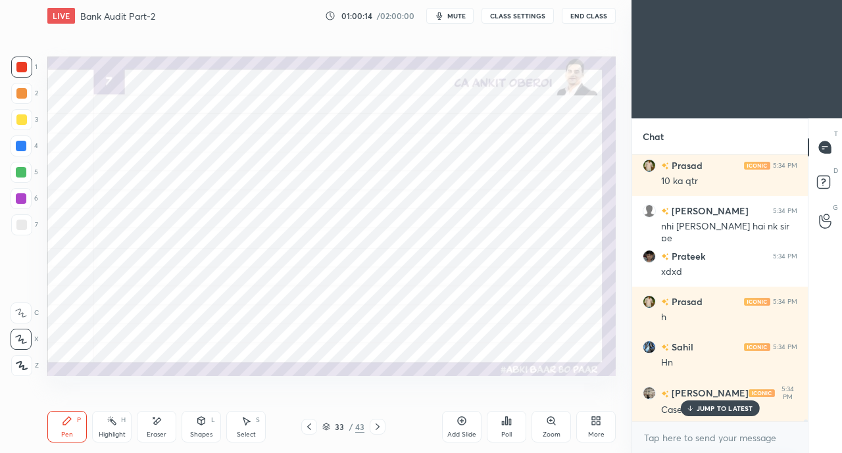
click at [709, 412] on p "JUMP TO LATEST" at bounding box center [725, 409] width 57 height 8
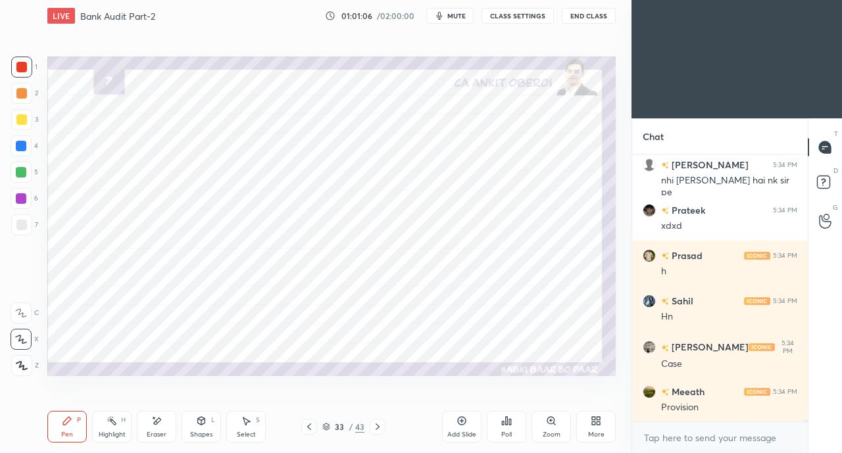
click at [155, 422] on icon at bounding box center [156, 421] width 11 height 11
click at [72, 433] on div "Pen" at bounding box center [67, 434] width 12 height 7
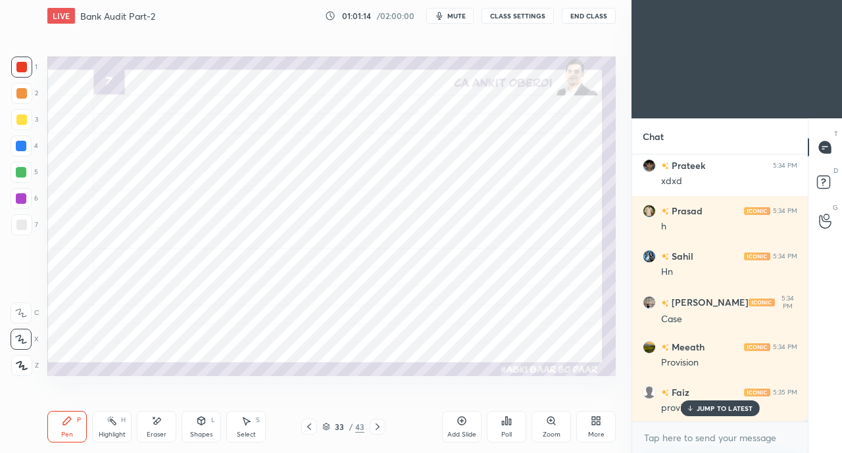
click at [695, 408] on div "JUMP TO LATEST" at bounding box center [719, 409] width 79 height 16
click at [305, 423] on icon at bounding box center [309, 427] width 11 height 11
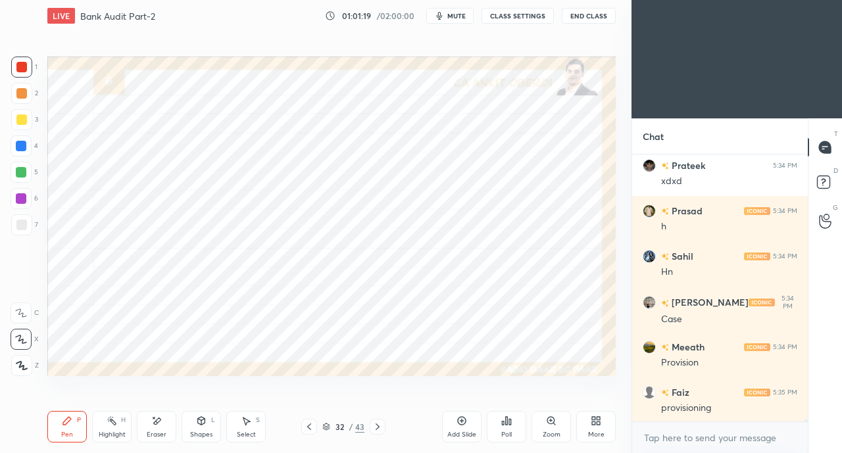
click at [303, 424] on div at bounding box center [309, 427] width 16 height 16
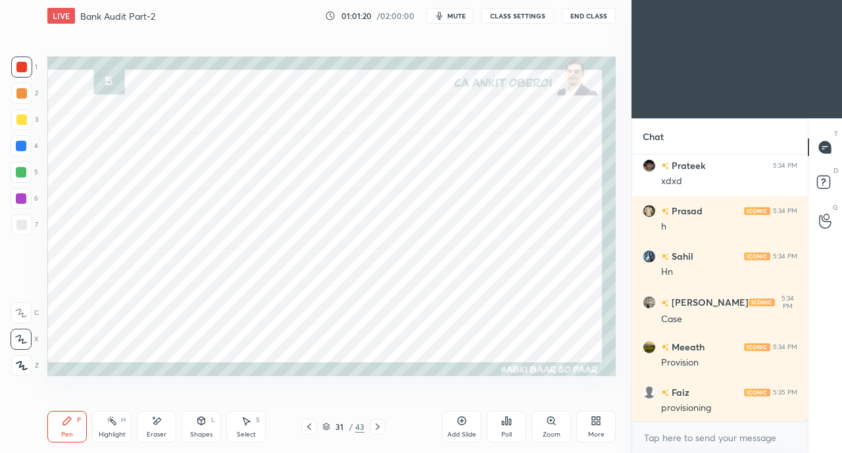
click at [303, 426] on div at bounding box center [309, 427] width 16 height 16
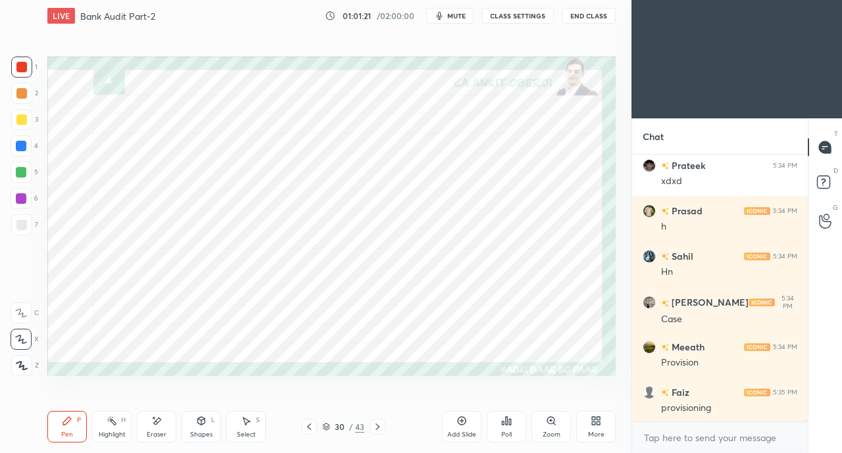
click at [301, 426] on div at bounding box center [309, 427] width 16 height 16
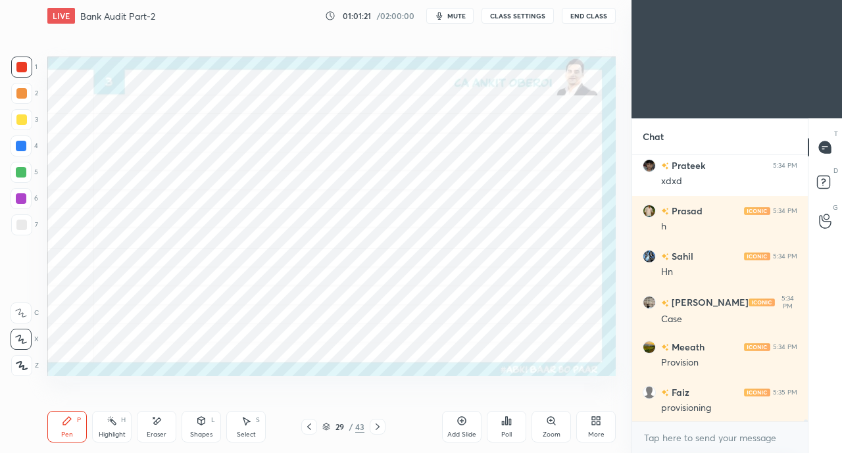
click at [303, 426] on div at bounding box center [309, 427] width 16 height 16
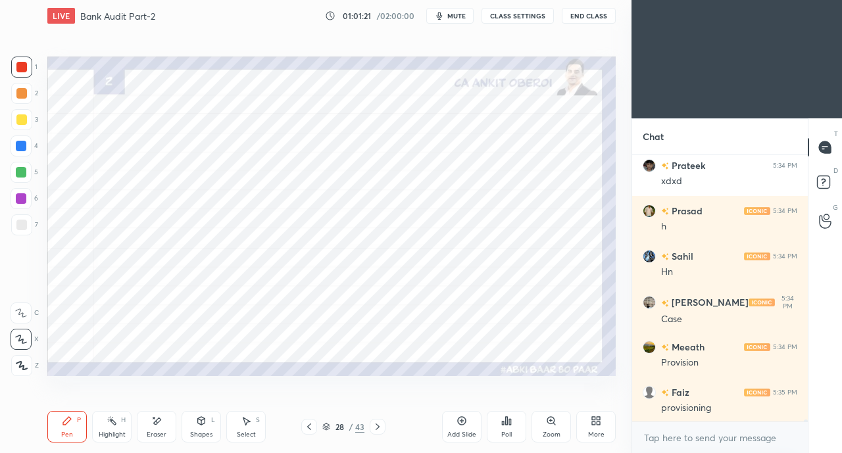
click at [303, 426] on div at bounding box center [309, 427] width 16 height 16
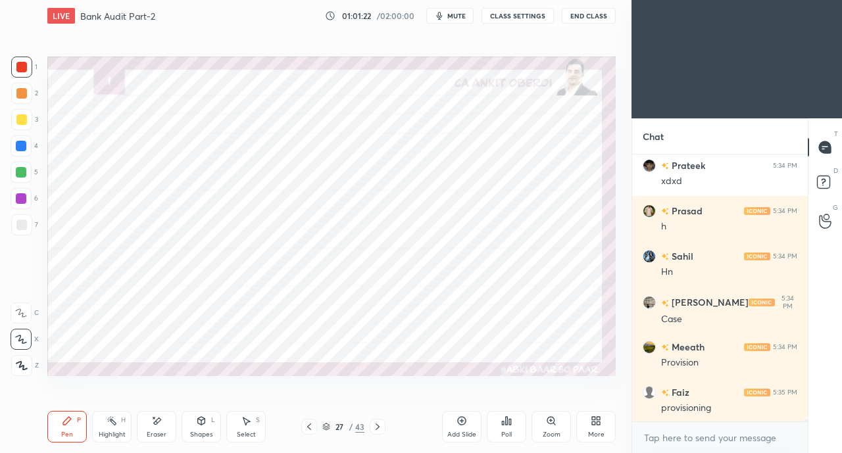
click at [303, 427] on div at bounding box center [309, 427] width 16 height 16
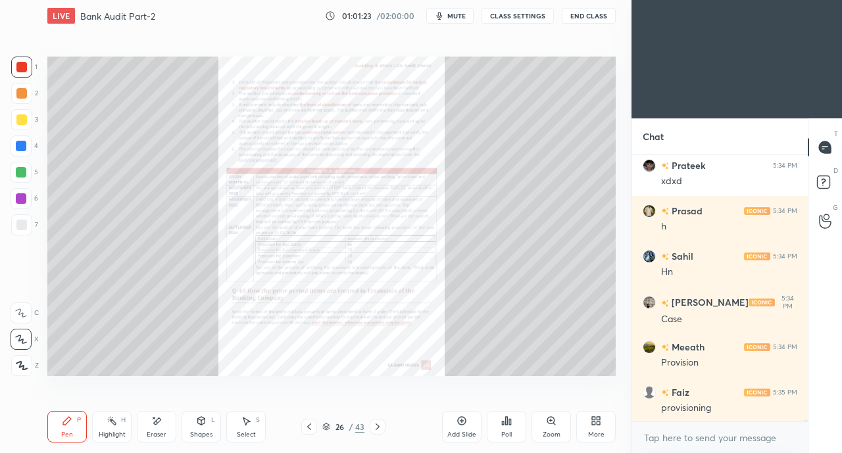
click at [376, 427] on icon at bounding box center [377, 427] width 11 height 11
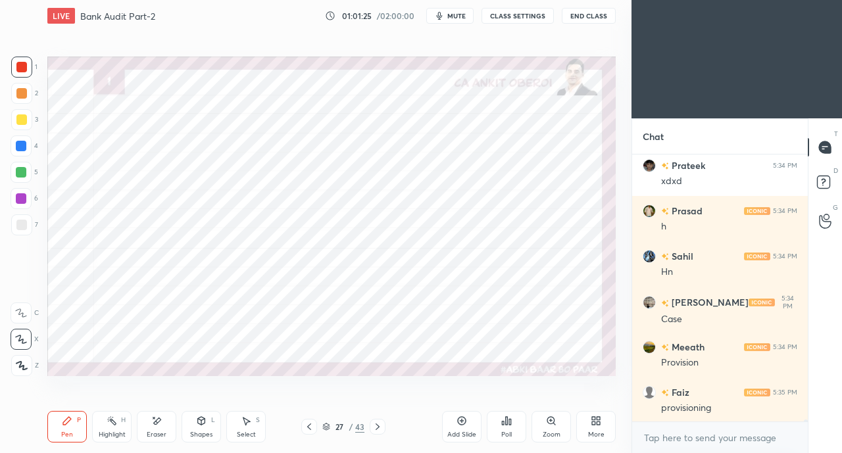
click at [376, 426] on icon at bounding box center [378, 427] width 4 height 7
click at [378, 424] on icon at bounding box center [377, 427] width 11 height 11
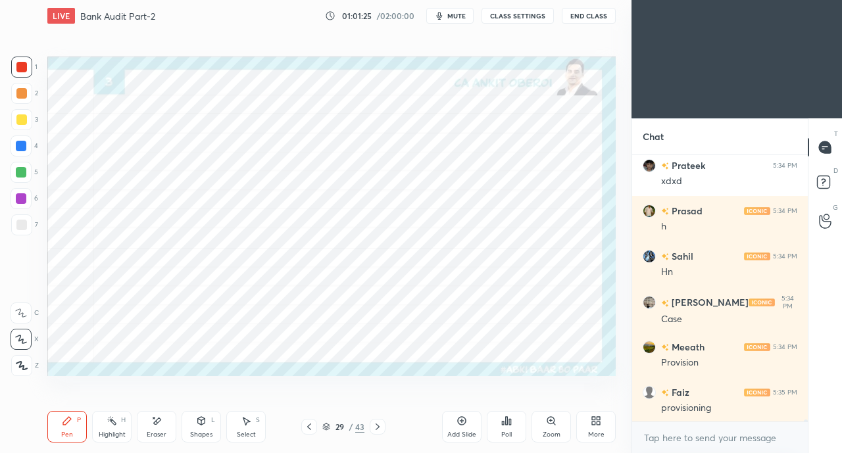
click at [380, 425] on icon at bounding box center [377, 427] width 11 height 11
click at [379, 427] on icon at bounding box center [378, 427] width 4 height 7
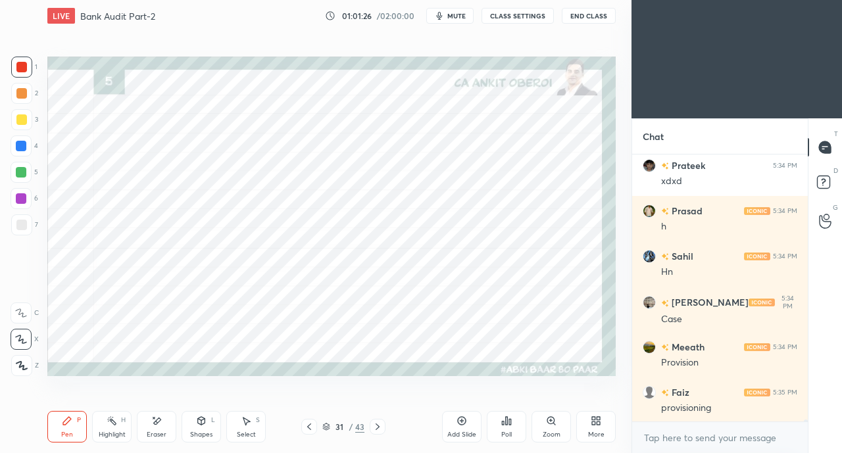
click at [378, 427] on icon at bounding box center [378, 427] width 4 height 7
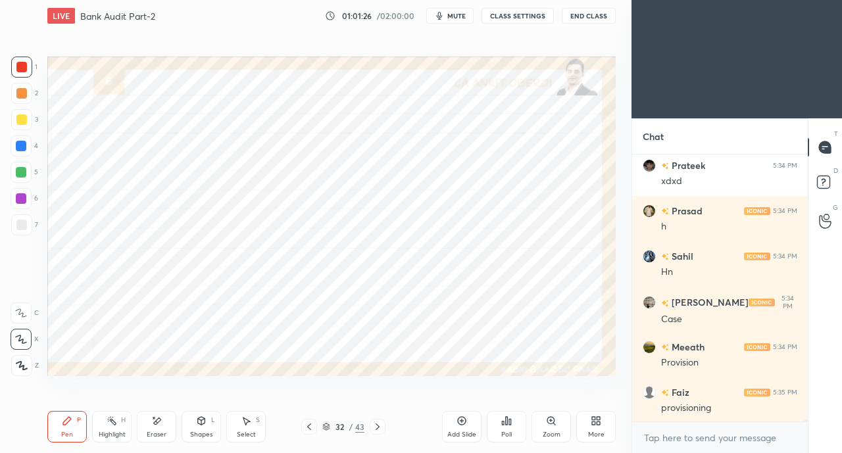
click at [379, 426] on icon at bounding box center [377, 427] width 11 height 11
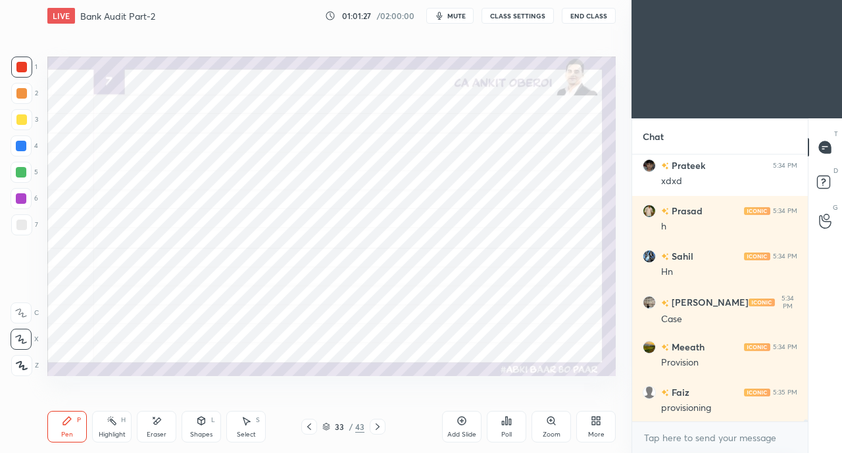
click at [378, 426] on icon at bounding box center [378, 427] width 4 height 7
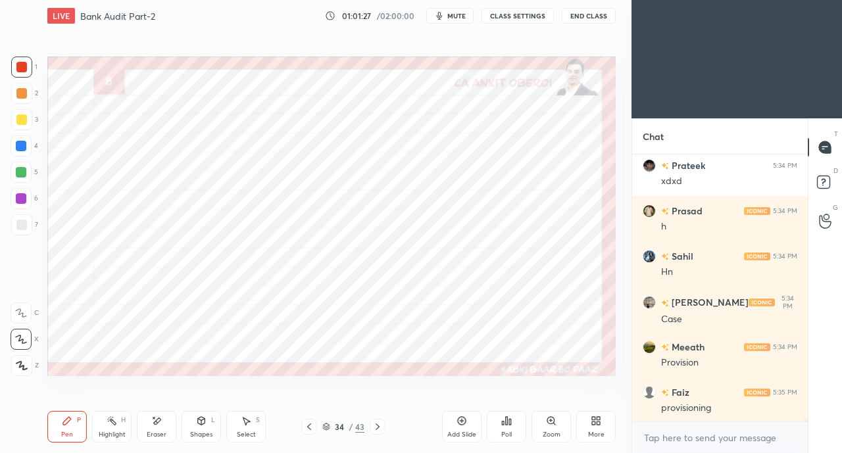
click at [378, 426] on icon at bounding box center [378, 427] width 4 height 7
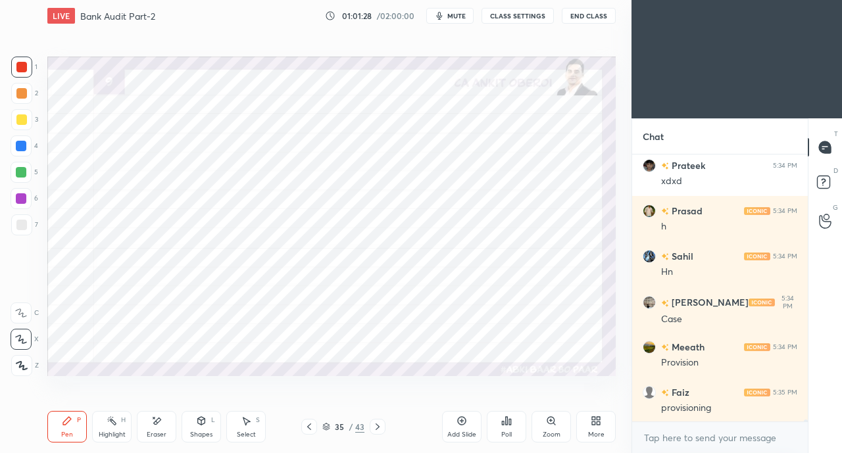
click at [379, 427] on icon at bounding box center [378, 427] width 4 height 7
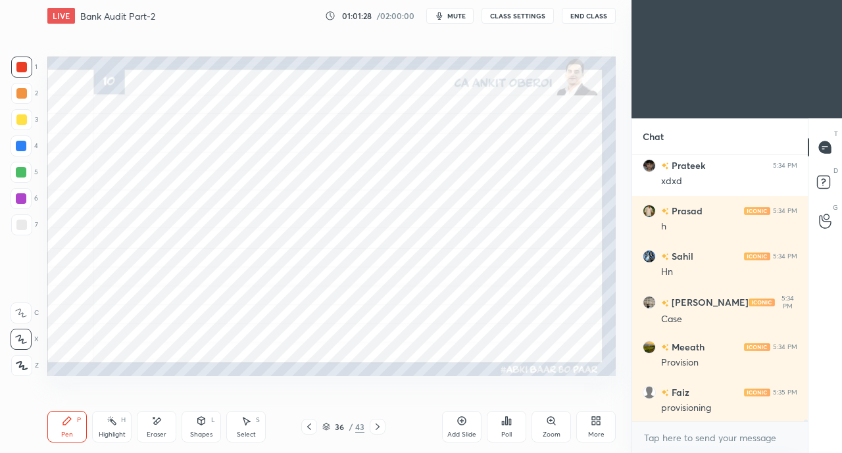
click at [378, 428] on icon at bounding box center [378, 427] width 4 height 7
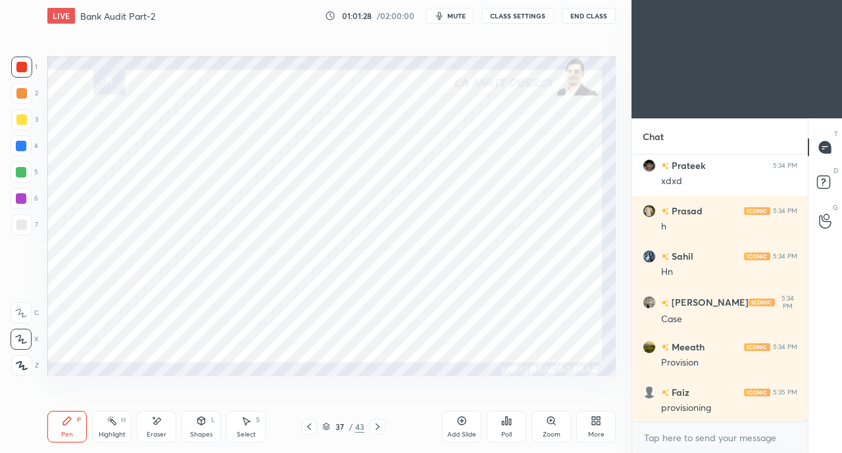
click at [376, 429] on icon at bounding box center [377, 427] width 11 height 11
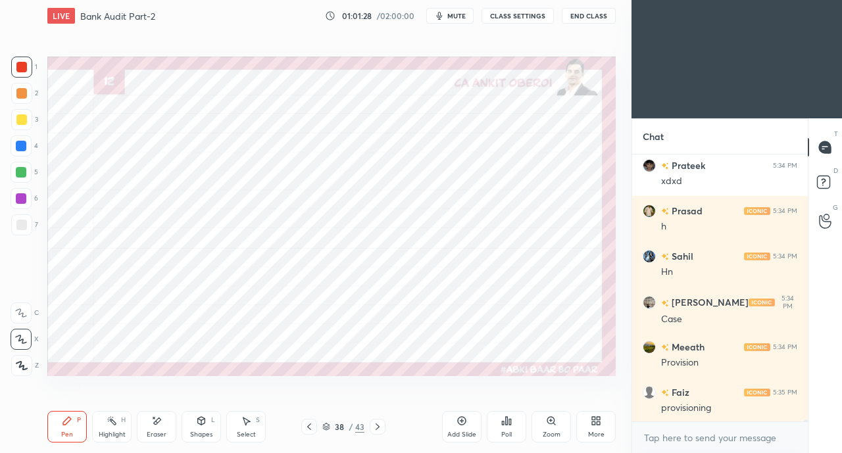
click at [377, 429] on icon at bounding box center [378, 427] width 4 height 7
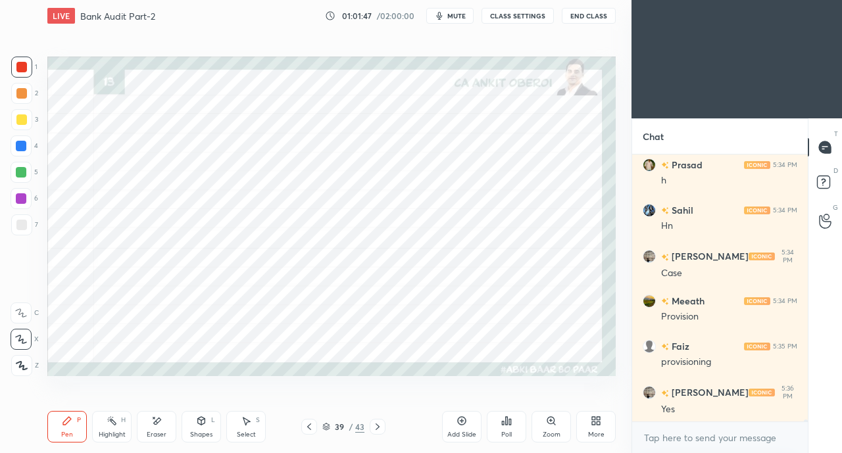
scroll to position [40083, 0]
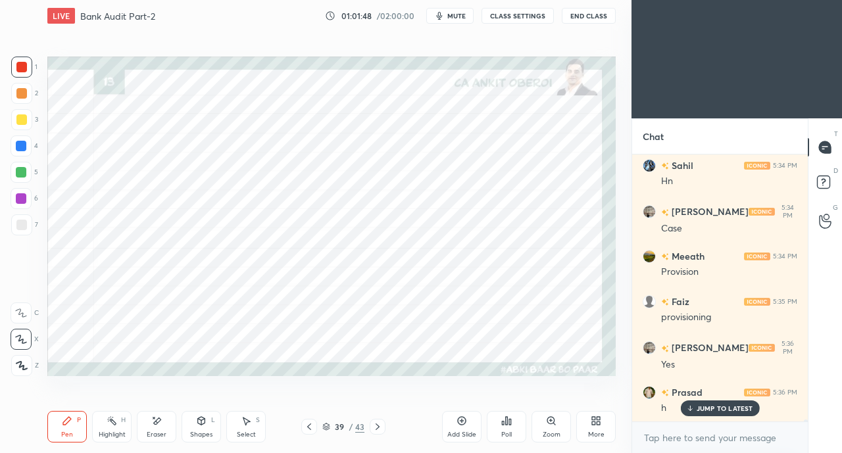
click at [306, 426] on icon at bounding box center [309, 427] width 11 height 11
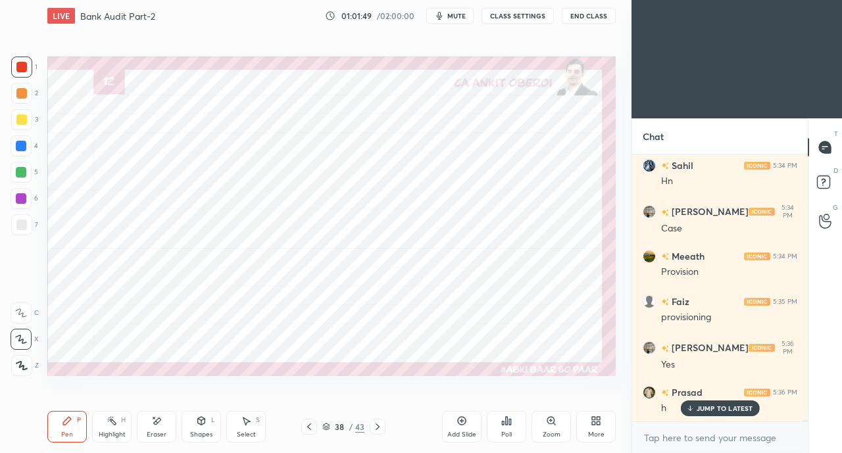
click at [308, 427] on icon at bounding box center [309, 427] width 4 height 7
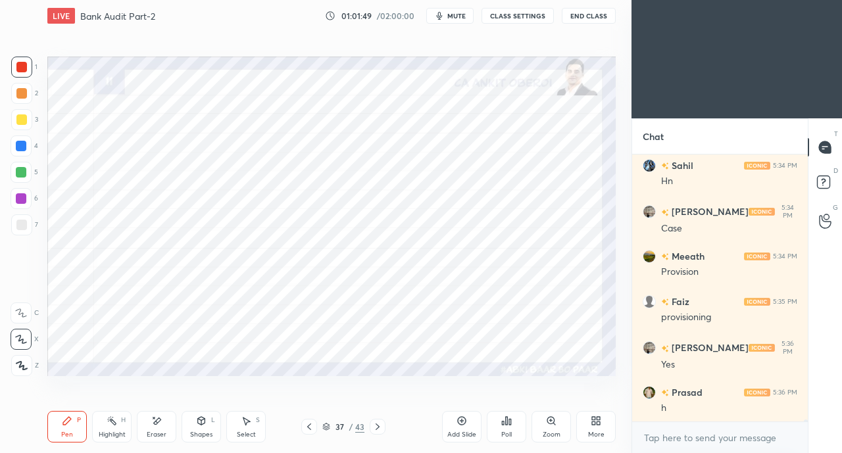
scroll to position [40129, 0]
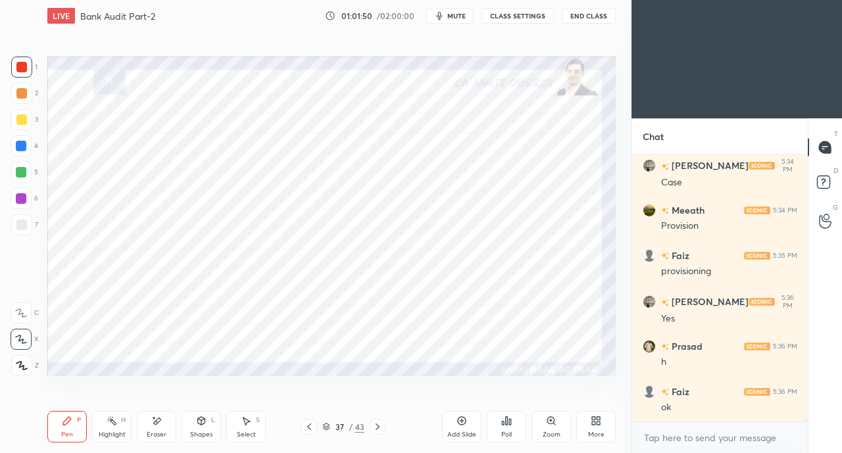
click at [307, 428] on icon at bounding box center [309, 427] width 11 height 11
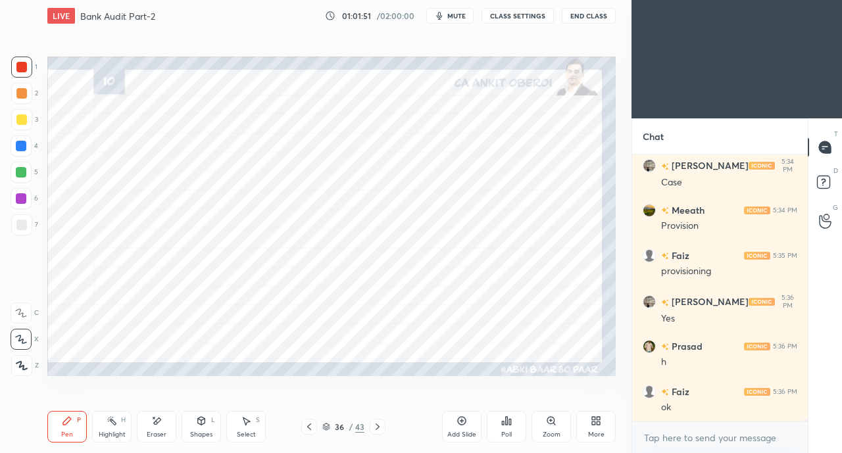
click at [306, 430] on icon at bounding box center [309, 427] width 11 height 11
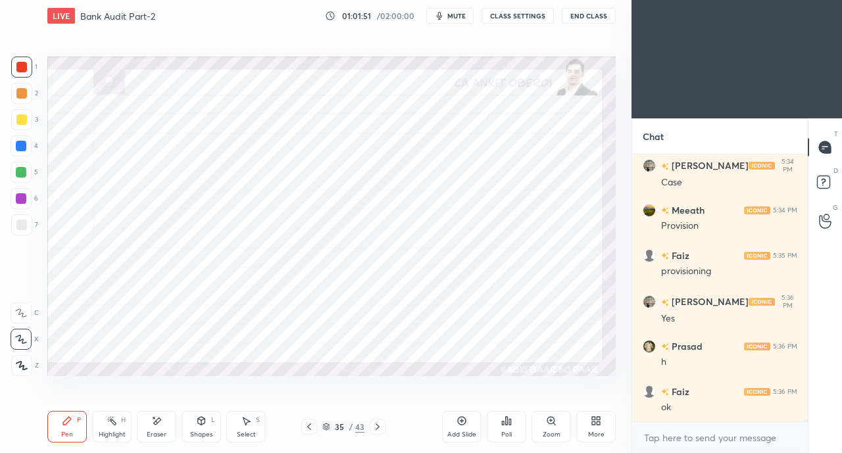
click at [307, 430] on icon at bounding box center [309, 427] width 11 height 11
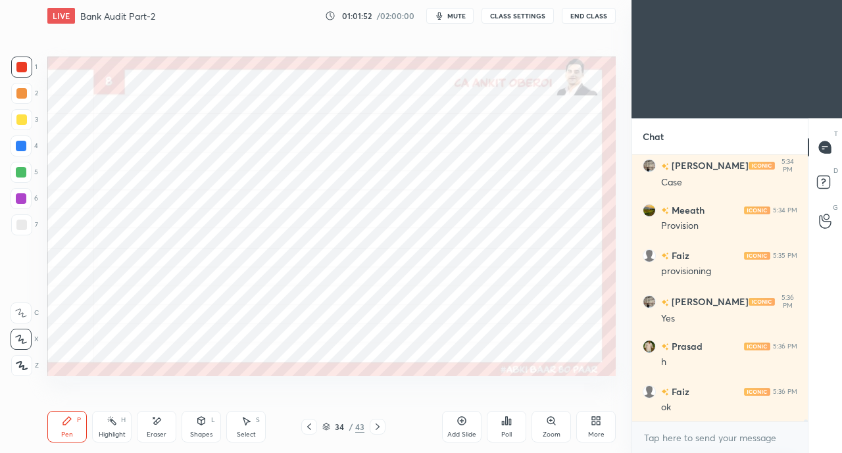
click at [306, 430] on icon at bounding box center [309, 427] width 11 height 11
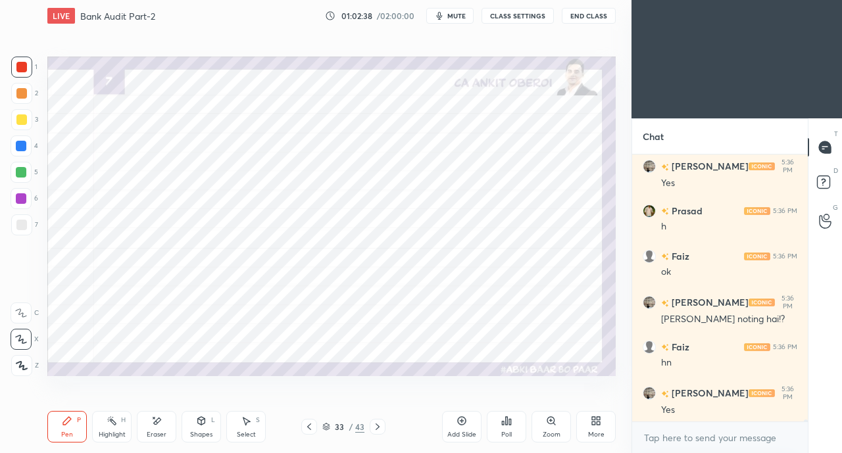
scroll to position [40311, 0]
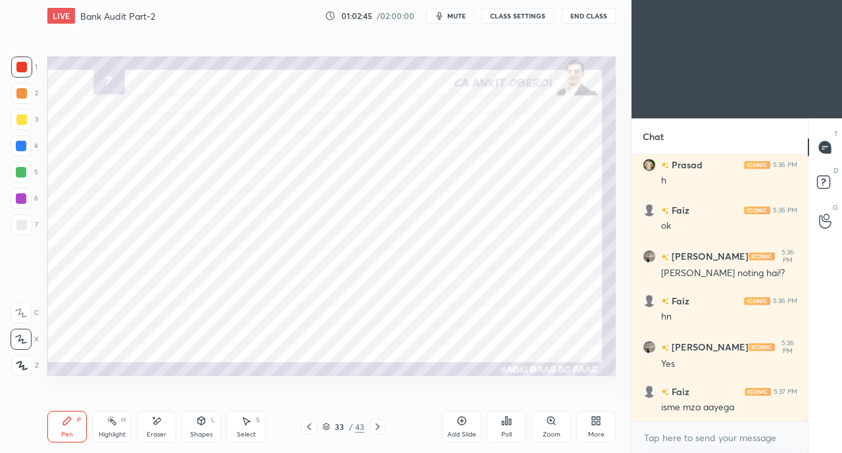
click at [163, 427] on div "Eraser" at bounding box center [156, 427] width 39 height 32
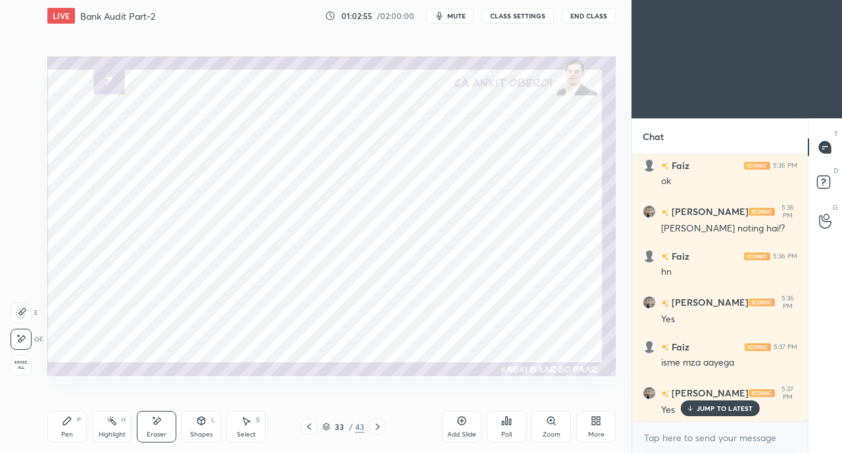
scroll to position [40402, 0]
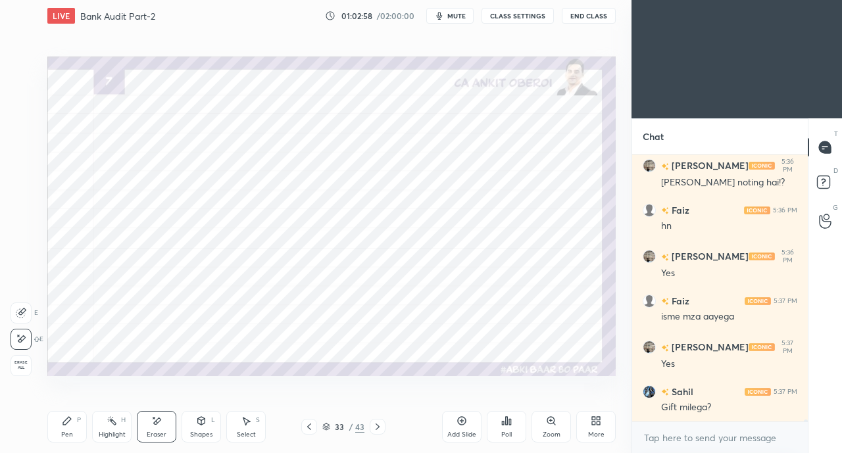
click at [62, 430] on div "Pen P" at bounding box center [66, 427] width 39 height 32
click at [380, 426] on icon at bounding box center [377, 427] width 11 height 11
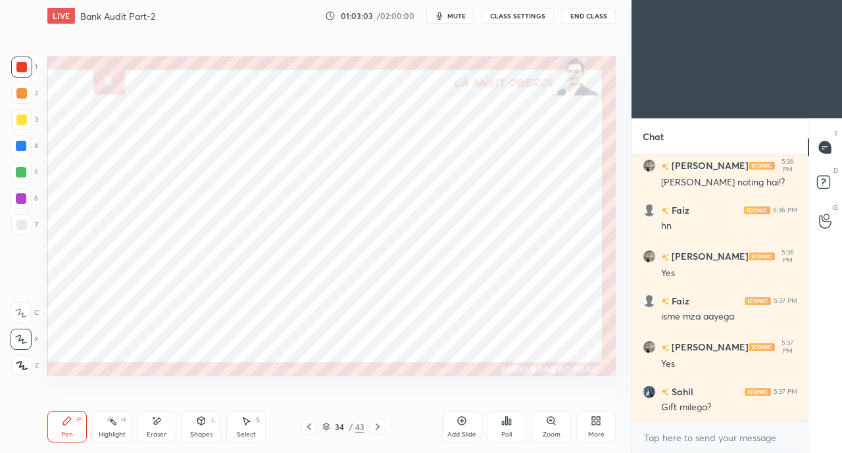
click at [380, 426] on icon at bounding box center [377, 427] width 11 height 11
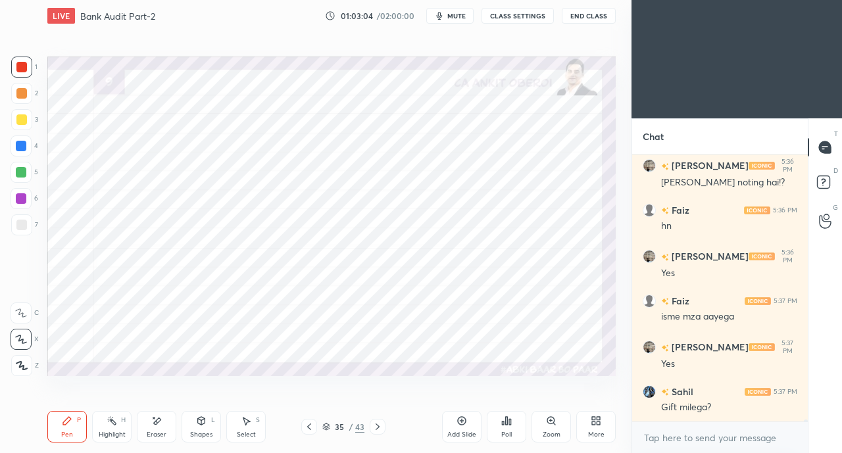
click at [308, 427] on icon at bounding box center [309, 427] width 4 height 7
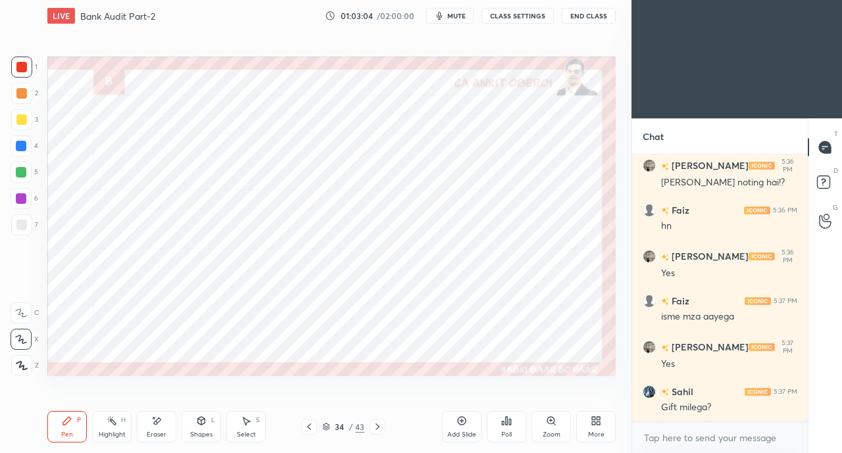
click at [309, 428] on icon at bounding box center [309, 427] width 11 height 11
click at [310, 428] on icon at bounding box center [309, 427] width 11 height 11
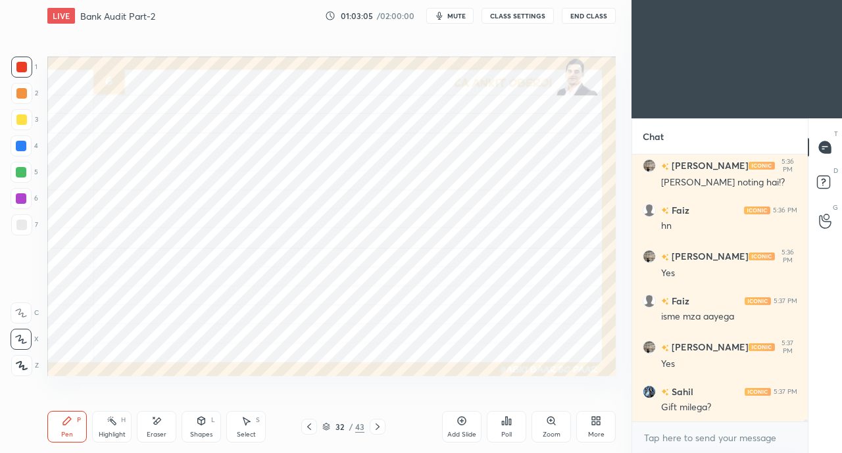
click at [310, 429] on icon at bounding box center [309, 427] width 11 height 11
click at [308, 431] on icon at bounding box center [309, 427] width 11 height 11
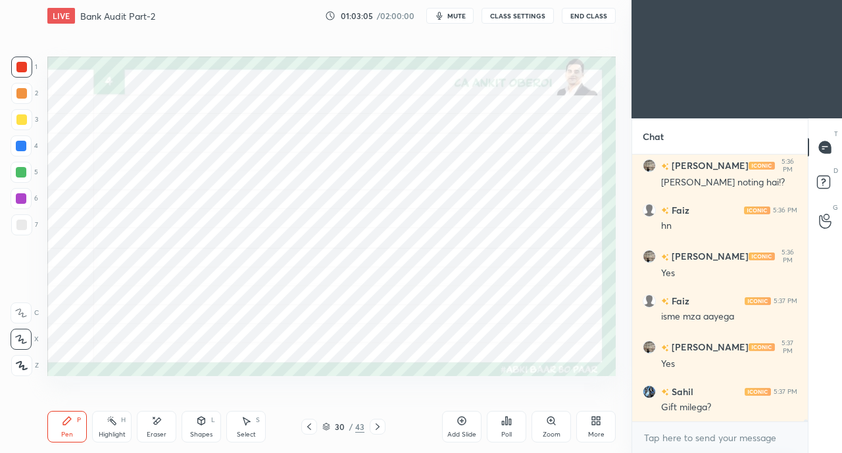
click at [310, 430] on icon at bounding box center [309, 427] width 11 height 11
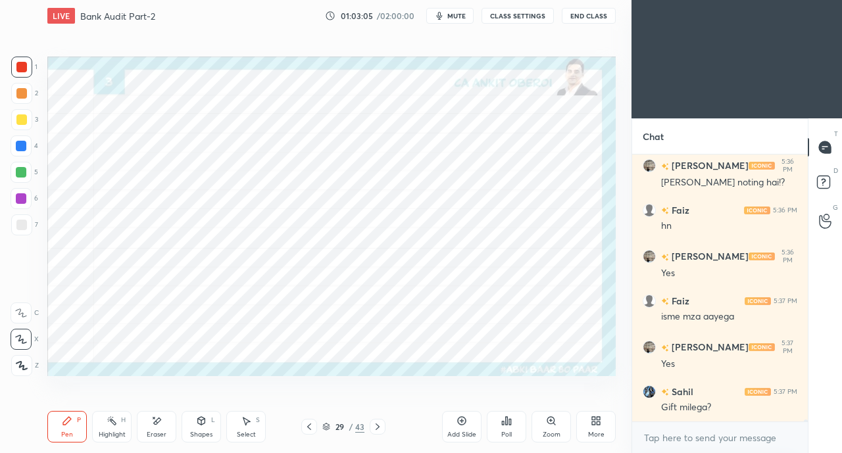
click at [308, 431] on icon at bounding box center [309, 427] width 11 height 11
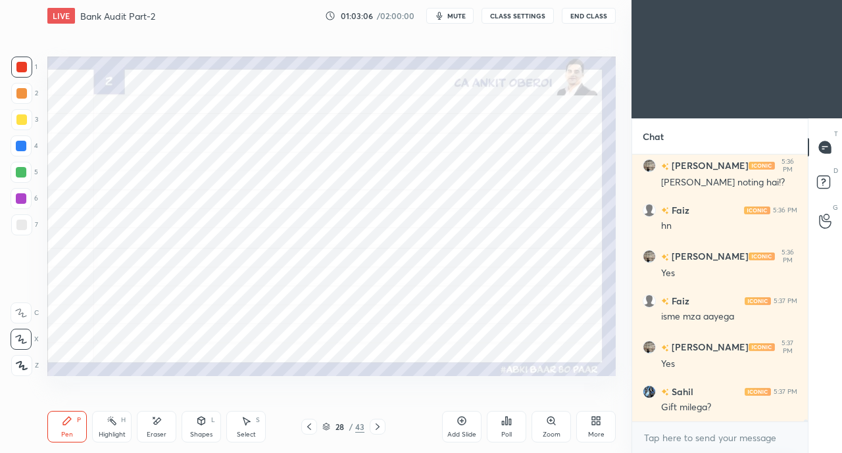
click at [309, 430] on icon at bounding box center [309, 427] width 11 height 11
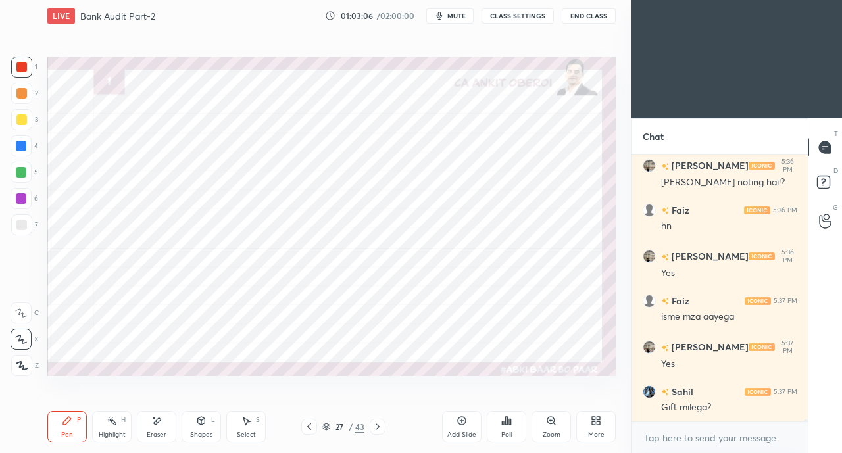
click at [308, 430] on icon at bounding box center [309, 427] width 11 height 11
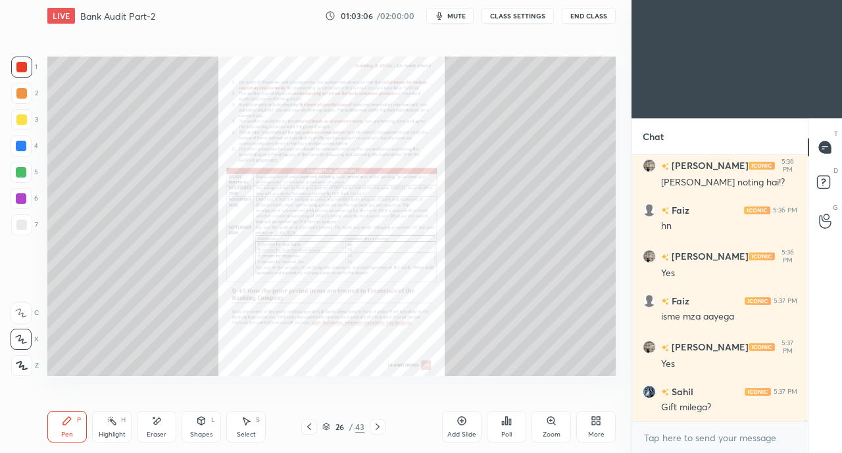
click at [308, 431] on icon at bounding box center [309, 427] width 11 height 11
click at [310, 430] on icon at bounding box center [309, 427] width 11 height 11
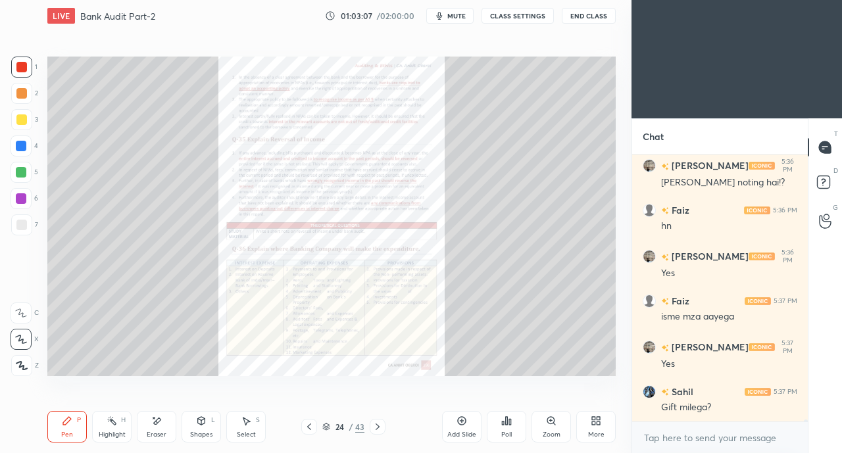
click at [310, 429] on icon at bounding box center [309, 427] width 11 height 11
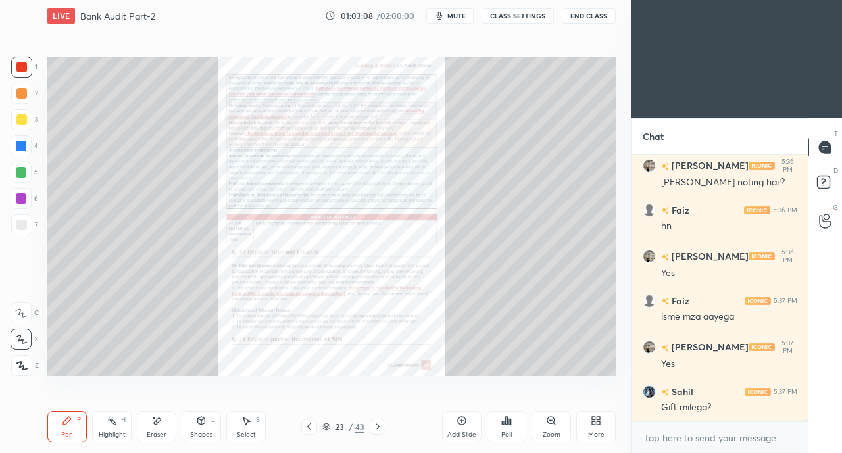
click at [310, 430] on icon at bounding box center [309, 427] width 4 height 7
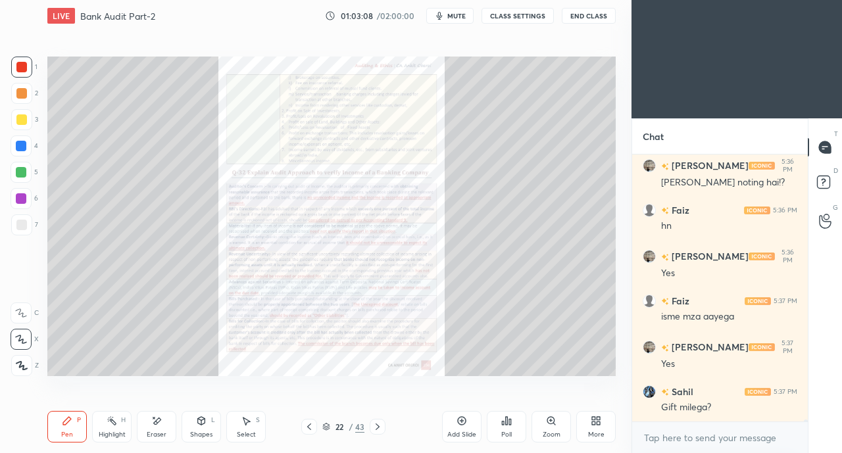
click at [312, 430] on icon at bounding box center [309, 427] width 11 height 11
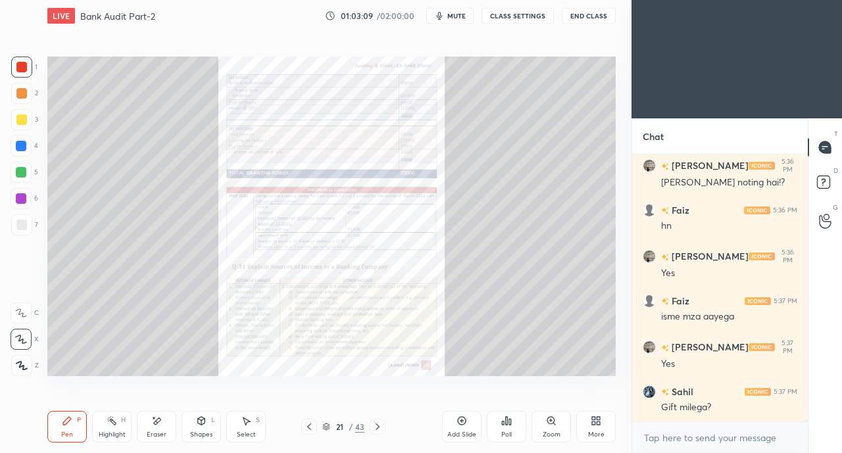
click at [310, 430] on icon at bounding box center [309, 427] width 4 height 7
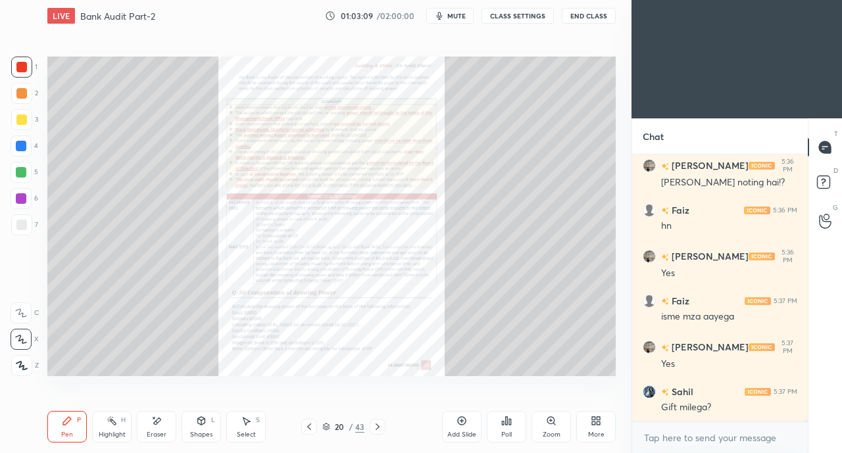
click at [314, 430] on icon at bounding box center [309, 427] width 11 height 11
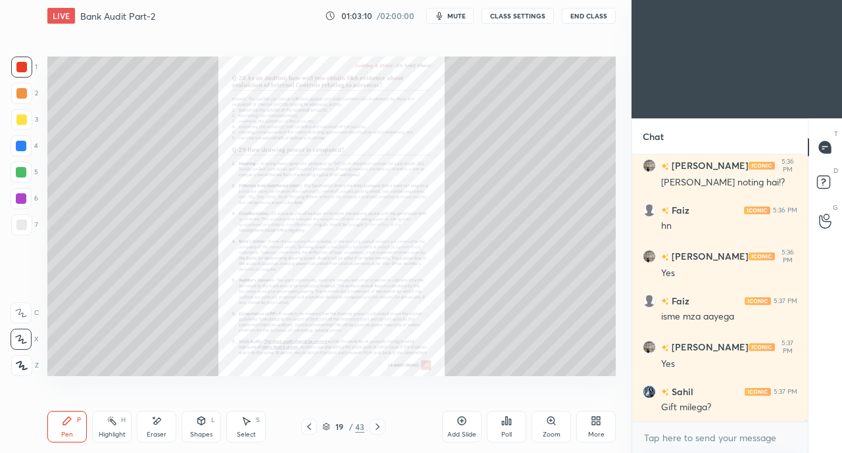
click at [316, 430] on div at bounding box center [309, 427] width 16 height 16
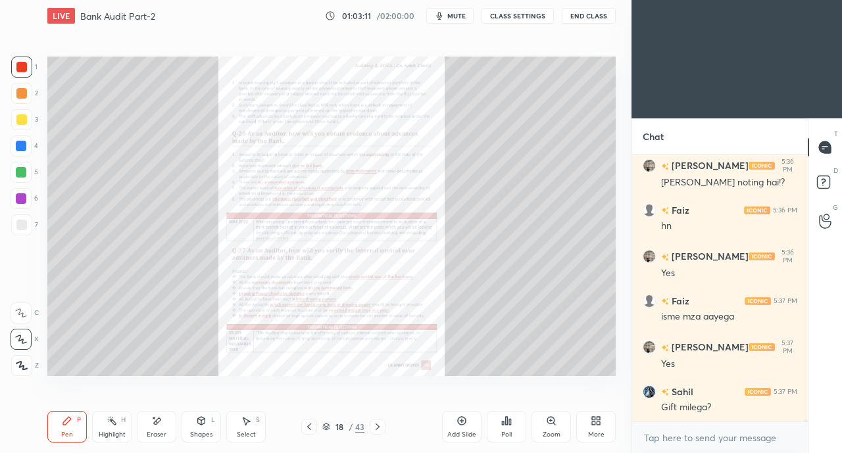
click at [315, 431] on div at bounding box center [309, 427] width 16 height 16
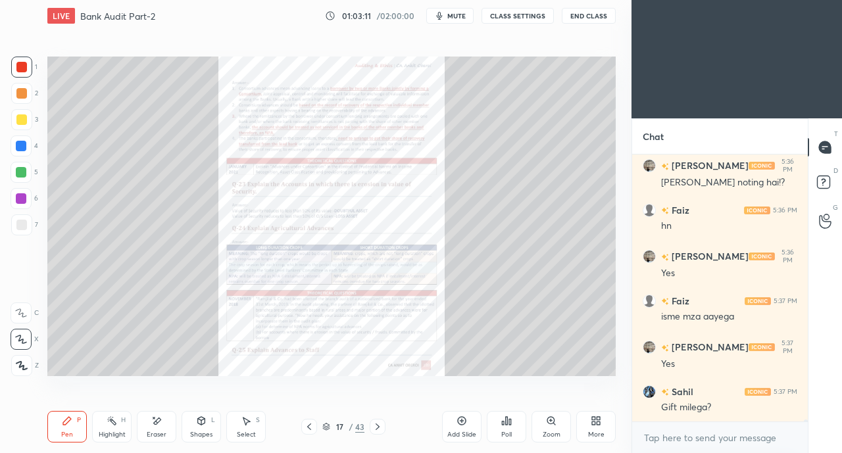
click at [317, 429] on div "17 / 43" at bounding box center [343, 427] width 84 height 16
click at [318, 430] on div "17 / 43" at bounding box center [343, 427] width 84 height 16
click at [308, 427] on icon at bounding box center [309, 427] width 4 height 7
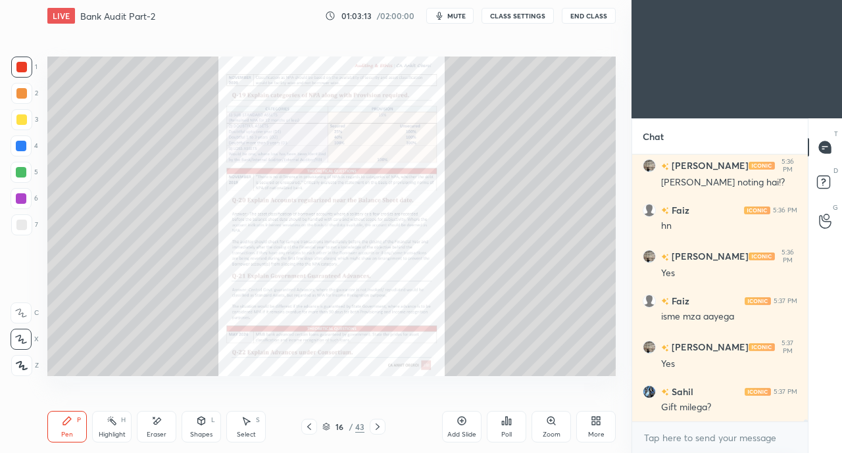
click at [310, 428] on icon at bounding box center [309, 427] width 11 height 11
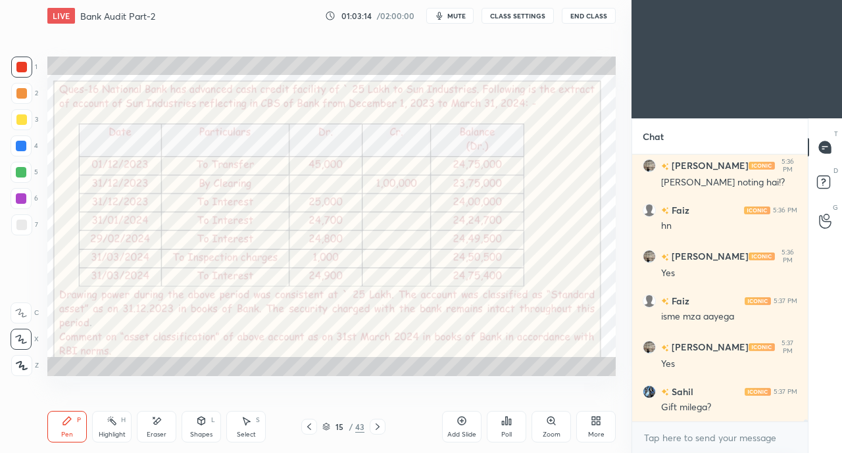
click at [374, 426] on icon at bounding box center [377, 427] width 11 height 11
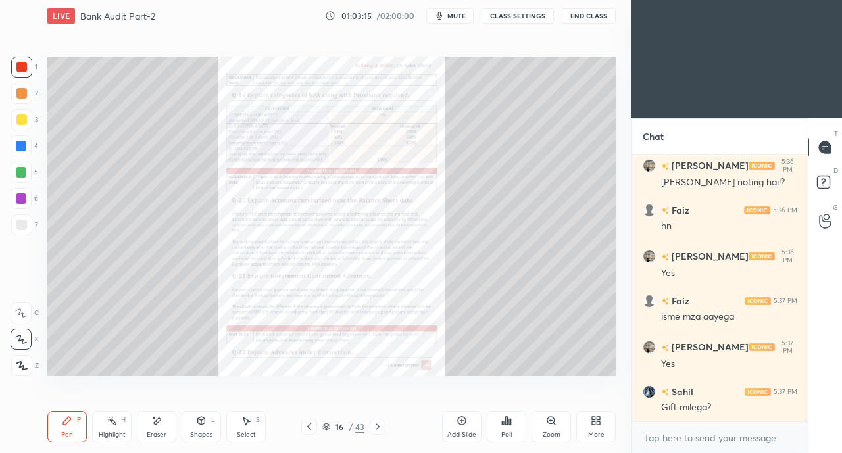
click at [543, 425] on div "Zoom" at bounding box center [550, 427] width 39 height 32
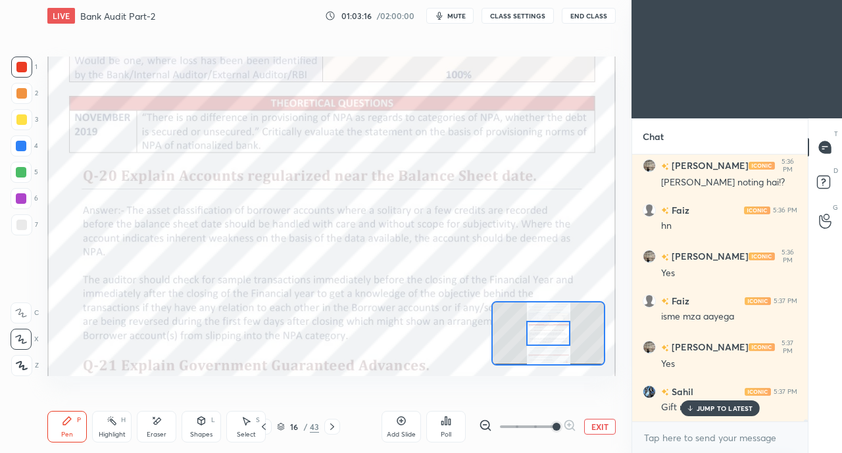
scroll to position [40446, 0]
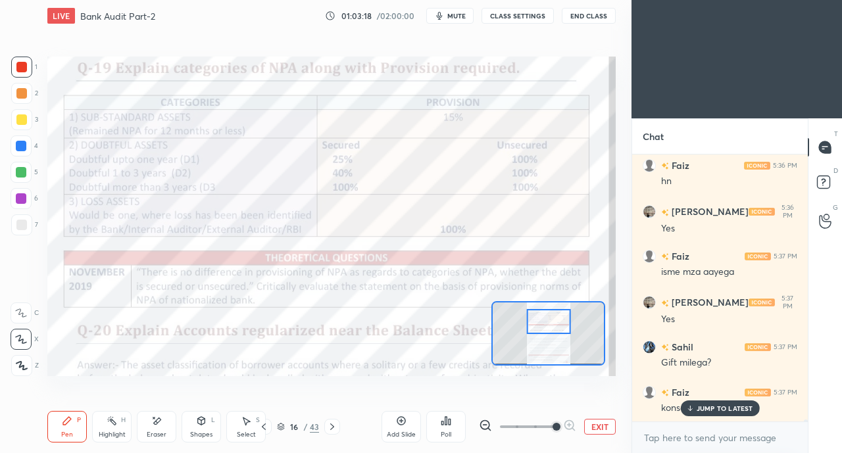
click at [701, 408] on p "JUMP TO LATEST" at bounding box center [725, 409] width 57 height 8
click at [20, 64] on div at bounding box center [21, 67] width 11 height 11
click at [68, 430] on div "Pen P" at bounding box center [66, 427] width 39 height 32
click at [22, 313] on icon at bounding box center [21, 313] width 11 height 8
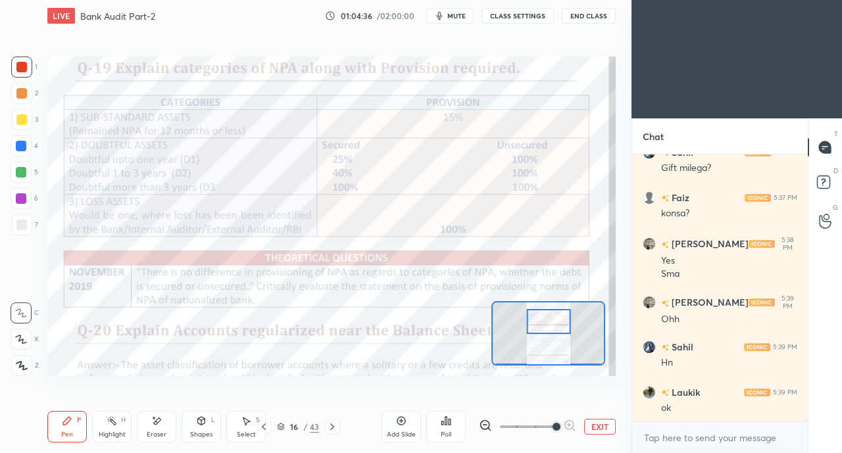
scroll to position [40687, 0]
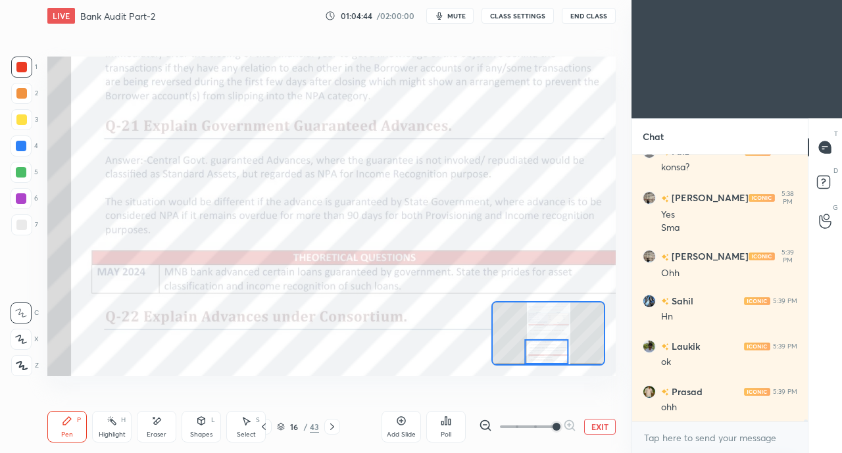
click at [332, 428] on icon at bounding box center [332, 427] width 11 height 11
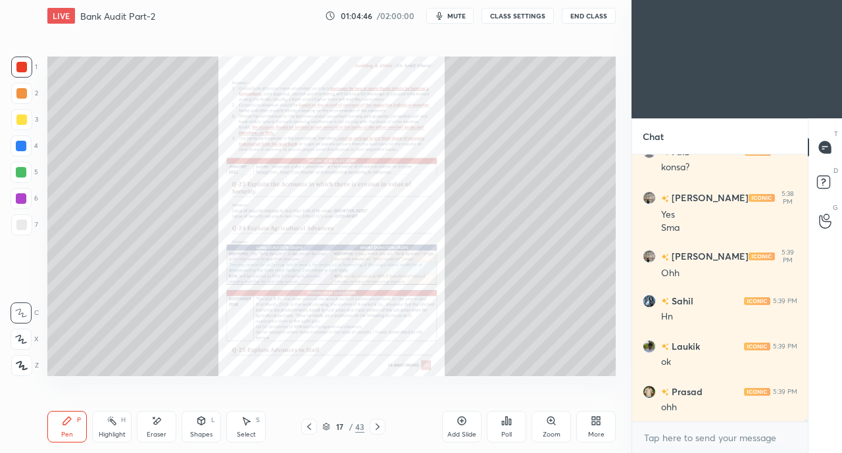
click at [542, 428] on div "Zoom" at bounding box center [550, 427] width 39 height 32
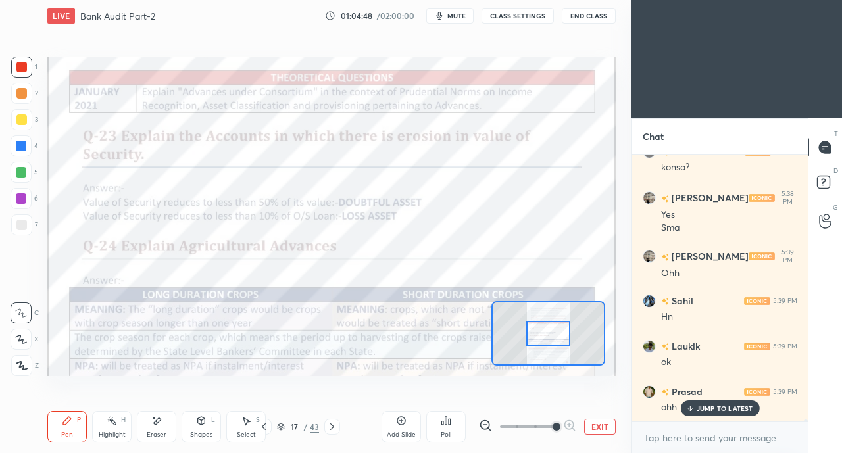
scroll to position [40744, 0]
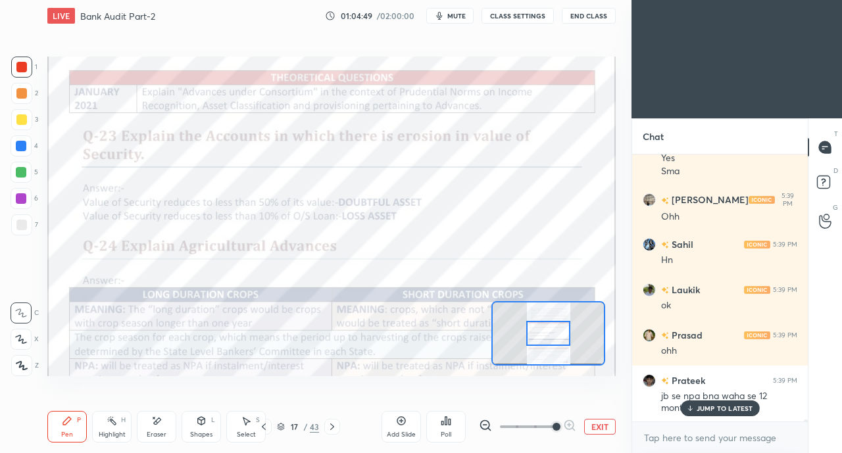
click at [698, 412] on p "JUMP TO LATEST" at bounding box center [725, 409] width 57 height 8
click at [264, 426] on icon at bounding box center [264, 427] width 4 height 7
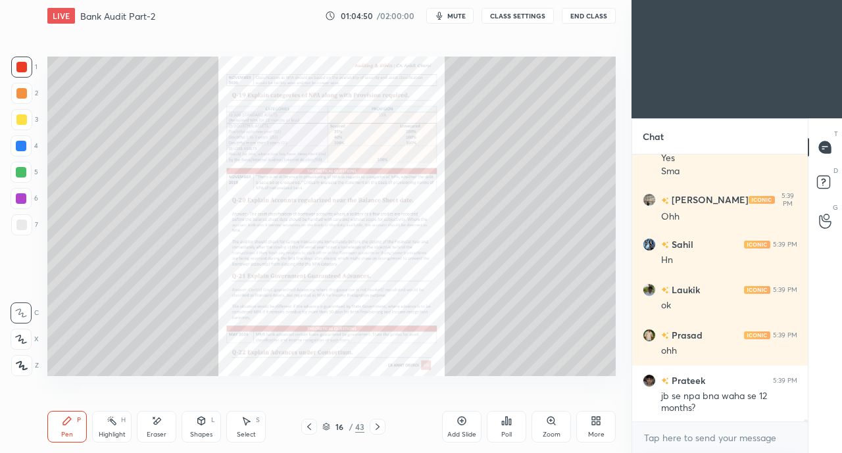
click at [543, 422] on div "Zoom" at bounding box center [550, 427] width 39 height 32
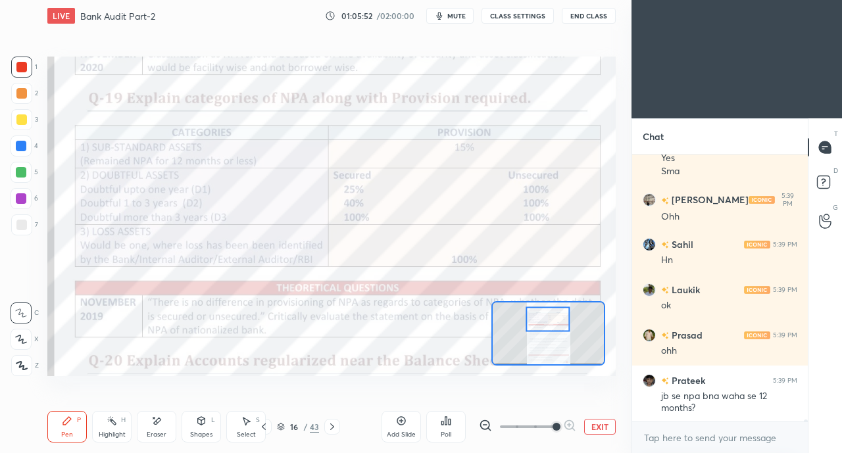
click at [338, 426] on div at bounding box center [332, 427] width 16 height 16
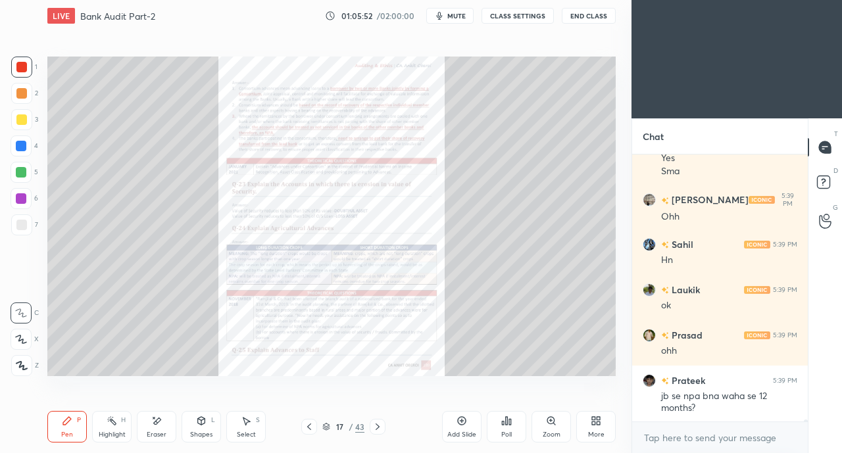
click at [376, 428] on icon at bounding box center [377, 427] width 11 height 11
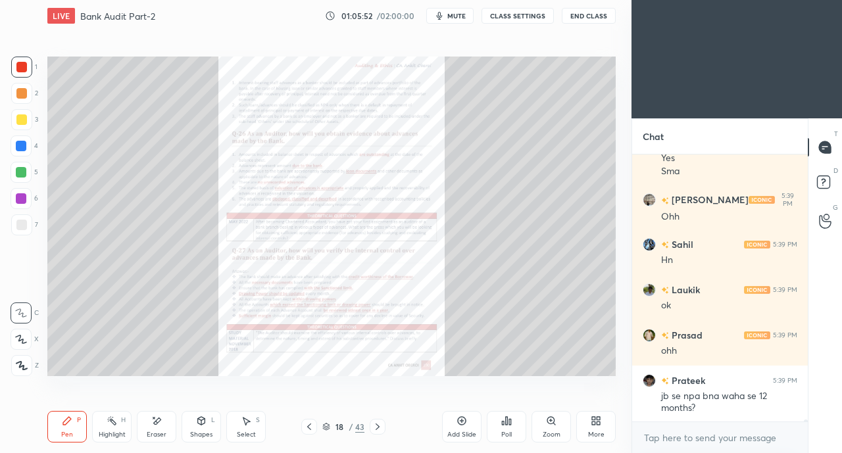
click at [375, 428] on icon at bounding box center [377, 427] width 11 height 11
click at [377, 428] on icon at bounding box center [377, 427] width 11 height 11
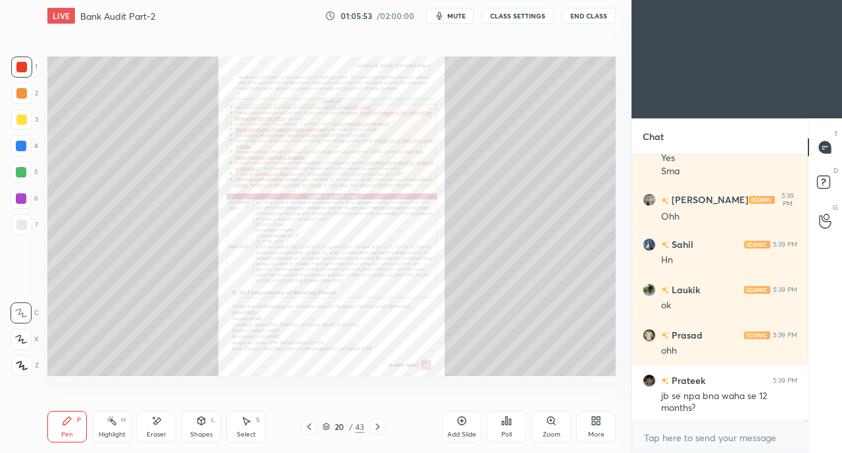
click at [378, 427] on icon at bounding box center [377, 427] width 11 height 11
click at [378, 428] on icon at bounding box center [377, 427] width 11 height 11
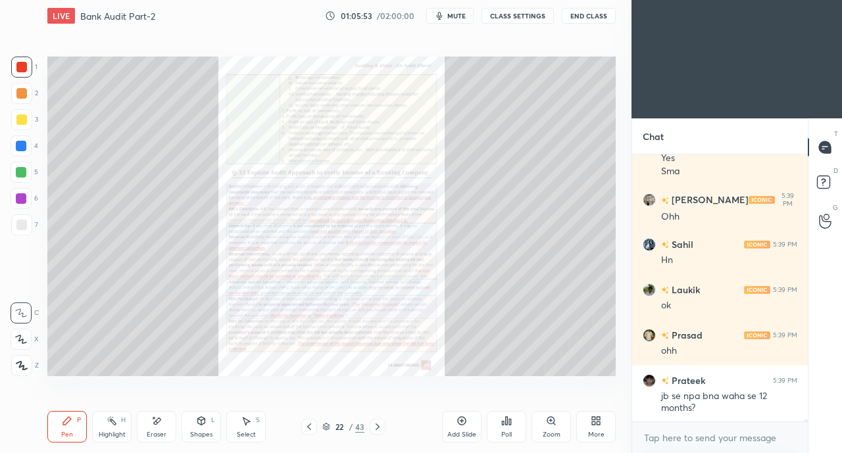
click at [378, 427] on icon at bounding box center [377, 427] width 11 height 11
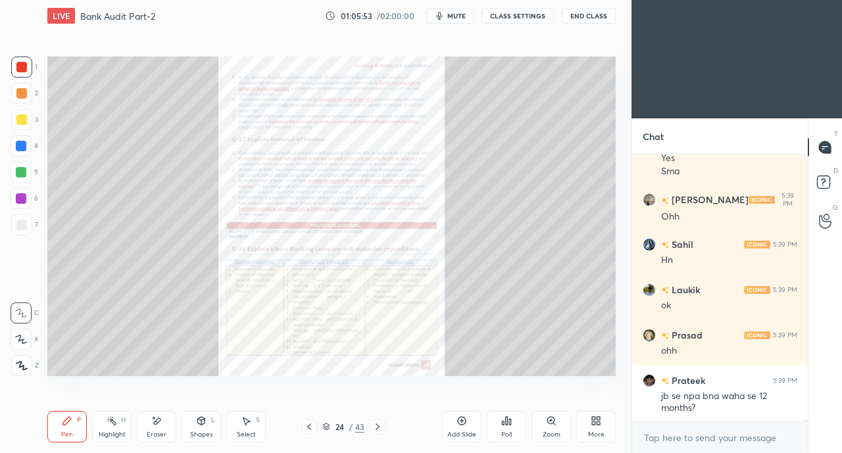
click at [377, 425] on icon at bounding box center [378, 427] width 4 height 7
click at [377, 426] on icon at bounding box center [377, 427] width 11 height 11
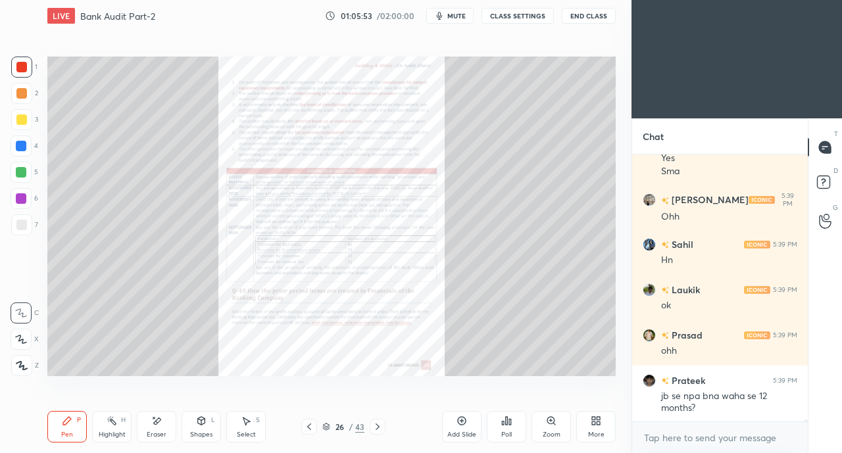
click at [377, 426] on icon at bounding box center [378, 427] width 4 height 7
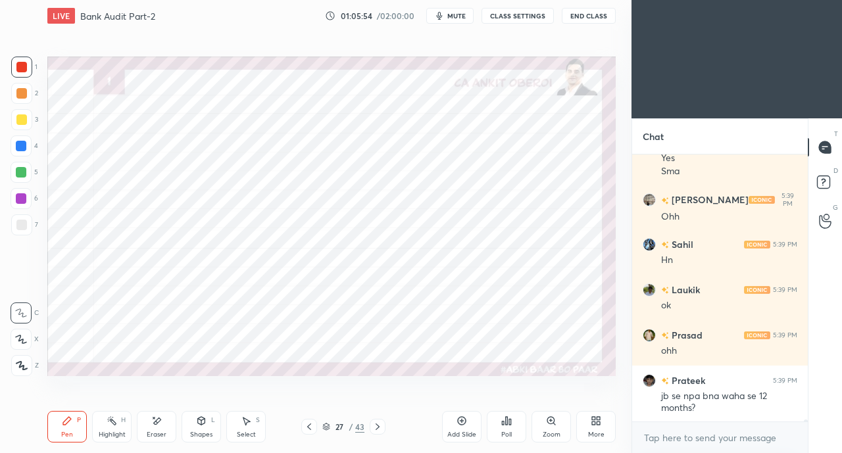
click at [375, 426] on icon at bounding box center [377, 427] width 11 height 11
click at [372, 427] on icon at bounding box center [377, 427] width 11 height 11
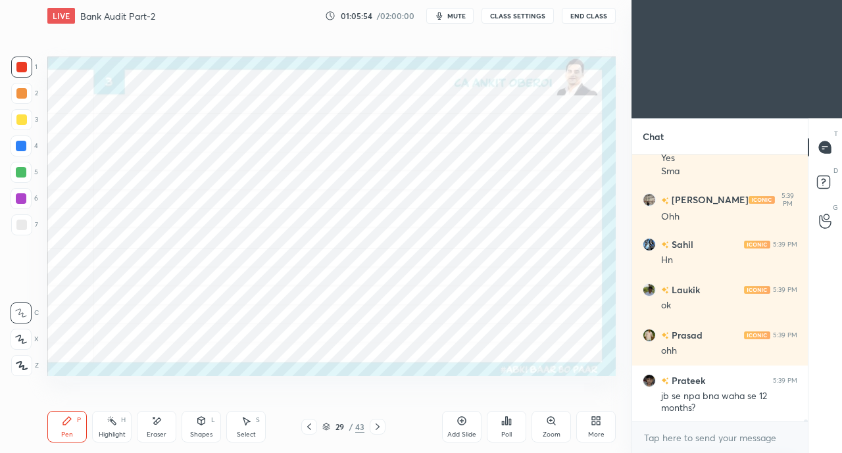
click at [372, 426] on icon at bounding box center [377, 427] width 11 height 11
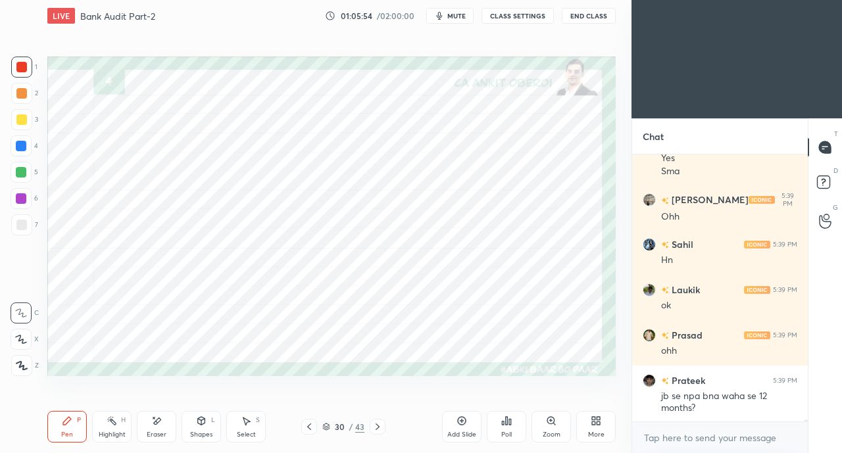
click at [374, 427] on icon at bounding box center [377, 427] width 11 height 11
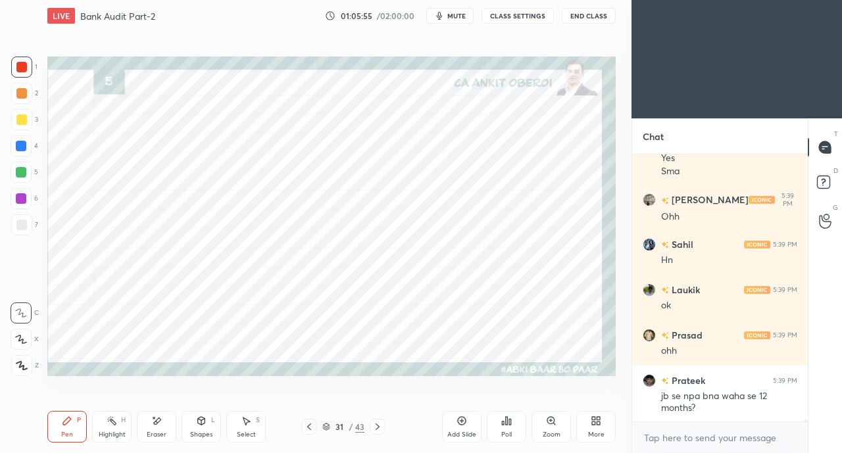
click at [372, 427] on icon at bounding box center [377, 427] width 11 height 11
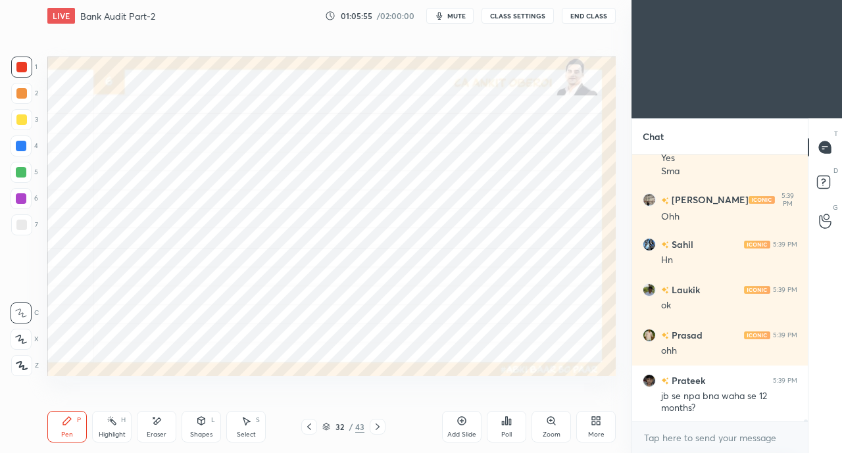
click at [370, 428] on div at bounding box center [378, 427] width 16 height 16
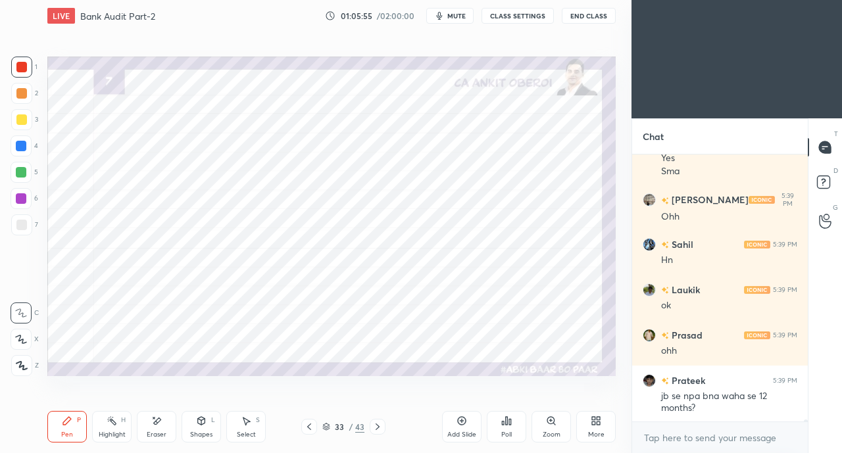
click at [379, 426] on icon at bounding box center [377, 427] width 11 height 11
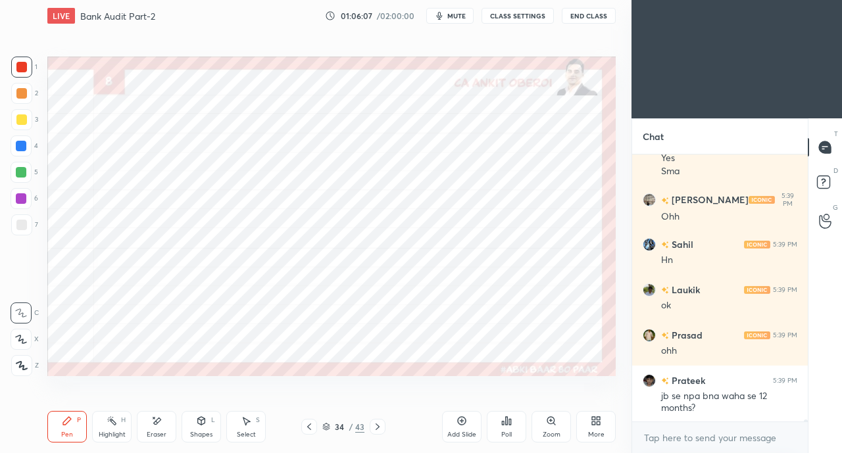
click at [207, 426] on div "Shapes L" at bounding box center [201, 427] width 39 height 32
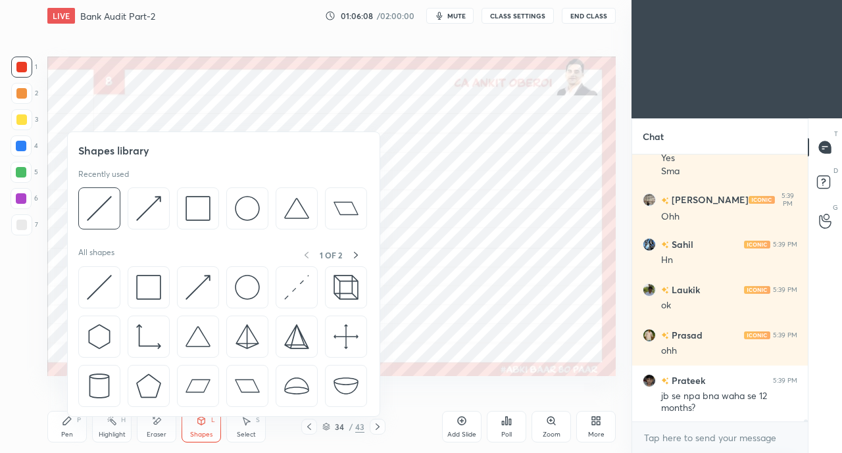
click at [149, 286] on img at bounding box center [148, 287] width 25 height 25
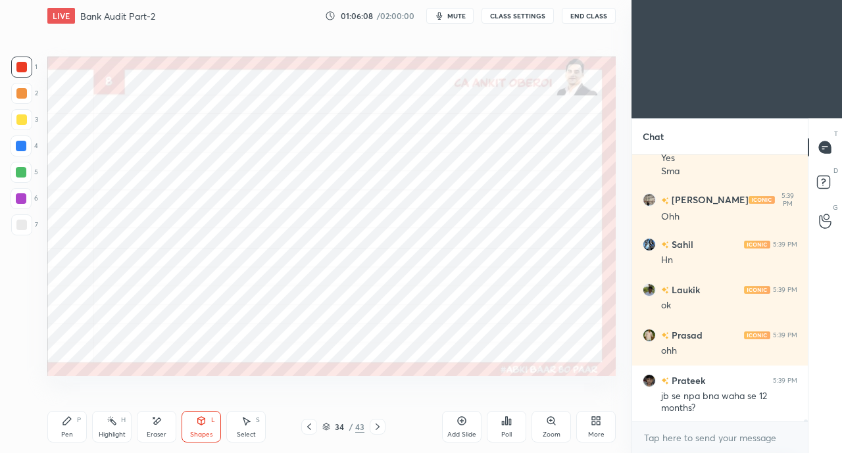
click at [22, 151] on div at bounding box center [21, 145] width 21 height 21
click at [160, 424] on icon at bounding box center [156, 421] width 11 height 11
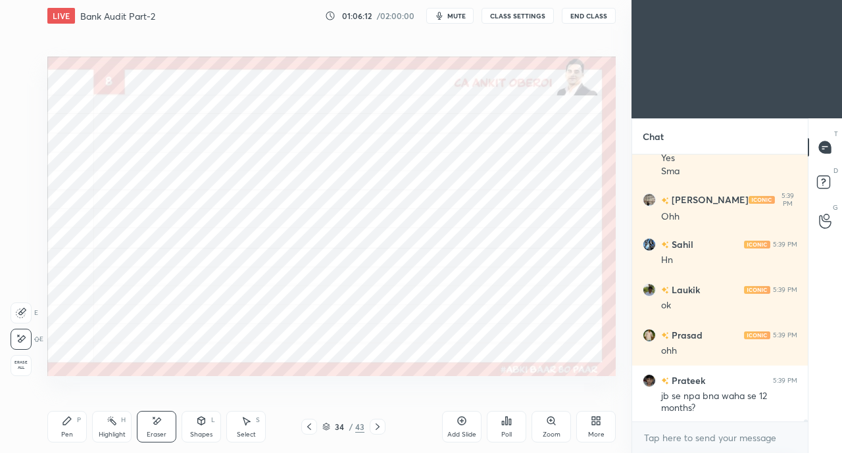
click at [28, 361] on span "Erase all" at bounding box center [21, 364] width 20 height 9
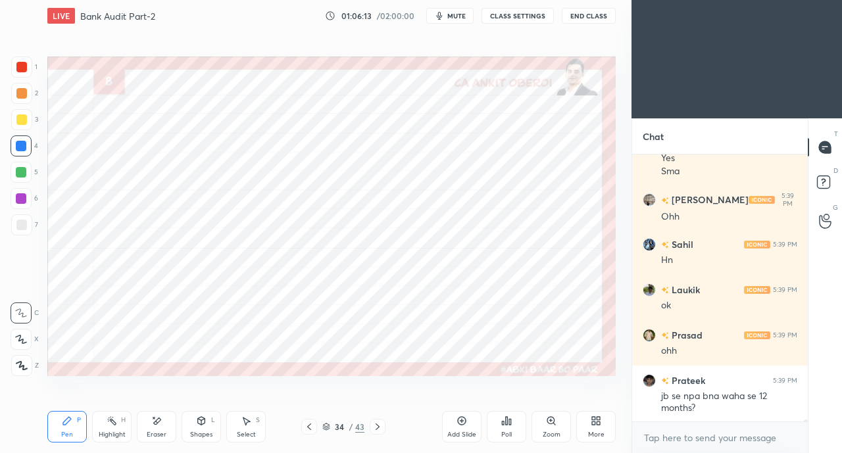
click at [197, 425] on icon at bounding box center [201, 421] width 11 height 11
click at [68, 431] on div "Pen" at bounding box center [67, 434] width 12 height 7
click at [17, 340] on icon at bounding box center [21, 339] width 12 height 9
click at [203, 427] on div "Shapes L" at bounding box center [201, 427] width 39 height 32
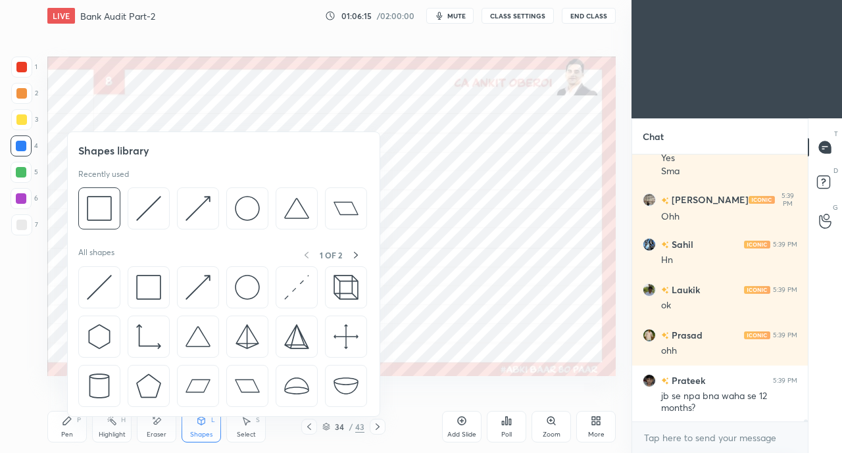
click at [143, 290] on img at bounding box center [148, 287] width 25 height 25
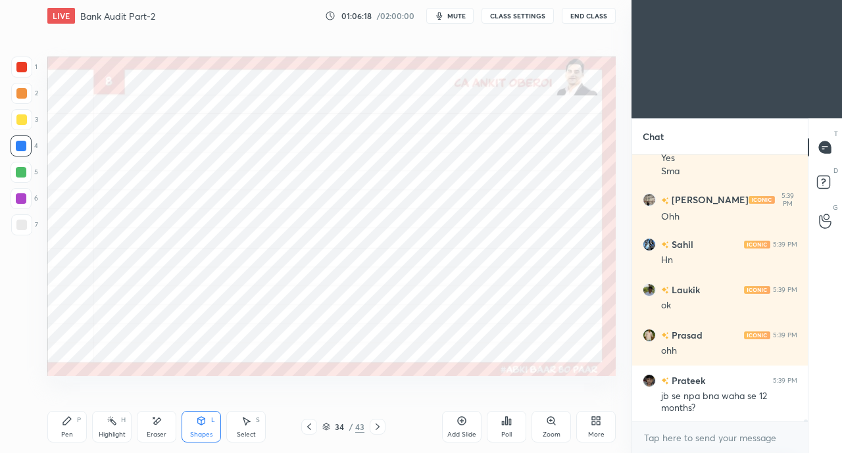
click at [203, 418] on icon at bounding box center [201, 421] width 7 height 8
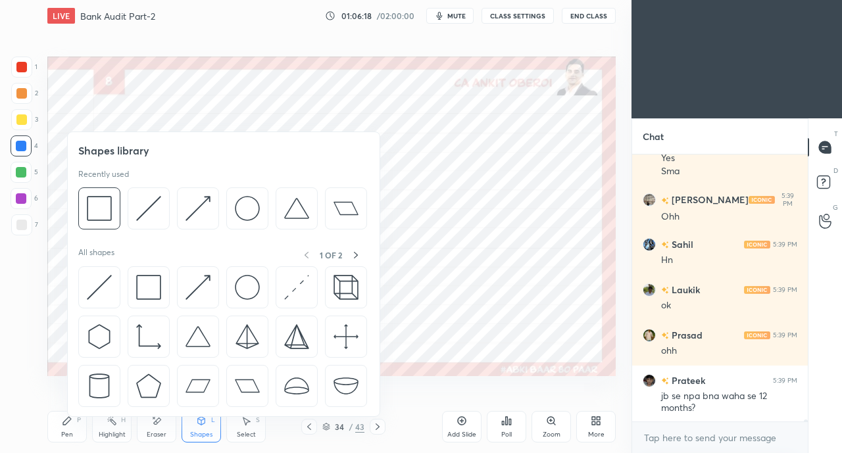
click at [92, 286] on img at bounding box center [99, 287] width 25 height 25
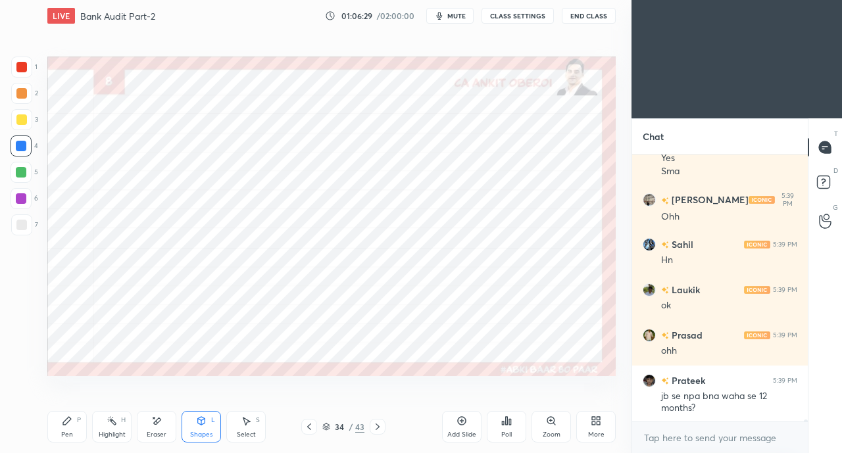
click at [68, 423] on icon at bounding box center [67, 421] width 11 height 11
click at [200, 427] on div "Shapes L" at bounding box center [201, 427] width 39 height 32
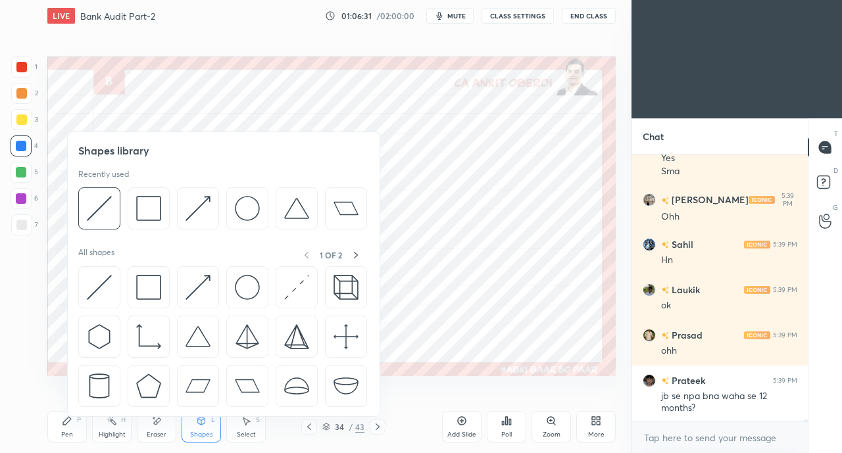
click at [99, 290] on img at bounding box center [99, 287] width 25 height 25
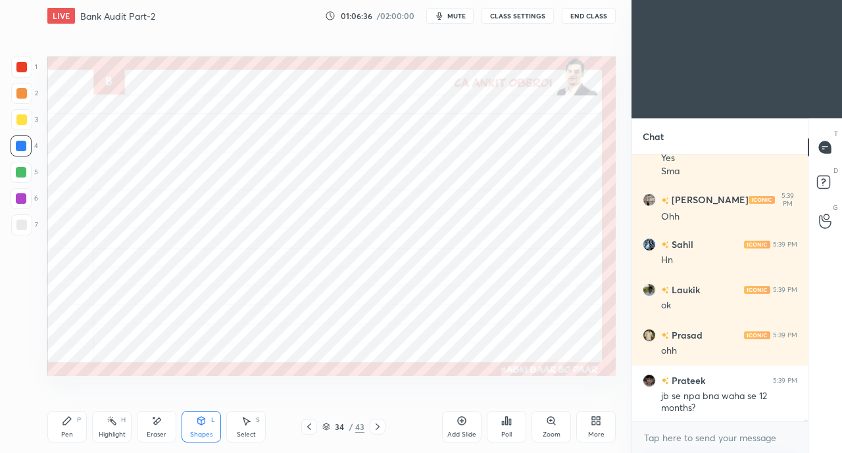
click at [76, 419] on div "Pen P" at bounding box center [66, 427] width 39 height 32
click at [156, 430] on div "Eraser" at bounding box center [156, 427] width 39 height 32
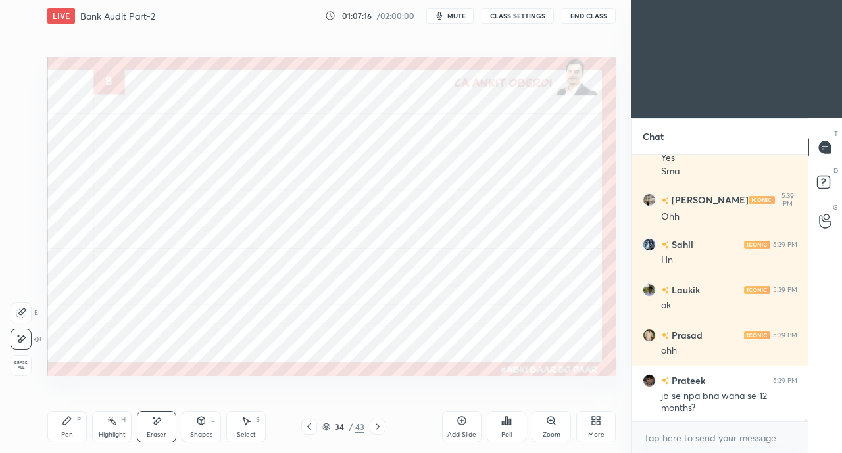
click at [63, 428] on div "Pen P" at bounding box center [66, 427] width 39 height 32
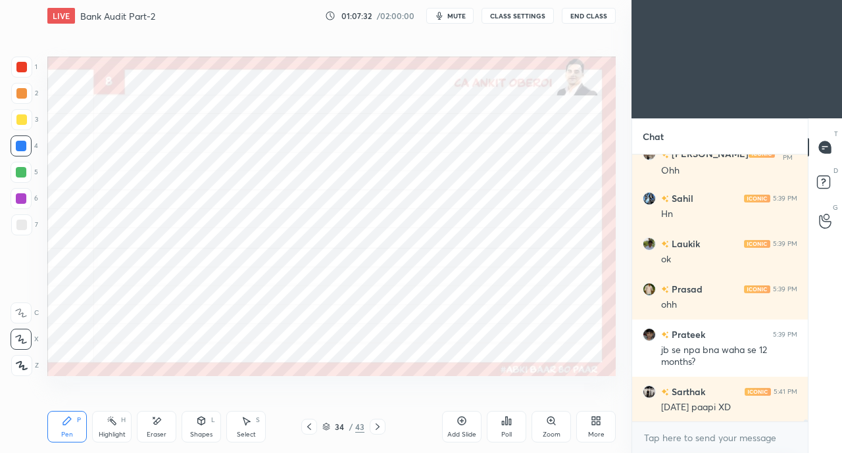
click at [155, 428] on div "Eraser" at bounding box center [156, 427] width 39 height 32
click at [68, 421] on icon at bounding box center [67, 421] width 8 height 8
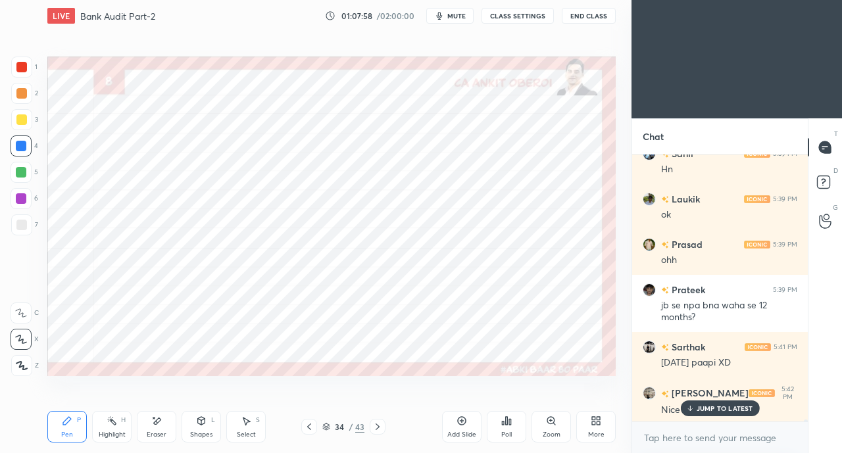
click at [704, 412] on p "JUMP TO LATEST" at bounding box center [725, 409] width 57 height 8
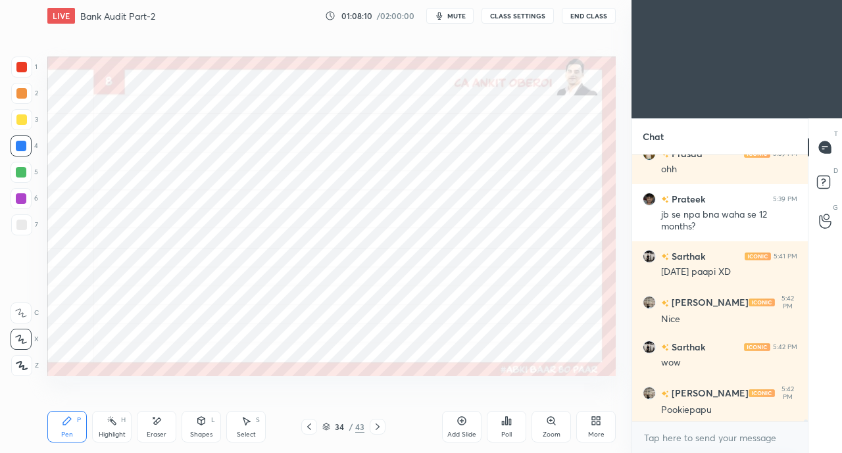
scroll to position [40971, 0]
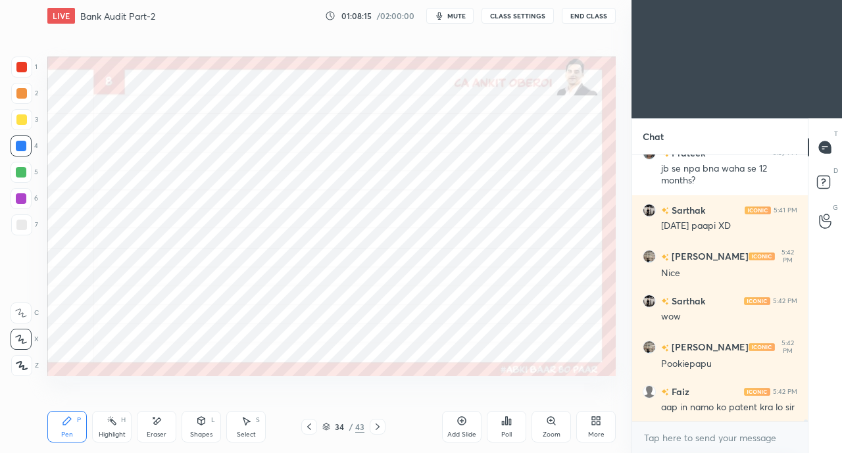
click at [22, 66] on div at bounding box center [21, 67] width 11 height 11
click at [24, 144] on div at bounding box center [21, 146] width 11 height 11
click at [18, 74] on div at bounding box center [21, 67] width 21 height 21
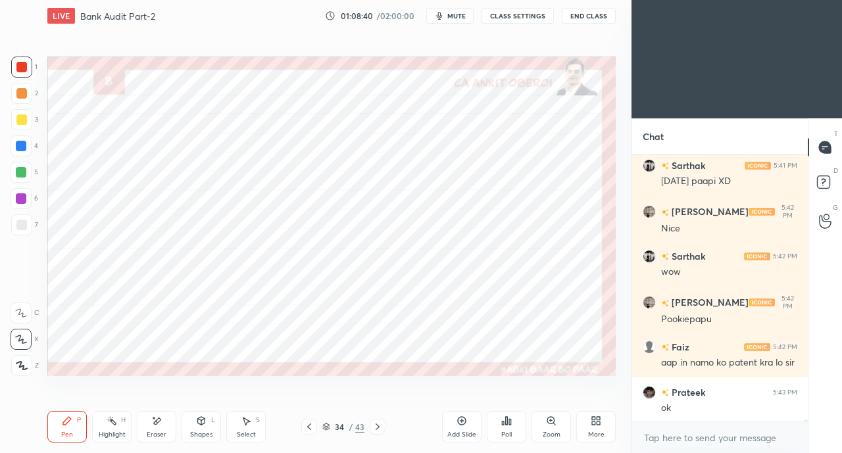
click at [18, 151] on div at bounding box center [21, 146] width 11 height 11
click at [20, 66] on div at bounding box center [21, 67] width 11 height 11
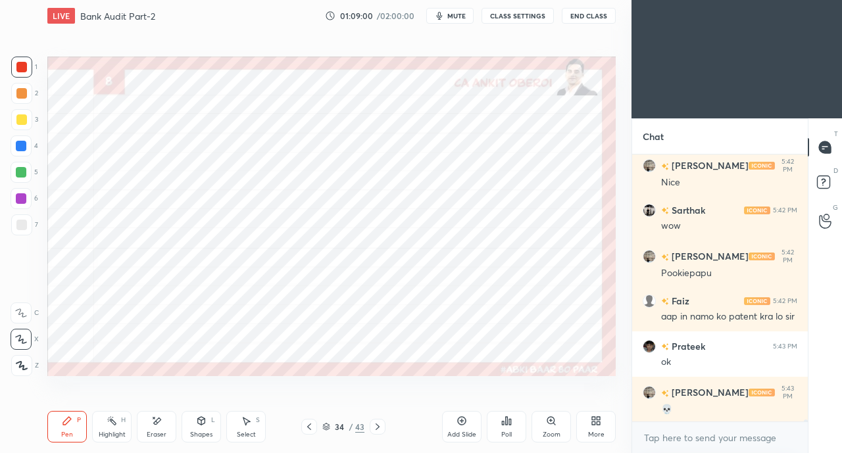
scroll to position [41107, 0]
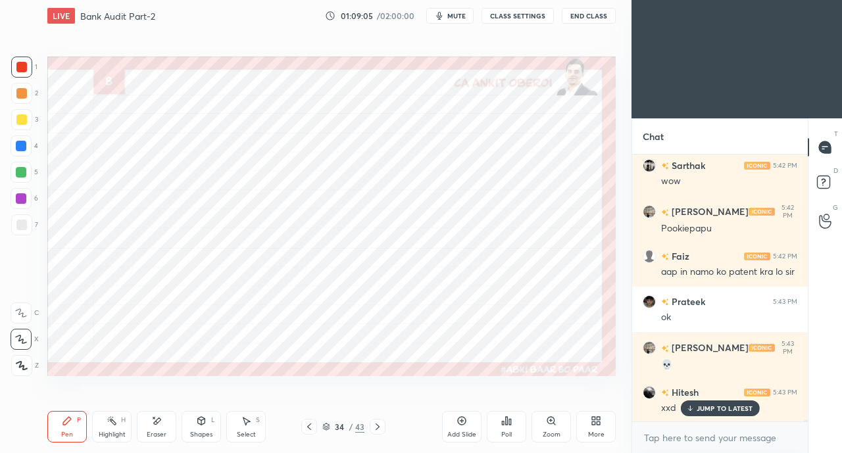
click at [22, 146] on div at bounding box center [21, 146] width 11 height 11
click at [21, 66] on div at bounding box center [21, 67] width 11 height 11
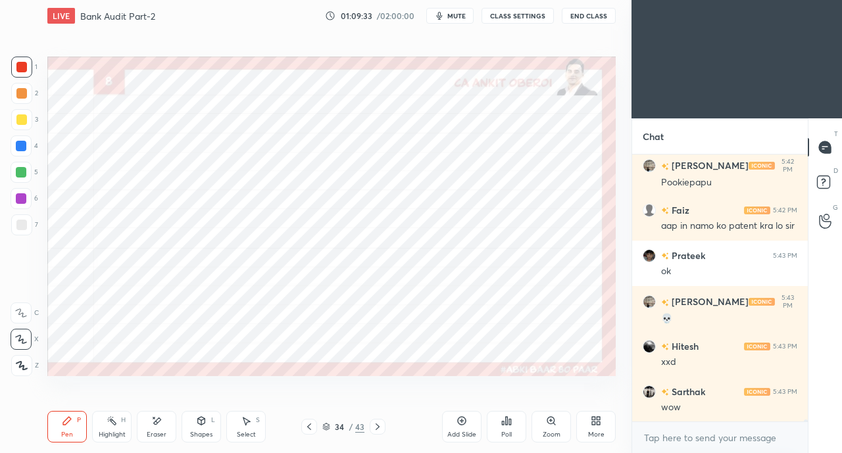
click at [22, 174] on div at bounding box center [21, 172] width 11 height 11
click at [20, 146] on div at bounding box center [21, 146] width 11 height 11
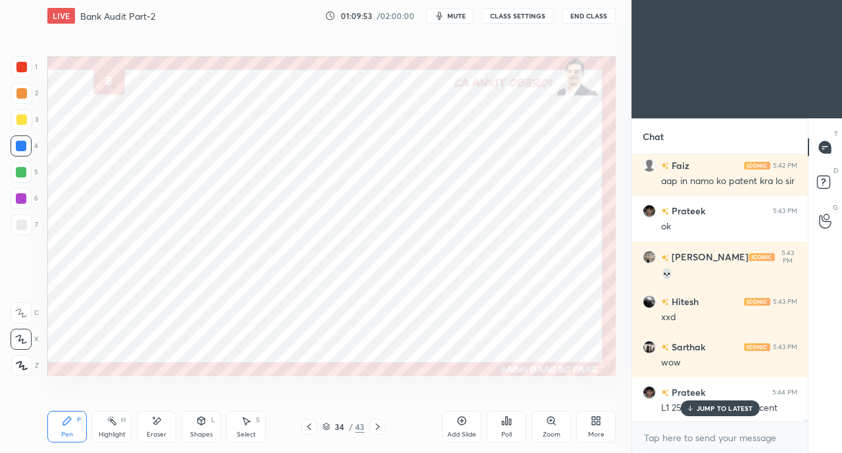
click at [709, 408] on p "JUMP TO LATEST" at bounding box center [725, 409] width 57 height 8
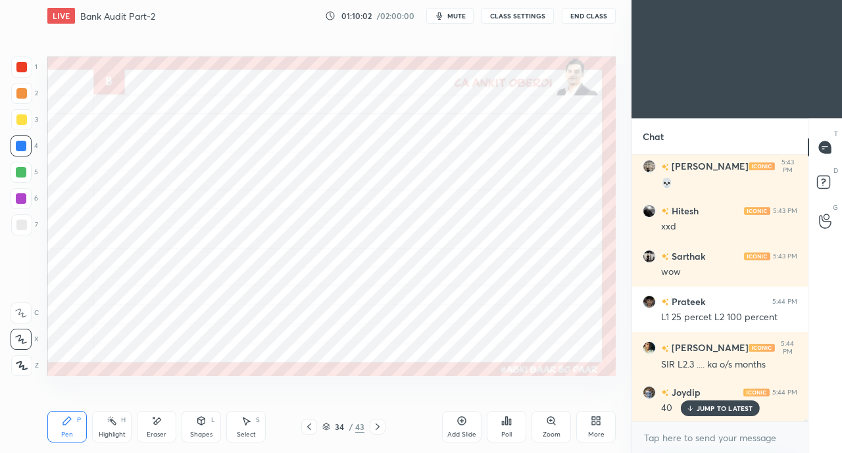
scroll to position [41334, 0]
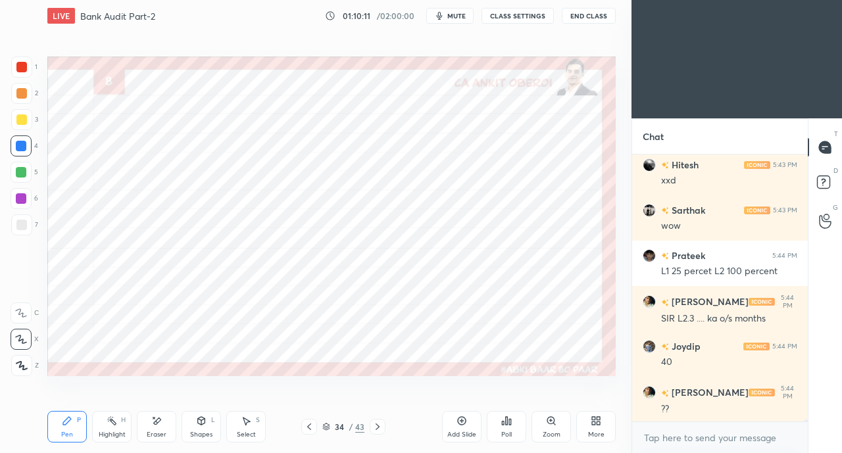
click at [26, 72] on div at bounding box center [21, 67] width 11 height 11
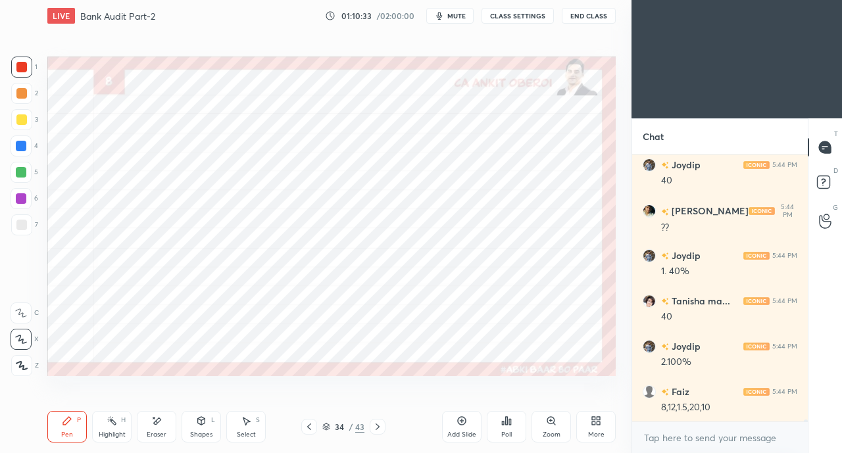
scroll to position [41561, 0]
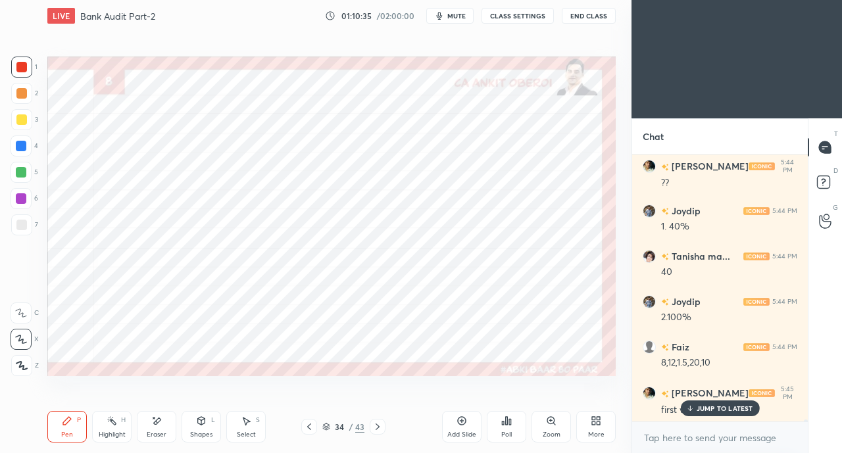
click at [715, 405] on p "JUMP TO LATEST" at bounding box center [725, 409] width 57 height 8
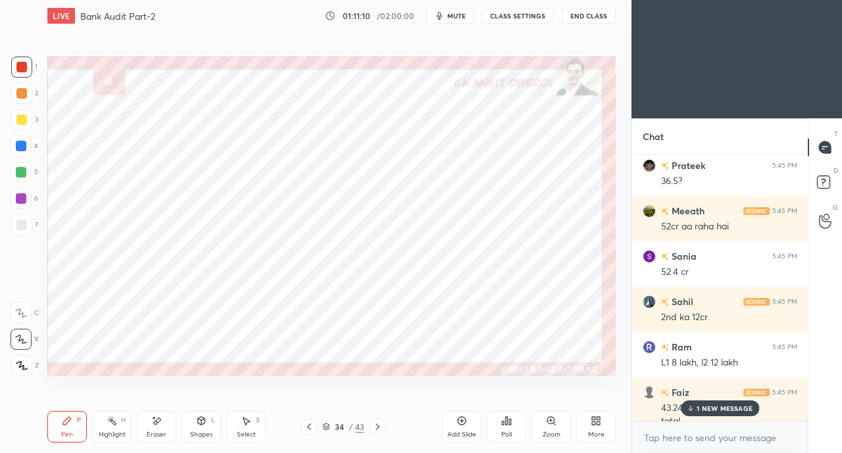
scroll to position [41859, 0]
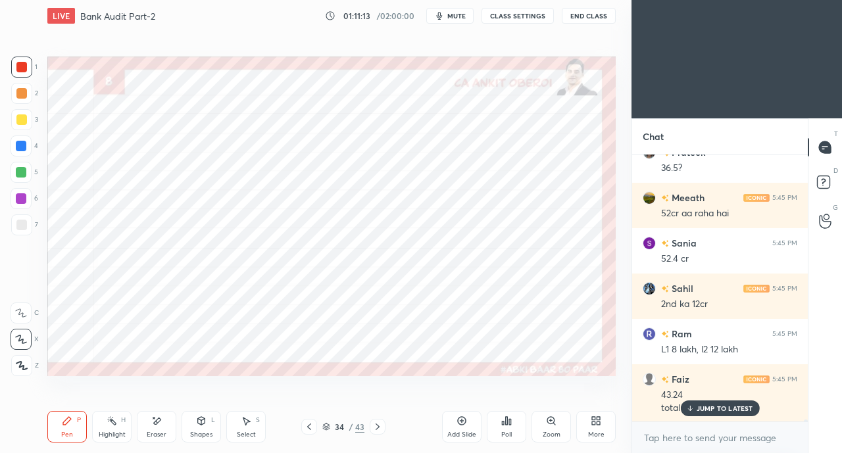
click at [159, 428] on div "Eraser" at bounding box center [156, 427] width 39 height 32
click at [65, 421] on icon at bounding box center [67, 421] width 8 height 8
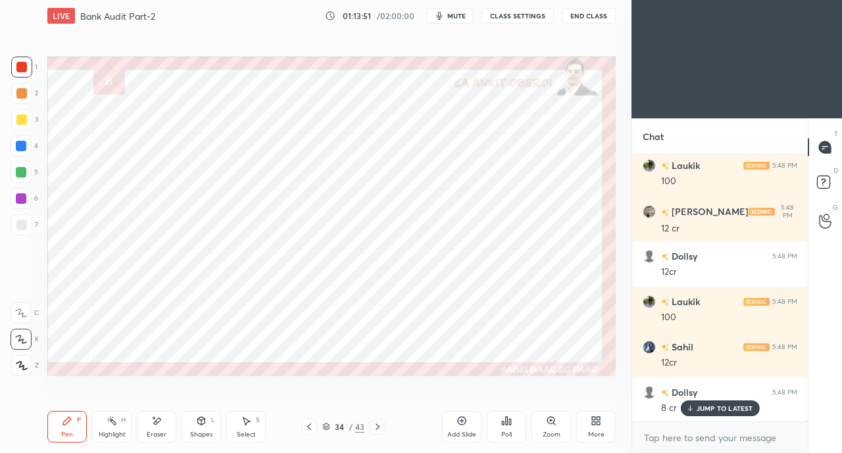
scroll to position [44881, 0]
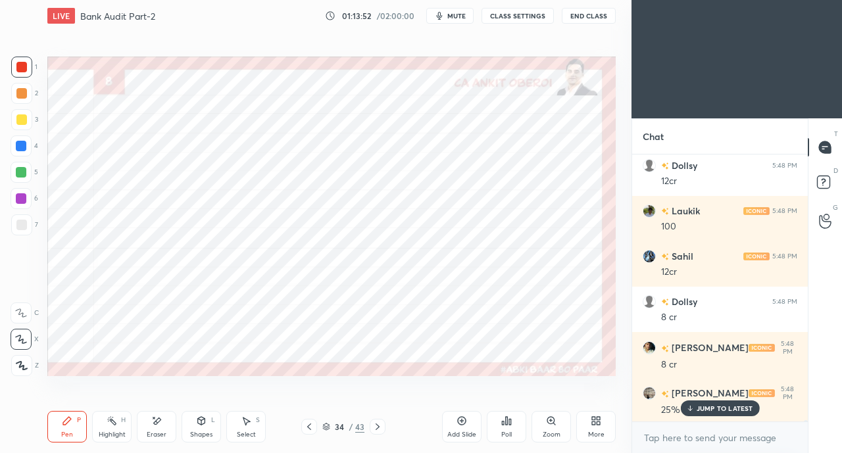
click at [158, 422] on icon at bounding box center [157, 421] width 7 height 7
click at [74, 414] on div "Pen P" at bounding box center [66, 427] width 39 height 32
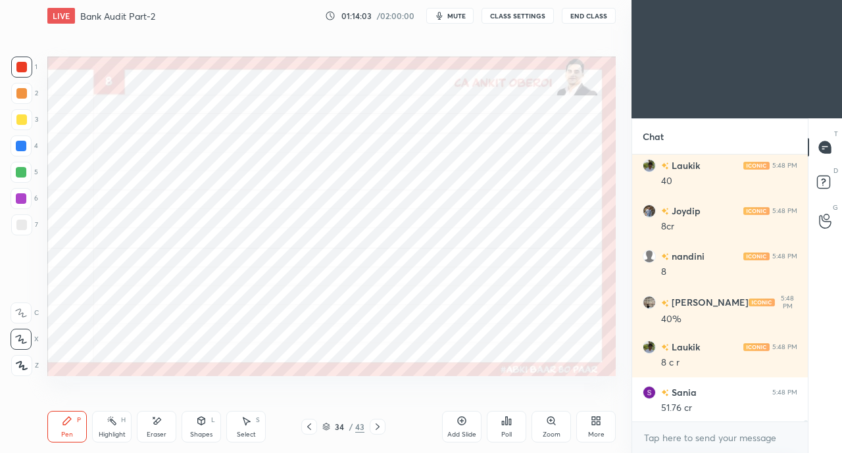
scroll to position [45199, 0]
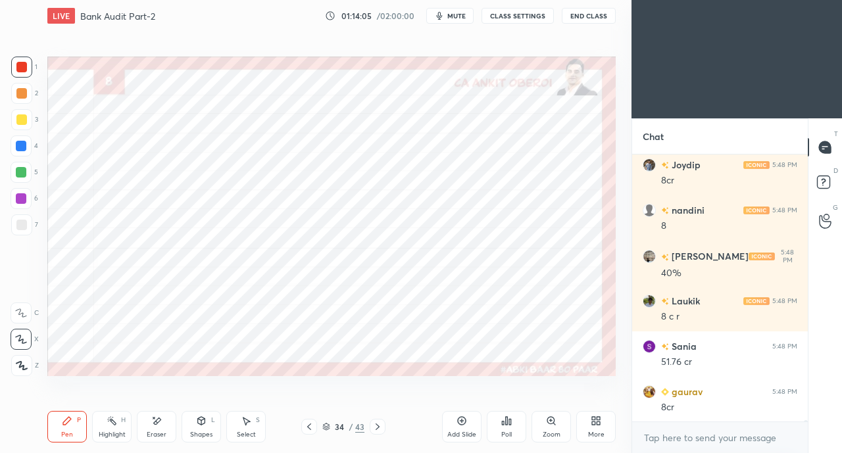
click at [199, 424] on icon at bounding box center [201, 421] width 7 height 8
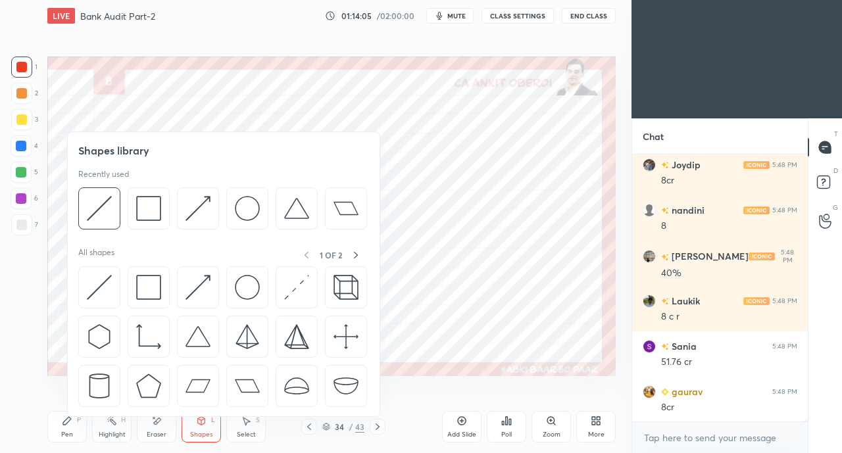
click at [92, 281] on img at bounding box center [99, 287] width 25 height 25
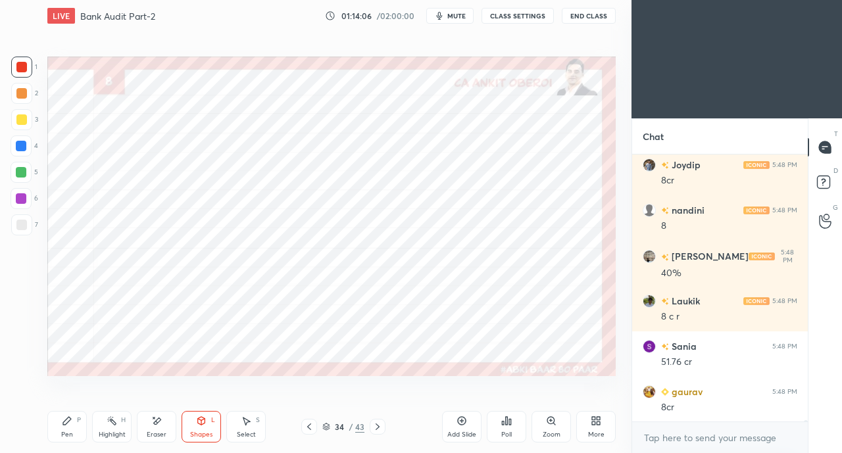
click at [22, 172] on div at bounding box center [21, 172] width 11 height 11
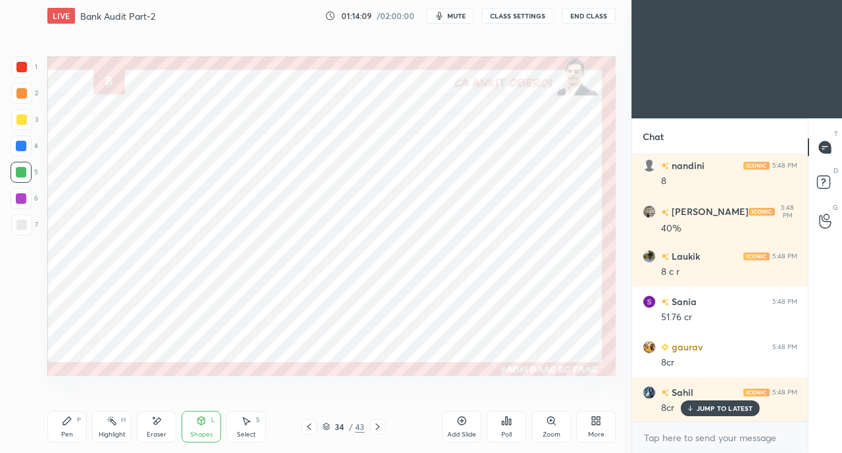
click at [62, 427] on div "Pen P" at bounding box center [66, 427] width 39 height 32
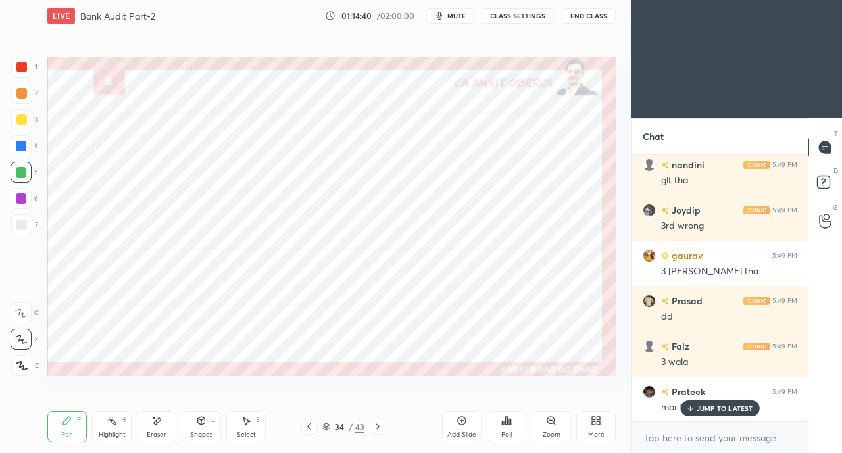
scroll to position [46061, 0]
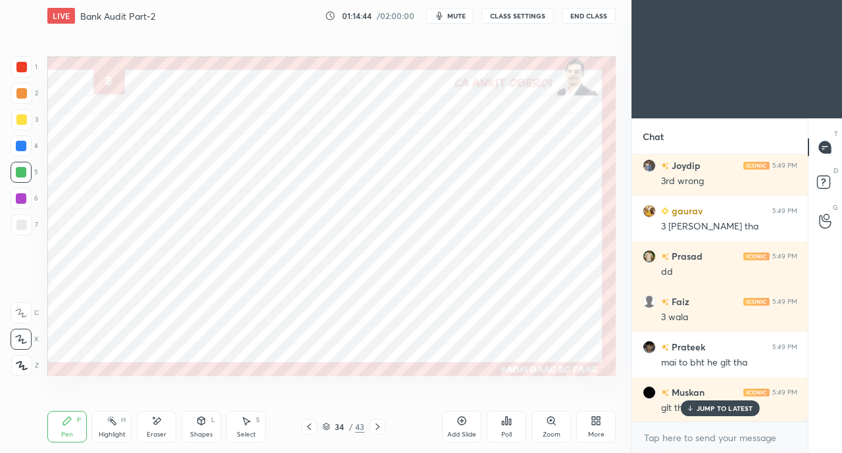
click at [381, 426] on icon at bounding box center [377, 427] width 11 height 11
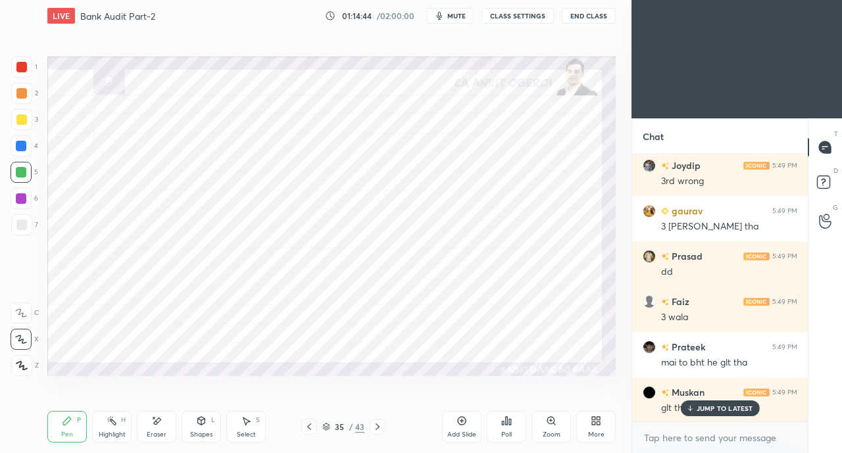
click at [381, 427] on icon at bounding box center [377, 427] width 11 height 11
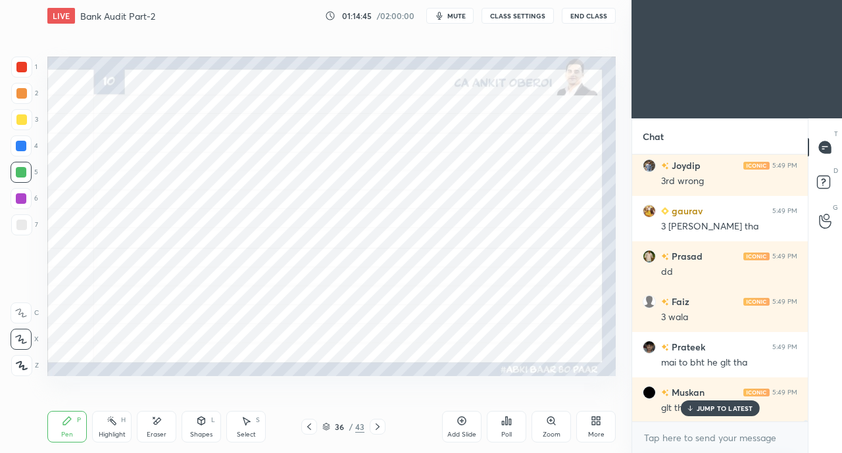
click at [378, 427] on icon at bounding box center [377, 427] width 11 height 11
click at [382, 430] on icon at bounding box center [377, 427] width 11 height 11
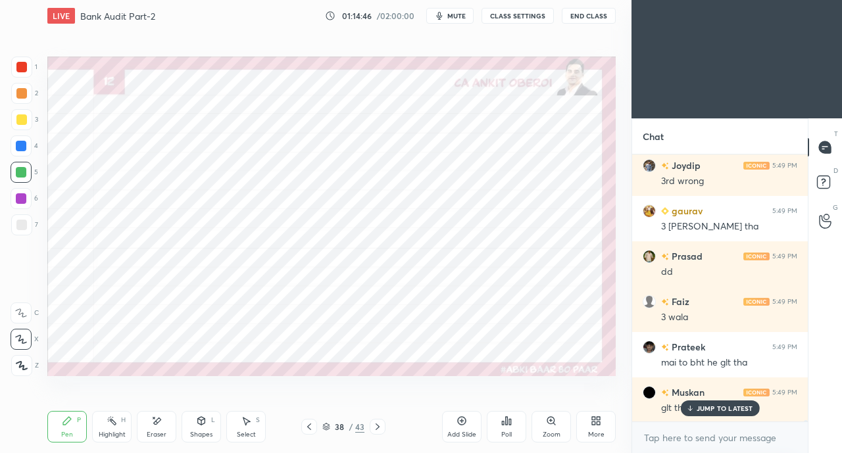
click at [378, 427] on icon at bounding box center [377, 427] width 11 height 11
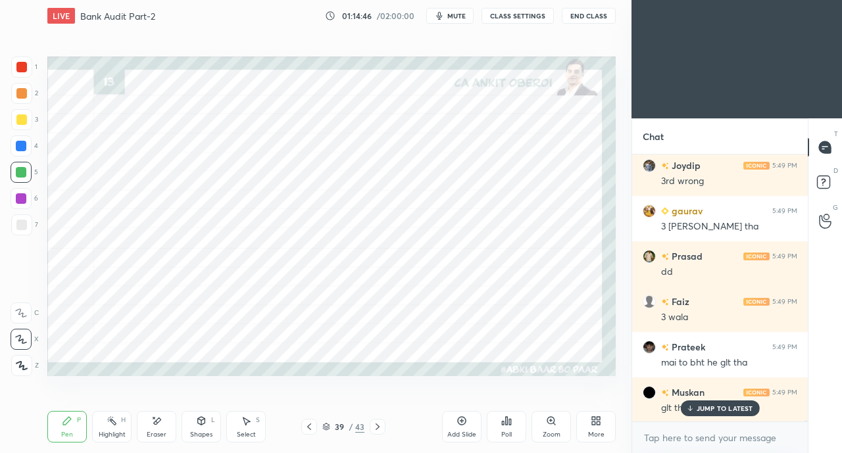
click at [378, 427] on icon at bounding box center [377, 427] width 11 height 11
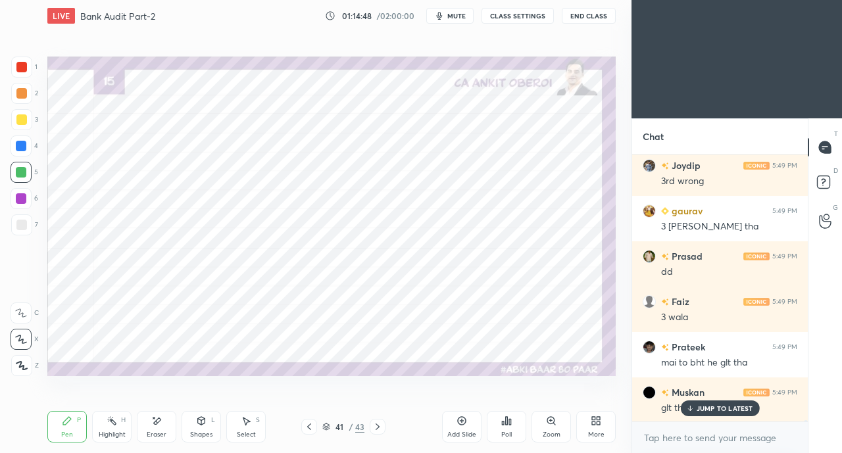
click at [305, 426] on icon at bounding box center [309, 427] width 11 height 11
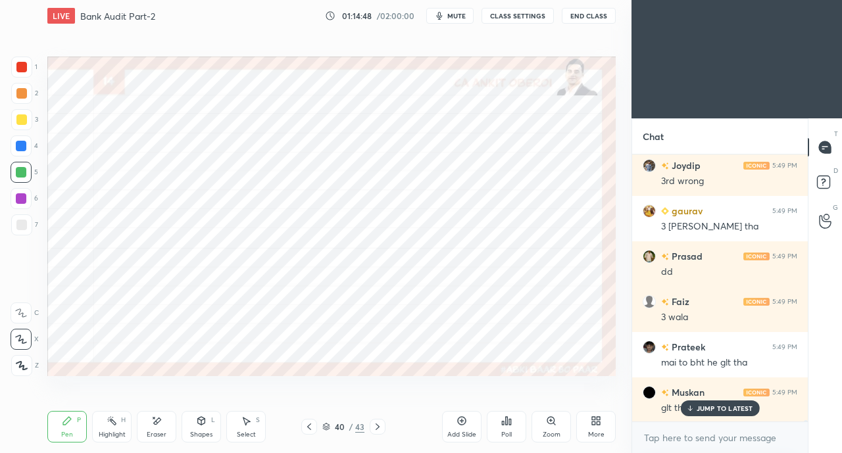
click at [304, 427] on icon at bounding box center [309, 427] width 11 height 11
click at [309, 427] on icon at bounding box center [309, 427] width 11 height 11
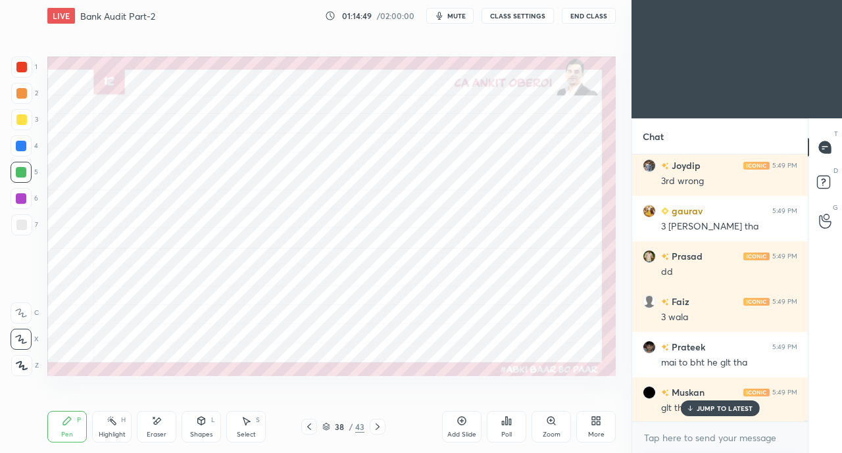
click at [309, 427] on icon at bounding box center [309, 427] width 11 height 11
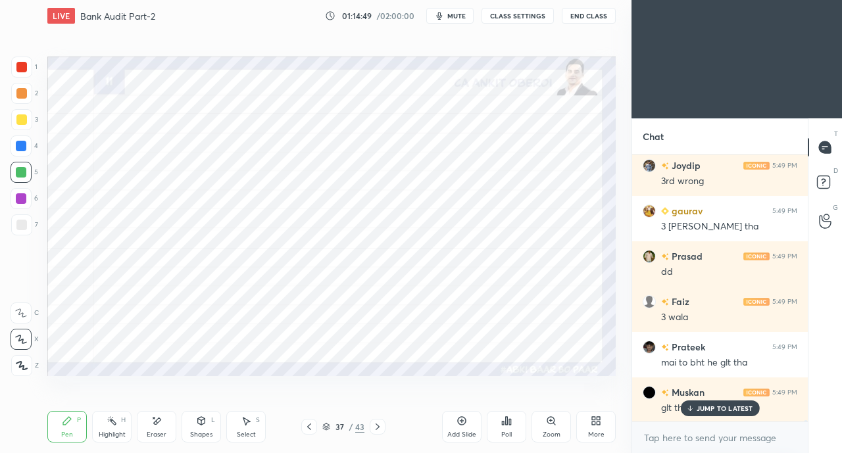
click at [309, 427] on icon at bounding box center [309, 427] width 11 height 11
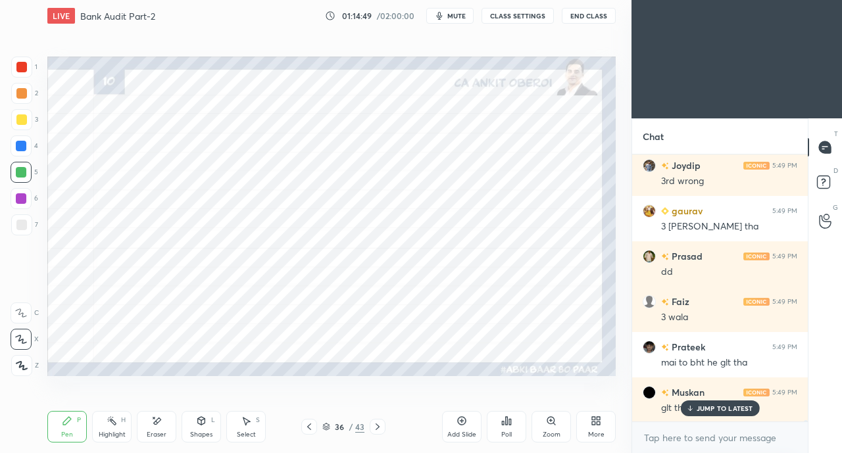
click at [309, 427] on icon at bounding box center [309, 427] width 11 height 11
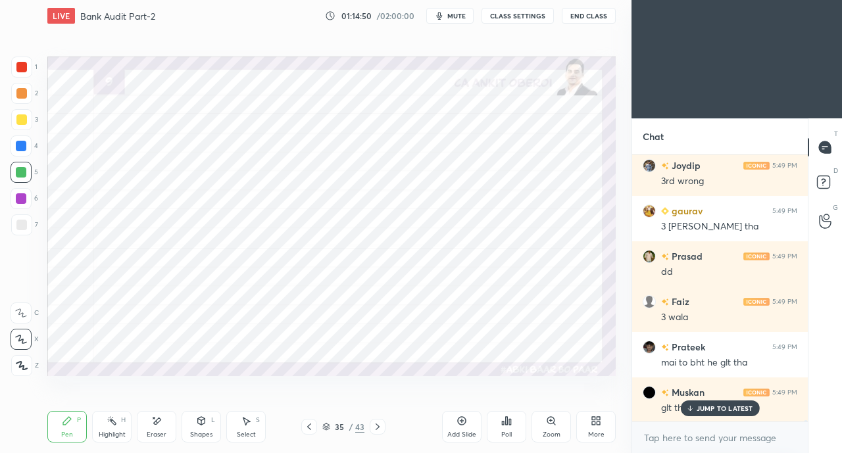
click at [378, 427] on icon at bounding box center [377, 427] width 11 height 11
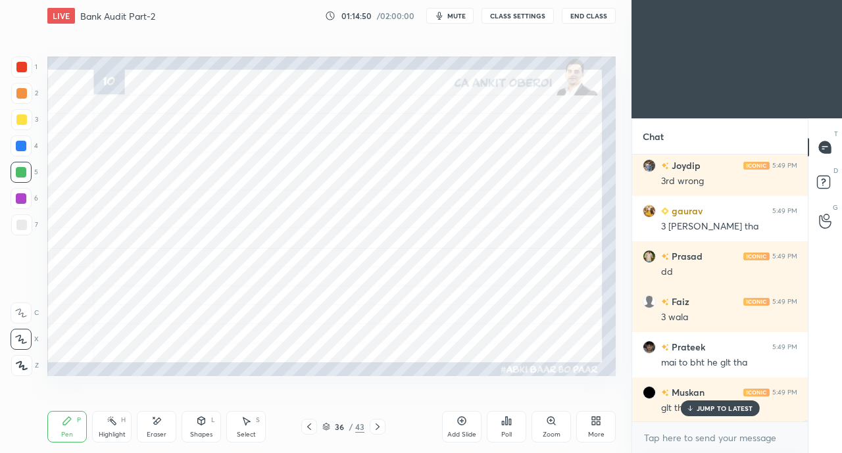
click at [381, 427] on icon at bounding box center [377, 427] width 11 height 11
click at [383, 427] on div at bounding box center [378, 427] width 16 height 16
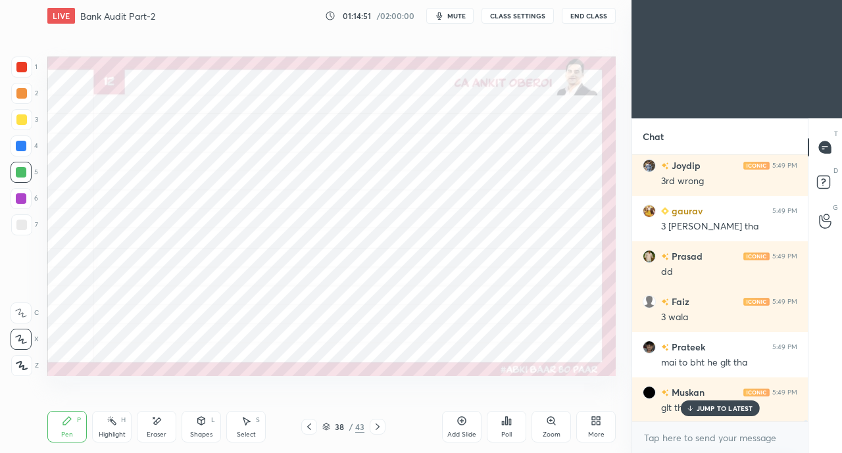
click at [382, 427] on icon at bounding box center [377, 427] width 11 height 11
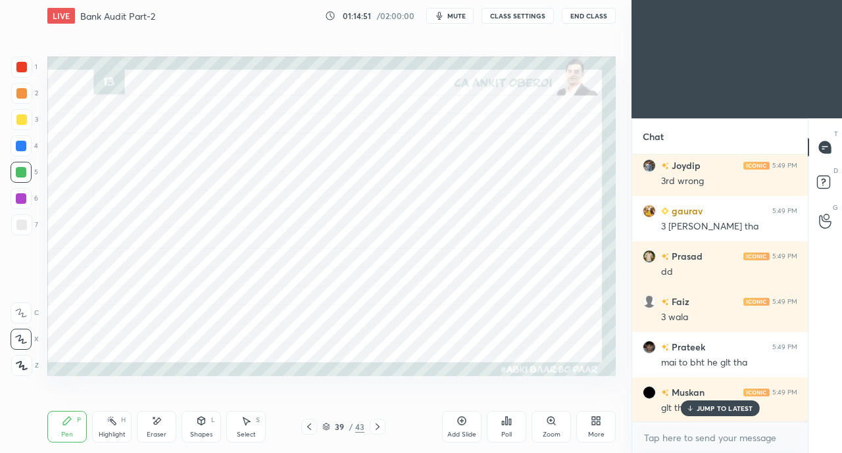
click at [381, 427] on icon at bounding box center [377, 427] width 11 height 11
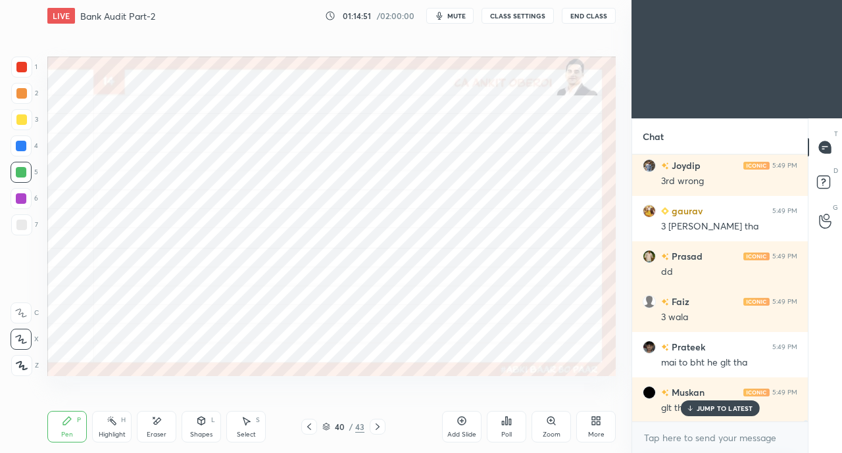
click at [383, 427] on div at bounding box center [378, 427] width 16 height 16
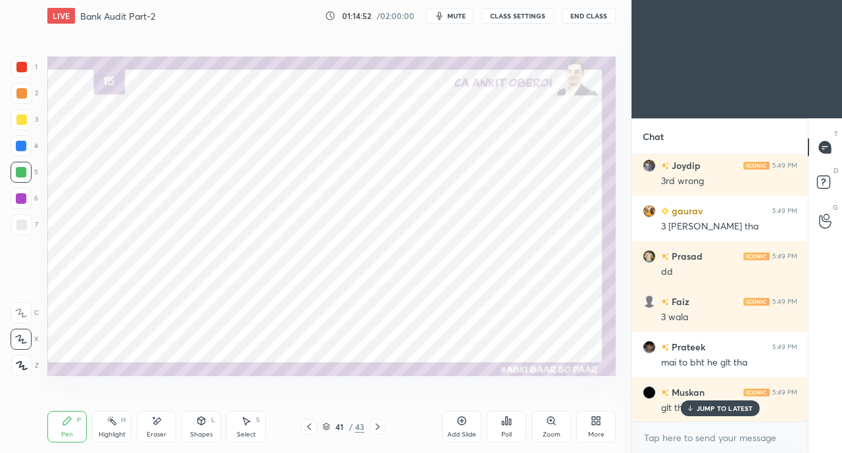
click at [381, 427] on icon at bounding box center [377, 427] width 11 height 11
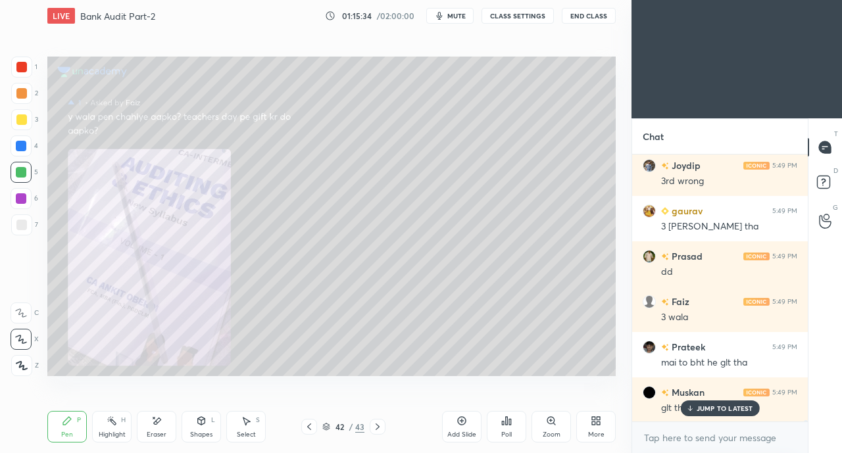
click at [705, 405] on p "JUMP TO LATEST" at bounding box center [725, 409] width 57 height 8
click at [304, 425] on icon at bounding box center [309, 427] width 11 height 11
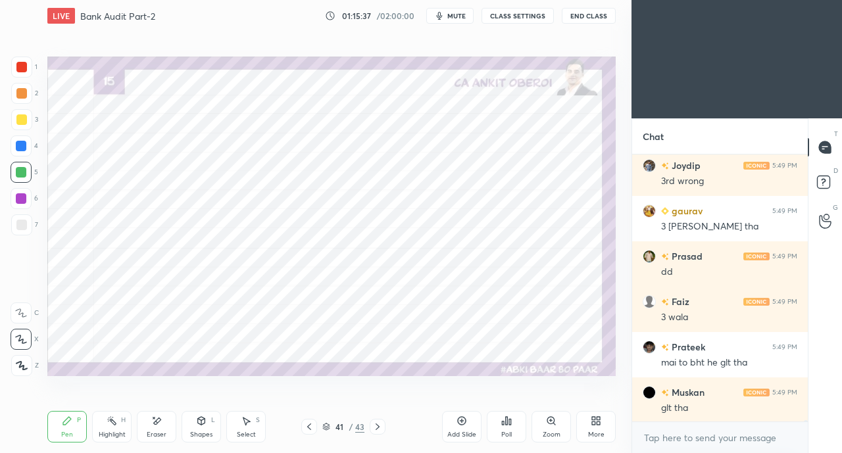
click at [593, 424] on icon at bounding box center [593, 423] width 3 height 3
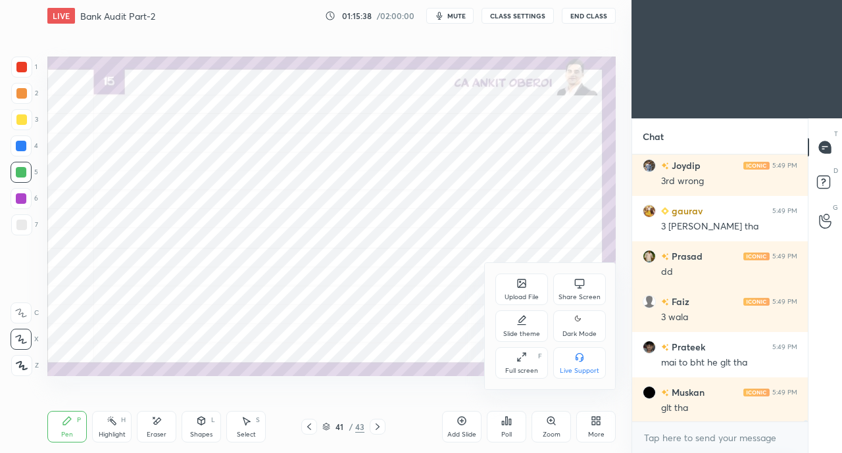
click at [512, 283] on div "Upload File" at bounding box center [521, 290] width 53 height 32
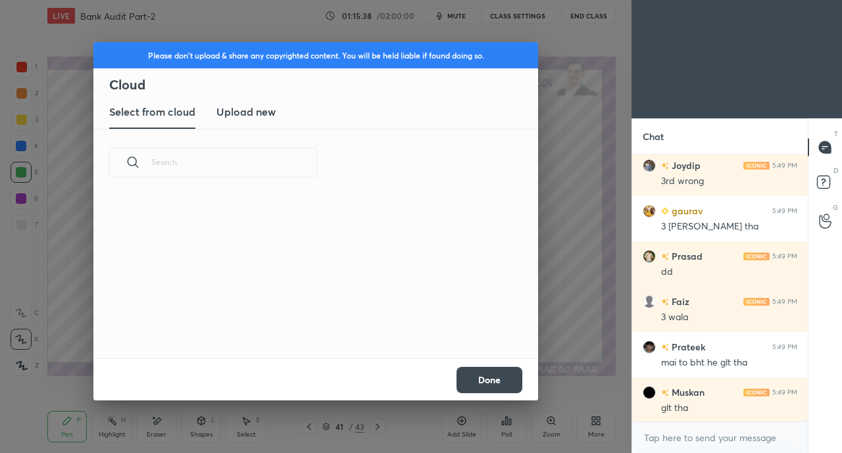
click at [247, 111] on h3 "Upload new" at bounding box center [245, 112] width 59 height 16
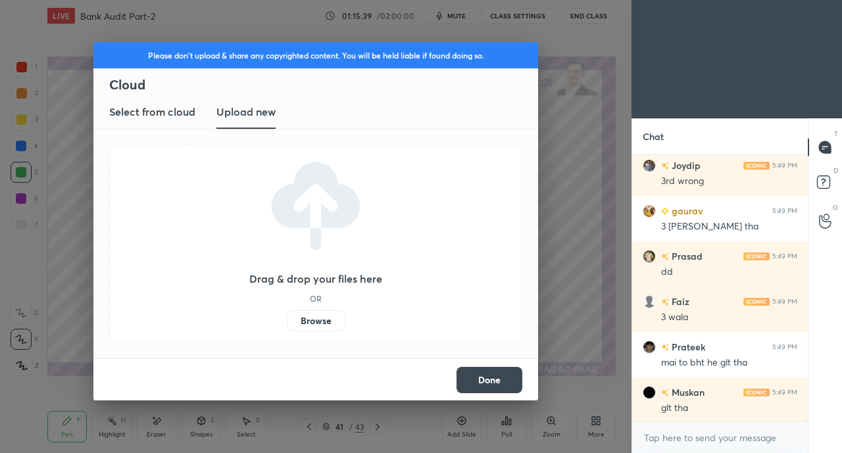
click at [314, 328] on label "Browse" at bounding box center [316, 320] width 59 height 21
click at [287, 328] on input "Browse" at bounding box center [287, 320] width 0 height 21
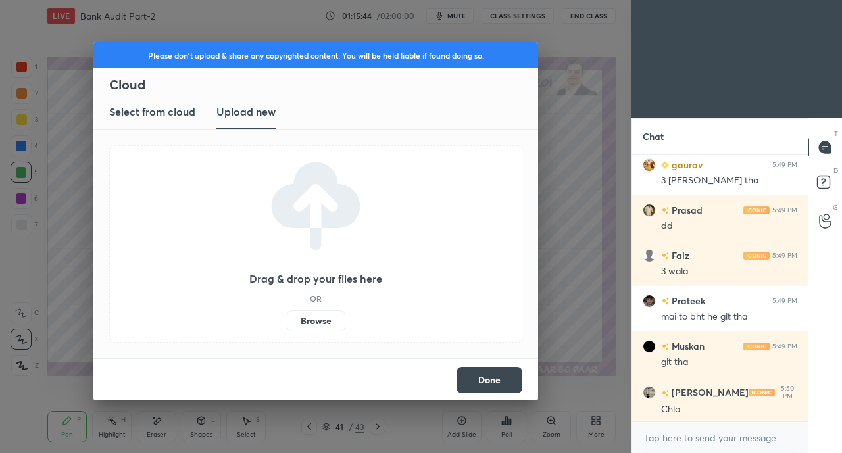
scroll to position [46152, 0]
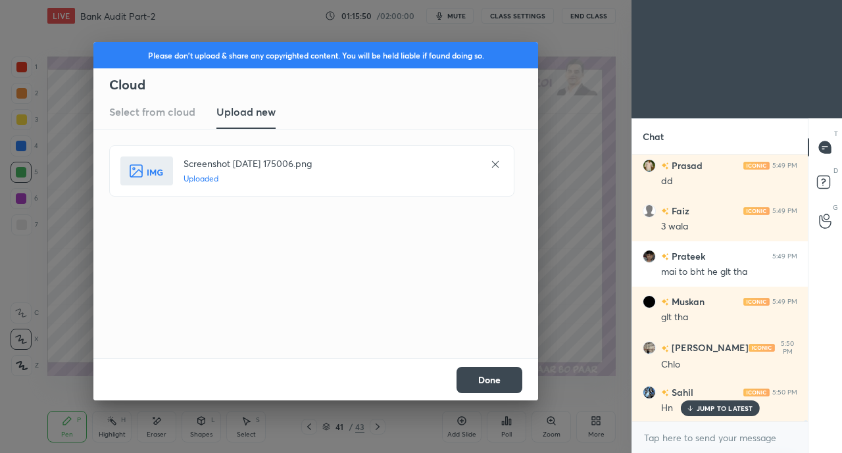
click at [497, 373] on button "Done" at bounding box center [489, 380] width 66 height 26
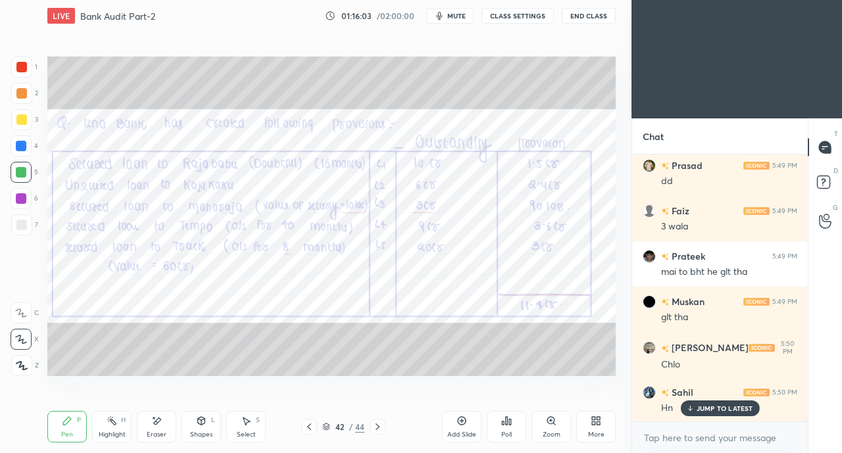
click at [20, 70] on div at bounding box center [21, 67] width 11 height 11
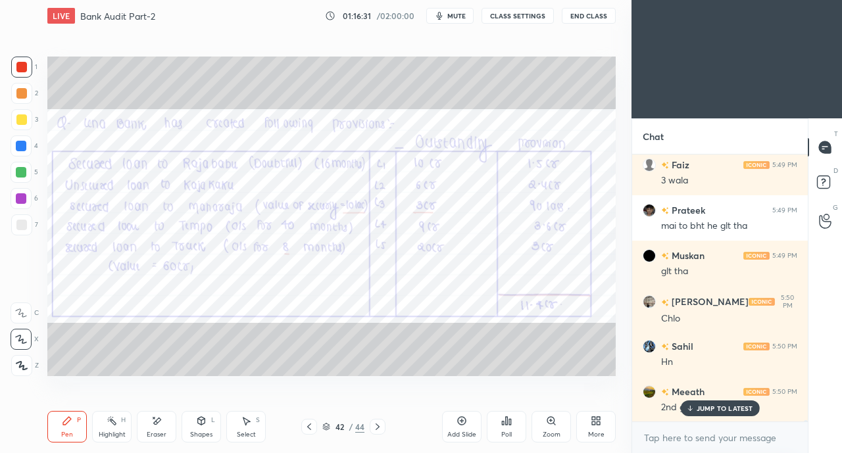
scroll to position [46242, 0]
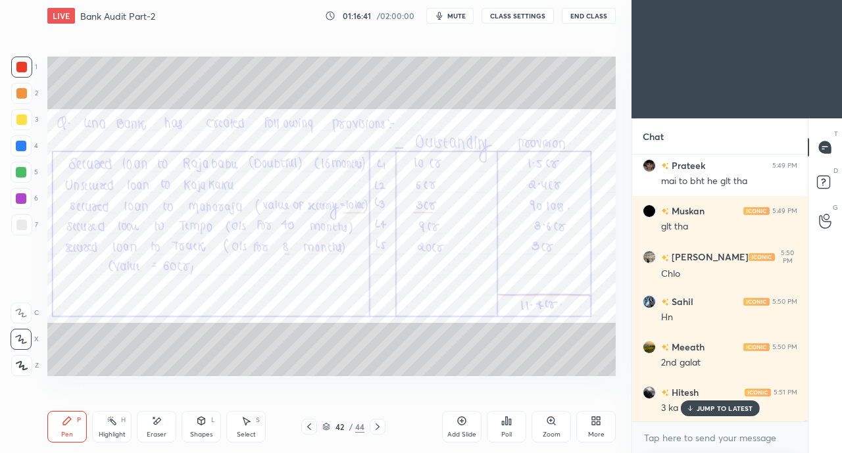
click at [697, 410] on p "JUMP TO LATEST" at bounding box center [725, 409] width 57 height 8
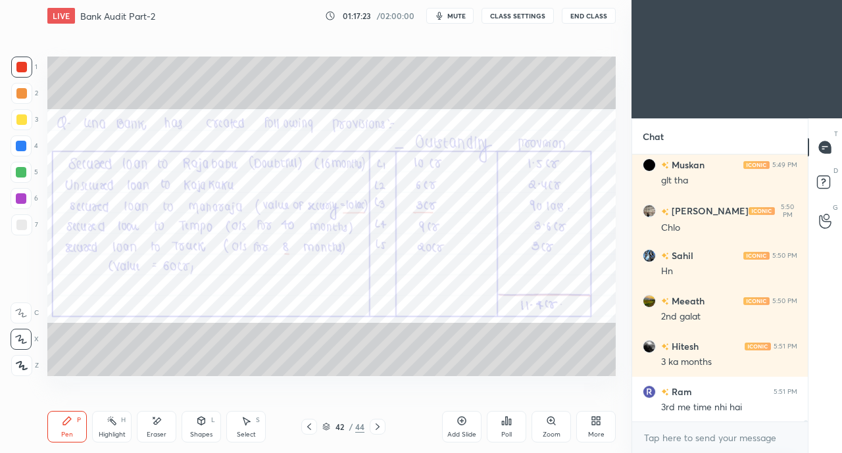
click at [597, 426] on icon at bounding box center [596, 421] width 11 height 11
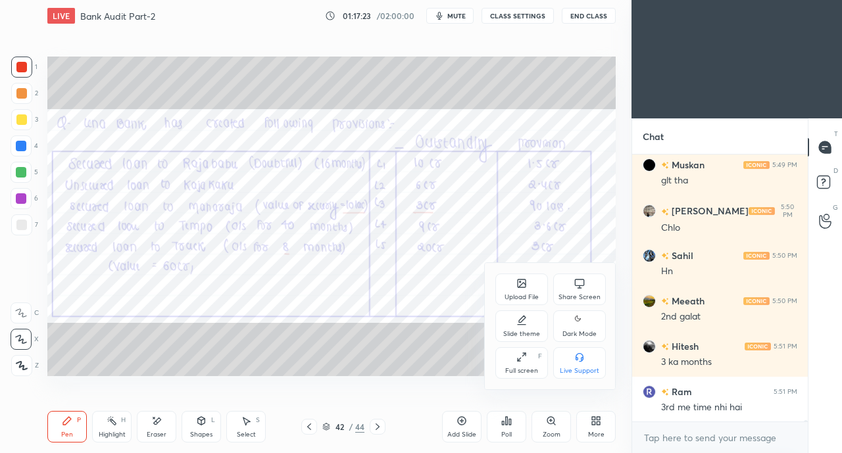
click at [517, 290] on div "Upload File" at bounding box center [521, 290] width 53 height 32
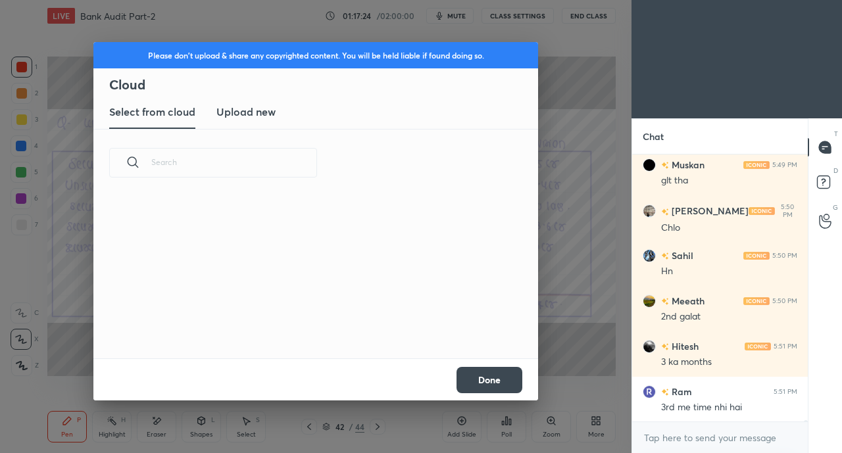
click at [256, 114] on h3 "Upload new" at bounding box center [245, 112] width 59 height 16
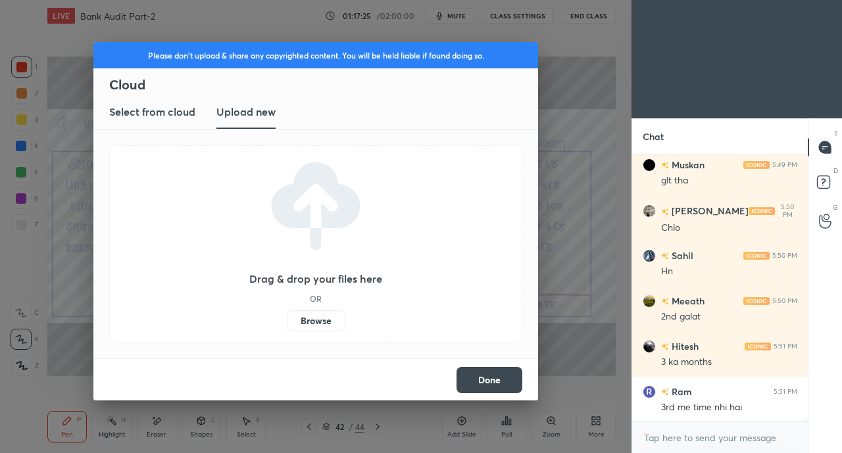
click at [324, 317] on label "Browse" at bounding box center [316, 320] width 59 height 21
click at [287, 317] on input "Browse" at bounding box center [287, 320] width 0 height 21
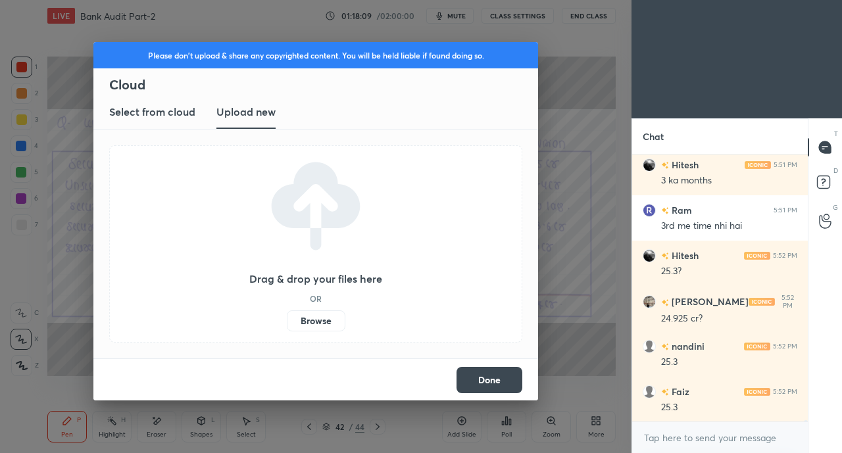
scroll to position [46515, 0]
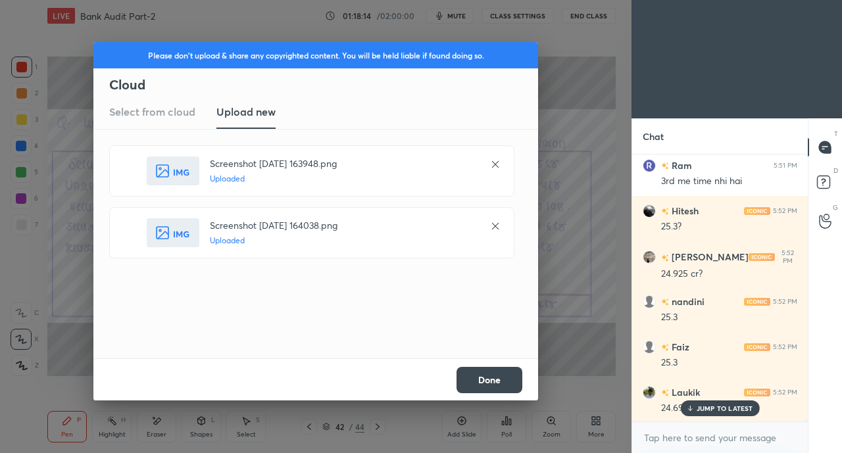
click at [493, 387] on button "Done" at bounding box center [489, 380] width 66 height 26
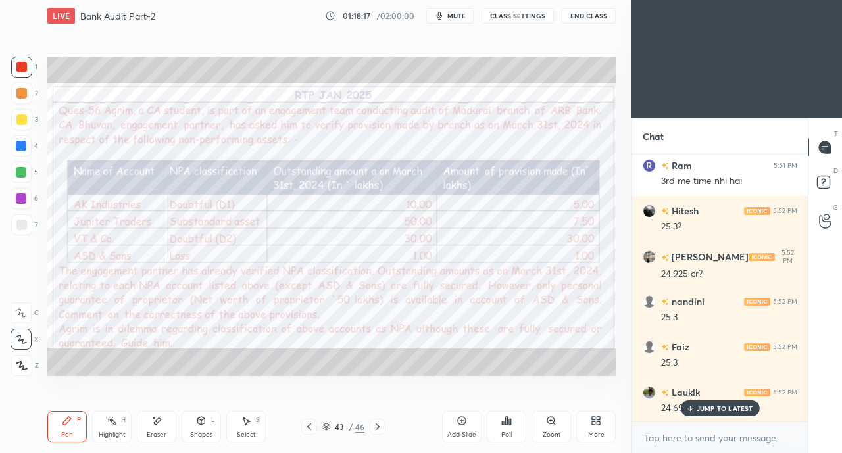
click at [381, 428] on icon at bounding box center [377, 427] width 11 height 11
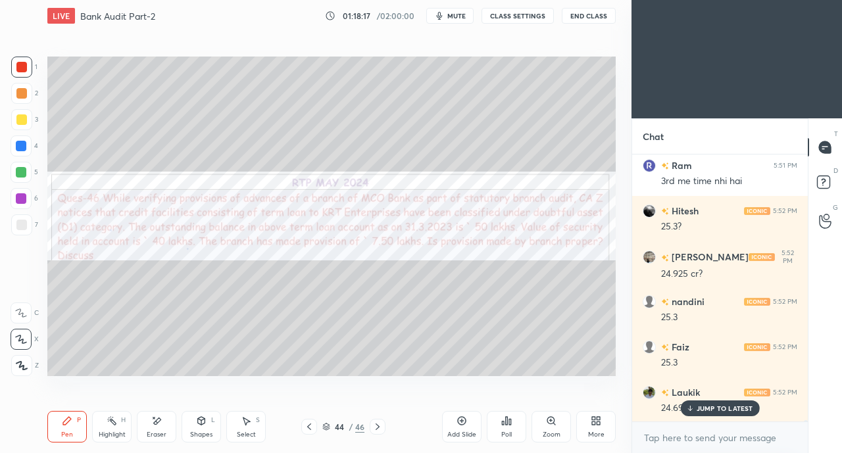
scroll to position [46561, 0]
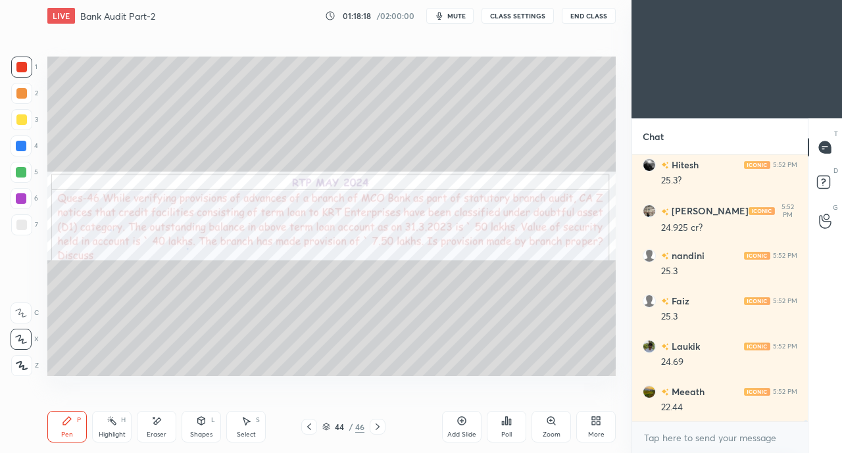
click at [306, 428] on icon at bounding box center [309, 427] width 11 height 11
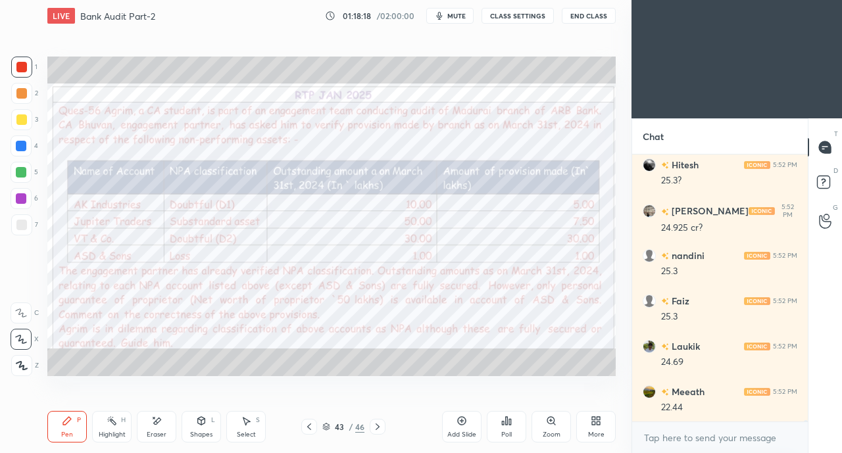
click at [307, 425] on icon at bounding box center [309, 427] width 11 height 11
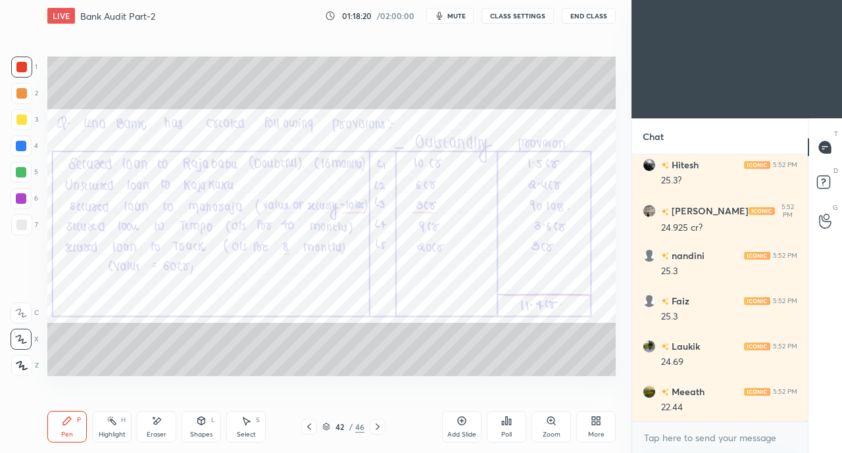
click at [382, 422] on icon at bounding box center [377, 427] width 11 height 11
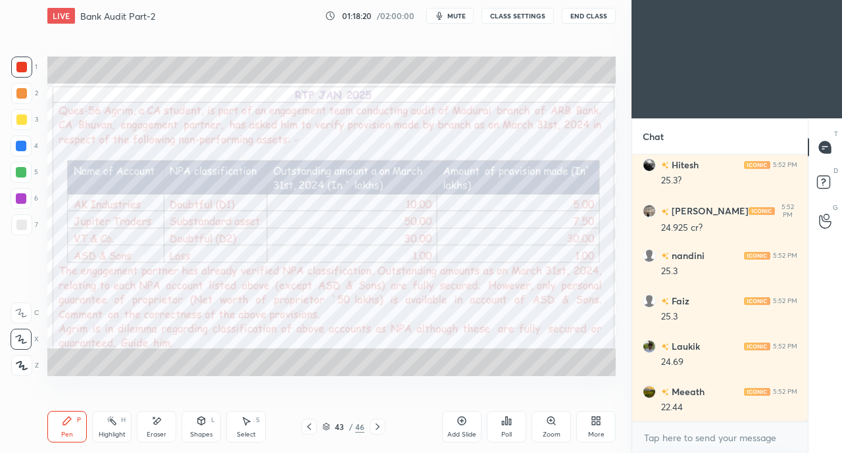
click at [378, 427] on icon at bounding box center [377, 427] width 11 height 11
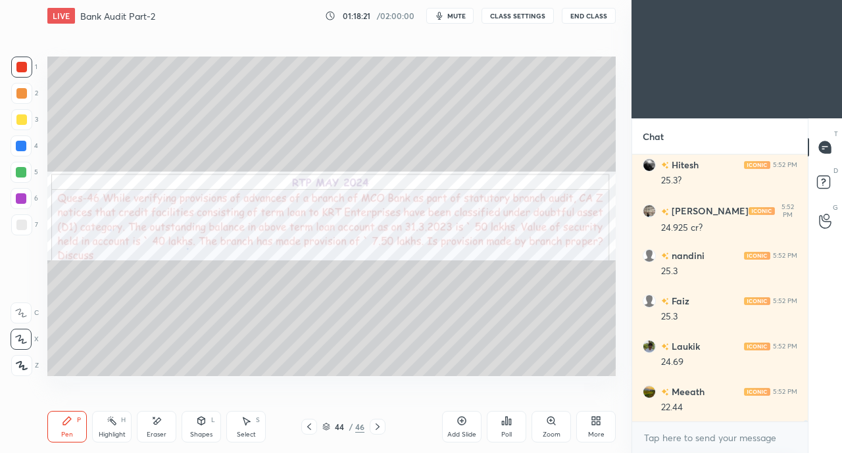
click at [307, 428] on icon at bounding box center [309, 427] width 11 height 11
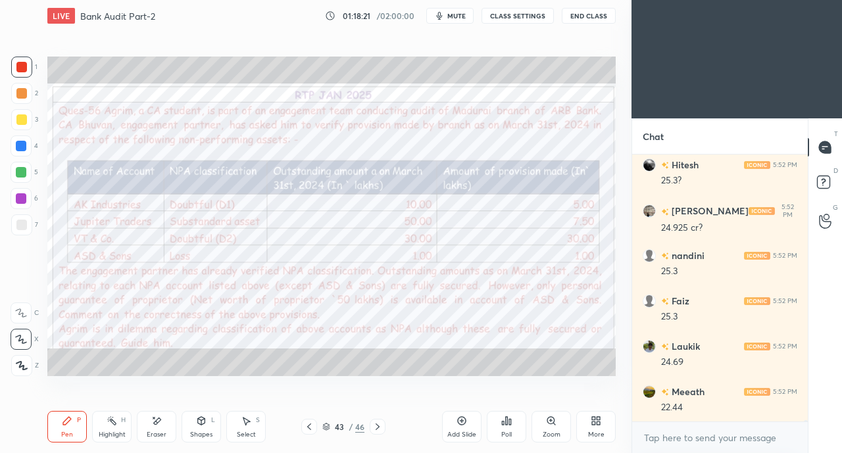
click at [307, 428] on icon at bounding box center [309, 427] width 11 height 11
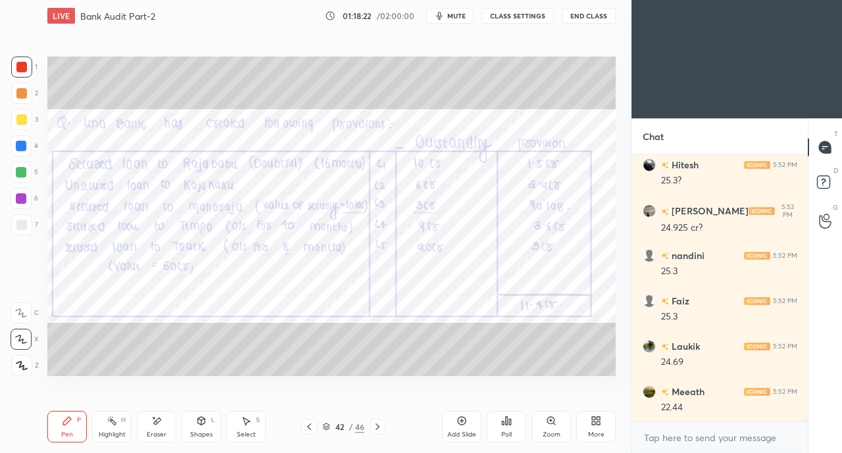
scroll to position [46605, 0]
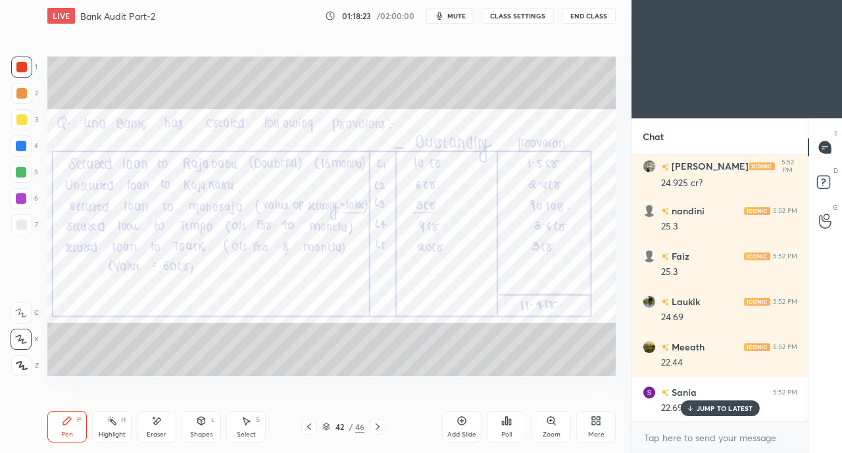
click at [702, 415] on div "JUMP TO LATEST" at bounding box center [719, 409] width 79 height 16
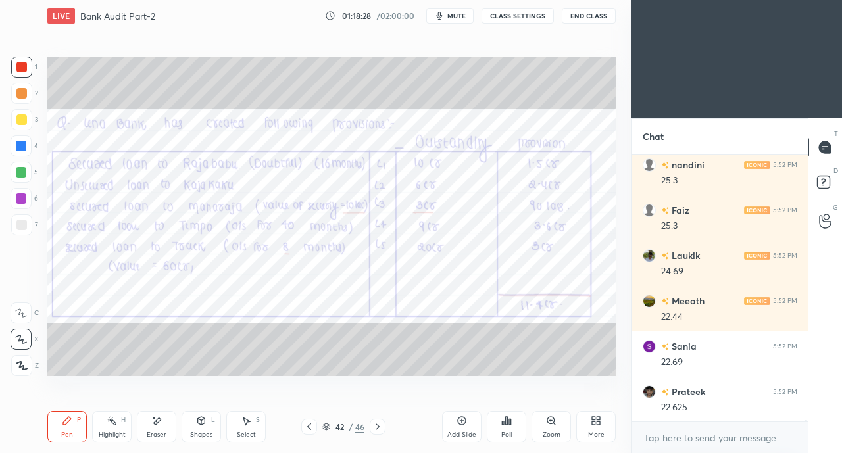
click at [22, 68] on div at bounding box center [21, 67] width 11 height 11
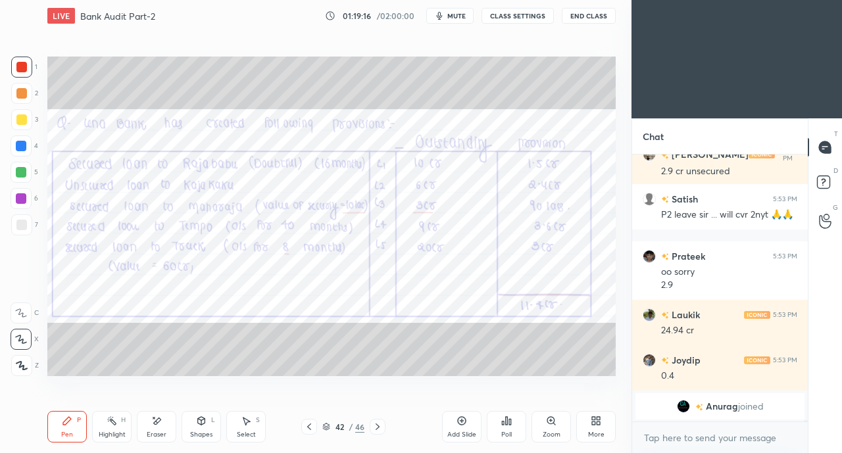
scroll to position [42965, 0]
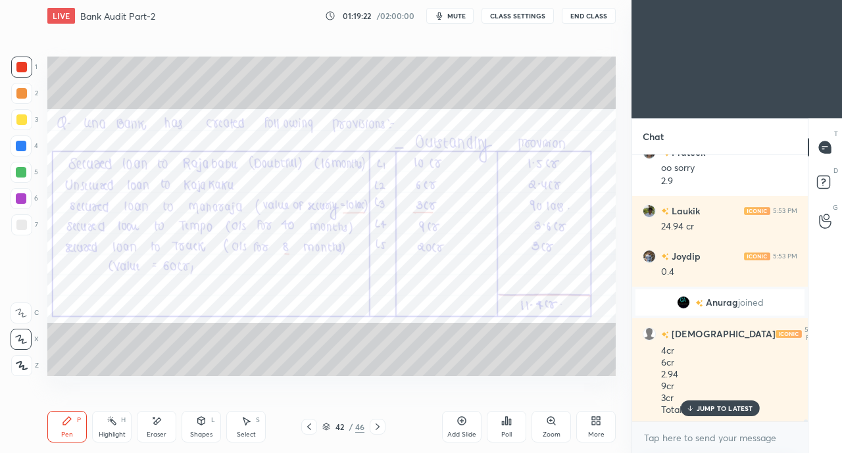
click at [704, 406] on p "JUMP TO LATEST" at bounding box center [725, 409] width 57 height 8
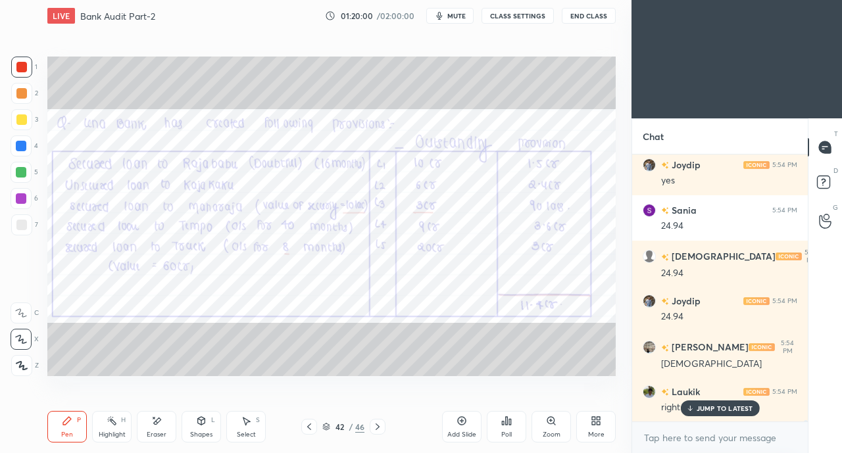
scroll to position [43601, 0]
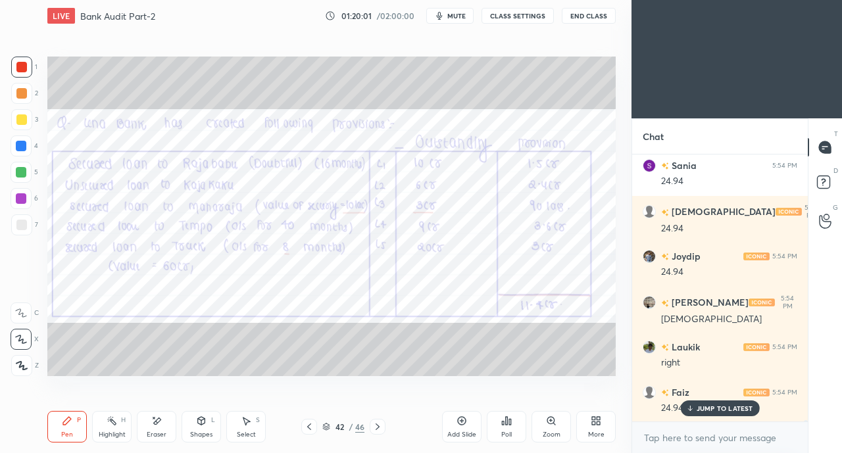
click at [695, 410] on div "JUMP TO LATEST" at bounding box center [719, 409] width 79 height 16
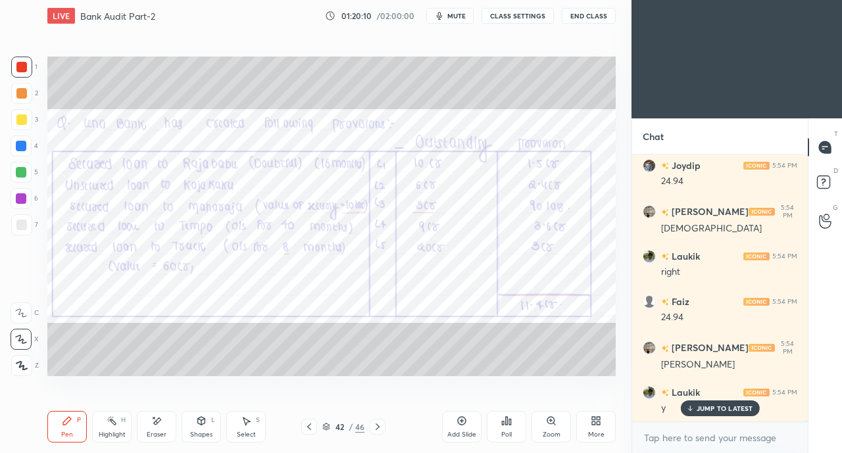
scroll to position [43738, 0]
click at [380, 422] on div at bounding box center [378, 427] width 16 height 16
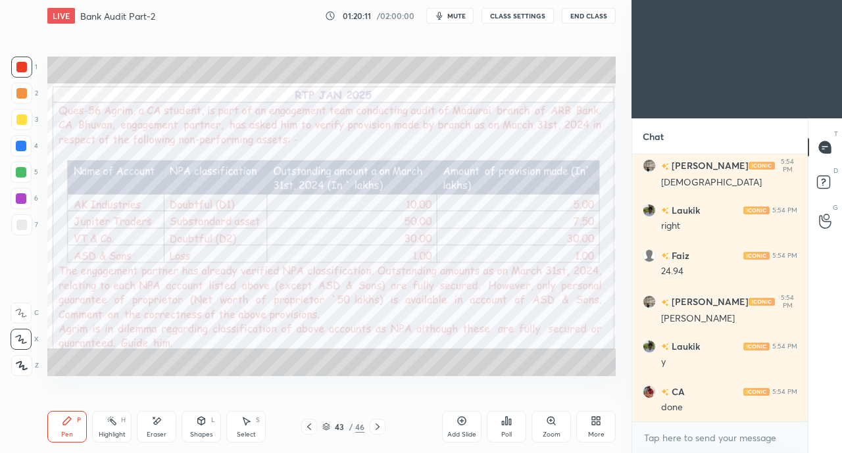
scroll to position [43782, 0]
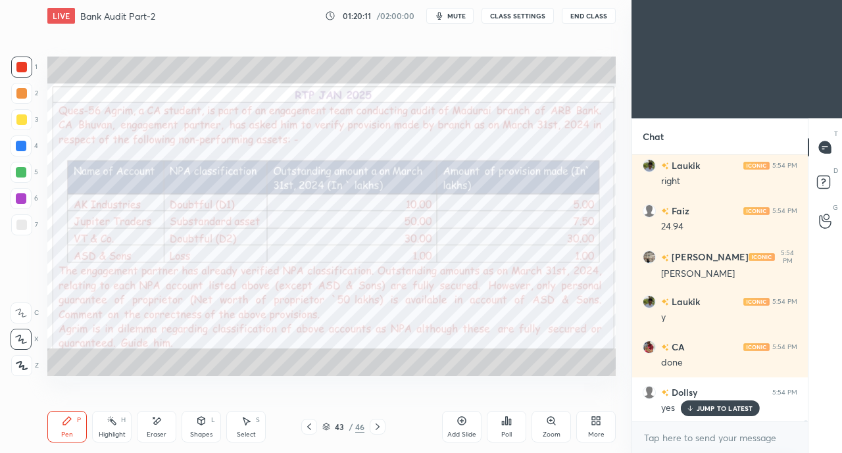
click at [376, 424] on icon at bounding box center [377, 427] width 11 height 11
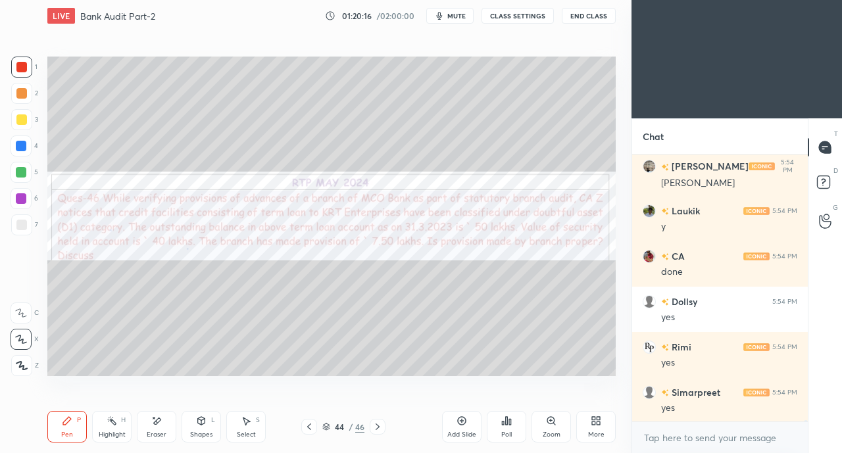
scroll to position [43919, 0]
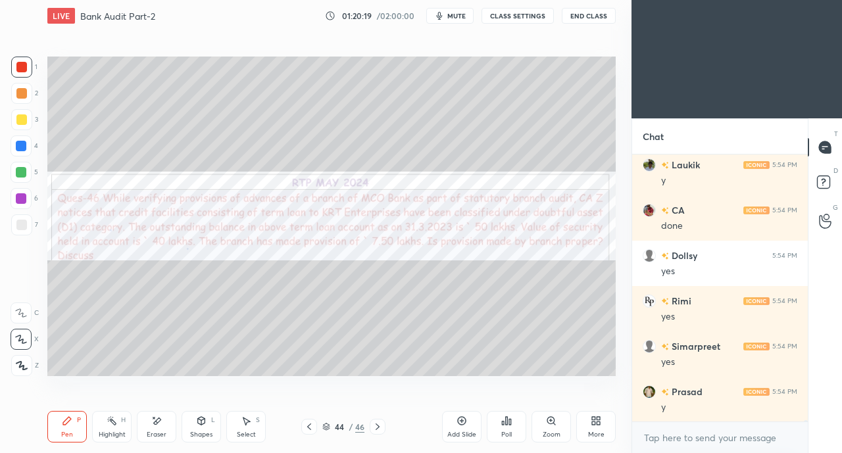
click at [22, 148] on div at bounding box center [21, 146] width 11 height 11
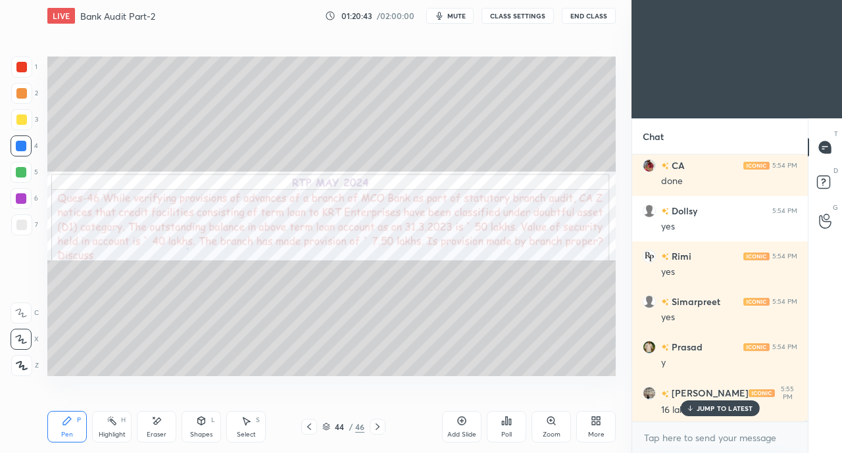
click at [699, 407] on p "JUMP TO LATEST" at bounding box center [725, 409] width 57 height 8
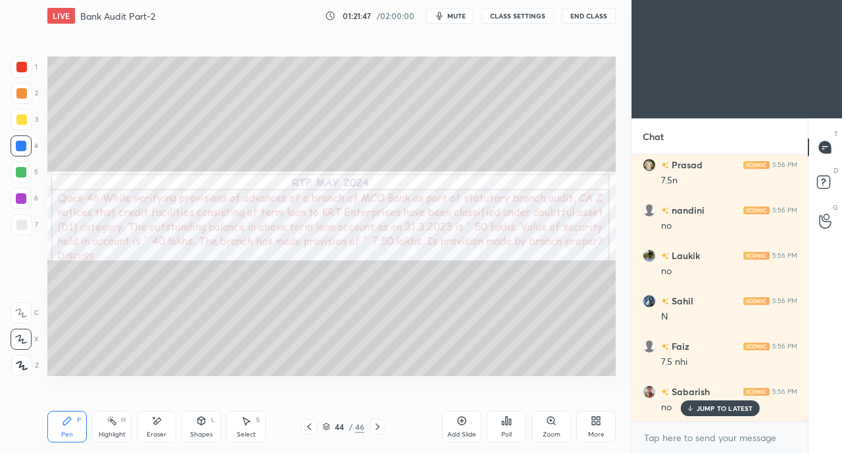
scroll to position [45702, 0]
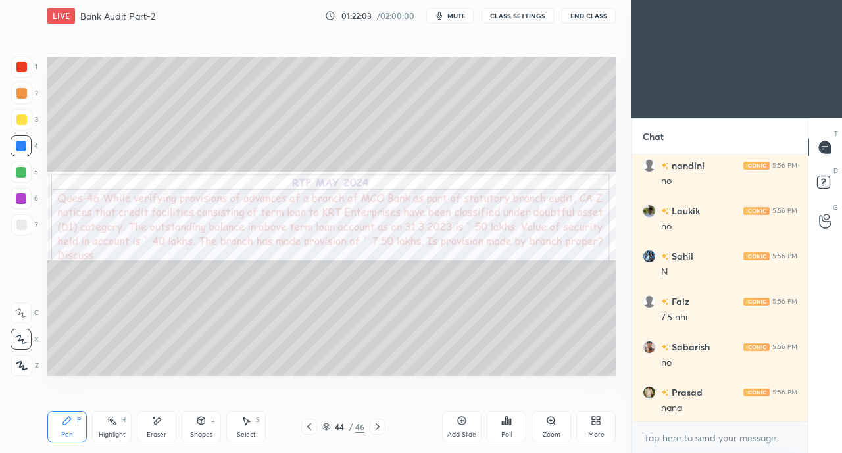
click at [304, 426] on icon at bounding box center [309, 427] width 11 height 11
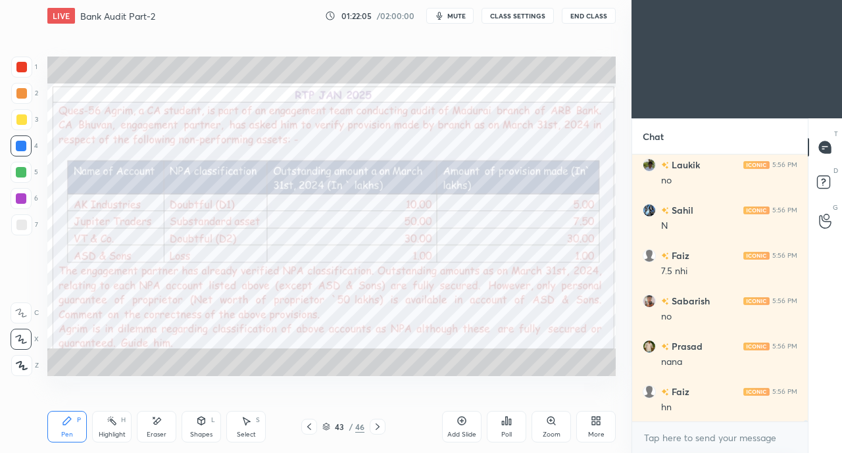
click at [17, 69] on div at bounding box center [21, 67] width 11 height 11
click at [21, 146] on div at bounding box center [21, 146] width 11 height 11
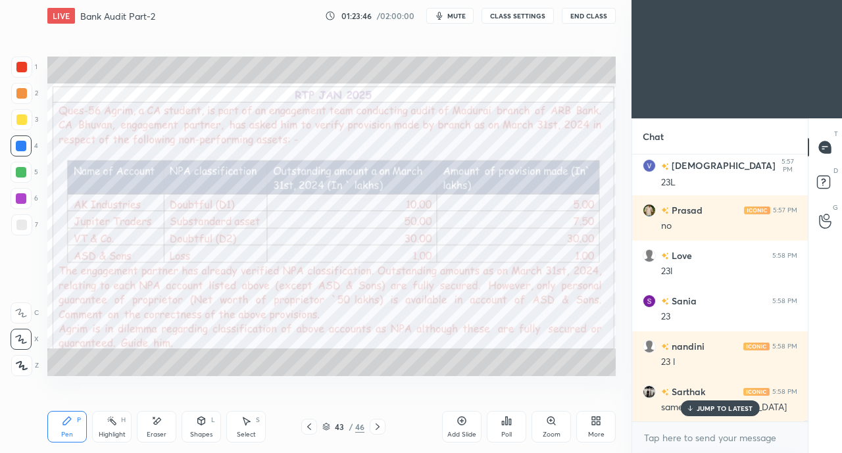
scroll to position [46307, 0]
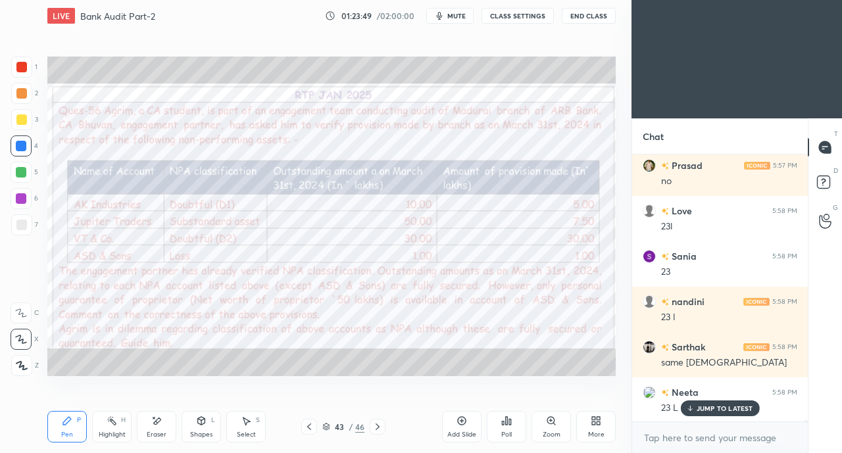
click at [20, 68] on div at bounding box center [21, 67] width 11 height 11
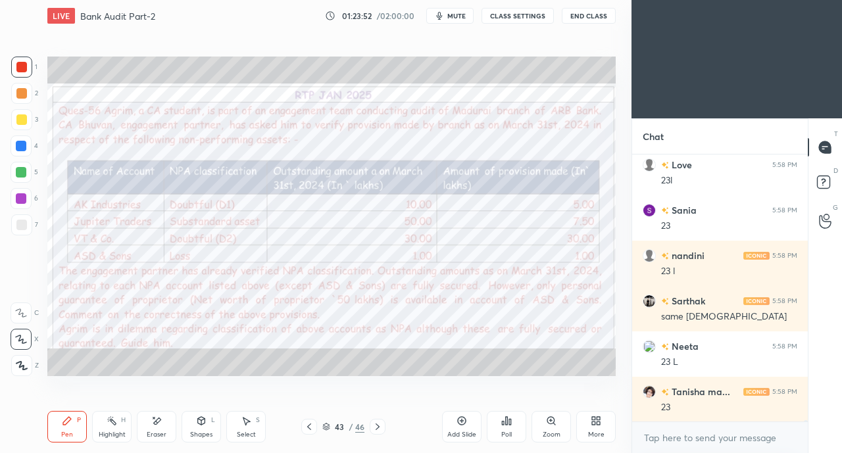
click at [18, 147] on div at bounding box center [21, 146] width 11 height 11
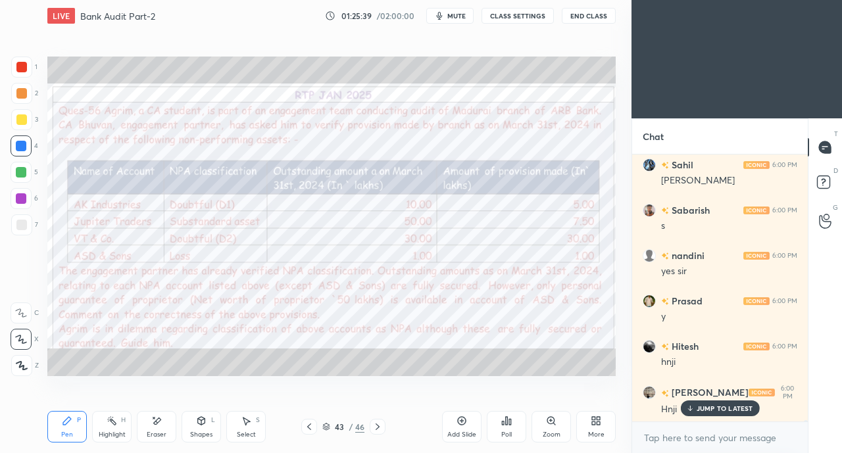
scroll to position [47240, 0]
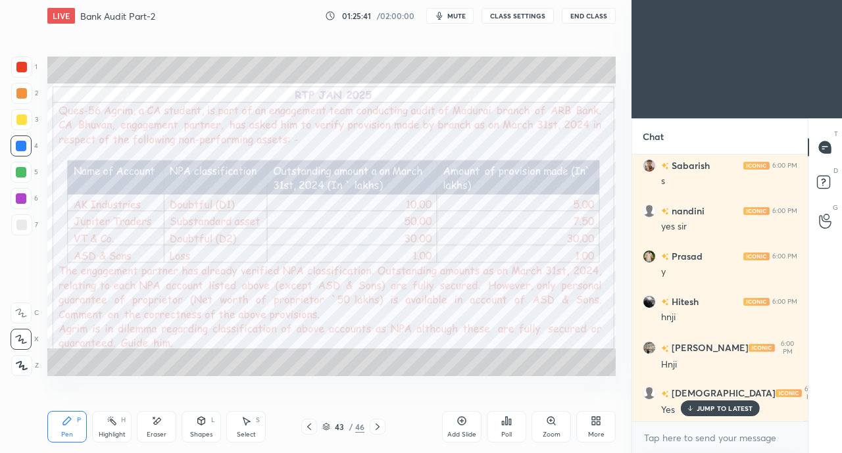
click at [307, 426] on icon at bounding box center [309, 427] width 11 height 11
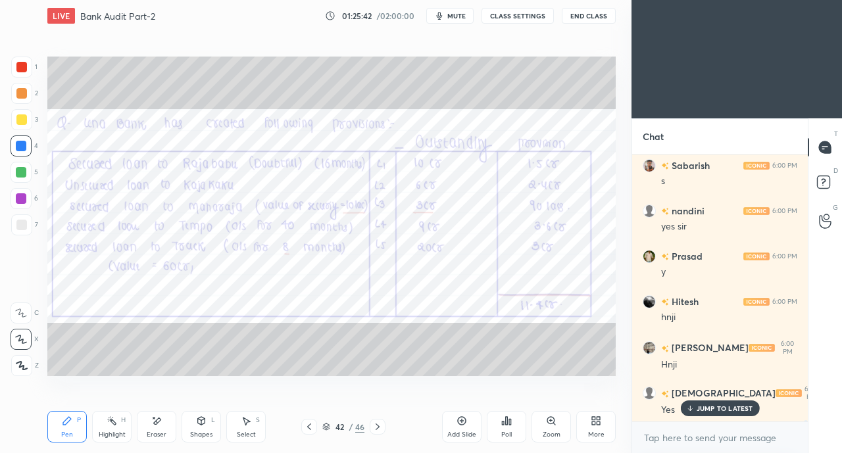
click at [378, 427] on icon at bounding box center [377, 427] width 11 height 11
click at [381, 427] on icon at bounding box center [377, 427] width 11 height 11
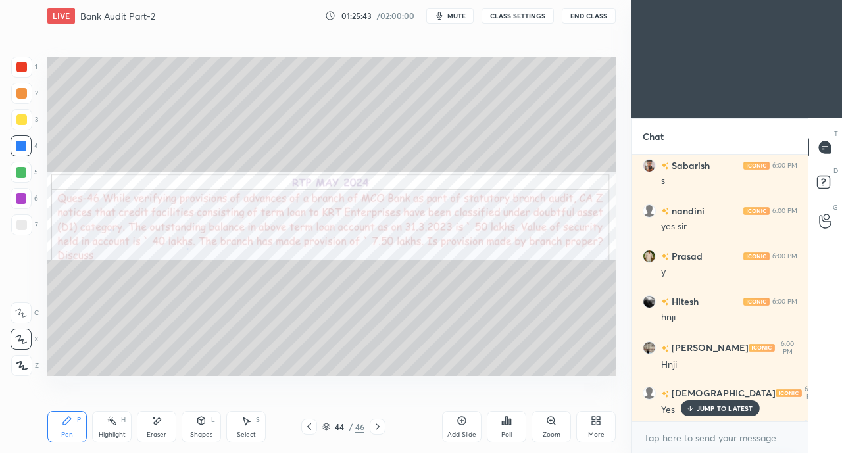
click at [304, 428] on icon at bounding box center [309, 427] width 11 height 11
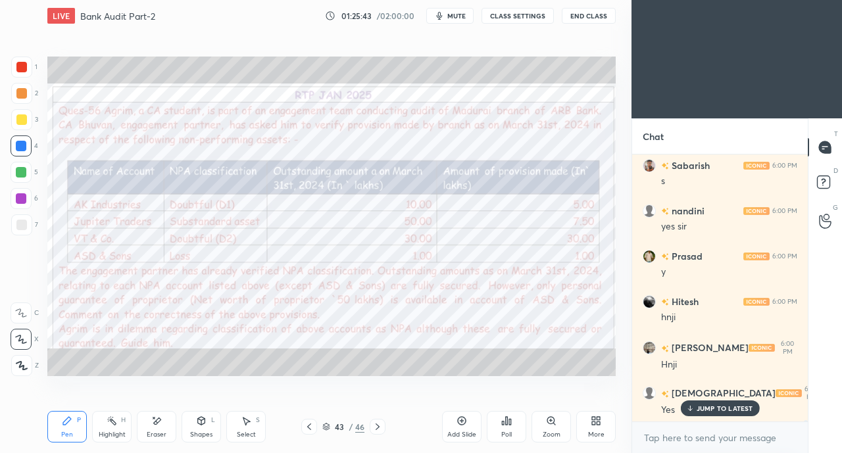
click at [307, 429] on icon at bounding box center [309, 427] width 11 height 11
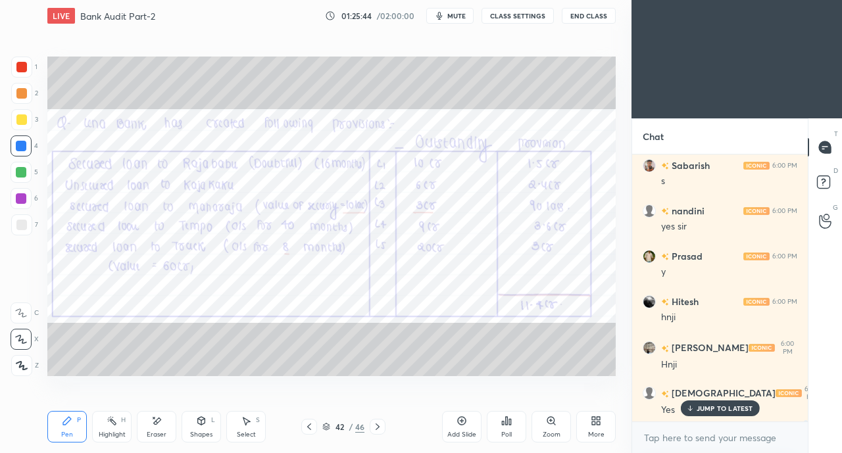
click at [310, 429] on icon at bounding box center [309, 427] width 4 height 7
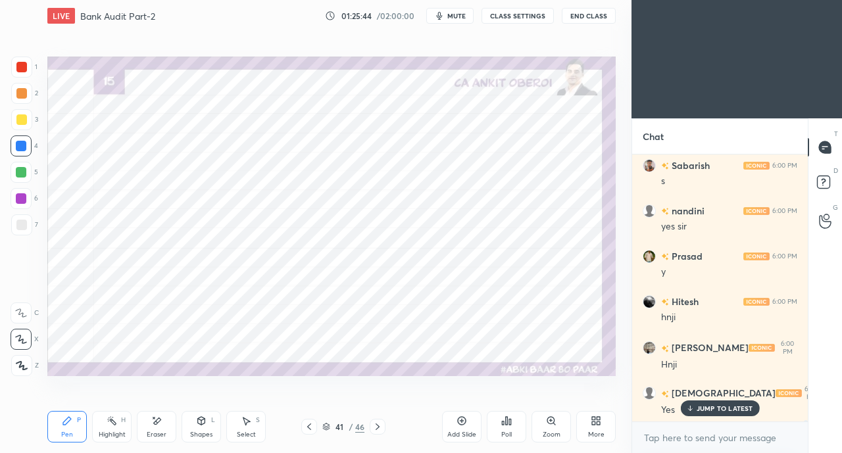
click at [309, 430] on icon at bounding box center [309, 427] width 11 height 11
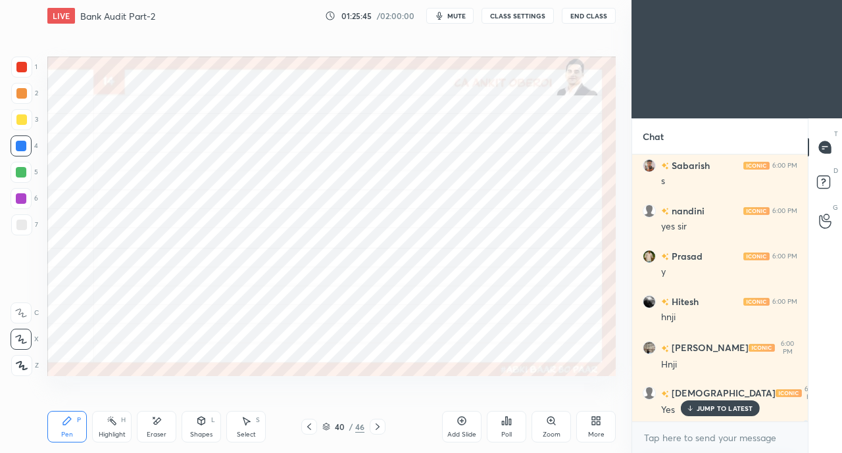
click at [312, 430] on icon at bounding box center [309, 427] width 11 height 11
click at [310, 430] on icon at bounding box center [309, 427] width 11 height 11
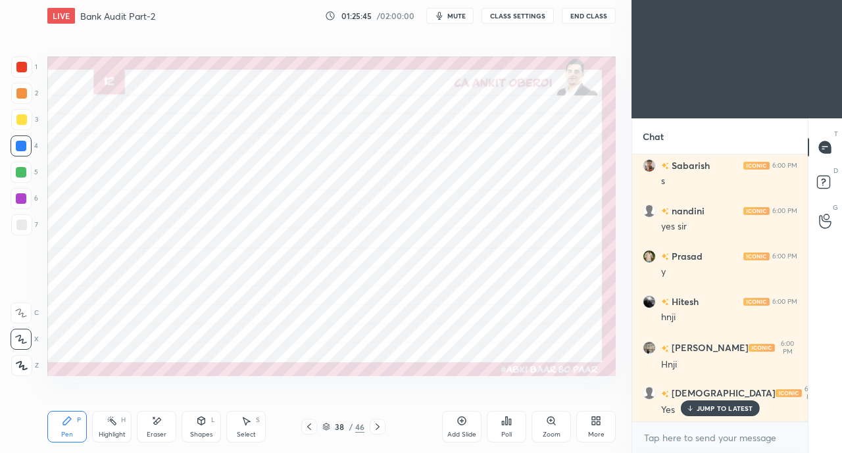
click at [310, 430] on icon at bounding box center [309, 427] width 4 height 7
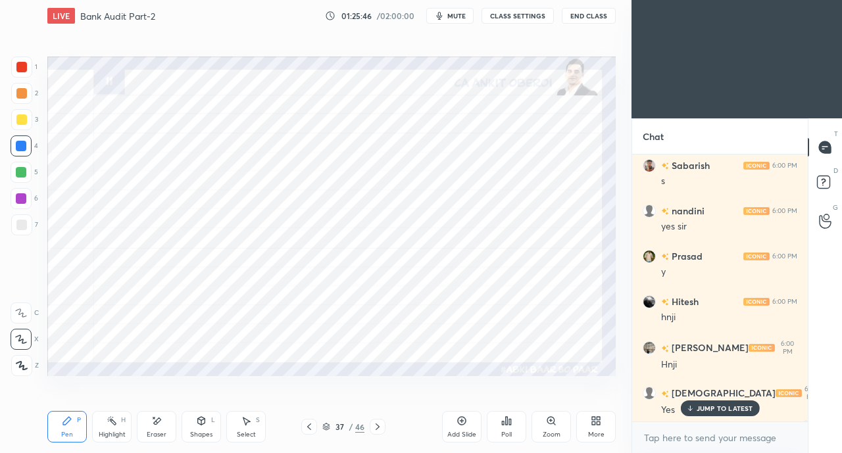
click at [312, 430] on icon at bounding box center [309, 427] width 11 height 11
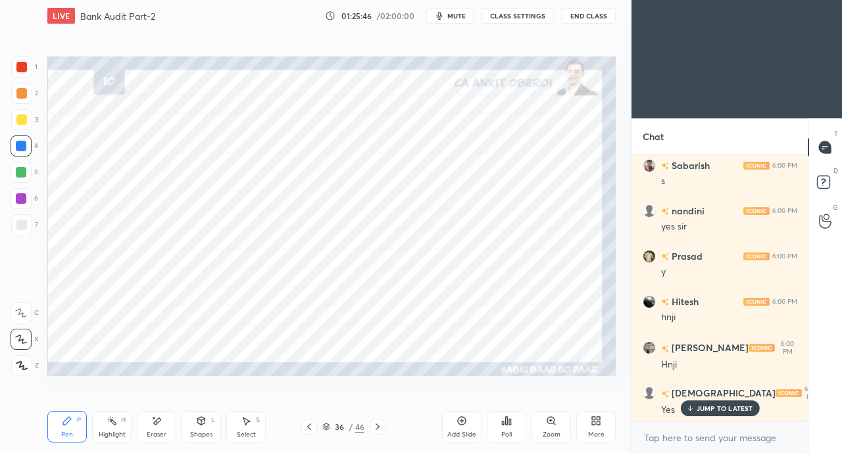
click at [313, 430] on icon at bounding box center [309, 427] width 11 height 11
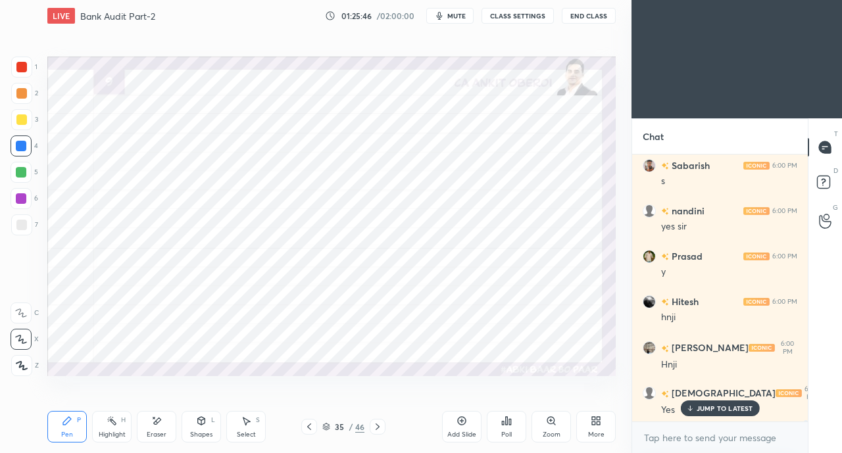
click at [314, 430] on icon at bounding box center [309, 427] width 11 height 11
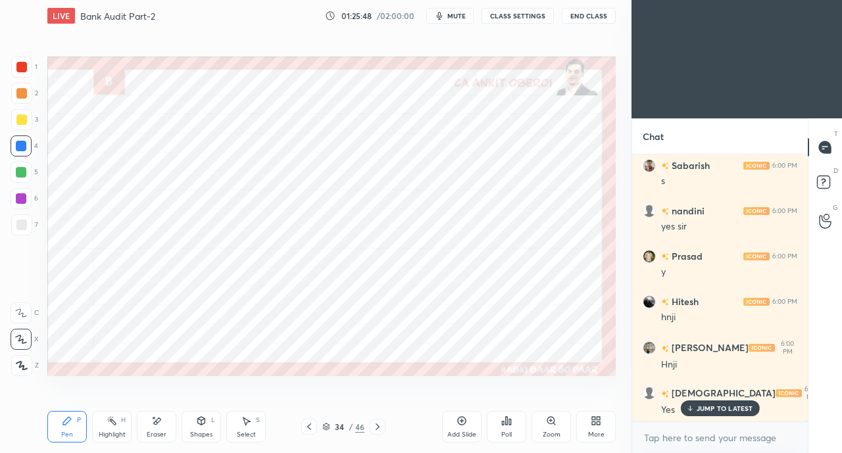
click at [312, 430] on icon at bounding box center [309, 427] width 11 height 11
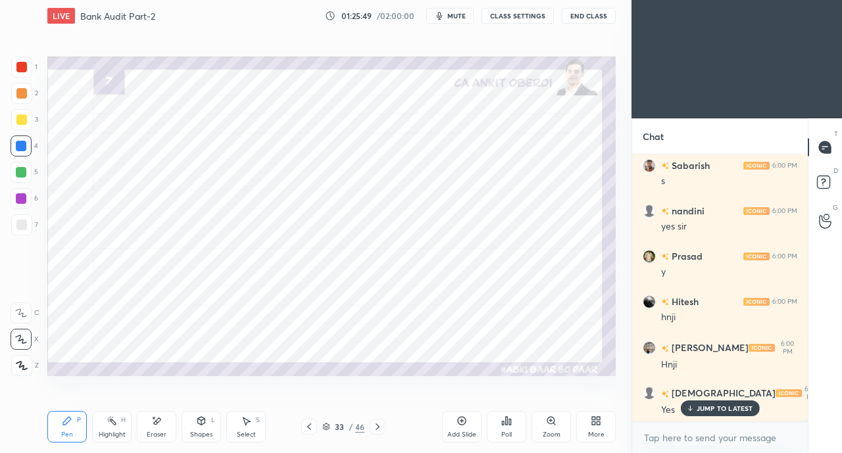
click at [312, 430] on icon at bounding box center [309, 427] width 11 height 11
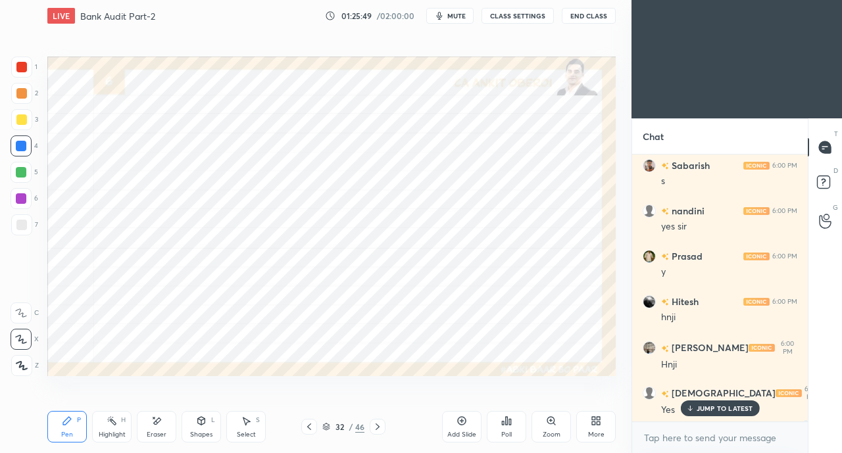
click at [383, 427] on div at bounding box center [378, 427] width 16 height 16
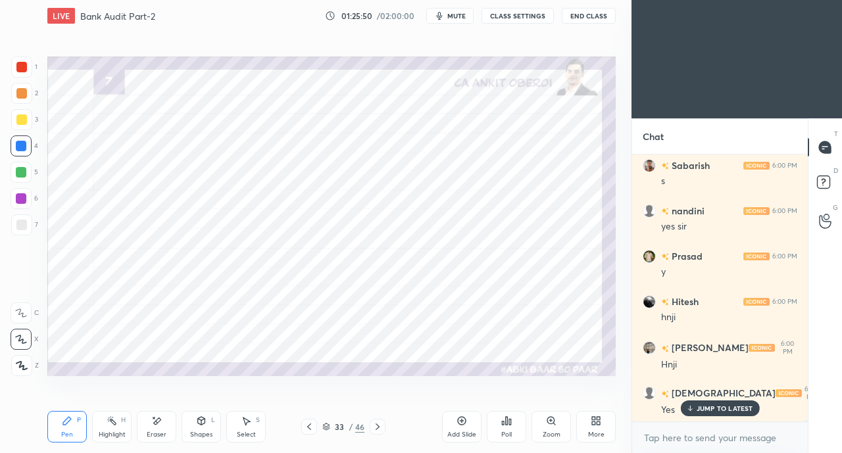
click at [378, 427] on icon at bounding box center [377, 427] width 11 height 11
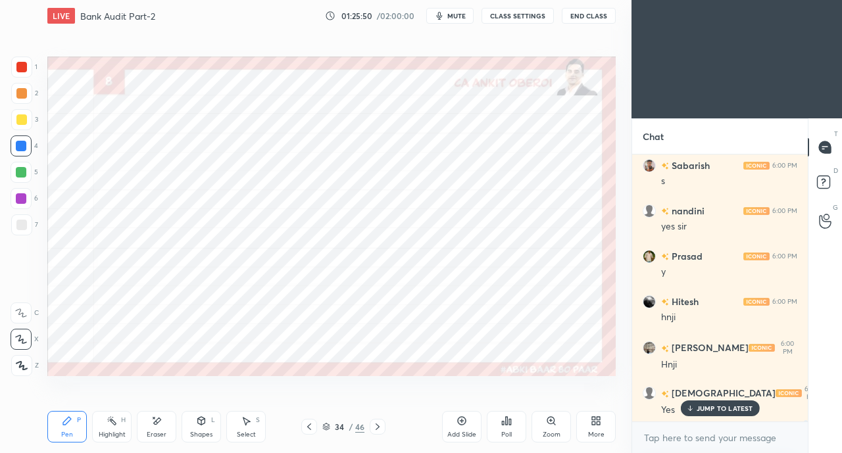
click at [378, 427] on icon at bounding box center [377, 427] width 11 height 11
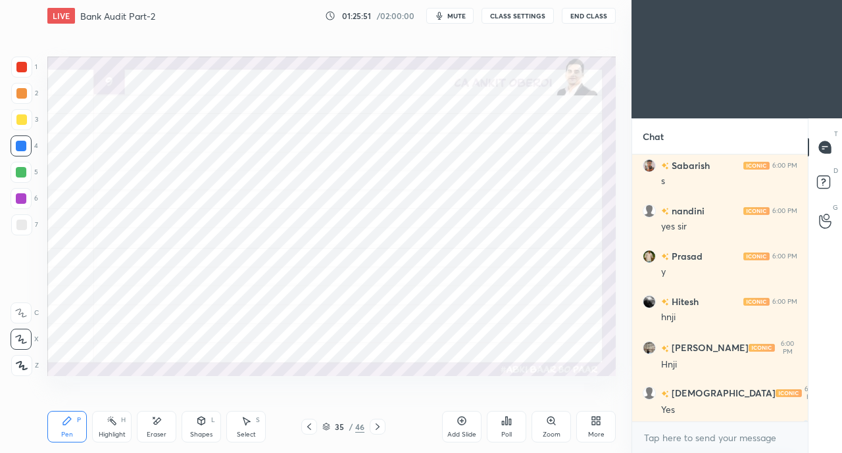
scroll to position [47286, 0]
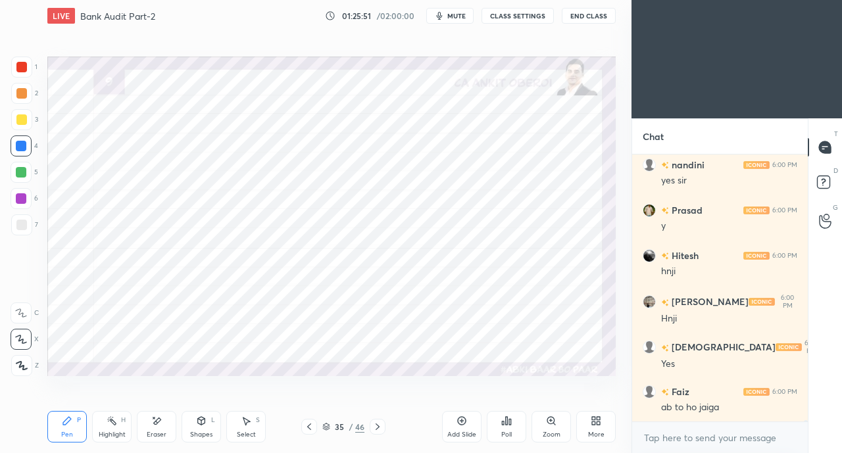
click at [310, 428] on icon at bounding box center [309, 427] width 11 height 11
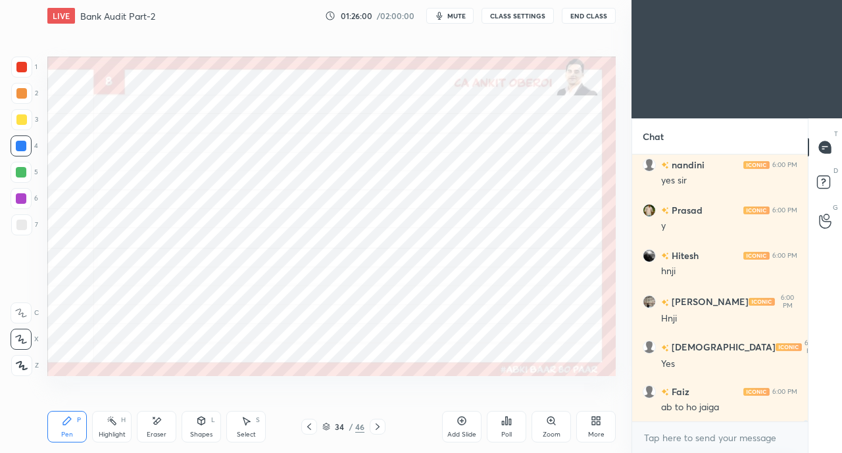
click at [307, 429] on icon at bounding box center [309, 427] width 11 height 11
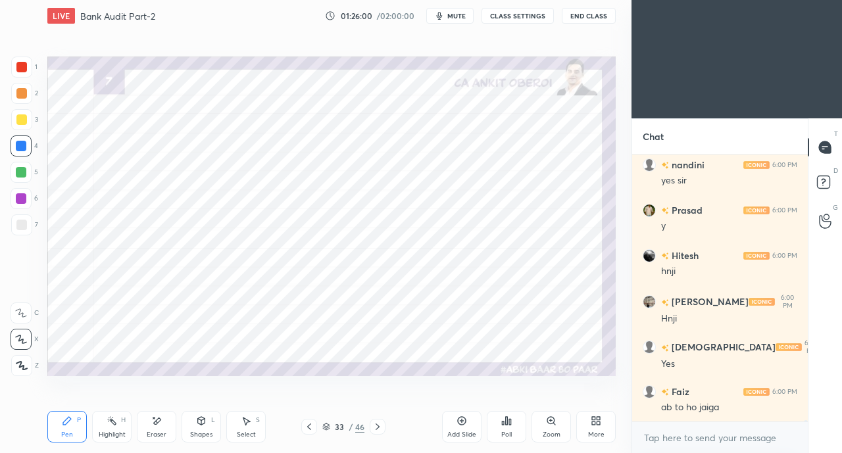
click at [305, 430] on icon at bounding box center [309, 427] width 11 height 11
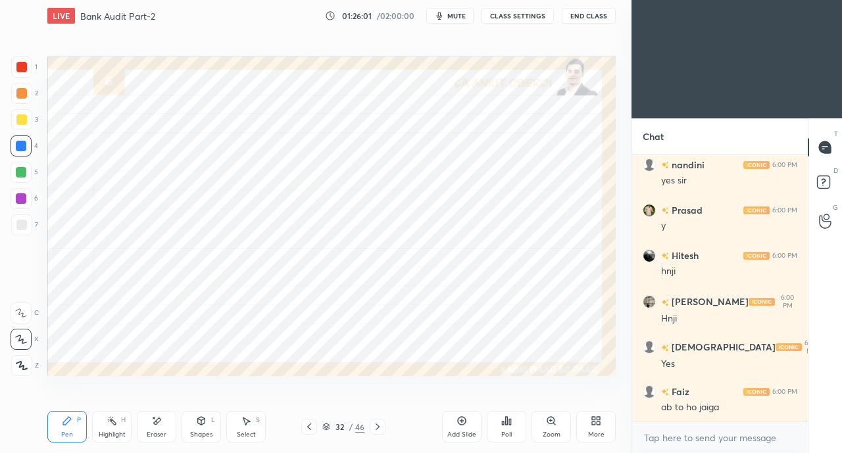
click at [304, 430] on icon at bounding box center [309, 427] width 11 height 11
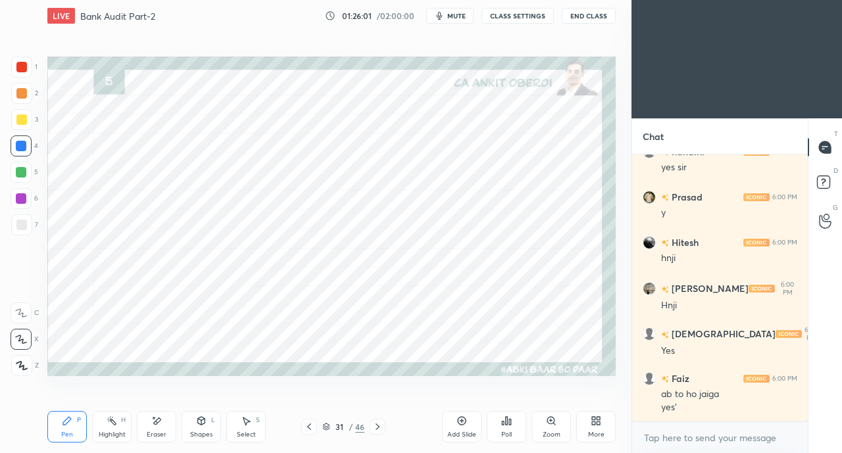
click at [304, 431] on icon at bounding box center [309, 427] width 11 height 11
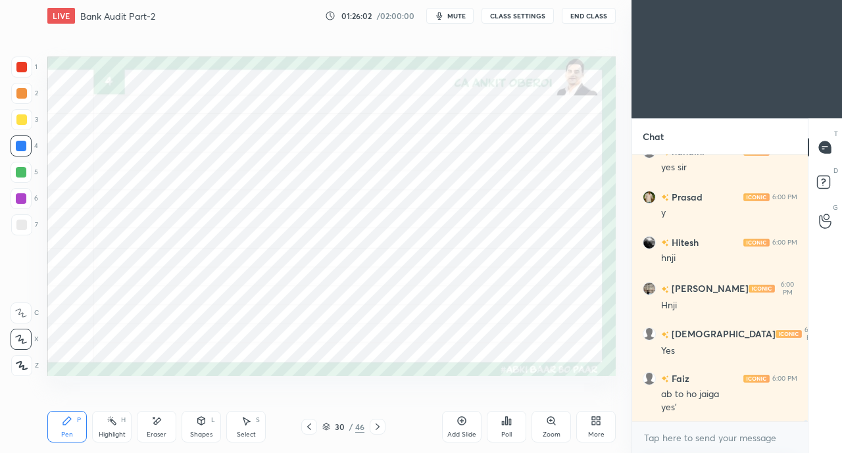
click at [307, 431] on icon at bounding box center [309, 427] width 11 height 11
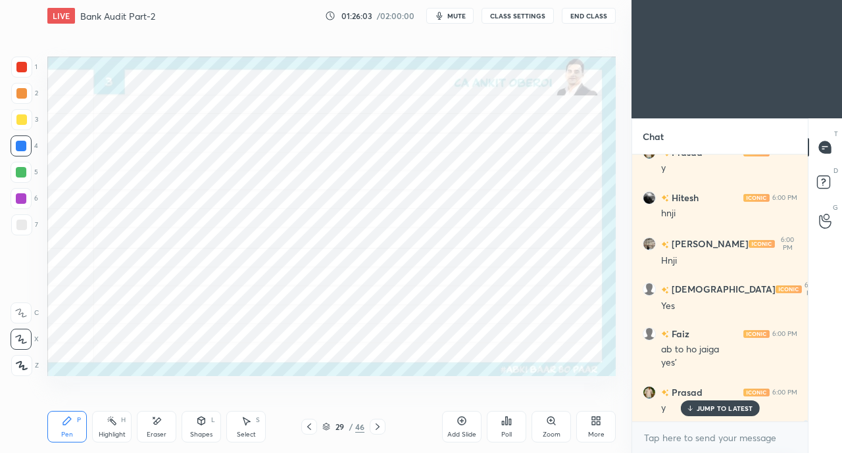
click at [381, 427] on icon at bounding box center [377, 427] width 11 height 11
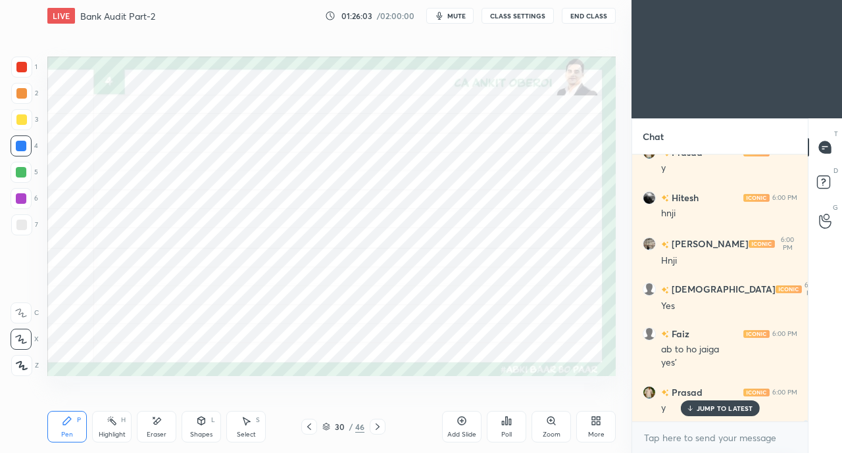
click at [380, 427] on icon at bounding box center [377, 427] width 11 height 11
click at [381, 426] on icon at bounding box center [377, 427] width 11 height 11
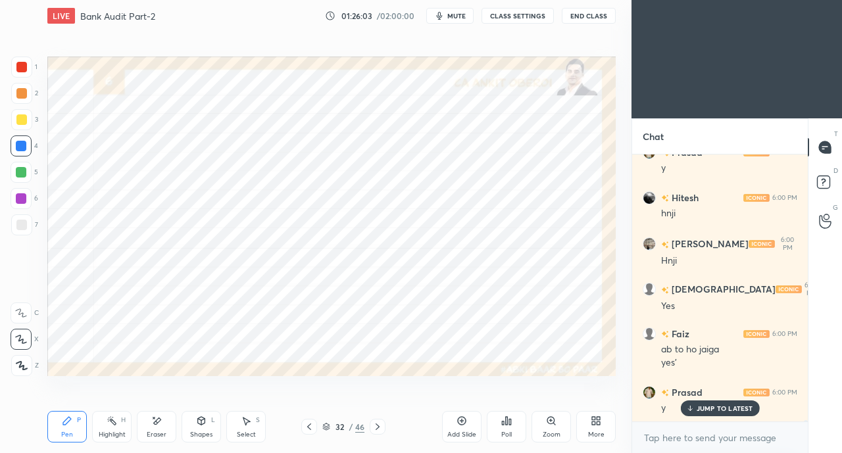
click at [382, 427] on icon at bounding box center [377, 427] width 11 height 11
click at [381, 427] on icon at bounding box center [377, 427] width 11 height 11
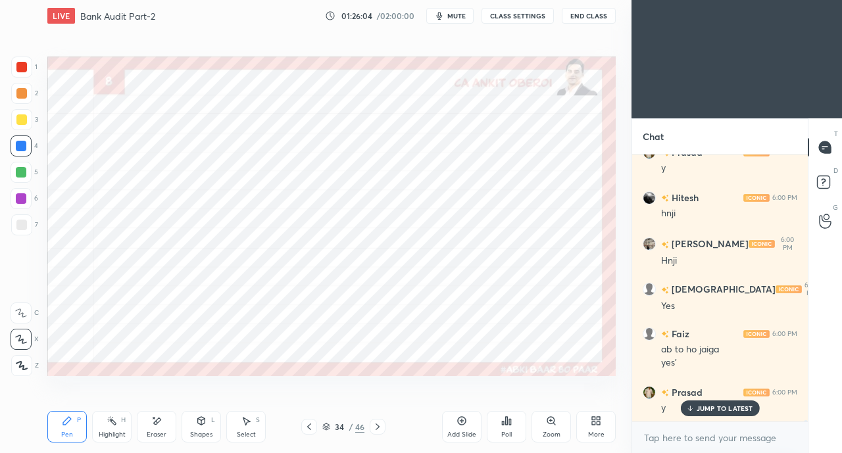
click at [380, 427] on icon at bounding box center [377, 427] width 11 height 11
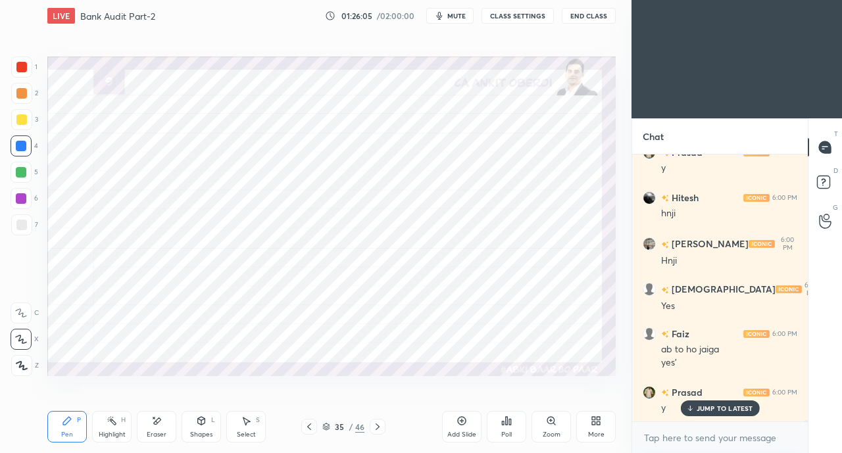
click at [696, 411] on div "JUMP TO LATEST" at bounding box center [719, 409] width 79 height 16
click at [380, 427] on icon at bounding box center [377, 427] width 11 height 11
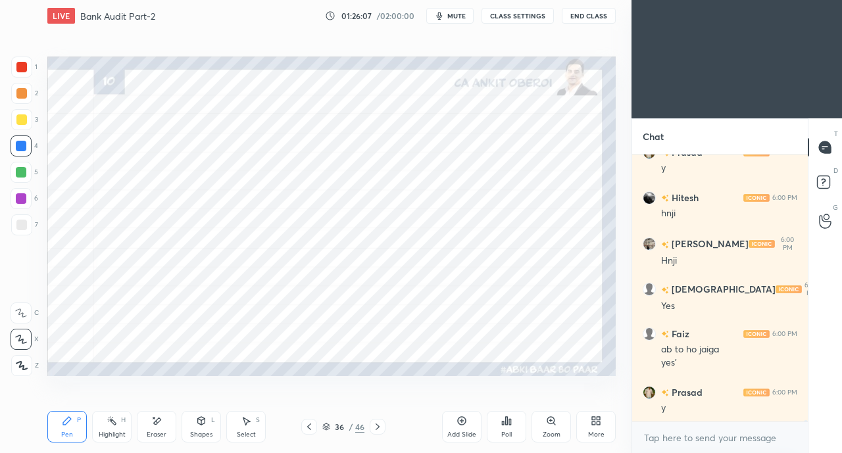
click at [377, 427] on icon at bounding box center [377, 427] width 11 height 11
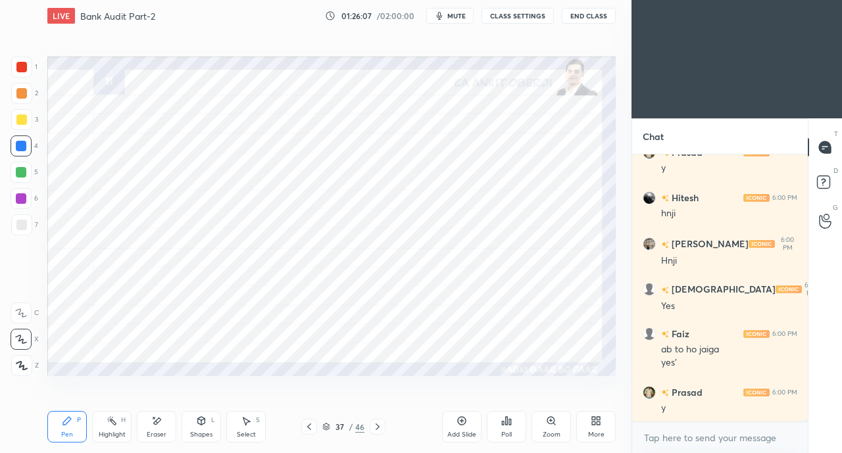
click at [379, 426] on icon at bounding box center [377, 427] width 11 height 11
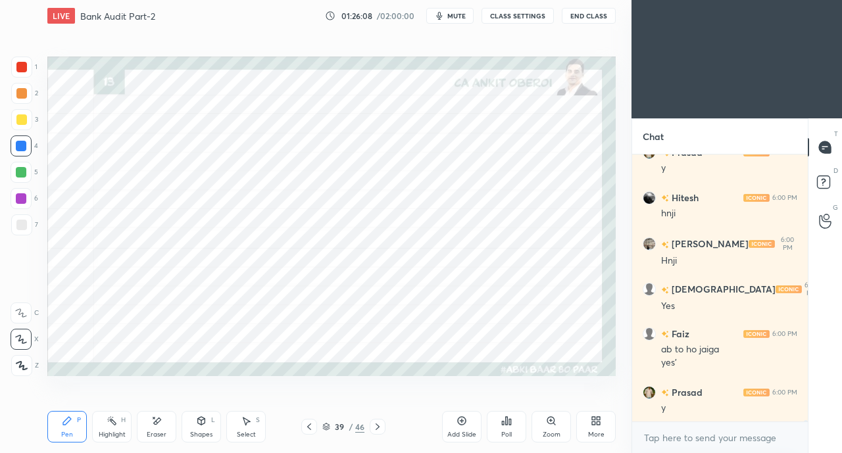
click at [20, 78] on div "1" at bounding box center [24, 70] width 26 height 26
click at [189, 422] on div "Shapes L" at bounding box center [201, 427] width 39 height 32
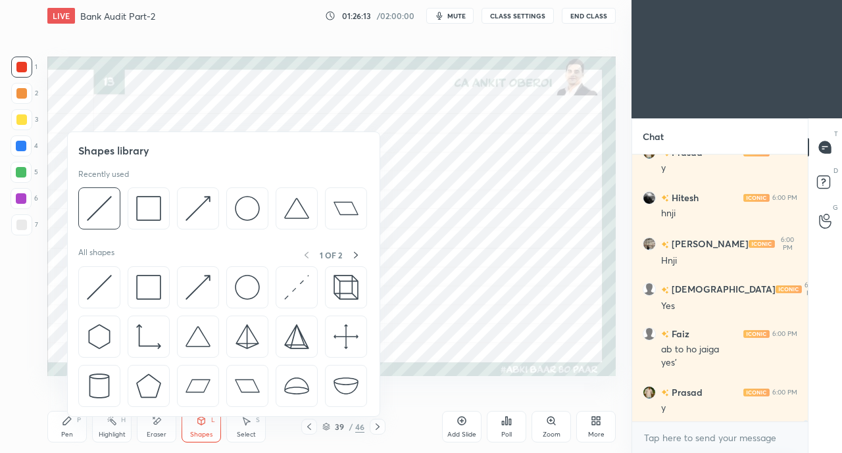
click at [156, 426] on icon at bounding box center [156, 421] width 11 height 11
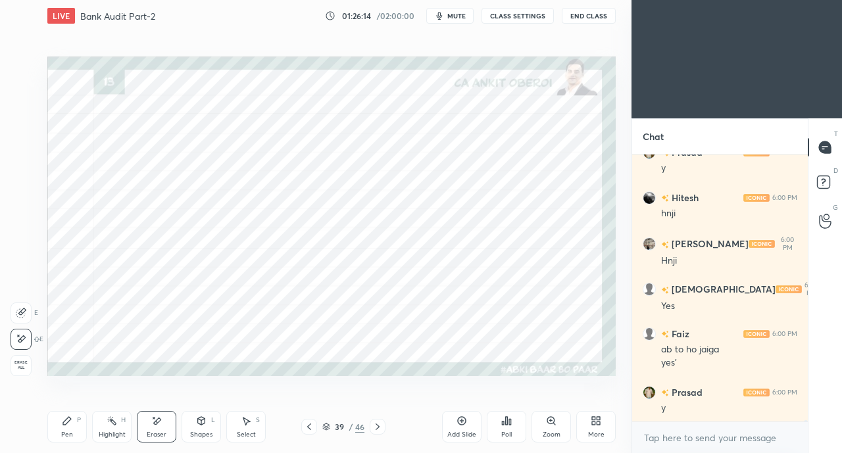
click at [67, 428] on div "Pen P" at bounding box center [66, 427] width 39 height 32
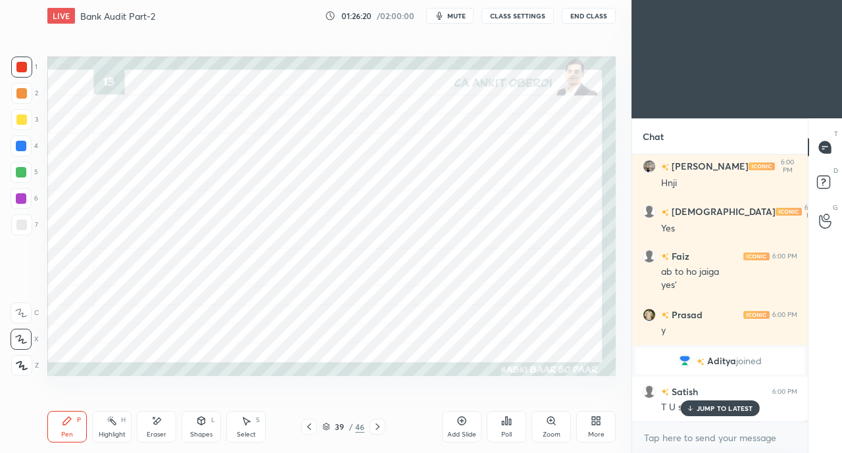
scroll to position [46063, 0]
click at [705, 405] on p "JUMP TO LATEST" at bounding box center [725, 409] width 57 height 8
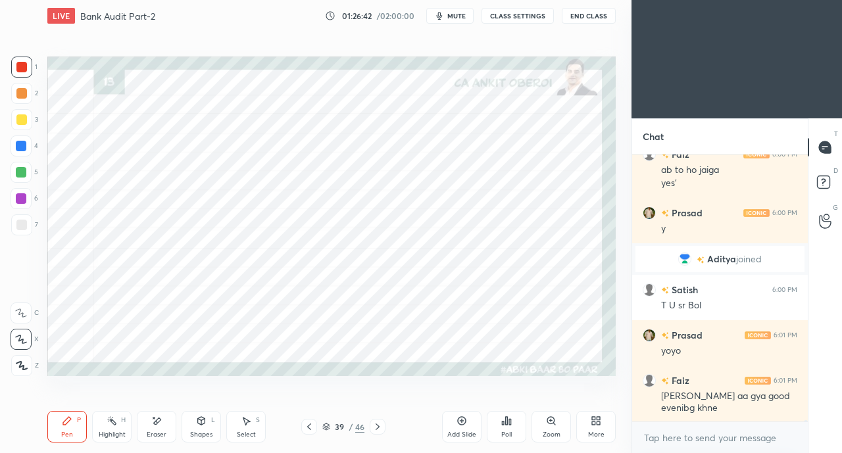
scroll to position [46212, 0]
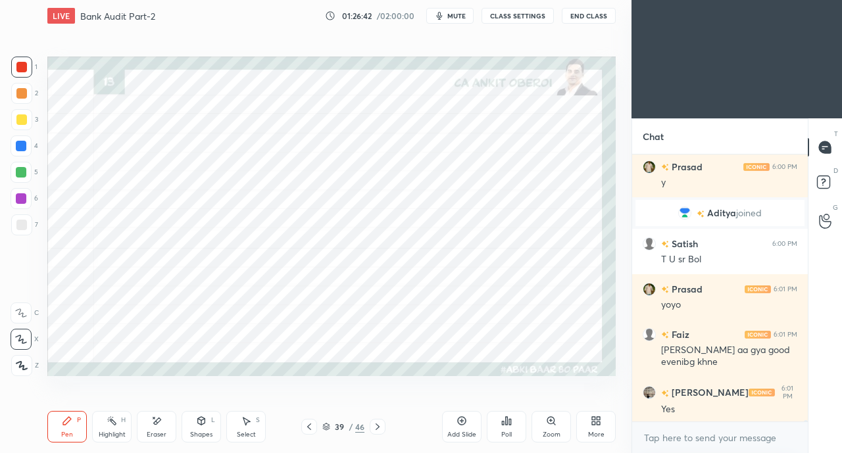
click at [692, 401] on div "Yes" at bounding box center [729, 409] width 136 height 16
click at [154, 421] on icon at bounding box center [156, 421] width 11 height 11
click at [60, 432] on div "Pen P" at bounding box center [66, 427] width 39 height 32
click at [20, 145] on div at bounding box center [21, 146] width 11 height 11
click at [158, 424] on icon at bounding box center [156, 421] width 11 height 11
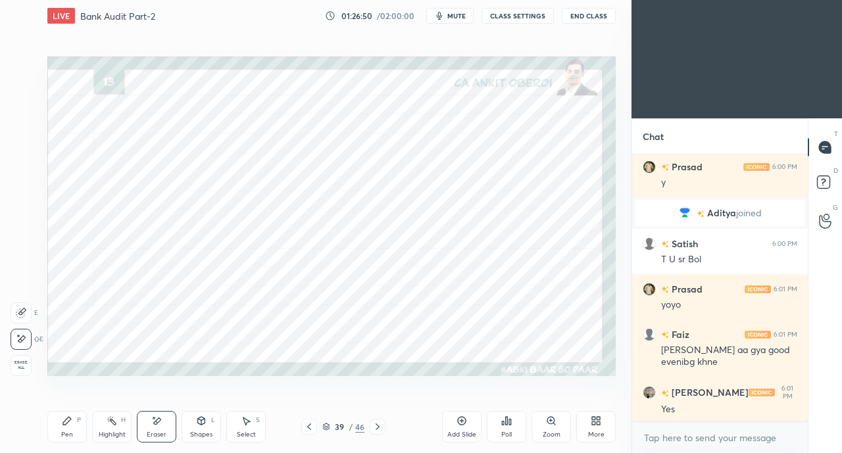
click at [66, 430] on div "Pen P" at bounding box center [66, 427] width 39 height 32
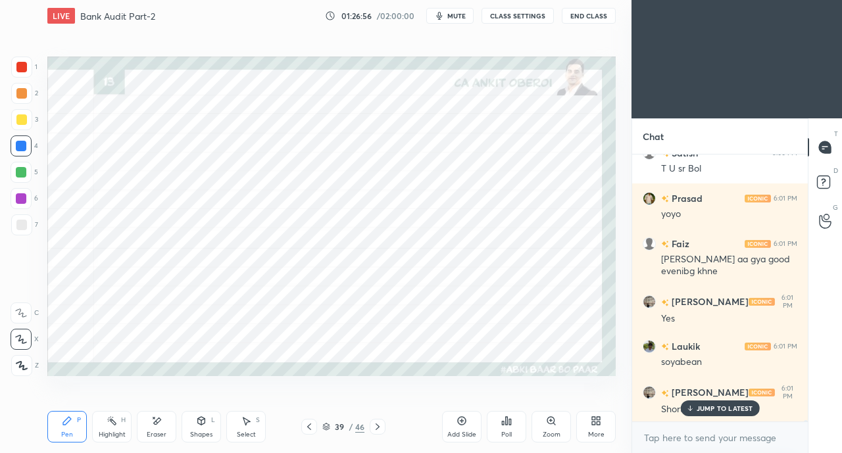
scroll to position [46348, 0]
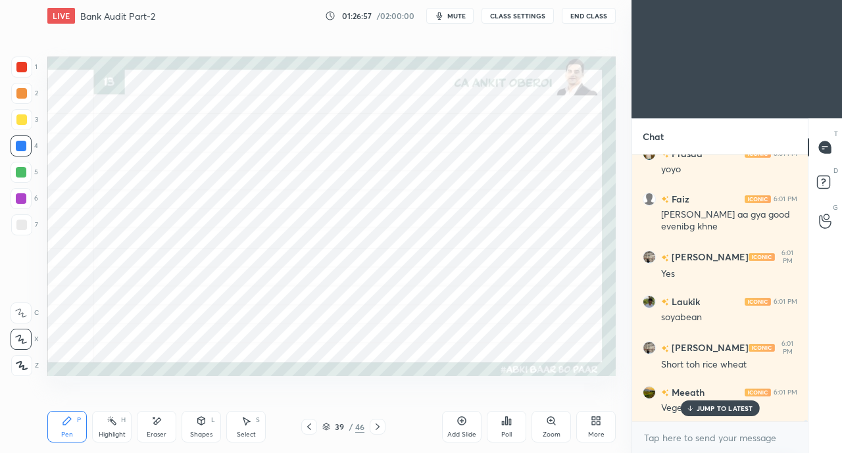
click at [701, 410] on p "JUMP TO LATEST" at bounding box center [725, 409] width 57 height 8
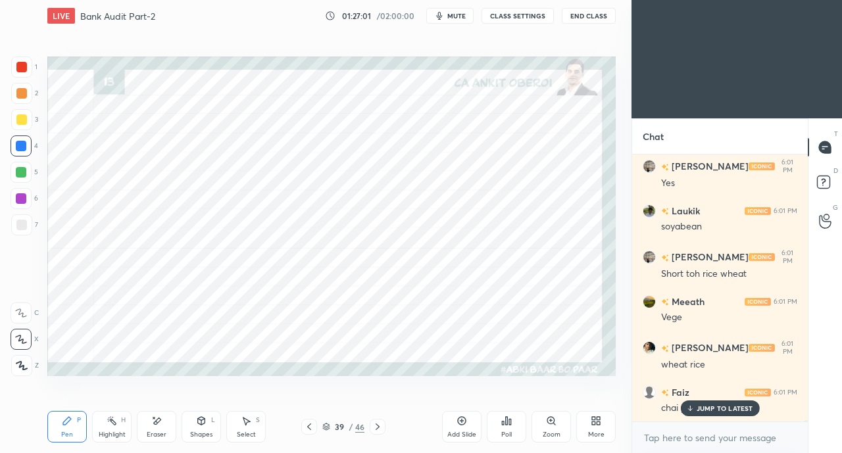
scroll to position [46529, 0]
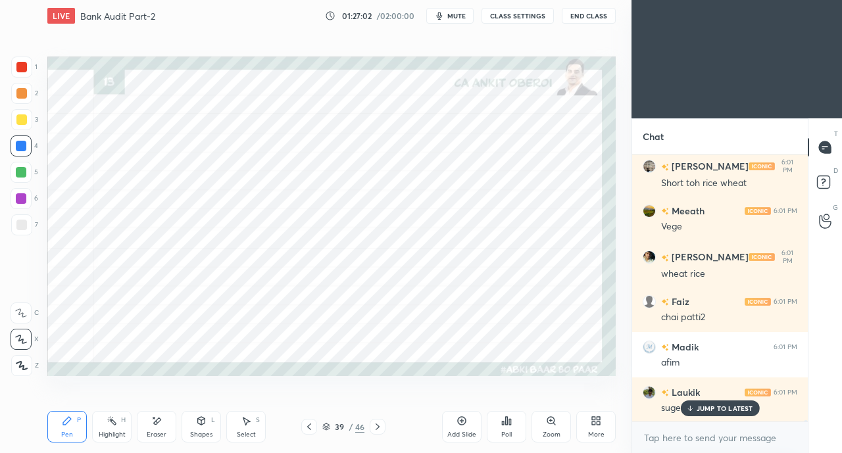
click at [713, 406] on p "JUMP TO LATEST" at bounding box center [725, 409] width 57 height 8
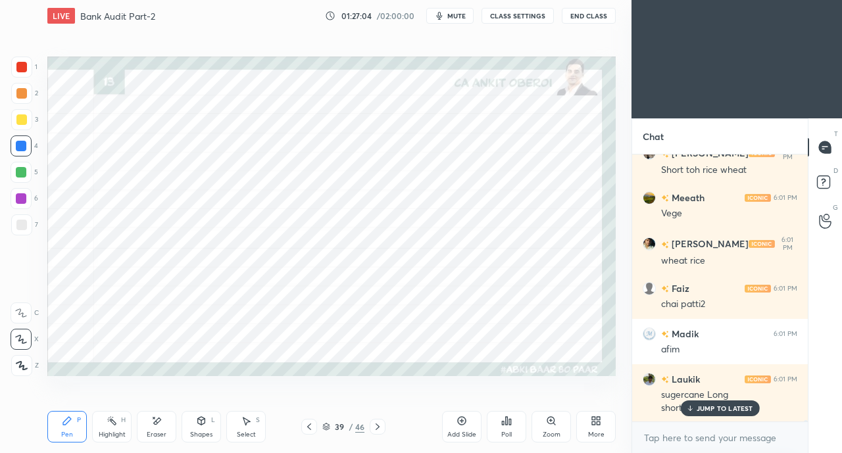
click at [716, 405] on p "JUMP TO LATEST" at bounding box center [725, 409] width 57 height 8
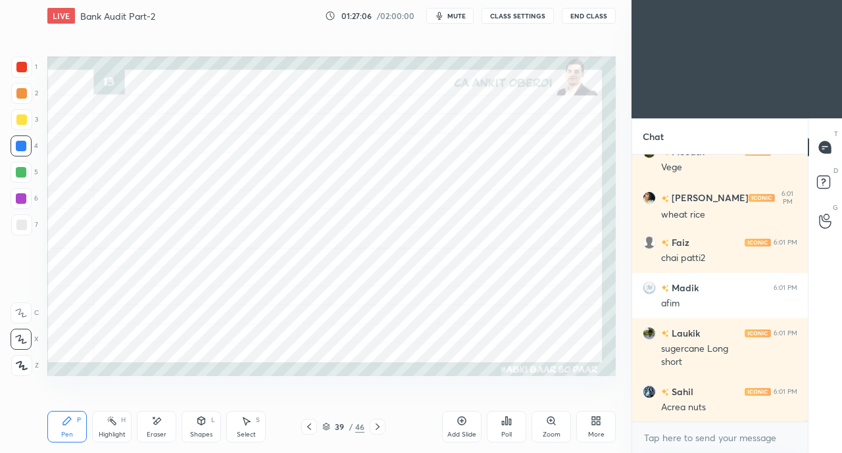
scroll to position [46633, 0]
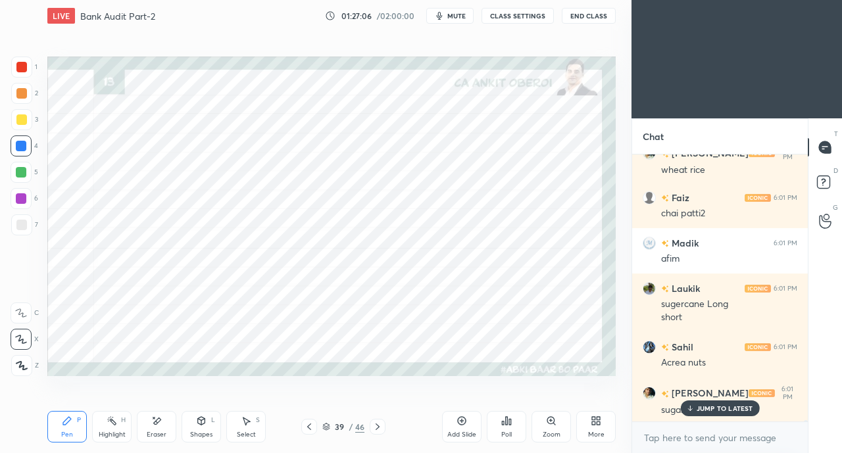
click at [714, 407] on p "JUMP TO LATEST" at bounding box center [725, 409] width 57 height 8
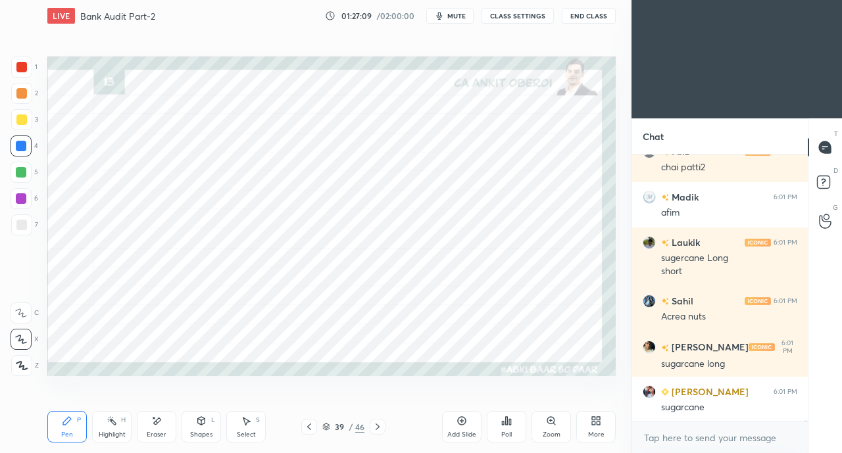
scroll to position [46724, 0]
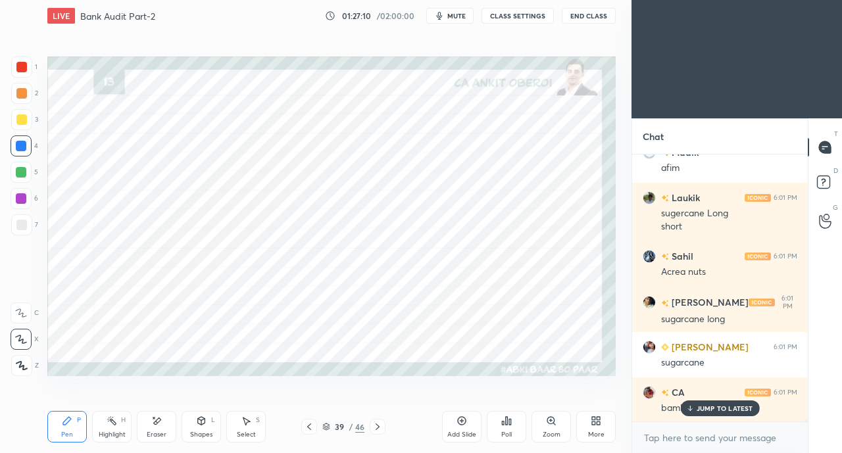
click at [718, 406] on p "JUMP TO LATEST" at bounding box center [725, 409] width 57 height 8
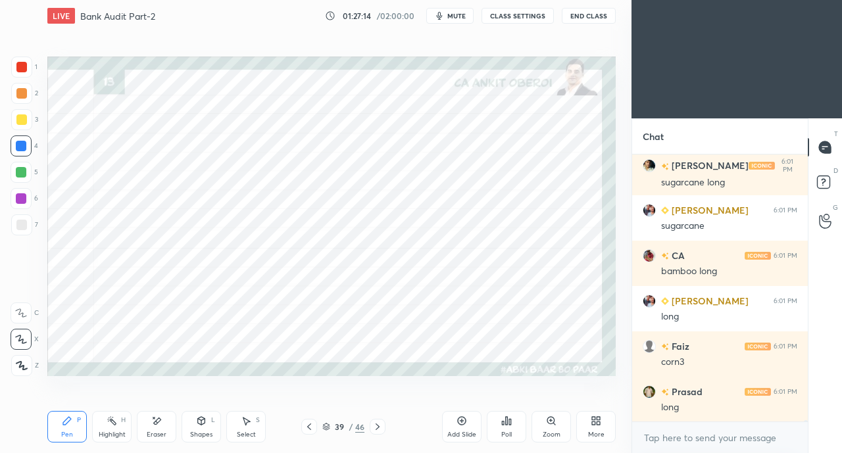
scroll to position [46905, 0]
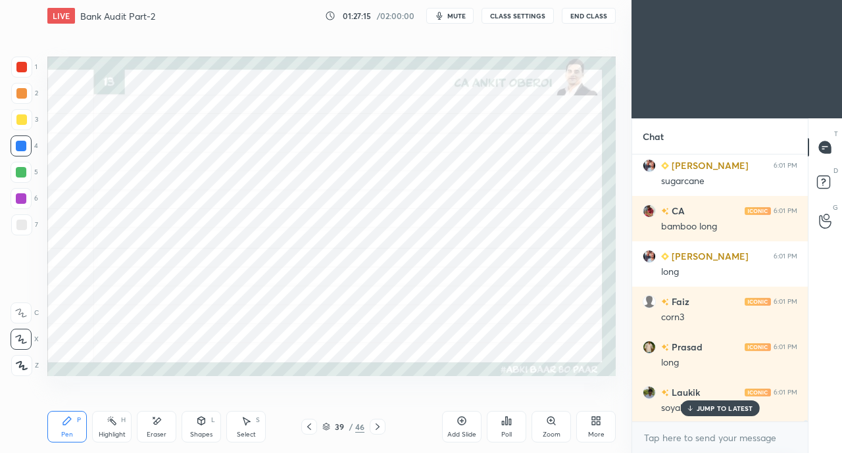
click at [715, 407] on p "JUMP TO LATEST" at bounding box center [725, 409] width 57 height 8
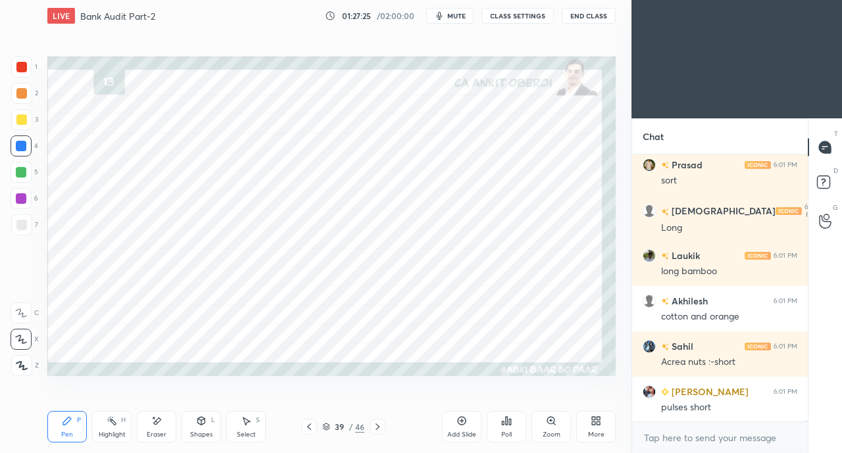
scroll to position [47268, 0]
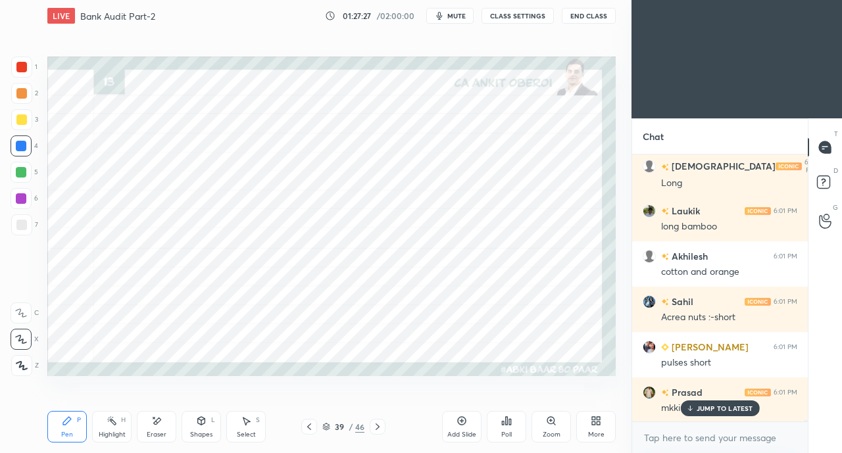
click at [697, 408] on p "JUMP TO LATEST" at bounding box center [725, 409] width 57 height 8
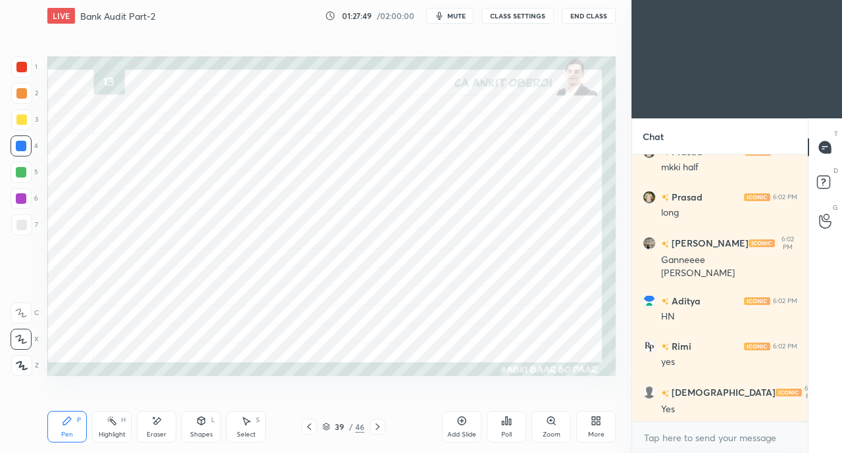
scroll to position [47554, 0]
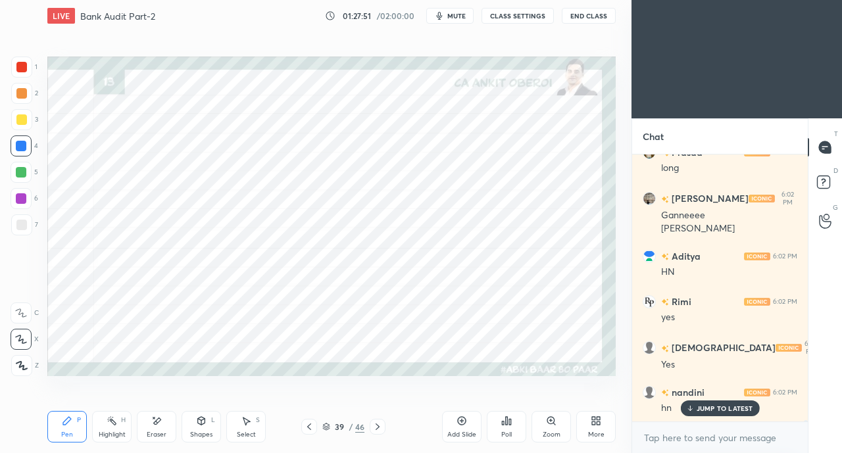
click at [12, 65] on div at bounding box center [21, 67] width 21 height 21
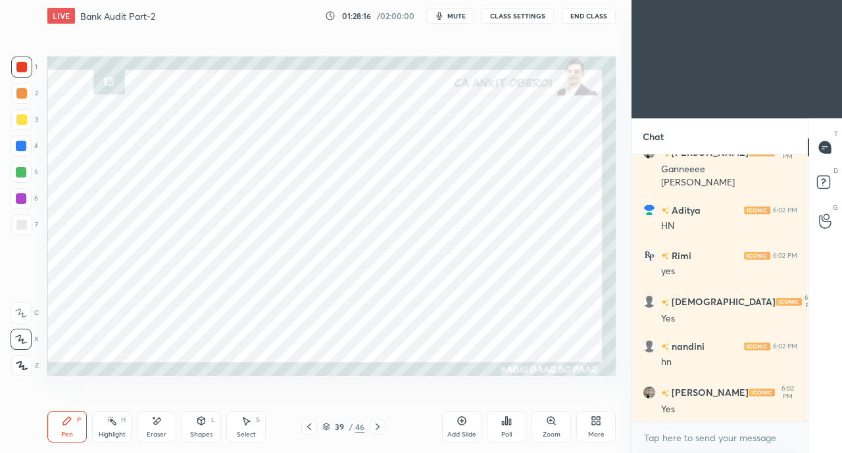
scroll to position [47632, 0]
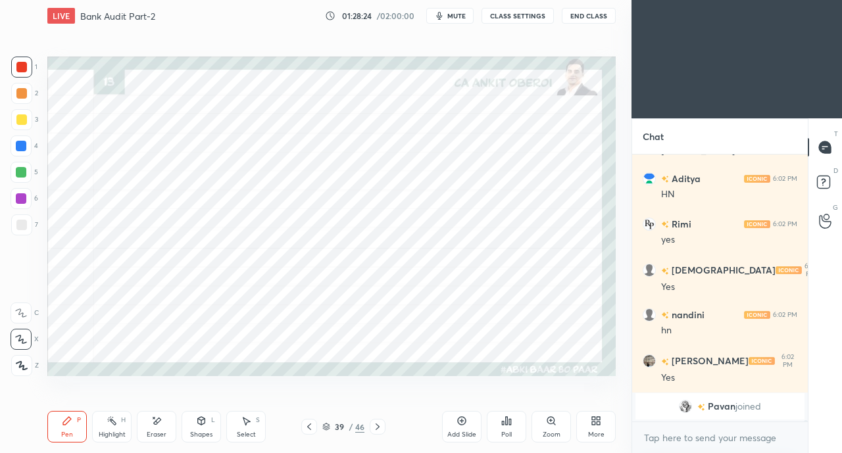
click at [20, 176] on div at bounding box center [21, 172] width 11 height 11
click at [20, 79] on div "1" at bounding box center [24, 70] width 26 height 26
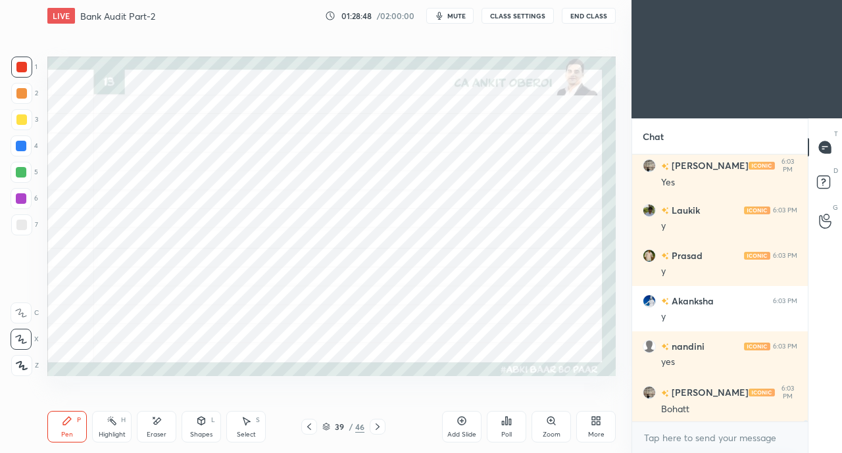
scroll to position [47603, 0]
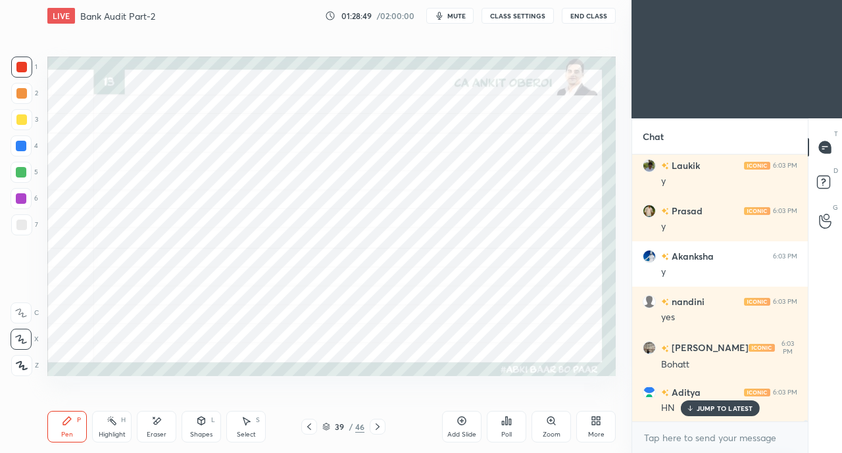
click at [20, 173] on div at bounding box center [21, 172] width 11 height 11
click at [18, 68] on div at bounding box center [21, 67] width 11 height 11
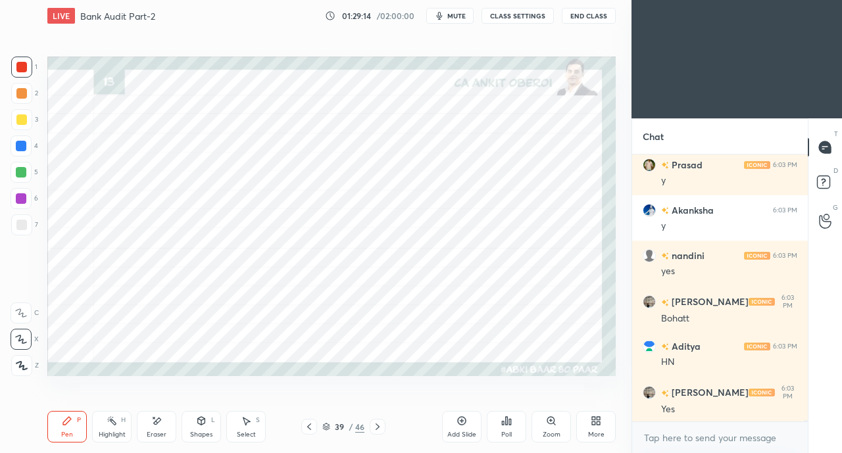
click at [20, 145] on div at bounding box center [21, 146] width 11 height 11
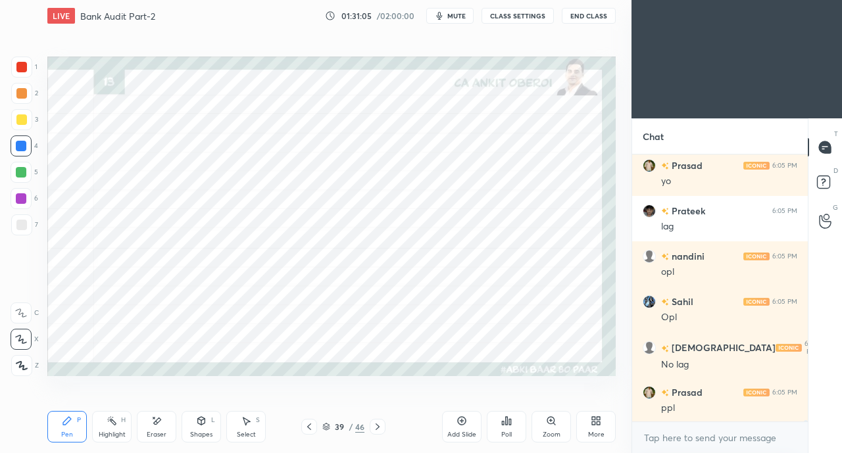
scroll to position [48751, 0]
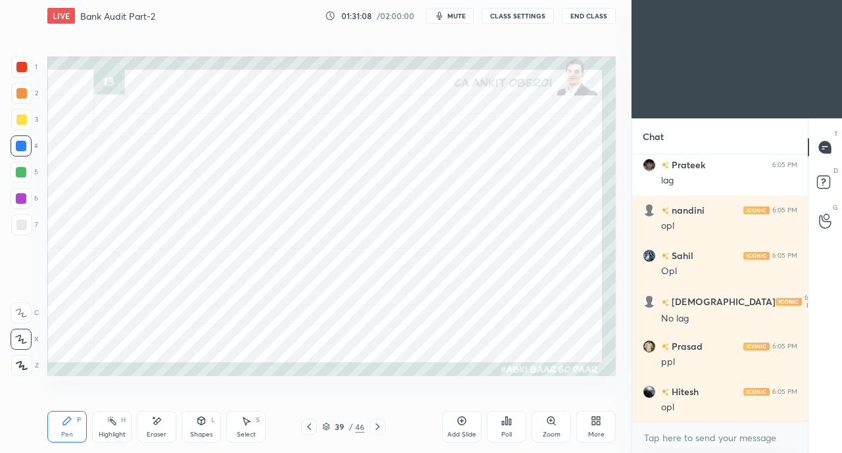
click at [304, 430] on icon at bounding box center [309, 427] width 11 height 11
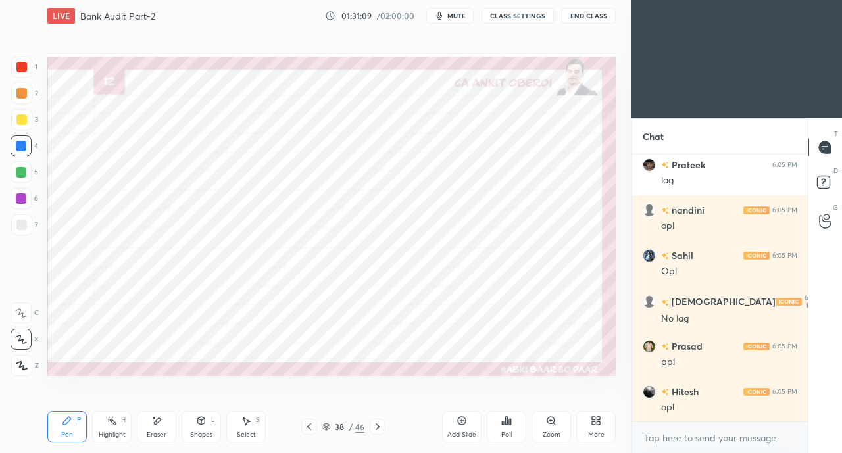
click at [307, 426] on icon at bounding box center [309, 427] width 11 height 11
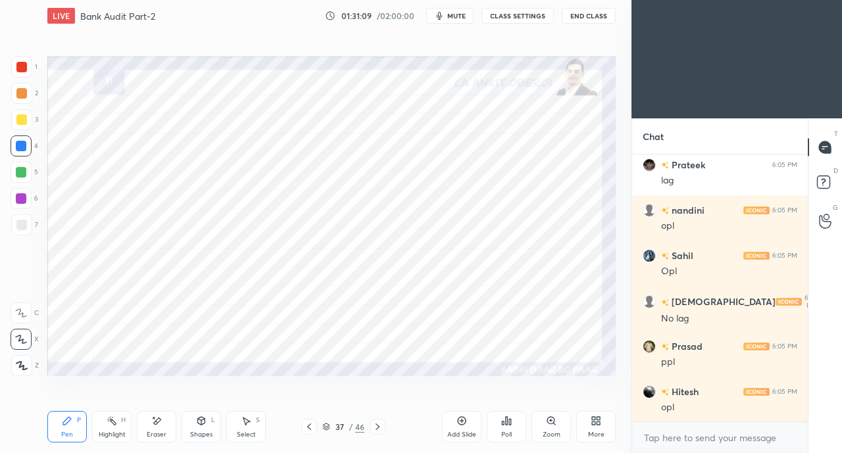
click at [307, 426] on icon at bounding box center [309, 427] width 11 height 11
click at [308, 426] on icon at bounding box center [309, 427] width 11 height 11
click at [307, 427] on icon at bounding box center [309, 427] width 11 height 11
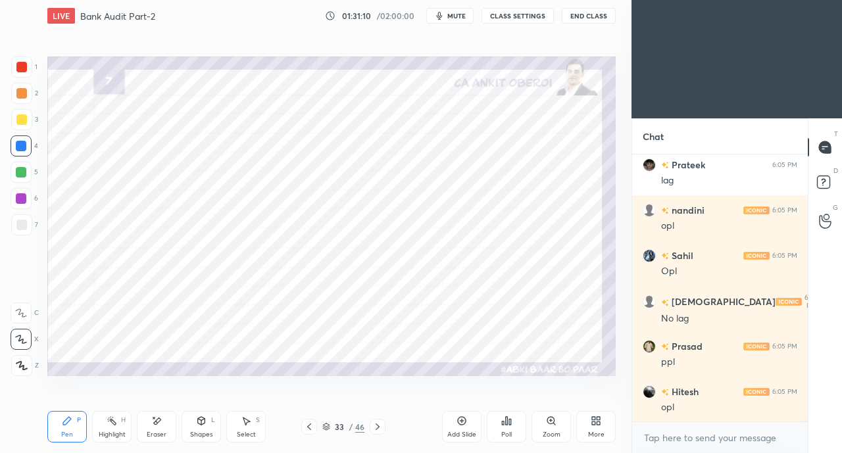
click at [306, 427] on icon at bounding box center [309, 427] width 11 height 11
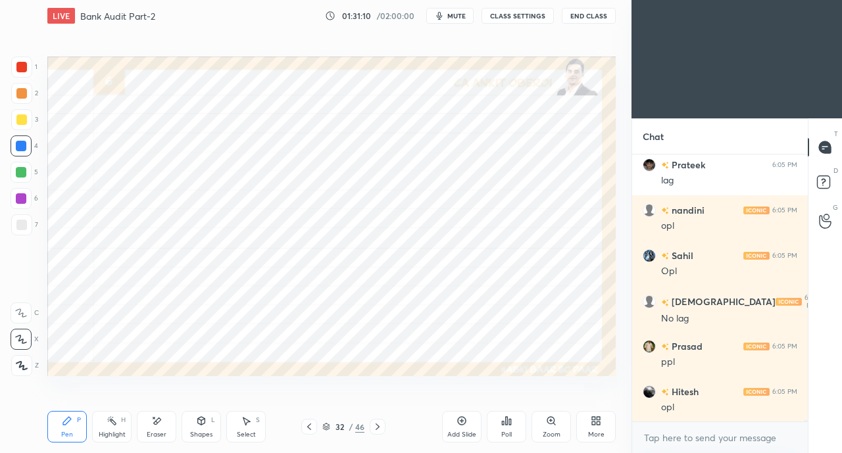
click at [308, 427] on icon at bounding box center [309, 427] width 4 height 7
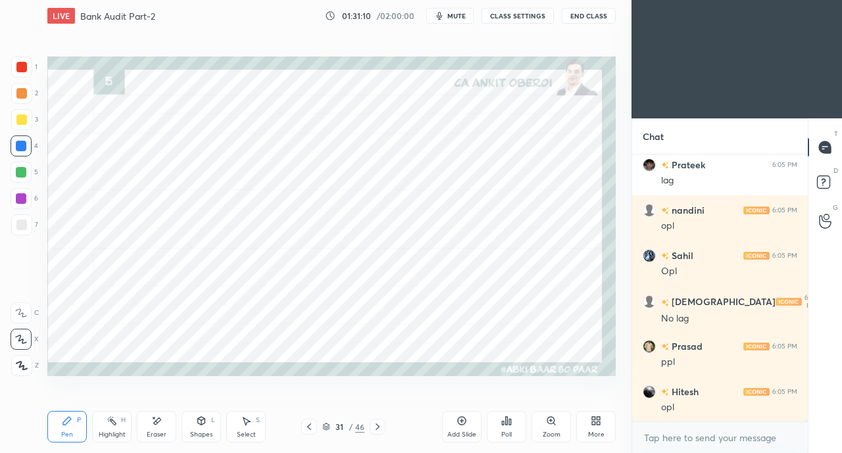
click at [308, 428] on icon at bounding box center [309, 427] width 4 height 7
click at [309, 427] on icon at bounding box center [309, 427] width 11 height 11
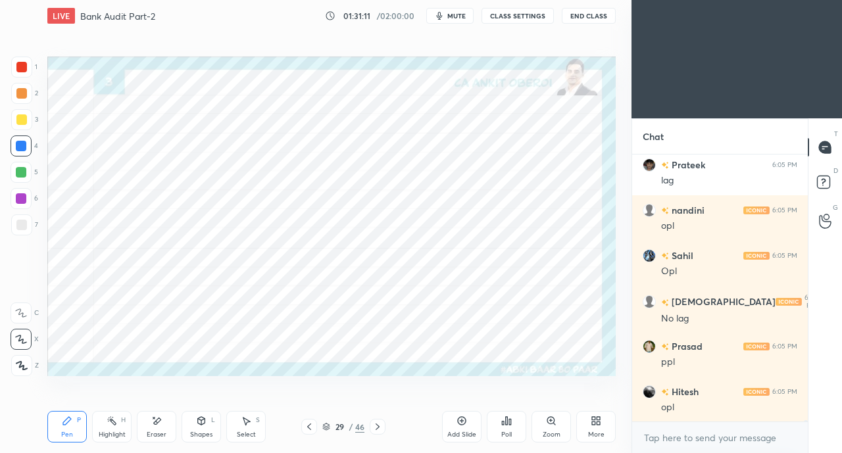
click at [308, 427] on icon at bounding box center [309, 427] width 11 height 11
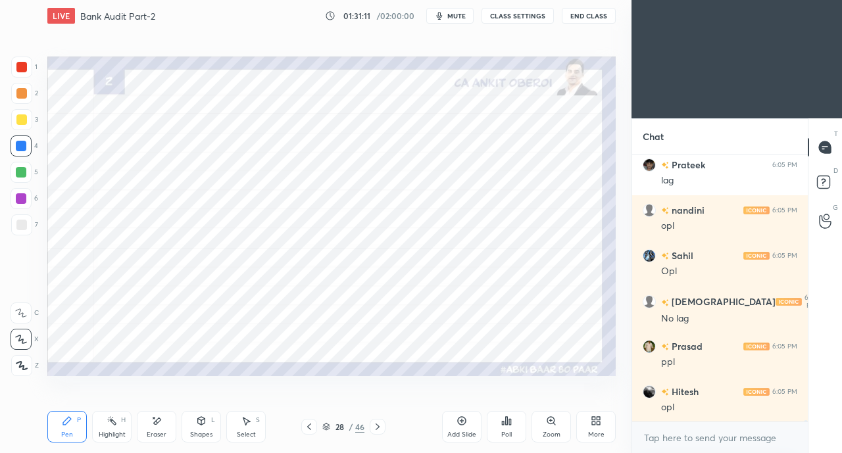
click at [309, 427] on icon at bounding box center [309, 427] width 11 height 11
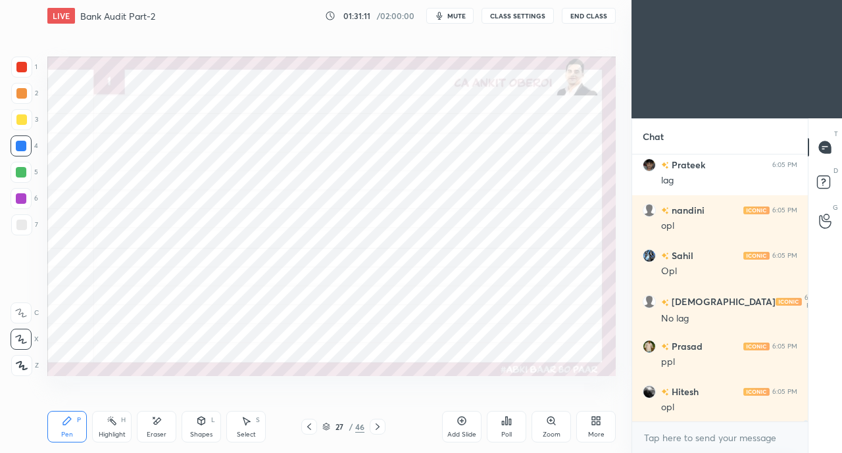
click at [309, 428] on icon at bounding box center [309, 427] width 11 height 11
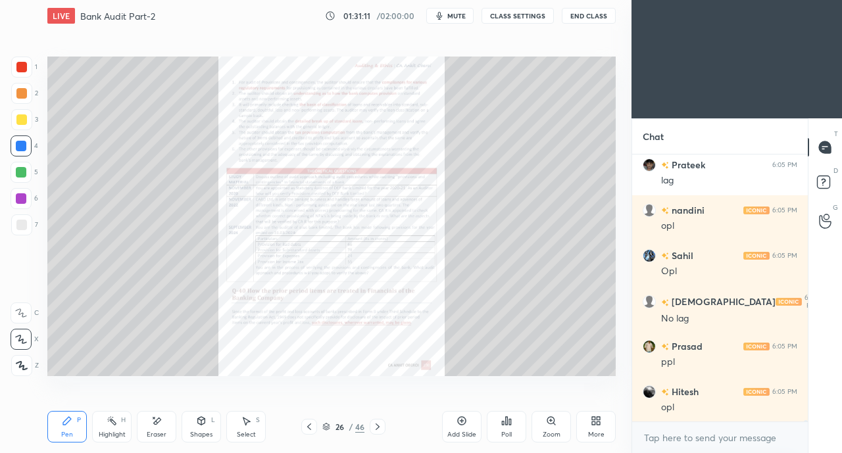
click at [308, 426] on icon at bounding box center [309, 427] width 4 height 7
click at [308, 426] on icon at bounding box center [309, 427] width 11 height 11
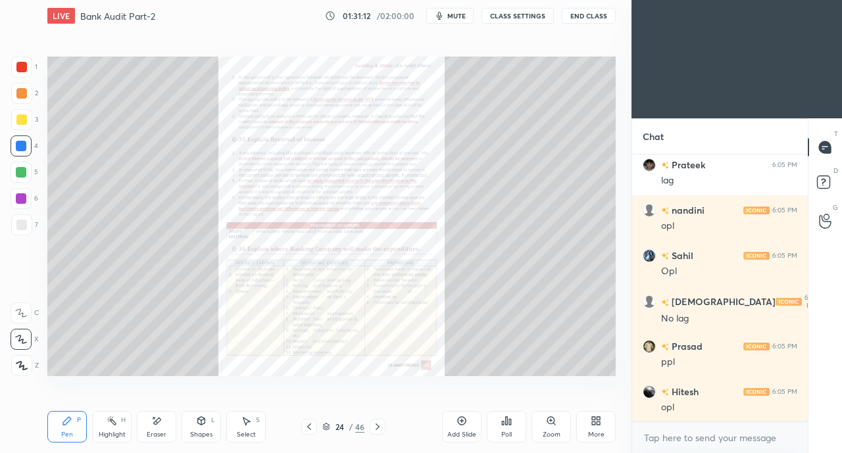
click at [308, 426] on icon at bounding box center [309, 427] width 11 height 11
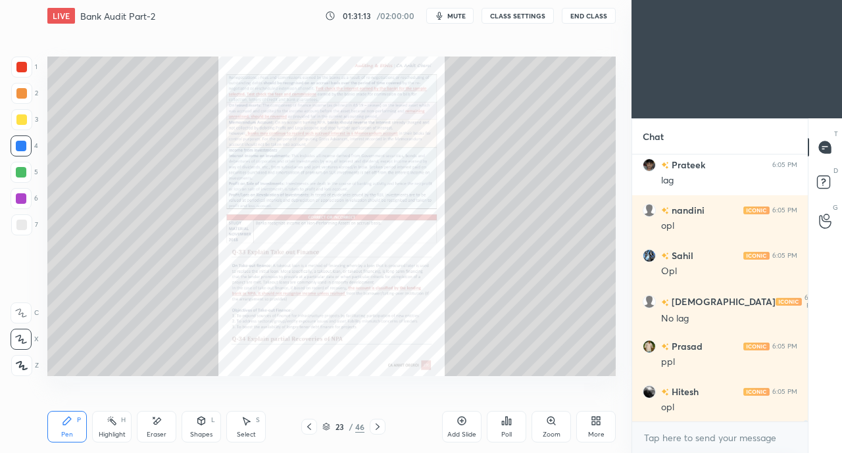
click at [308, 427] on icon at bounding box center [309, 427] width 11 height 11
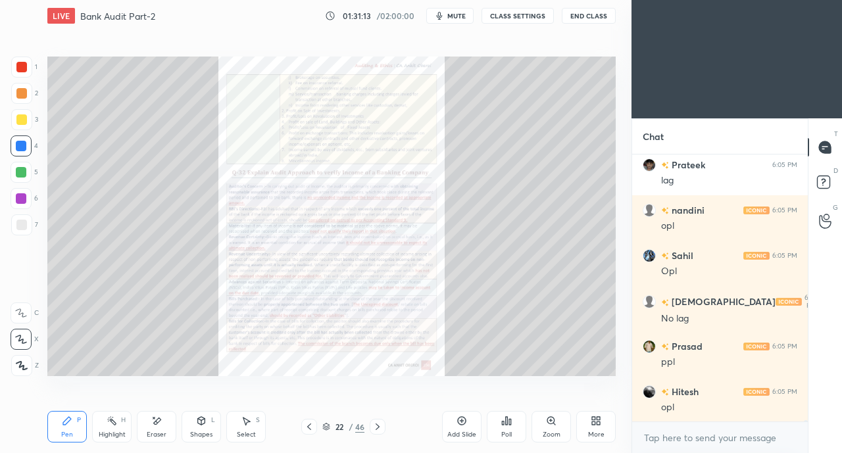
click at [310, 428] on icon at bounding box center [309, 427] width 11 height 11
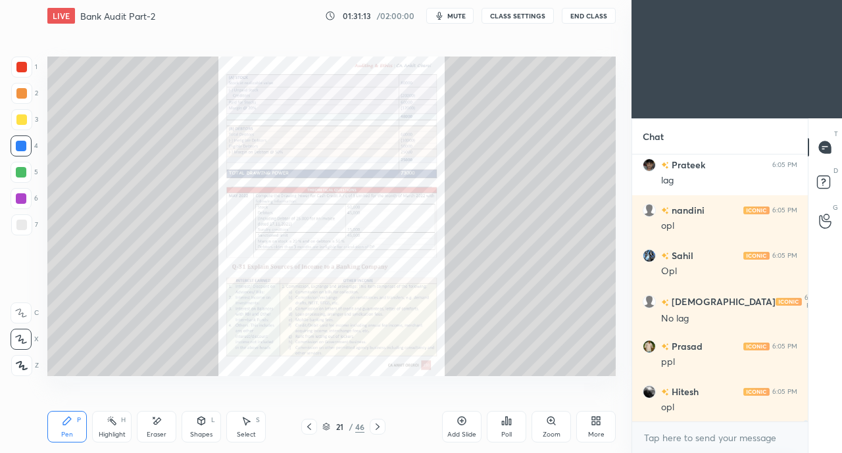
click at [309, 428] on icon at bounding box center [309, 427] width 11 height 11
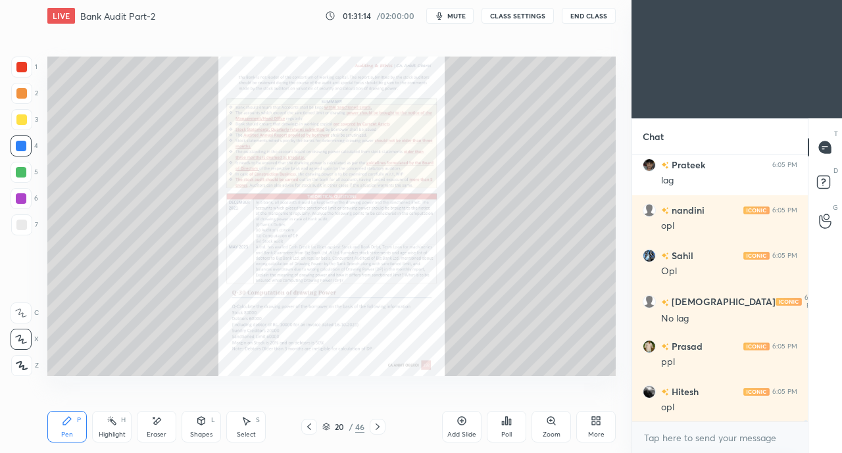
click at [312, 428] on icon at bounding box center [309, 427] width 11 height 11
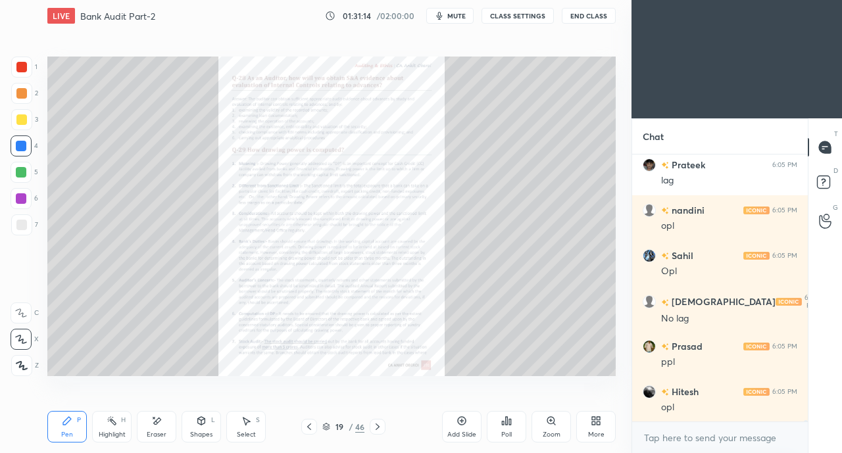
click at [309, 431] on icon at bounding box center [309, 427] width 11 height 11
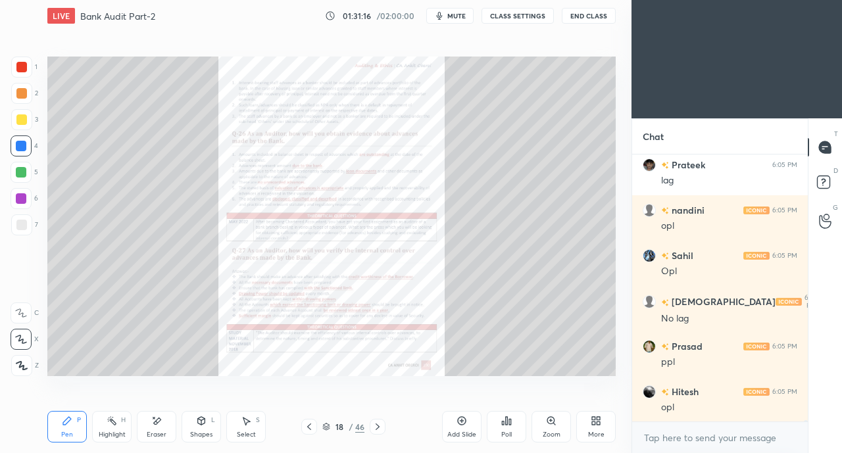
click at [315, 433] on div at bounding box center [309, 427] width 16 height 16
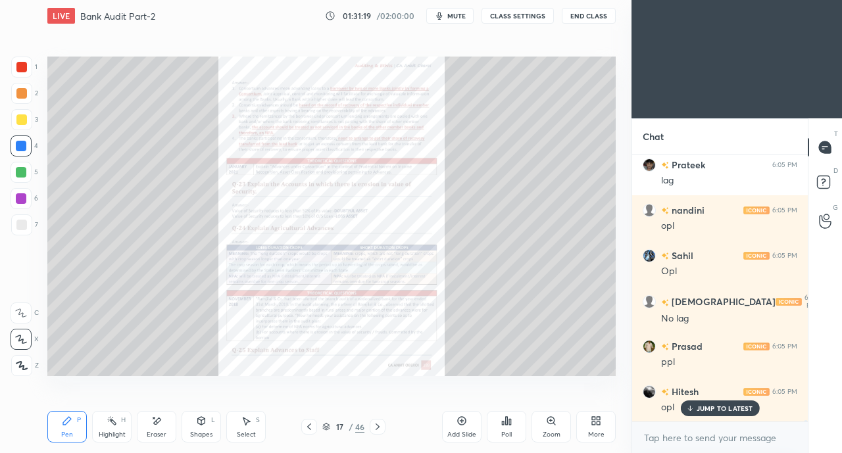
scroll to position [48796, 0]
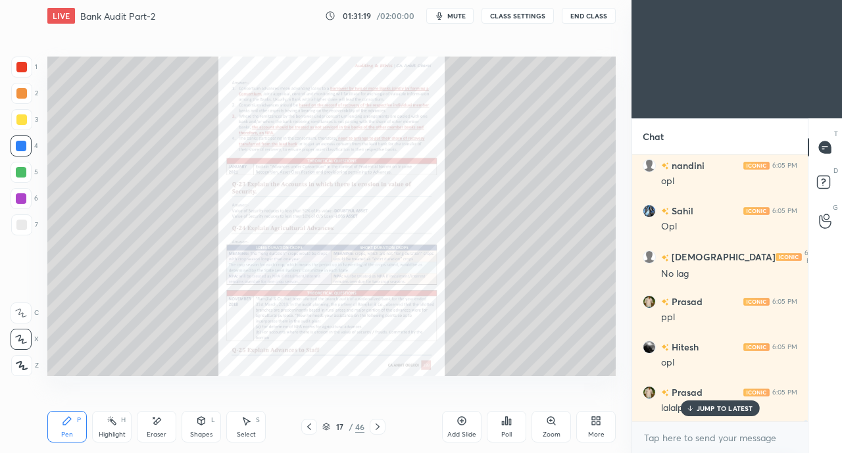
click at [555, 431] on div "Zoom" at bounding box center [552, 434] width 18 height 7
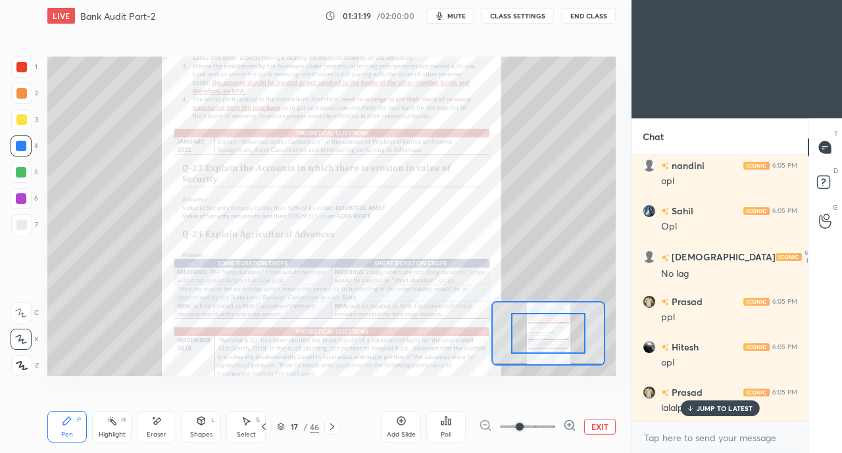
click at [524, 431] on span at bounding box center [520, 427] width 8 height 8
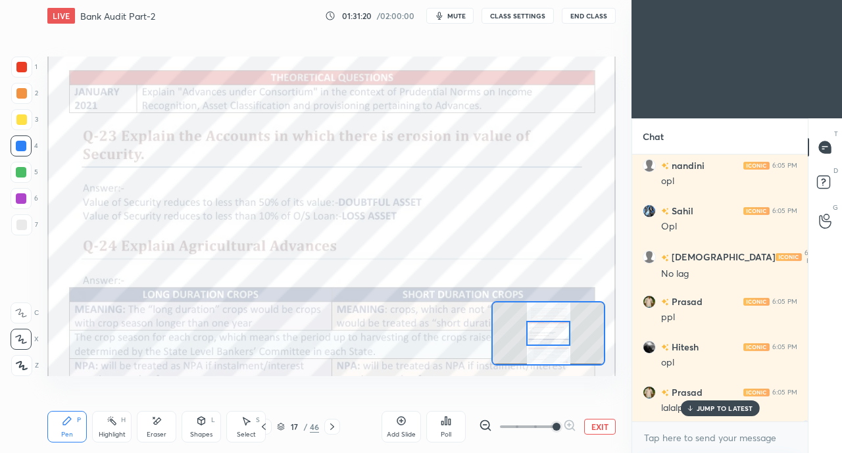
click at [693, 408] on icon at bounding box center [689, 409] width 9 height 8
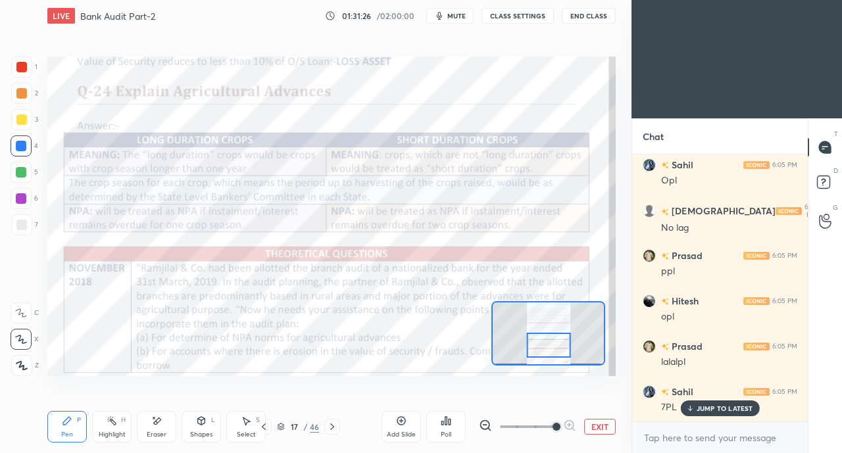
scroll to position [48887, 0]
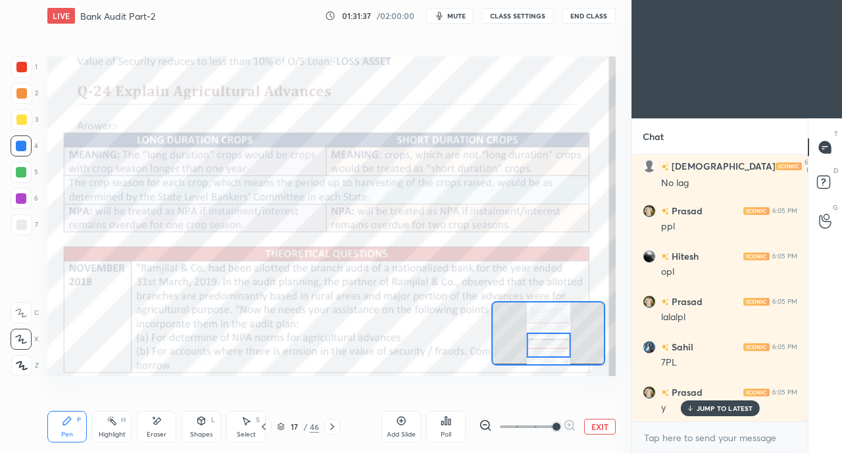
click at [20, 177] on div at bounding box center [21, 172] width 11 height 11
click at [19, 314] on icon at bounding box center [21, 313] width 11 height 8
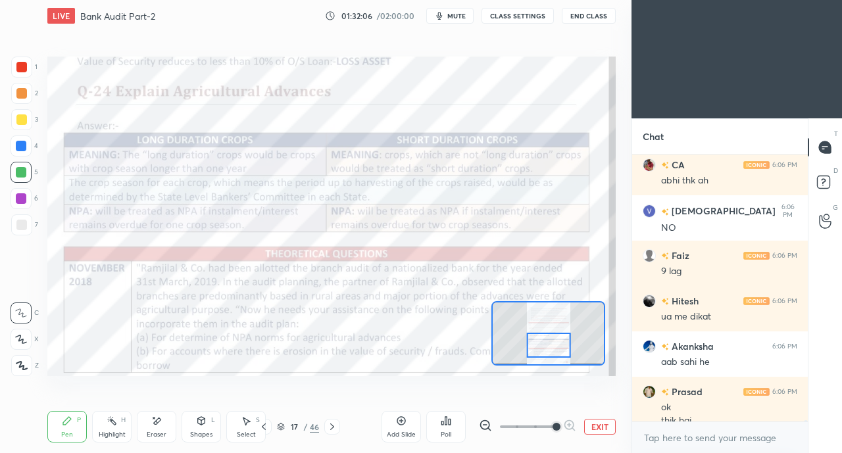
scroll to position [50126, 0]
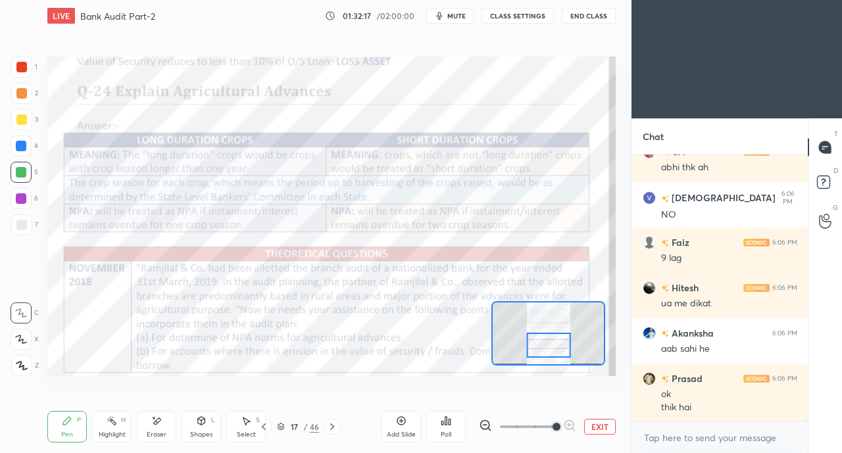
click at [22, 68] on div at bounding box center [21, 67] width 11 height 11
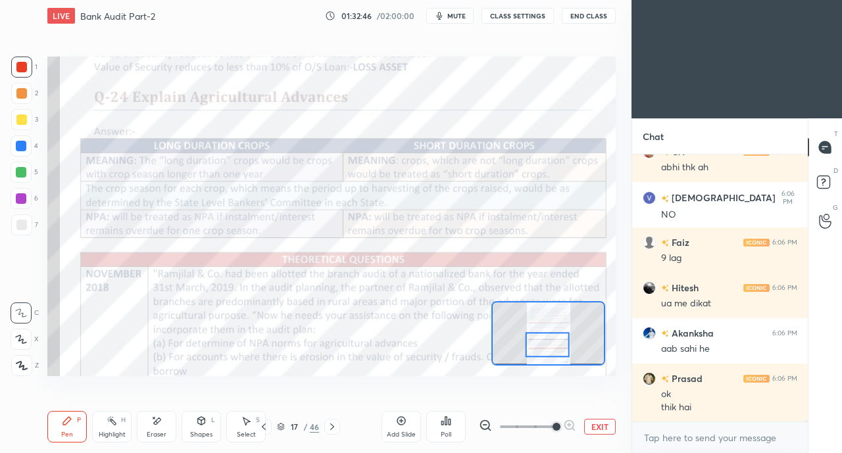
scroll to position [50170, 0]
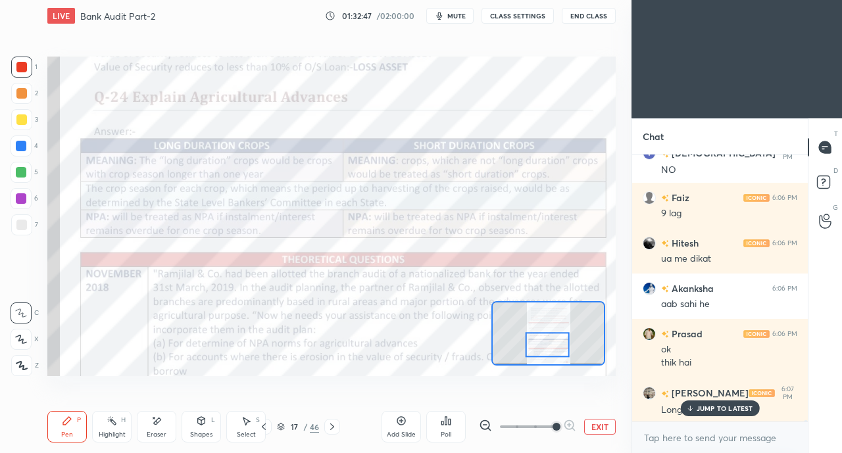
click at [701, 410] on p "JUMP TO LATEST" at bounding box center [725, 409] width 57 height 8
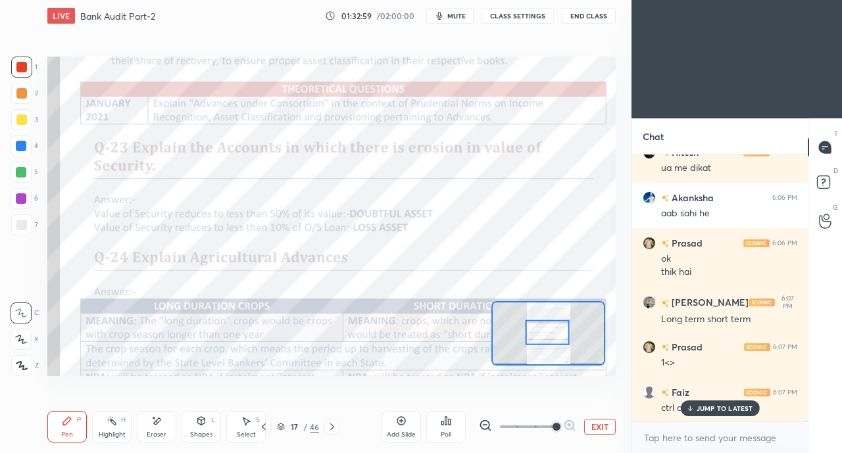
scroll to position [50307, 0]
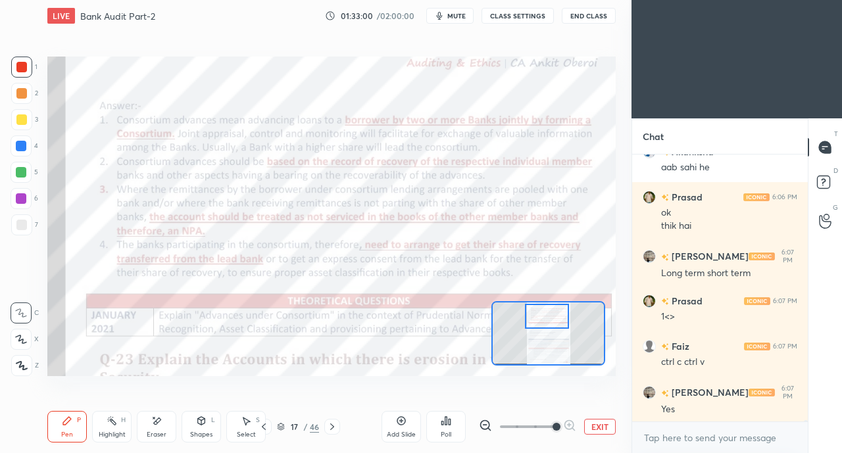
click at [264, 424] on icon at bounding box center [263, 427] width 11 height 11
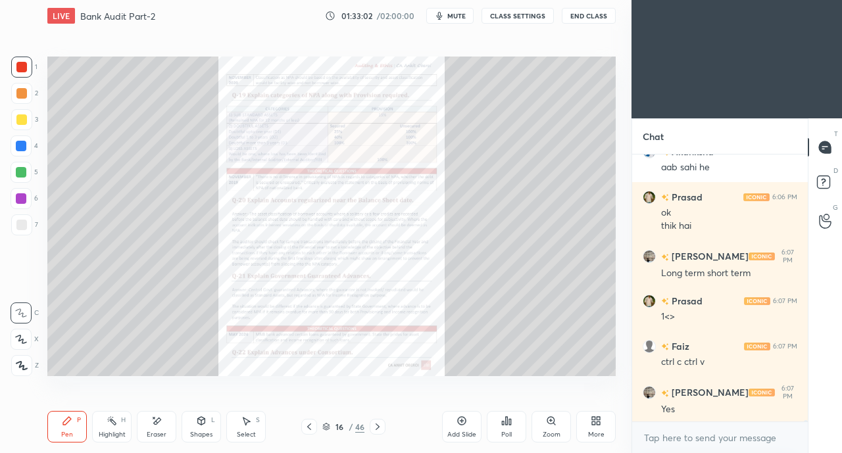
click at [549, 424] on icon at bounding box center [551, 421] width 11 height 11
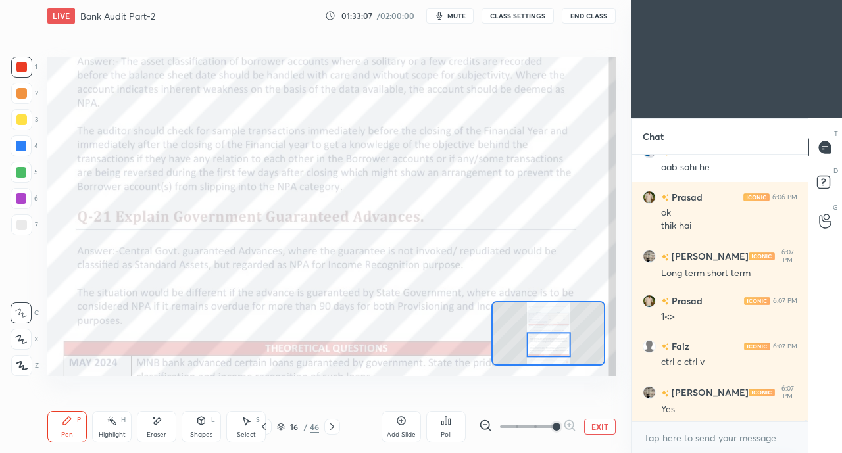
click at [266, 426] on icon at bounding box center [263, 427] width 11 height 11
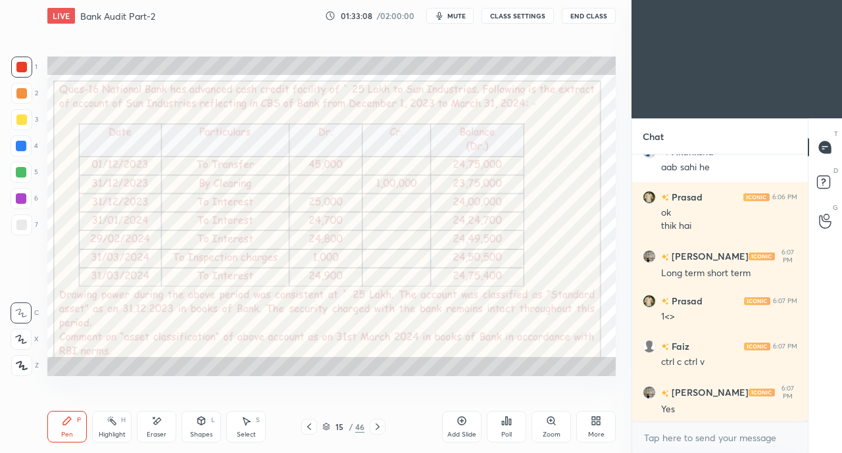
click at [307, 426] on icon at bounding box center [309, 427] width 11 height 11
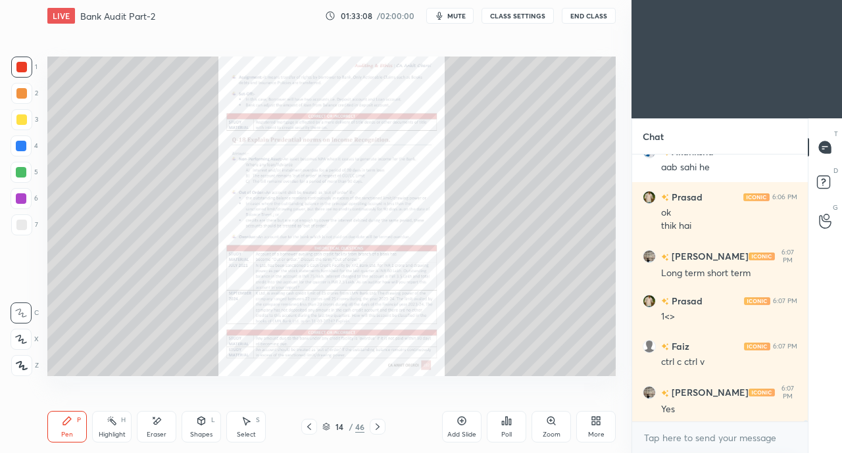
click at [308, 427] on icon at bounding box center [309, 427] width 11 height 11
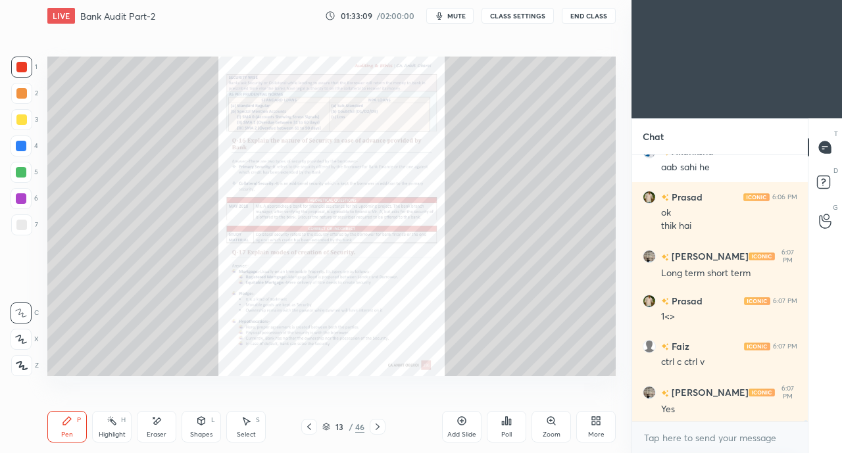
click at [381, 428] on icon at bounding box center [377, 427] width 11 height 11
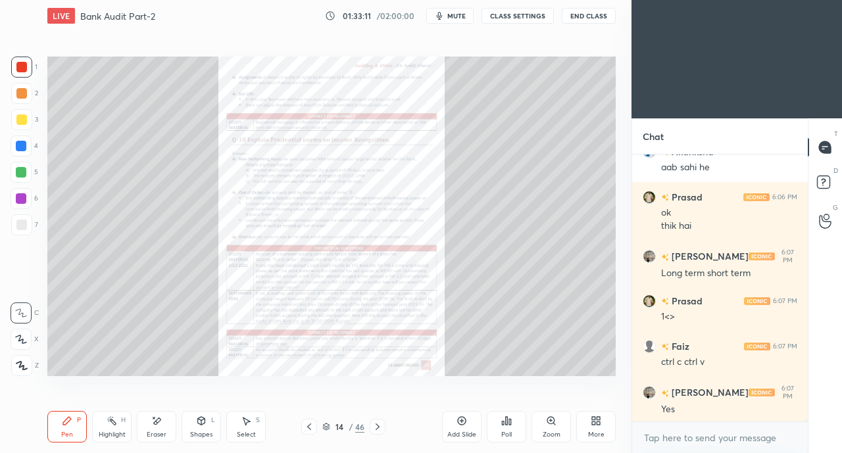
click at [544, 426] on div "Zoom" at bounding box center [550, 427] width 39 height 32
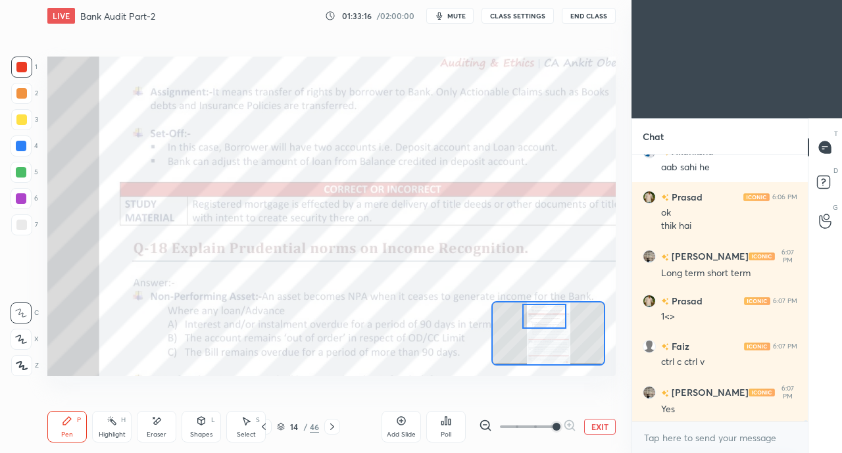
click at [332, 428] on icon at bounding box center [332, 427] width 11 height 11
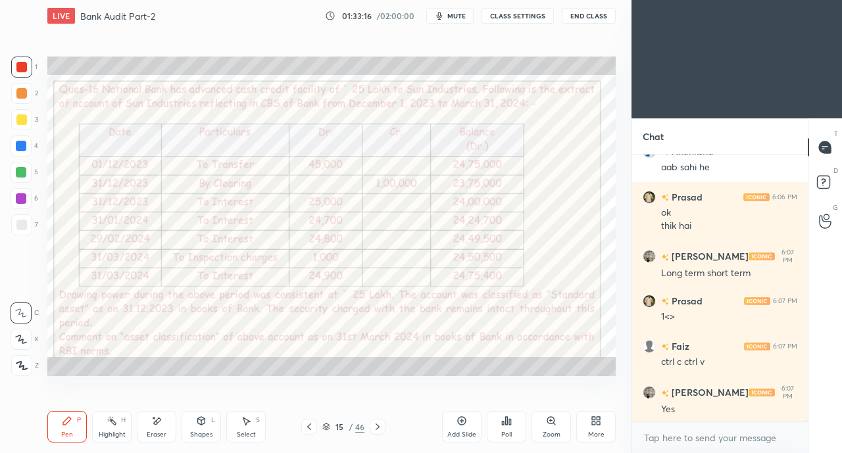
click at [343, 426] on div "15" at bounding box center [339, 427] width 13 height 8
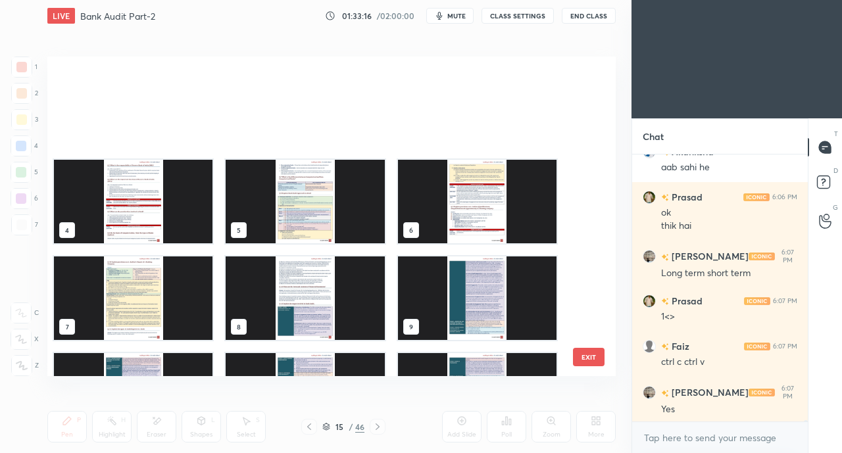
scroll to position [316, 562]
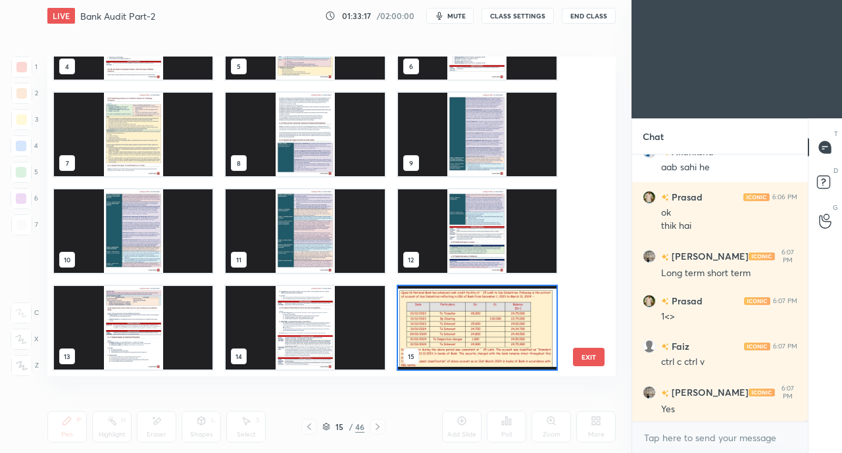
click at [160, 238] on img "grid" at bounding box center [133, 231] width 159 height 84
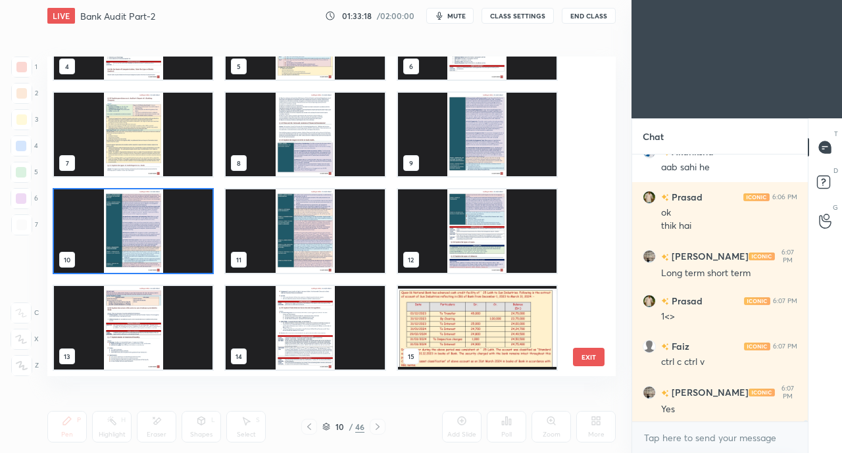
click at [164, 239] on img "grid" at bounding box center [133, 231] width 159 height 84
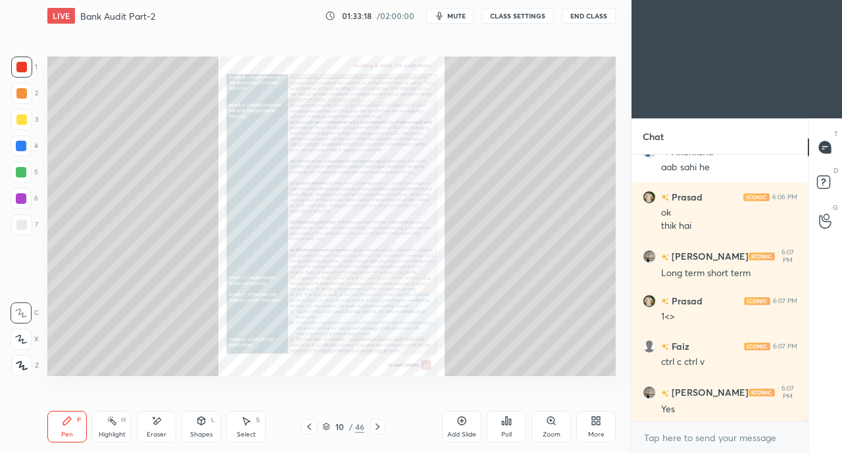
click at [375, 426] on icon at bounding box center [377, 427] width 11 height 11
click at [378, 429] on icon at bounding box center [378, 427] width 4 height 7
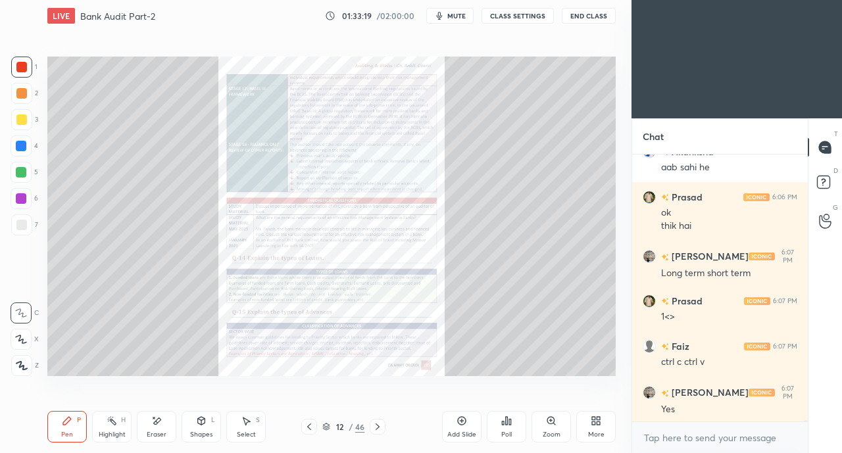
click at [378, 428] on icon at bounding box center [378, 427] width 4 height 7
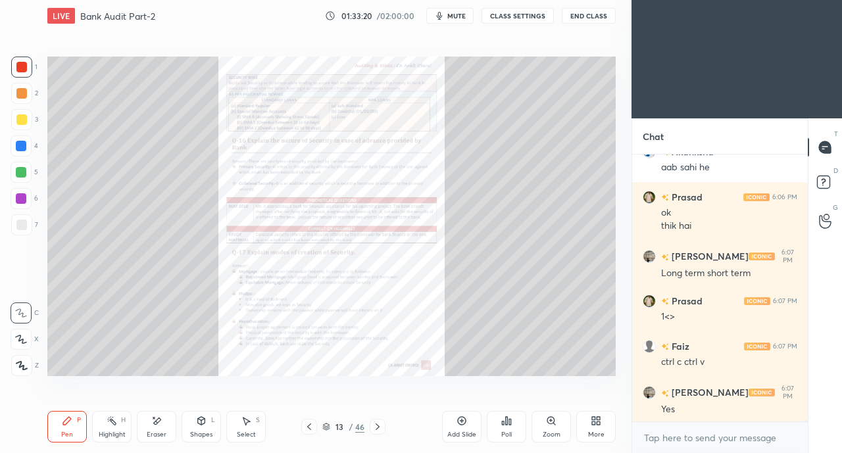
click at [305, 422] on icon at bounding box center [309, 427] width 11 height 11
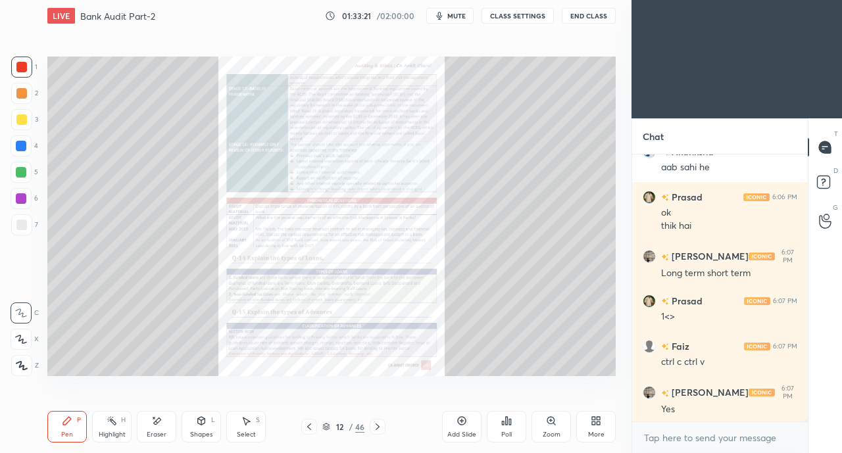
scroll to position [50352, 0]
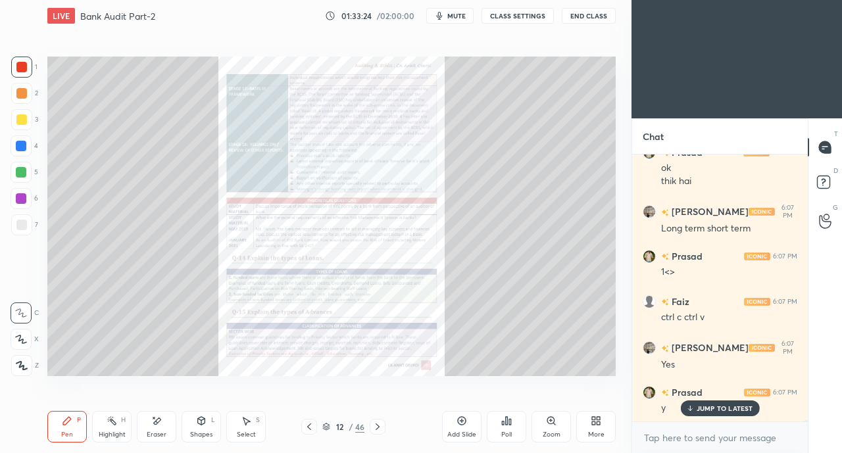
click at [378, 427] on icon at bounding box center [377, 427] width 11 height 11
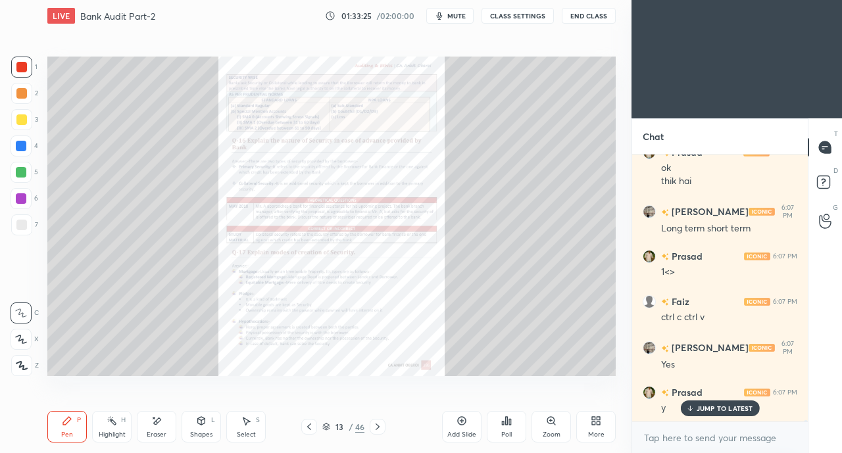
click at [549, 424] on icon at bounding box center [550, 420] width 7 height 7
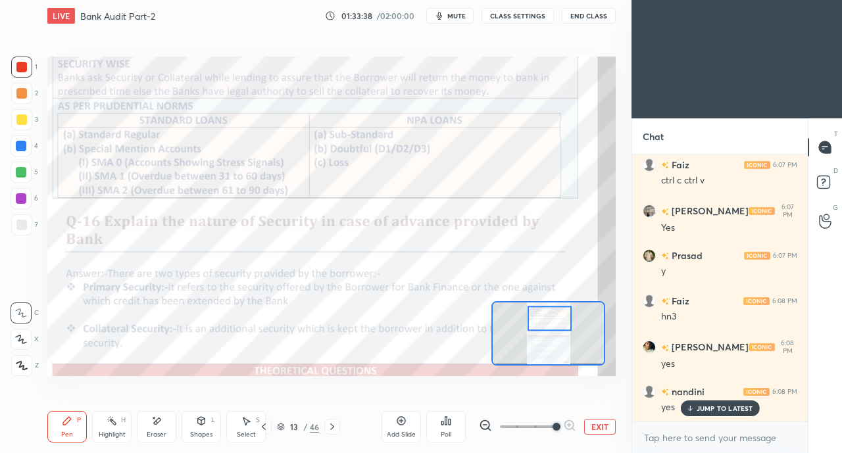
scroll to position [50534, 0]
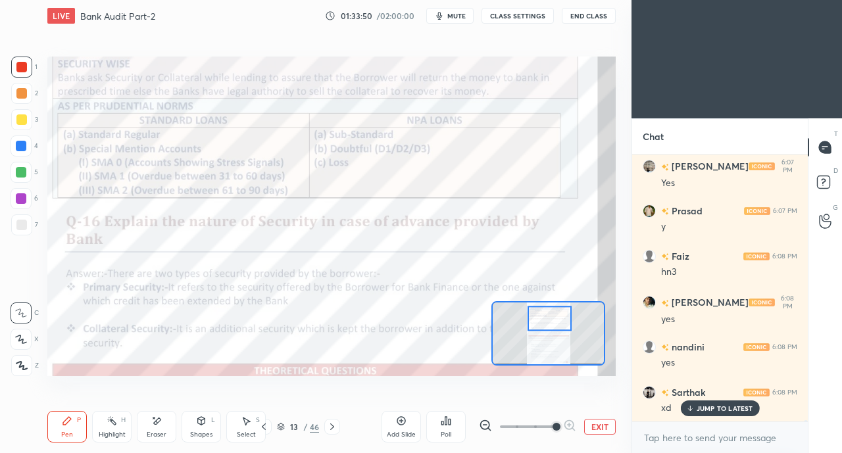
click at [695, 408] on div "JUMP TO LATEST" at bounding box center [719, 409] width 79 height 16
click at [261, 426] on icon at bounding box center [263, 427] width 11 height 11
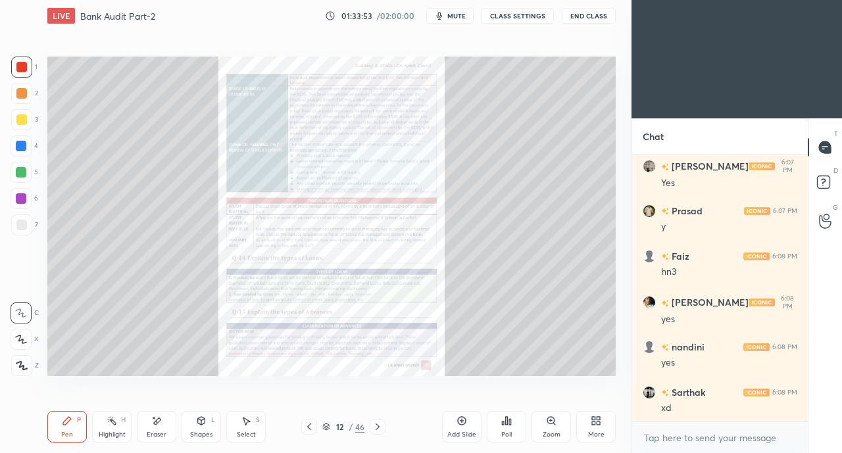
click at [539, 423] on div "Zoom" at bounding box center [550, 427] width 39 height 32
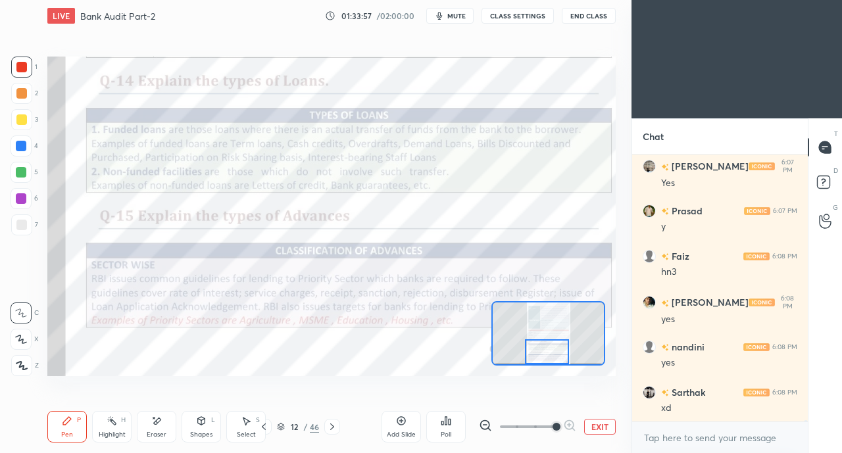
click at [335, 426] on icon at bounding box center [332, 427] width 11 height 11
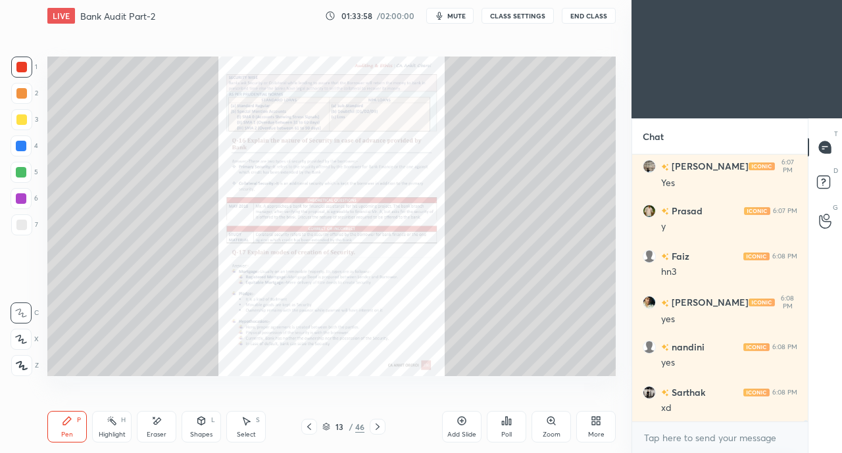
click at [544, 424] on div "Zoom" at bounding box center [550, 427] width 39 height 32
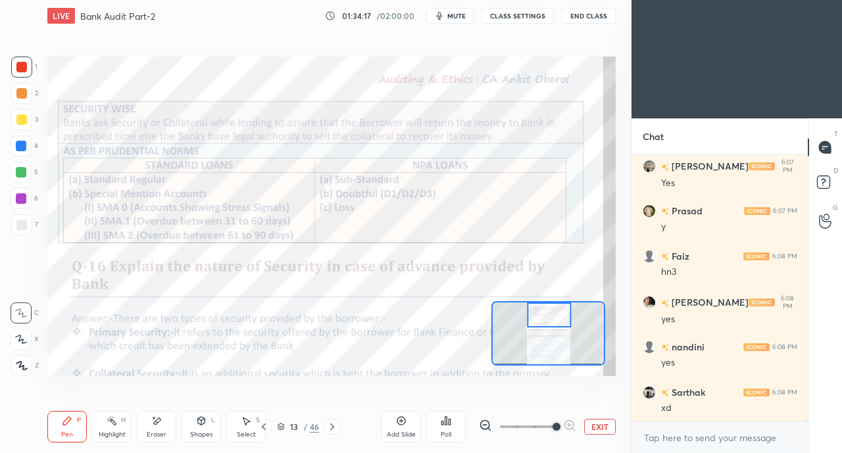
click at [22, 147] on div at bounding box center [21, 146] width 11 height 11
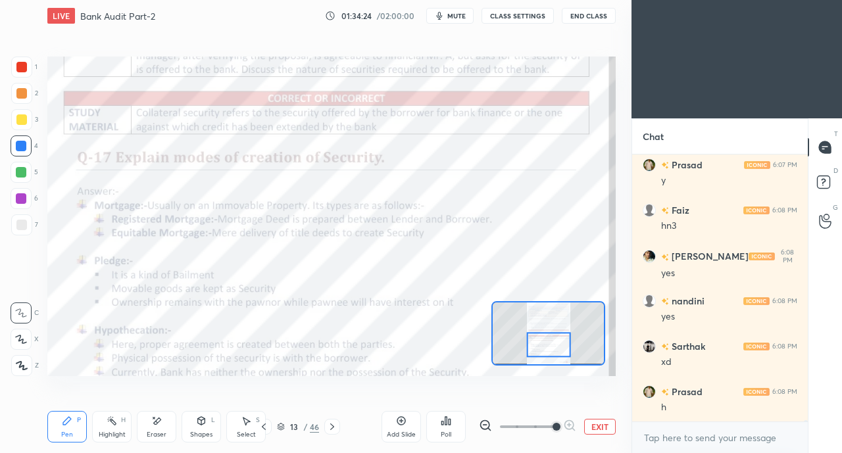
click at [332, 428] on icon at bounding box center [332, 427] width 11 height 11
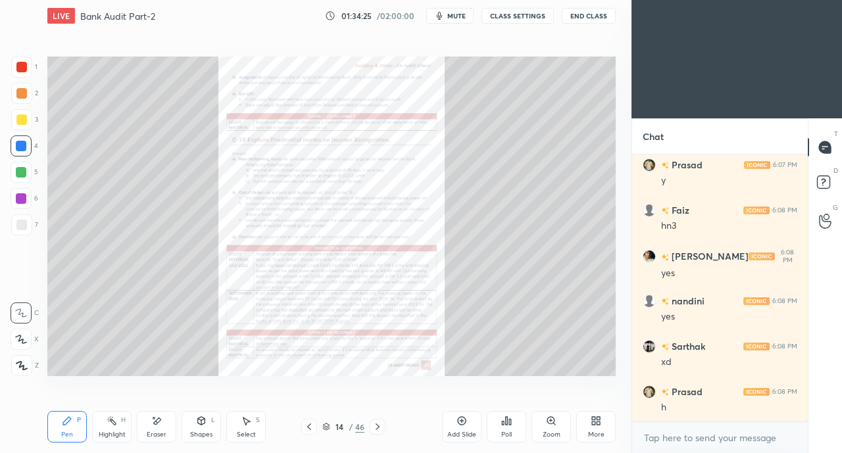
click at [376, 422] on icon at bounding box center [377, 427] width 11 height 11
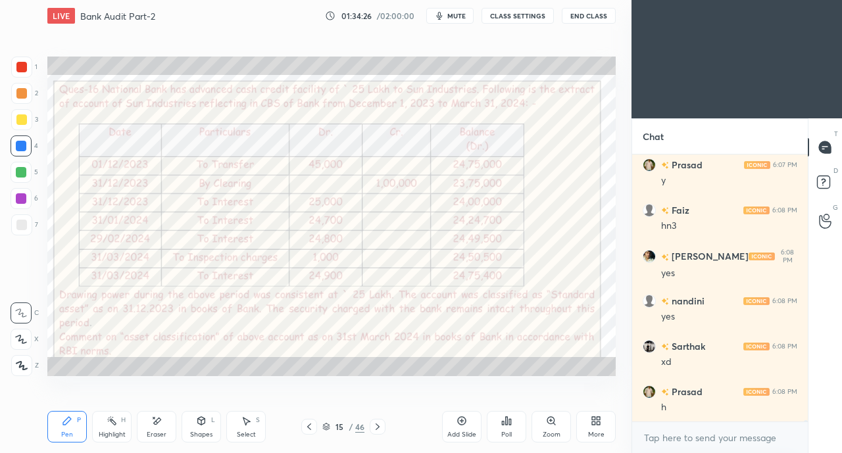
click at [383, 426] on div at bounding box center [378, 427] width 16 height 16
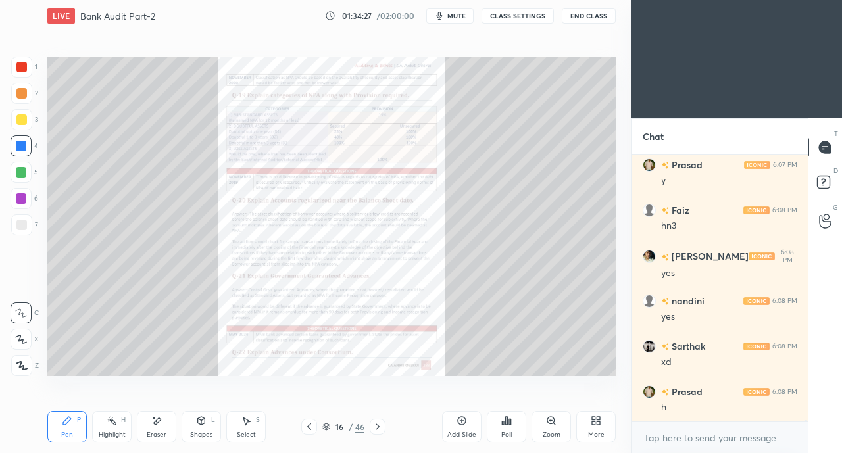
click at [546, 422] on icon at bounding box center [551, 421] width 11 height 11
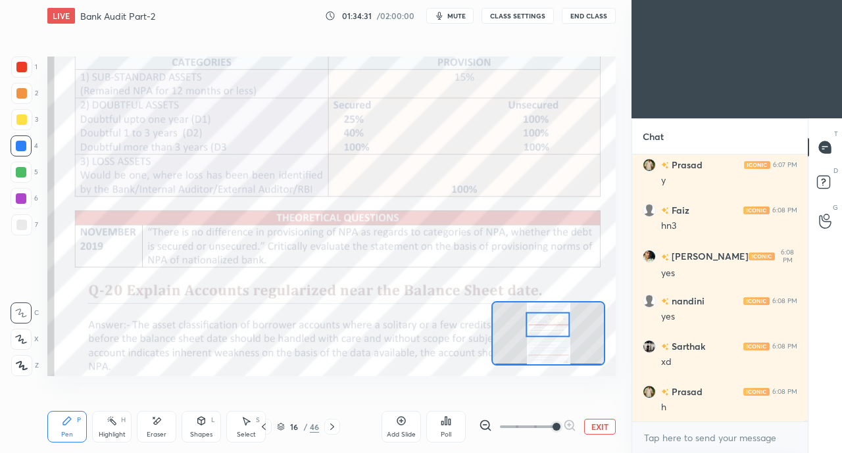
click at [262, 428] on icon at bounding box center [263, 427] width 11 height 11
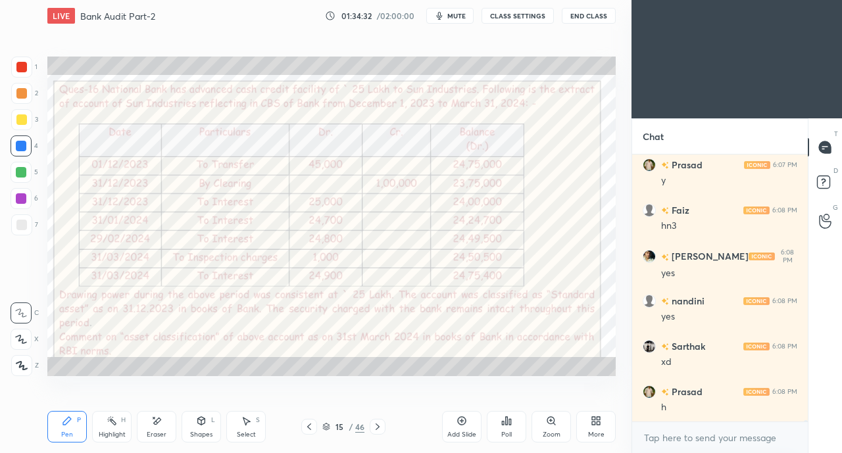
click at [310, 426] on icon at bounding box center [309, 427] width 11 height 11
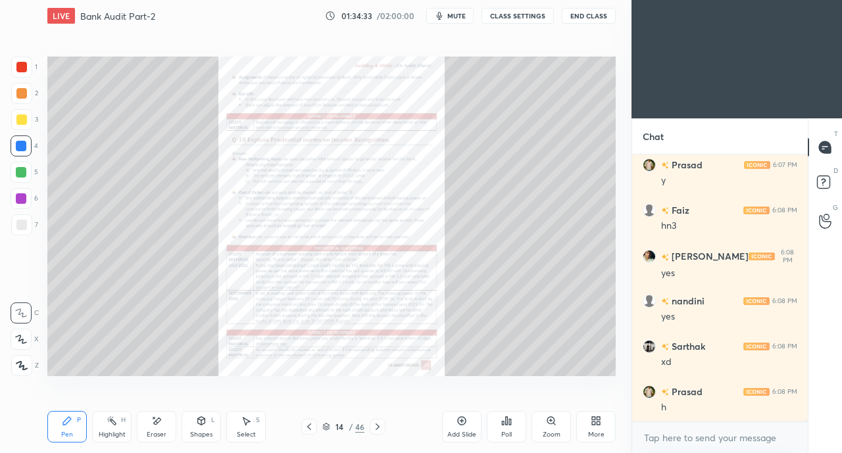
click at [316, 426] on div at bounding box center [309, 427] width 16 height 16
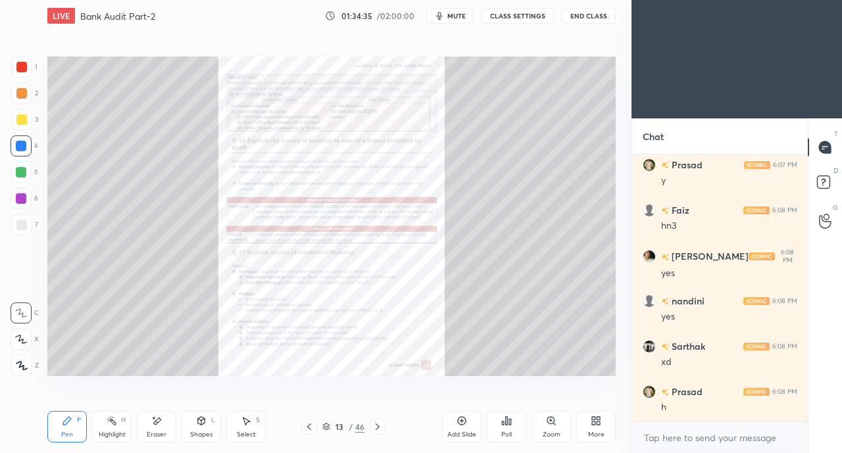
click at [376, 426] on icon at bounding box center [377, 427] width 11 height 11
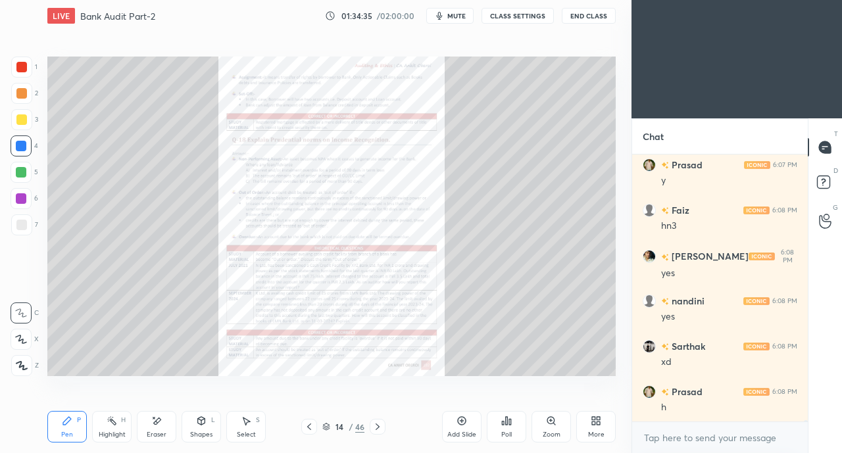
click at [376, 425] on icon at bounding box center [378, 427] width 4 height 7
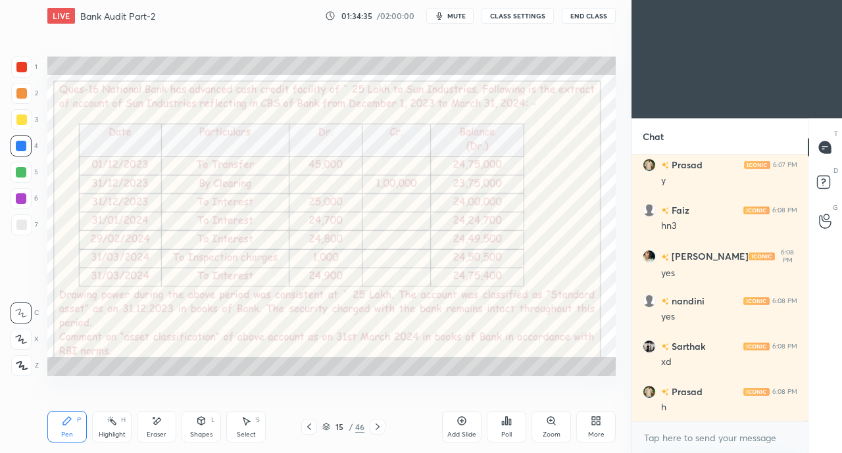
click at [377, 426] on icon at bounding box center [378, 427] width 4 height 7
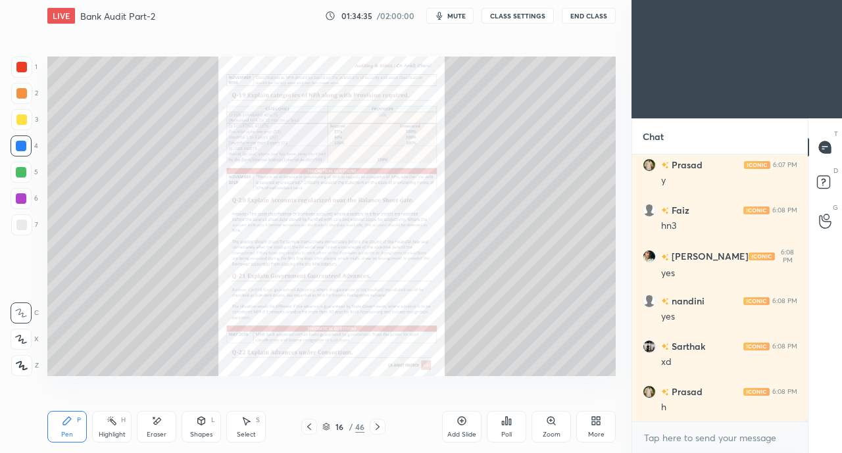
click at [375, 426] on icon at bounding box center [377, 427] width 11 height 11
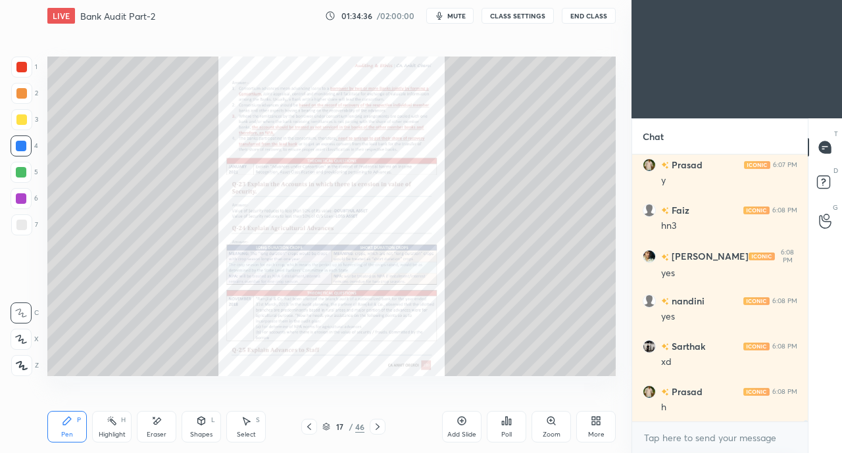
scroll to position [50624, 0]
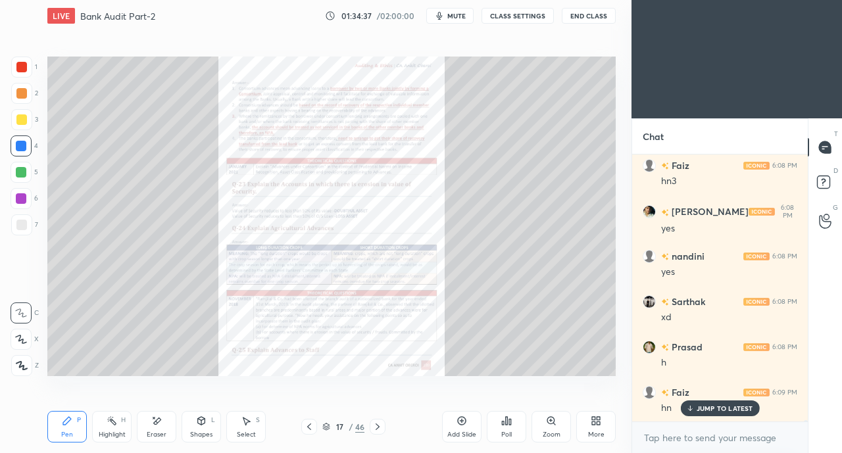
click at [542, 425] on div "Zoom" at bounding box center [550, 427] width 39 height 32
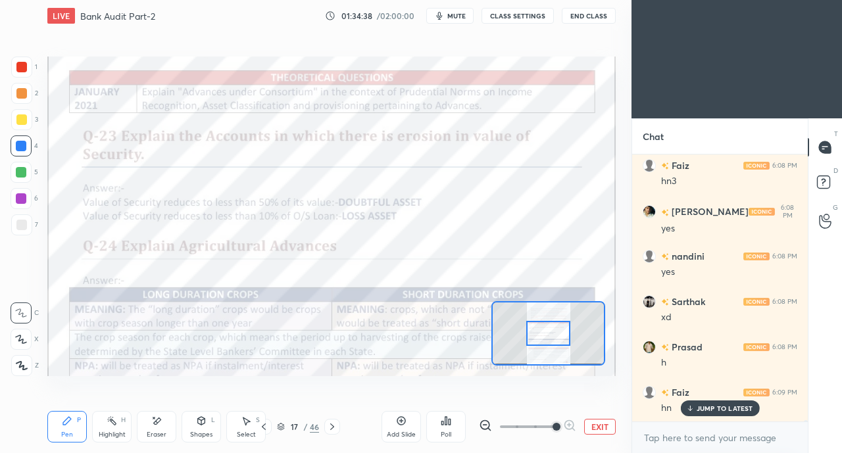
click at [704, 407] on p "JUMP TO LATEST" at bounding box center [725, 409] width 57 height 8
click at [20, 64] on div at bounding box center [21, 67] width 11 height 11
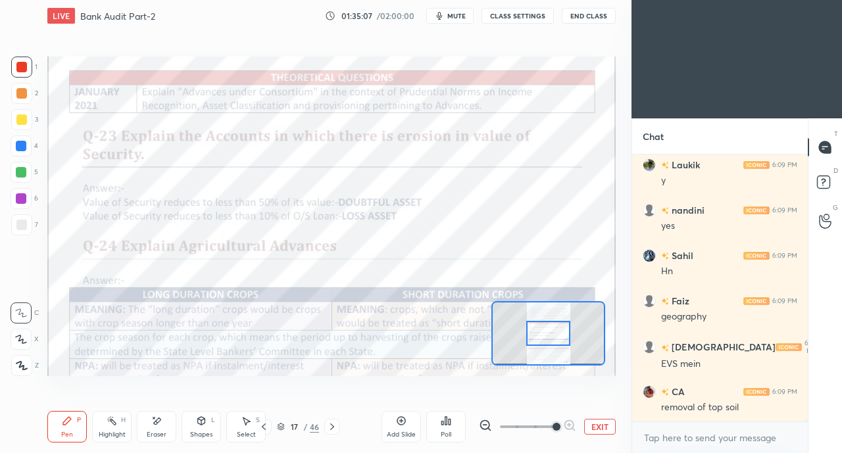
scroll to position [51623, 0]
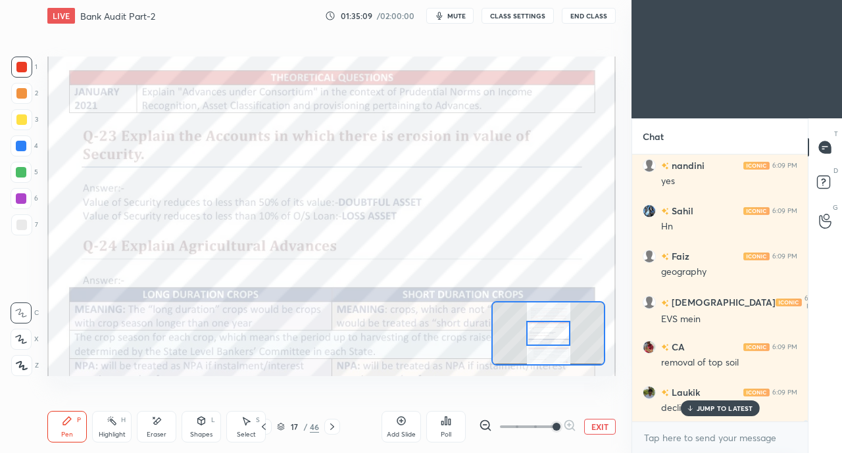
click at [22, 149] on div at bounding box center [21, 146] width 11 height 11
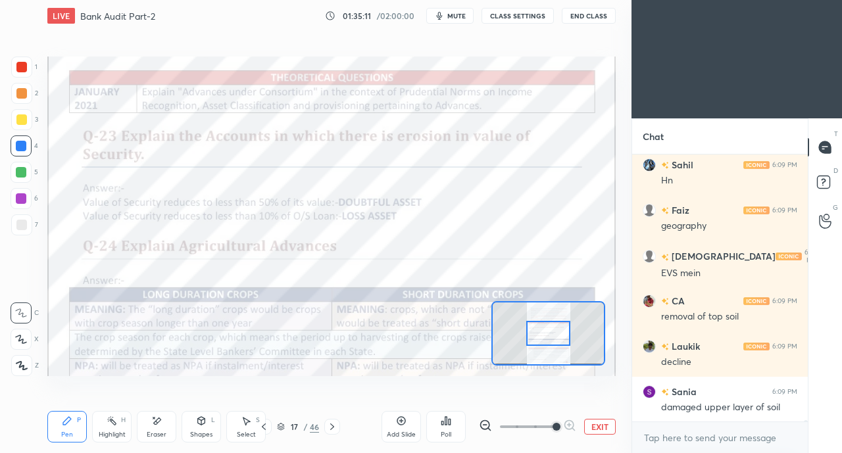
scroll to position [51714, 0]
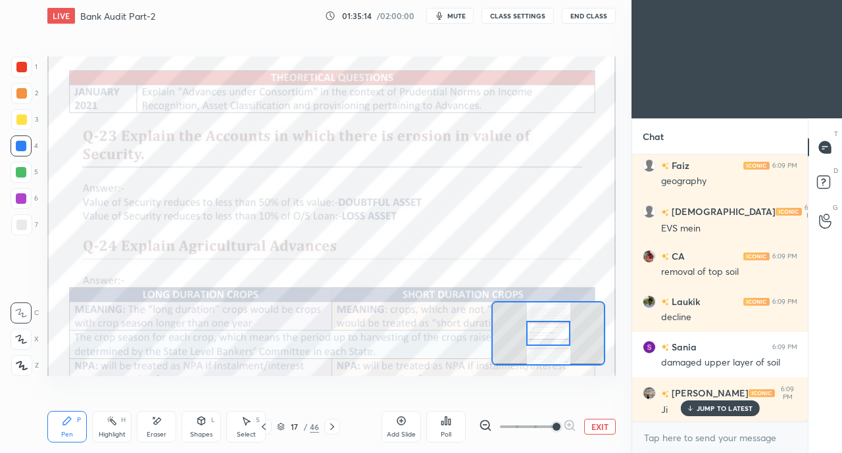
click at [705, 405] on p "JUMP TO LATEST" at bounding box center [725, 409] width 57 height 8
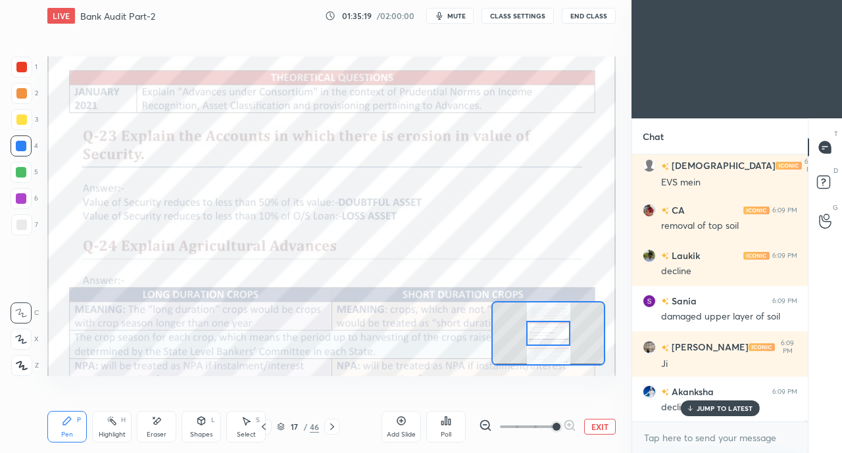
scroll to position [51804, 0]
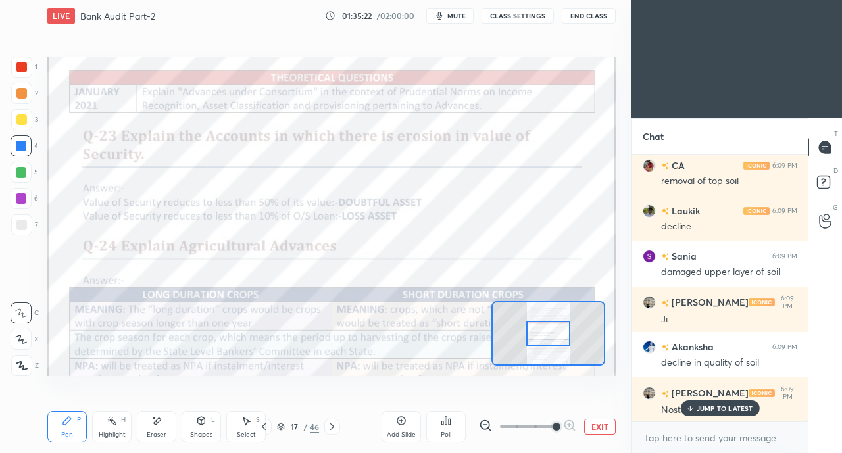
click at [702, 414] on div "JUMP TO LATEST" at bounding box center [719, 409] width 79 height 16
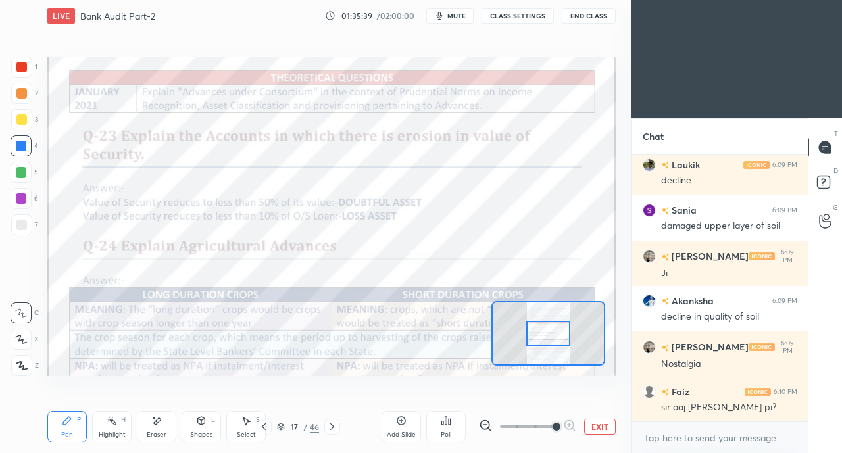
click at [330, 426] on icon at bounding box center [332, 427] width 11 height 11
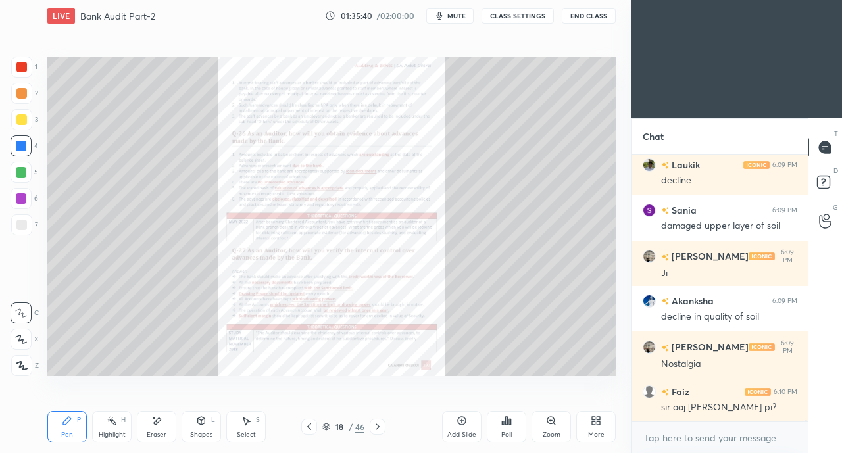
click at [305, 428] on icon at bounding box center [309, 427] width 11 height 11
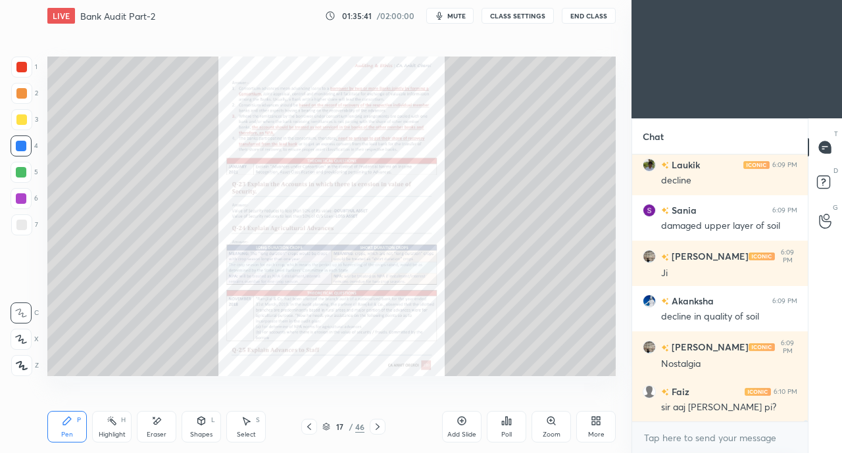
click at [450, 418] on div "Add Slide" at bounding box center [461, 427] width 39 height 32
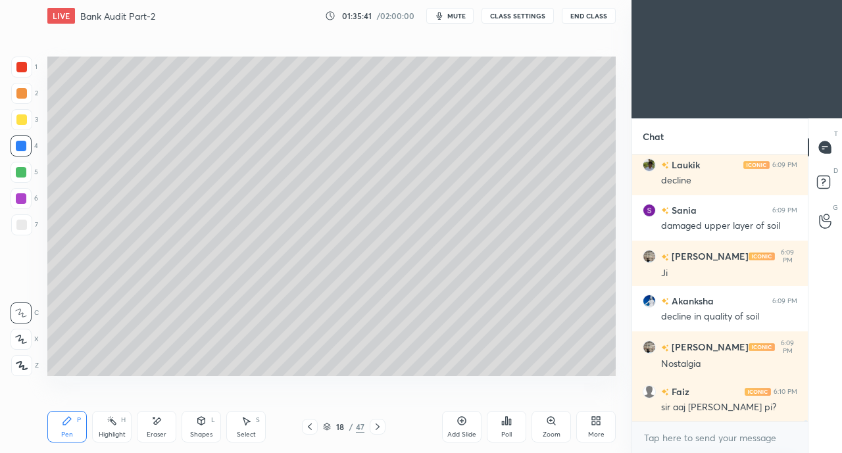
click at [23, 122] on div at bounding box center [21, 119] width 11 height 11
click at [22, 334] on div at bounding box center [21, 339] width 21 height 21
click at [316, 423] on div at bounding box center [310, 427] width 16 height 16
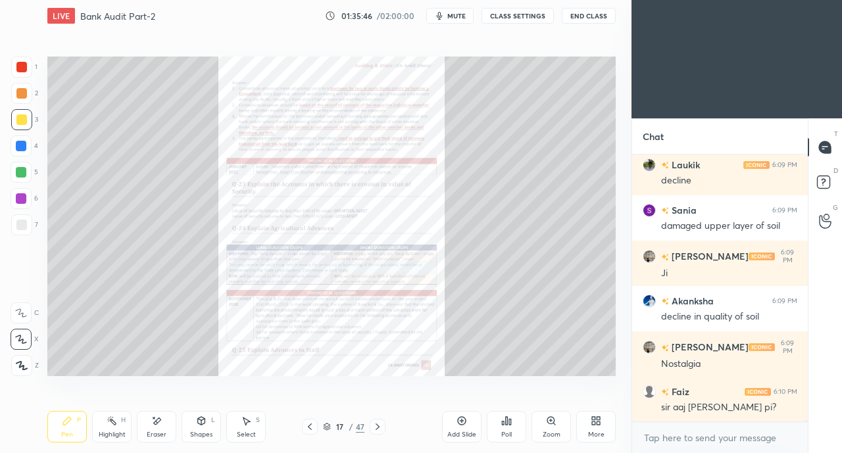
scroll to position [51895, 0]
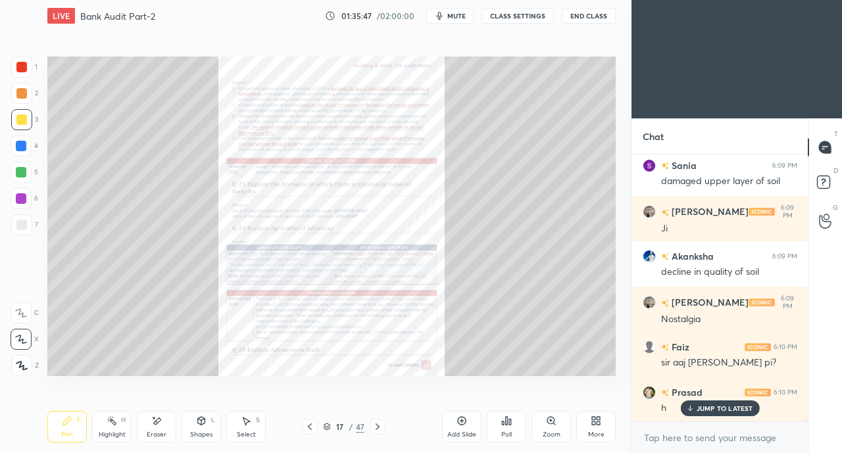
click at [376, 426] on icon at bounding box center [377, 427] width 11 height 11
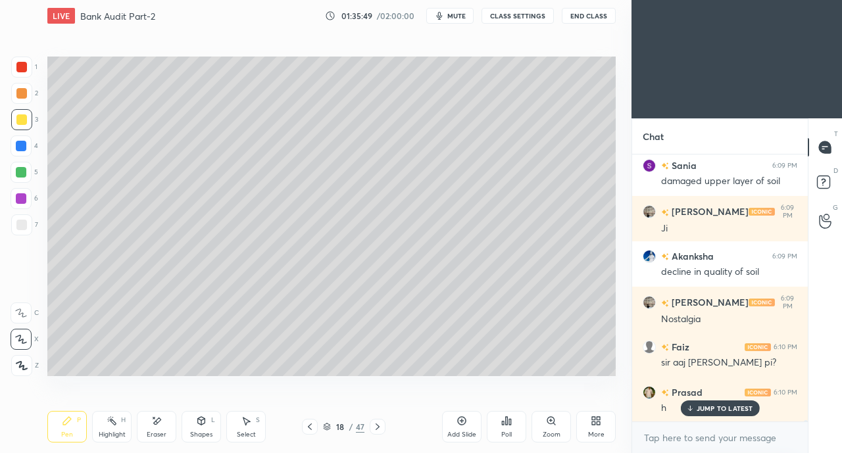
scroll to position [51941, 0]
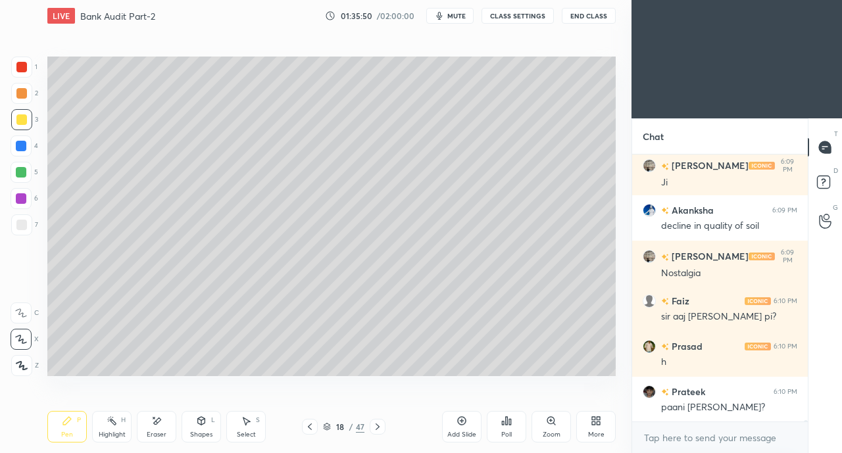
click at [24, 341] on icon at bounding box center [21, 339] width 12 height 9
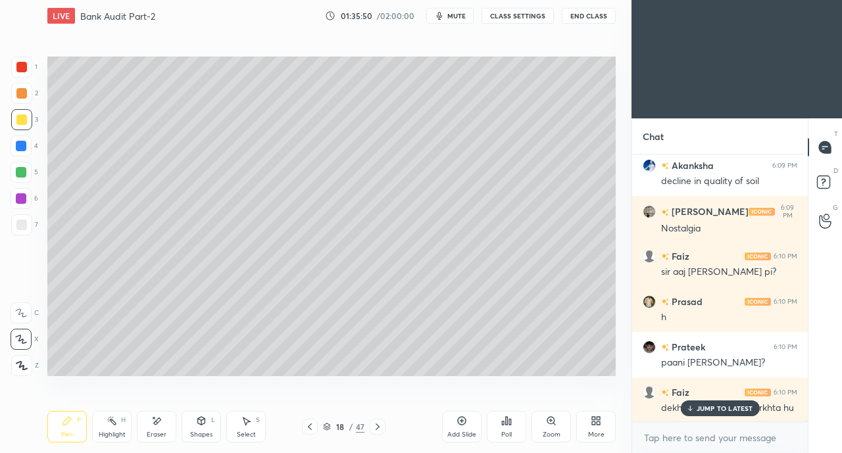
click at [22, 311] on icon at bounding box center [21, 312] width 12 height 9
click at [20, 336] on icon at bounding box center [21, 339] width 11 height 8
click at [701, 402] on div "JUMP TO LATEST" at bounding box center [719, 409] width 79 height 16
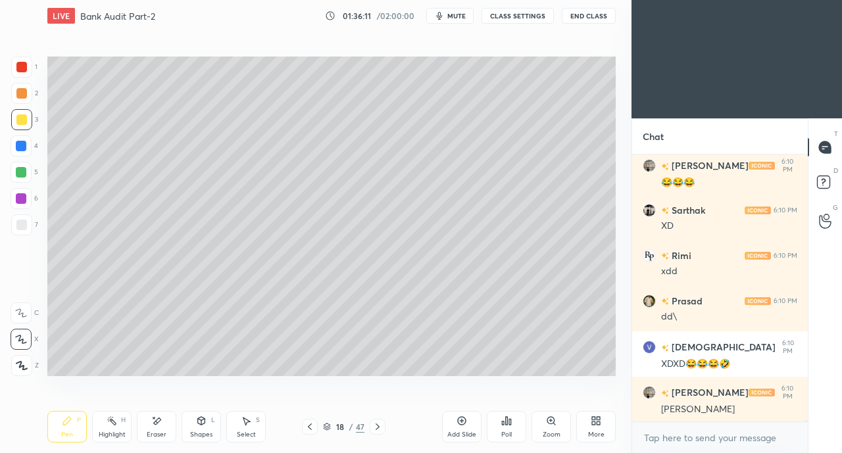
scroll to position [52349, 0]
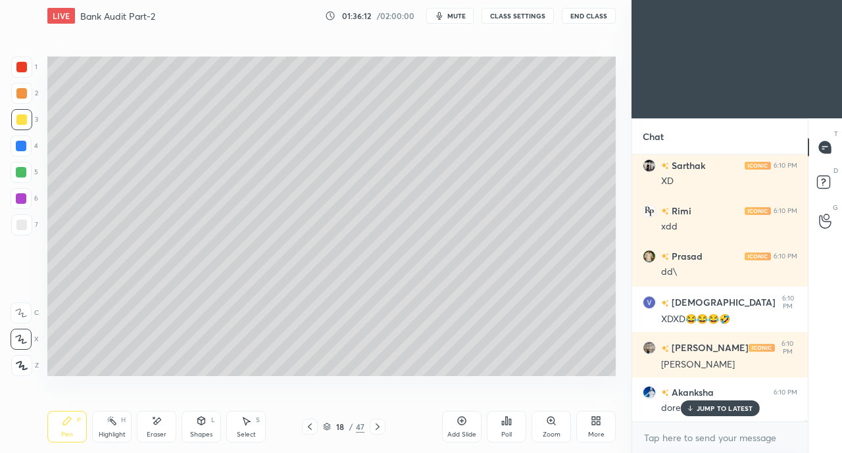
click at [713, 410] on p "JUMP TO LATEST" at bounding box center [725, 409] width 57 height 8
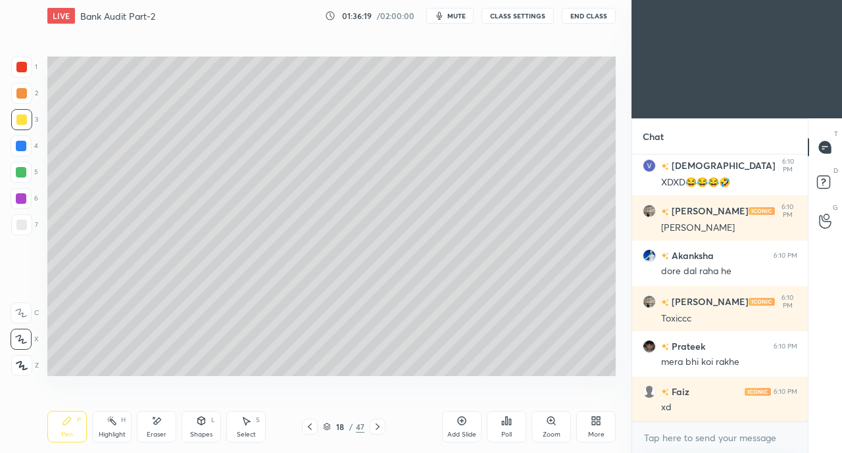
scroll to position [52530, 0]
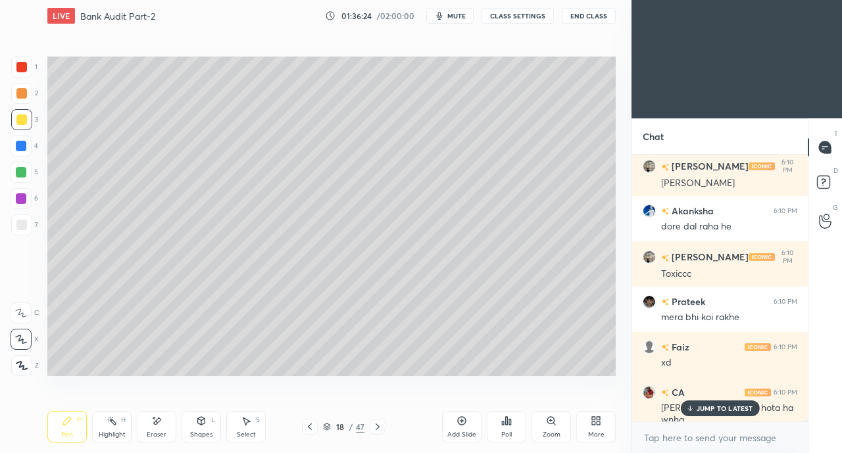
click at [160, 418] on icon at bounding box center [156, 421] width 11 height 11
click at [71, 425] on icon at bounding box center [67, 421] width 11 height 11
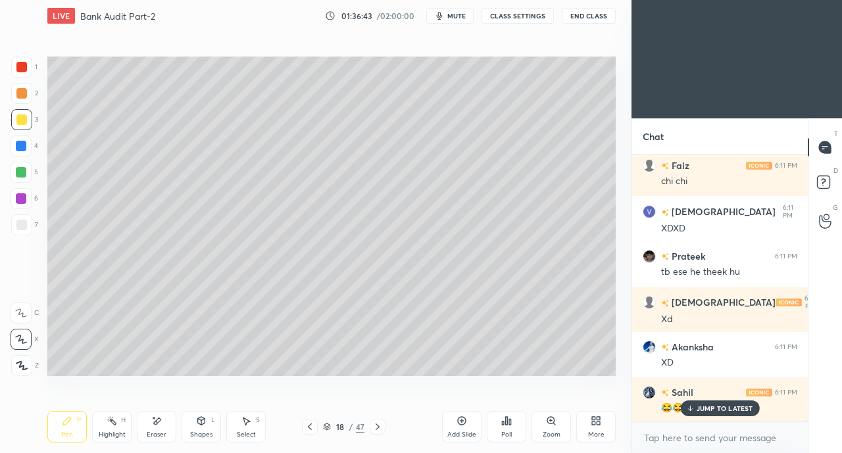
scroll to position [53030, 0]
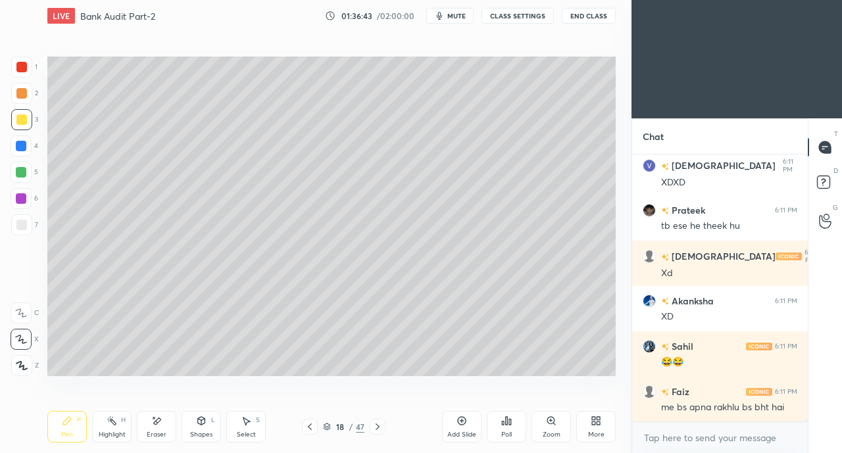
click at [201, 421] on icon at bounding box center [201, 420] width 7 height 2
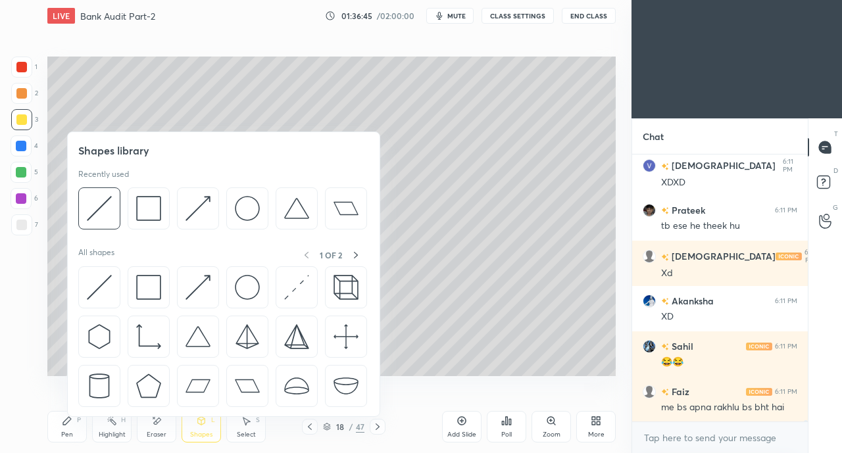
scroll to position [53121, 0]
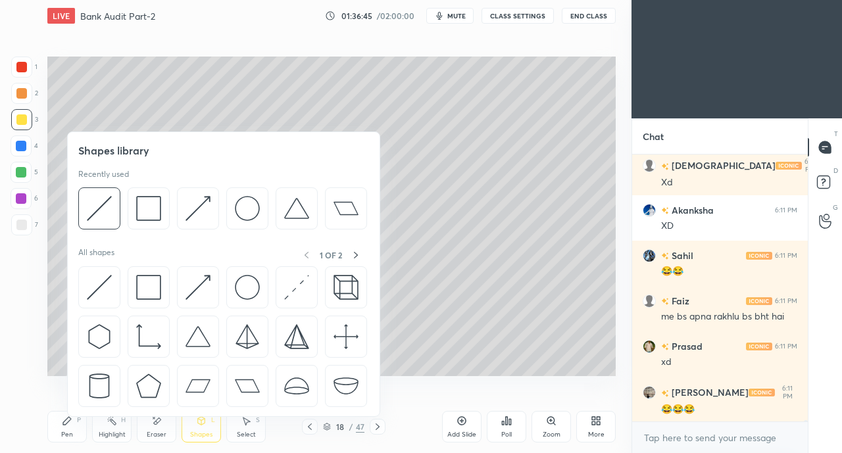
click at [141, 278] on img at bounding box center [148, 287] width 25 height 25
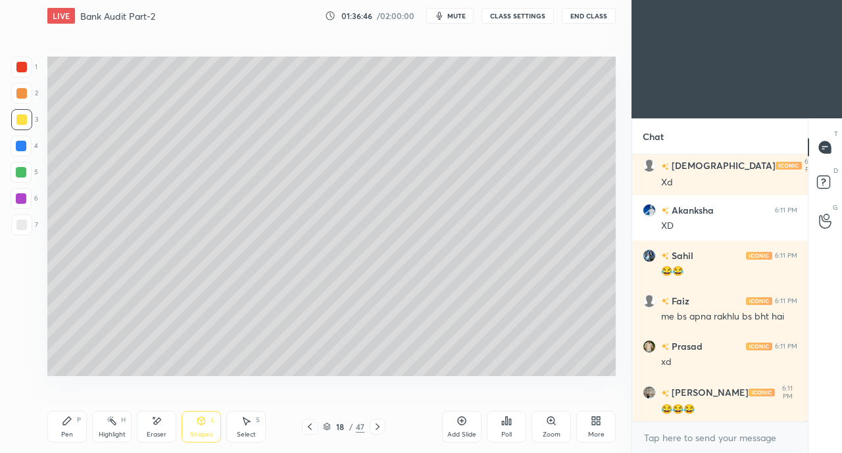
scroll to position [53166, 0]
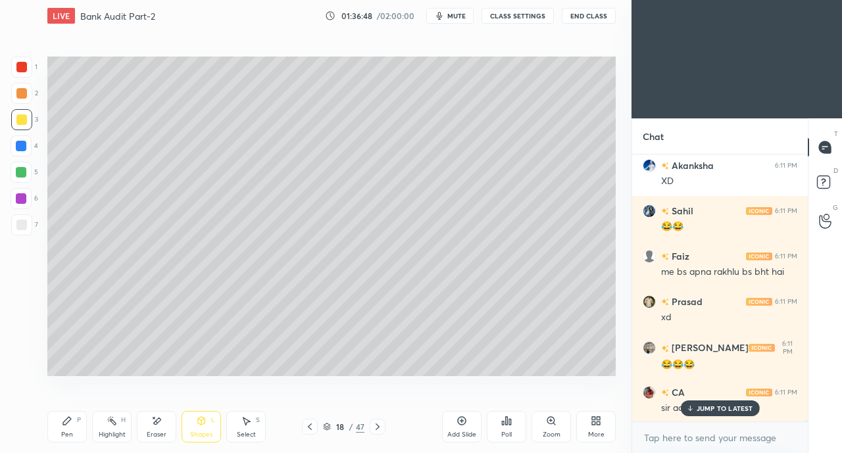
click at [705, 408] on p "JUMP TO LATEST" at bounding box center [725, 409] width 57 height 8
click at [191, 427] on div "Shapes L" at bounding box center [201, 427] width 39 height 32
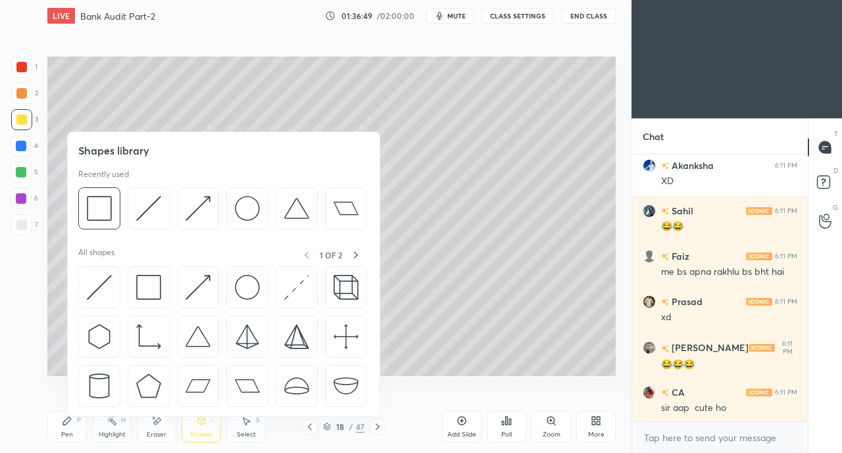
click at [146, 272] on div at bounding box center [149, 287] width 42 height 42
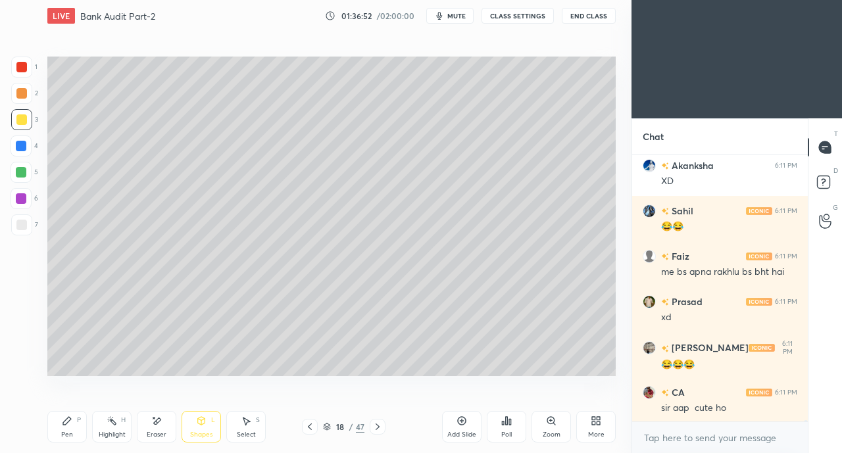
click at [201, 430] on div "Shapes L" at bounding box center [201, 427] width 39 height 32
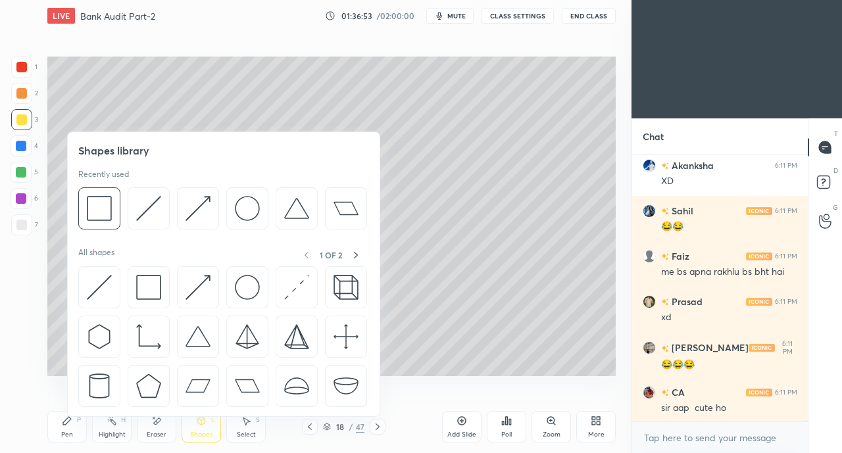
click at [191, 278] on img at bounding box center [197, 287] width 25 height 25
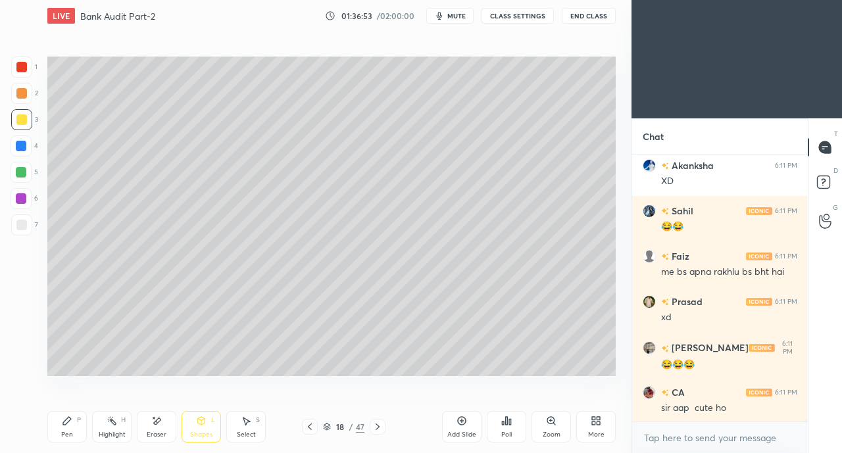
click at [23, 227] on div at bounding box center [21, 225] width 11 height 11
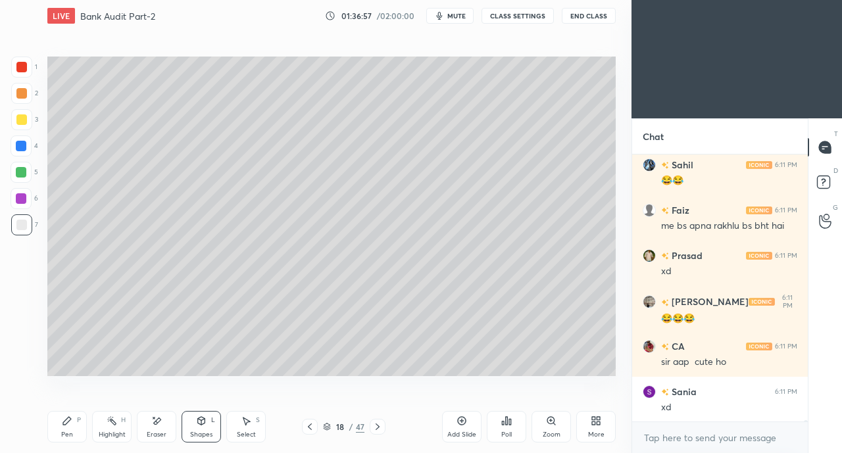
scroll to position [53257, 0]
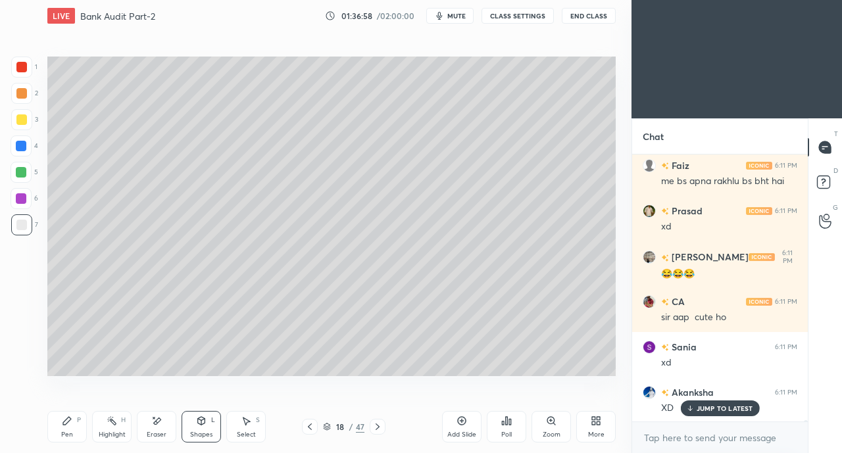
click at [151, 420] on icon at bounding box center [156, 421] width 11 height 11
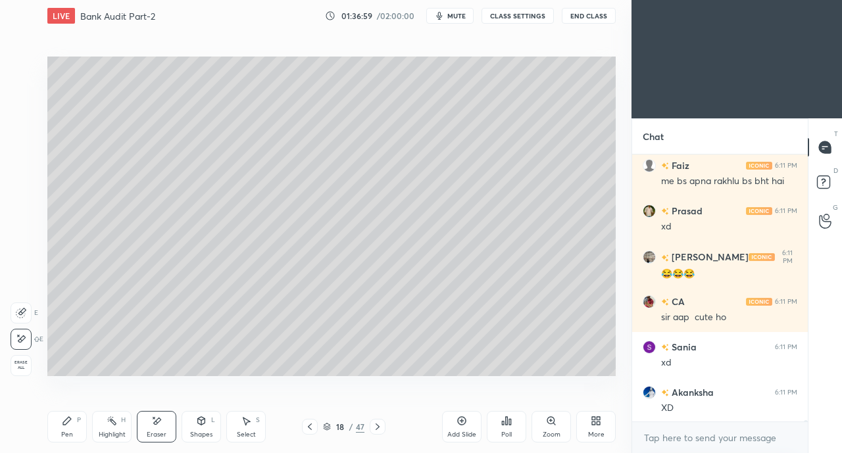
scroll to position [53303, 0]
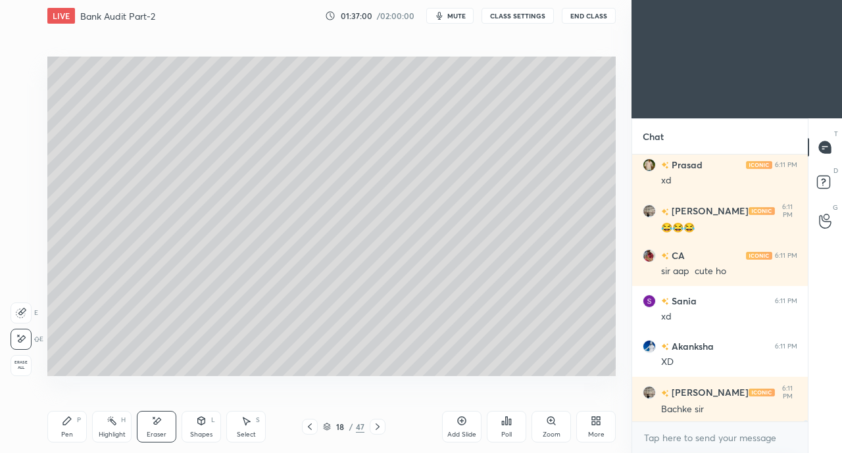
click at [205, 424] on icon at bounding box center [201, 421] width 11 height 11
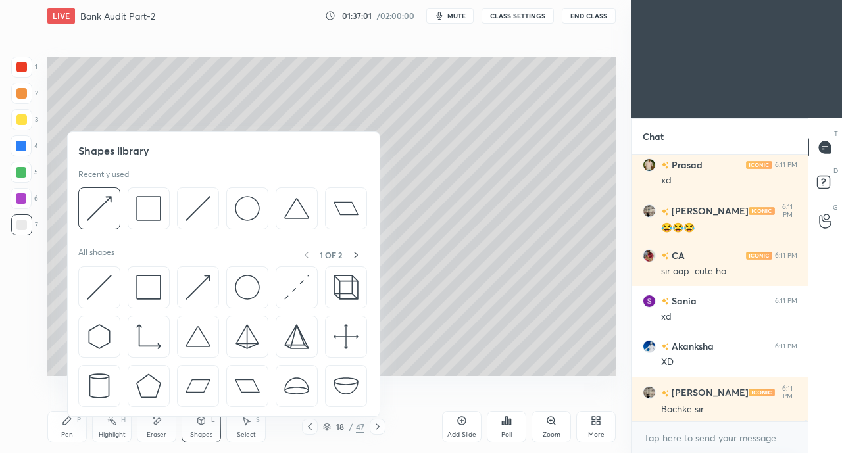
click at [195, 277] on img at bounding box center [197, 287] width 25 height 25
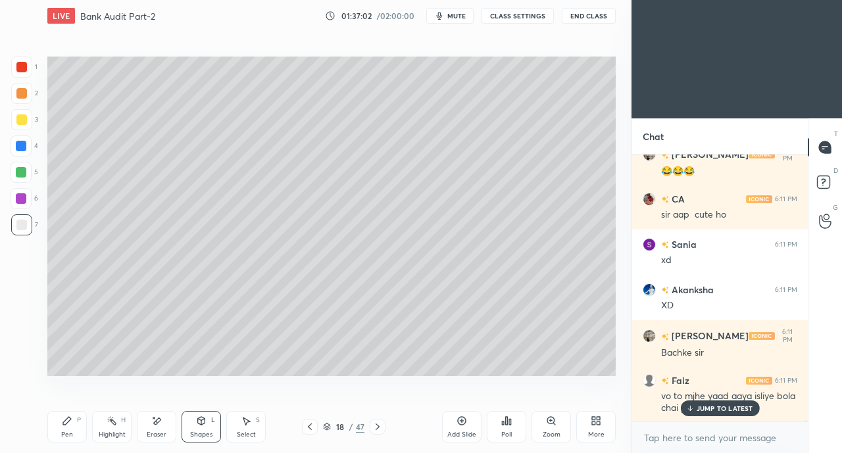
scroll to position [53405, 0]
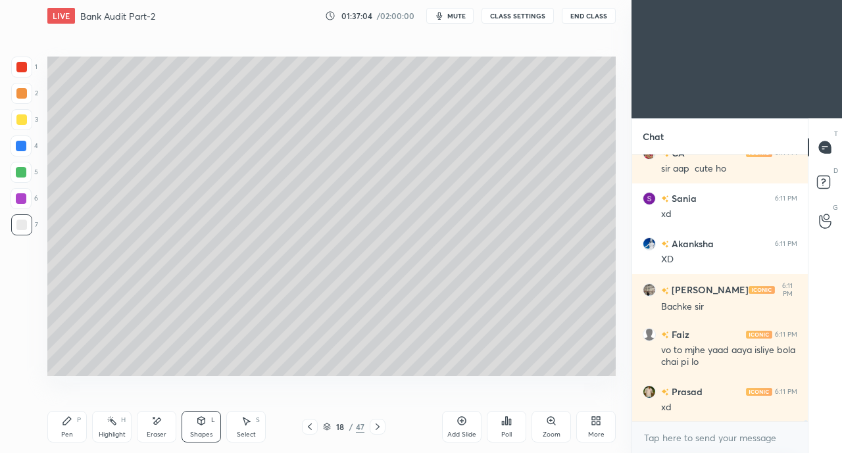
click at [143, 428] on div "Eraser" at bounding box center [156, 427] width 39 height 32
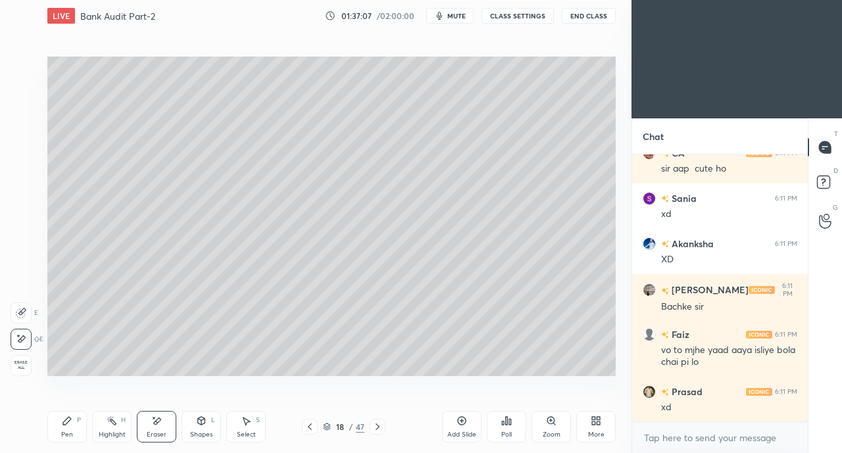
click at [209, 424] on div "Shapes L" at bounding box center [201, 427] width 39 height 32
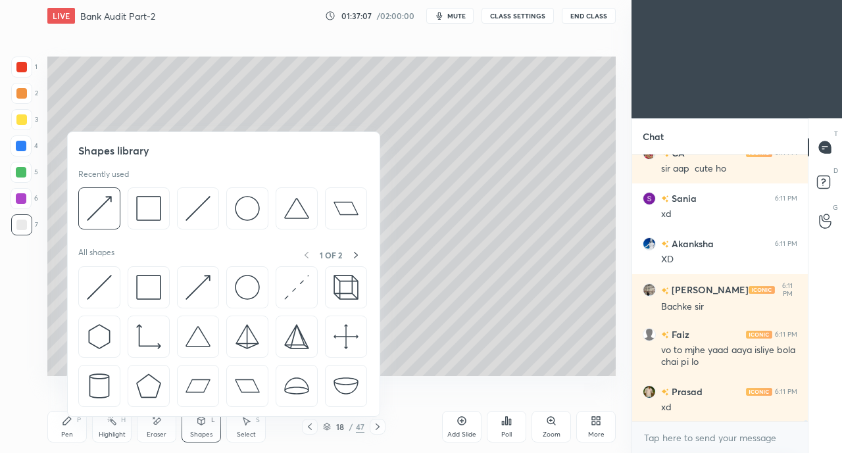
click at [195, 287] on img at bounding box center [197, 287] width 25 height 25
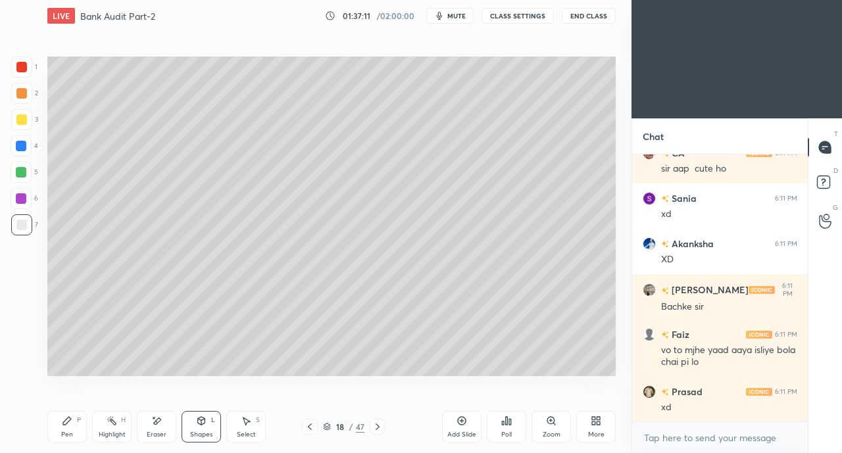
scroll to position [53450, 0]
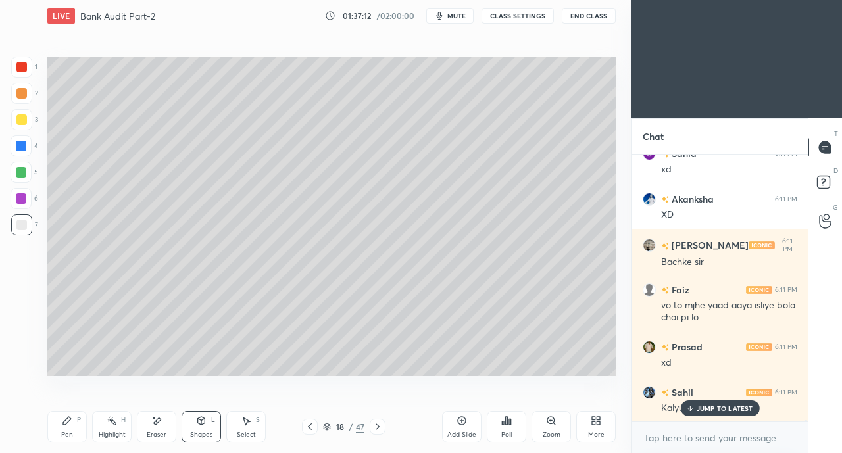
click at [697, 408] on p "JUMP TO LATEST" at bounding box center [725, 409] width 57 height 8
click at [76, 424] on div "Pen P" at bounding box center [66, 427] width 39 height 32
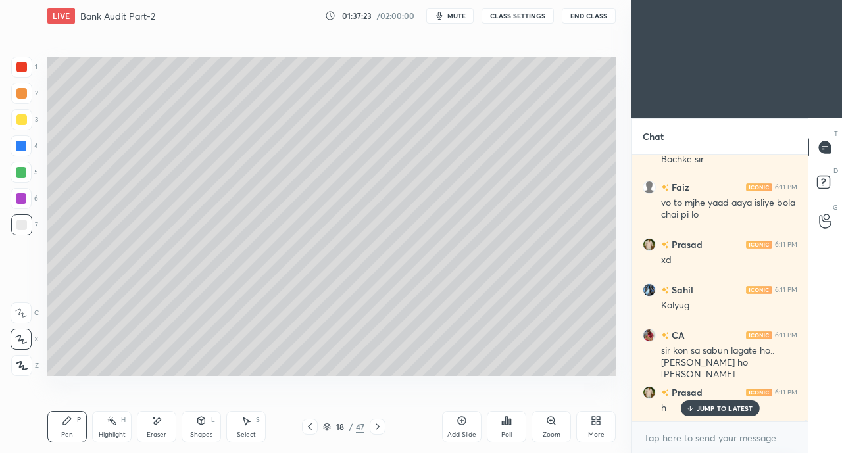
scroll to position [53599, 0]
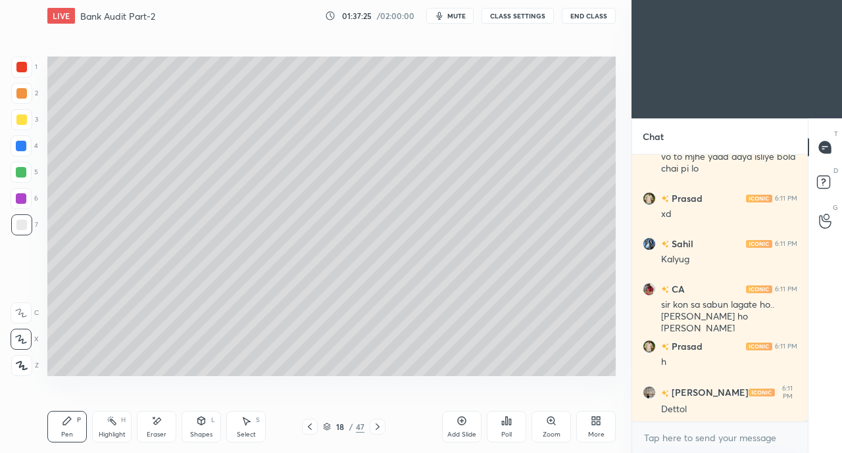
click at [160, 424] on icon at bounding box center [156, 421] width 11 height 11
click at [82, 432] on div "Pen P" at bounding box center [66, 427] width 39 height 32
click at [20, 118] on div at bounding box center [21, 119] width 11 height 11
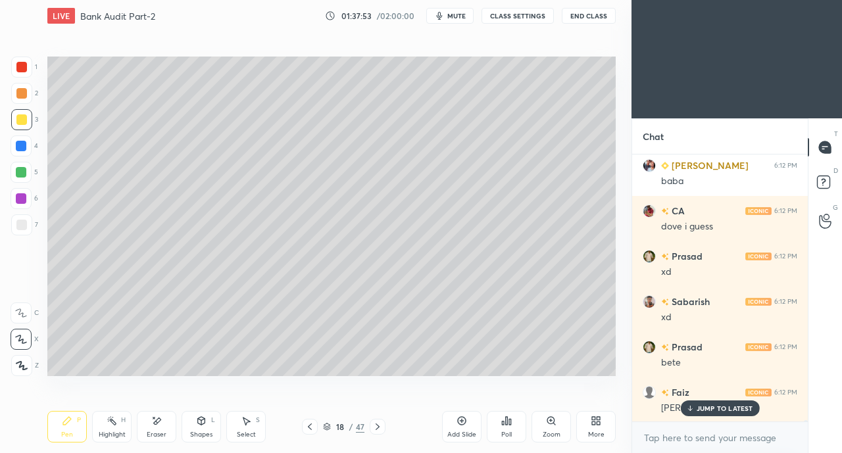
scroll to position [54143, 0]
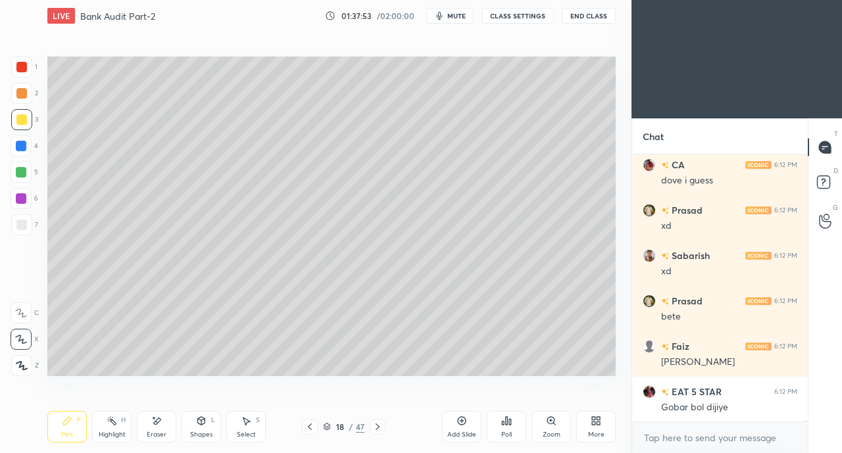
click at [699, 410] on div "Gobar bol dijiye" at bounding box center [729, 407] width 136 height 13
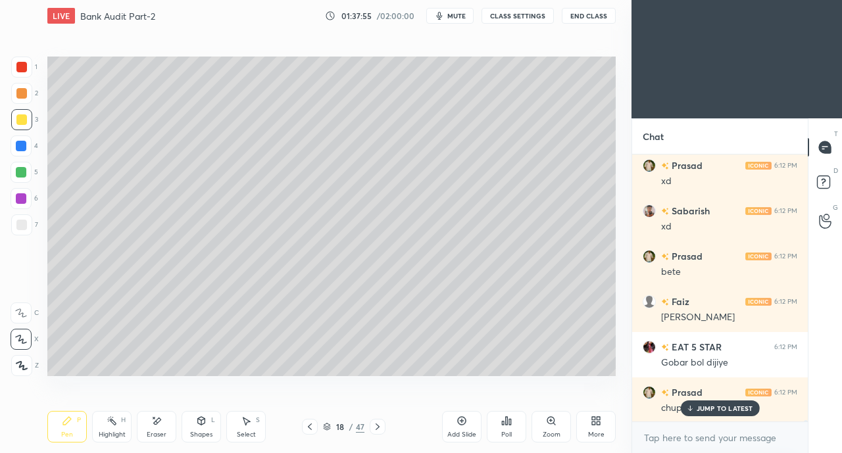
click at [210, 424] on div "Shapes L" at bounding box center [201, 427] width 39 height 32
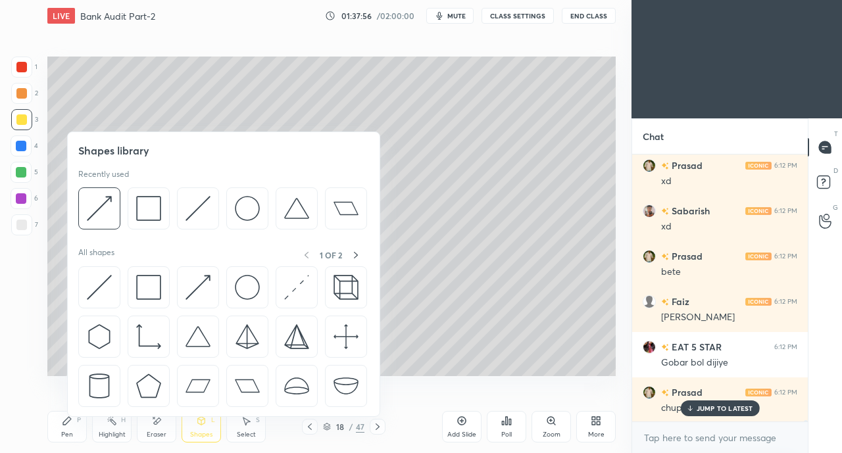
scroll to position [54246, 0]
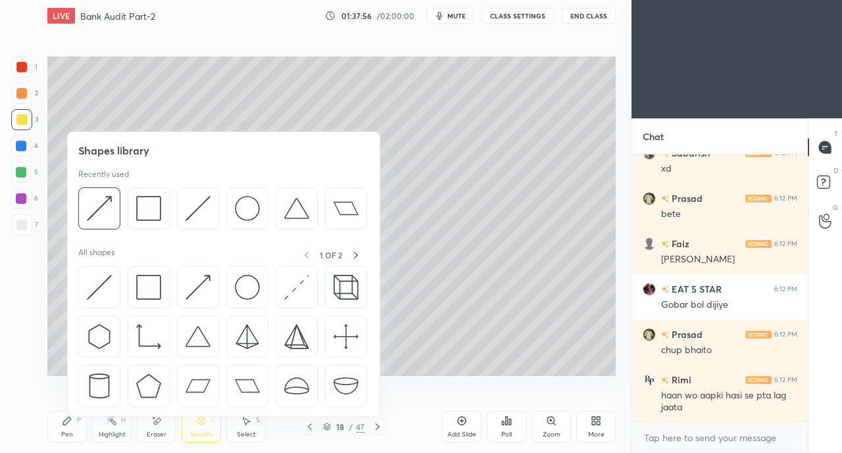
click at [137, 286] on img at bounding box center [148, 287] width 25 height 25
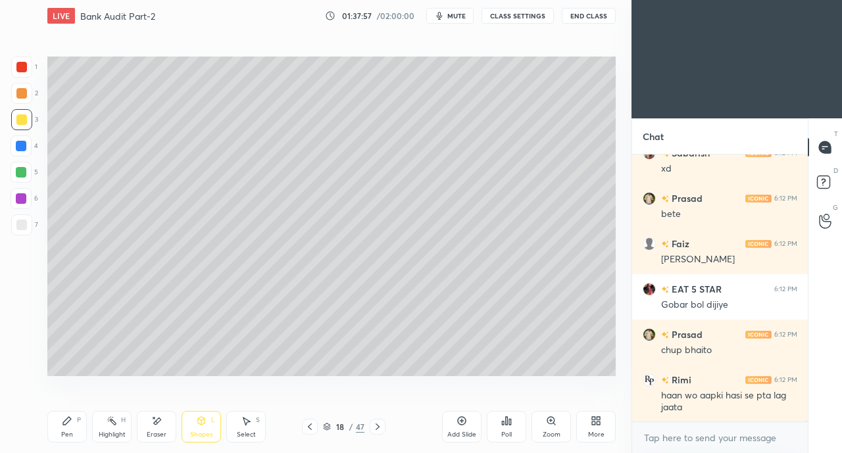
click at [203, 422] on icon at bounding box center [201, 421] width 7 height 8
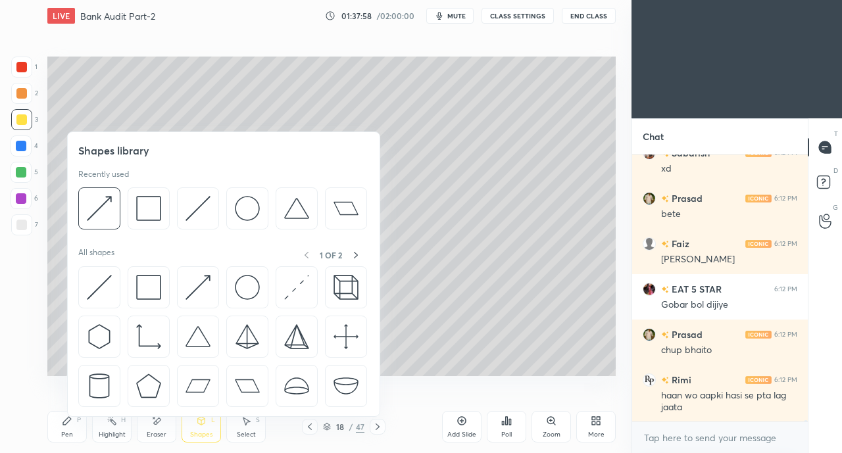
click at [96, 282] on img at bounding box center [99, 287] width 25 height 25
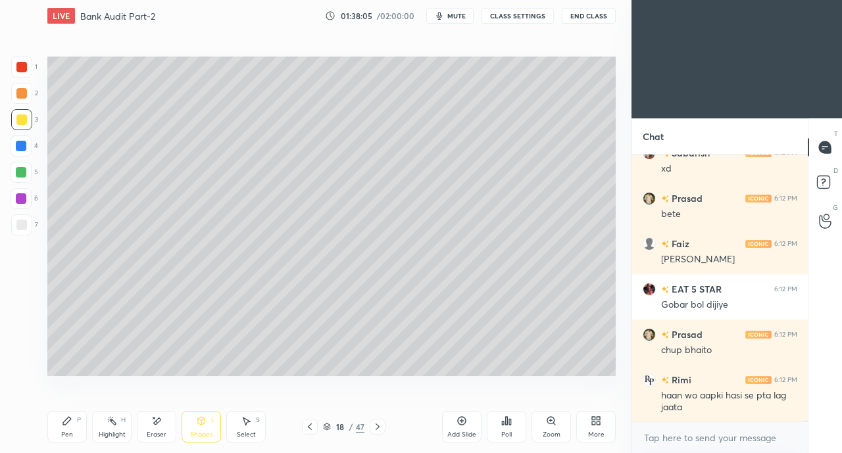
click at [64, 435] on div "Pen" at bounding box center [67, 434] width 12 height 7
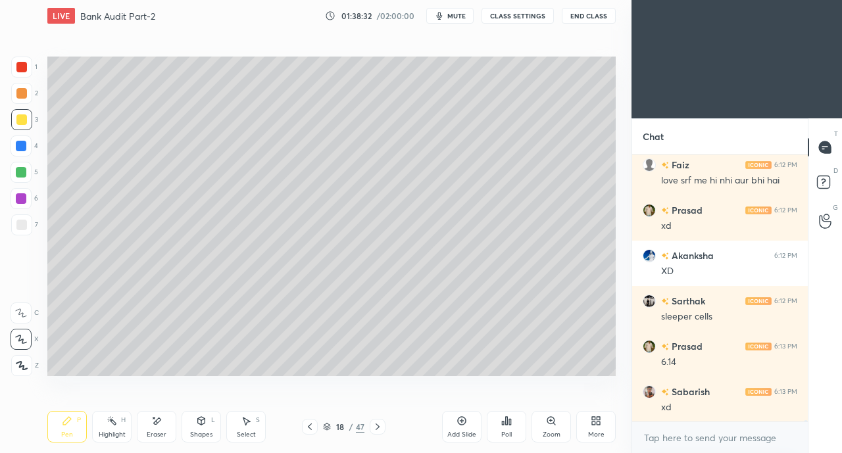
scroll to position [54893, 0]
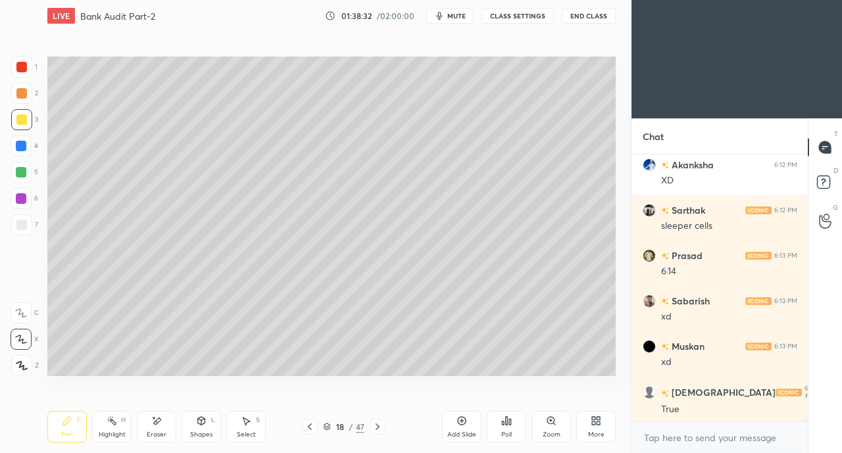
click at [19, 222] on div at bounding box center [21, 225] width 11 height 11
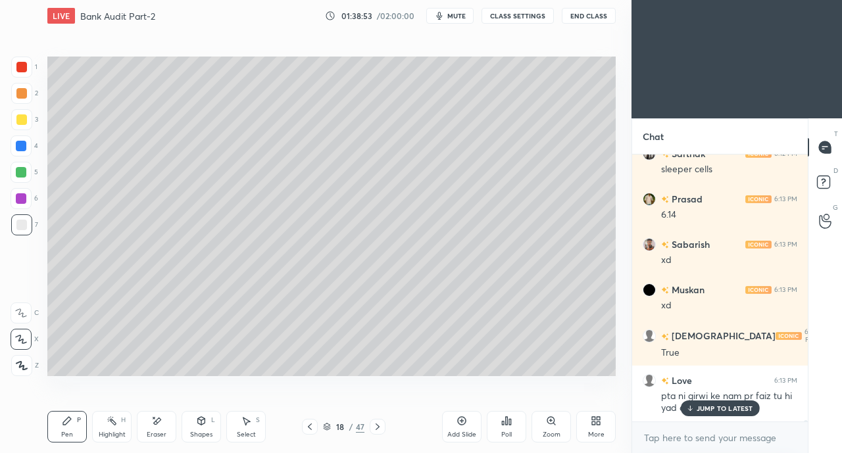
click at [688, 406] on icon at bounding box center [689, 409] width 9 height 8
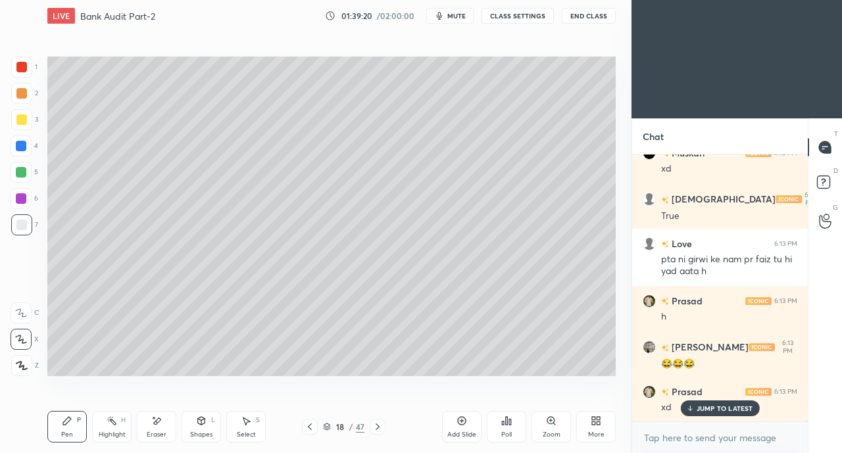
scroll to position [55131, 0]
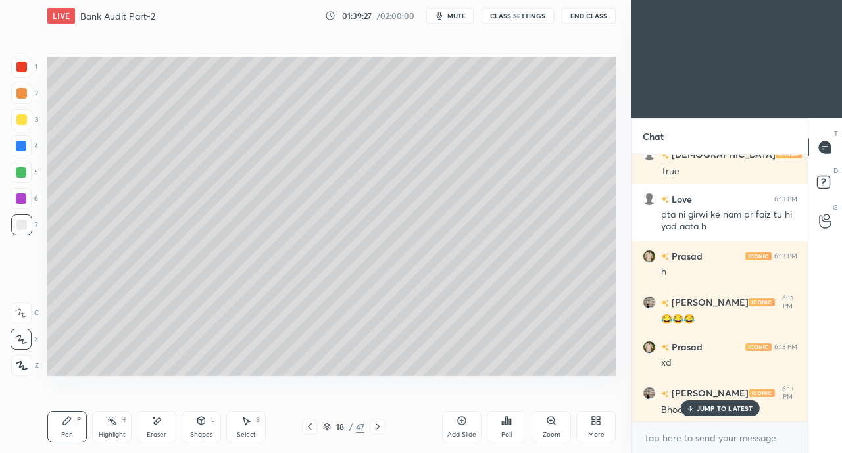
click at [155, 432] on div "Eraser" at bounding box center [157, 434] width 20 height 7
click at [250, 428] on div "Select S" at bounding box center [245, 427] width 39 height 32
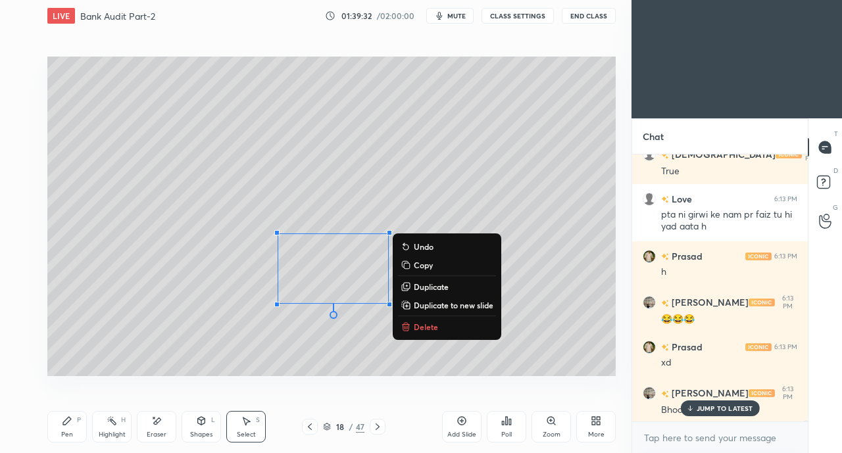
click at [204, 366] on div "0 ° Undo Copy Duplicate Duplicate to new slide Delete" at bounding box center [331, 217] width 568 height 320
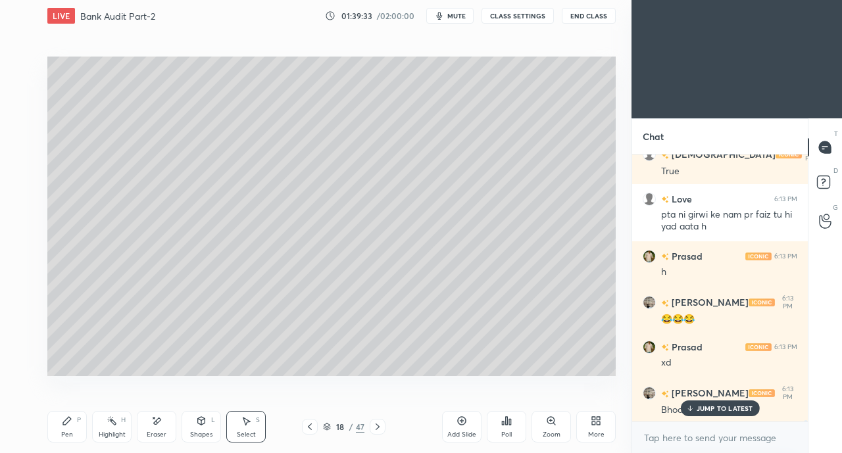
click at [70, 430] on div "Pen P" at bounding box center [66, 427] width 39 height 32
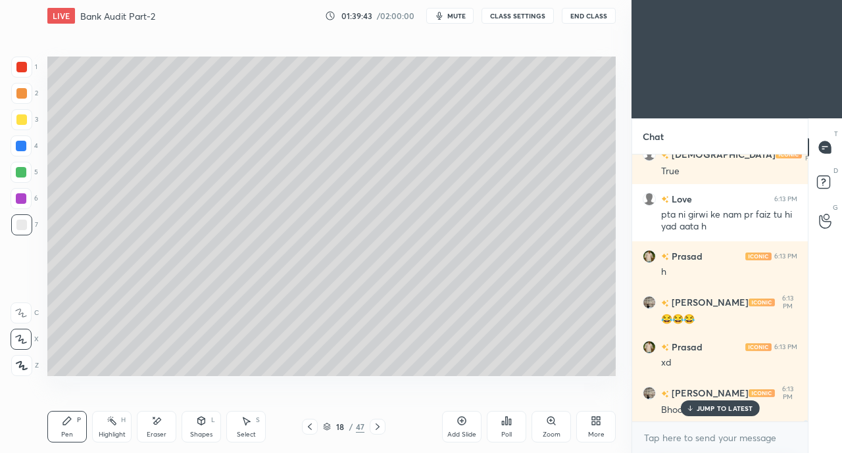
scroll to position [55177, 0]
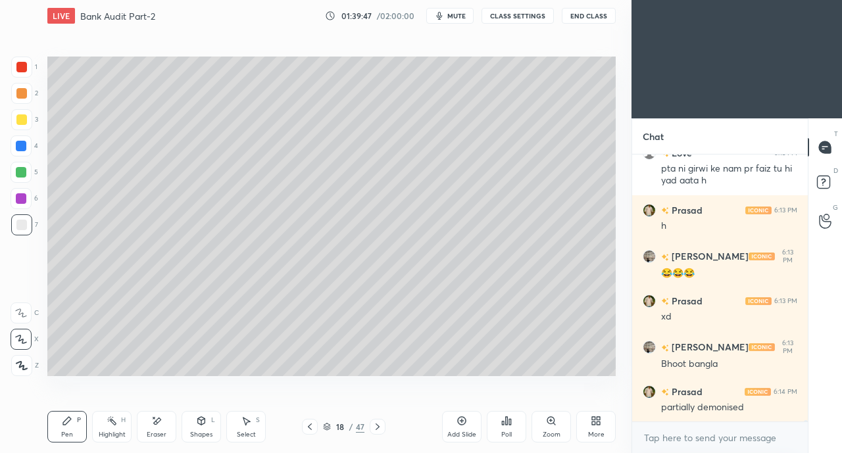
click at [20, 131] on div "3" at bounding box center [24, 122] width 27 height 26
click at [18, 122] on div at bounding box center [21, 119] width 11 height 11
click at [158, 428] on div "Eraser" at bounding box center [156, 427] width 39 height 32
click at [69, 431] on div "Pen" at bounding box center [67, 434] width 12 height 7
click at [32, 221] on div "7" at bounding box center [24, 224] width 27 height 21
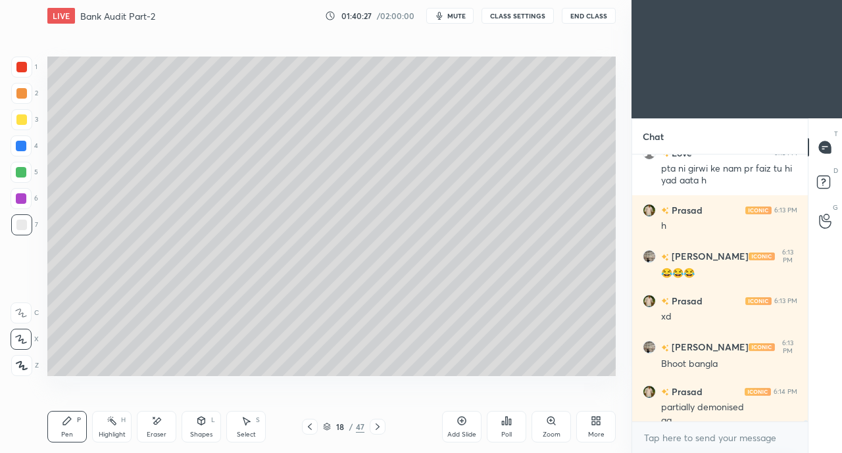
scroll to position [55190, 0]
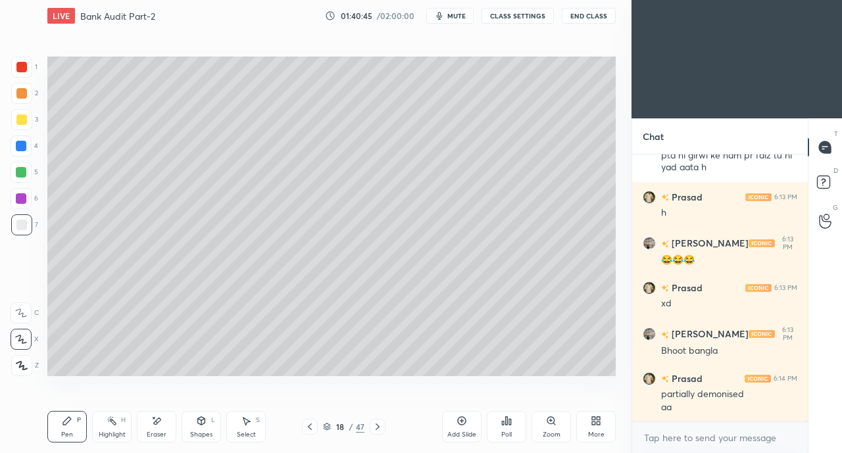
click at [150, 430] on div "Eraser" at bounding box center [156, 427] width 39 height 32
click at [74, 421] on div "Pen P" at bounding box center [66, 427] width 39 height 32
click at [316, 424] on div at bounding box center [310, 427] width 16 height 16
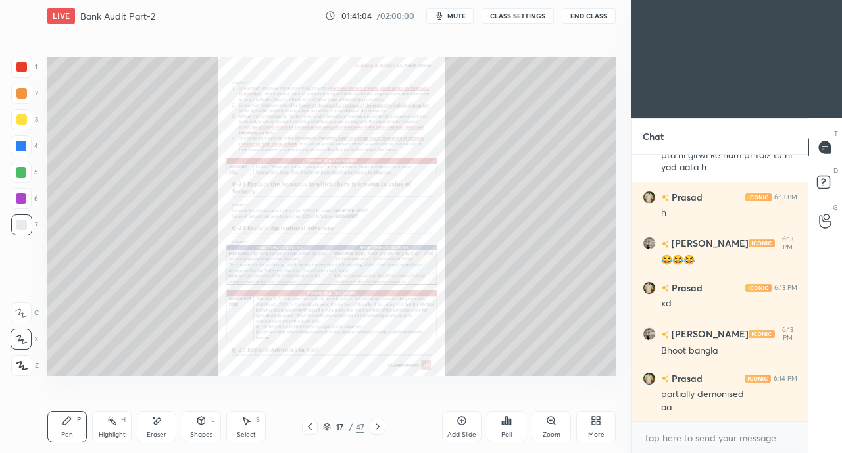
click at [545, 426] on div "Zoom" at bounding box center [550, 427] width 39 height 32
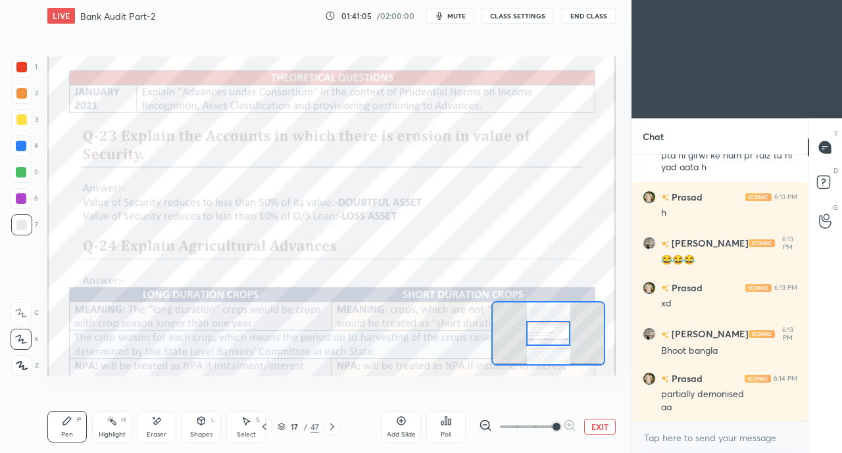
click at [25, 68] on div at bounding box center [21, 67] width 11 height 11
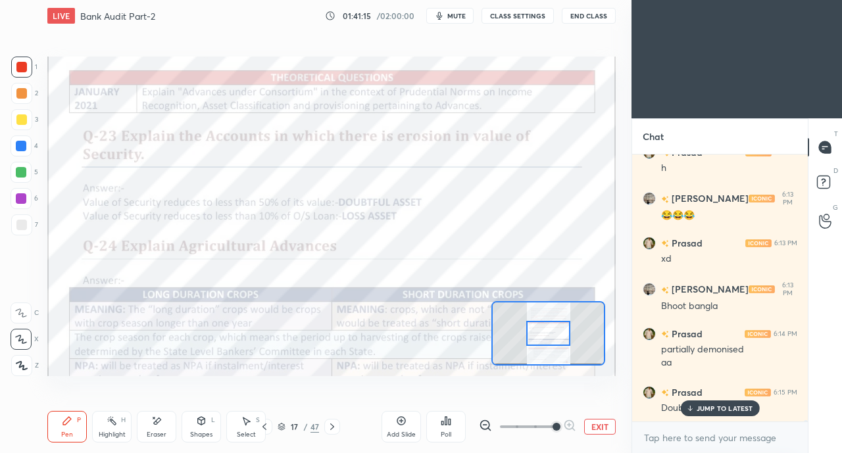
click at [332, 425] on icon at bounding box center [332, 427] width 4 height 7
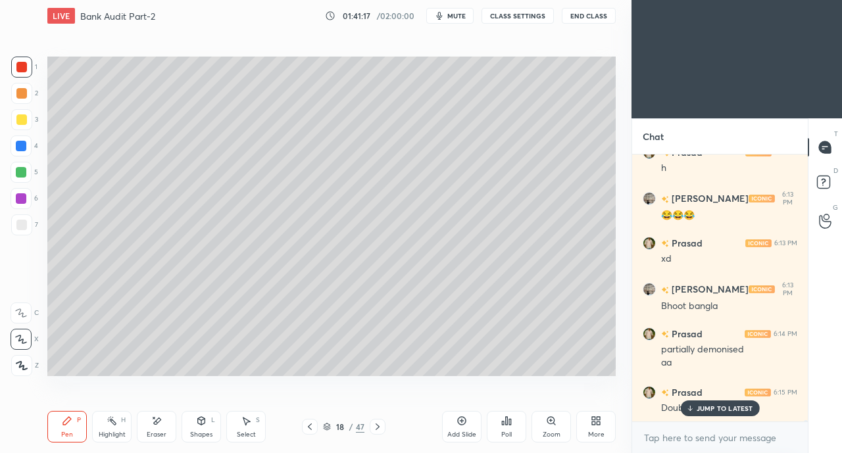
click at [25, 125] on div at bounding box center [21, 119] width 21 height 21
click at [19, 227] on div at bounding box center [21, 225] width 11 height 11
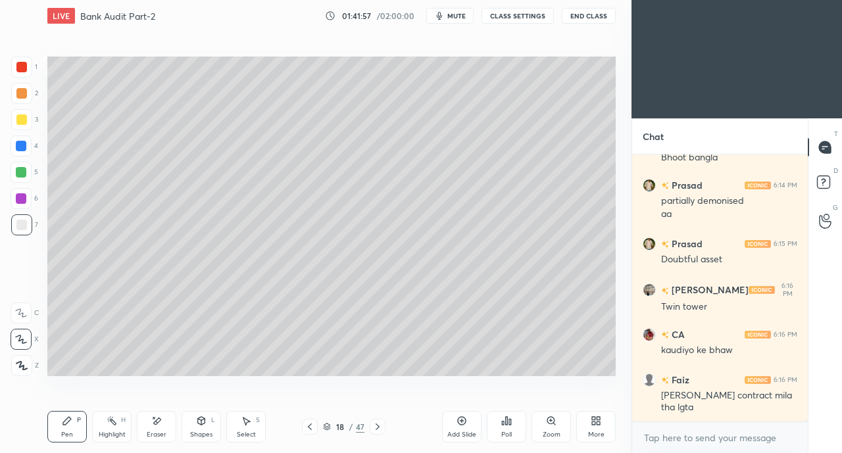
scroll to position [55428, 0]
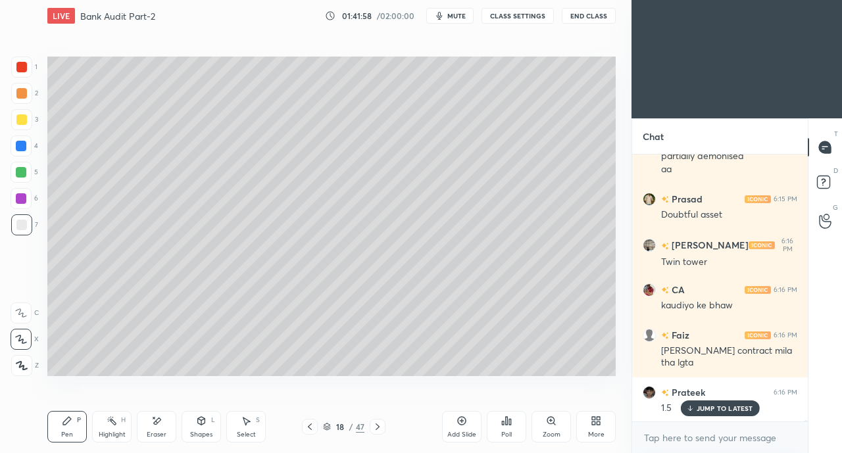
click at [308, 427] on icon at bounding box center [310, 427] width 4 height 7
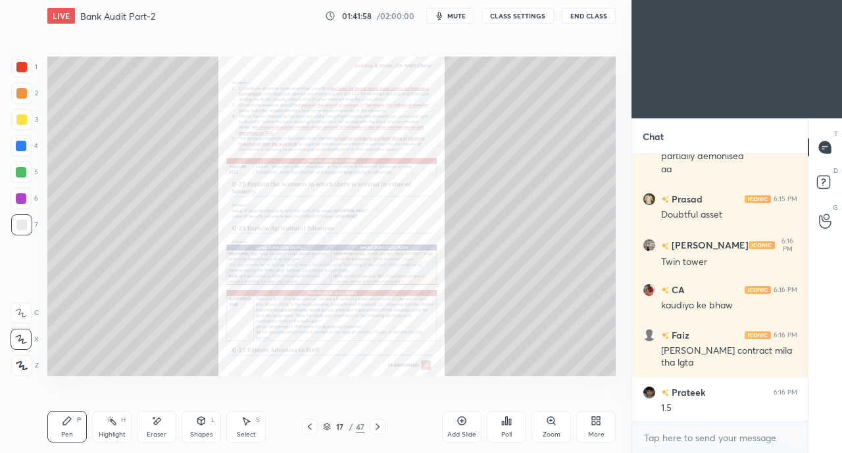
scroll to position [55475, 0]
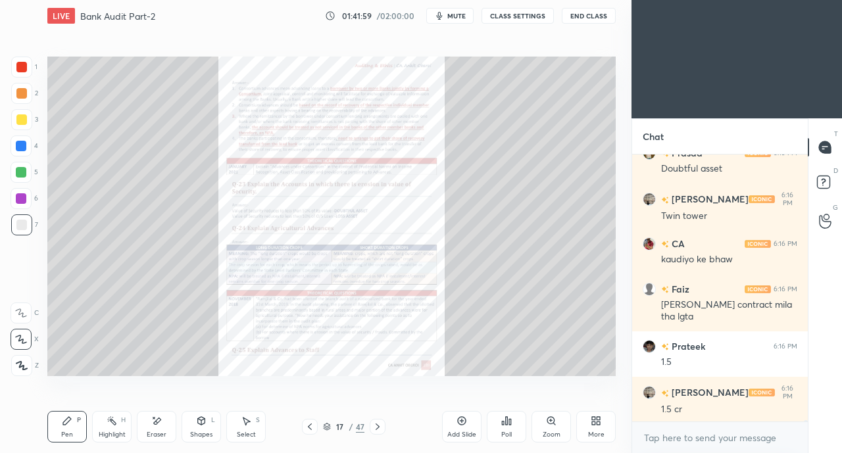
click at [548, 422] on icon at bounding box center [550, 420] width 7 height 7
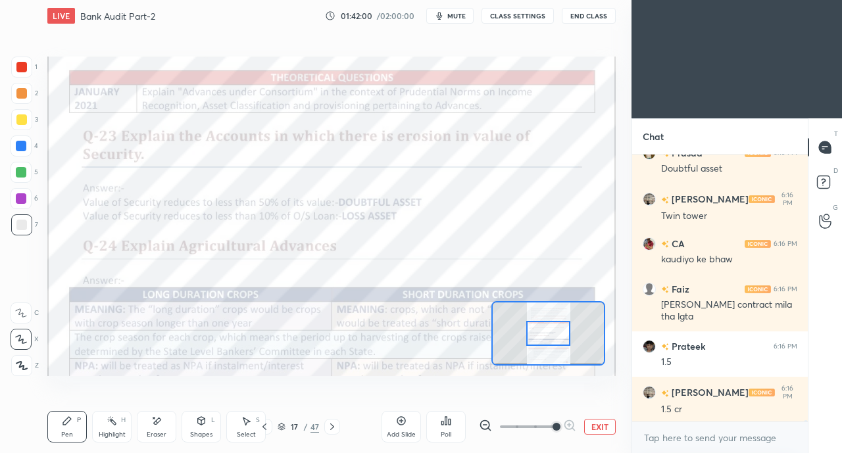
click at [23, 67] on div at bounding box center [21, 67] width 11 height 11
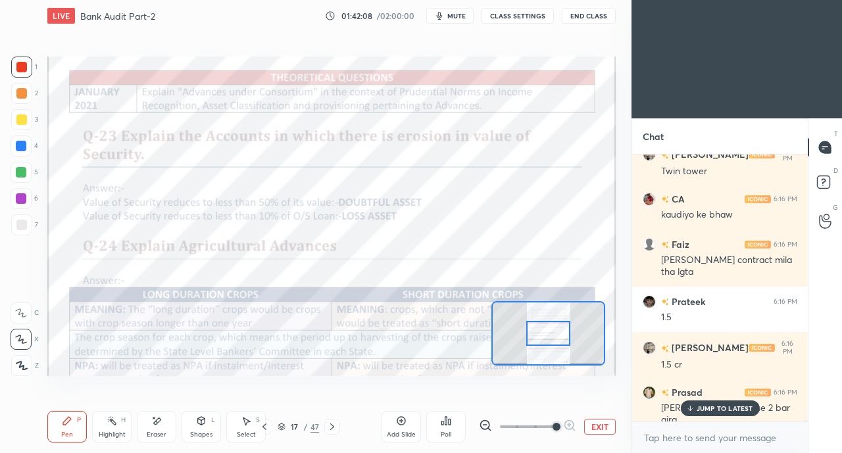
click at [704, 414] on div "JUMP TO LATEST" at bounding box center [719, 409] width 79 height 16
click at [21, 309] on icon at bounding box center [21, 312] width 12 height 9
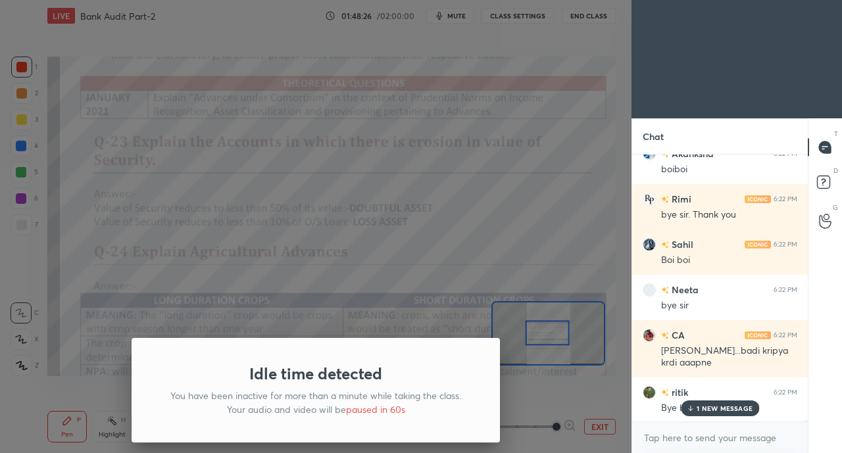
scroll to position [59629, 0]
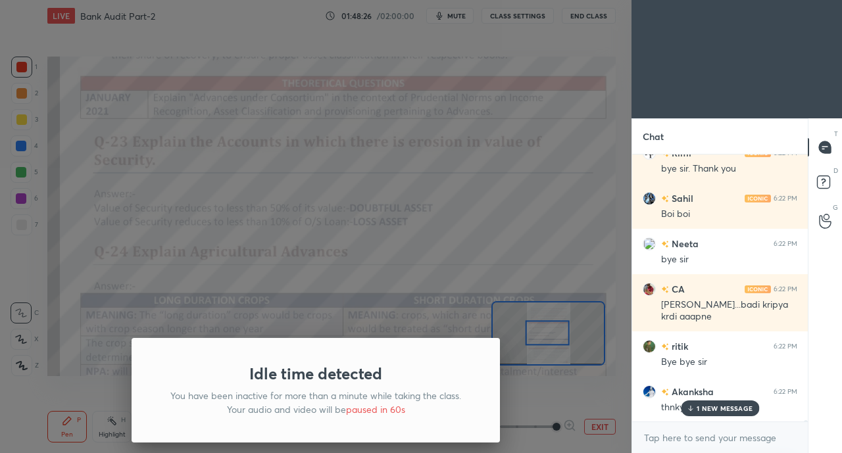
click at [560, 325] on div "Idle time detected You have been inactive for more than a minute while taking t…" at bounding box center [315, 226] width 631 height 453
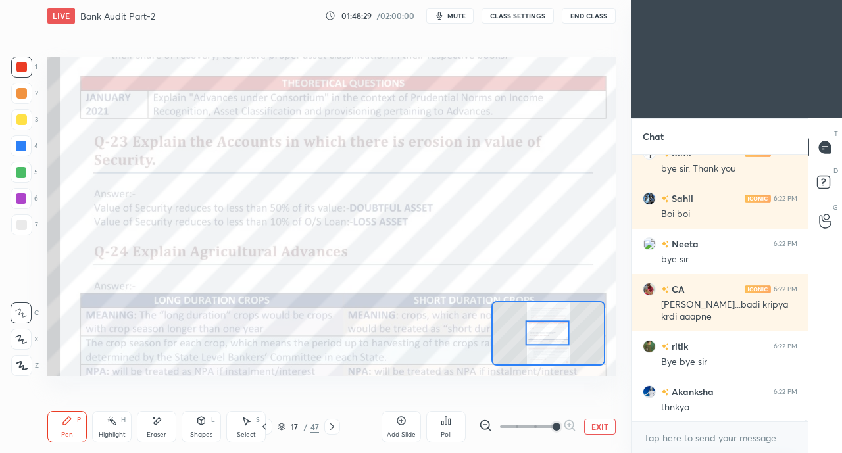
click at [592, 18] on button "End Class" at bounding box center [589, 16] width 54 height 16
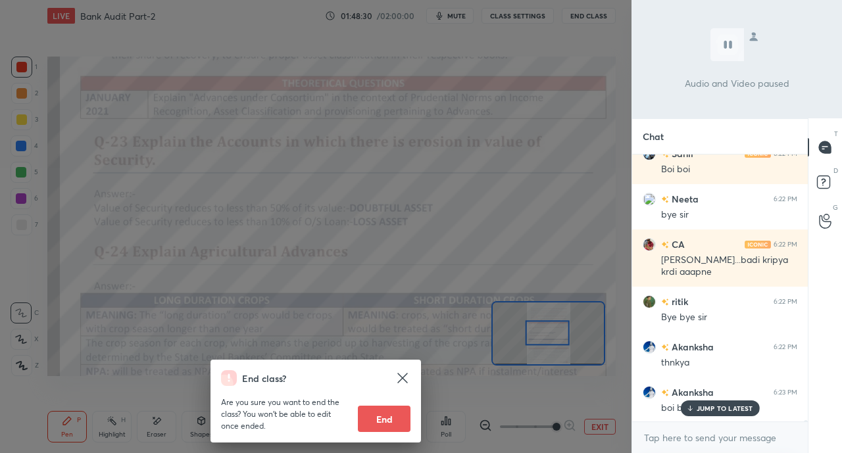
click at [387, 419] on button "End" at bounding box center [384, 419] width 53 height 26
type textarea "x"
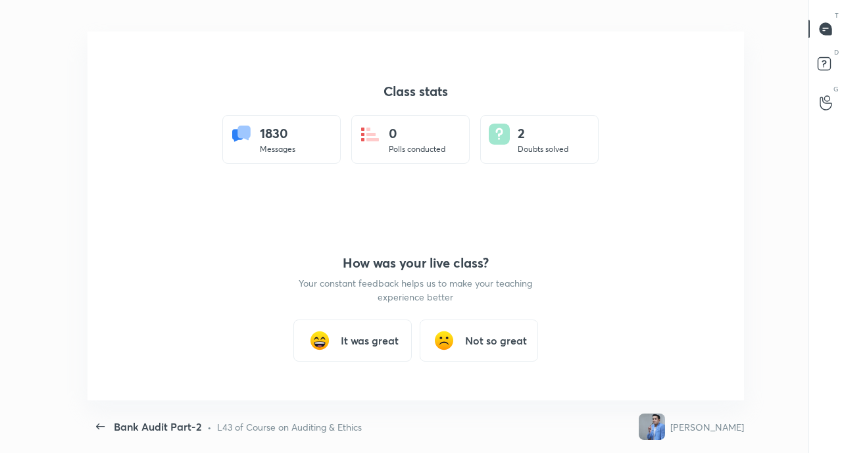
scroll to position [369, 831]
